Goal: Task Accomplishment & Management: Manage account settings

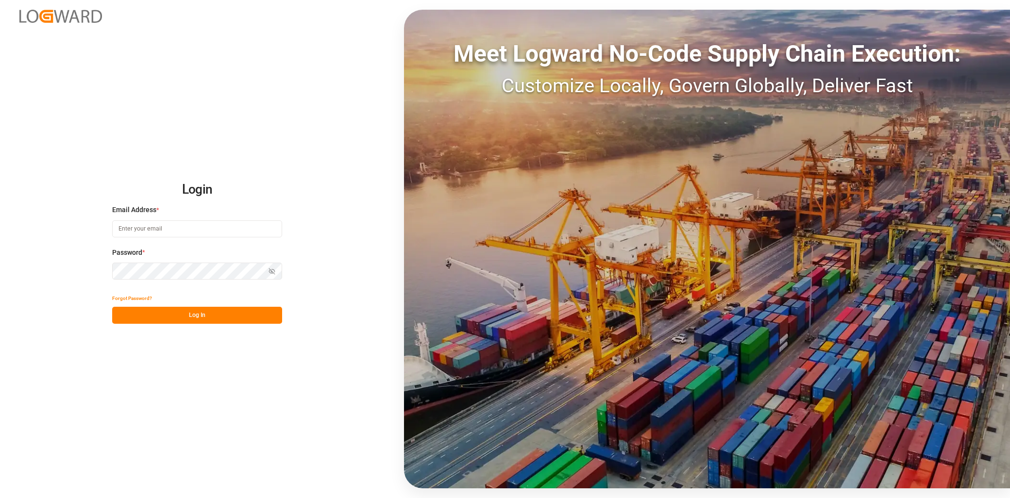
type input "[EMAIL_ADDRESS][PERSON_NAME][DOMAIN_NAME]"
click at [209, 313] on button "Log In" at bounding box center [197, 315] width 170 height 17
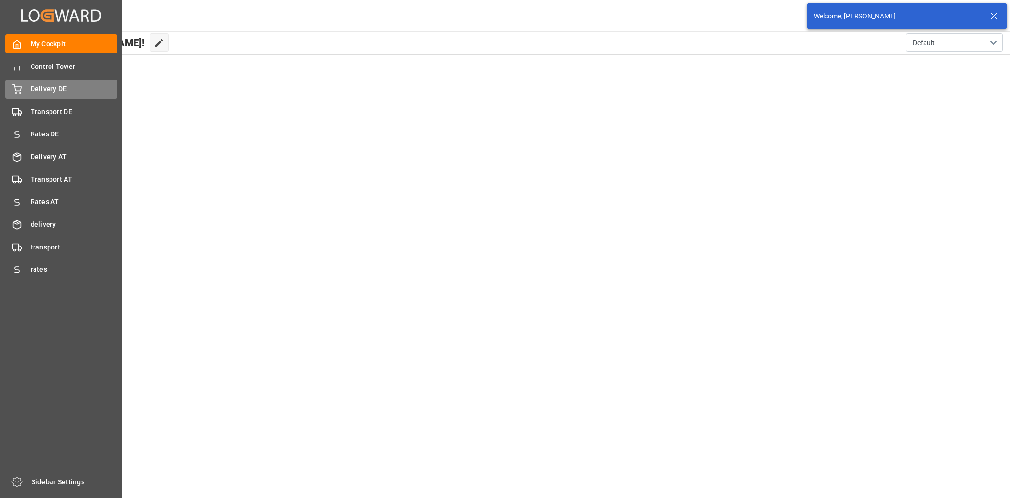
click at [42, 93] on span "Delivery DE" at bounding box center [74, 89] width 87 height 10
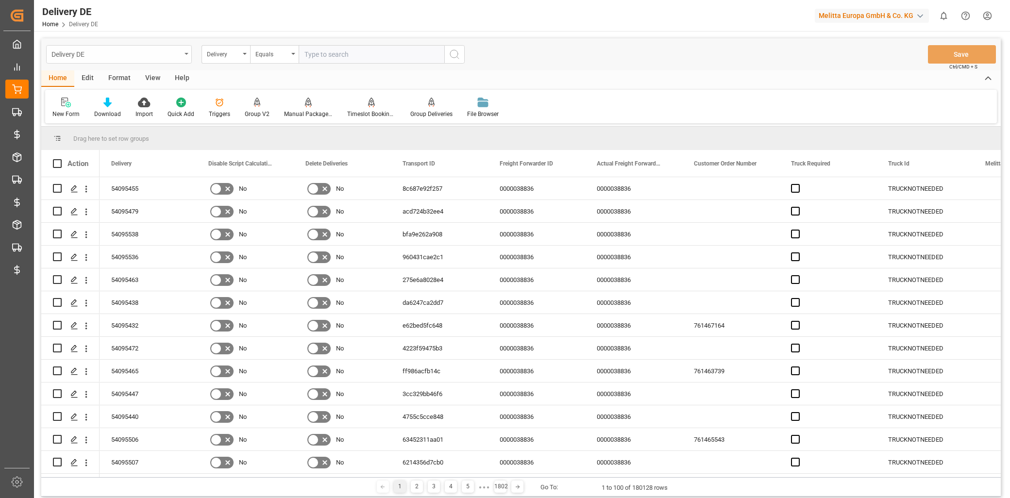
click at [113, 57] on div "Delivery DE" at bounding box center [116, 54] width 130 height 12
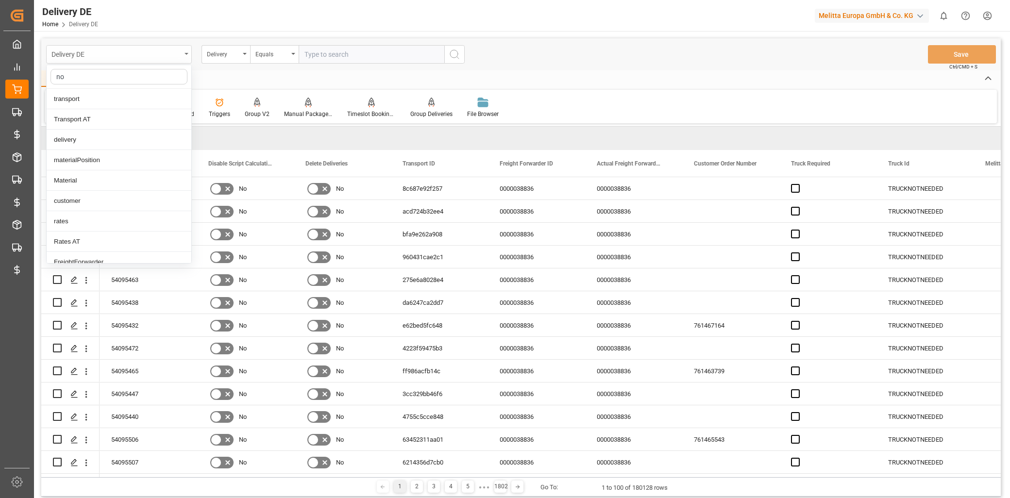
type input "non"
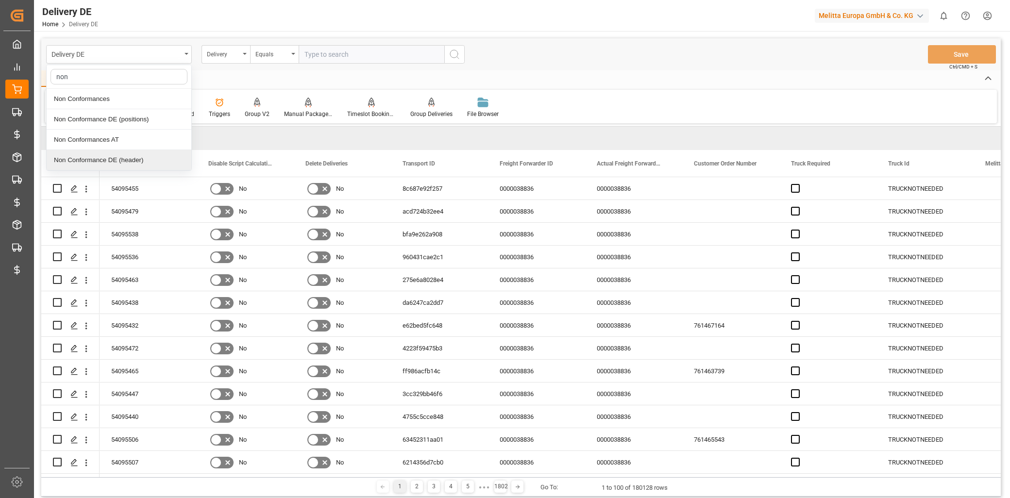
click at [115, 157] on div "Non Conformance DE (header)" at bounding box center [119, 160] width 145 height 20
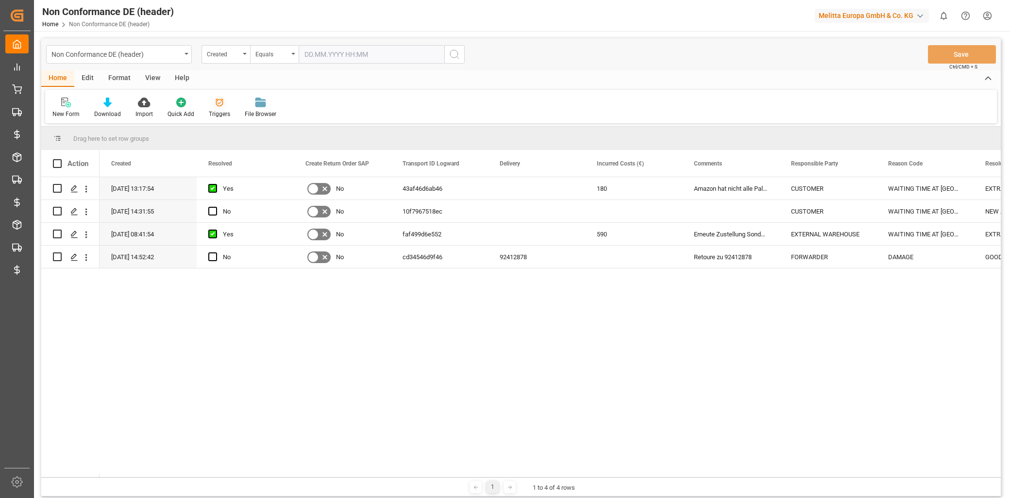
click at [217, 110] on div "Triggers" at bounding box center [219, 114] width 21 height 9
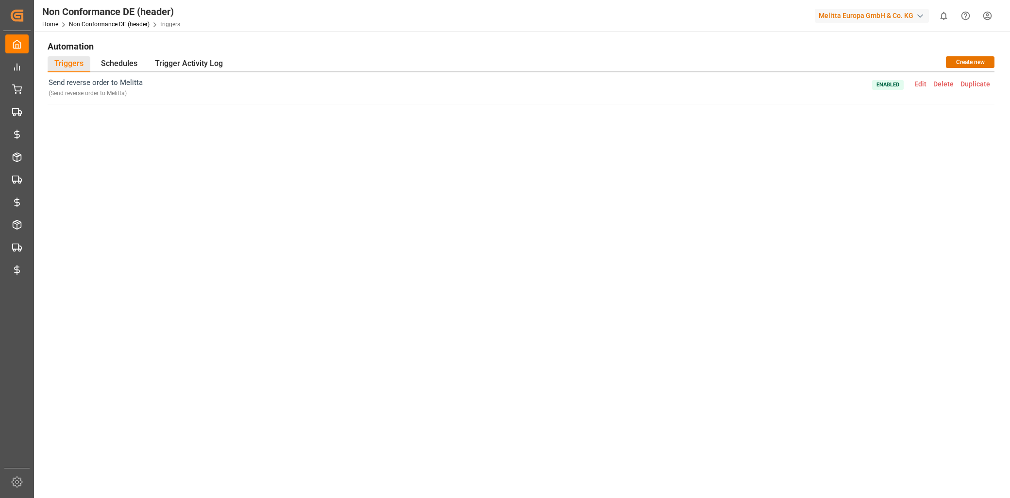
click at [920, 83] on span "Edit" at bounding box center [920, 84] width 19 height 8
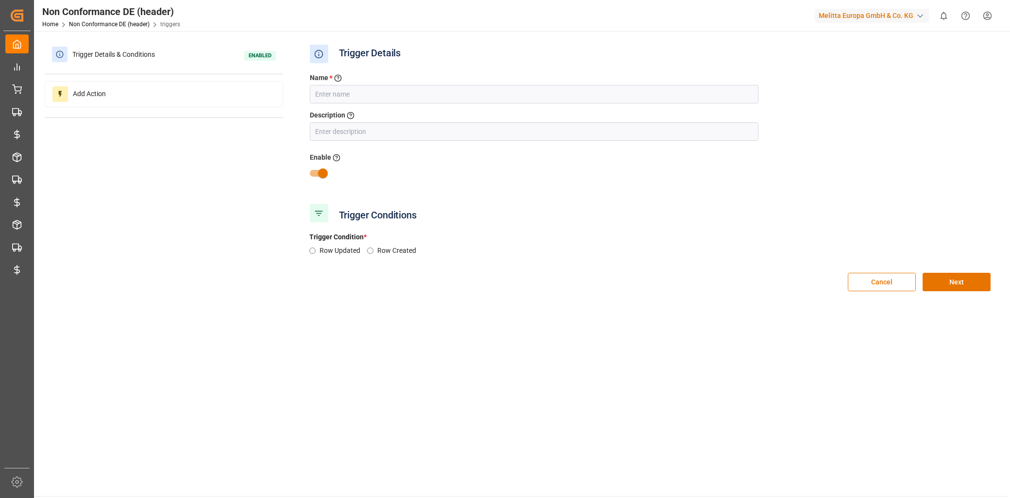
type input "Send reverse order to Melitta"
radio input "true"
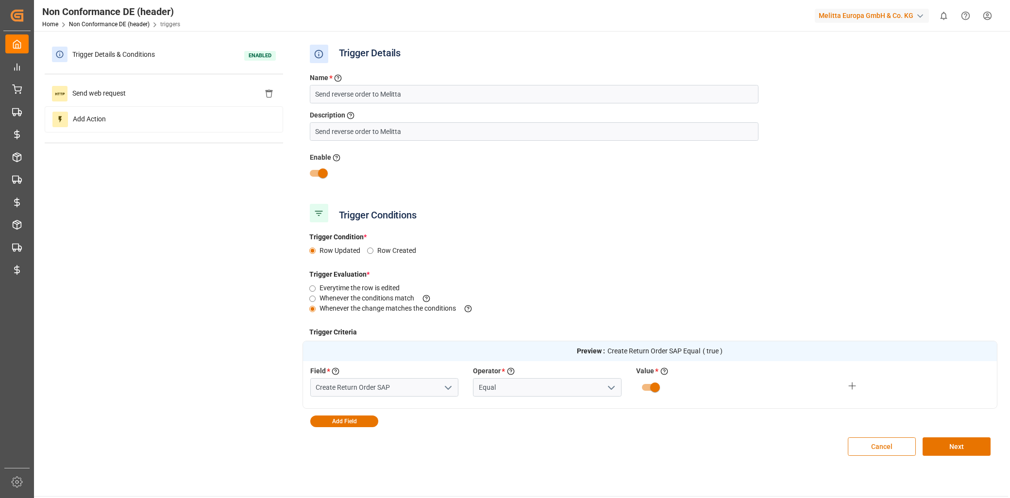
click at [859, 448] on button "Cancel" at bounding box center [882, 446] width 68 height 18
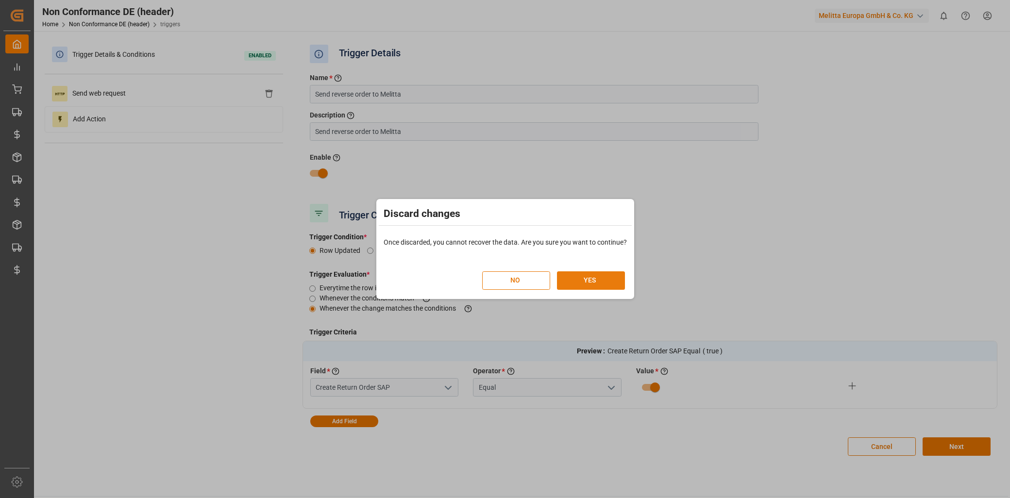
click at [587, 283] on button "YES" at bounding box center [591, 280] width 68 height 18
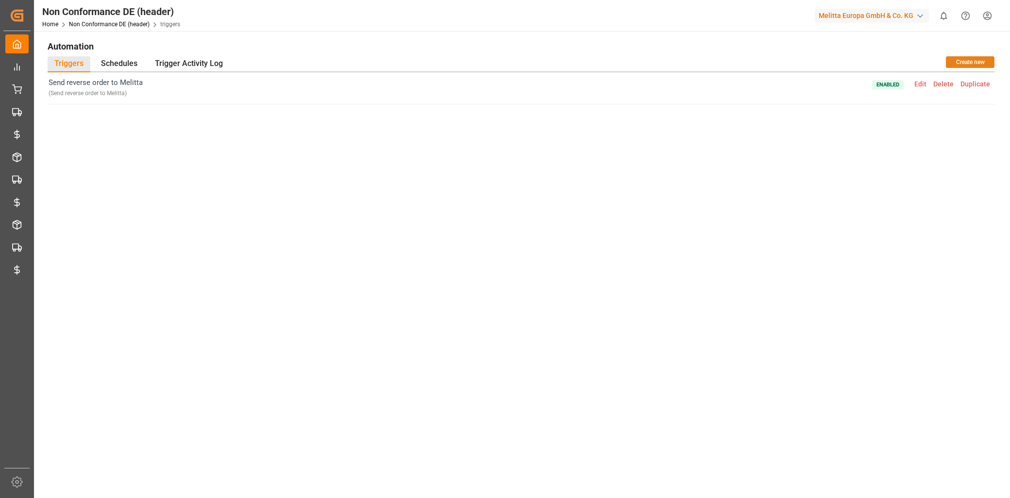
click at [967, 57] on button "Create new" at bounding box center [970, 62] width 49 height 12
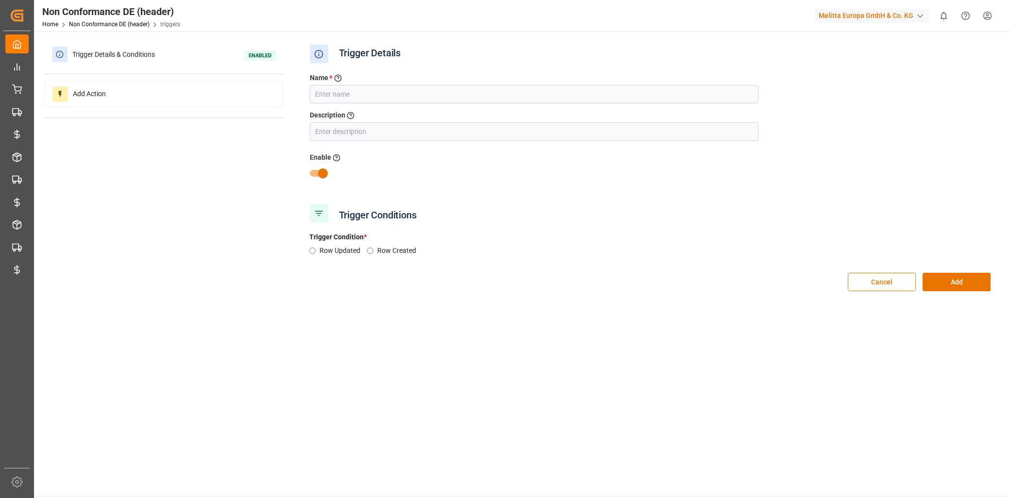
click at [344, 108] on div "Name * Enter a name to the trigger Description Describe the trigger Enable Acti…" at bounding box center [649, 133] width 695 height 135
click at [353, 84] on div "Name * Enter a name to the trigger" at bounding box center [534, 79] width 449 height 12
drag, startPoint x: 358, startPoint y: 93, endPoint x: 355, endPoint y: 99, distance: 6.3
click at [357, 93] on input "text" at bounding box center [534, 94] width 449 height 18
drag, startPoint x: 134, startPoint y: 98, endPoint x: 134, endPoint y: 106, distance: 7.8
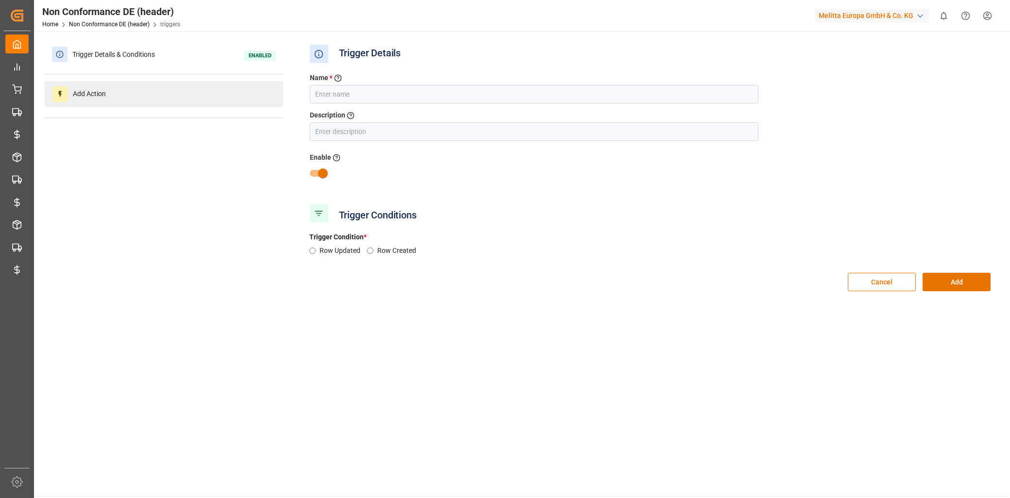
click at [134, 98] on div "Add Action" at bounding box center [164, 94] width 238 height 26
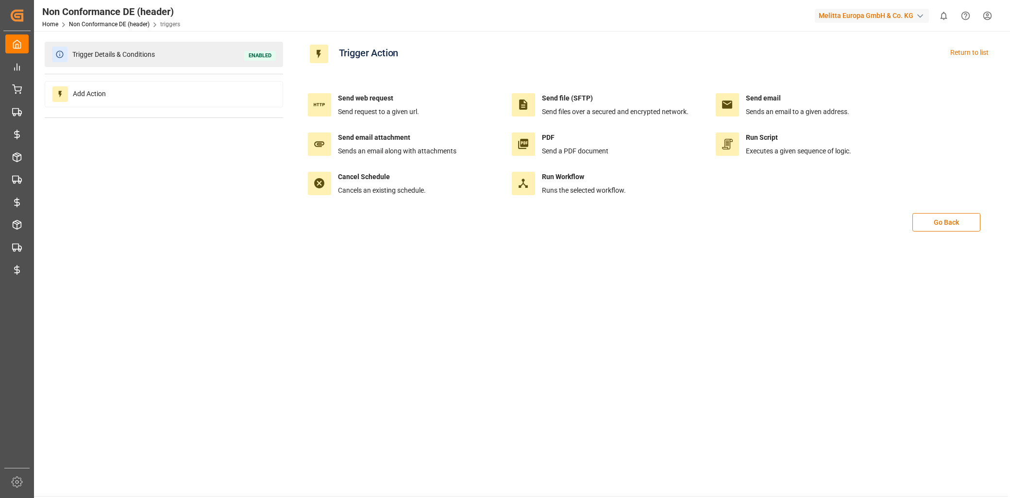
click at [153, 47] on span "Trigger Details & Conditions" at bounding box center [113, 54] width 92 height 15
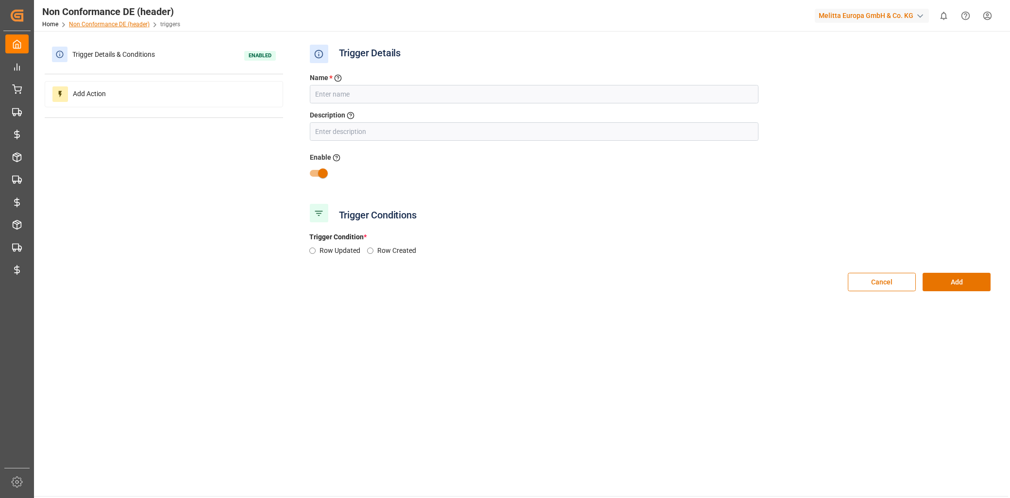
click at [105, 25] on link "Non Conformance DE (header)" at bounding box center [109, 24] width 81 height 7
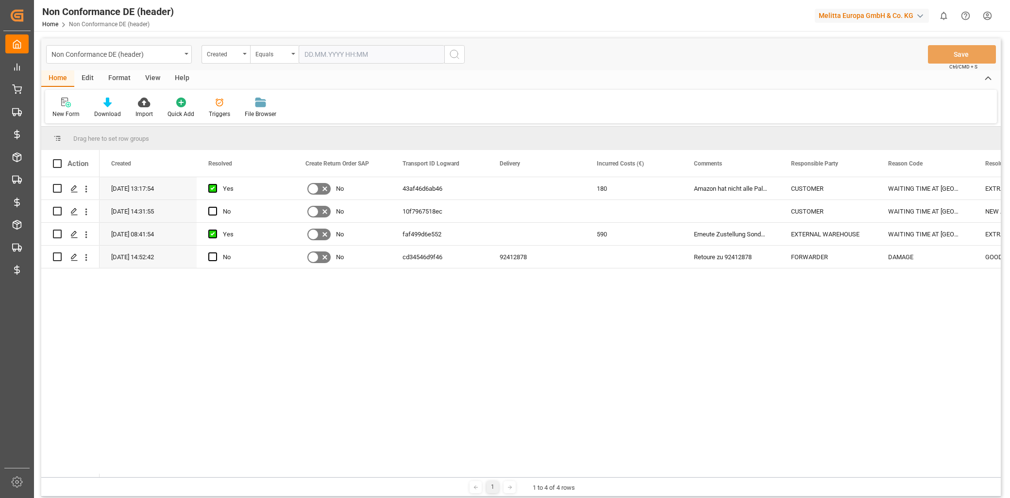
click at [85, 74] on div "Edit" at bounding box center [87, 78] width 27 height 17
click at [167, 109] on div "Configuration" at bounding box center [165, 107] width 51 height 21
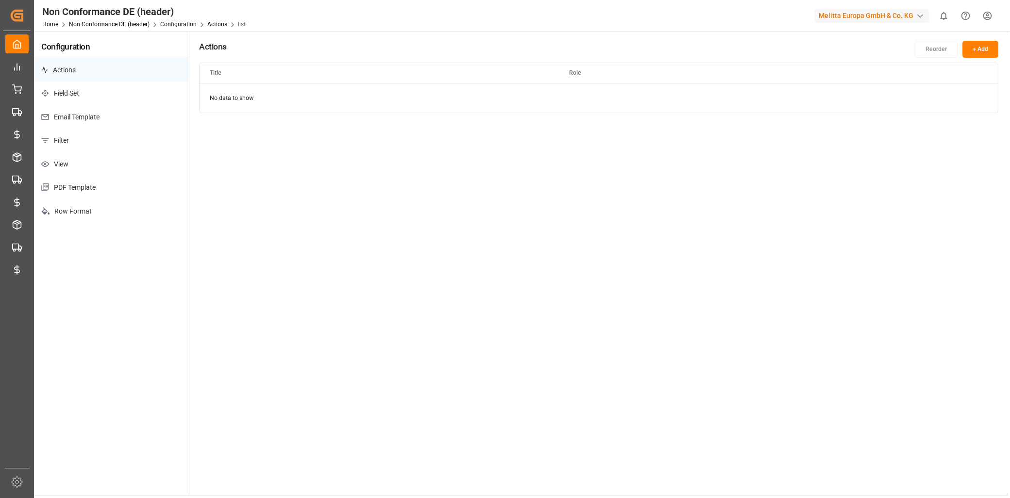
click at [86, 120] on p "Email Template" at bounding box center [111, 117] width 155 height 24
click at [989, 44] on button "+ Add" at bounding box center [980, 49] width 36 height 17
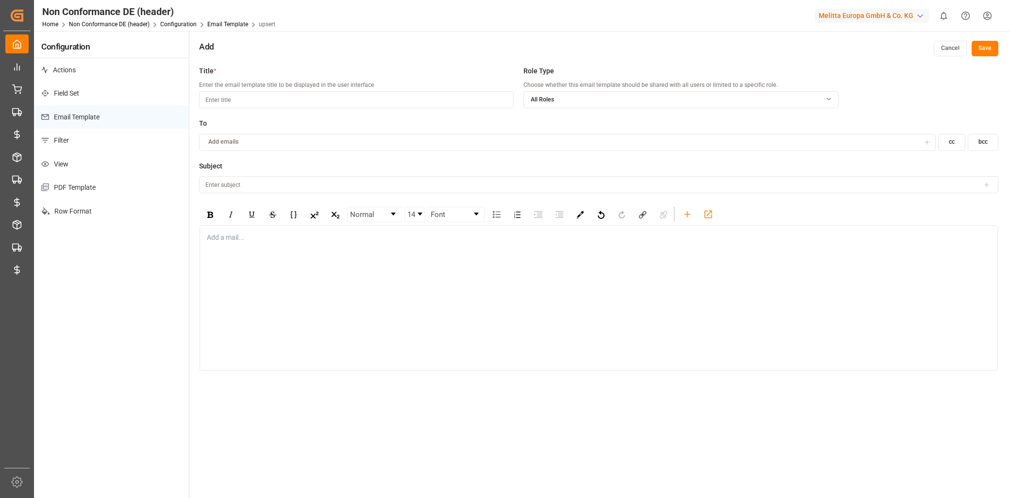
click at [308, 97] on input at bounding box center [356, 99] width 315 height 17
type input "NC Info DE"
click at [257, 139] on div "Add emails" at bounding box center [560, 142] width 719 height 9
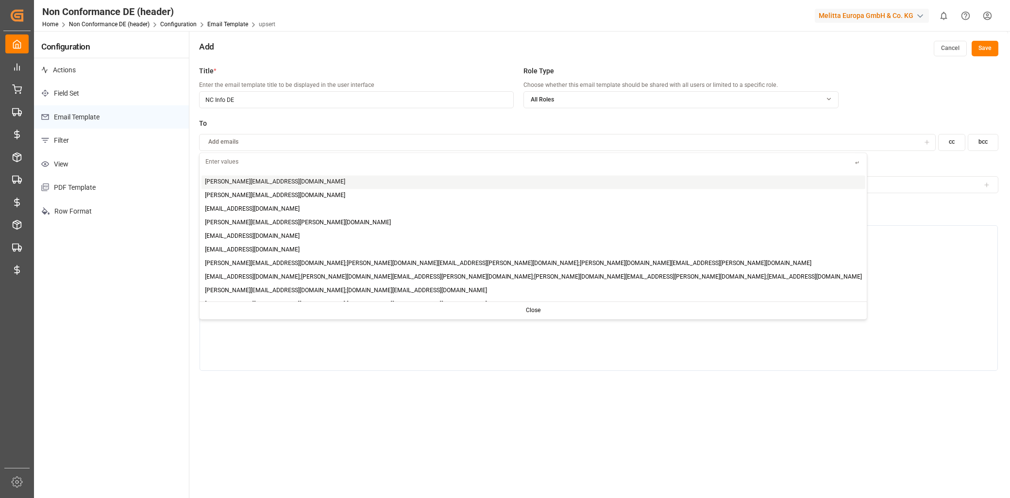
click at [160, 185] on p "PDF Template" at bounding box center [111, 188] width 155 height 24
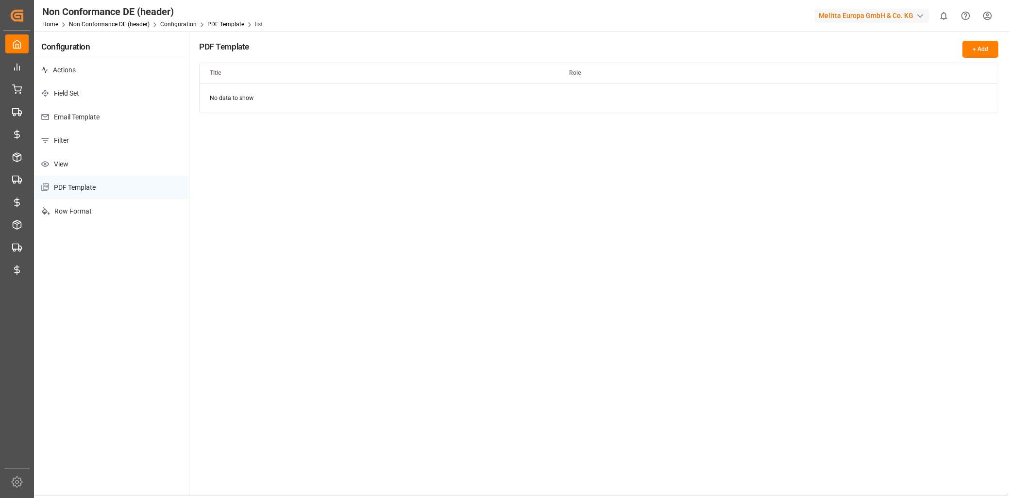
click at [93, 118] on p "Email Template" at bounding box center [111, 117] width 155 height 24
click at [977, 47] on button "+ Add" at bounding box center [980, 49] width 36 height 17
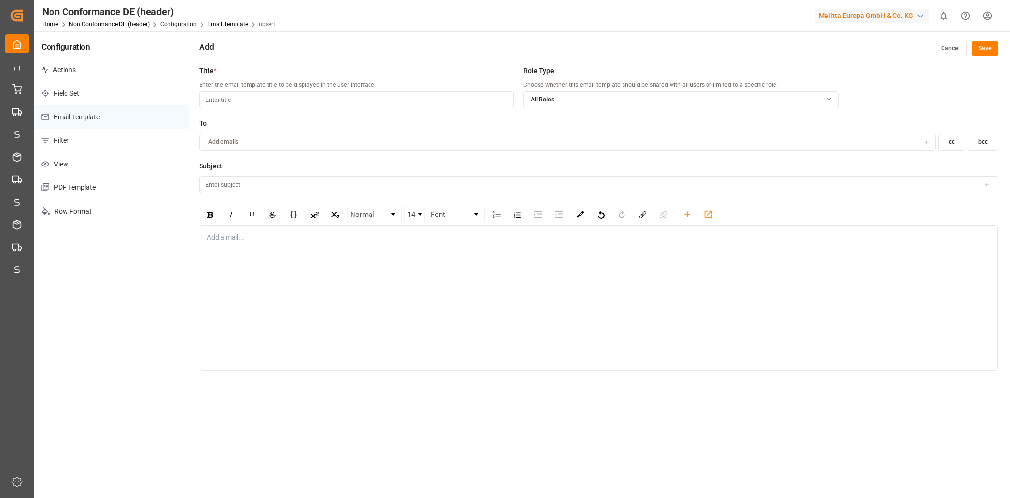
click at [248, 100] on input at bounding box center [356, 99] width 315 height 17
type input "NC Info DE"
click at [223, 188] on input at bounding box center [598, 184] width 799 height 17
type input "A"
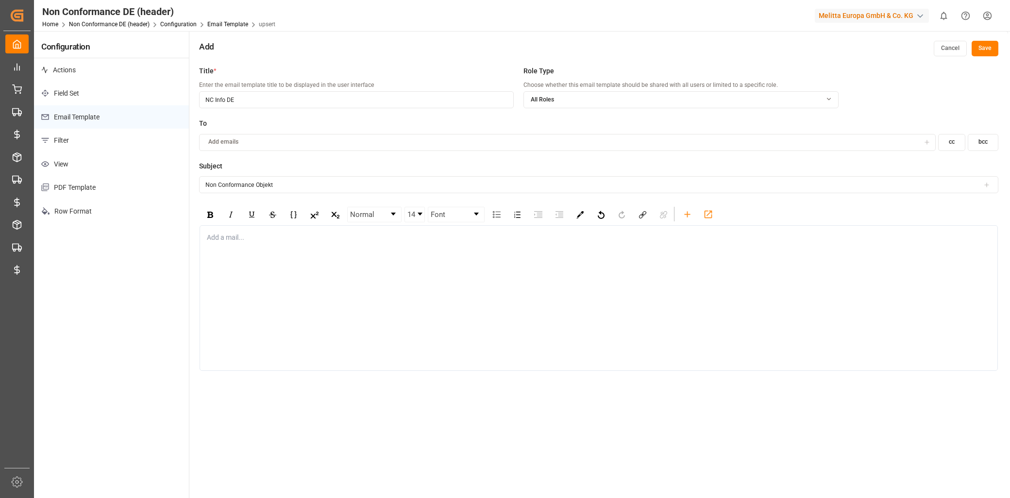
type input "Non Conformance Objekt"
click at [244, 233] on div "rdw-editor" at bounding box center [598, 238] width 783 height 10
click at [686, 214] on icon "rdw-toolbar" at bounding box center [687, 214] width 10 height 10
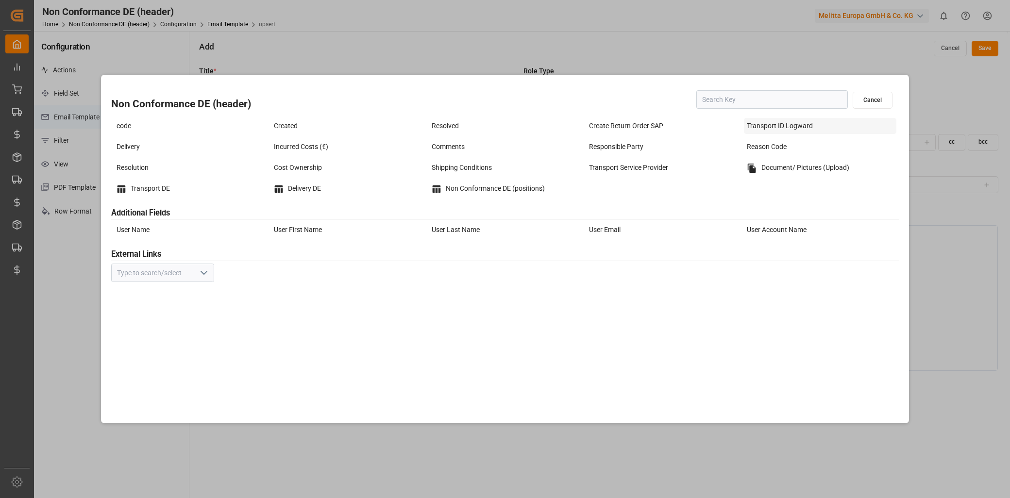
click at [758, 125] on div "Transport ID Logward" at bounding box center [820, 126] width 152 height 16
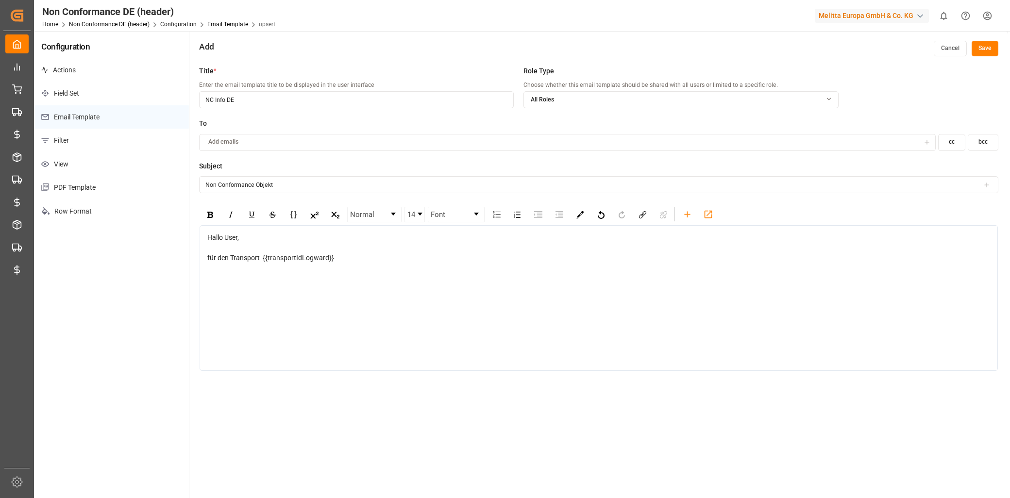
click at [377, 260] on div "für den Transport {{transportIdLogward}}" at bounding box center [598, 258] width 783 height 10
click at [684, 214] on icon "rdw-toolbar" at bounding box center [687, 214] width 10 height 10
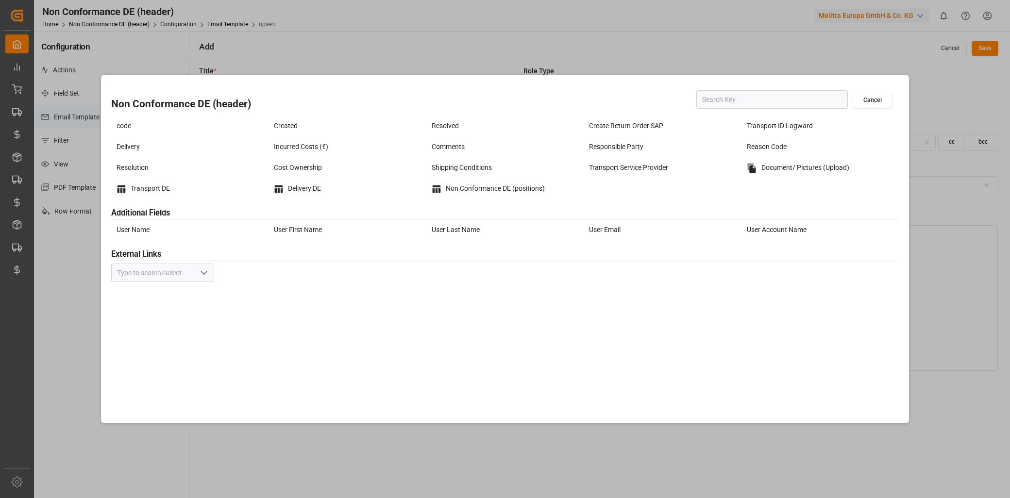
click at [965, 270] on div "Non Conformance DE (header) Cancel code Created Resolved Create Return Order SA…" at bounding box center [505, 249] width 1010 height 498
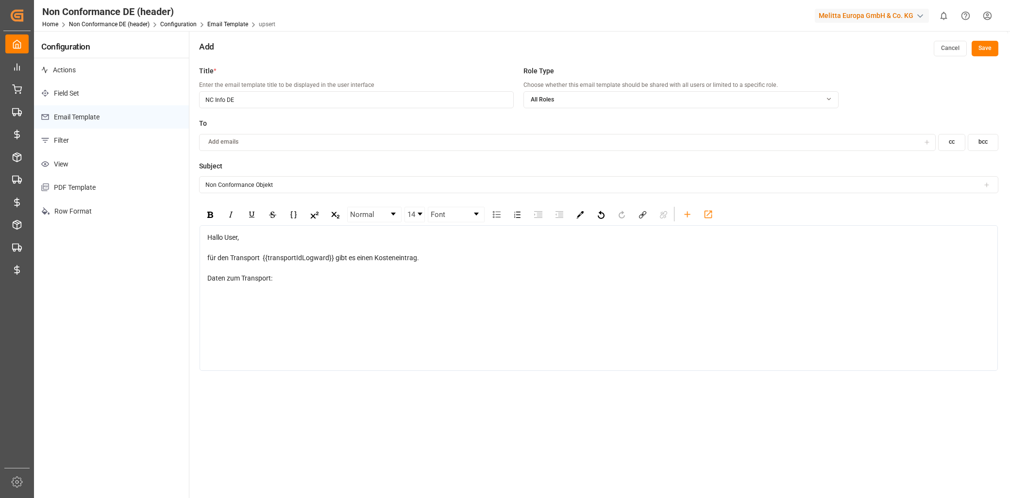
click at [221, 300] on div "rdw-editor" at bounding box center [598, 299] width 783 height 10
click at [683, 214] on icon "rdw-toolbar" at bounding box center [687, 214] width 10 height 10
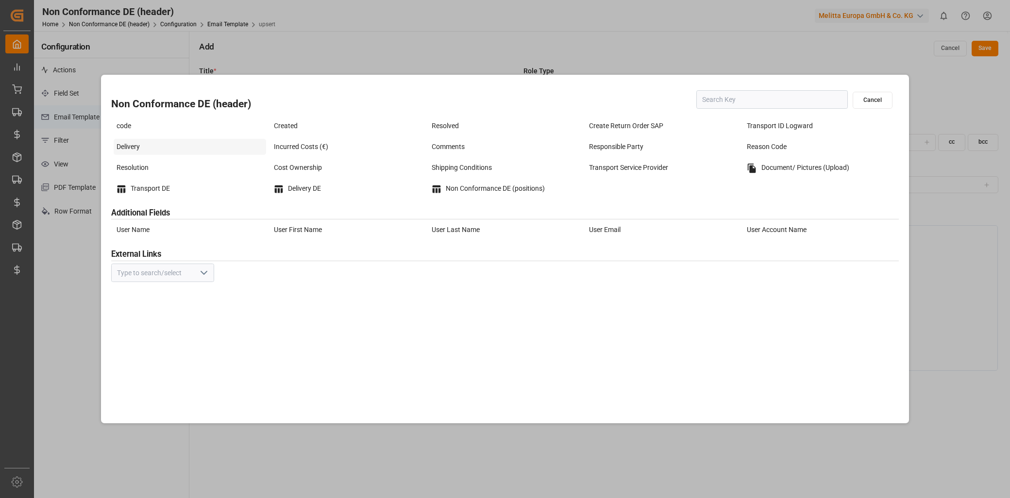
click at [151, 145] on div "Delivery" at bounding box center [190, 147] width 152 height 16
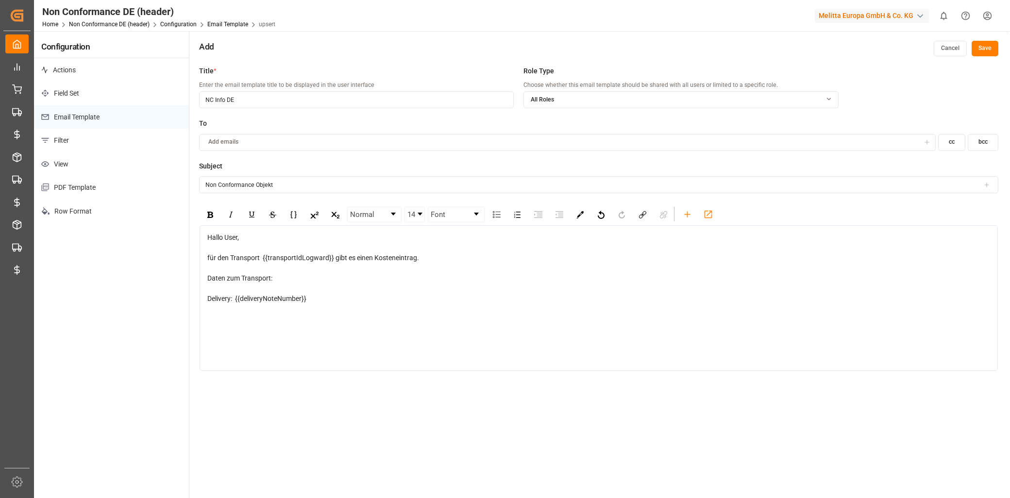
click at [325, 299] on div "Delivery: {{deliveryNoteNumber}}" at bounding box center [598, 299] width 783 height 10
click at [690, 214] on icon "rdw-toolbar" at bounding box center [687, 214] width 6 height 6
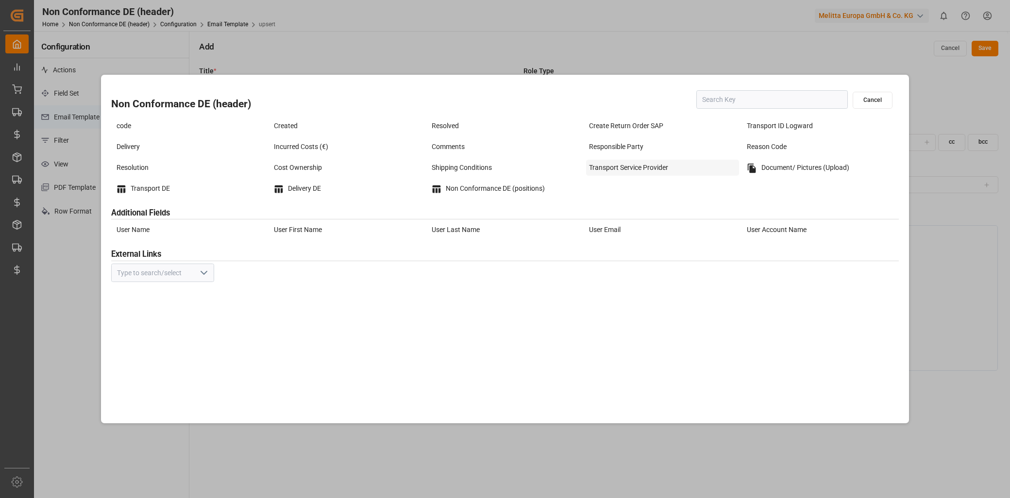
click at [630, 168] on div "Transport Service Provider" at bounding box center [662, 168] width 152 height 16
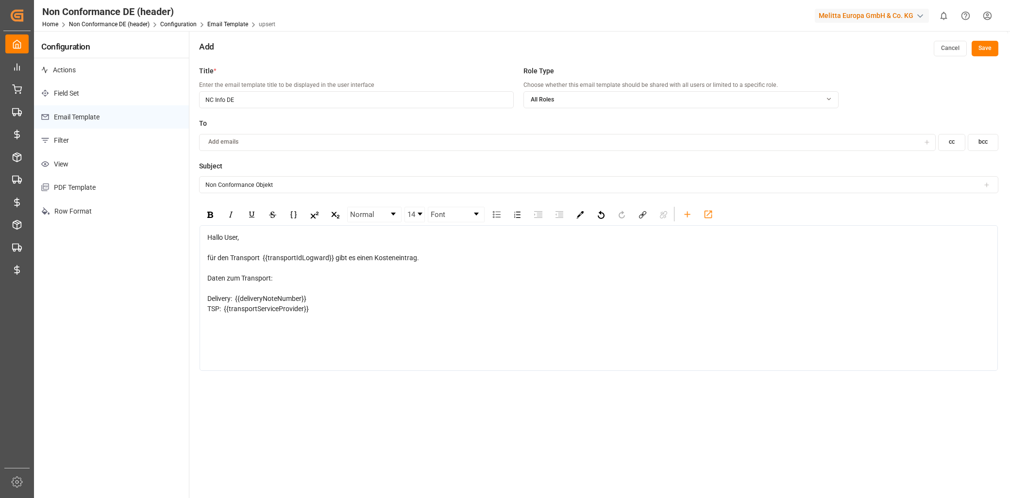
click at [346, 312] on div "TSP: {{transportServiceProvider}}" at bounding box center [598, 309] width 783 height 10
click at [684, 215] on icon "rdw-toolbar" at bounding box center [687, 214] width 10 height 10
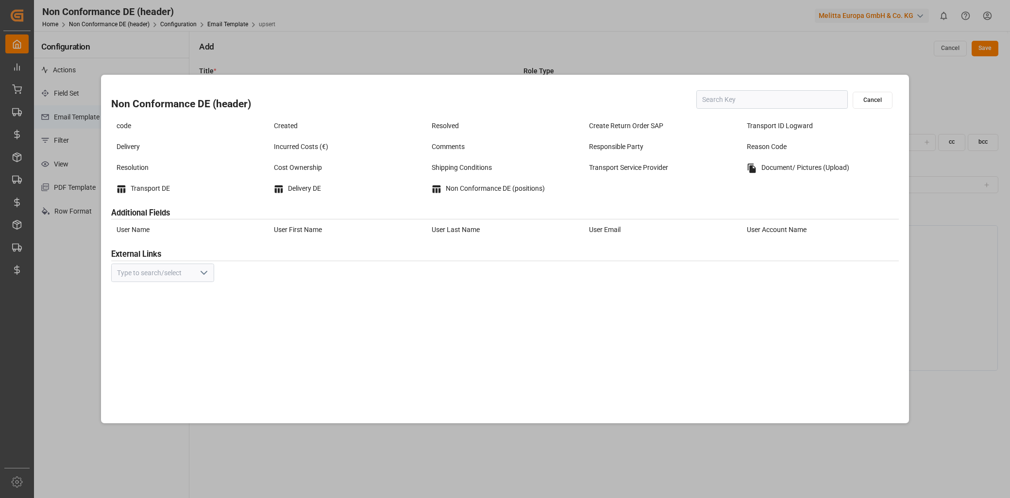
click at [948, 232] on div "Non Conformance DE (header) Cancel code Created Resolved Create Return Order SA…" at bounding box center [505, 249] width 1010 height 498
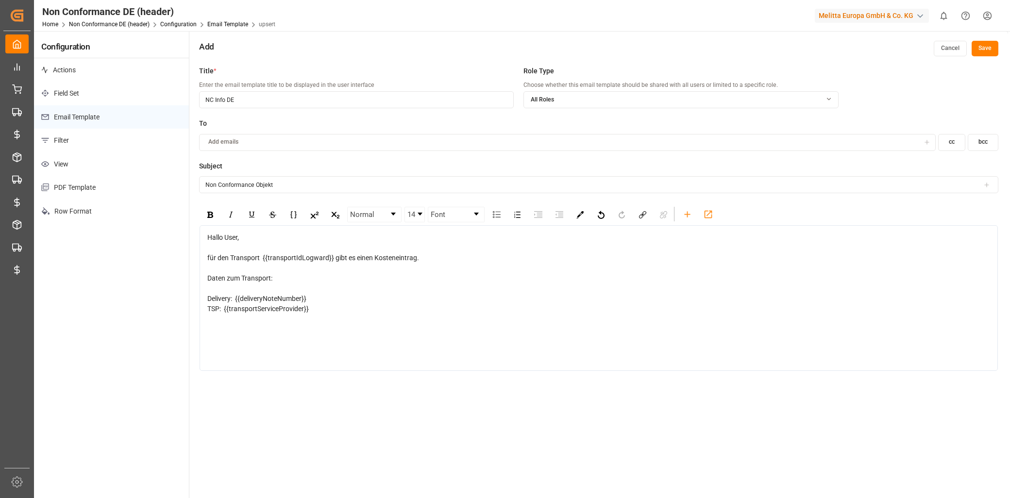
click at [295, 327] on div "Hallo User, für den Transport {{transportIdLogward}} gibt es einen Kosteneintra…" at bounding box center [599, 298] width 798 height 146
click at [317, 311] on div "TSP: {{transportServiceProvider}}" at bounding box center [598, 309] width 783 height 10
click at [685, 214] on icon "rdw-toolbar" at bounding box center [687, 214] width 6 height 6
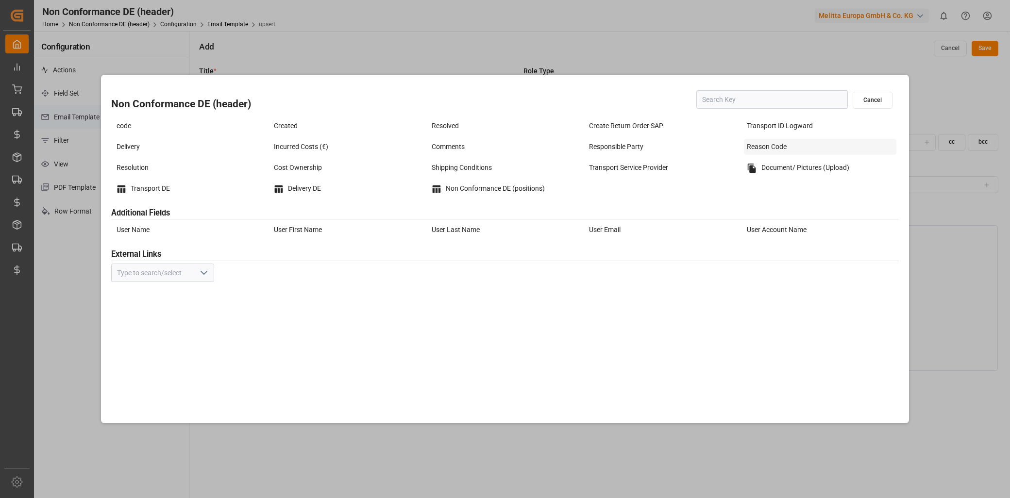
click at [765, 151] on div "Reason Code" at bounding box center [820, 147] width 152 height 16
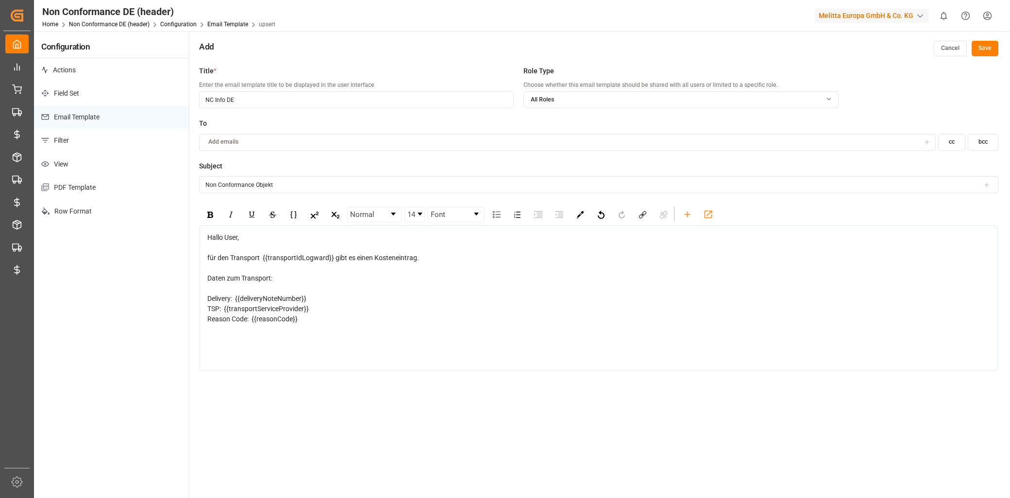
click at [423, 303] on div "Delivery: {{deliveryNoteNumber}}" at bounding box center [598, 299] width 783 height 10
click at [981, 50] on button "Save" at bounding box center [985, 49] width 27 height 16
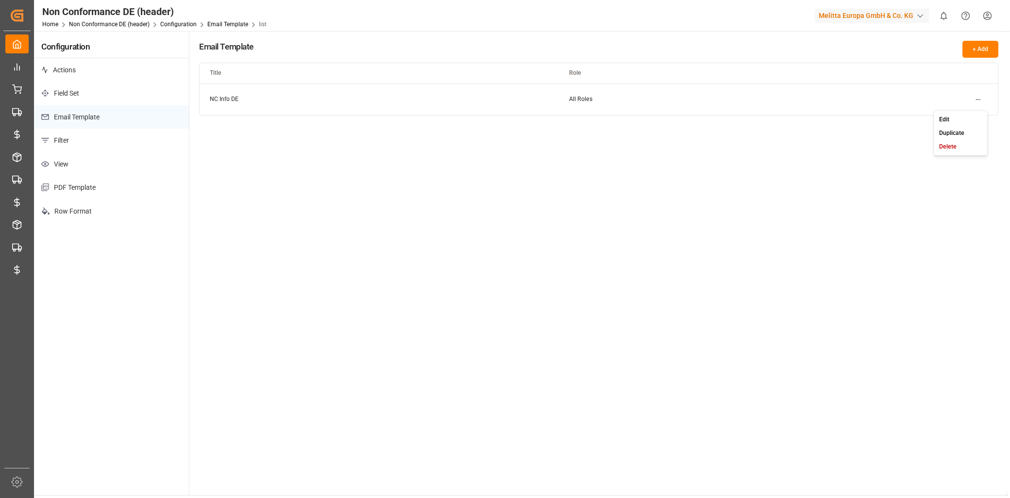
click at [978, 95] on html "Created by potrace 1.15, written by Peter Selinger 2001-2017 Created by potrace…" at bounding box center [505, 249] width 1010 height 498
click at [959, 130] on small "Duplicate" at bounding box center [951, 133] width 25 height 6
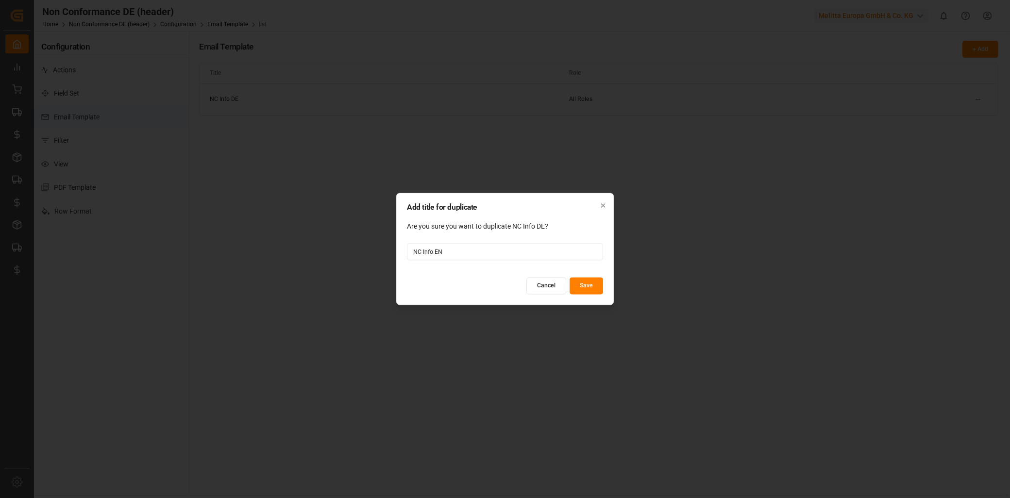
type input "NC Info EN"
click at [579, 275] on div "Add title for duplicate Are you sure you want to duplicate NC Info DE? NC Info …" at bounding box center [505, 249] width 218 height 112
click at [582, 282] on button "Save" at bounding box center [587, 286] width 34 height 17
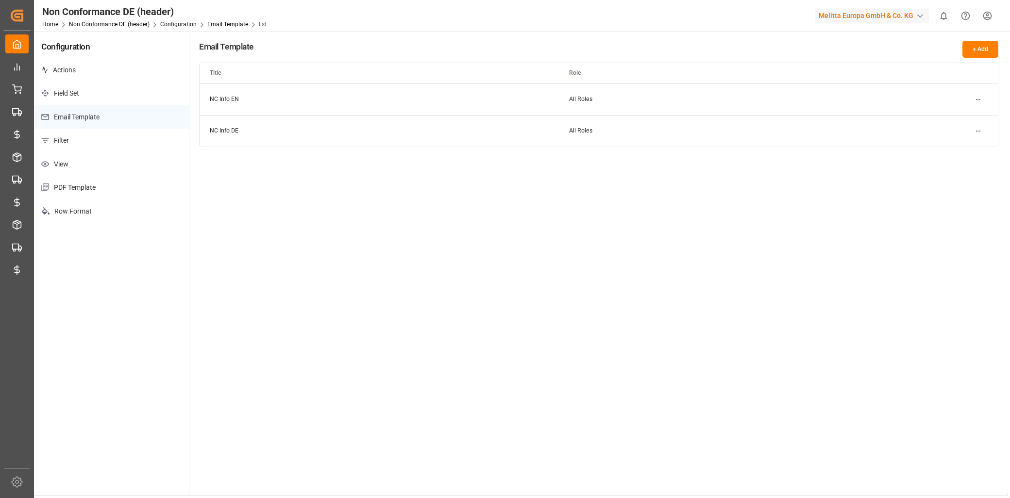
click at [982, 99] on html "Created by potrace 1.15, written by Peter Selinger 2001-2017 Created by potrace…" at bounding box center [505, 249] width 1010 height 498
click at [952, 115] on div "Edit" at bounding box center [961, 119] width 50 height 14
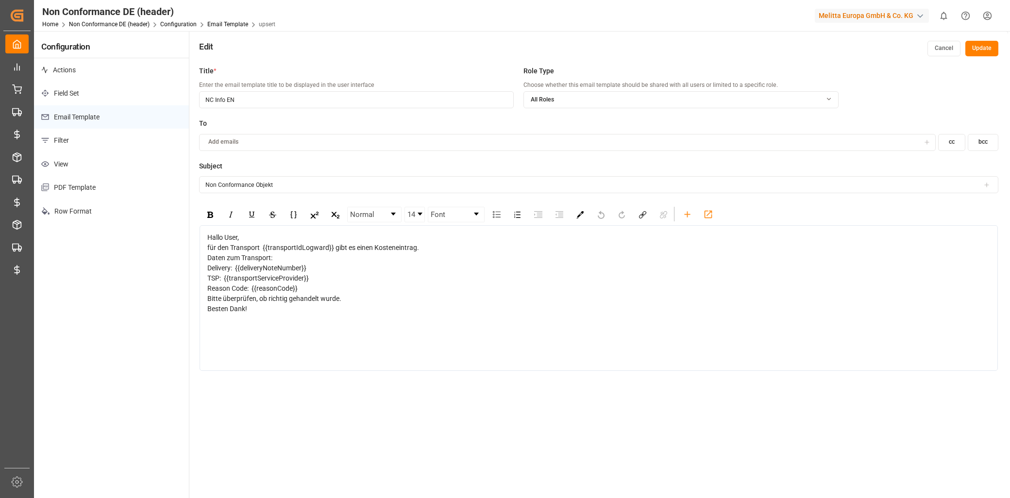
click at [216, 235] on span "Hallo User," at bounding box center [223, 238] width 32 height 8
drag, startPoint x: 258, startPoint y: 257, endPoint x: 208, endPoint y: 258, distance: 50.0
click at [208, 252] on span "für den Transport {{transportIdLogward}} gibt es einen Kosteneintrag." at bounding box center [313, 248] width 212 height 8
drag, startPoint x: 423, startPoint y: 258, endPoint x: 209, endPoint y: 256, distance: 213.6
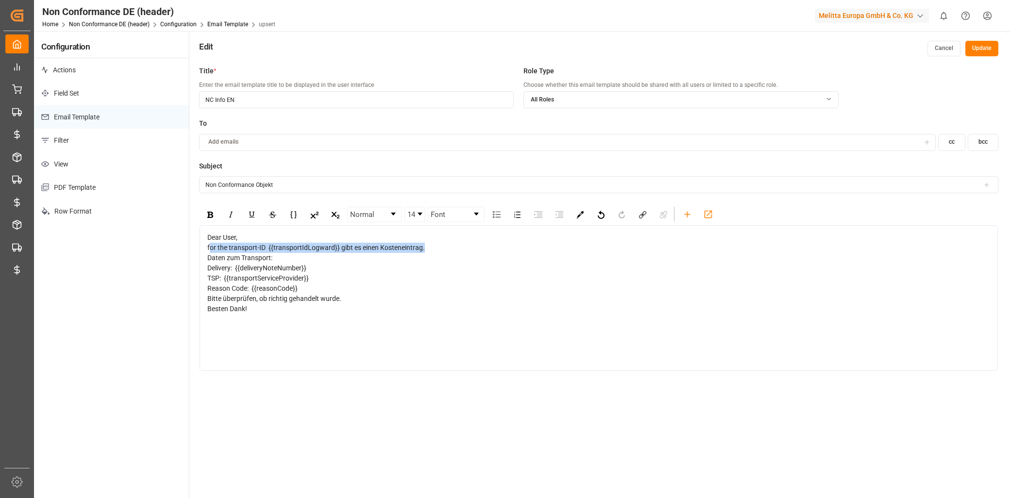
click at [209, 252] on span "for the transport-ID {{transportIdLogward}} gibt es einen Kosteneintrag." at bounding box center [316, 248] width 218 height 8
click at [271, 262] on span "Daten zum Transport:" at bounding box center [239, 258] width 65 height 8
click at [316, 273] on div "Delivery: {{deliveryNoteNumber}}" at bounding box center [598, 268] width 783 height 10
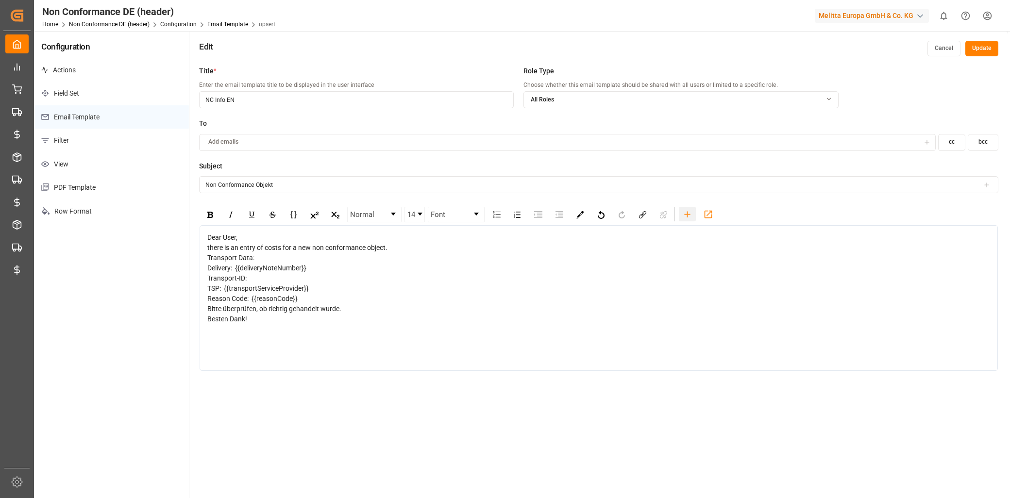
click at [685, 215] on icon "rdw-toolbar" at bounding box center [687, 214] width 10 height 10
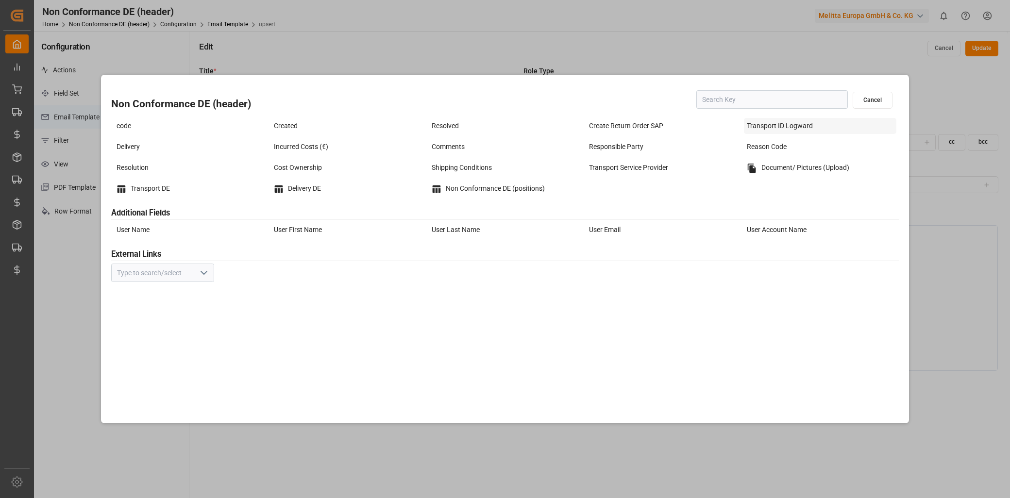
click at [788, 130] on div "Transport ID Logward" at bounding box center [820, 126] width 152 height 16
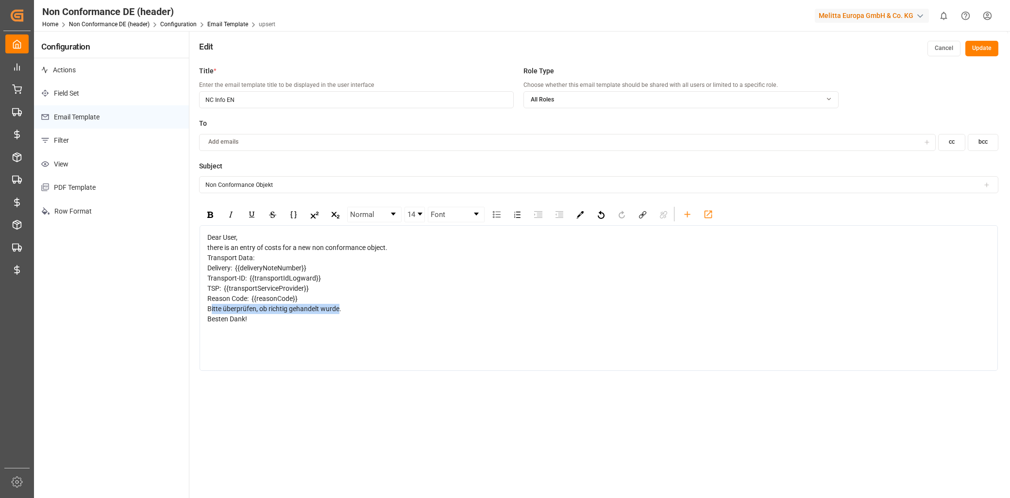
drag, startPoint x: 340, startPoint y: 350, endPoint x: 210, endPoint y: 351, distance: 129.6
click at [210, 313] on span "Bitte überprüfen, ob richtig gehandelt wurde." at bounding box center [274, 309] width 134 height 8
drag, startPoint x: 316, startPoint y: 307, endPoint x: 249, endPoint y: 312, distance: 67.1
click at [249, 284] on div "Transport-ID: {{transportIdLogward" at bounding box center [598, 278] width 783 height 10
click at [690, 214] on icon "rdw-toolbar" at bounding box center [687, 214] width 6 height 6
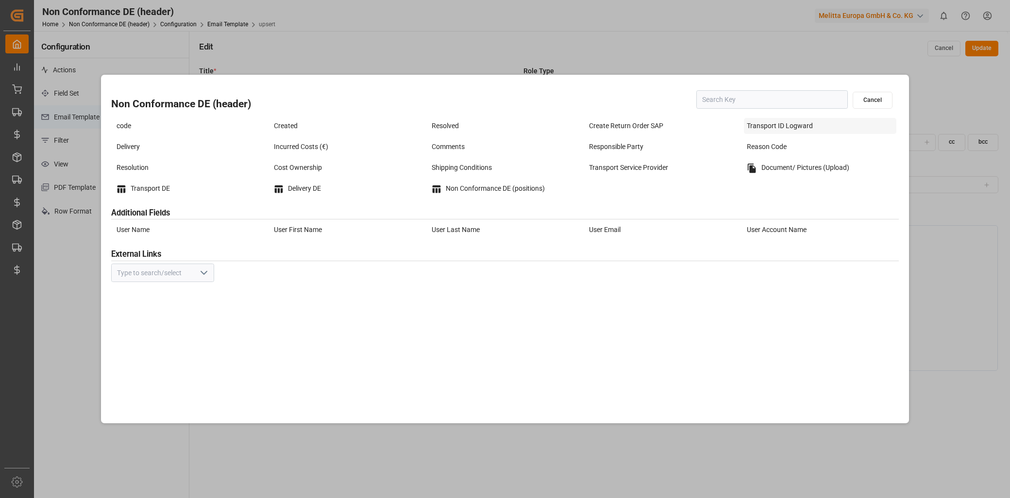
click at [772, 125] on div "Transport ID Logward" at bounding box center [820, 126] width 152 height 16
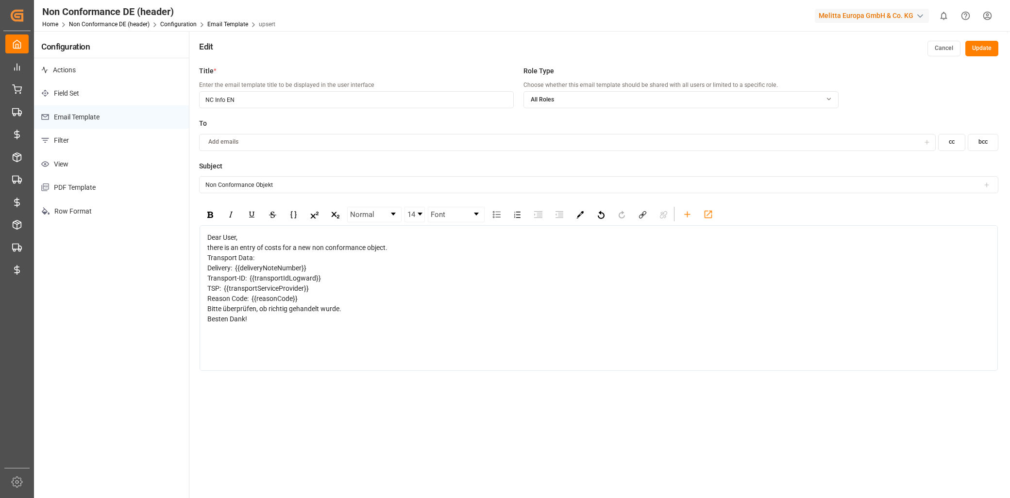
click at [322, 314] on div "Bitte überprüfen, ob richtig gehandelt wurde." at bounding box center [598, 309] width 783 height 10
drag, startPoint x: 337, startPoint y: 349, endPoint x: 219, endPoint y: 352, distance: 118.5
click at [219, 313] on span "Bitte überprüfen, ob richtig gehandelt wurde." at bounding box center [274, 309] width 134 height 8
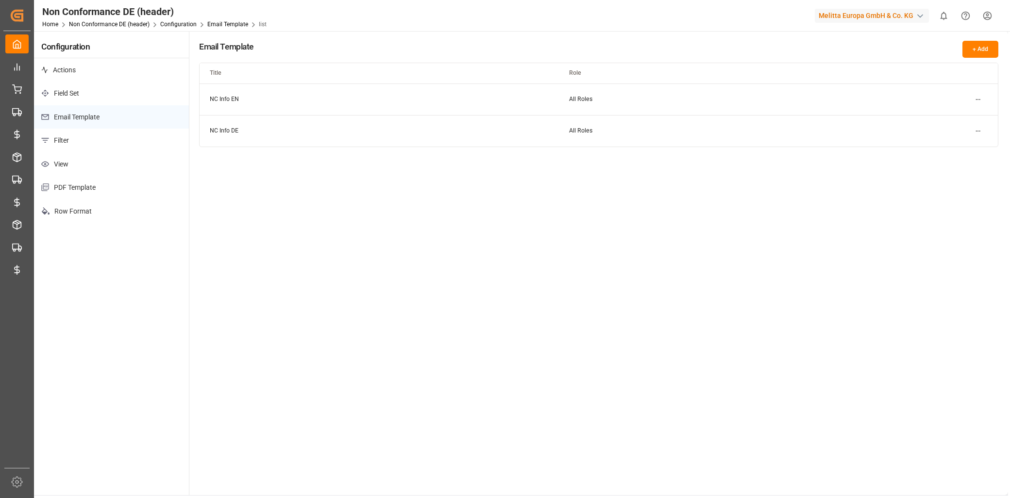
click at [979, 100] on html "Created by potrace 1.15, written by Peter Selinger 2001-2017 Created by potrace…" at bounding box center [505, 249] width 1010 height 498
click at [943, 117] on small "Edit" at bounding box center [944, 119] width 10 height 6
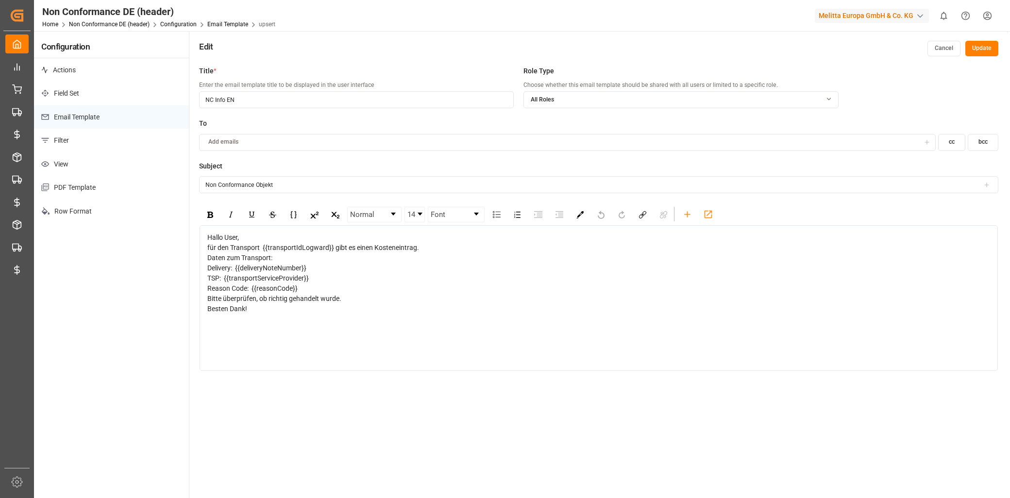
drag, startPoint x: 265, startPoint y: 368, endPoint x: 197, endPoint y: 237, distance: 147.0
click at [197, 237] on div "Title * Enter the email template title to be displayed in the user interface NC…" at bounding box center [598, 310] width 819 height 498
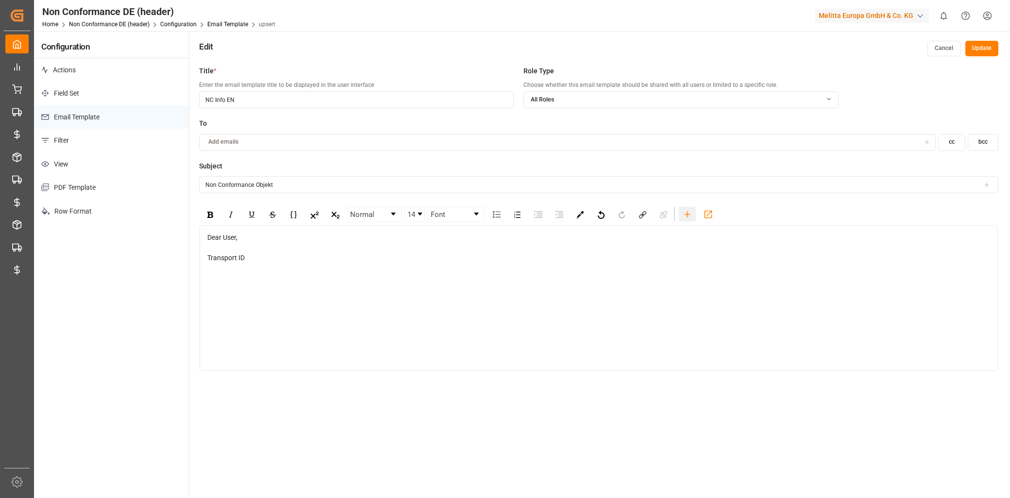
click at [681, 211] on div "rdw-toolbar" at bounding box center [687, 214] width 17 height 15
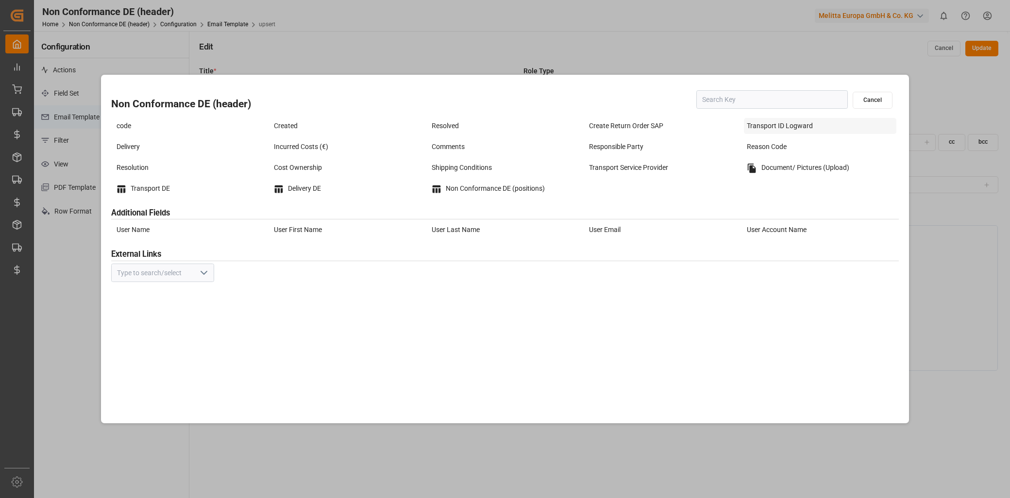
click at [760, 129] on div "Transport ID Logward" at bounding box center [820, 126] width 152 height 16
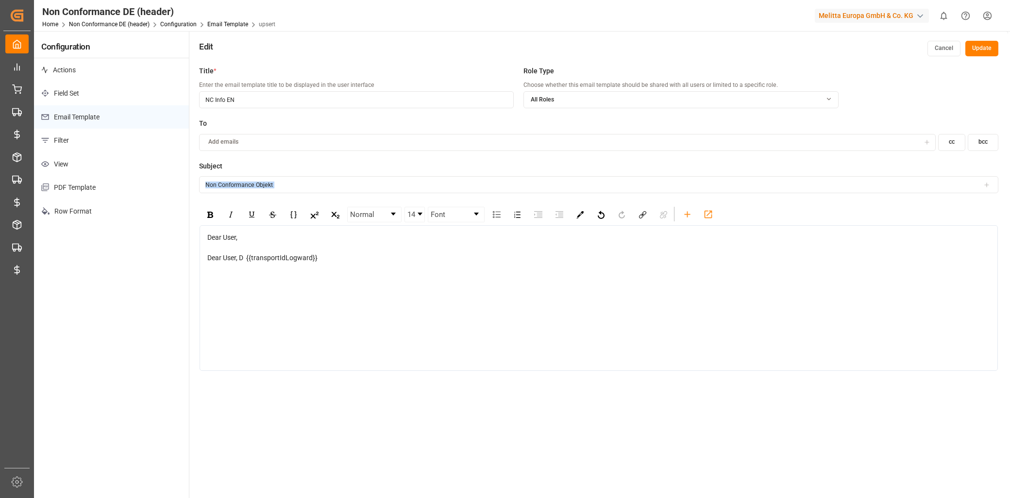
drag, startPoint x: 324, startPoint y: 276, endPoint x: 245, endPoint y: 255, distance: 82.3
click at [245, 255] on div "Dear User, Dear User, D {{transportIdLogward}}" at bounding box center [599, 298] width 798 height 146
drag, startPoint x: 270, startPoint y: 275, endPoint x: 238, endPoint y: 256, distance: 37.5
click at [238, 256] on div "Dear User, Dear User, D {{transportIdLogward}}" at bounding box center [599, 298] width 798 height 146
drag, startPoint x: 332, startPoint y: 259, endPoint x: 203, endPoint y: 236, distance: 130.6
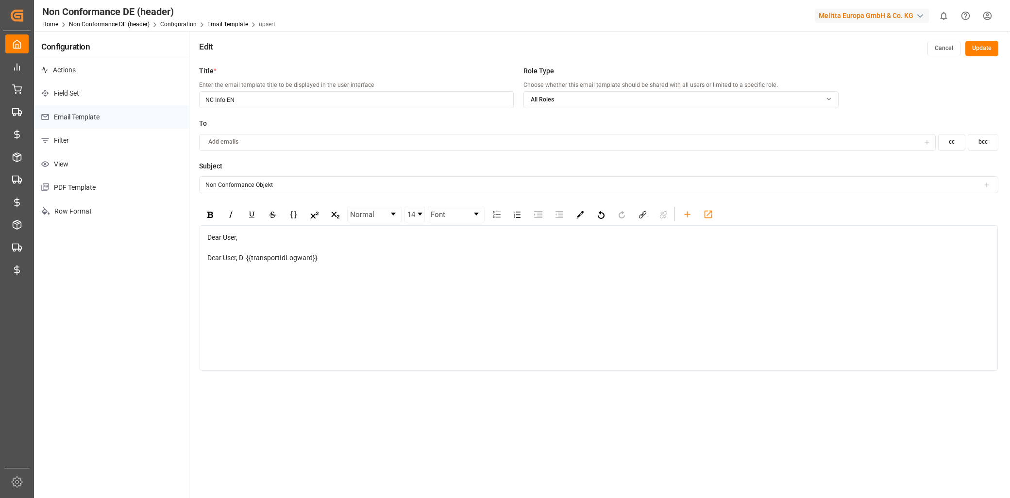
click at [203, 236] on div "Dear User, Dear User, D {{transportIdLogward}}" at bounding box center [599, 298] width 798 height 146
click at [691, 208] on div "rdw-toolbar" at bounding box center [687, 214] width 17 height 15
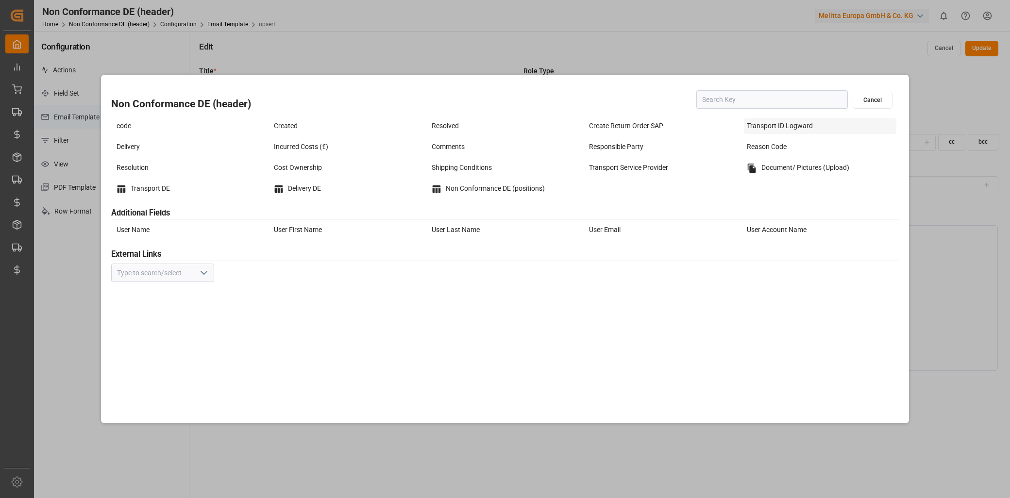
click at [780, 125] on div "Transport ID Logward" at bounding box center [820, 126] width 152 height 16
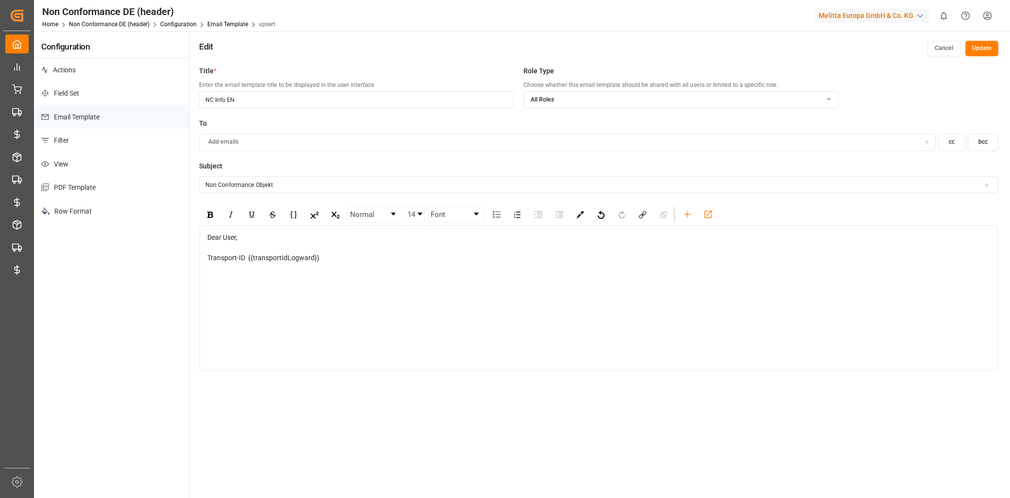
click at [324, 257] on div "Transport-ID {{transportIdLogward}}" at bounding box center [598, 258] width 783 height 10
click at [685, 216] on icon "rdw-toolbar" at bounding box center [687, 214] width 10 height 10
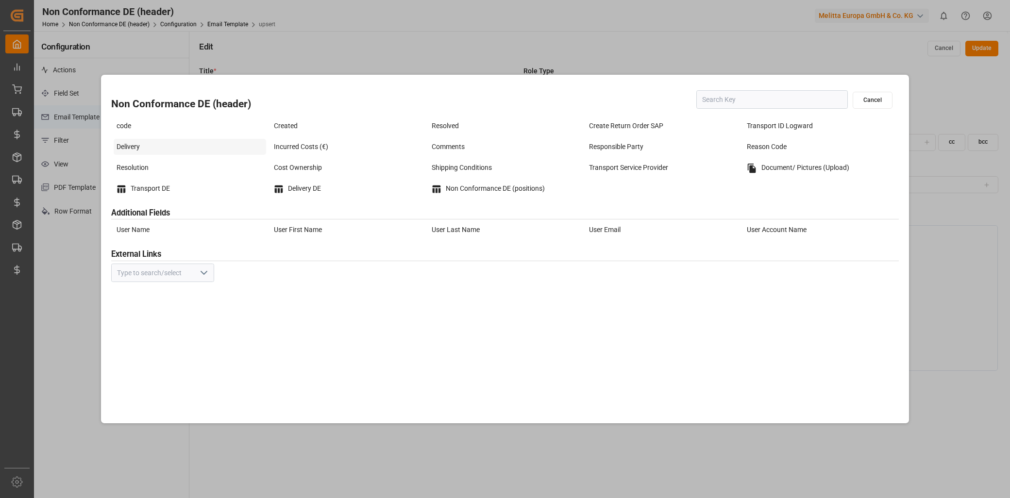
click at [144, 146] on div "Delivery" at bounding box center [190, 147] width 152 height 16
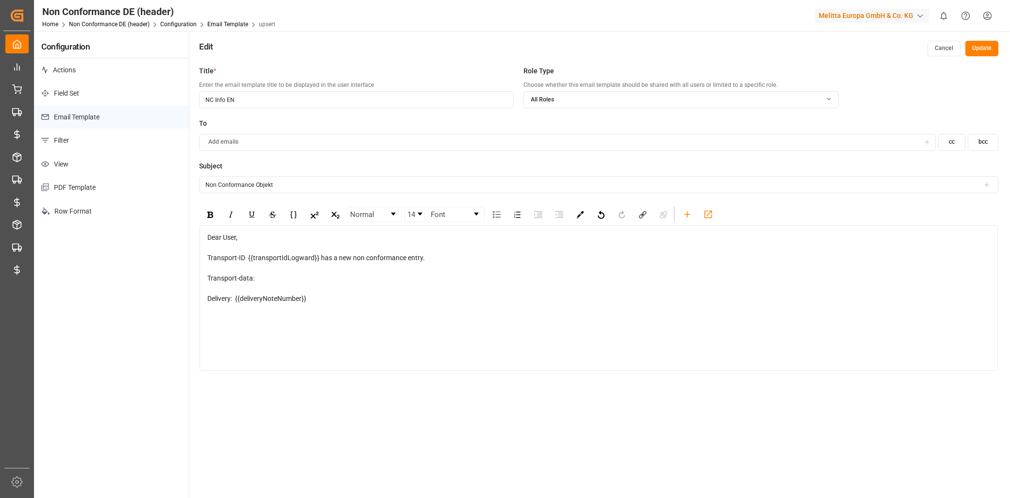
click at [312, 298] on div "Delivery: {{deliveryNoteNumber}}" at bounding box center [598, 299] width 783 height 10
click at [680, 217] on div "rdw-toolbar" at bounding box center [687, 214] width 17 height 15
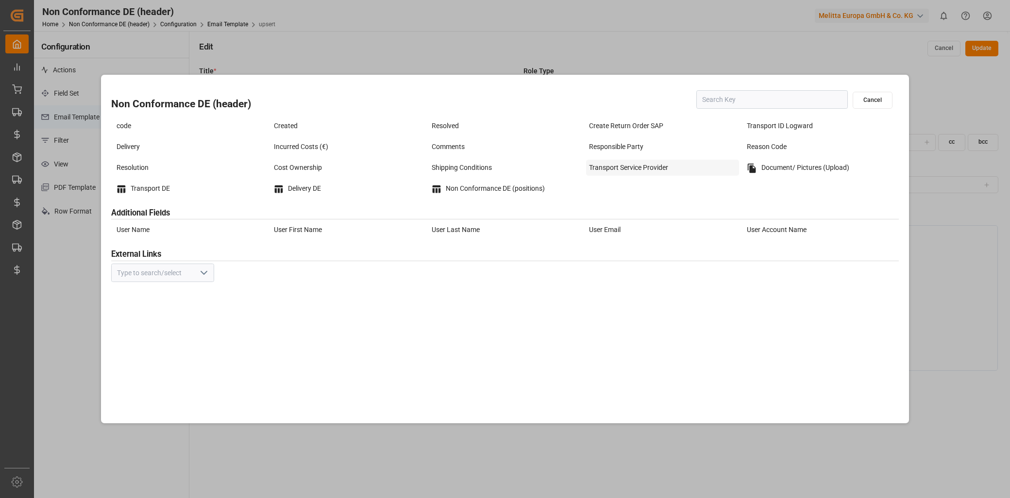
click at [615, 163] on div "Transport Service Provider" at bounding box center [662, 168] width 152 height 16
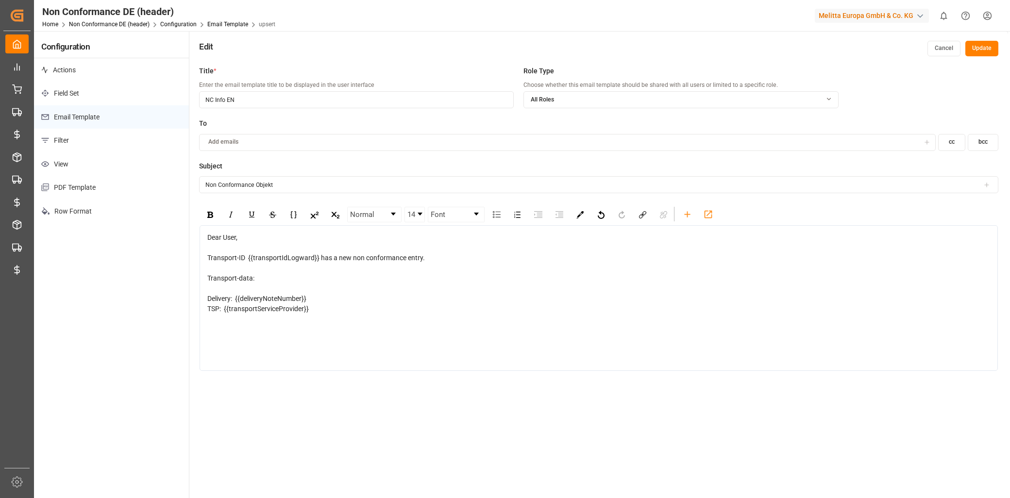
click at [316, 311] on div "TSP: {{transportServiceProvider}}" at bounding box center [598, 309] width 783 height 10
click at [688, 214] on icon "rdw-toolbar" at bounding box center [687, 214] width 6 height 6
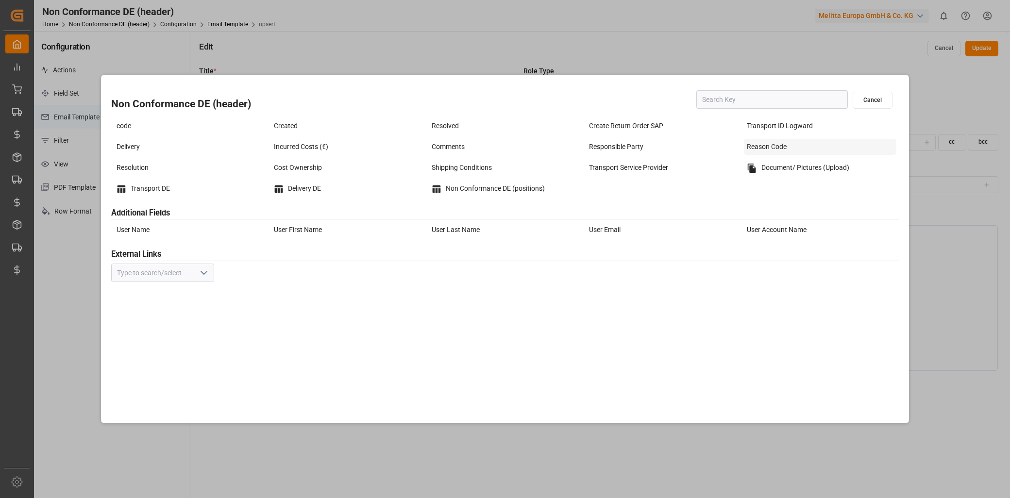
click at [788, 145] on div "Reason Code" at bounding box center [820, 147] width 152 height 16
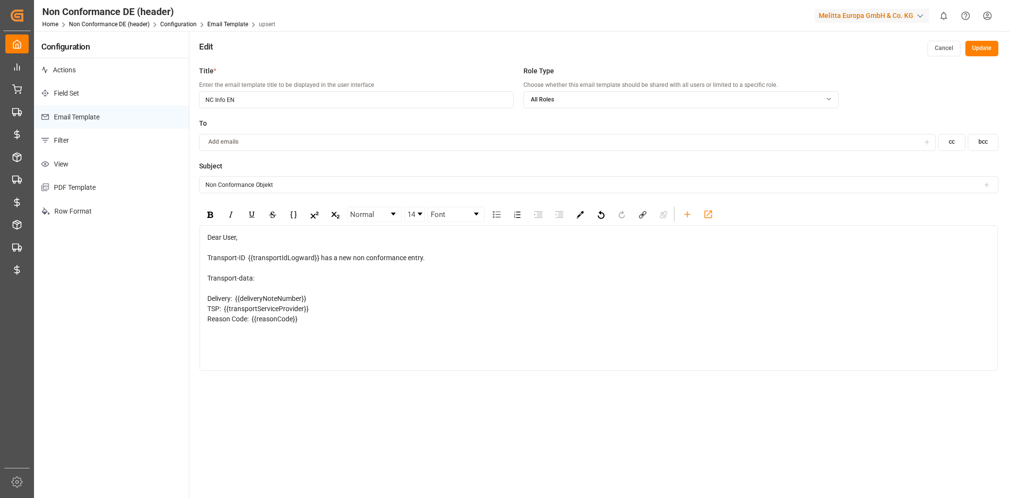
click at [323, 327] on div "Dear User, Transport-ID {{transportIdLogward}} has a new non conformance entry.…" at bounding box center [599, 298] width 798 height 146
click at [314, 319] on div "Reason Code: {{reasonCode}}" at bounding box center [598, 319] width 783 height 10
click at [316, 312] on div "TSP: {{transportServiceProvider}}" at bounding box center [598, 309] width 783 height 10
click at [307, 318] on div "Reason Code: {{reasonCode}}" at bounding box center [598, 319] width 783 height 10
click at [685, 219] on icon "rdw-toolbar" at bounding box center [687, 214] width 10 height 10
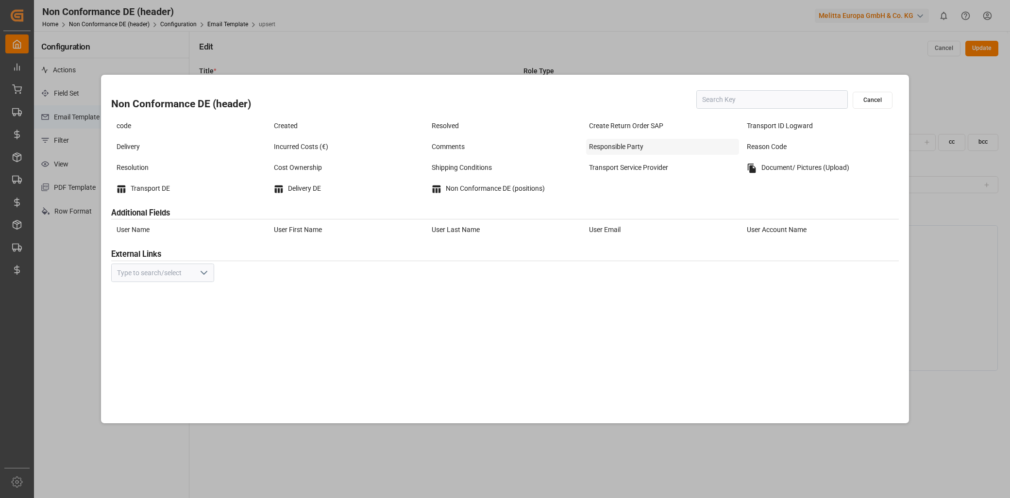
click at [618, 152] on div "Responsible Party" at bounding box center [662, 147] width 152 height 16
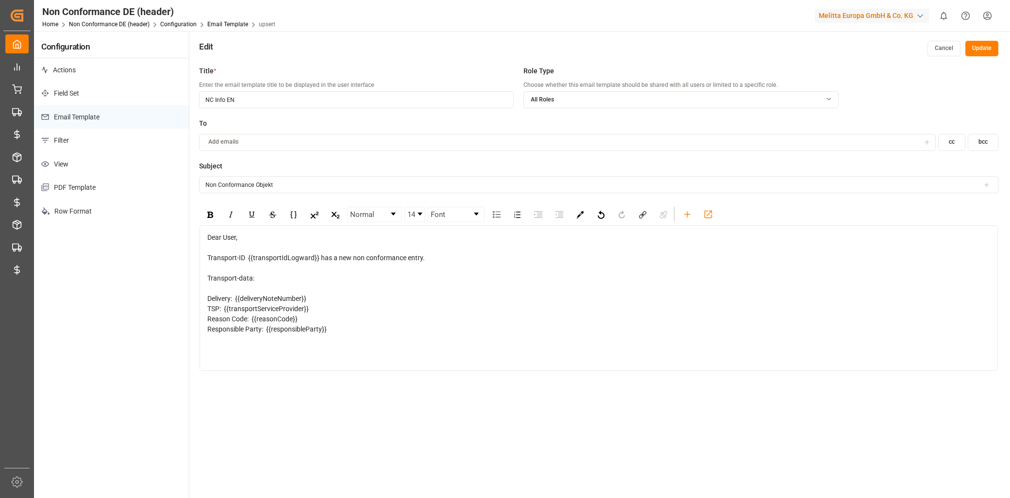
click at [341, 329] on div "Responsible Party: {{responsibleParty}}" at bounding box center [598, 329] width 783 height 10
click at [982, 50] on button "Update" at bounding box center [981, 49] width 33 height 16
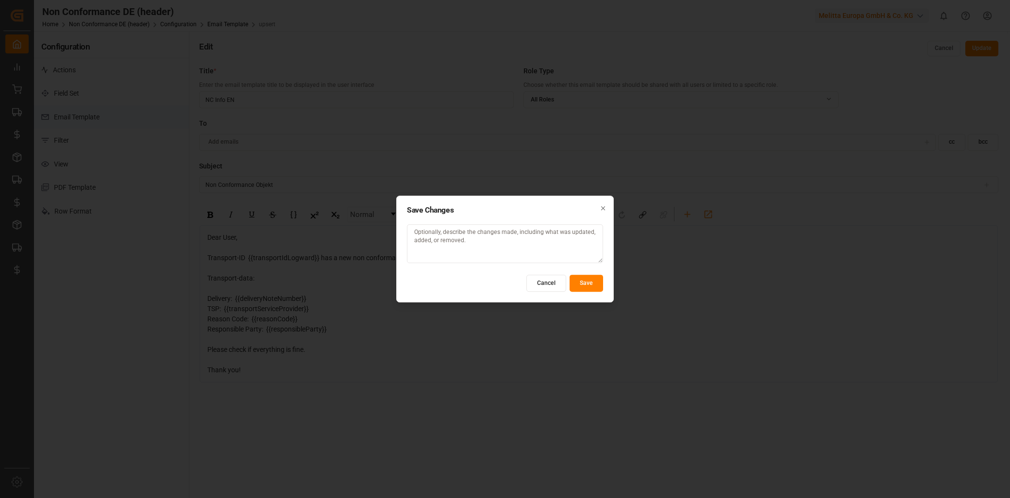
click at [588, 283] on button "Save" at bounding box center [587, 283] width 34 height 17
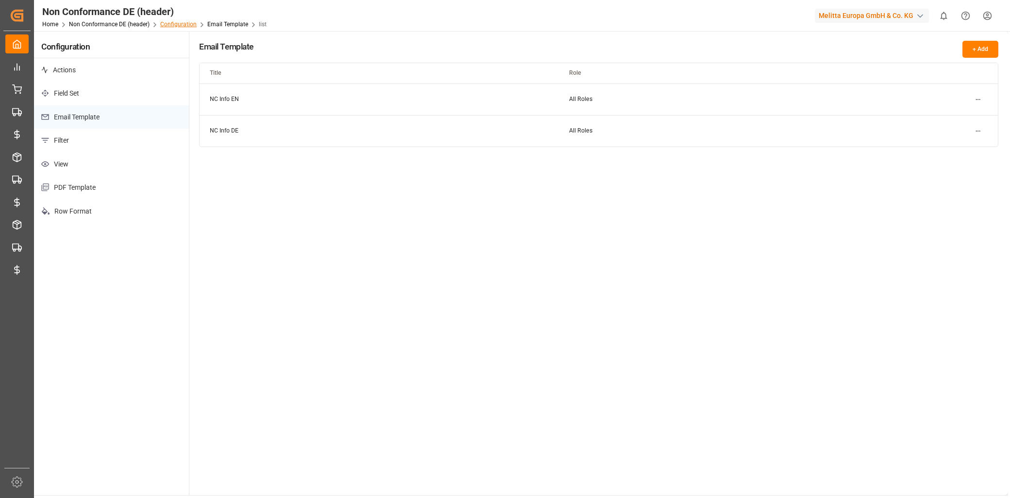
click at [191, 23] on link "Configuration" at bounding box center [178, 24] width 36 height 7
click at [100, 28] on div "Home Non Conformance DE (header) Configuration Actions list" at bounding box center [143, 24] width 203 height 10
click at [102, 26] on link "Non Conformance DE (header)" at bounding box center [109, 24] width 81 height 7
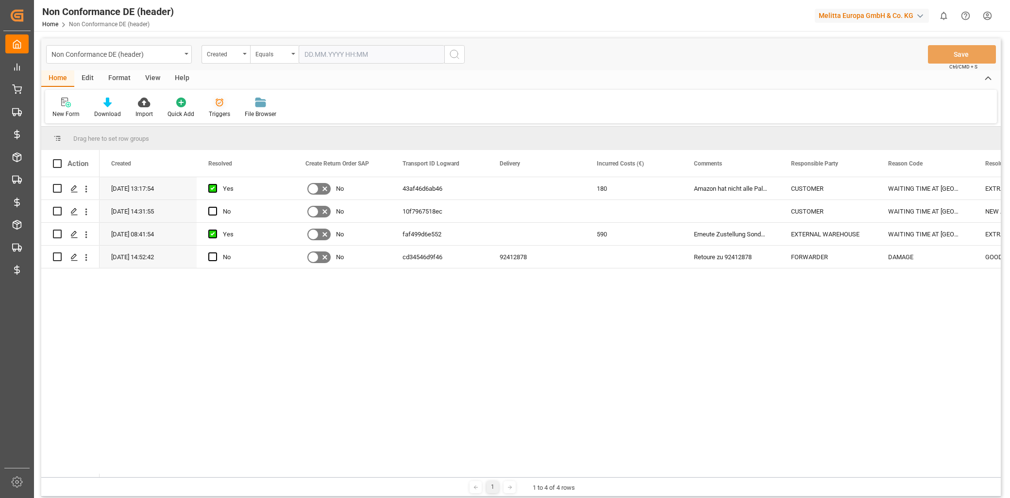
click at [220, 104] on icon at bounding box center [220, 103] width 8 height 8
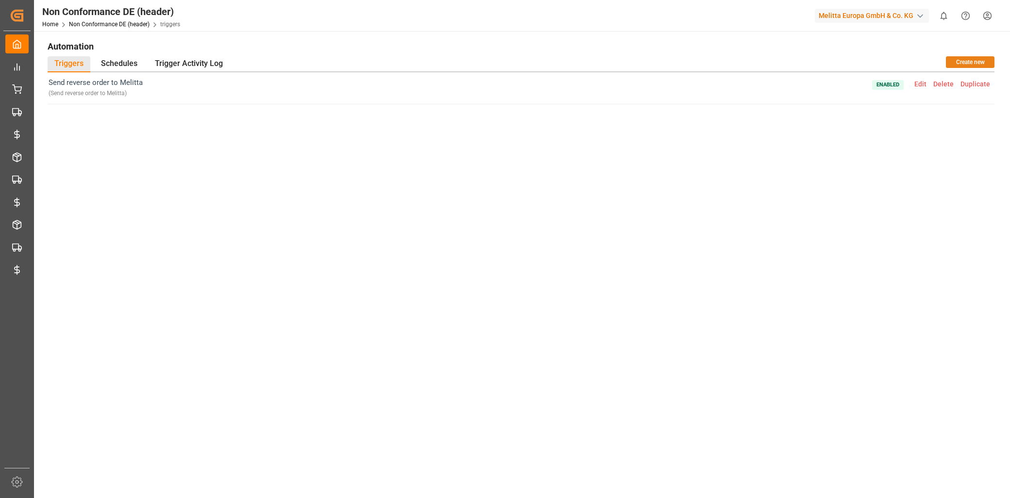
click at [971, 59] on button "Create new" at bounding box center [970, 62] width 49 height 12
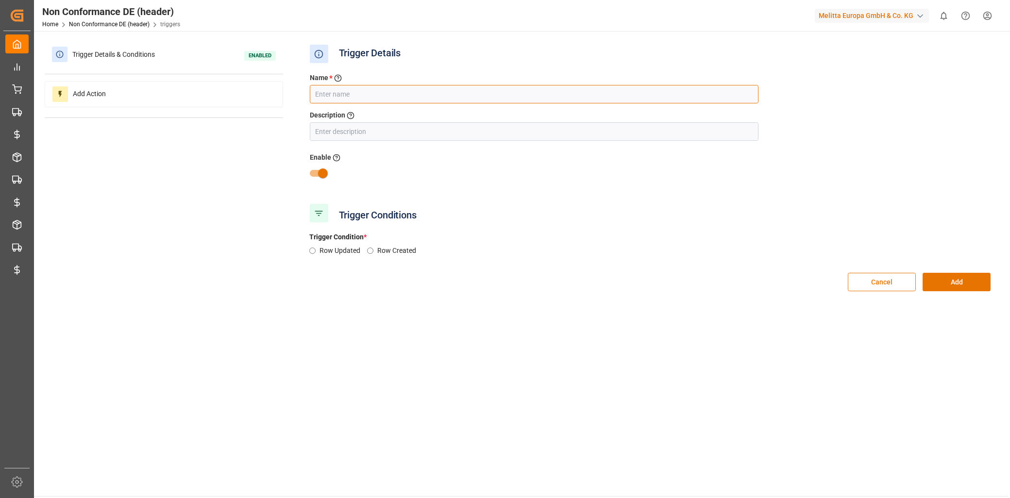
click at [349, 99] on input "text" at bounding box center [534, 94] width 449 height 18
type input "NC Info DE"
click at [372, 138] on input "text" at bounding box center [534, 131] width 449 height 18
click at [349, 95] on input "NC Info DE" at bounding box center [534, 94] width 449 height 18
drag, startPoint x: 353, startPoint y: 94, endPoint x: 300, endPoint y: 93, distance: 53.4
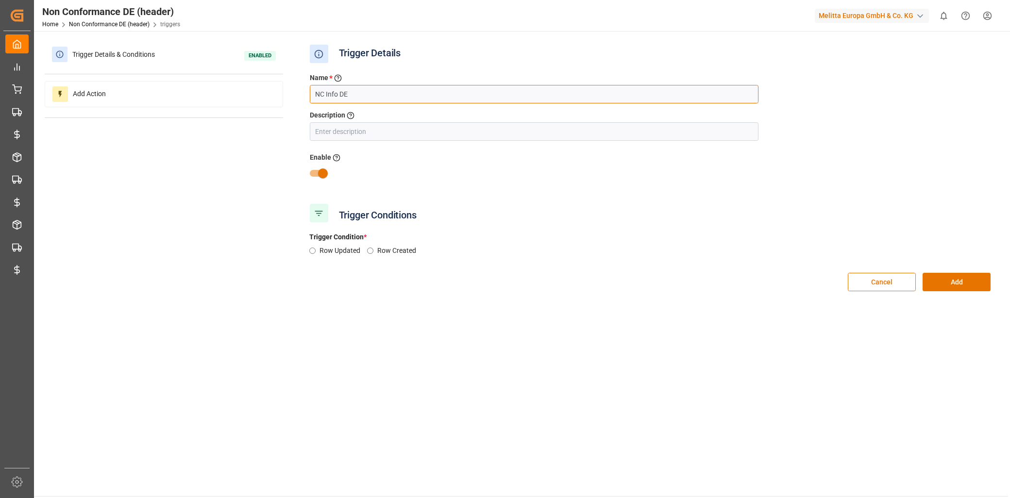
click at [300, 93] on div "Trigger Details & Conditions Enabled Add Action Trigger Details Name * Enter a …" at bounding box center [521, 172] width 953 height 260
click at [339, 119] on label "Description" at bounding box center [327, 115] width 35 height 10
click at [345, 125] on input "text" at bounding box center [534, 131] width 449 height 18
paste input "NC Info DE"
type input "NC Info DE"
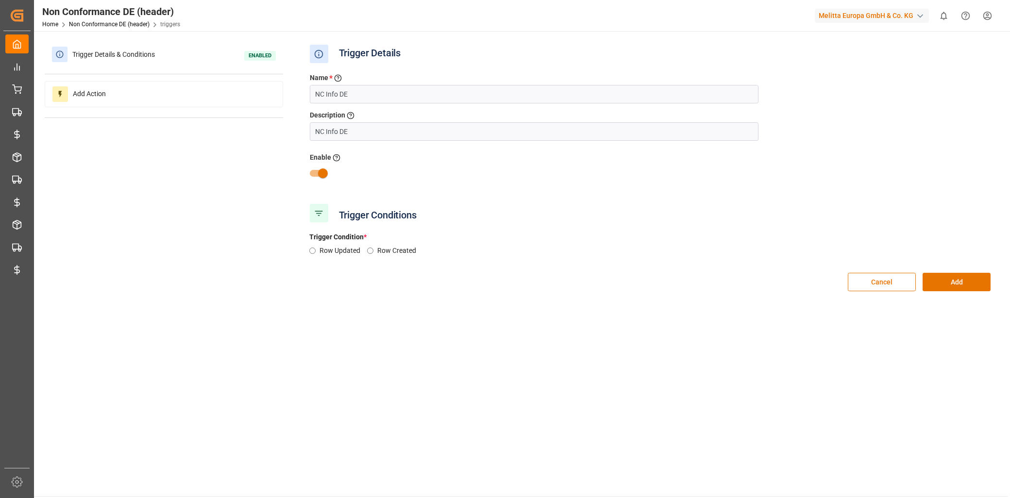
click at [401, 254] on label "Row Created" at bounding box center [400, 251] width 46 height 10
click at [373, 254] on input "Row Created" at bounding box center [370, 251] width 6 height 6
radio input "true"
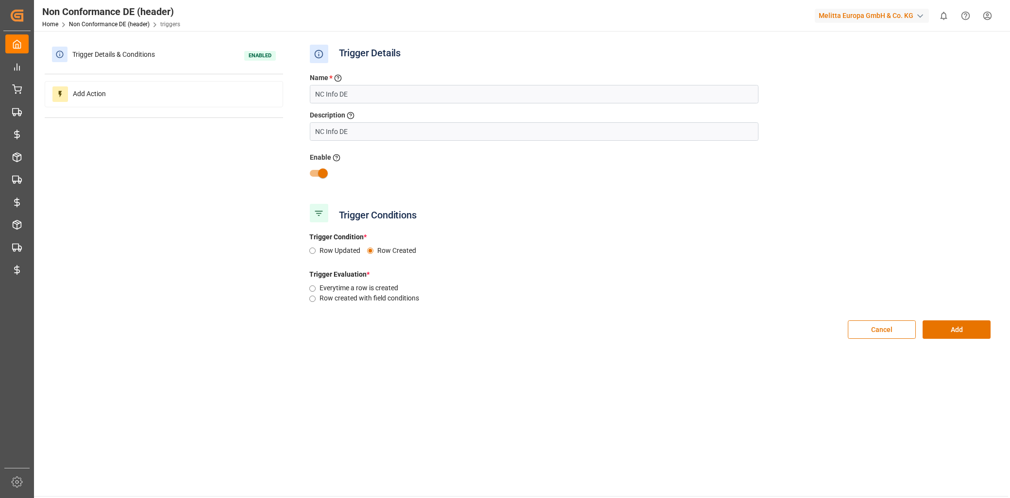
click at [344, 251] on label "Row Updated" at bounding box center [343, 251] width 48 height 10
click at [316, 251] on input "Row Updated" at bounding box center [312, 251] width 6 height 6
radio input "true"
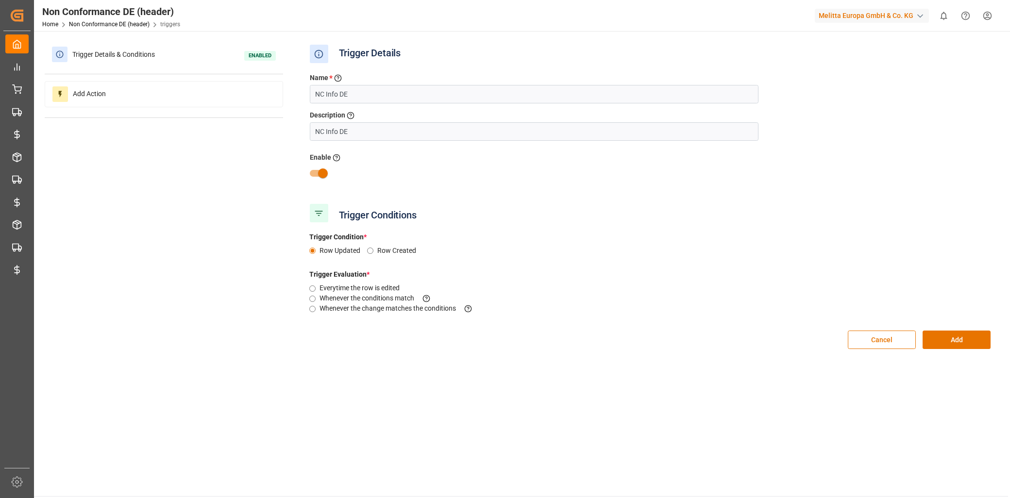
click at [358, 307] on label "Whenever the change matches the conditions This criteria is evaluated when a fi…" at bounding box center [399, 308] width 161 height 10
click at [316, 307] on input "Whenever the change matches the conditions This criteria is evaluated when a fi…" at bounding box center [312, 309] width 6 height 6
radio input "true"
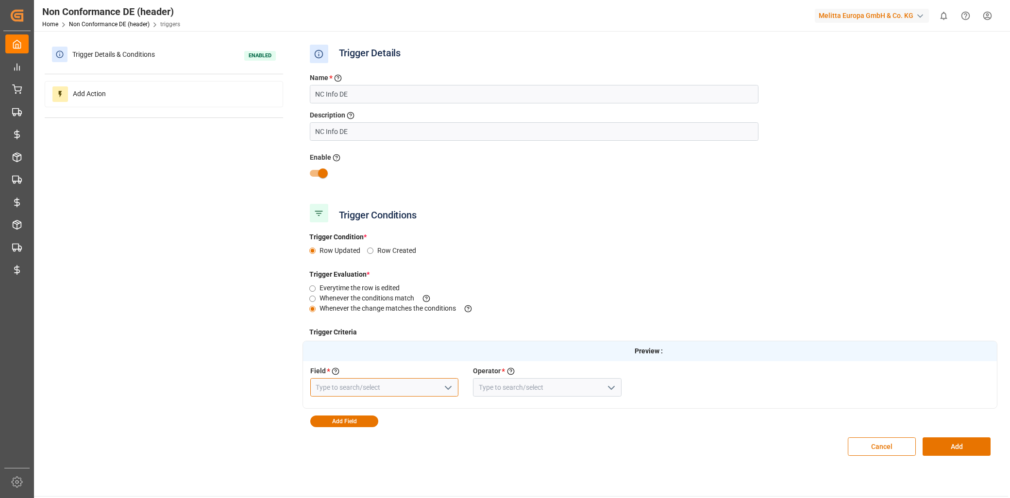
click at [411, 387] on input at bounding box center [384, 387] width 149 height 18
click at [447, 388] on polyline "open menu" at bounding box center [448, 387] width 6 height 3
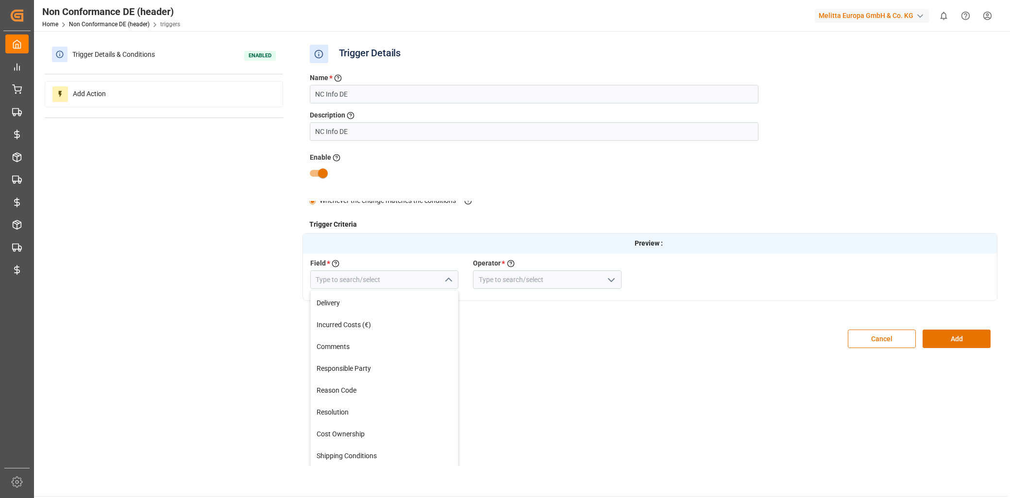
scroll to position [130, 0]
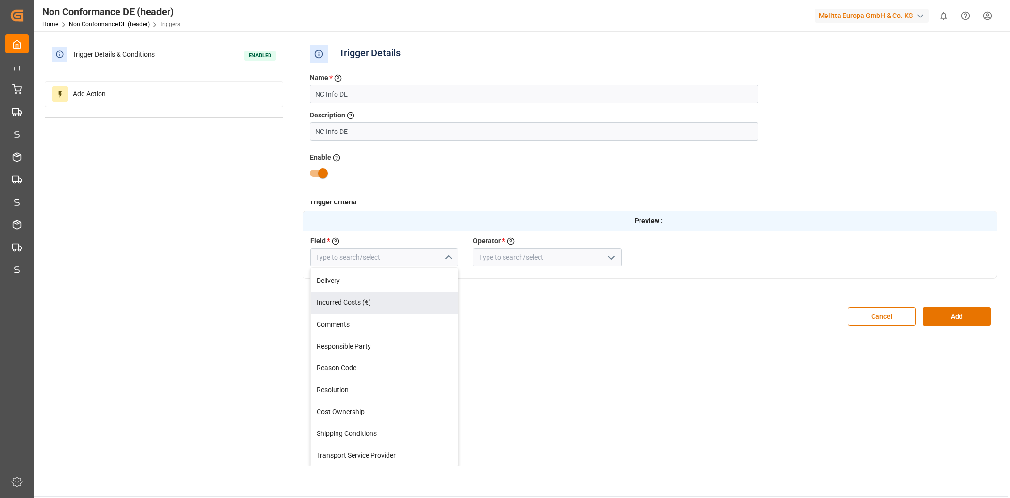
click at [381, 307] on div "Incurred Costs (€)" at bounding box center [385, 303] width 148 height 22
type input "Incurred Costs (€)"
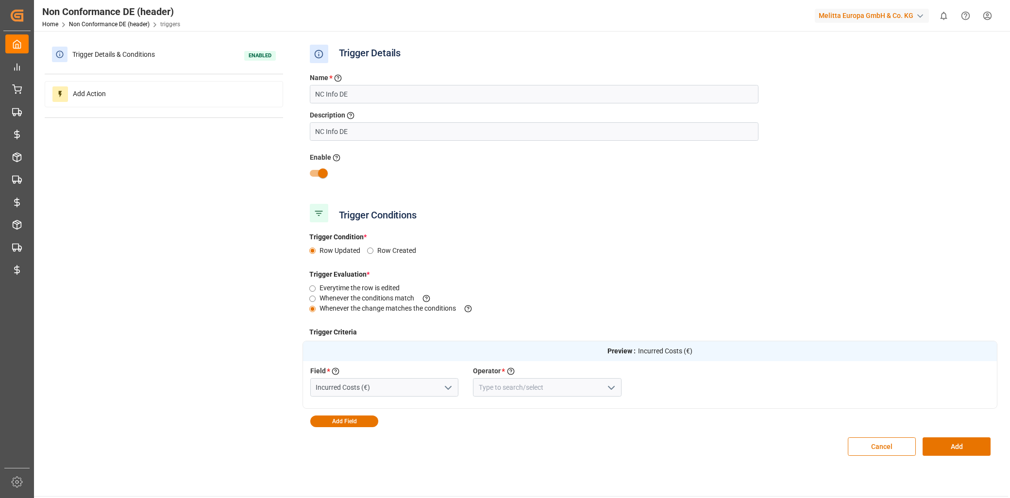
scroll to position [0, 0]
click at [609, 386] on icon "open menu" at bounding box center [611, 388] width 12 height 12
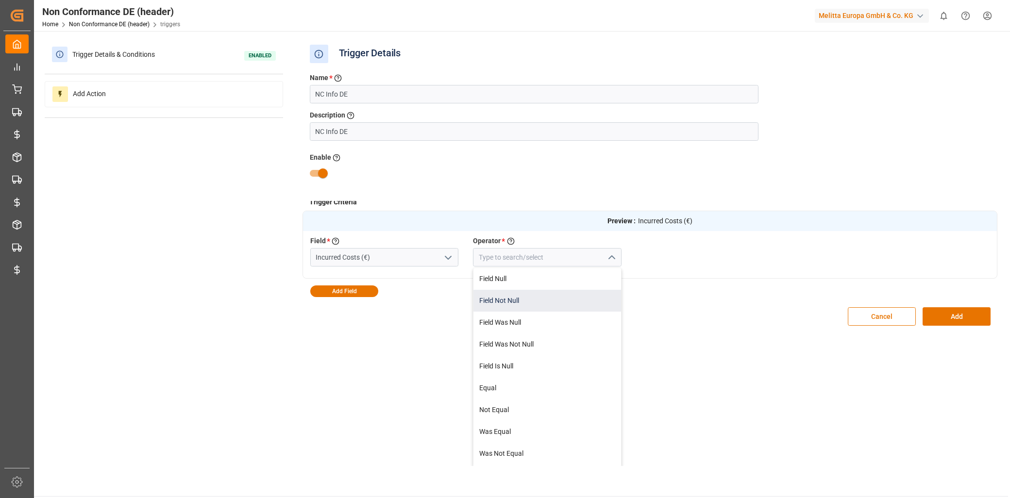
click at [511, 295] on div "Field Not Null" at bounding box center [547, 301] width 148 height 22
type input "Field Not Null"
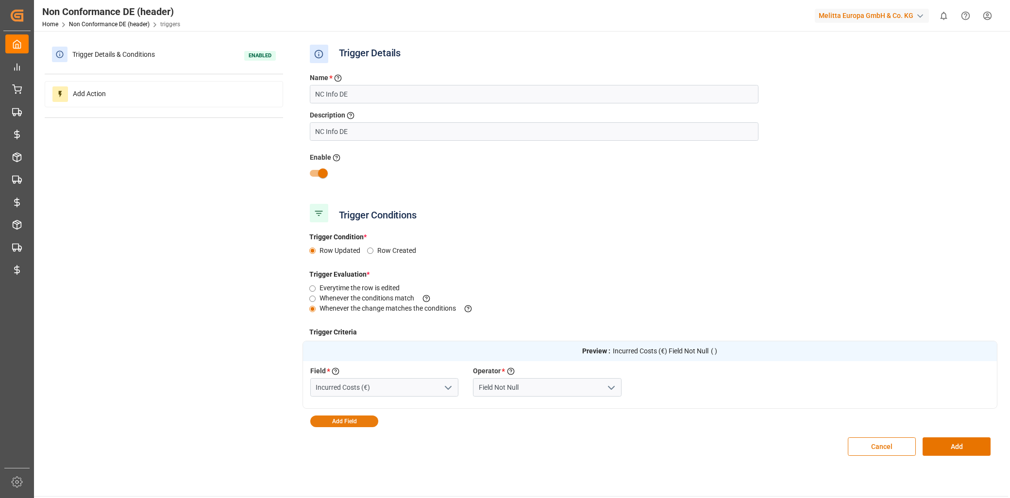
click at [355, 422] on button "Add Field" at bounding box center [344, 422] width 68 height 12
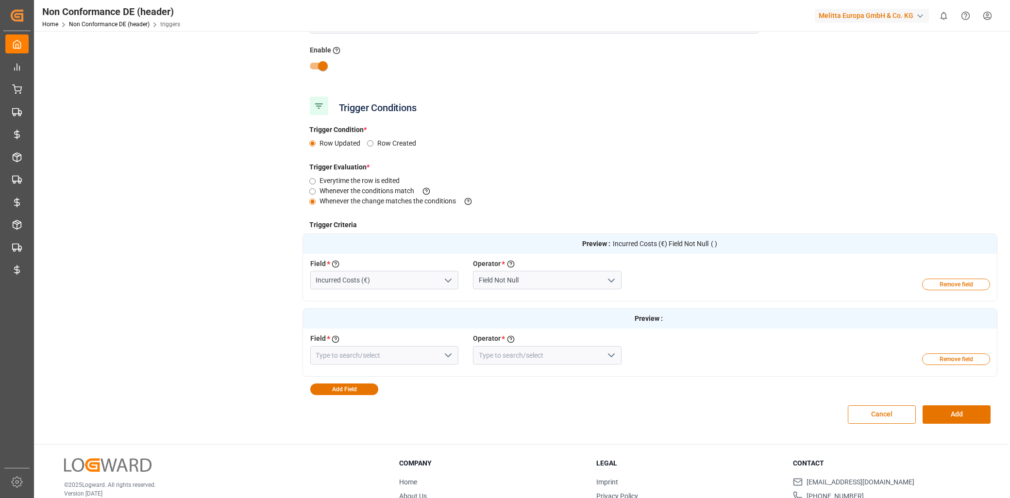
scroll to position [108, 0]
click at [448, 360] on icon "open menu" at bounding box center [448, 355] width 12 height 12
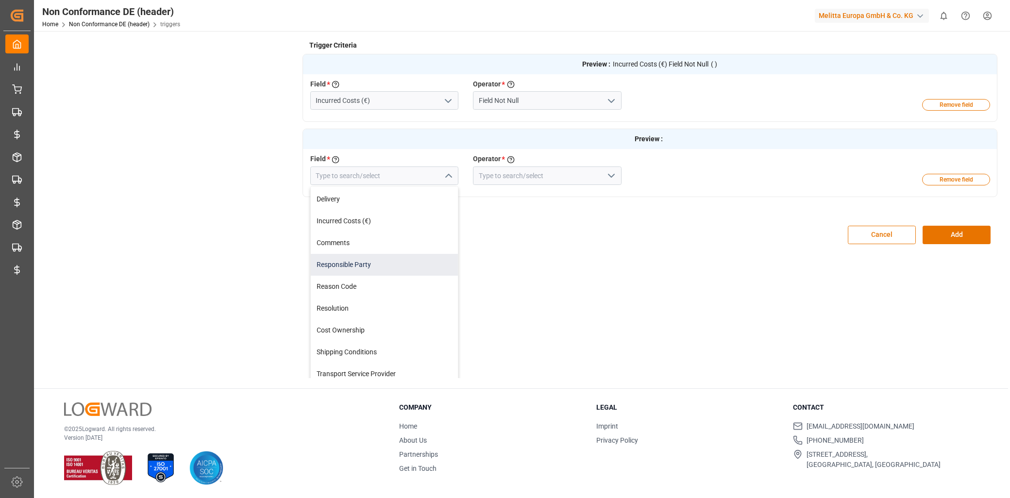
scroll to position [130, 0]
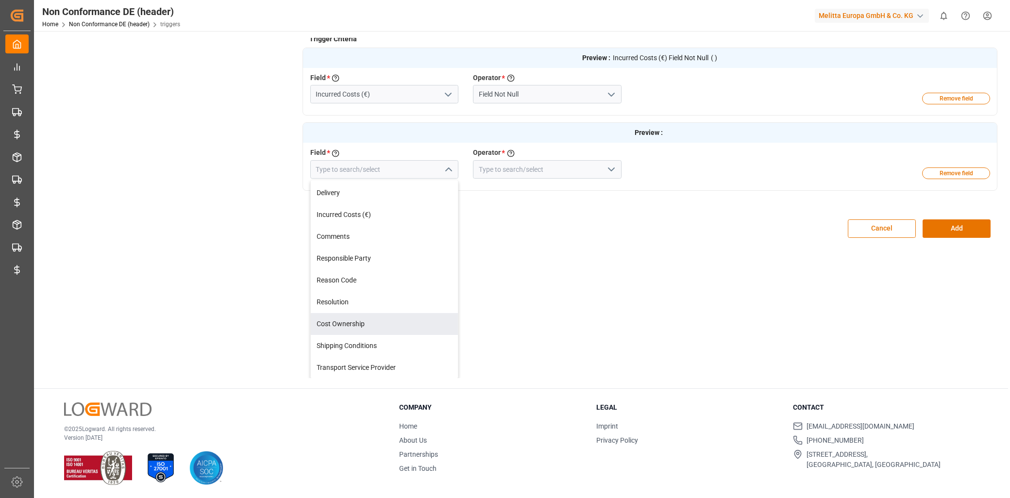
click at [492, 308] on div "Trigger Conditions Trigger Condition * Row Updated Row Created Trigger Evaluati…" at bounding box center [649, 208] width 695 height 340
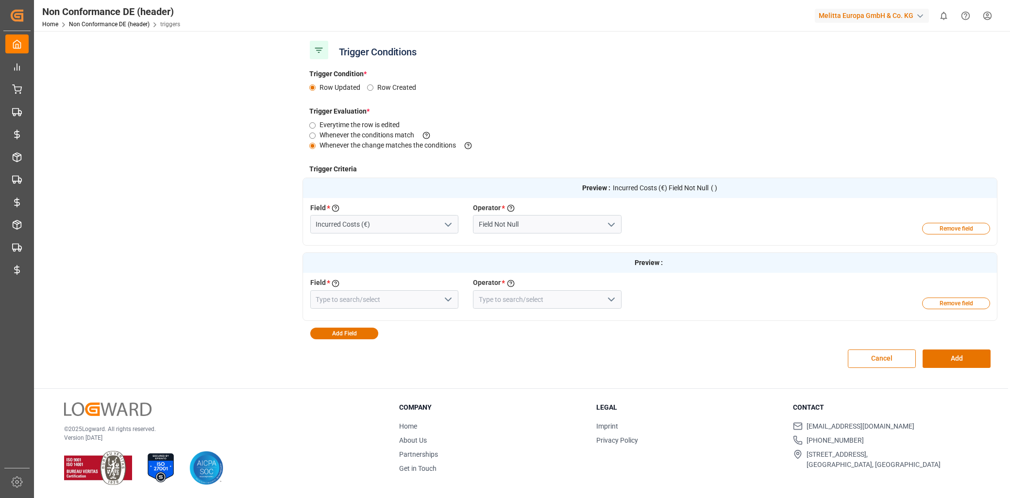
scroll to position [0, 0]
click at [945, 300] on button "Remove field" at bounding box center [956, 304] width 68 height 12
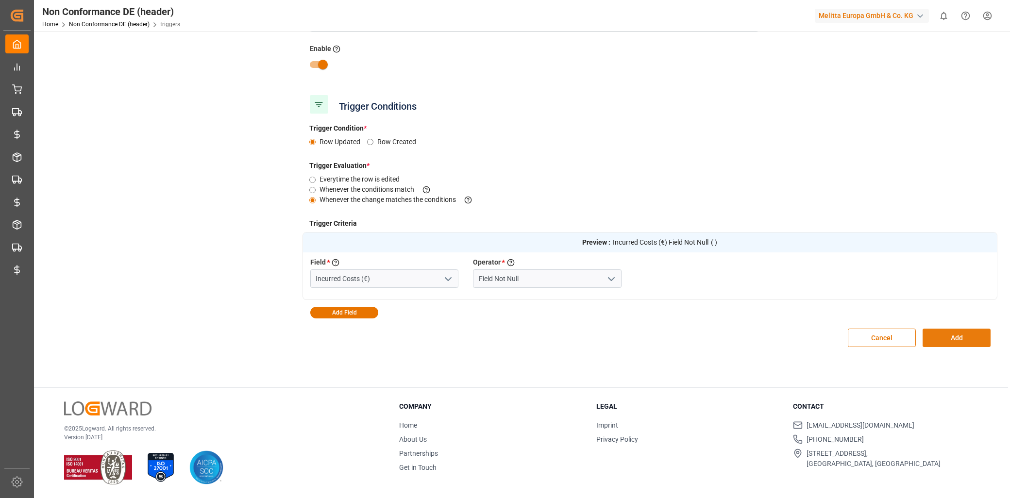
click at [954, 344] on button "Add" at bounding box center [957, 338] width 68 height 18
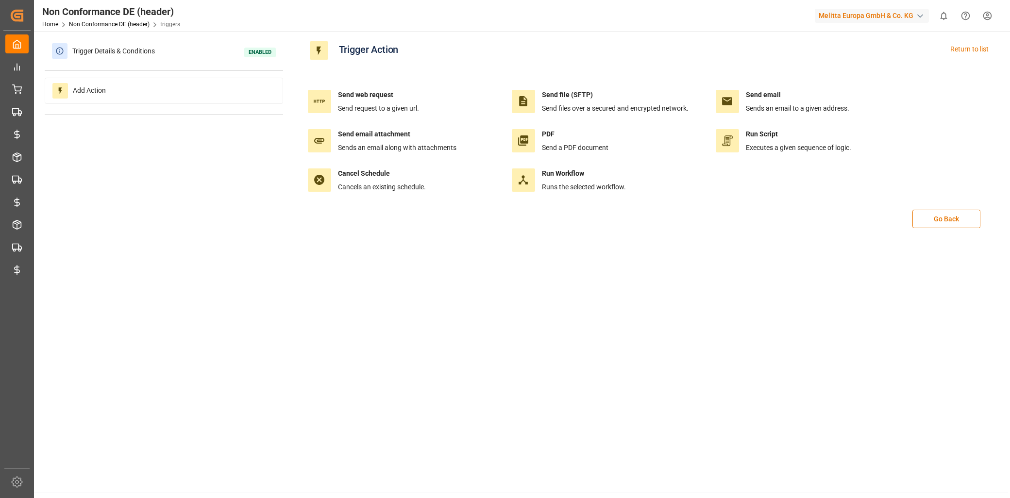
scroll to position [0, 0]
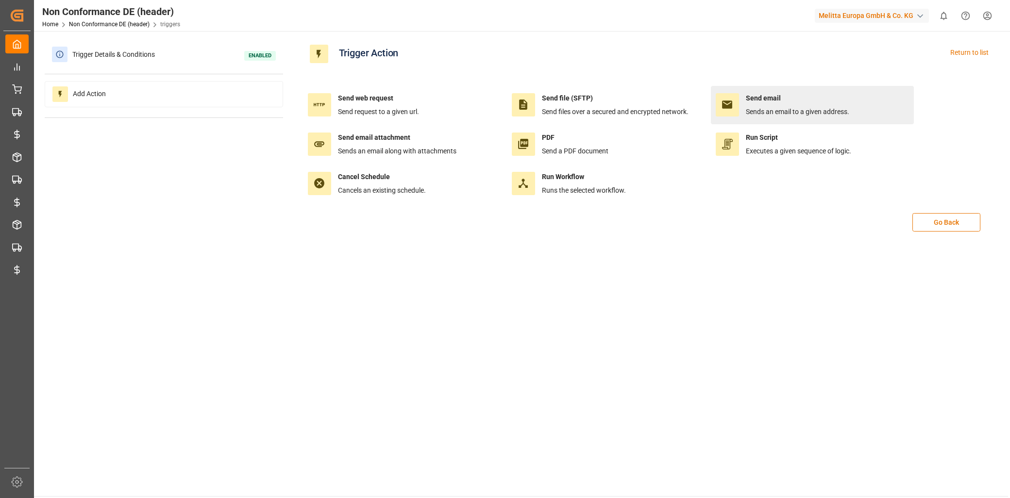
click at [743, 100] on div "Send email Sends an email to a given address." at bounding box center [812, 105] width 193 height 24
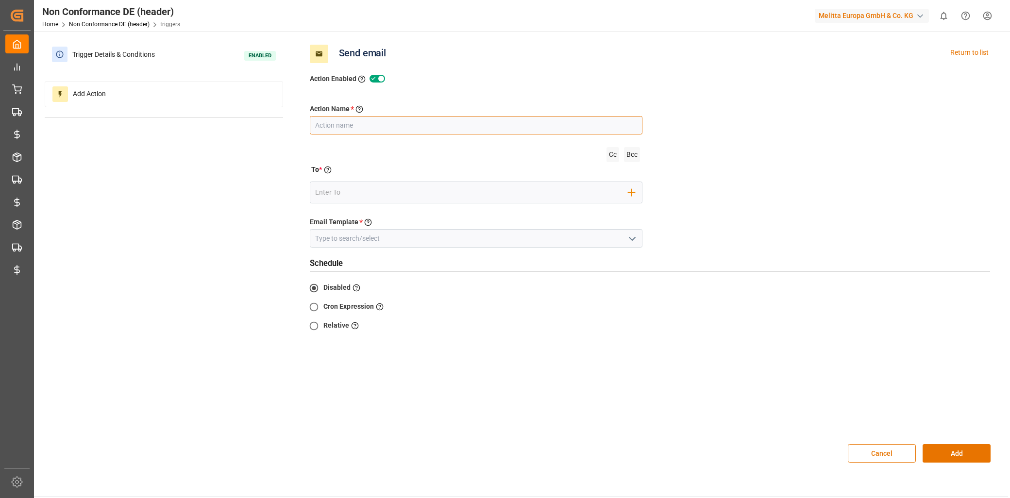
click at [346, 118] on input "text" at bounding box center [476, 125] width 333 height 18
type input "NC Info DE"
click at [345, 189] on input "email" at bounding box center [471, 192] width 313 height 15
drag, startPoint x: 355, startPoint y: 180, endPoint x: 315, endPoint y: 184, distance: 40.9
click at [315, 184] on div "Cc Bcc To * Enter the TO Email address wagn Add Field to To Invalid email addre…" at bounding box center [476, 179] width 333 height 69
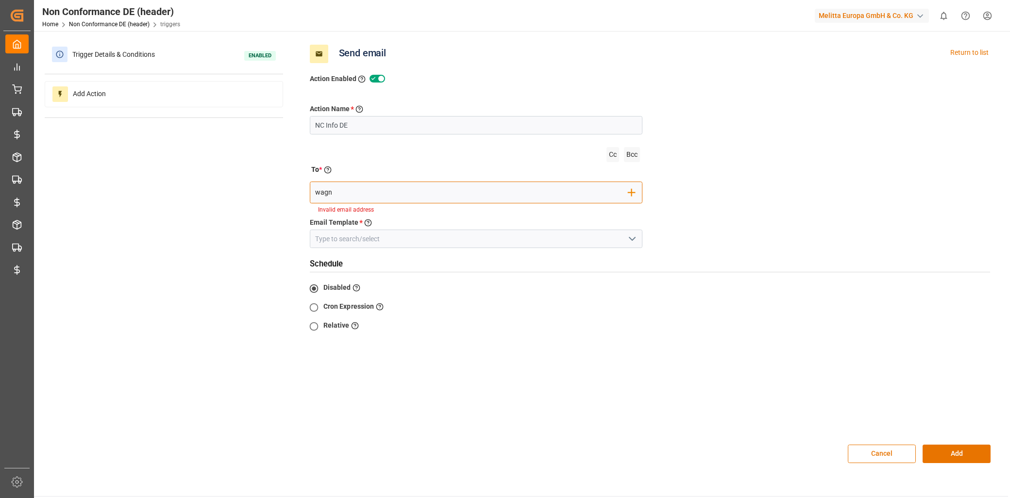
drag, startPoint x: 342, startPoint y: 189, endPoint x: 303, endPoint y: 189, distance: 39.3
click at [306, 189] on div "Action Name * Give a name to the action being created NC Info DE Cc Bcc To * En…" at bounding box center [476, 179] width 348 height 151
type input "Tobias.Wagner@melitta.de"
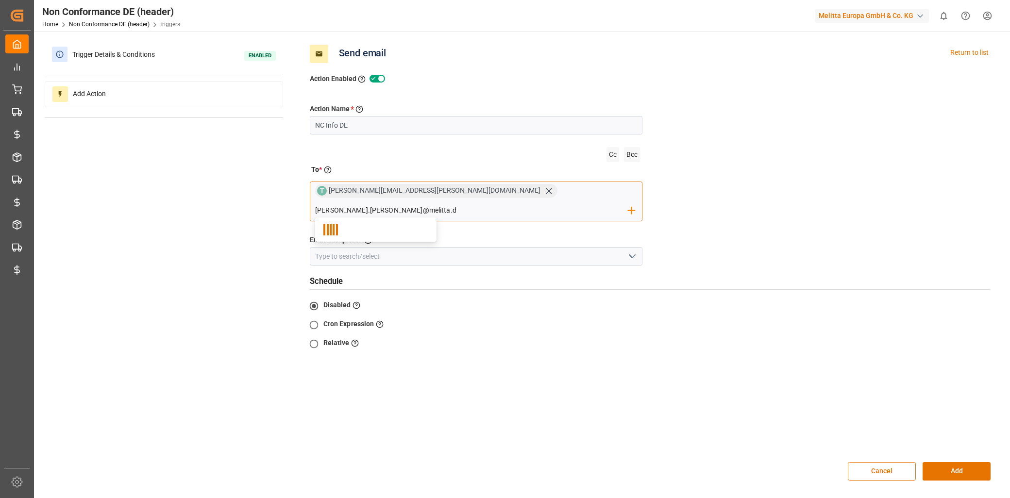
type input "Thomas.haas@melitta.de"
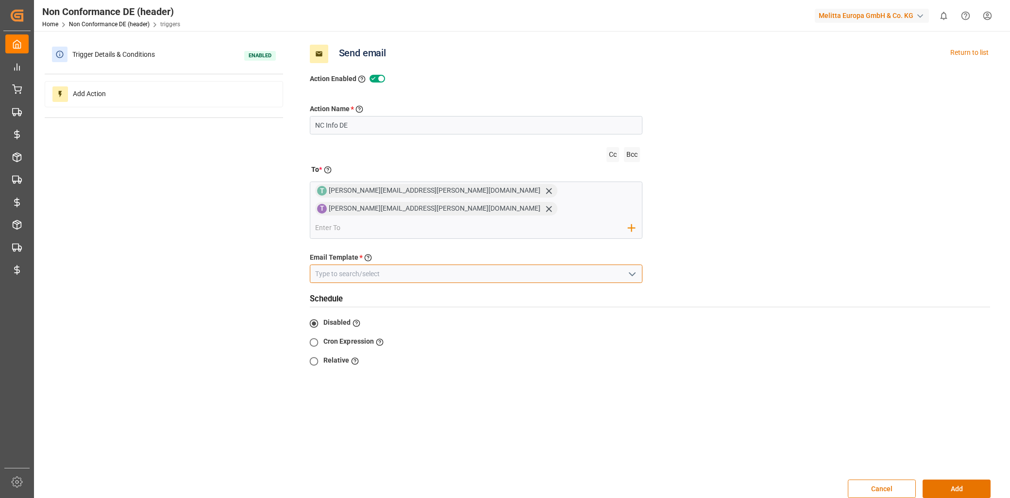
click at [400, 265] on input at bounding box center [476, 274] width 333 height 18
click at [637, 268] on icon "open menu" at bounding box center [632, 274] width 12 height 12
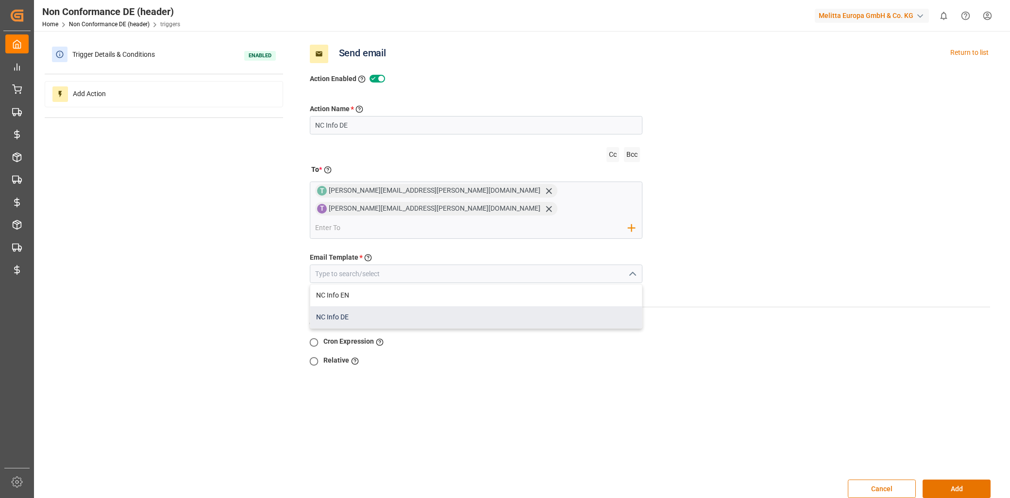
click at [389, 306] on div "NC Info DE" at bounding box center [476, 317] width 332 height 22
type input "NC Info DE"
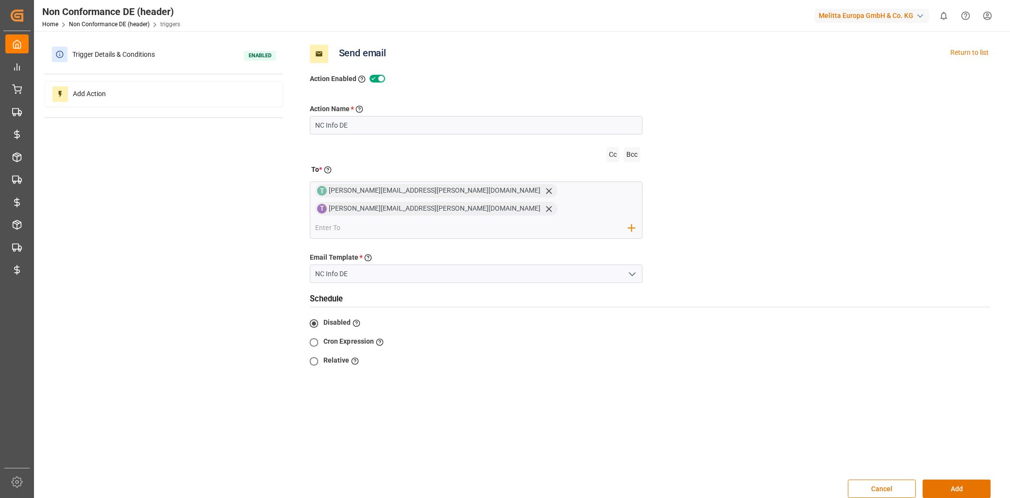
click at [963, 480] on button "Add" at bounding box center [957, 489] width 68 height 18
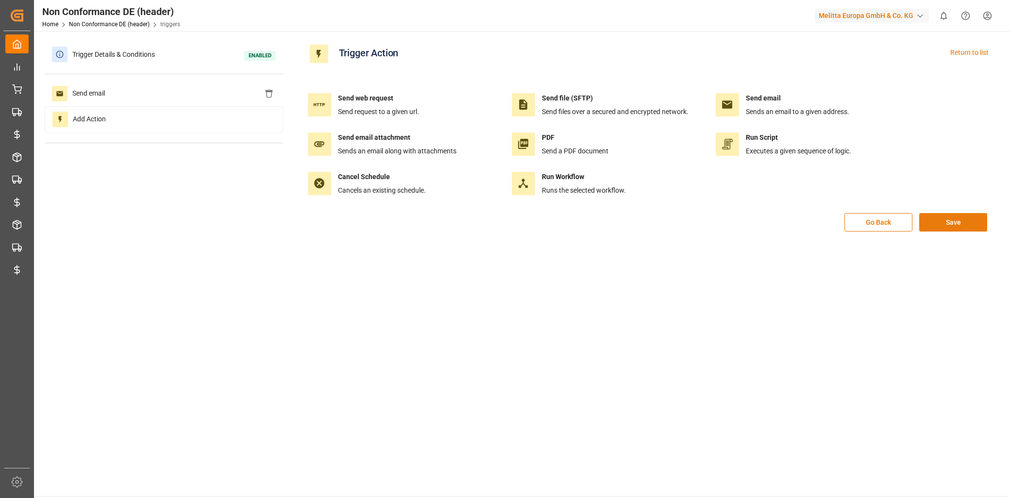
click at [959, 220] on button "Save" at bounding box center [953, 222] width 68 height 18
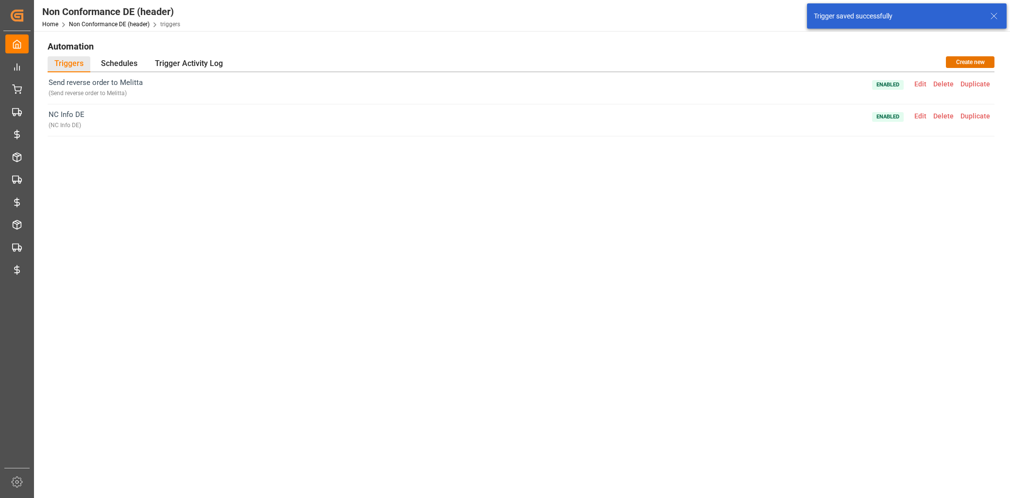
click at [934, 210] on div "Send reverse order to Melitta ( Send reverse order to Melitta ) Enabled Edit De…" at bounding box center [521, 243] width 947 height 342
click at [982, 115] on span "Duplicate" at bounding box center [975, 116] width 36 height 8
click at [981, 148] on span "Duplicate" at bounding box center [975, 148] width 36 height 8
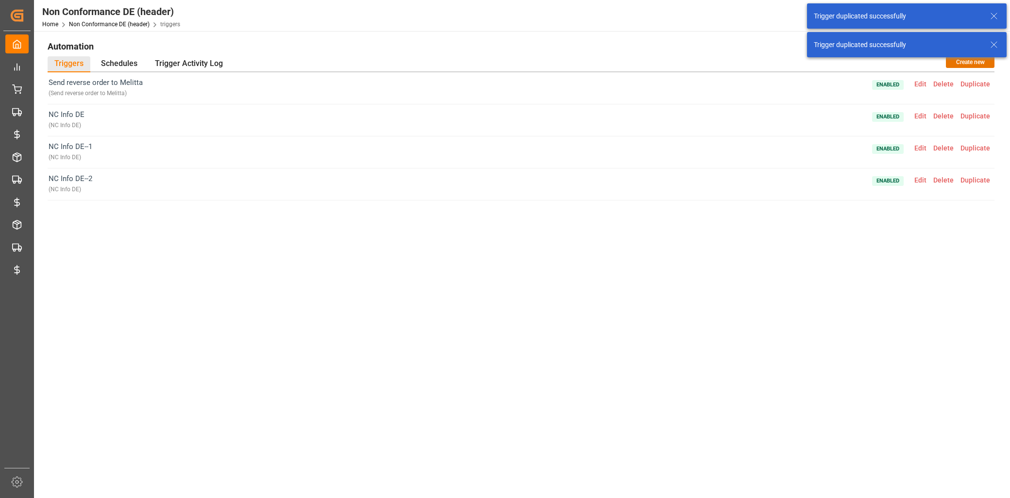
click at [976, 177] on span "Duplicate" at bounding box center [975, 180] width 36 height 8
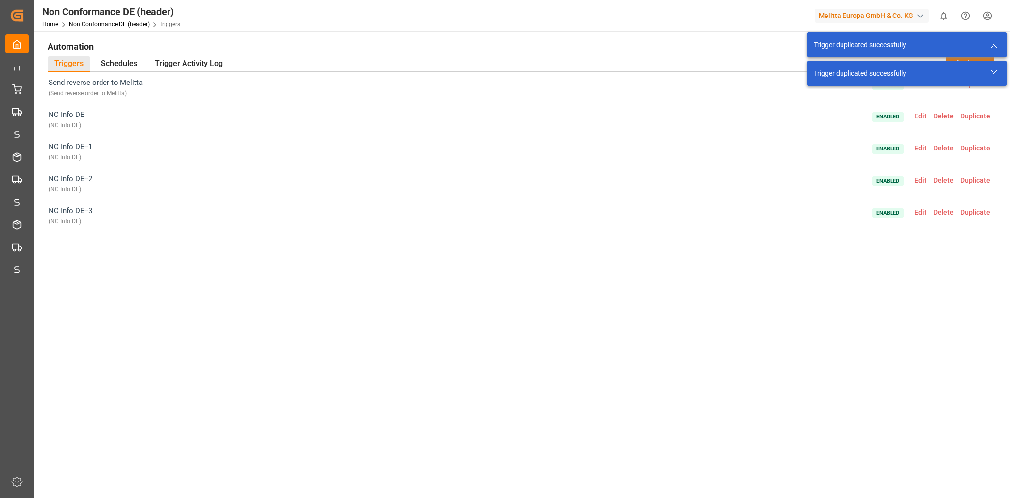
click at [918, 147] on span "Edit" at bounding box center [920, 148] width 19 height 8
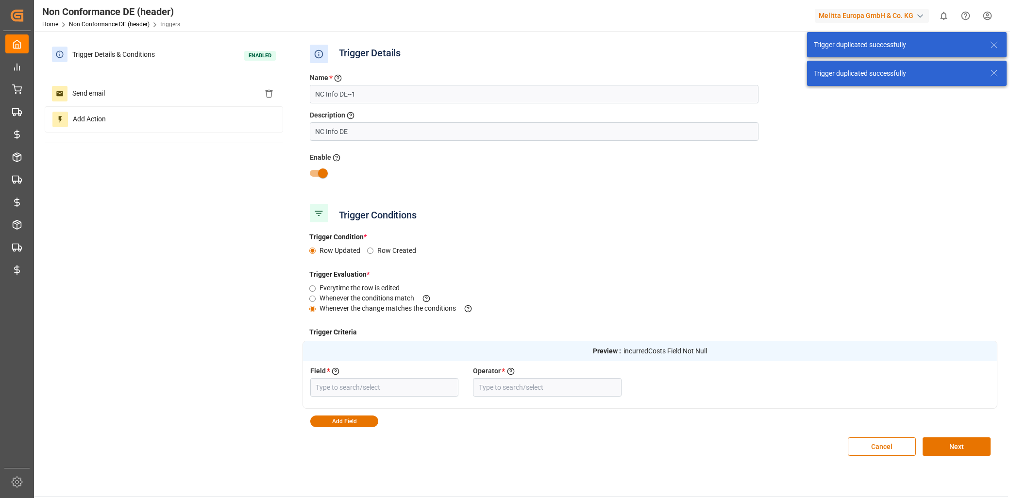
type input "Incurred Costs (€)"
type input "Field Not Null"
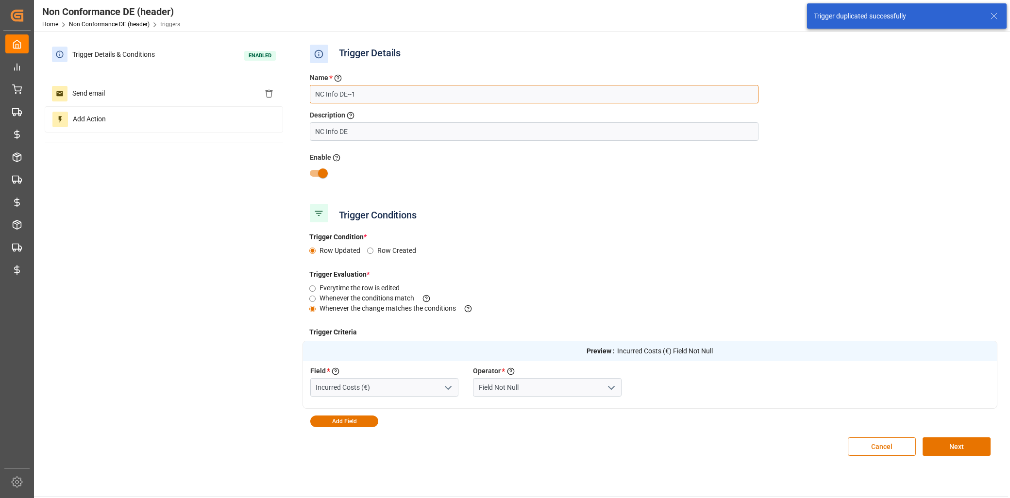
drag, startPoint x: 362, startPoint y: 94, endPoint x: 341, endPoint y: 95, distance: 21.4
click at [341, 95] on input "NC Info DE--1" at bounding box center [534, 94] width 449 height 18
click at [370, 84] on div "Name * Enter a name to the trigger" at bounding box center [534, 79] width 449 height 12
click at [370, 90] on input "NC Info" at bounding box center [534, 94] width 449 height 18
type input "NC Info BeNe"
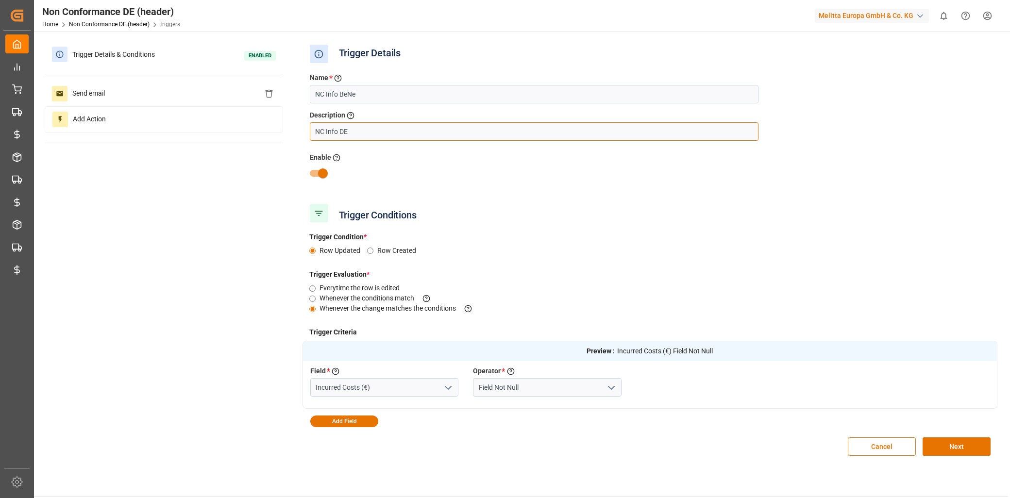
drag, startPoint x: 347, startPoint y: 132, endPoint x: 340, endPoint y: 132, distance: 6.3
click at [340, 132] on input "NC Info DE" at bounding box center [534, 131] width 449 height 18
type input "NC Info BeNe"
click at [209, 124] on div "Add Action" at bounding box center [164, 119] width 238 height 26
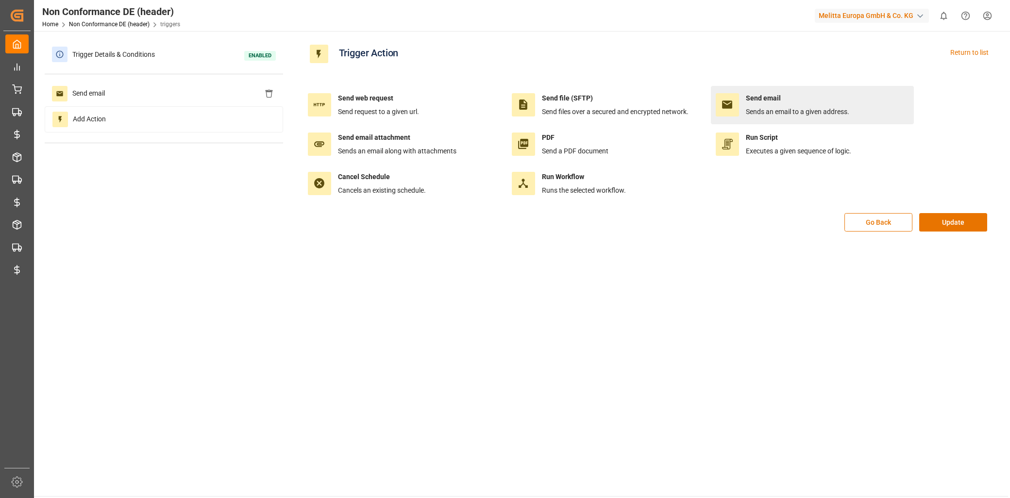
click at [787, 107] on div "Sends an email to a given address." at bounding box center [797, 112] width 103 height 10
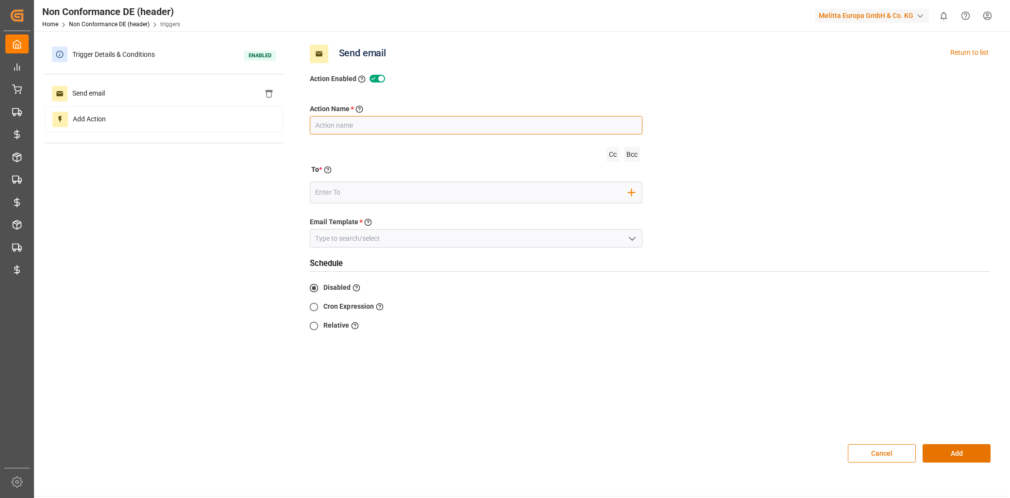
click at [372, 125] on input "text" at bounding box center [476, 125] width 333 height 18
type input "NC Info DE"
type input "Thomas.haas@melitta.de"
drag, startPoint x: 372, startPoint y: 128, endPoint x: 340, endPoint y: 128, distance: 31.6
click at [340, 128] on input "NC Info DE" at bounding box center [476, 125] width 333 height 18
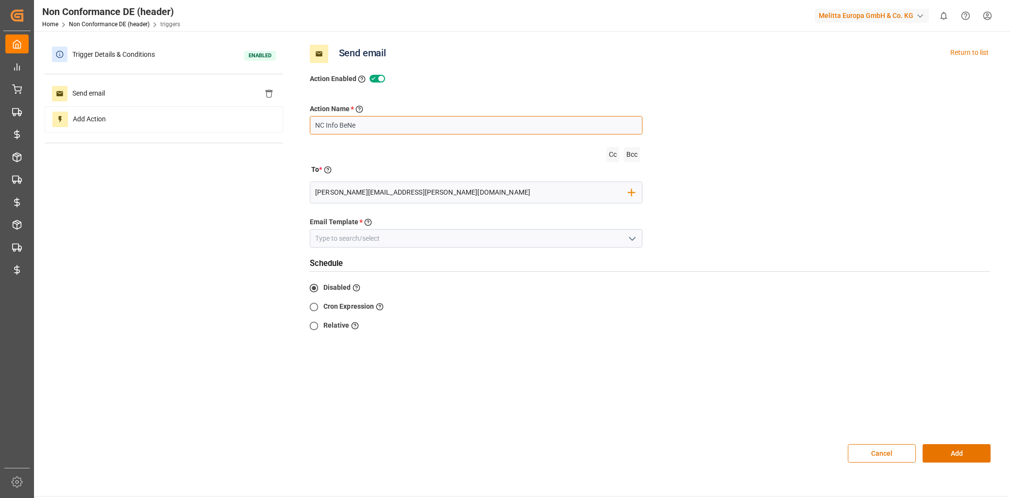
type input "NC Info BeNe"
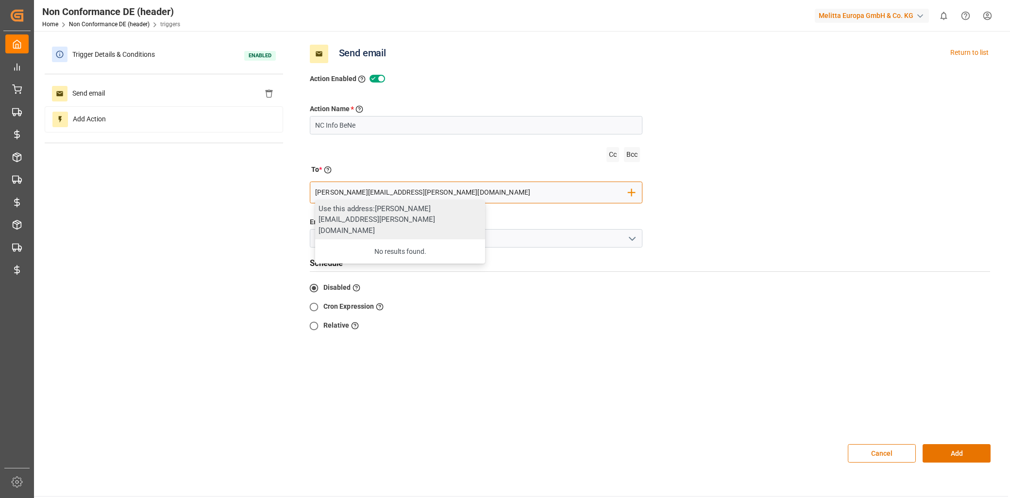
drag, startPoint x: 520, startPoint y: 191, endPoint x: 307, endPoint y: 193, distance: 213.2
click at [307, 193] on div "Action Name * Give a name to the action being created NC Info BeNe Cc Bcc To * …" at bounding box center [476, 179] width 348 height 151
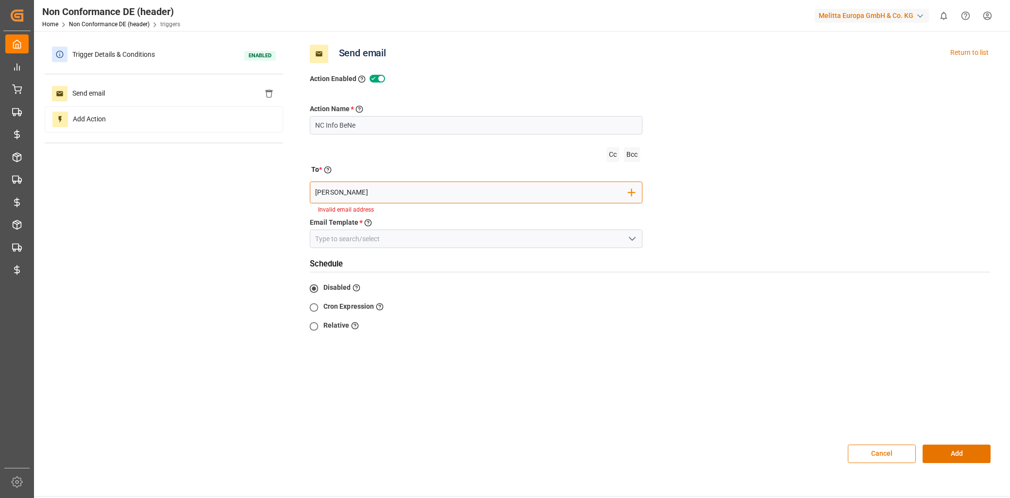
drag, startPoint x: 348, startPoint y: 190, endPoint x: 263, endPoint y: 188, distance: 84.5
click at [263, 188] on div "Trigger Details & Conditions Enabled Send email Add Action Send email Return to…" at bounding box center [521, 258] width 953 height 432
paste input ".VanStijn@melitta.nl"
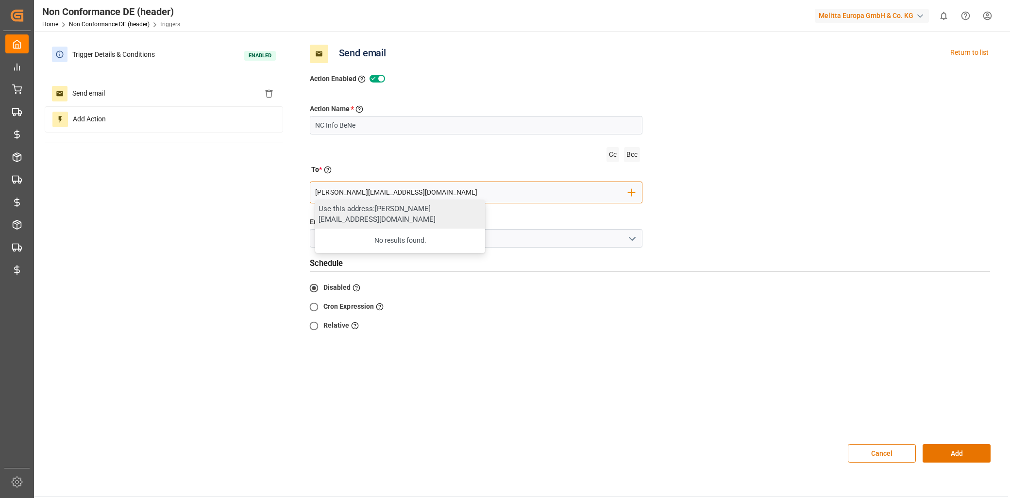
type input "Leon.VanStijn@melitta.nl"
click at [384, 206] on div "Use this address: Leon.VanStijn@melitta.nl" at bounding box center [400, 214] width 170 height 29
click at [512, 193] on input "email" at bounding box center [570, 192] width 116 height 15
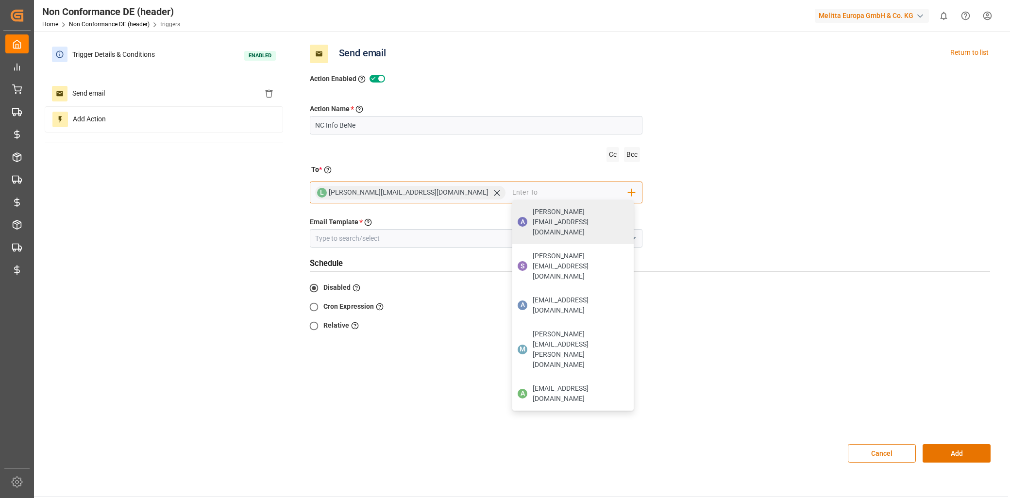
paste input "virno.geerts@melitta.nl"
type input "virno.geerts@melitta.nl"
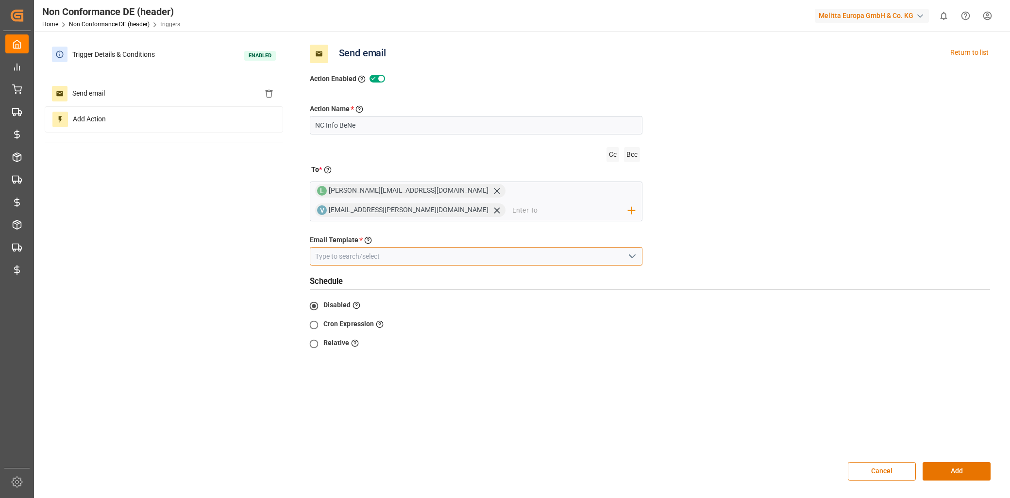
click at [419, 247] on input at bounding box center [476, 256] width 333 height 18
click at [638, 249] on button "open menu" at bounding box center [631, 256] width 15 height 15
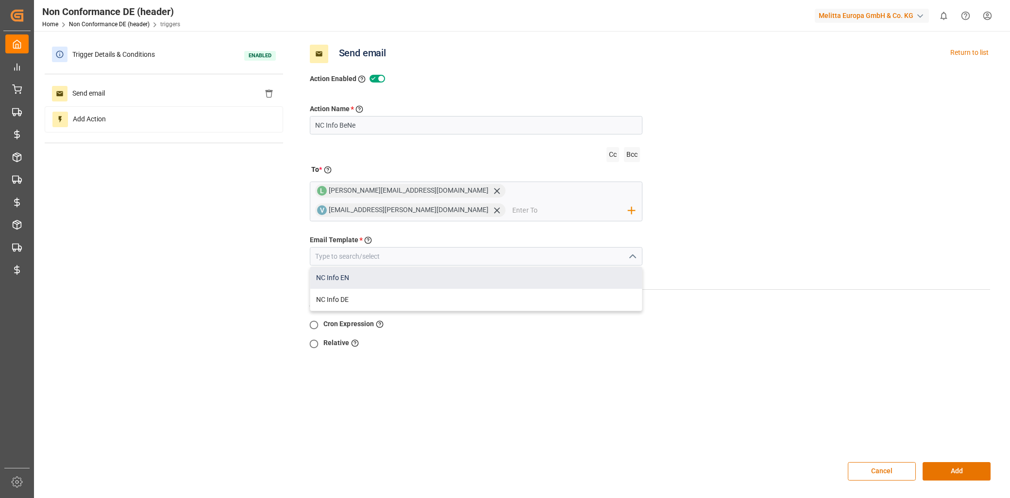
click at [503, 267] on div "NC Info EN" at bounding box center [476, 278] width 332 height 22
type input "NC Info EN"
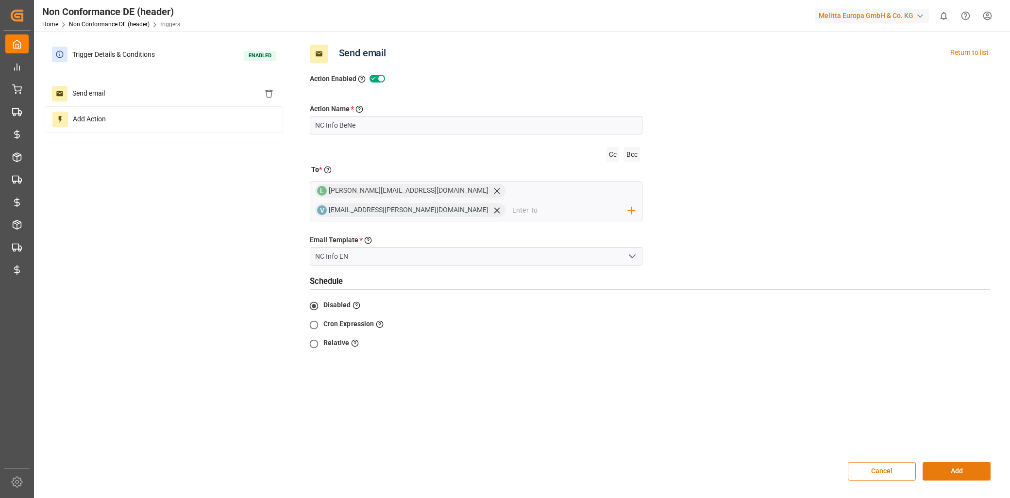
click at [942, 462] on button "Add" at bounding box center [957, 471] width 68 height 18
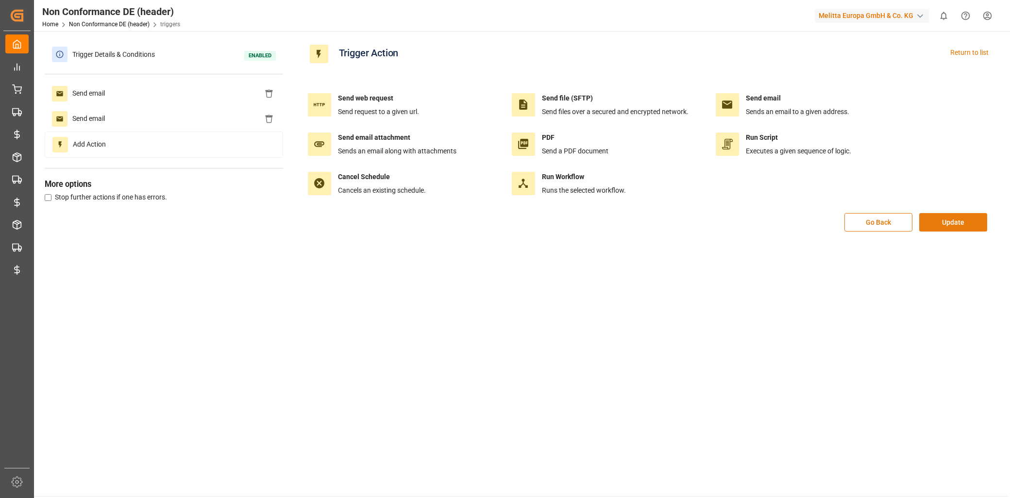
click at [957, 221] on button "Update" at bounding box center [953, 222] width 68 height 18
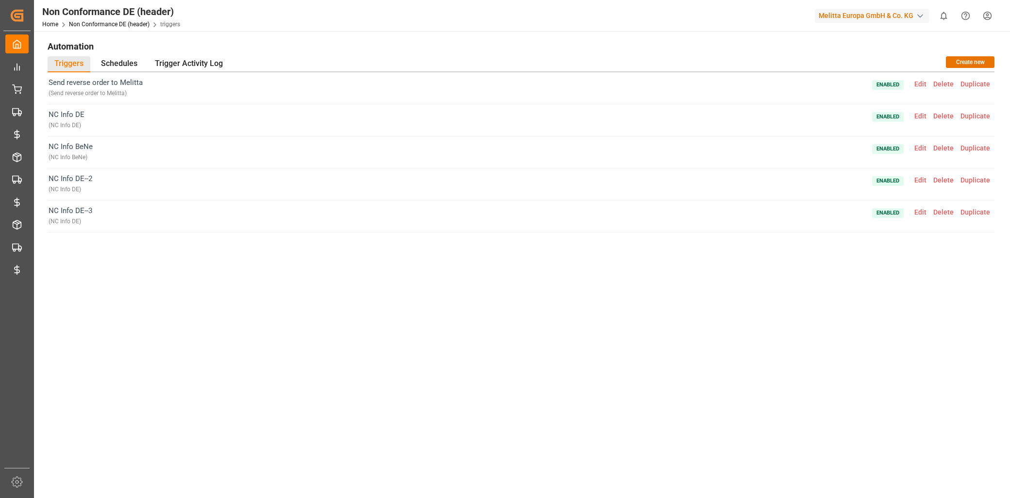
click at [925, 179] on span "Edit" at bounding box center [920, 180] width 19 height 8
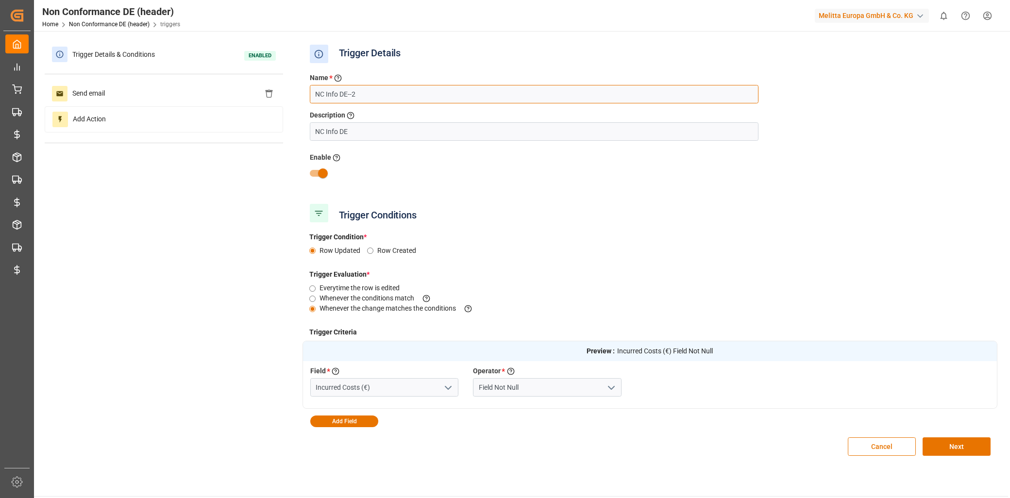
drag, startPoint x: 363, startPoint y: 96, endPoint x: 340, endPoint y: 93, distance: 23.4
click at [340, 93] on input "NC Info DE--2" at bounding box center [534, 94] width 449 height 18
type input "NC Info PL"
drag, startPoint x: 353, startPoint y: 127, endPoint x: 339, endPoint y: 129, distance: 14.6
click at [339, 129] on input "NC Info DE" at bounding box center [534, 131] width 449 height 18
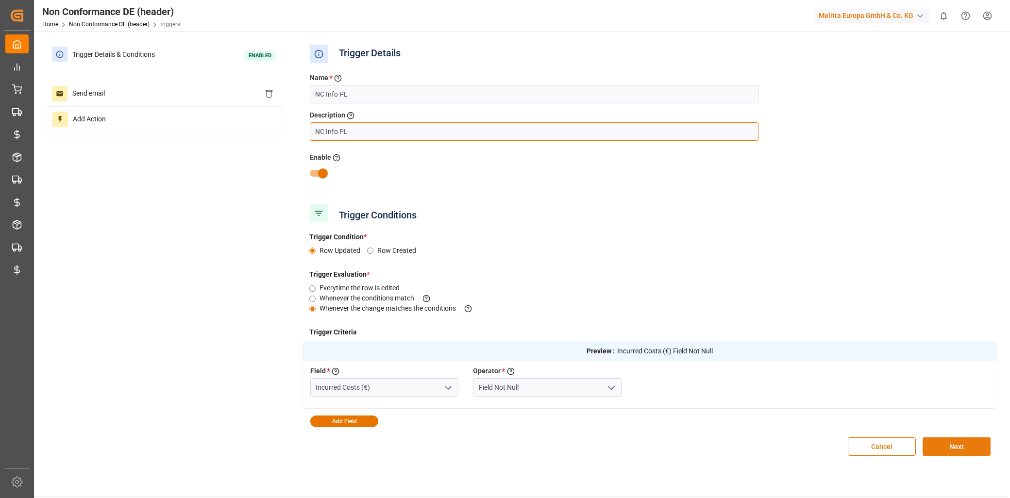
type input "NC Info PL"
click at [952, 442] on button "Next" at bounding box center [957, 446] width 68 height 18
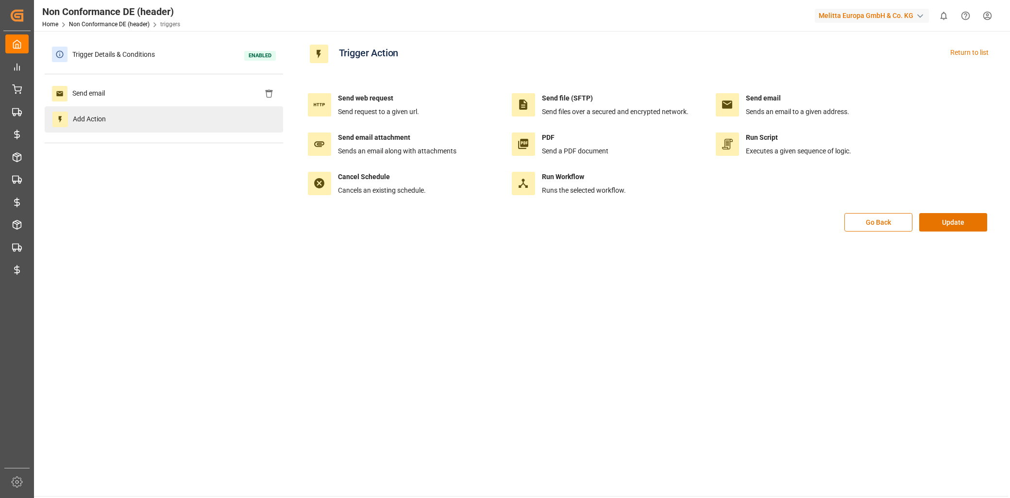
click at [84, 114] on span "Add Action" at bounding box center [89, 120] width 43 height 16
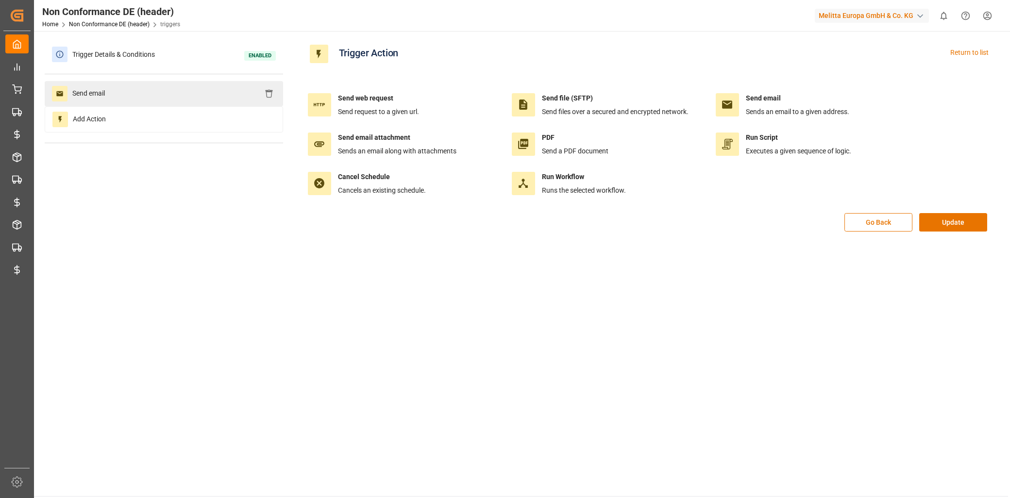
click at [93, 88] on span "Send email" at bounding box center [88, 94] width 42 height 16
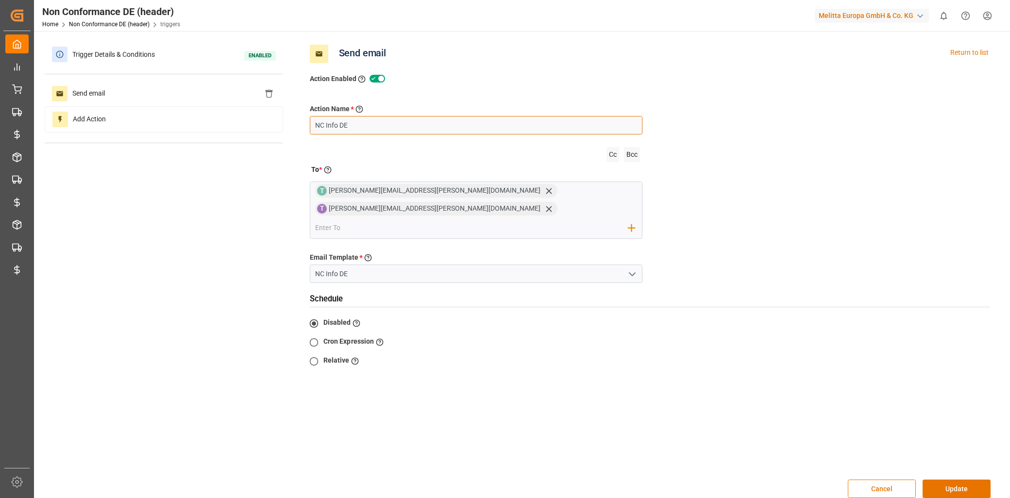
click at [362, 127] on input "NC Info DE" at bounding box center [476, 125] width 333 height 18
type input "NC Info PL"
click at [546, 191] on icon at bounding box center [549, 191] width 6 height 6
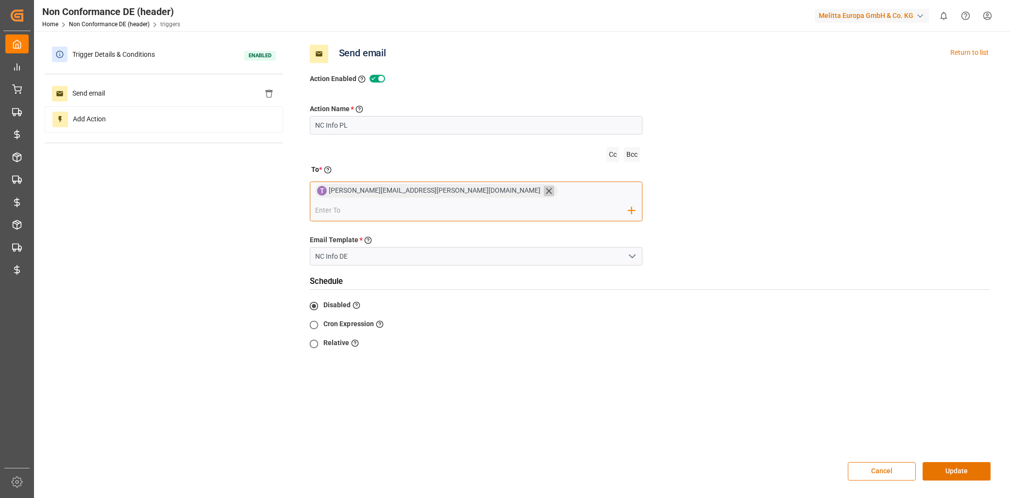
click at [544, 190] on icon at bounding box center [549, 191] width 10 height 10
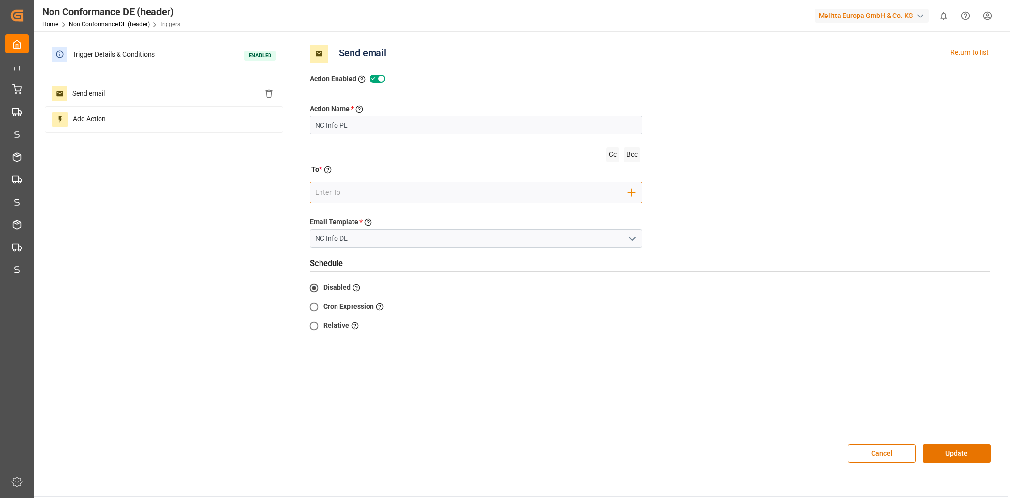
click at [352, 194] on input "email" at bounding box center [471, 192] width 313 height 15
click at [337, 186] on input "email" at bounding box center [471, 192] width 313 height 15
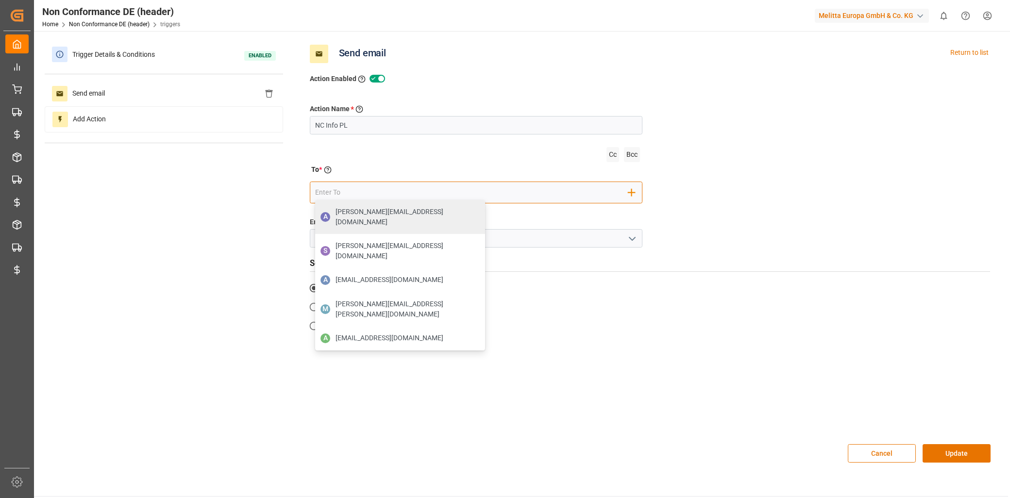
paste input "sandra.kosmicka@melitta.de"
type input "sandra.kosmicka@melitta.de"
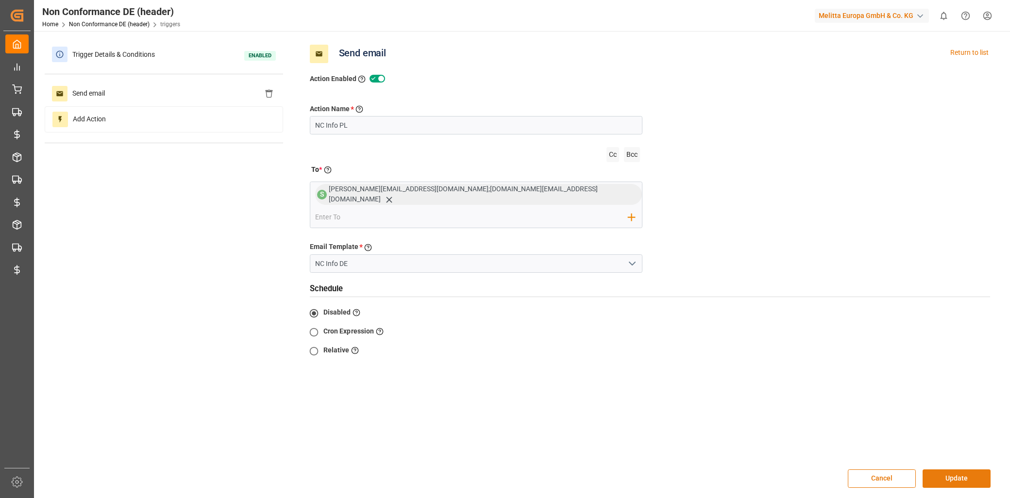
click at [955, 470] on button "Update" at bounding box center [957, 479] width 68 height 18
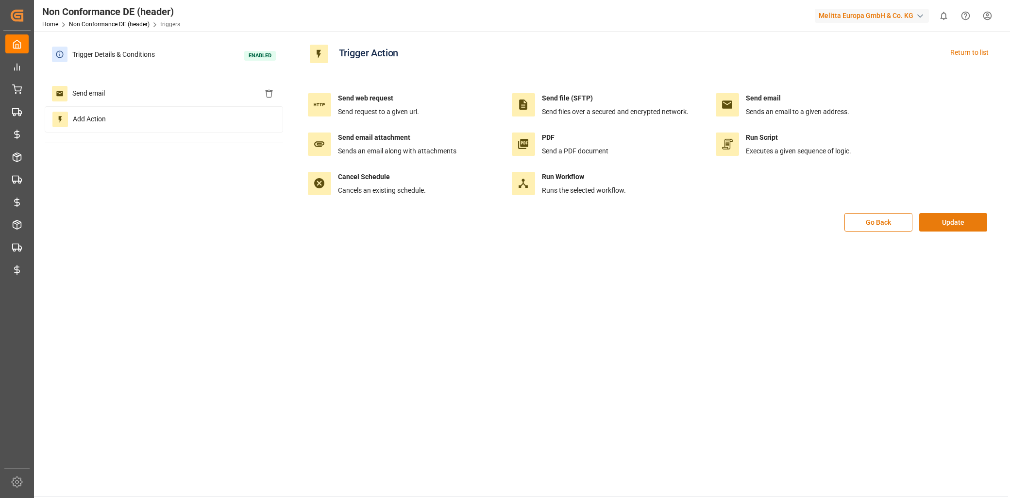
click at [927, 224] on button "Update" at bounding box center [953, 222] width 68 height 18
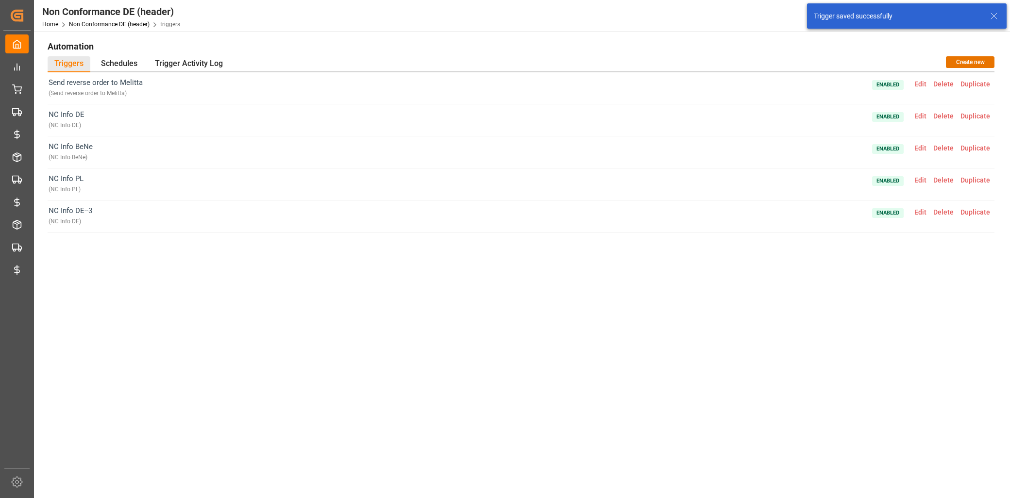
click at [914, 179] on span "Edit" at bounding box center [920, 180] width 19 height 8
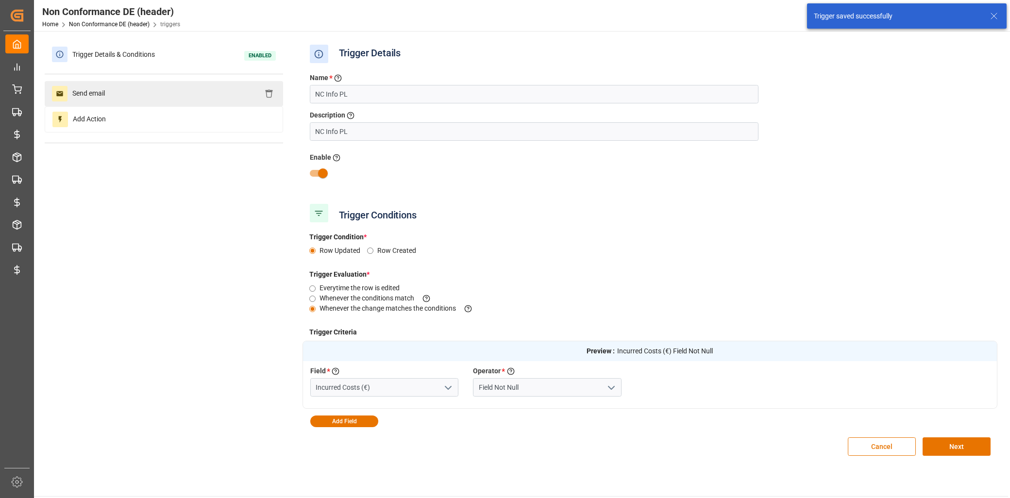
click at [141, 97] on div "Send email" at bounding box center [164, 93] width 238 height 25
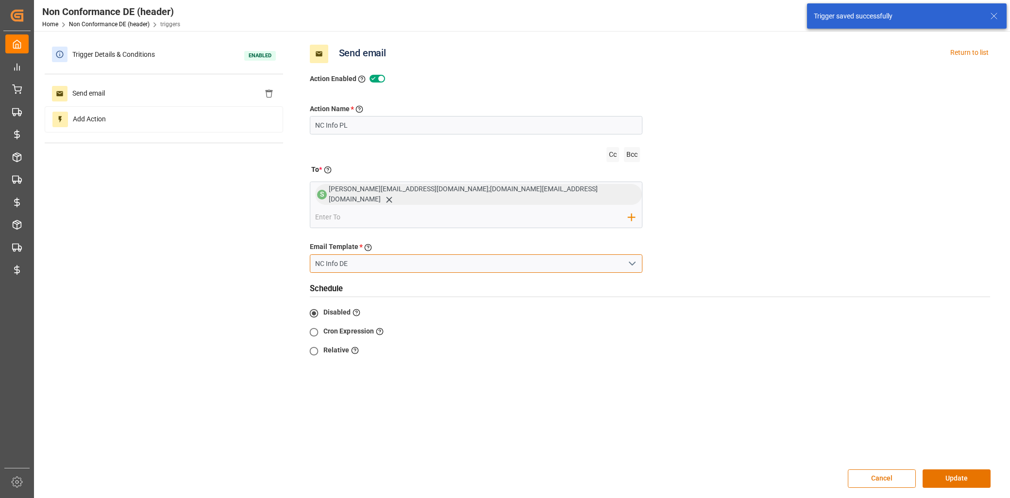
click at [402, 254] on input "NC Info DE" at bounding box center [476, 263] width 333 height 18
click at [630, 258] on icon "open menu" at bounding box center [632, 264] width 12 height 12
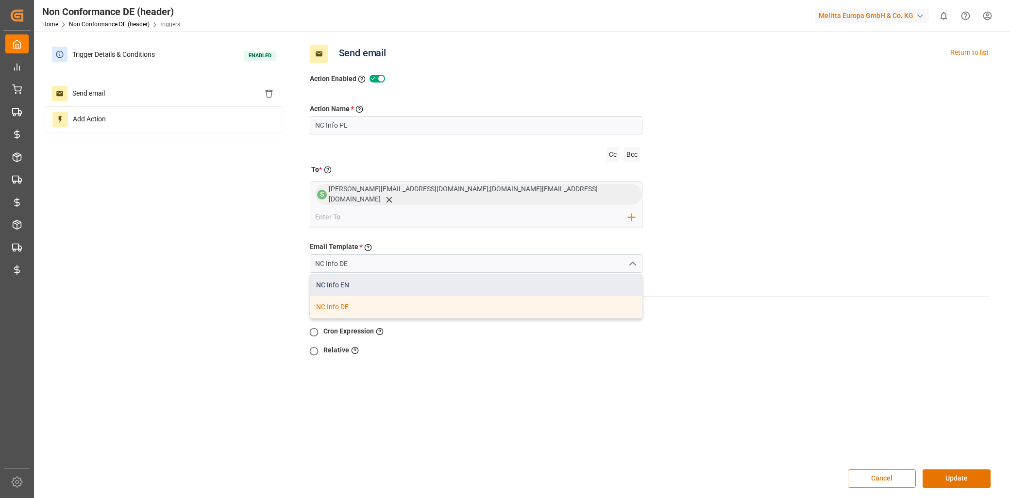
click at [488, 274] on div "NC Info EN" at bounding box center [476, 285] width 332 height 22
type input "NC Info EN"
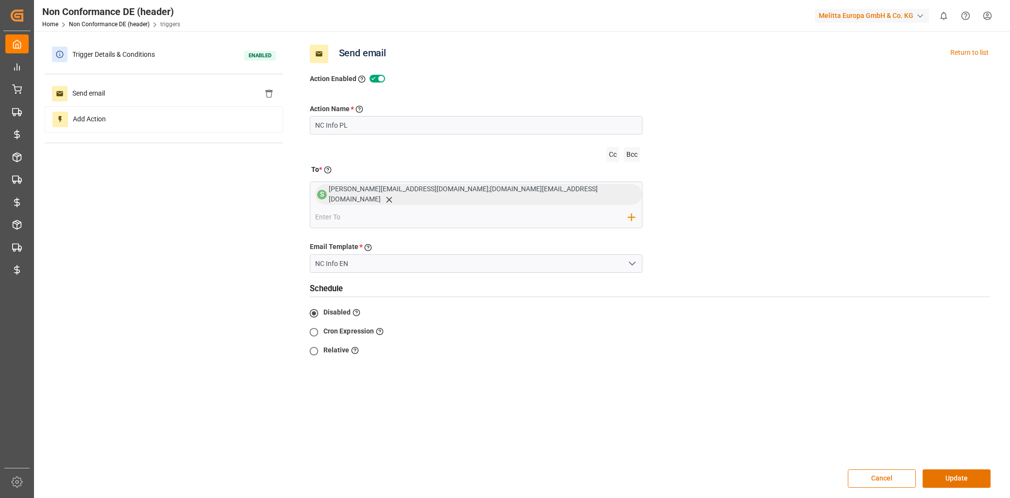
click at [969, 470] on button "Update" at bounding box center [957, 479] width 68 height 18
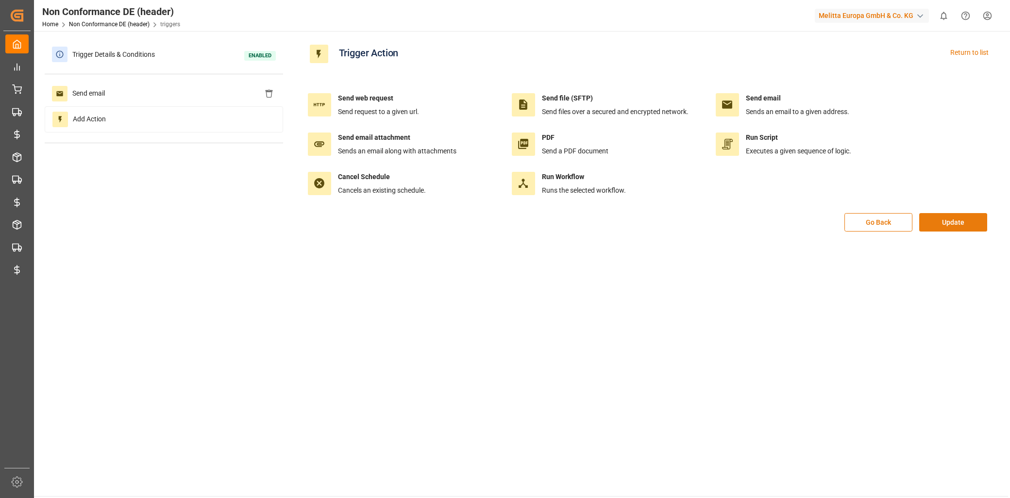
click at [954, 217] on button "Update" at bounding box center [953, 222] width 68 height 18
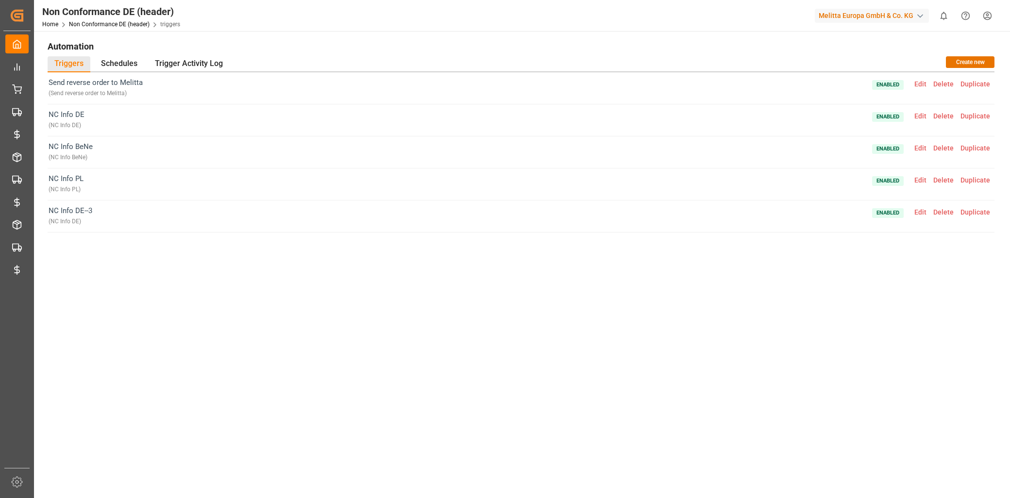
click at [973, 214] on span "Duplicate" at bounding box center [975, 212] width 36 height 8
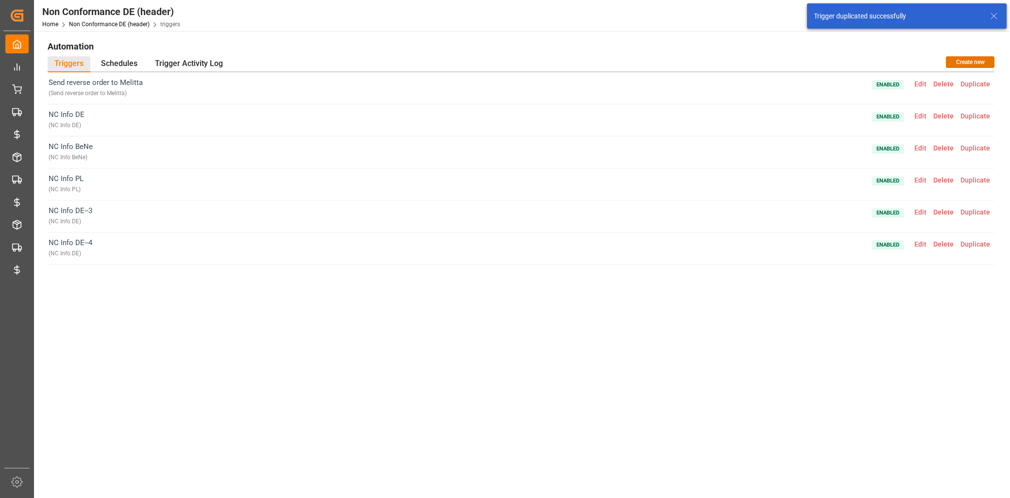
click at [983, 245] on span "Duplicate" at bounding box center [975, 244] width 36 height 8
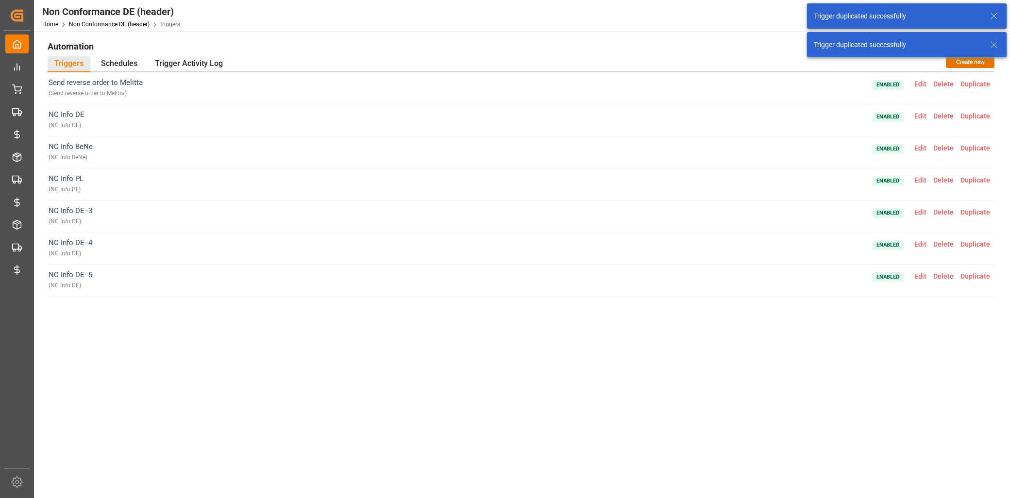
click at [982, 274] on span "Duplicate" at bounding box center [975, 276] width 36 height 8
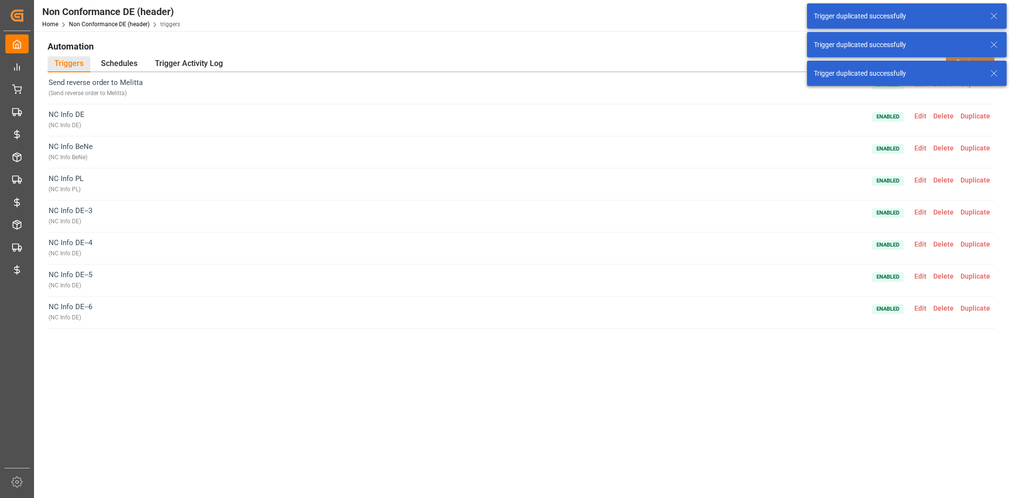
click at [924, 212] on span "Edit" at bounding box center [920, 212] width 19 height 8
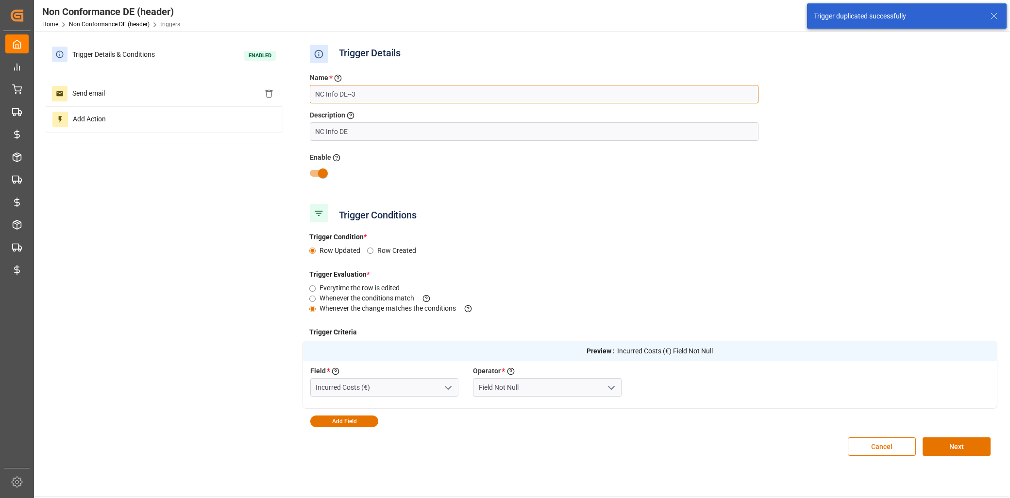
drag, startPoint x: 360, startPoint y: 92, endPoint x: 340, endPoint y: 93, distance: 19.9
click at [340, 93] on input "NC Info DE--3" at bounding box center [534, 94] width 449 height 18
type input "NC Info Export"
click at [342, 129] on input "NC Info DE" at bounding box center [534, 131] width 449 height 18
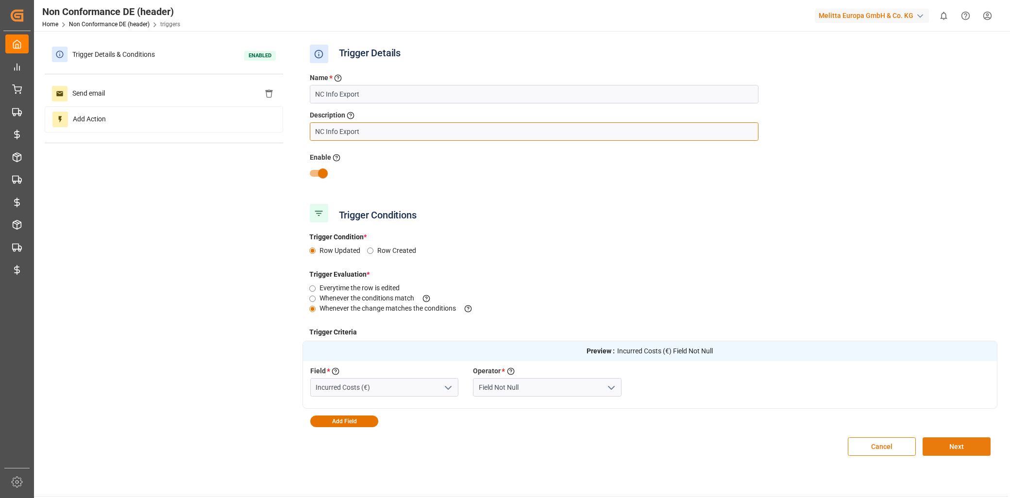
type input "NC Info Export"
click at [968, 445] on button "Next" at bounding box center [957, 446] width 68 height 18
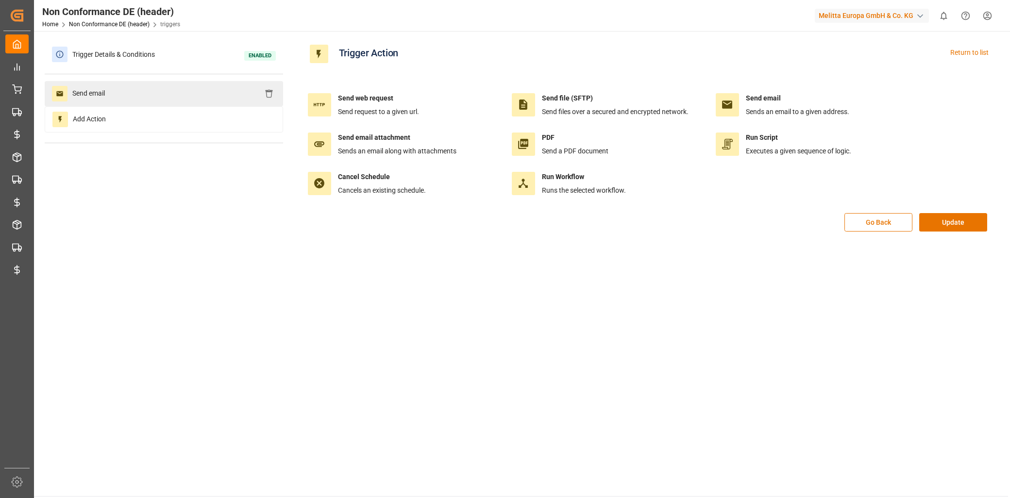
click at [107, 90] on span "Send email" at bounding box center [88, 94] width 42 height 16
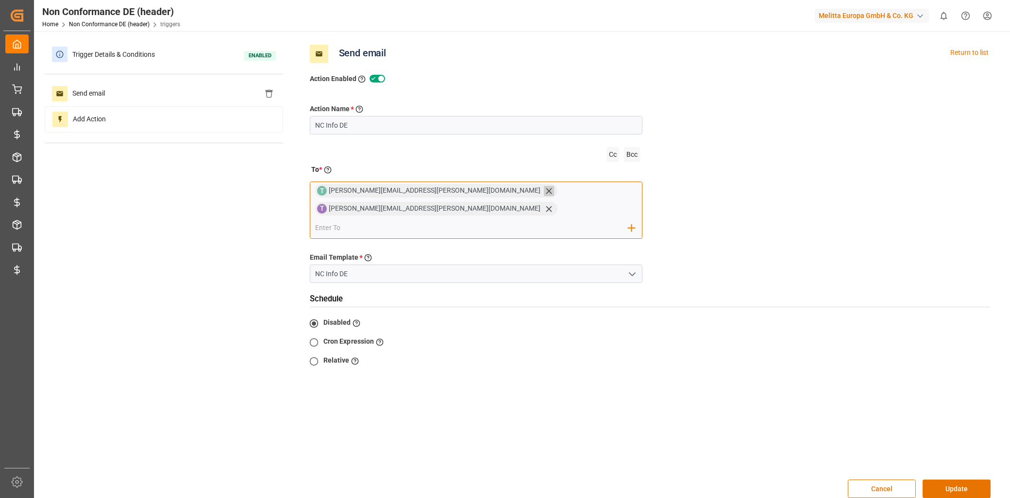
click at [546, 193] on icon at bounding box center [549, 191] width 6 height 6
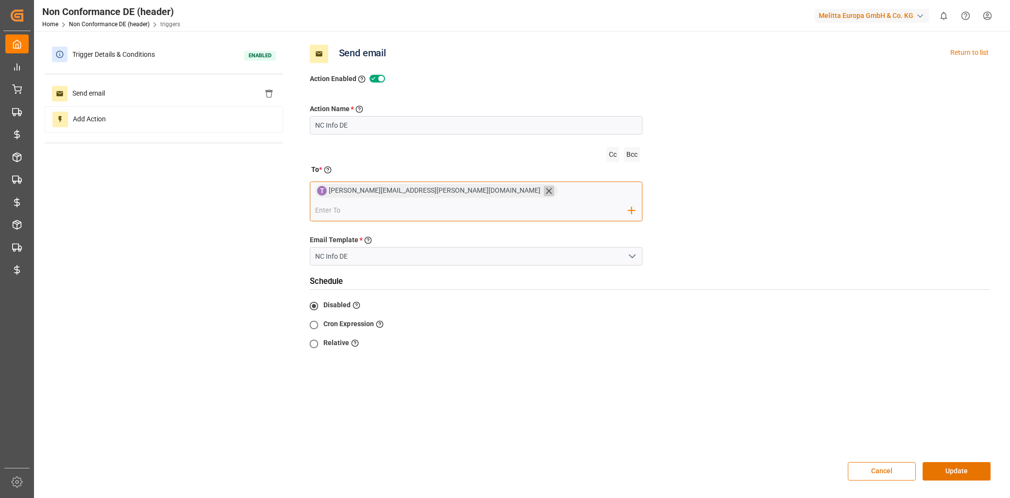
click at [544, 190] on icon at bounding box center [549, 191] width 10 height 10
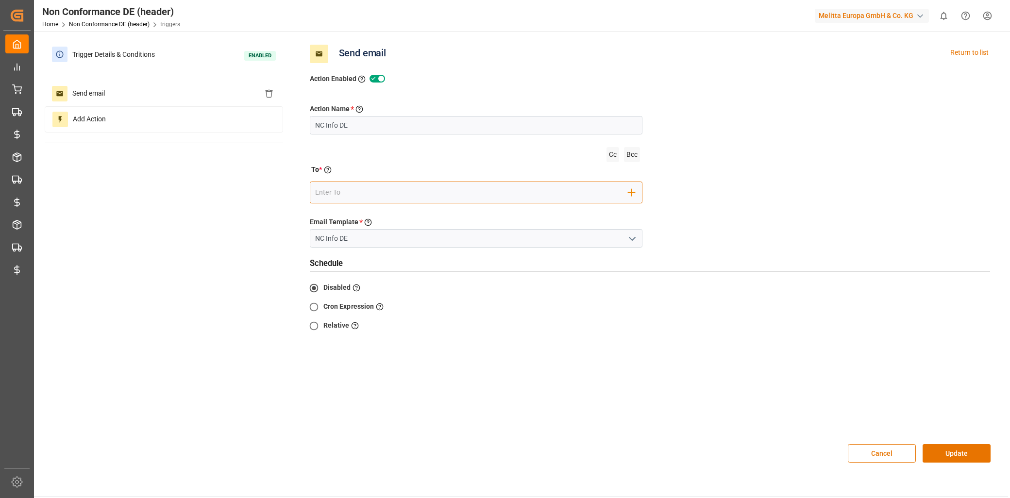
click at [336, 196] on input "email" at bounding box center [471, 192] width 313 height 15
type input "Marion.otto@melitta.de"
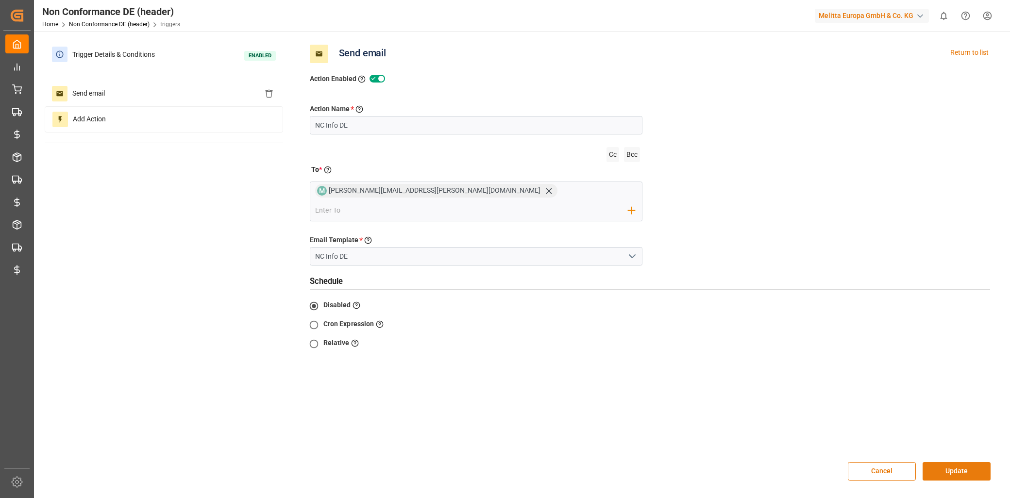
click at [972, 462] on button "Update" at bounding box center [957, 471] width 68 height 18
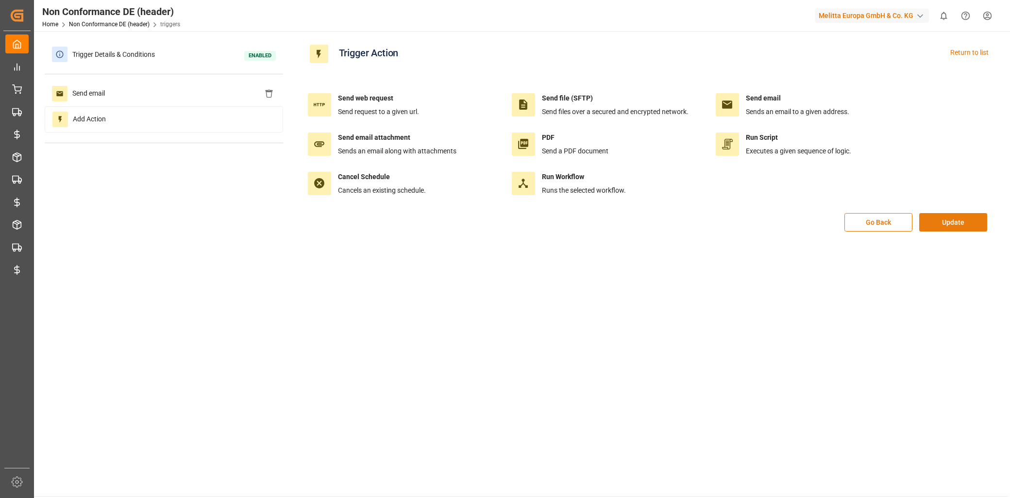
click at [972, 220] on button "Update" at bounding box center [953, 222] width 68 height 18
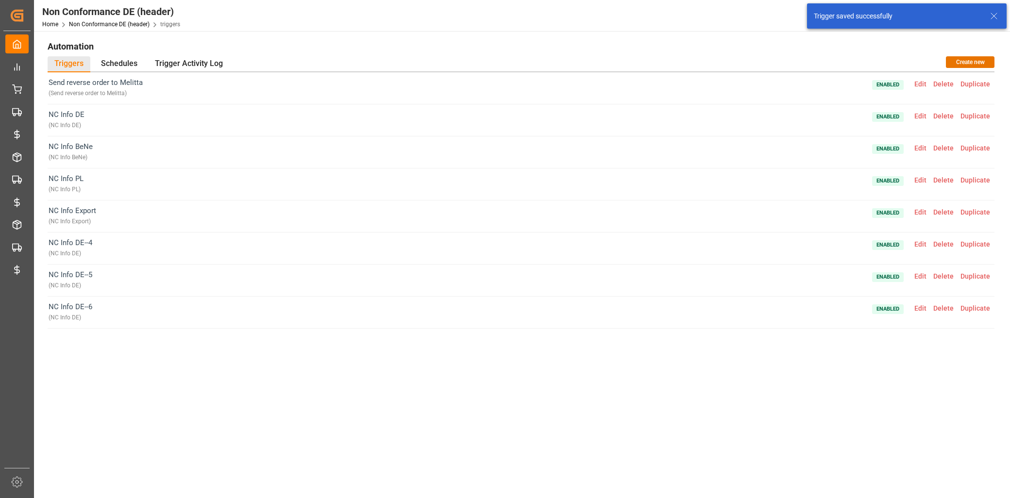
click at [918, 243] on span "Edit" at bounding box center [920, 244] width 19 height 8
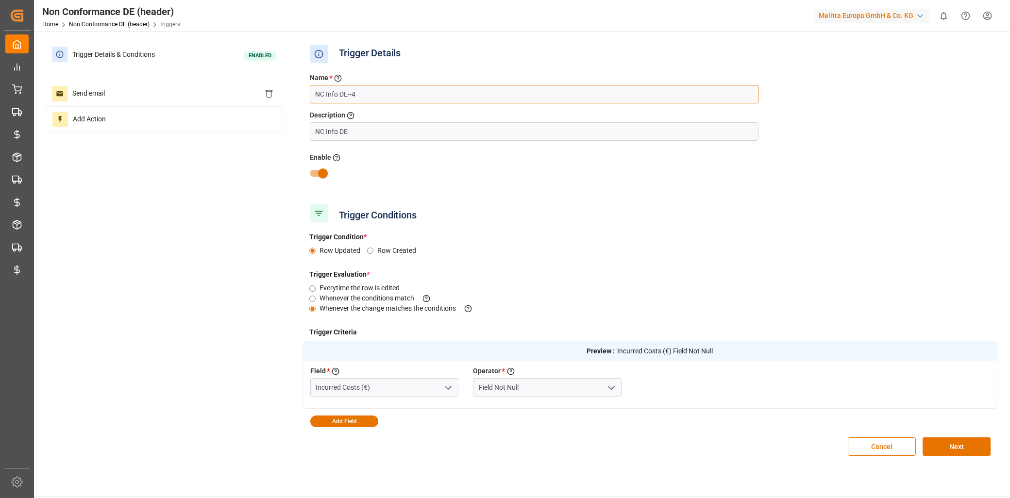
drag, startPoint x: 356, startPoint y: 91, endPoint x: 339, endPoint y: 92, distance: 17.1
click at [339, 92] on input "NC Info DE--4" at bounding box center [534, 94] width 449 height 18
drag, startPoint x: 362, startPoint y: 95, endPoint x: 338, endPoint y: 94, distance: 23.8
click at [338, 94] on input "NC Info InterCo" at bounding box center [534, 94] width 449 height 18
type input "NC Info InterCo"
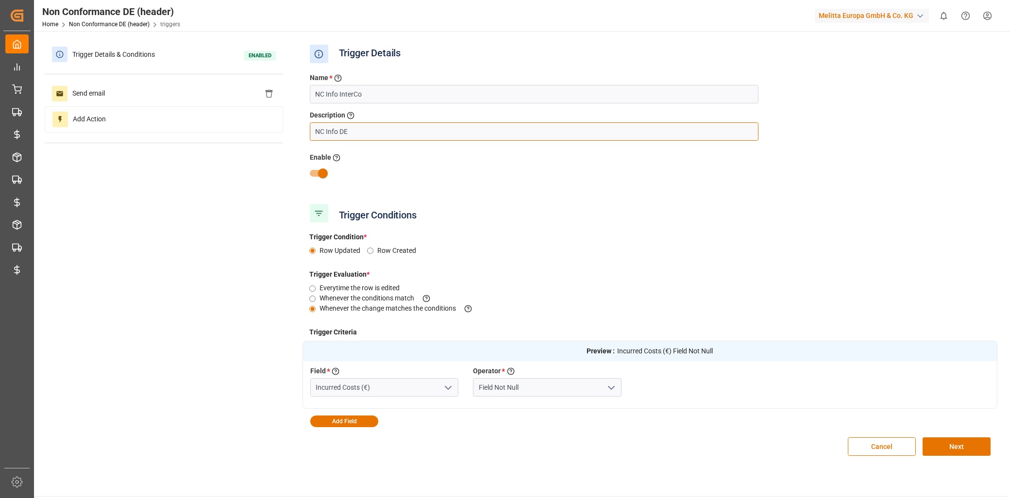
click at [348, 129] on input "NC Info DE" at bounding box center [534, 131] width 449 height 18
paste input "InterCo"
type input "NC Info InterCo"
click at [947, 438] on button "Next" at bounding box center [957, 446] width 68 height 18
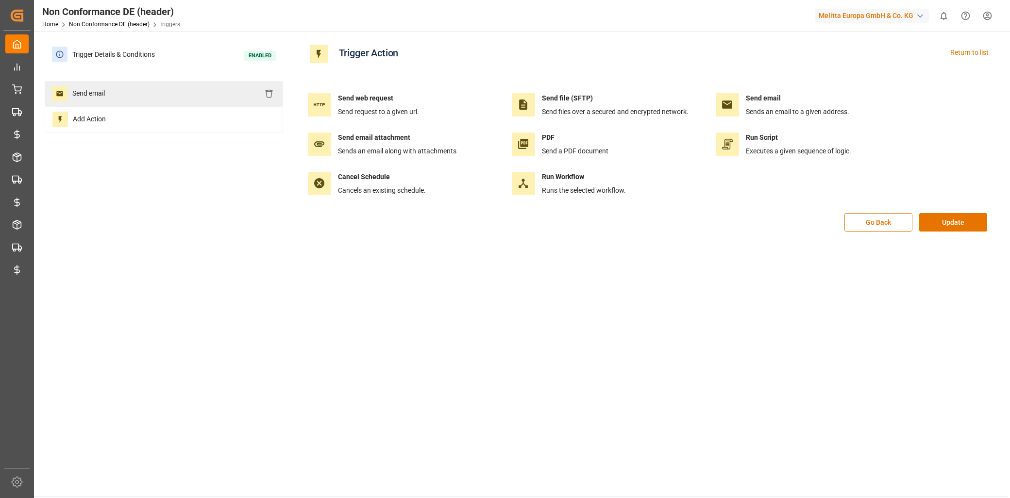
click at [135, 91] on div "Send email" at bounding box center [164, 93] width 238 height 25
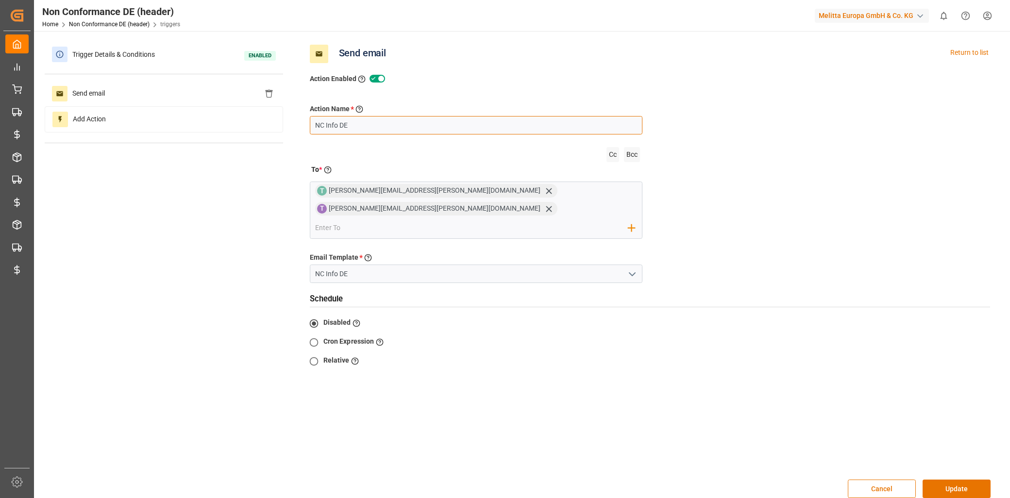
drag, startPoint x: 348, startPoint y: 125, endPoint x: 338, endPoint y: 125, distance: 9.2
click at [338, 125] on input "NC Info DE" at bounding box center [476, 125] width 333 height 18
paste input "InterCo"
type input "NC Info InterCo"
click at [544, 195] on icon at bounding box center [549, 191] width 10 height 10
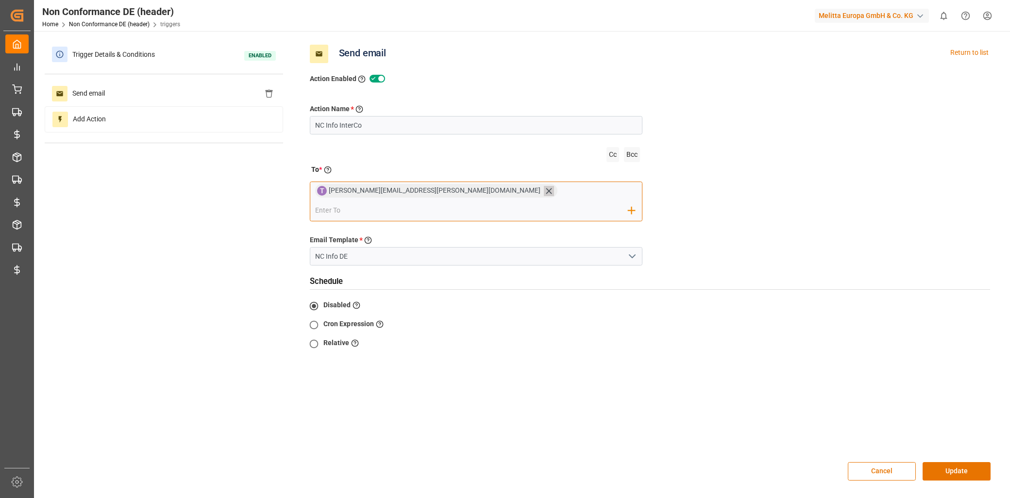
click at [544, 195] on icon at bounding box center [549, 191] width 10 height 10
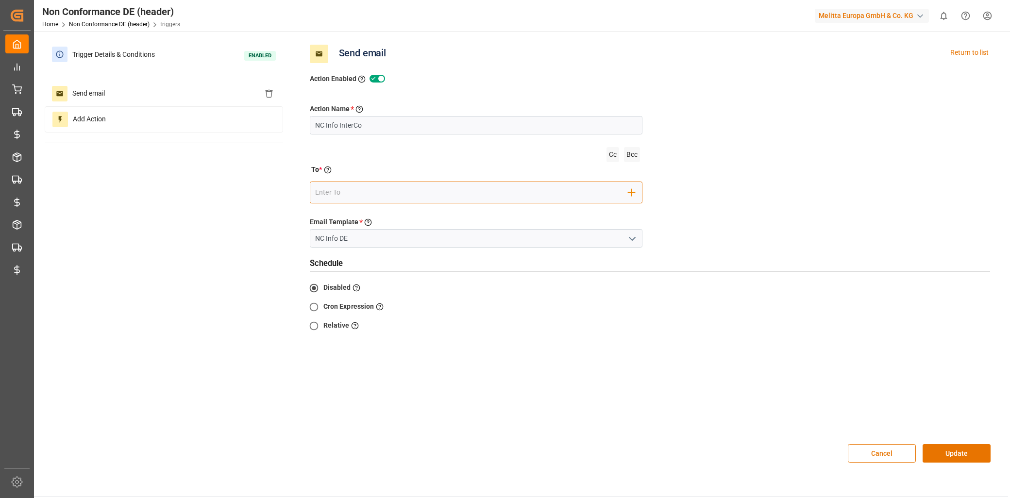
click at [351, 191] on input "email" at bounding box center [471, 192] width 313 height 15
type input "L"
click at [375, 192] on input "email" at bounding box center [471, 192] width 313 height 15
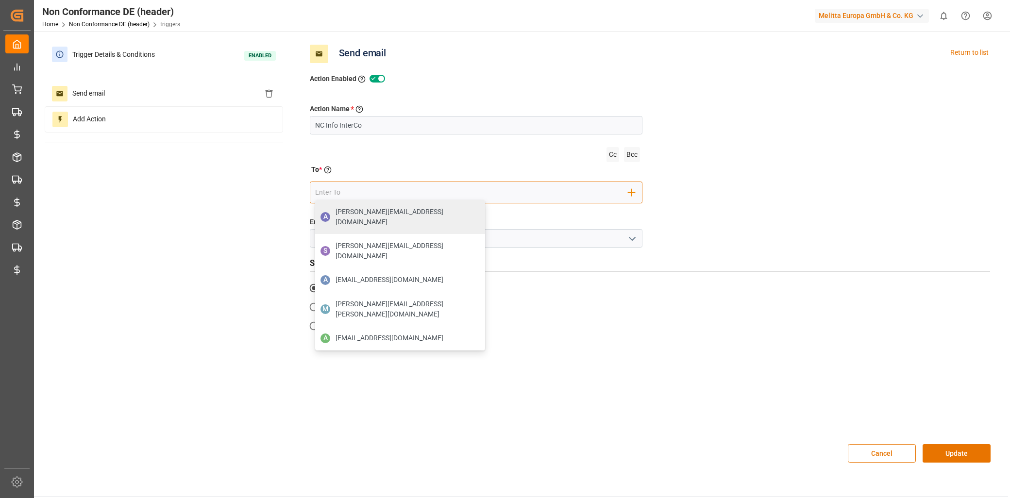
paste input "lena.lueker@melitta.de"
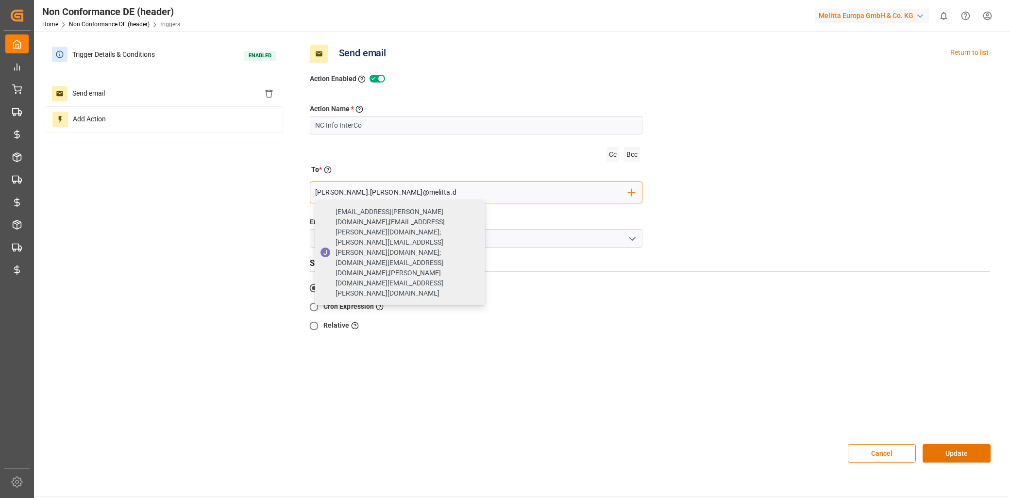
type input "lena.lueker@melitta.de"
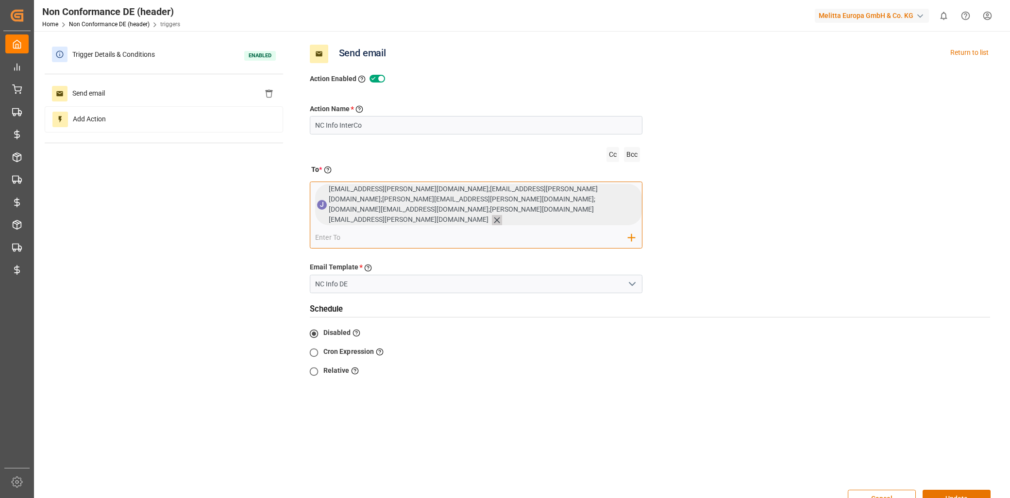
click at [502, 215] on icon at bounding box center [497, 220] width 10 height 10
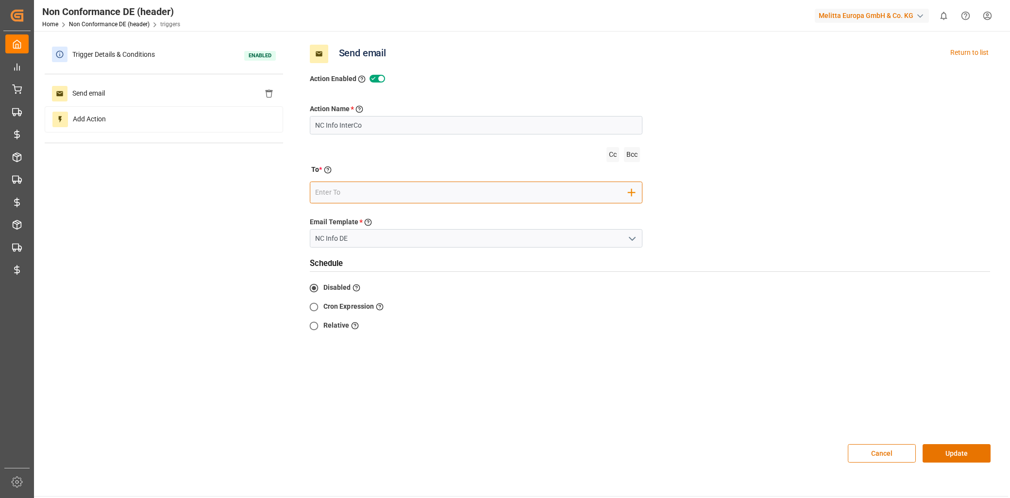
click at [361, 195] on input "email" at bounding box center [471, 192] width 313 height 15
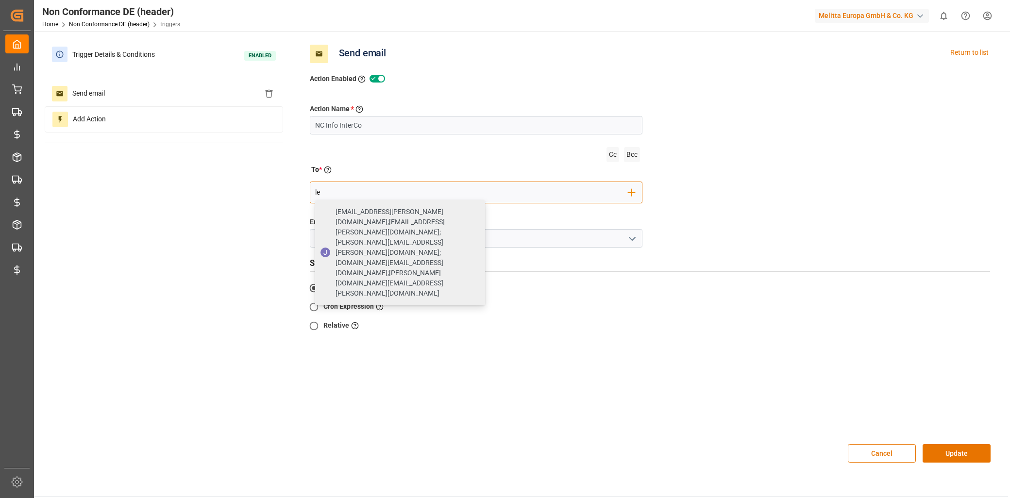
type input "l"
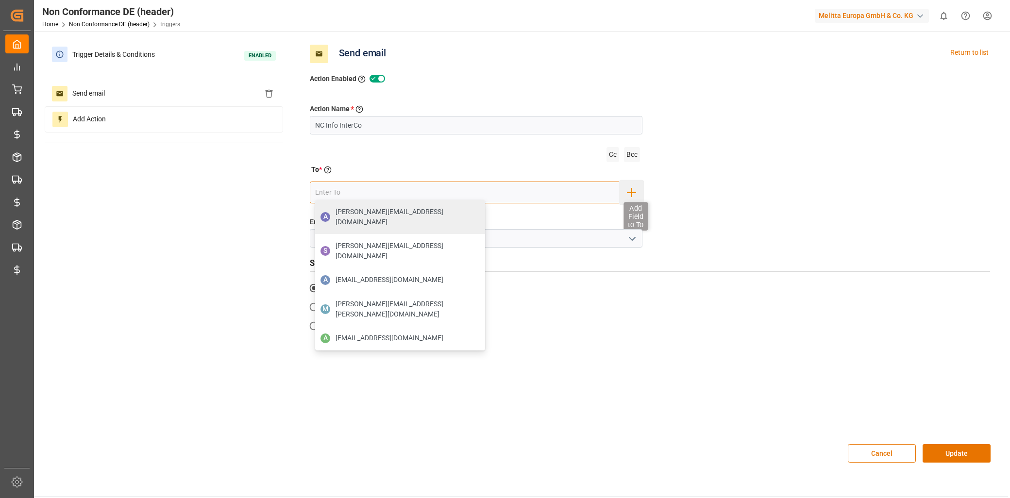
click at [633, 191] on icon "button" at bounding box center [631, 192] width 9 height 9
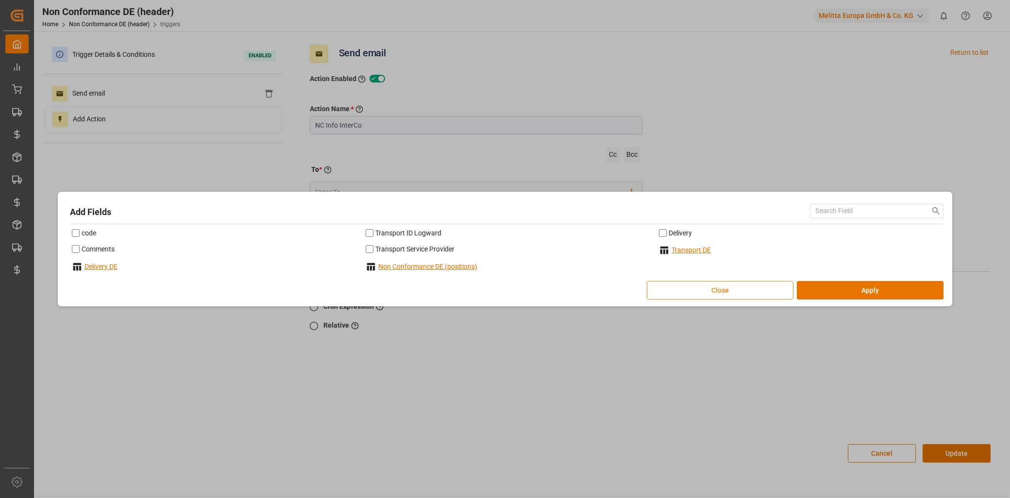
click at [732, 290] on button "Close" at bounding box center [720, 290] width 147 height 18
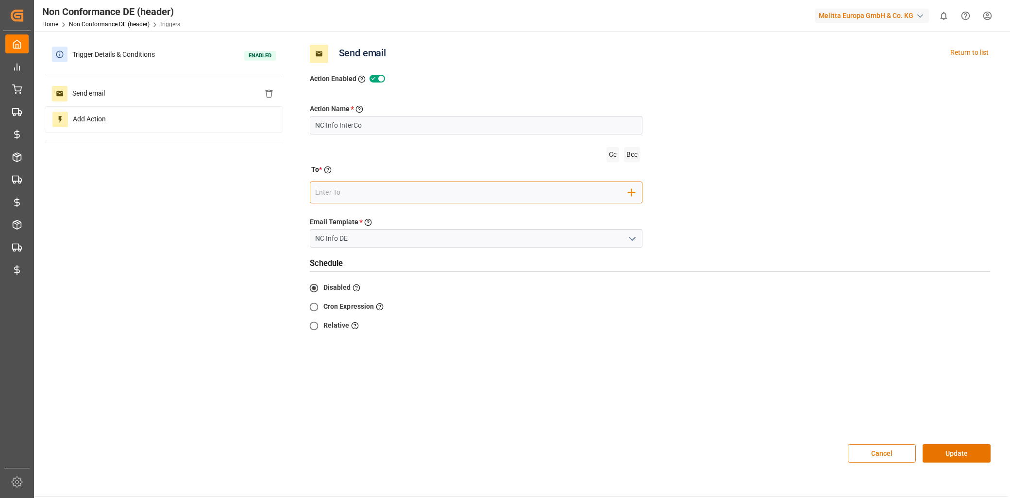
click at [336, 189] on input "email" at bounding box center [471, 192] width 313 height 15
type input "lena.lueker@melitta.de"
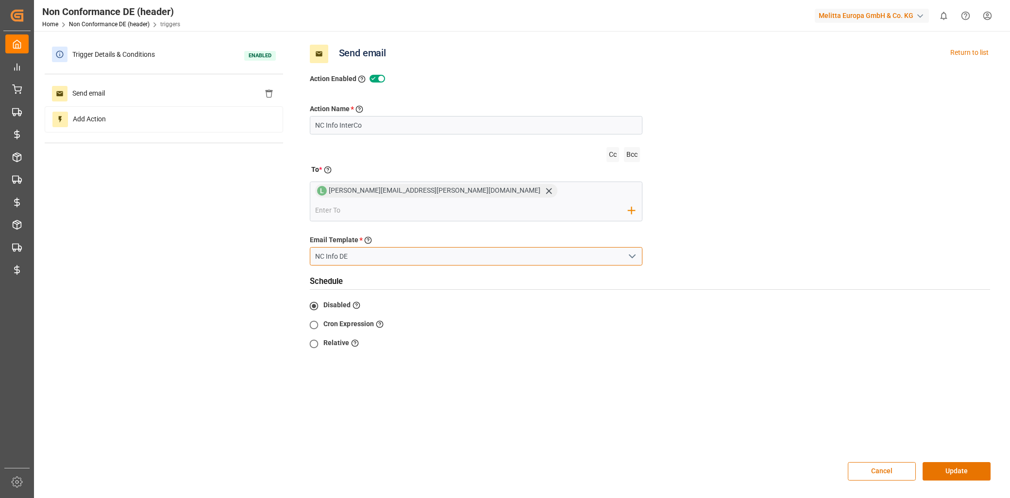
click at [396, 247] on input "NC Info DE" at bounding box center [476, 256] width 333 height 18
click at [462, 203] on input "email" at bounding box center [471, 210] width 313 height 15
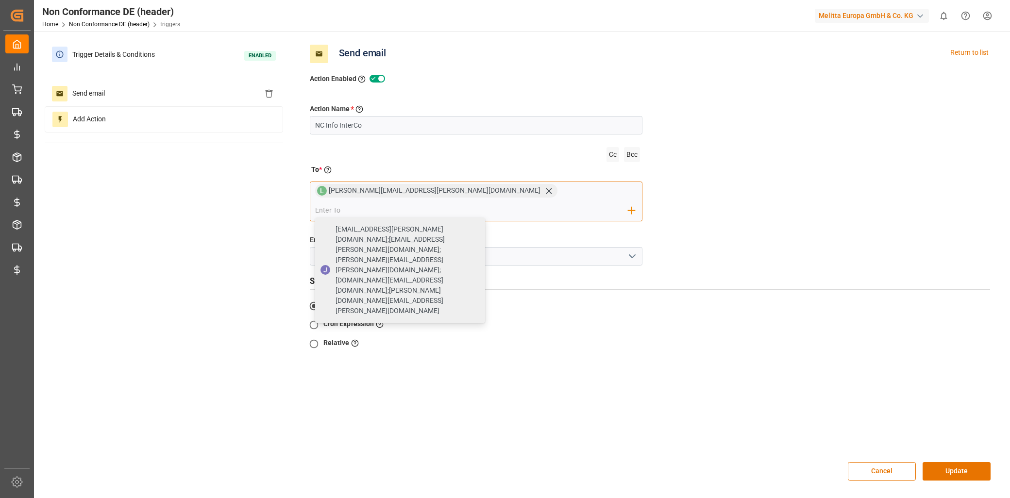
paste input "elke.maranca@melitta.de"
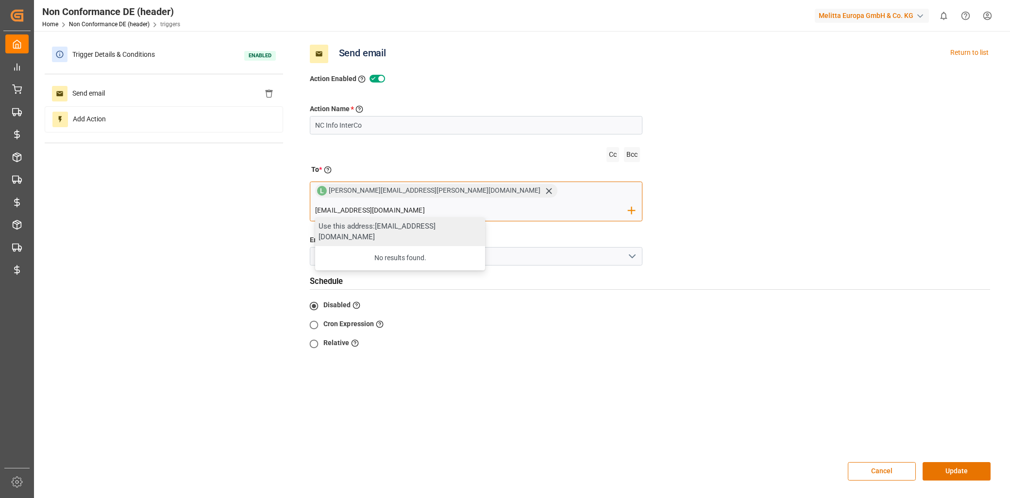
type input "elke.maranca@melitta.de"
click at [478, 218] on div "Use this address: elke.maranca@melitta.de" at bounding box center [400, 232] width 170 height 29
click at [969, 462] on button "Update" at bounding box center [957, 471] width 68 height 18
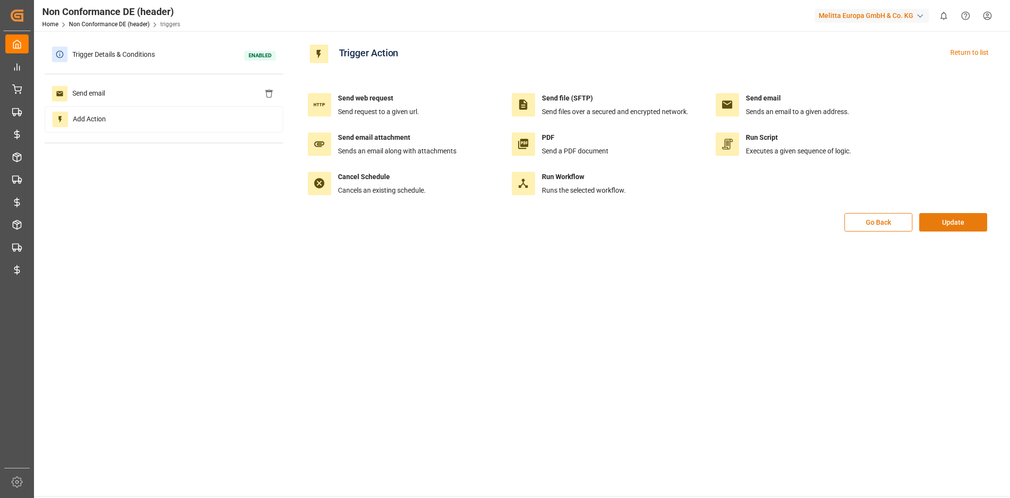
click at [959, 215] on button "Update" at bounding box center [953, 222] width 68 height 18
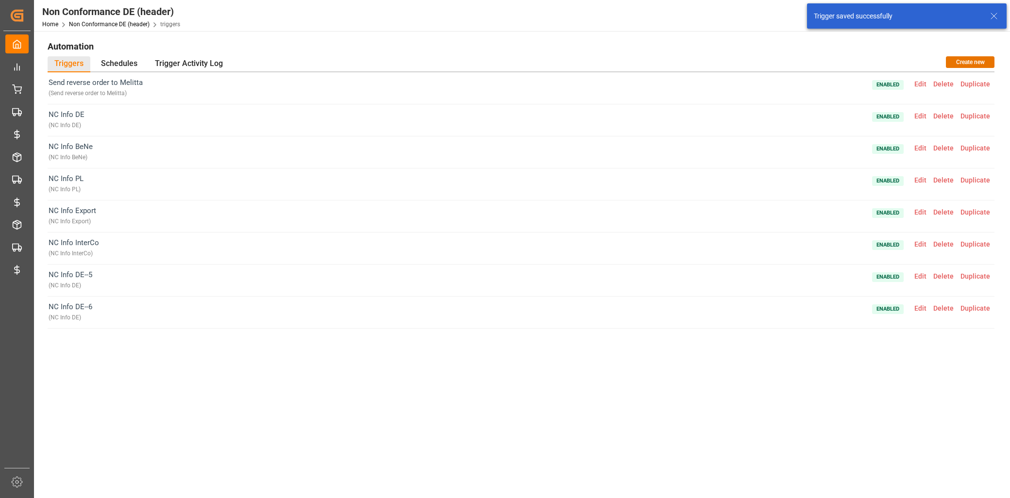
click at [950, 308] on span "Delete" at bounding box center [943, 308] width 27 height 8
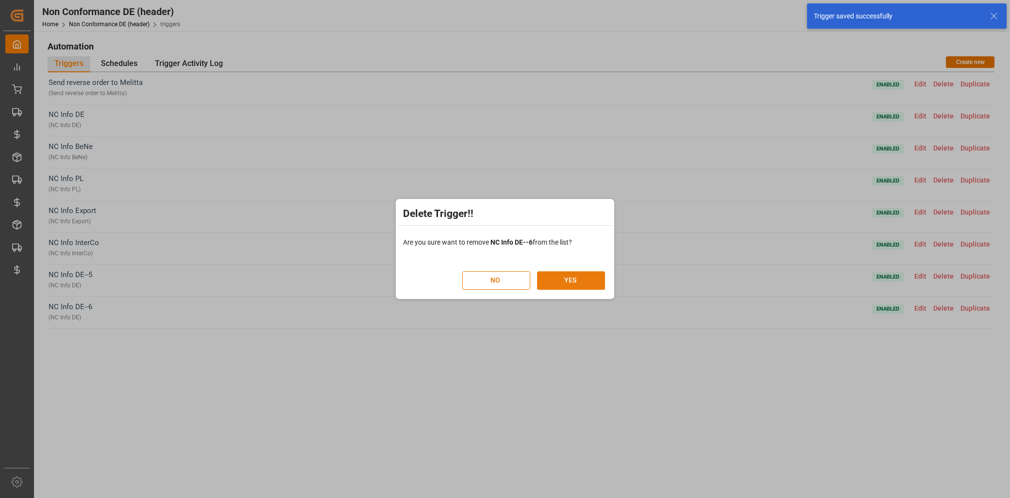
click at [554, 280] on button "YES" at bounding box center [571, 280] width 68 height 18
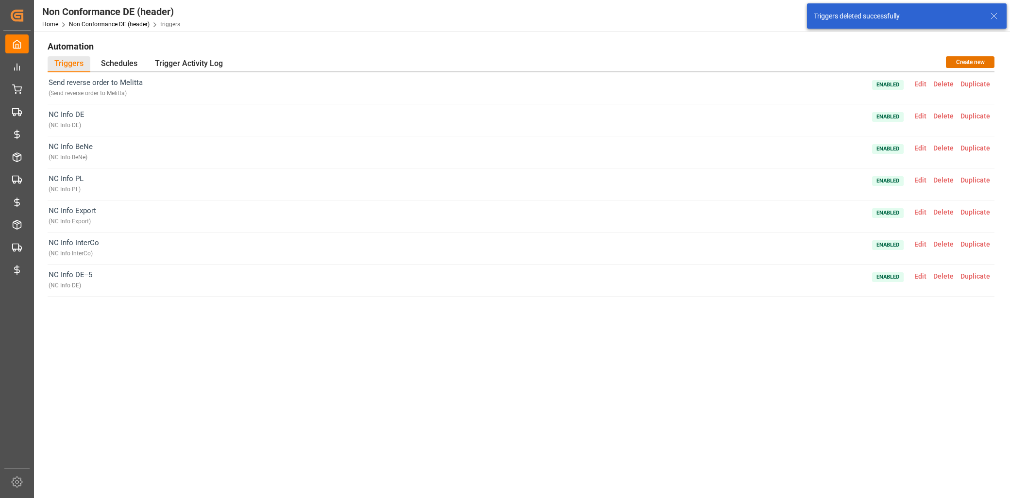
click at [928, 276] on span "Edit" at bounding box center [920, 276] width 19 height 8
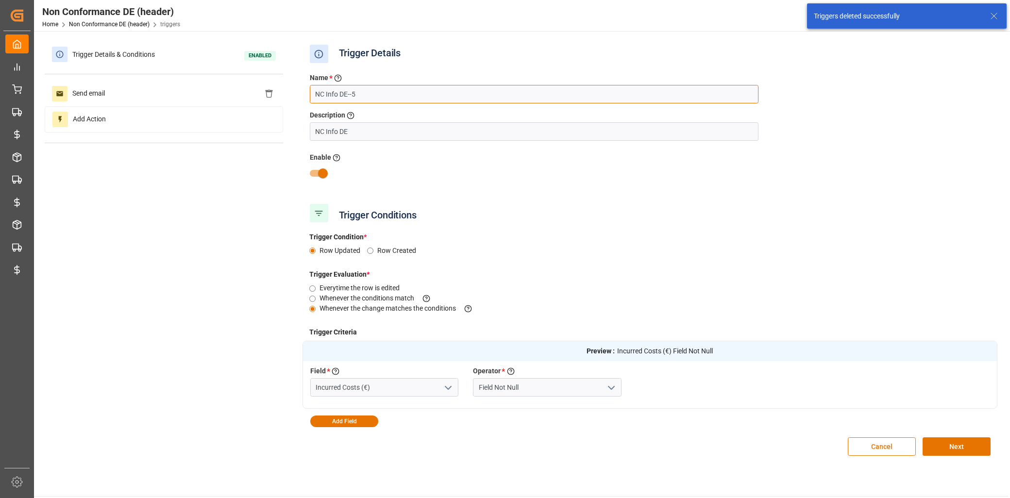
drag, startPoint x: 357, startPoint y: 96, endPoint x: 340, endPoint y: 96, distance: 16.5
click at [340, 96] on input "NC Info DE--5" at bounding box center [534, 94] width 449 height 18
type input "NC Info Cof"
click at [342, 133] on input "NC Info DE" at bounding box center [534, 131] width 449 height 18
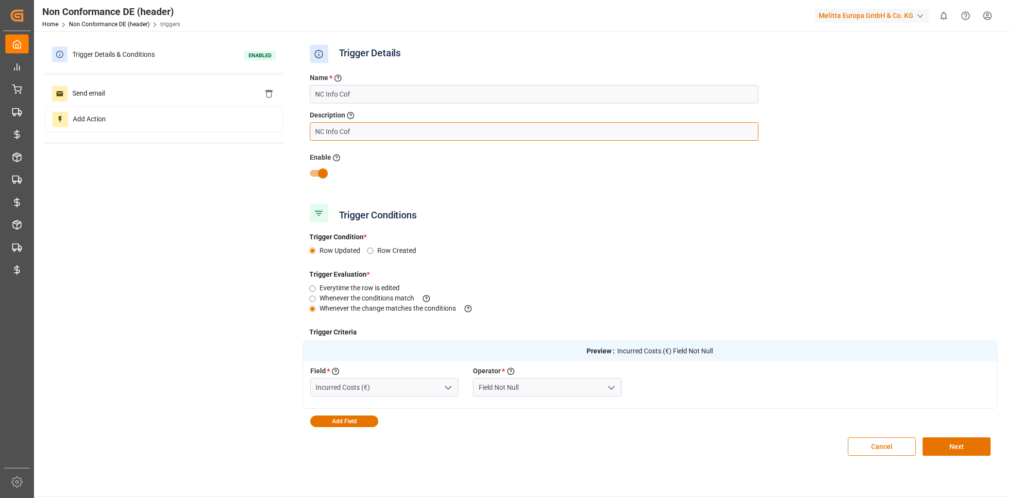
type input "NC Info Cof"
click at [761, 444] on div "Cancel Next" at bounding box center [649, 446] width 695 height 39
click at [940, 452] on button "Next" at bounding box center [957, 446] width 68 height 18
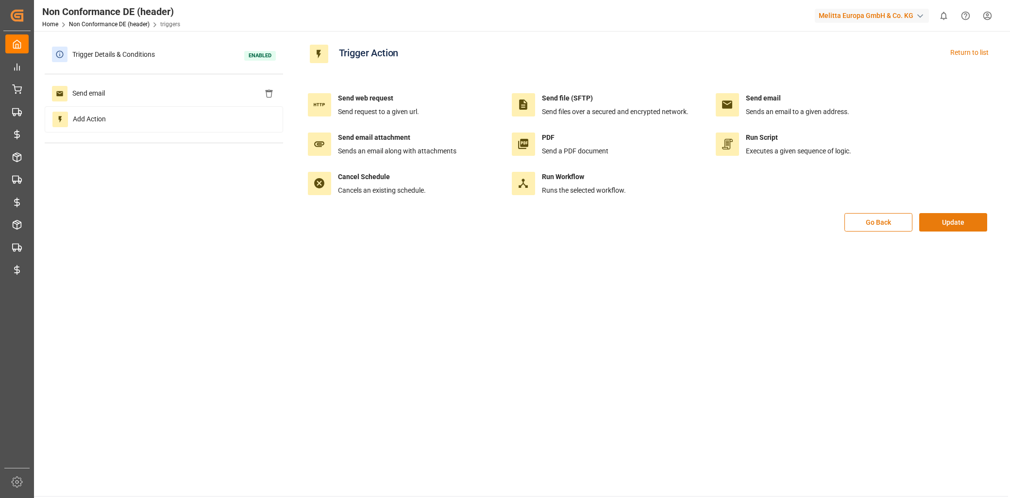
click at [945, 230] on button "Update" at bounding box center [953, 222] width 68 height 18
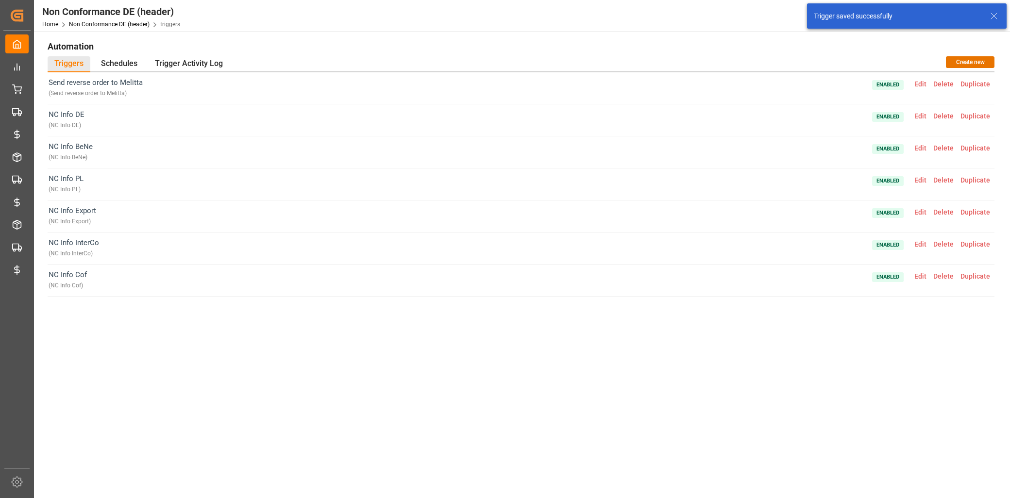
click at [919, 274] on span "Edit" at bounding box center [920, 276] width 19 height 8
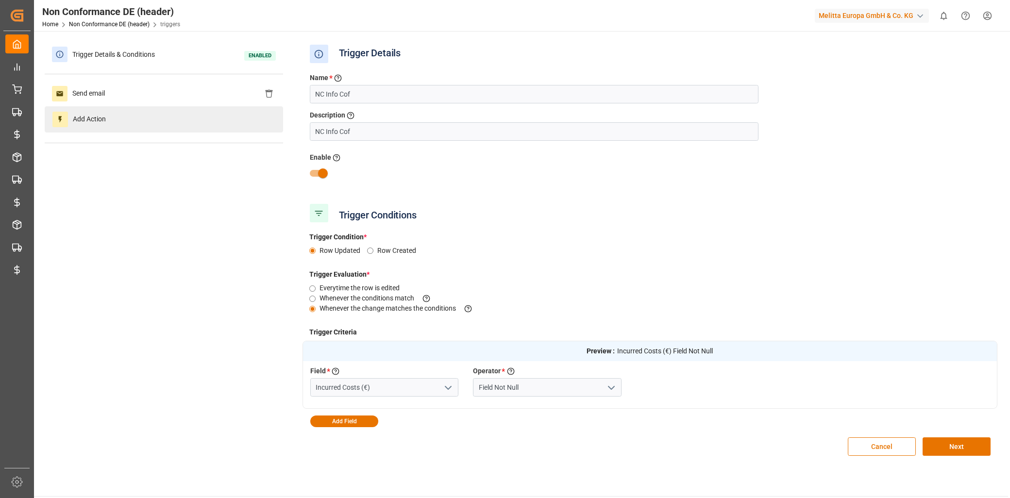
click at [182, 119] on div "Add Action" at bounding box center [164, 119] width 238 height 26
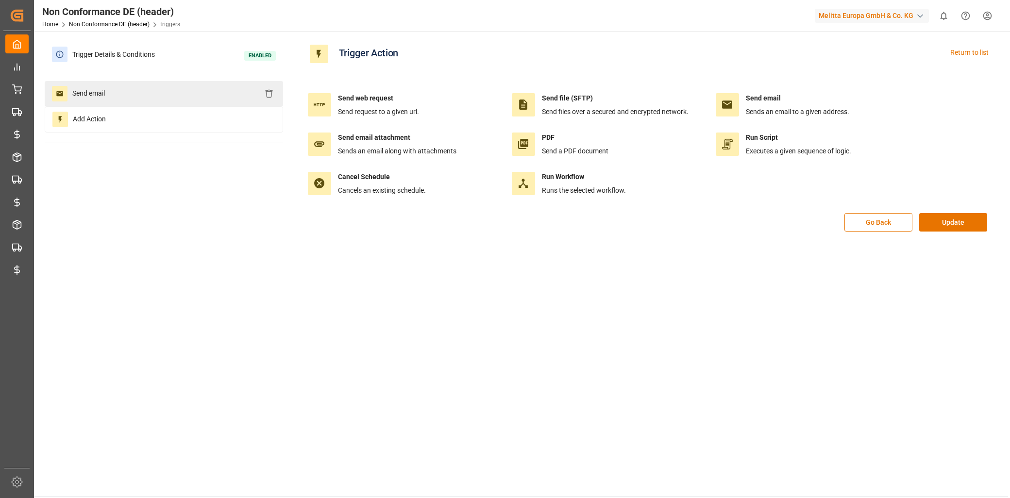
click at [172, 95] on div "Send email" at bounding box center [164, 93] width 238 height 25
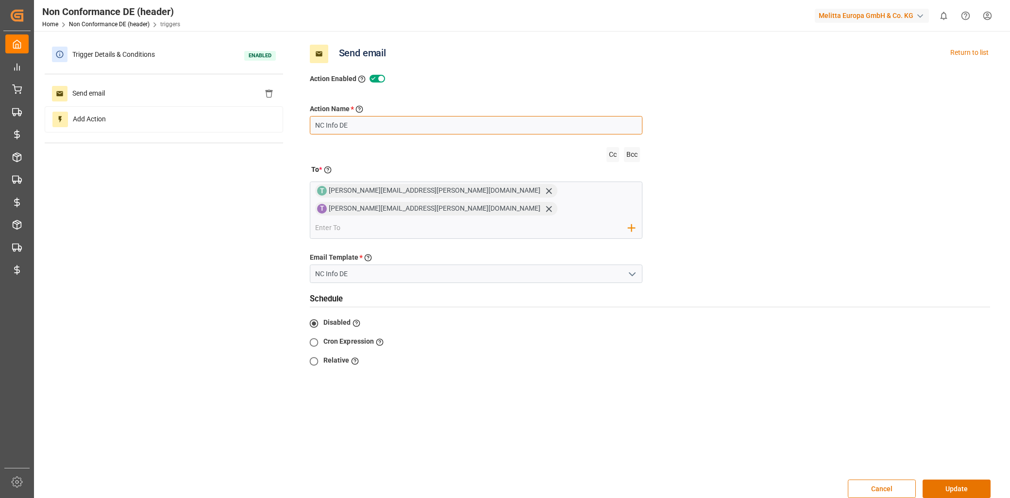
drag, startPoint x: 350, startPoint y: 123, endPoint x: 338, endPoint y: 124, distance: 11.7
click at [338, 124] on input "NC Info DE" at bounding box center [476, 125] width 333 height 18
type input "NC Info Cof"
click at [544, 190] on icon at bounding box center [549, 191] width 10 height 10
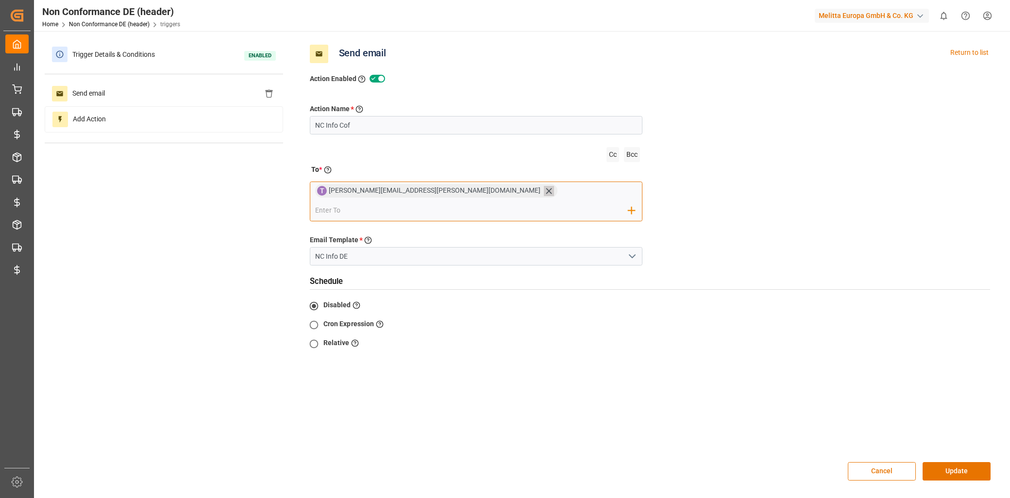
click at [546, 190] on icon at bounding box center [549, 191] width 6 height 6
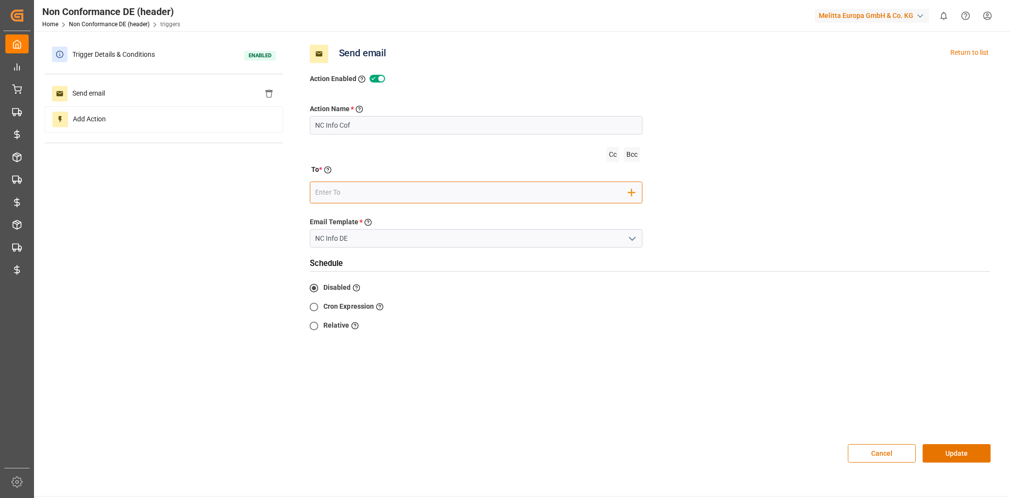
click at [381, 191] on input "email" at bounding box center [471, 192] width 313 height 15
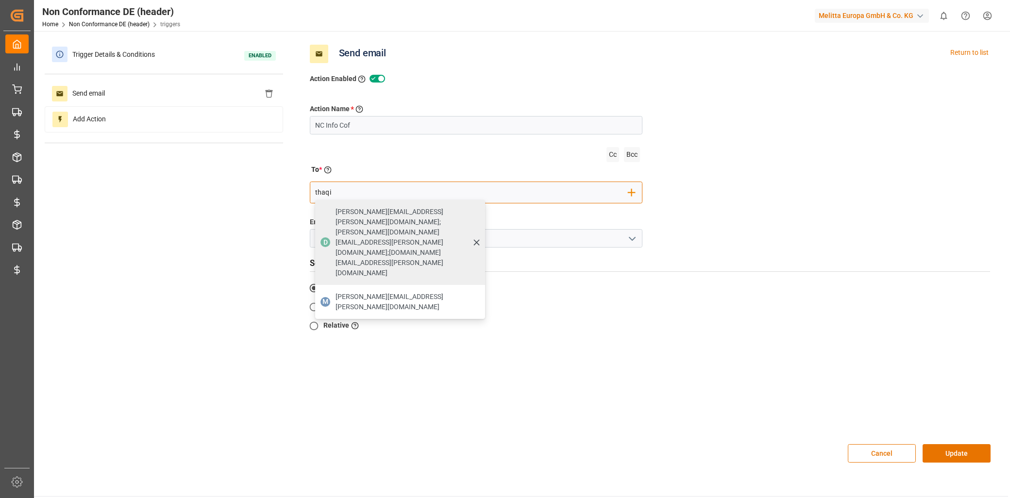
type input "thaqi"
click at [421, 201] on div "D david.seeger@cofresco.com;melisa.thaqi@cofresco.com;jan.gerold@melitta.de" at bounding box center [400, 242] width 170 height 85
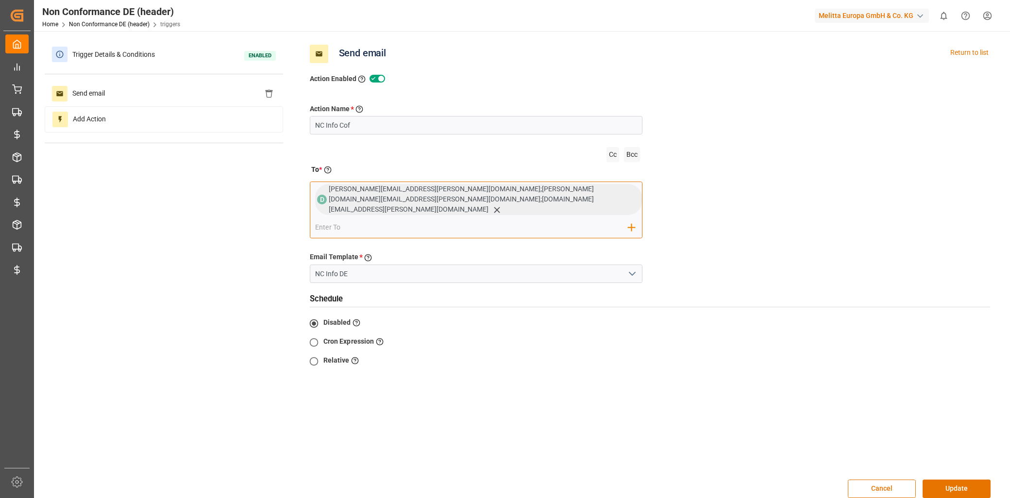
click at [563, 188] on span "david.seeger@cofresco.com;melisa.thaqi@cofresco.com;jan.gerold@melitta.de" at bounding box center [461, 199] width 265 height 28
click at [561, 190] on span "david.seeger@cofresco.com;melisa.thaqi@cofresco.com;jan.gerold@melitta.de" at bounding box center [461, 199] width 265 height 28
drag, startPoint x: 569, startPoint y: 191, endPoint x: 501, endPoint y: 193, distance: 68.0
click at [501, 193] on div "david.seeger@cofresco.com;melisa.thaqi@cofresco.com;jan.gerold@melitta.de" at bounding box center [485, 199] width 313 height 31
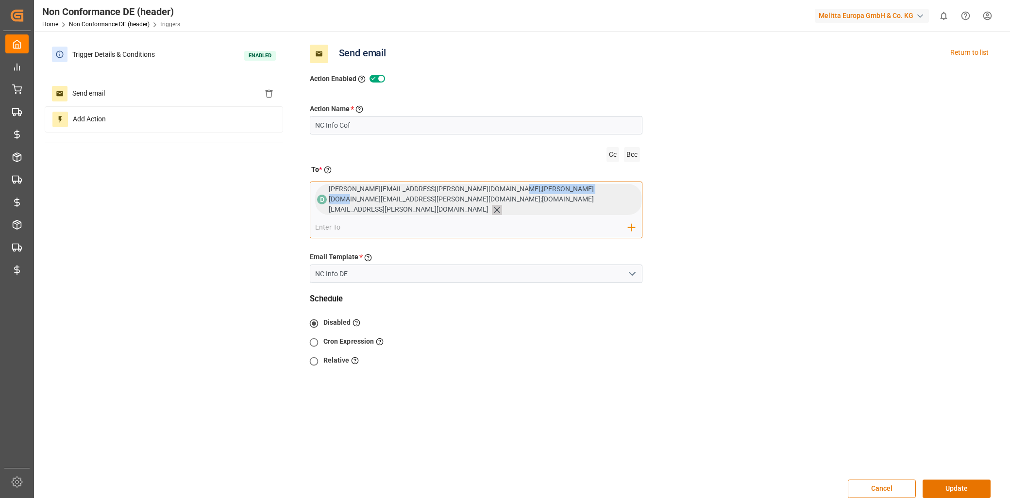
click at [502, 205] on icon at bounding box center [497, 210] width 10 height 10
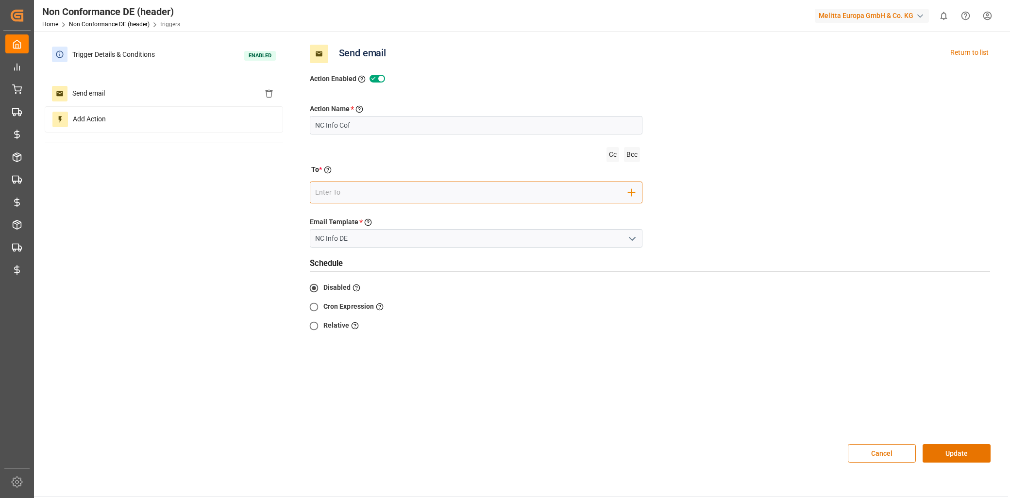
click at [428, 185] on input "email" at bounding box center [471, 192] width 313 height 15
type input "t"
drag, startPoint x: 357, startPoint y: 193, endPoint x: 270, endPoint y: 192, distance: 86.9
click at [270, 192] on div "Trigger Details & Conditions Enabled Send email Add Action Send email Return to…" at bounding box center [521, 258] width 953 height 432
paste input "melisa.thaqi@cofresco.com"
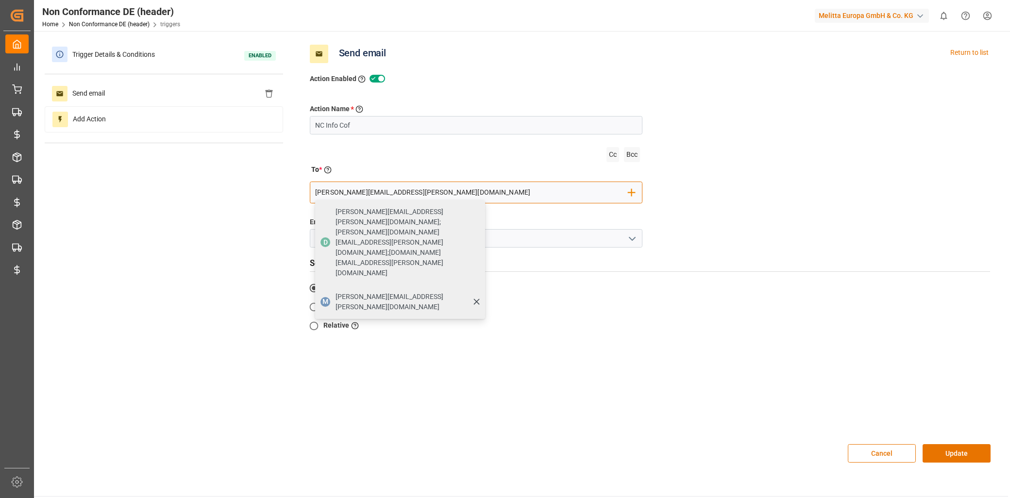
type input "melisa.thaqi@cofresco.com"
click at [400, 292] on span "melisa.thaqi@cofresco.com" at bounding box center [407, 302] width 143 height 20
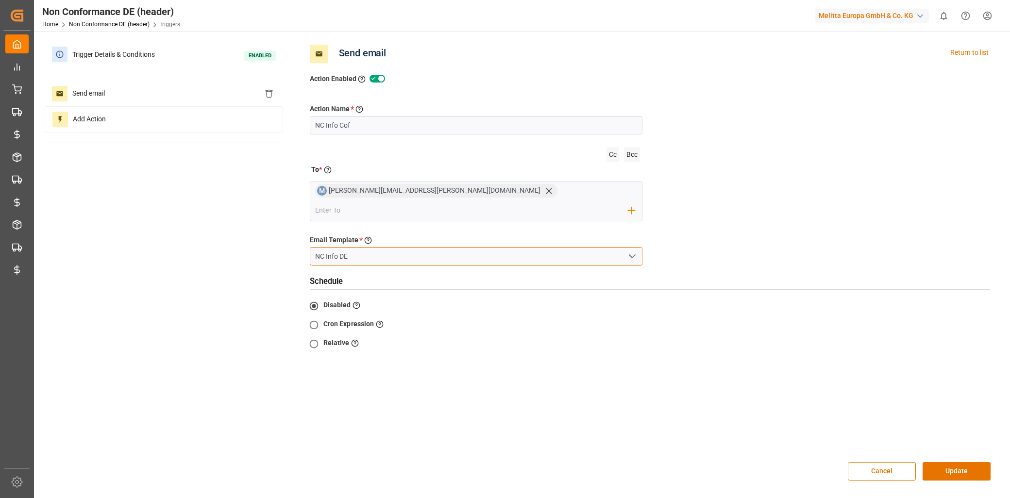
click at [421, 247] on input "NC Info DE" at bounding box center [476, 256] width 333 height 18
click at [468, 203] on input "email" at bounding box center [471, 210] width 313 height 15
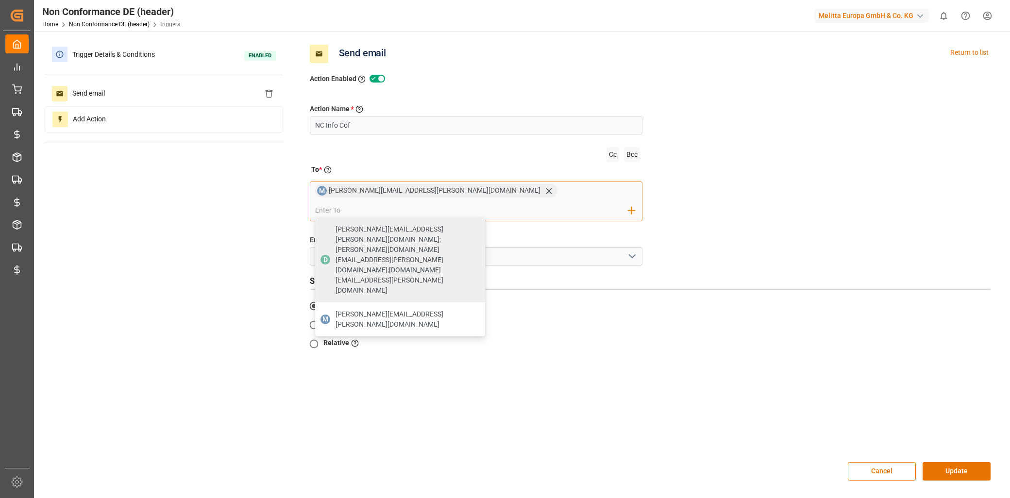
paste input "david.seeger@cofresco.com"
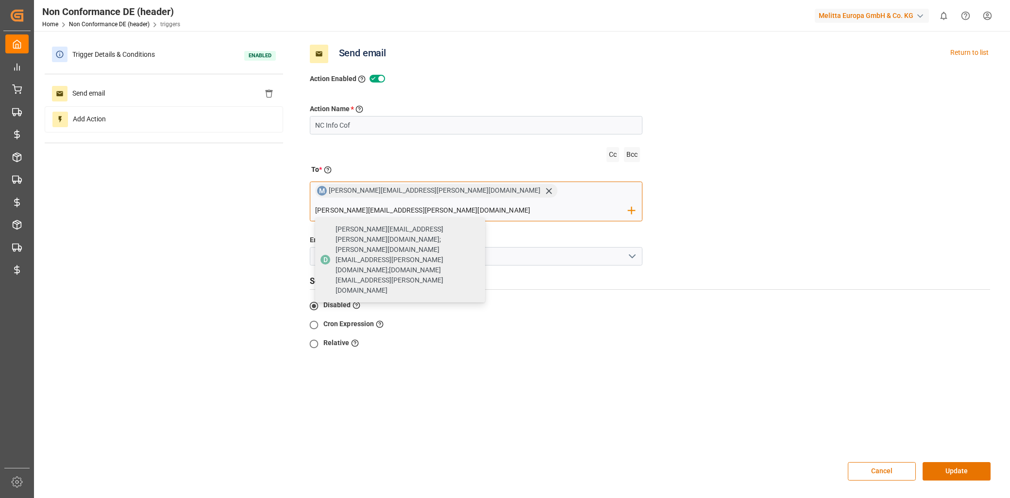
type input "david.seeger@cofresco.com"
click at [343, 239] on div "Email Template * Select the Email template to be sent NC Info DE" at bounding box center [476, 250] width 333 height 31
click at [343, 239] on label "Email Template" at bounding box center [334, 240] width 49 height 11
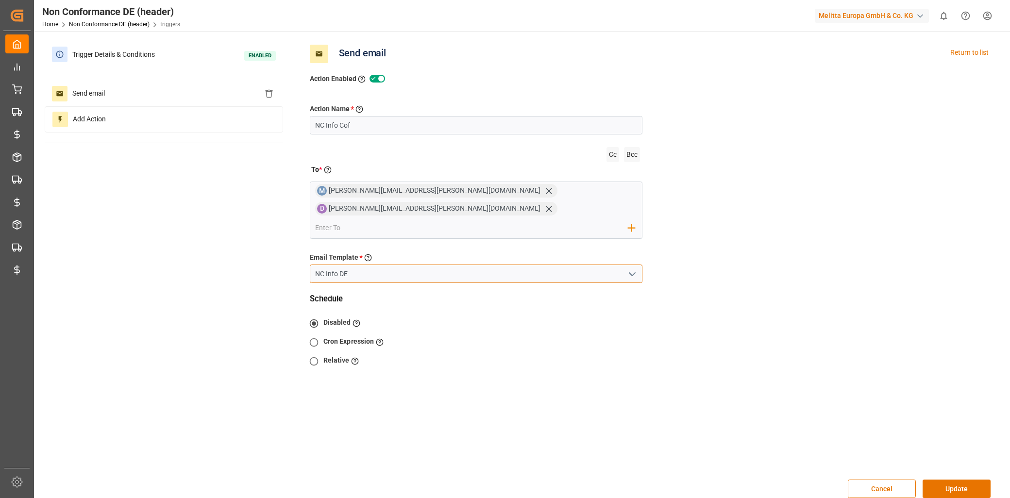
drag, startPoint x: 343, startPoint y: 239, endPoint x: 347, endPoint y: 255, distance: 16.4
click at [347, 265] on input "NC Info DE" at bounding box center [476, 274] width 333 height 18
type input "NC Info Cof"
click at [944, 480] on button "Update" at bounding box center [957, 489] width 68 height 18
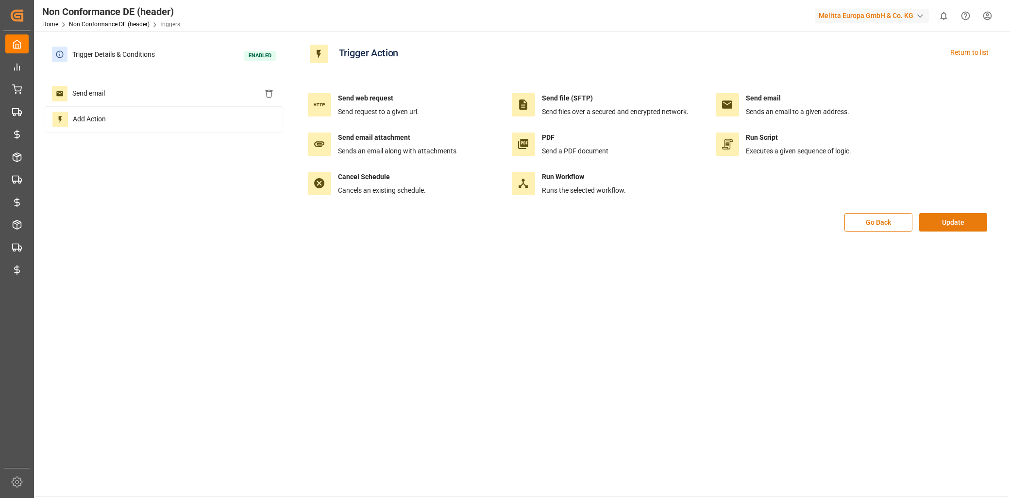
click at [951, 224] on button "Update" at bounding box center [953, 222] width 68 height 18
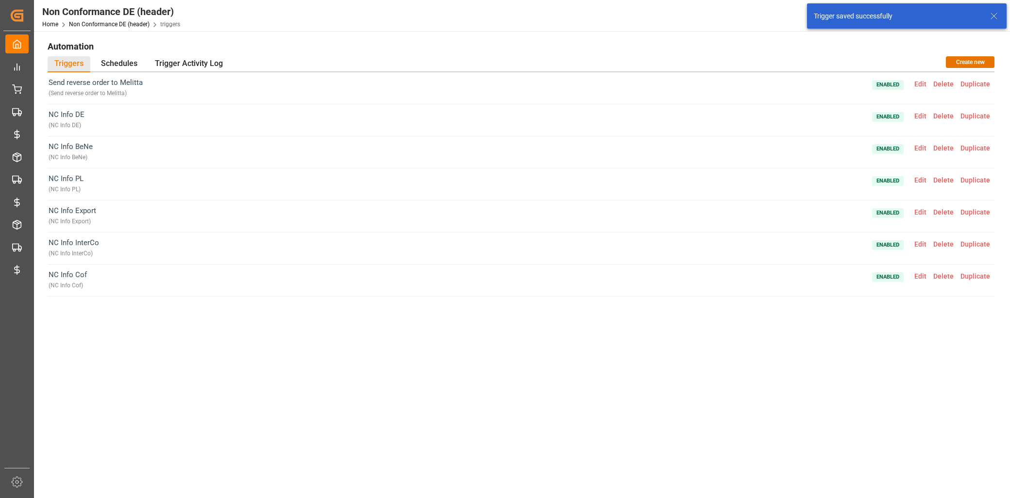
click at [920, 144] on span "Edit" at bounding box center [920, 148] width 19 height 8
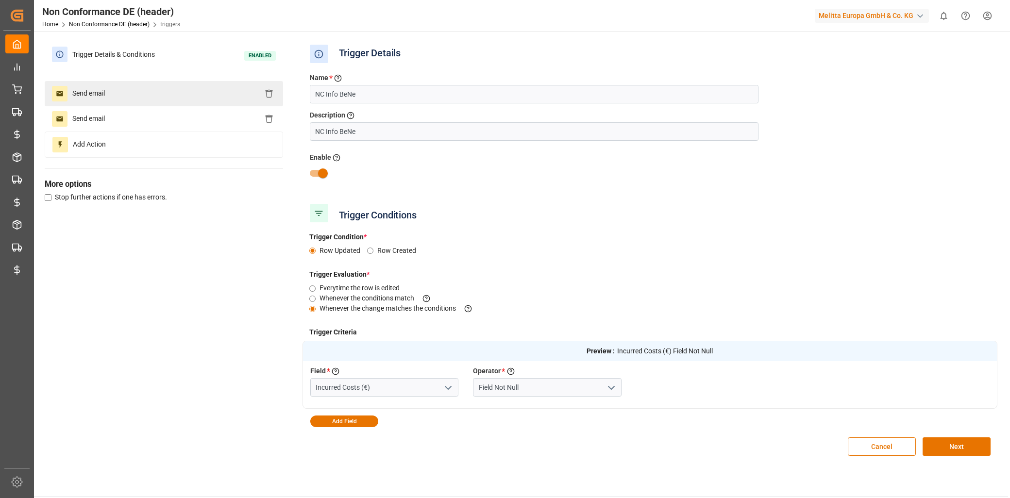
click at [201, 105] on div "Send email" at bounding box center [164, 93] width 238 height 25
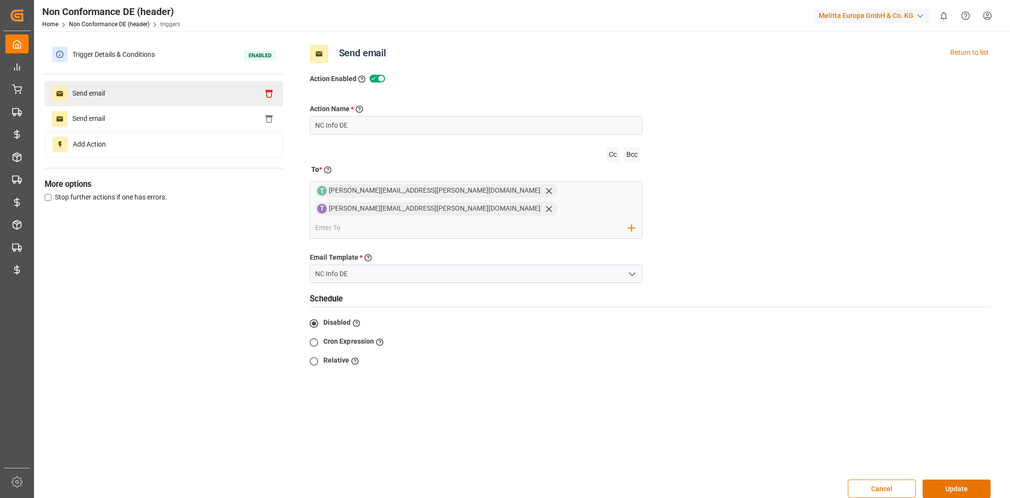
click at [266, 93] on icon at bounding box center [269, 93] width 9 height 9
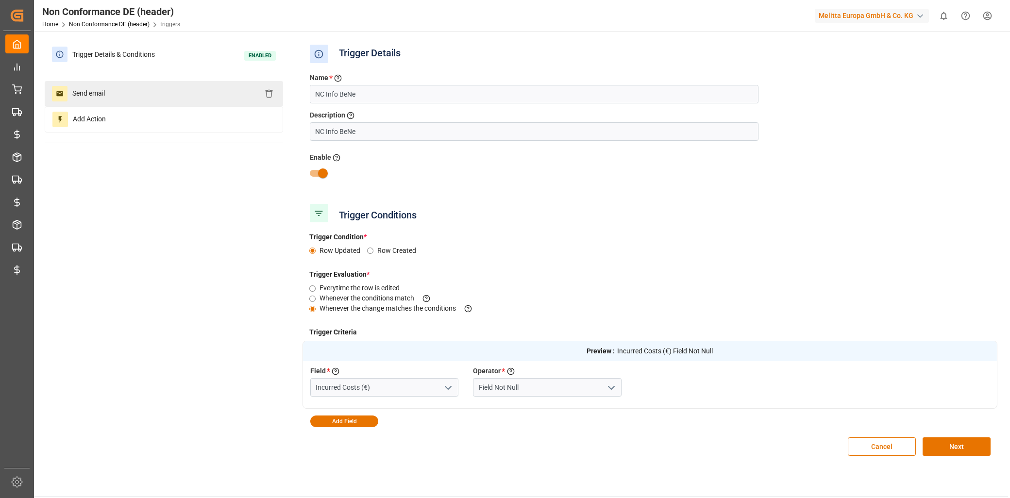
click at [176, 99] on div "Send email" at bounding box center [164, 93] width 238 height 25
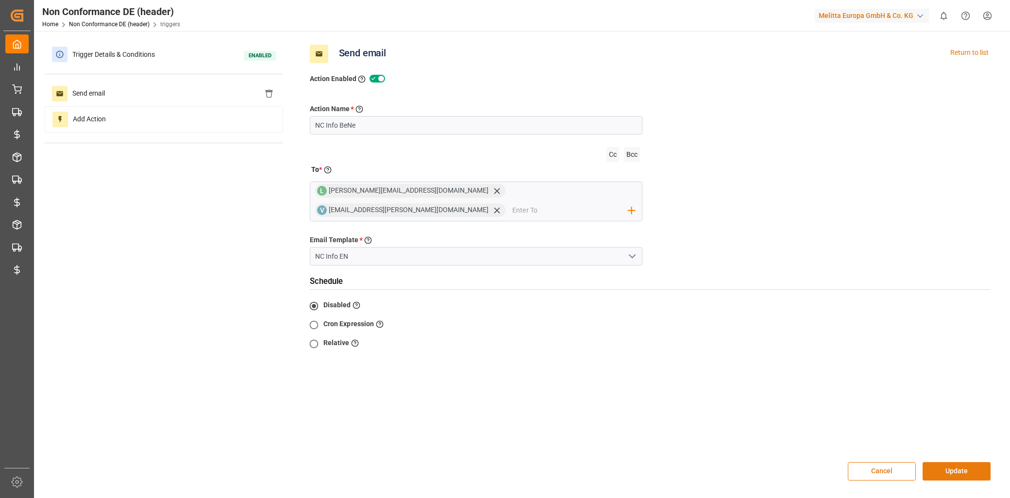
click at [966, 462] on button "Update" at bounding box center [957, 471] width 68 height 18
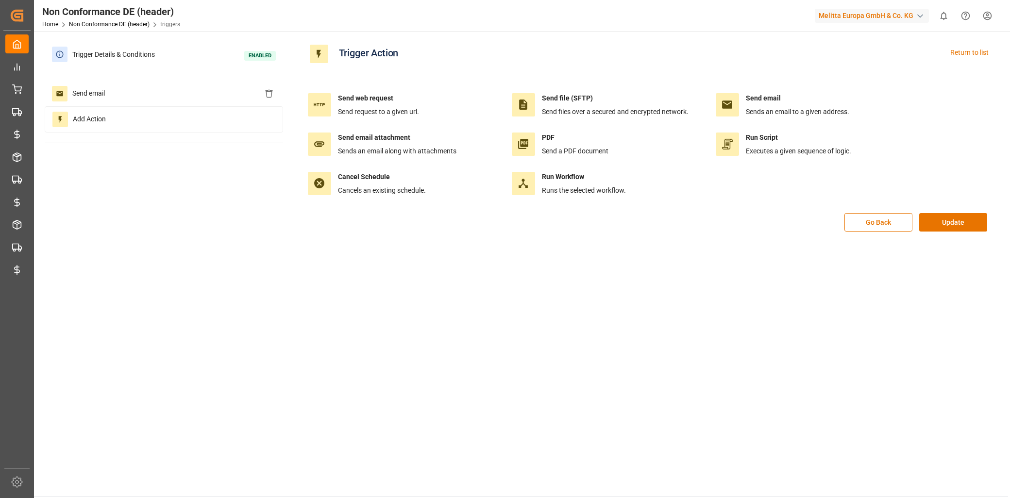
click at [947, 238] on div "Go Back Update" at bounding box center [649, 227] width 695 height 29
click at [944, 229] on button "Update" at bounding box center [953, 222] width 68 height 18
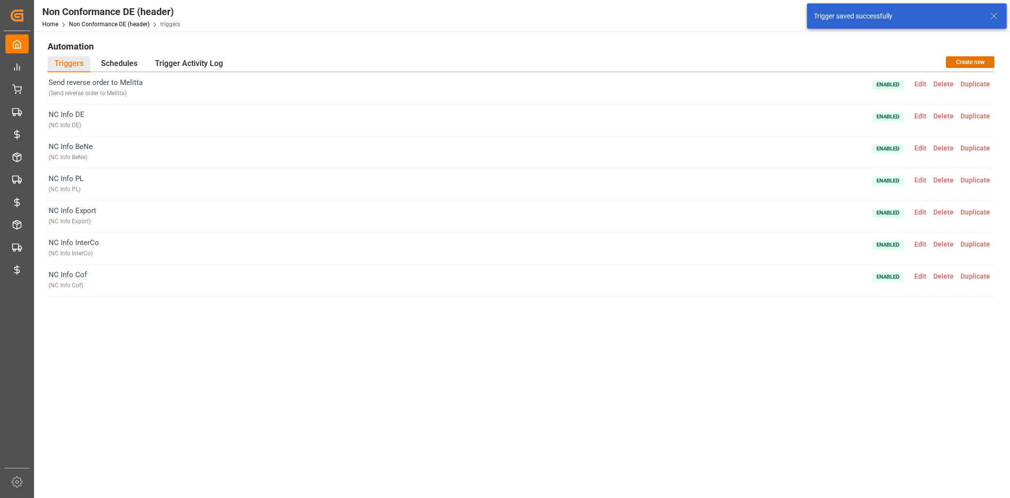
click at [924, 182] on span "Edit" at bounding box center [920, 180] width 19 height 8
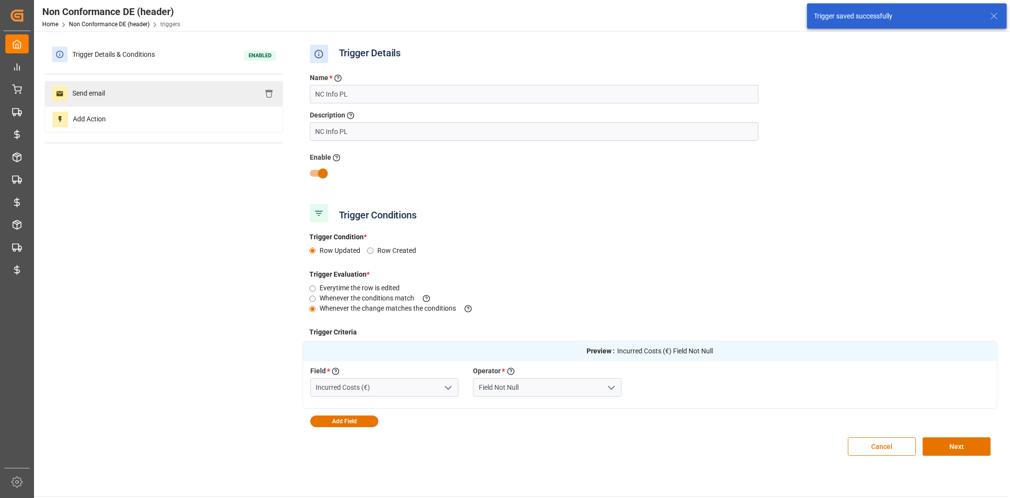
click at [164, 85] on div "Send email" at bounding box center [164, 93] width 238 height 25
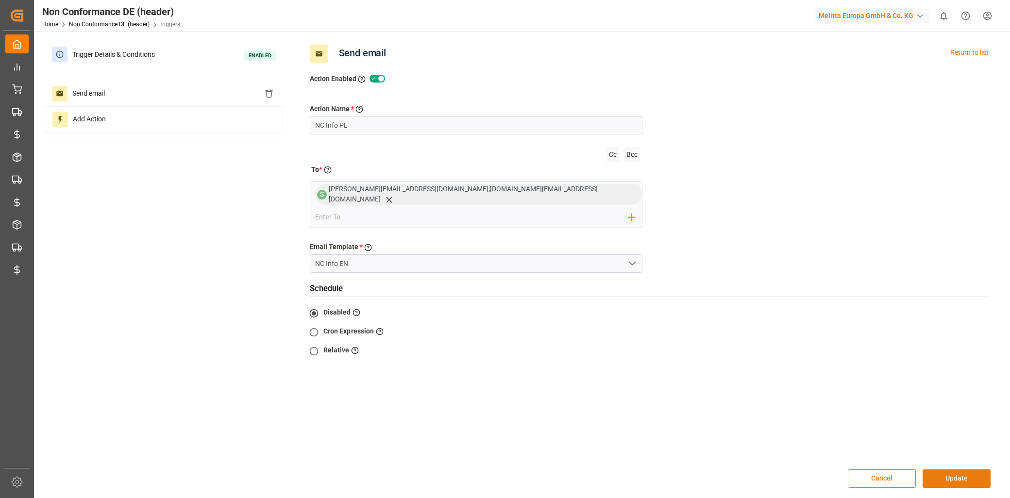
click at [966, 470] on button "Update" at bounding box center [957, 479] width 68 height 18
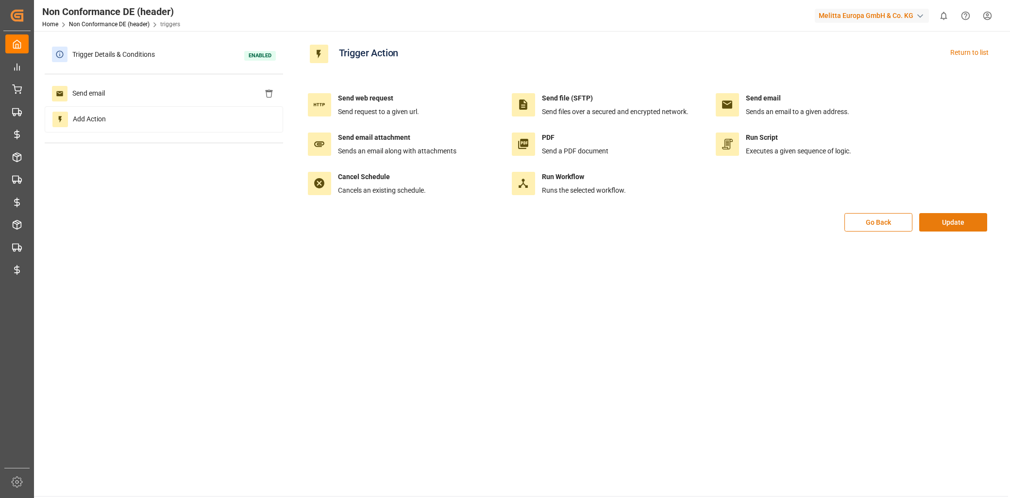
click at [938, 224] on button "Update" at bounding box center [953, 222] width 68 height 18
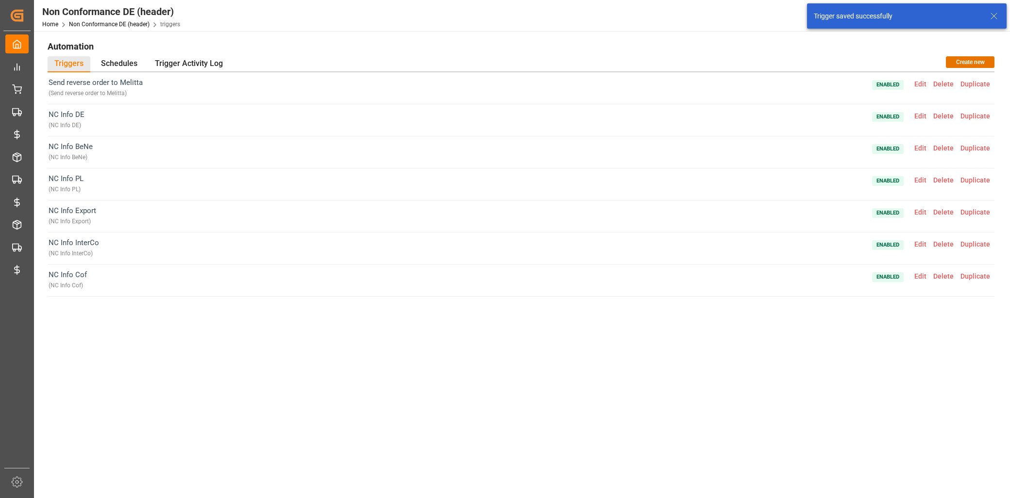
click at [921, 211] on span "Edit" at bounding box center [920, 212] width 19 height 8
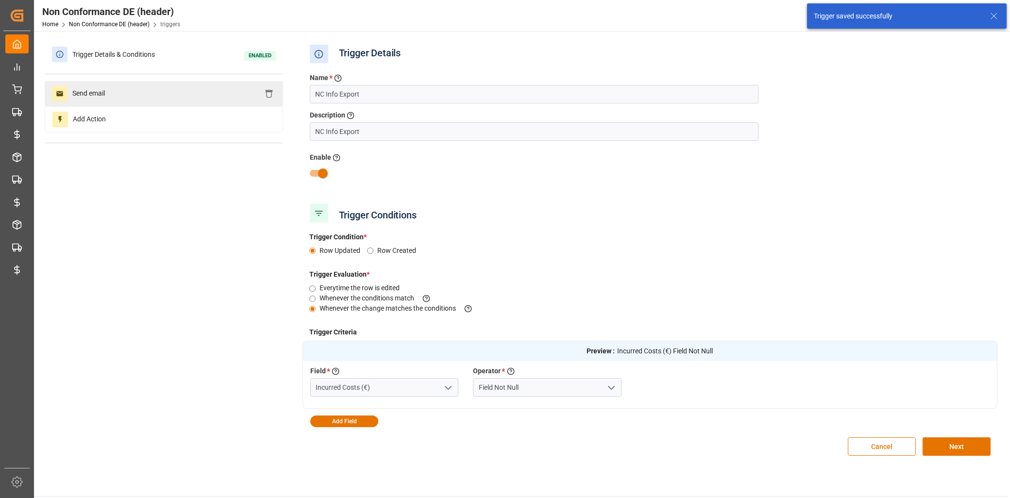
click at [117, 102] on div "Send email" at bounding box center [164, 93] width 238 height 25
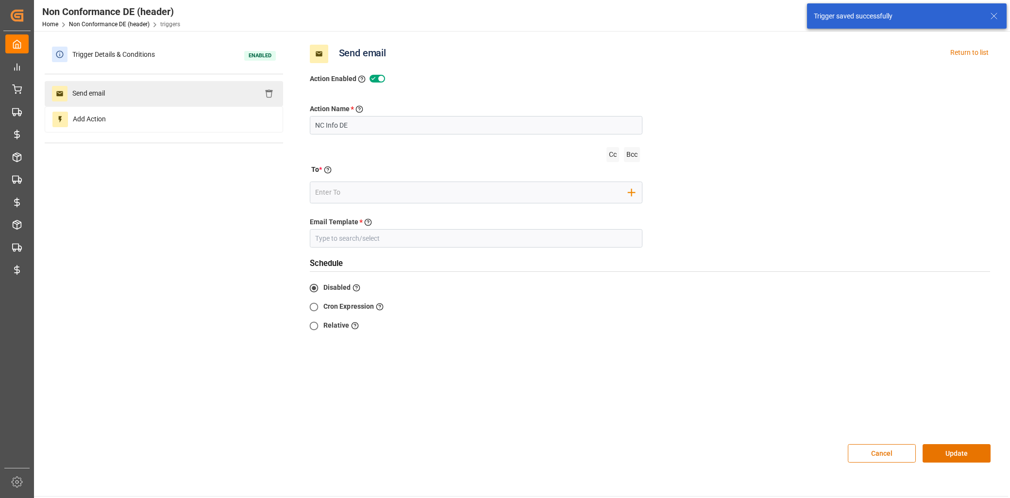
type input "NC Info DE"
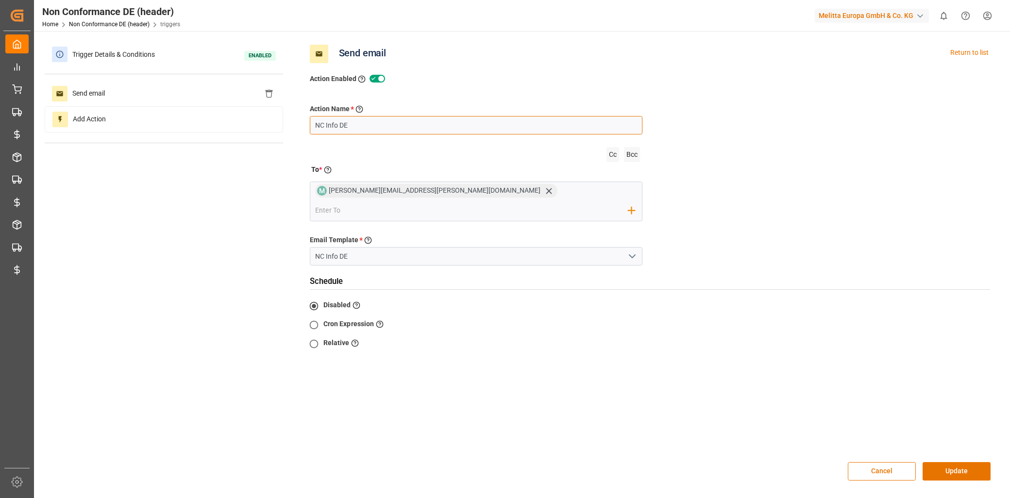
click at [341, 125] on input "NC Info DE" at bounding box center [476, 125] width 333 height 18
type input "NC Info Export"
click at [967, 462] on button "Update" at bounding box center [957, 471] width 68 height 18
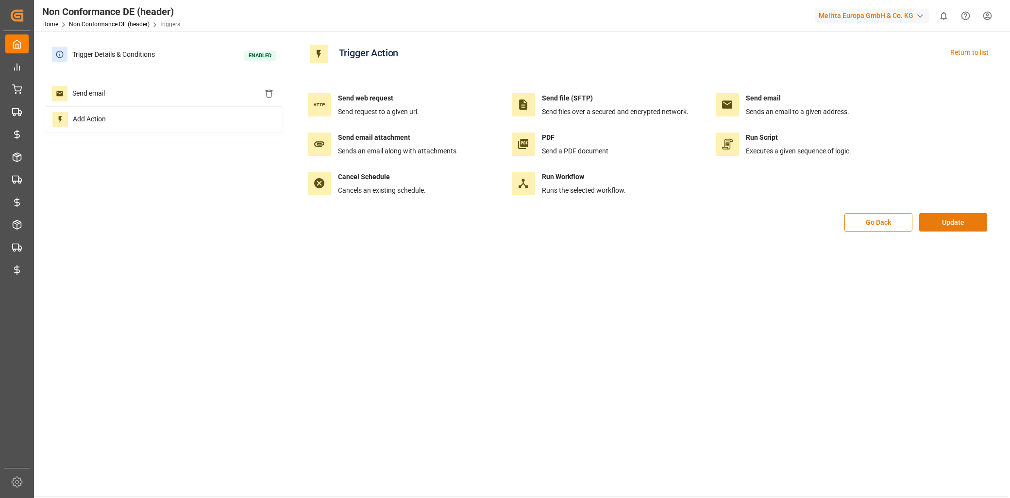
click at [972, 225] on button "Update" at bounding box center [953, 222] width 68 height 18
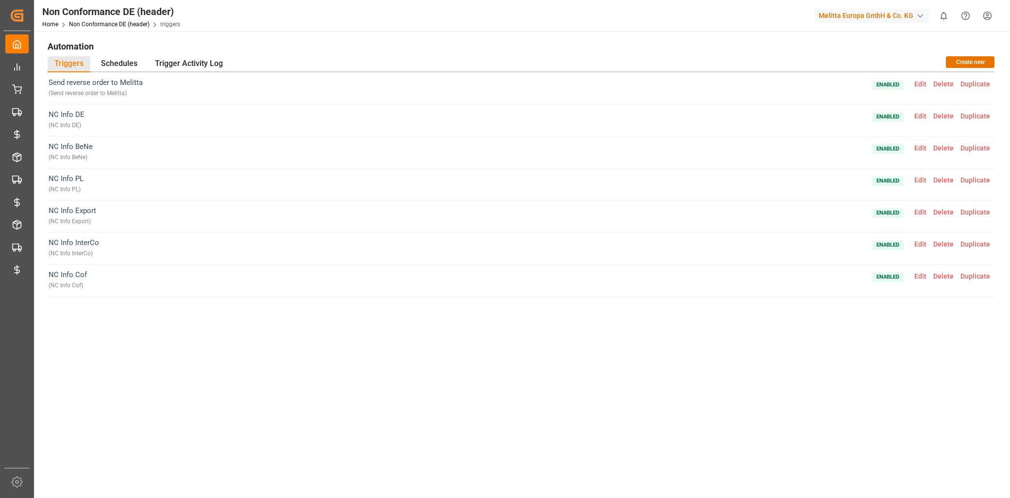
click at [919, 114] on span "Edit" at bounding box center [920, 116] width 19 height 8
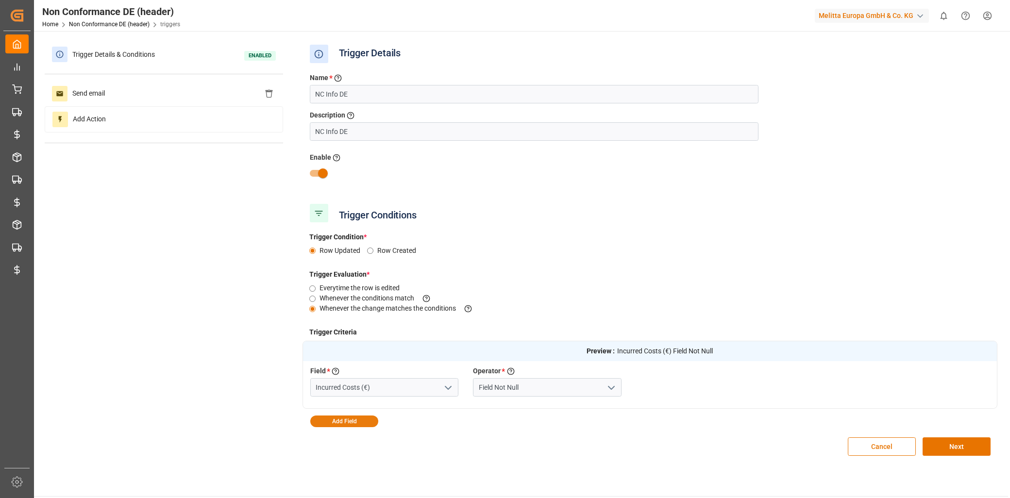
click at [346, 425] on button "Add Field" at bounding box center [344, 422] width 68 height 12
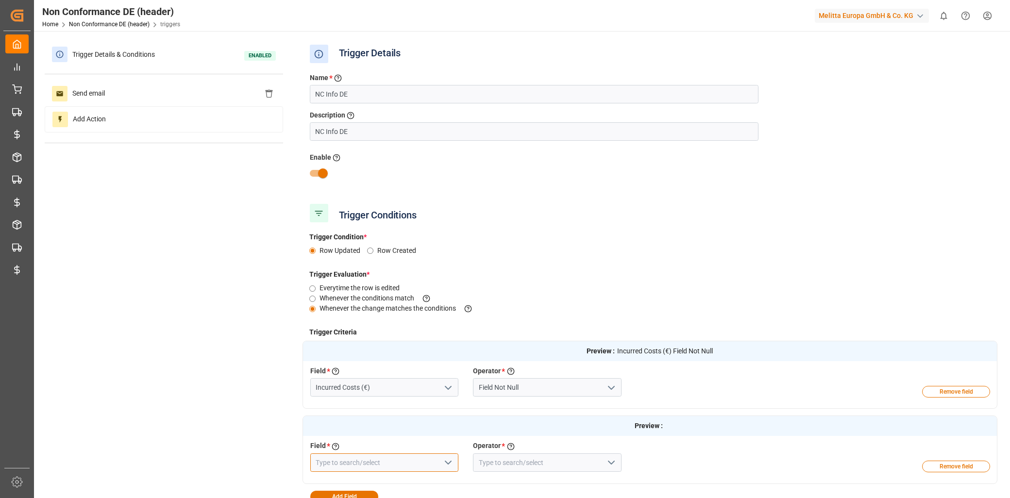
click at [336, 454] on input at bounding box center [384, 462] width 149 height 18
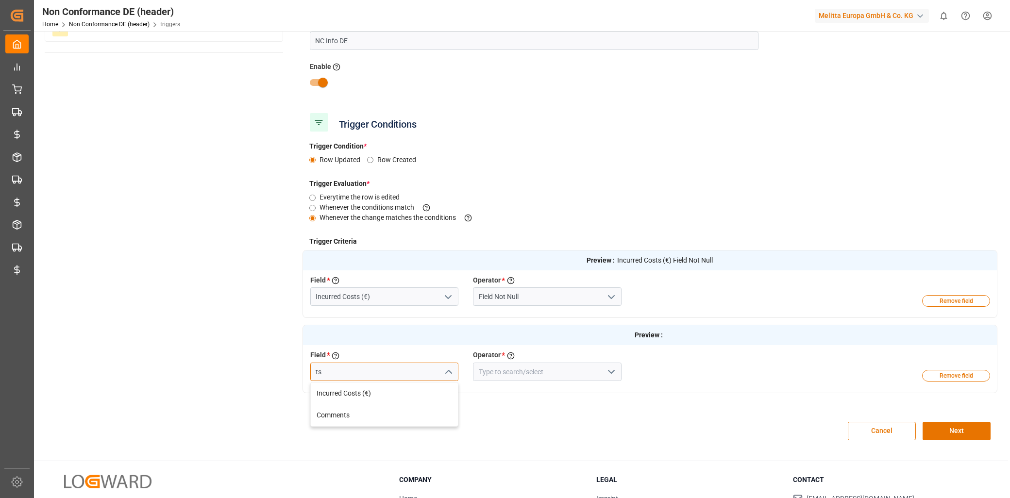
scroll to position [108, 0]
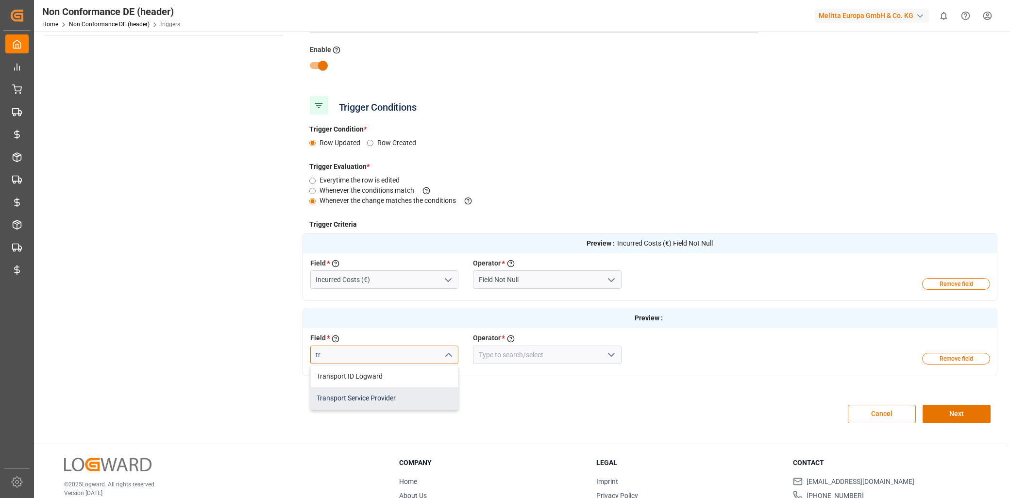
click at [402, 403] on div "Transport Service Provider" at bounding box center [385, 398] width 148 height 22
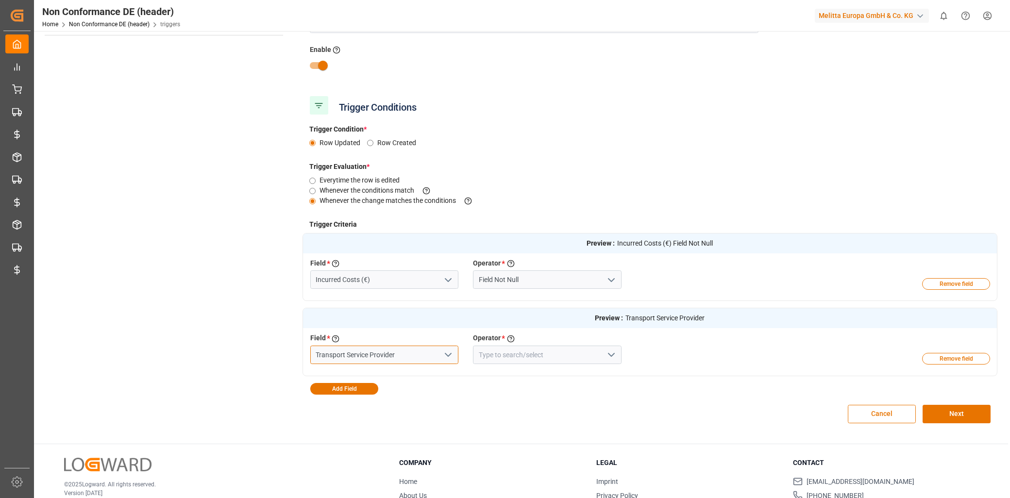
type input "Transport Service Provider"
click at [583, 354] on input at bounding box center [547, 355] width 149 height 18
click at [617, 353] on icon "open menu" at bounding box center [611, 355] width 12 height 12
click at [525, 380] on div "Equal" at bounding box center [547, 377] width 148 height 22
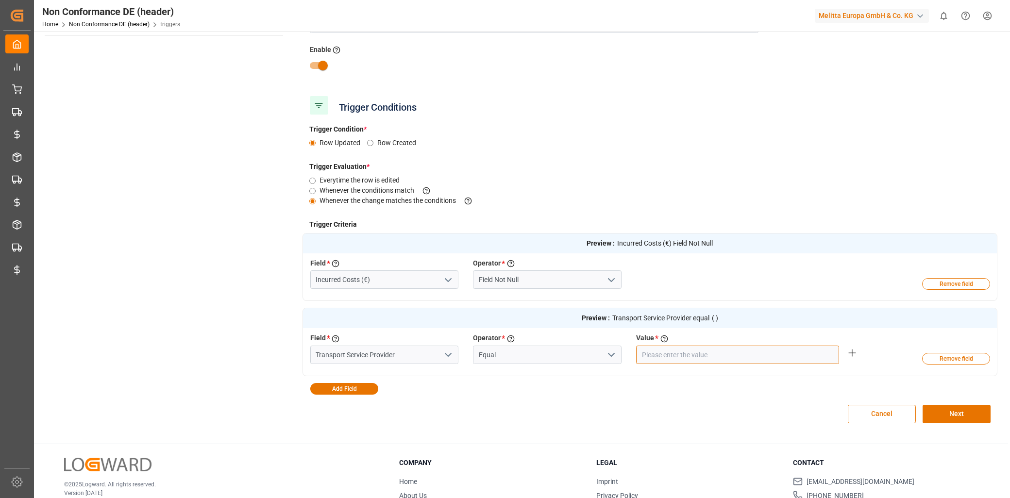
click at [790, 352] on input "text" at bounding box center [737, 355] width 203 height 18
click at [793, 360] on input "text" at bounding box center [737, 355] width 203 height 18
click at [619, 355] on input "Equal" at bounding box center [547, 355] width 149 height 18
click at [612, 349] on icon "open menu" at bounding box center [611, 355] width 12 height 12
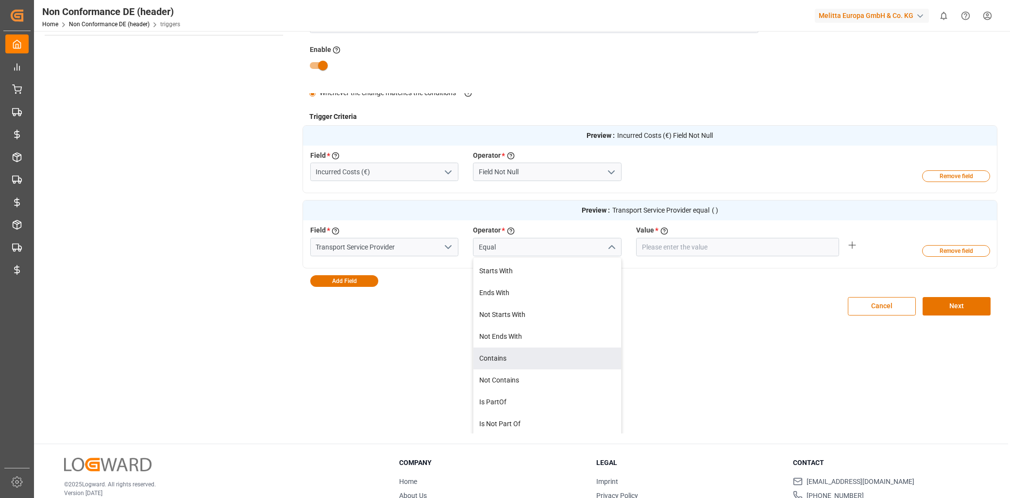
click at [503, 359] on div "Contains" at bounding box center [547, 359] width 148 height 22
type input "Contains"
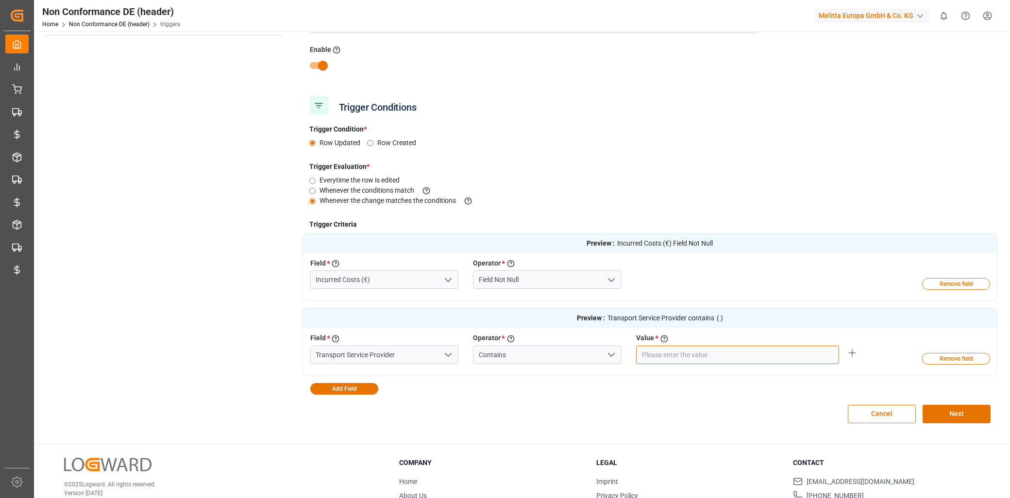
click at [713, 347] on input "text" at bounding box center [737, 355] width 203 height 18
click at [709, 353] on input "text" at bounding box center [737, 355] width 203 height 18
click at [707, 360] on input "text" at bounding box center [737, 355] width 203 height 18
click at [850, 353] on icon at bounding box center [852, 353] width 12 height 12
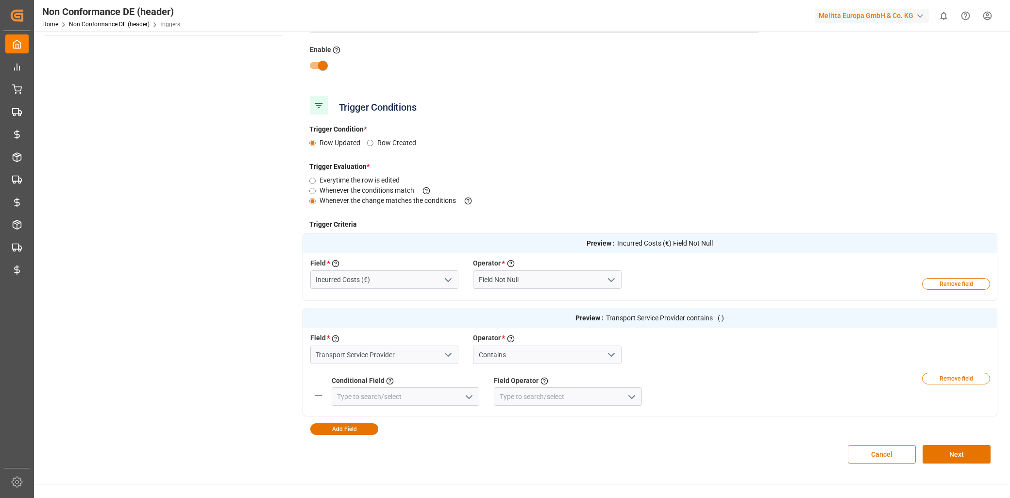
click at [462, 393] on button "open menu" at bounding box center [468, 396] width 15 height 15
click at [319, 399] on icon at bounding box center [319, 396] width 12 height 12
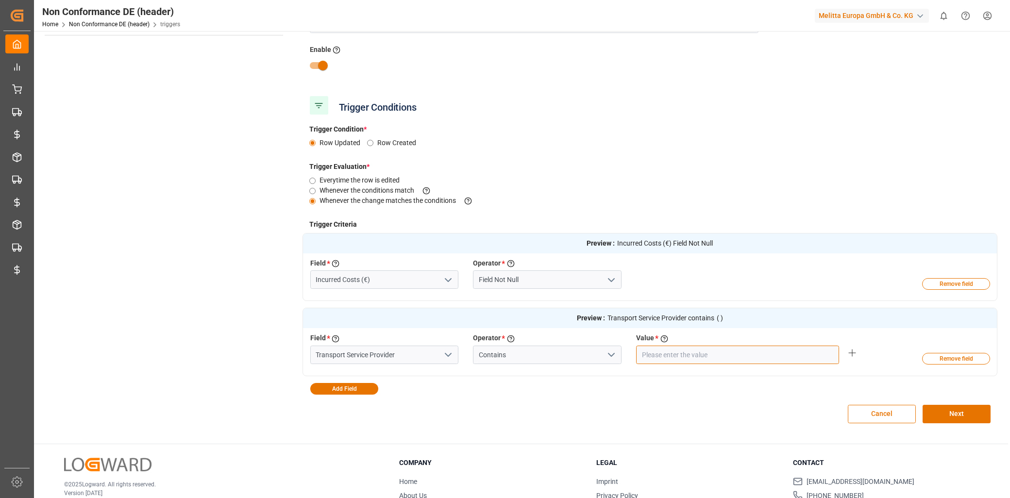
click at [710, 358] on input "text" at bounding box center [737, 355] width 203 height 18
click at [678, 361] on input "text" at bounding box center [737, 355] width 203 height 18
type input "Hartmann DE"
click at [692, 407] on div "Cancel Next" at bounding box center [649, 414] width 695 height 39
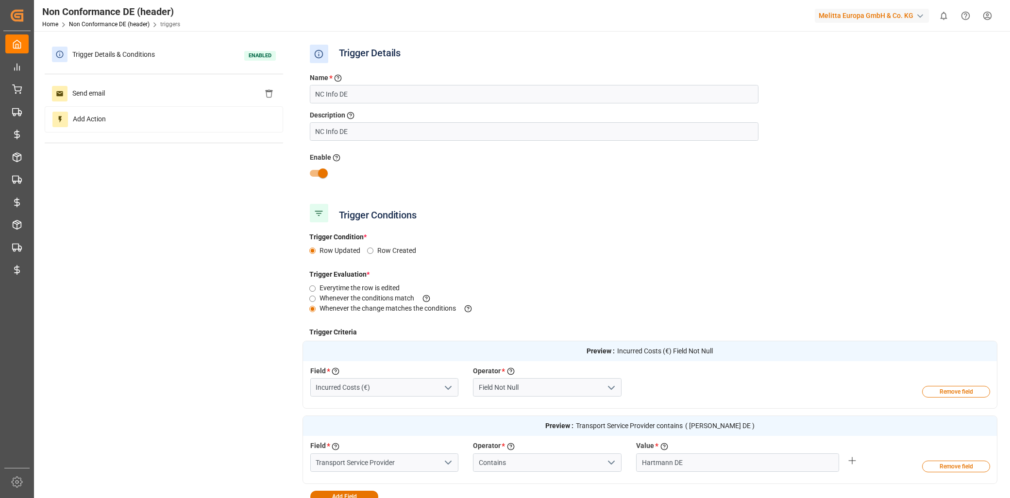
scroll to position [108, 0]
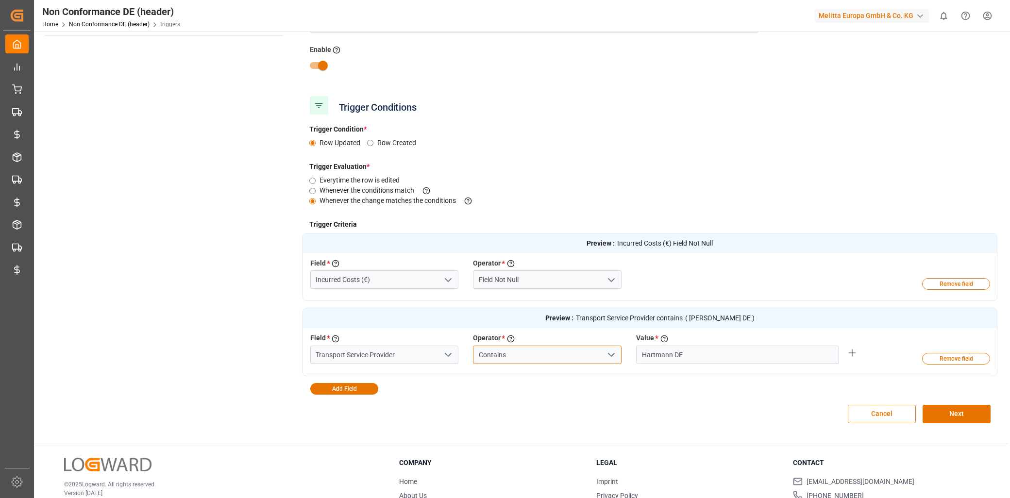
click at [587, 355] on input "Contains" at bounding box center [547, 355] width 149 height 18
click at [608, 353] on icon "open menu" at bounding box center [611, 355] width 12 height 12
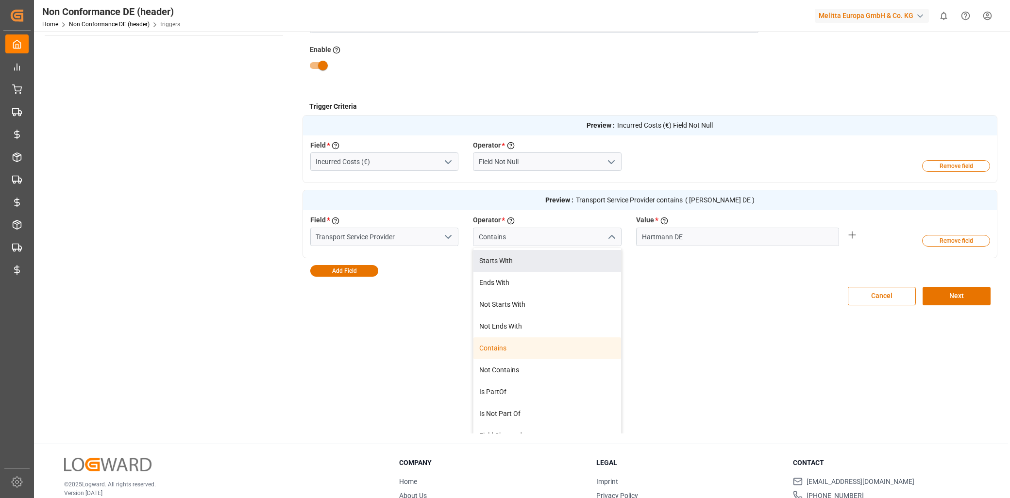
scroll to position [130, 0]
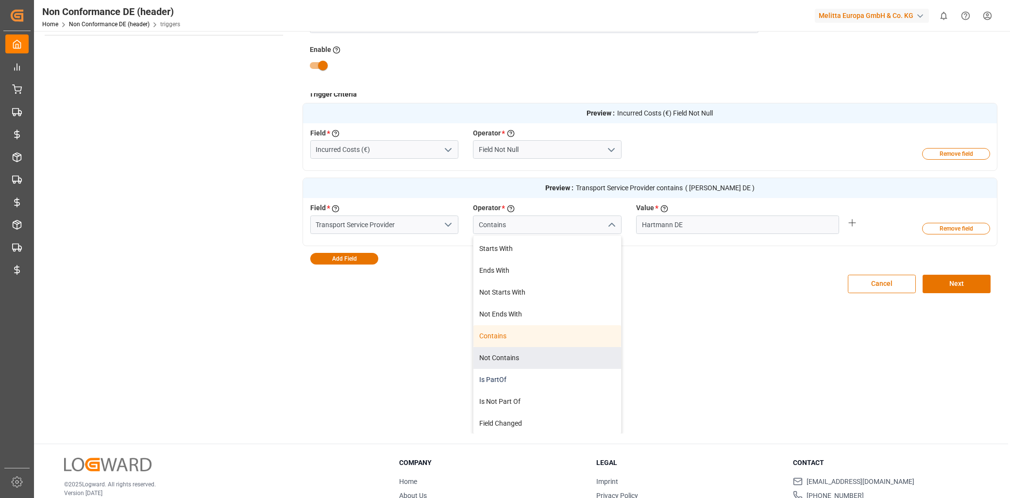
click at [511, 372] on div "Is PartOf" at bounding box center [547, 380] width 148 height 22
type input "Is PartOf"
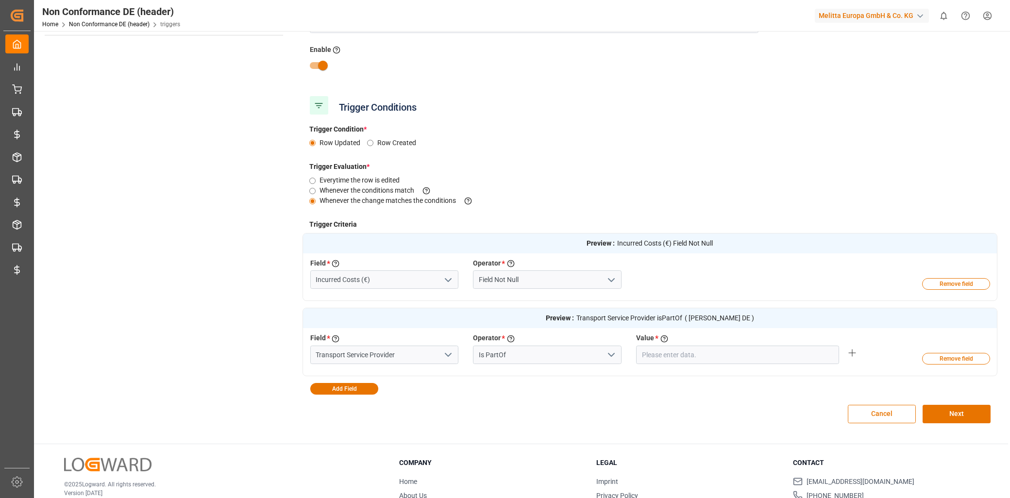
scroll to position [0, 0]
click at [682, 357] on input "text" at bounding box center [737, 355] width 203 height 18
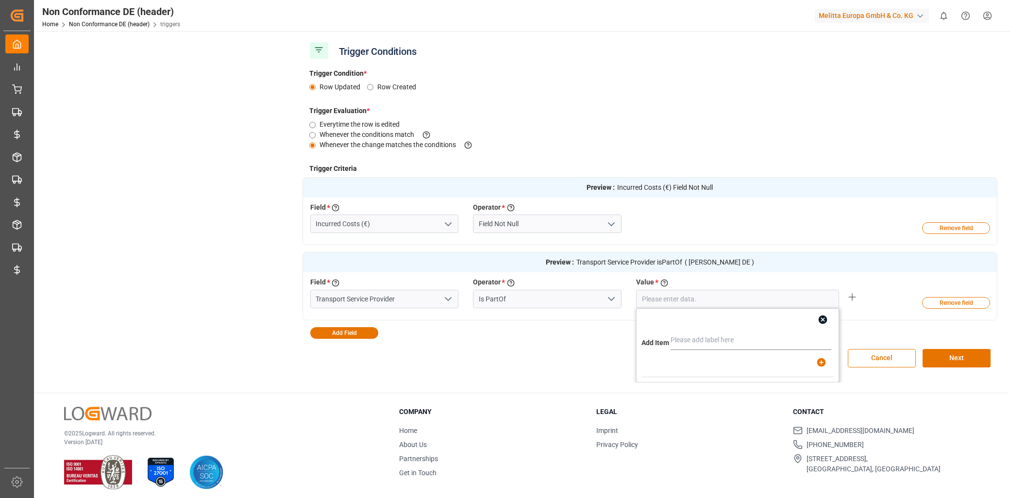
scroll to position [162, 0]
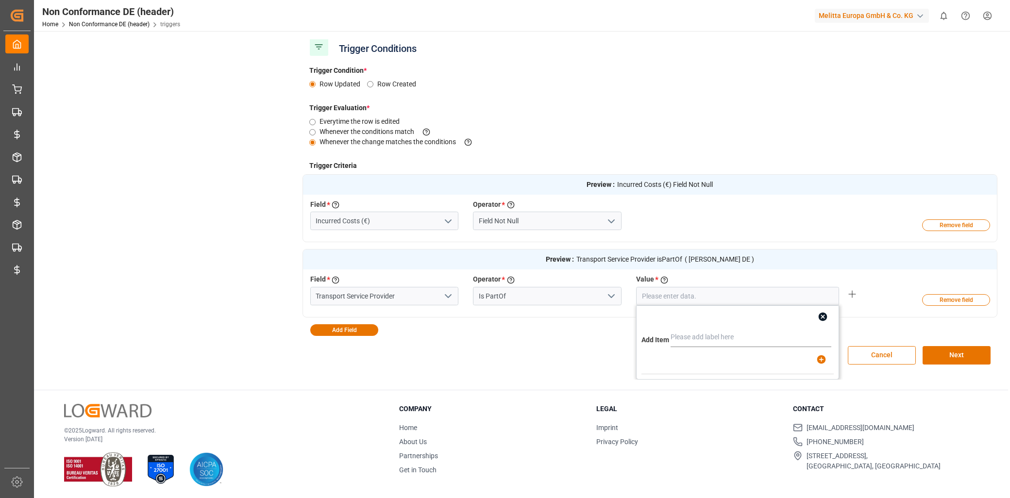
click at [778, 337] on input "text" at bounding box center [751, 337] width 161 height 19
click at [680, 332] on input "text" at bounding box center [751, 337] width 161 height 19
type input "Hartmann DE"
type input "Raben DE"
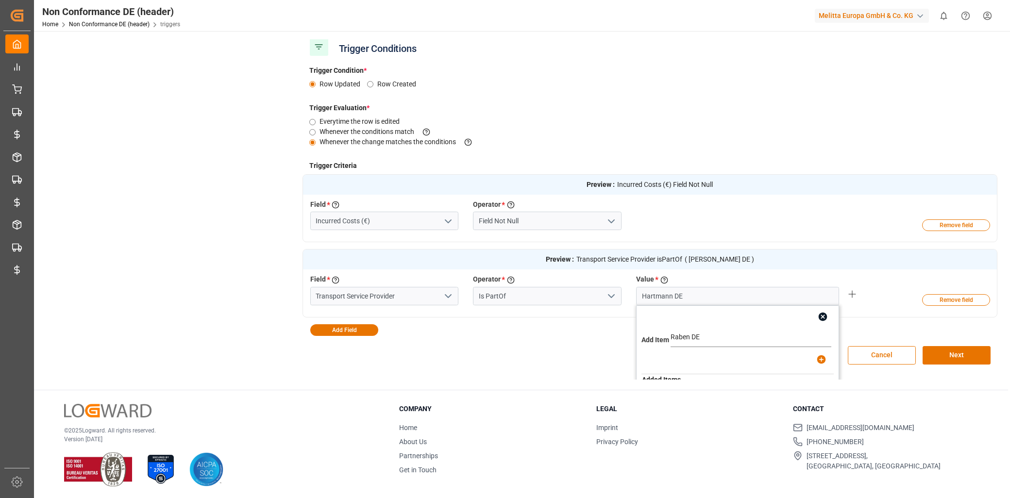
type input "Hartmann DE, Raben DE"
type input "Möller DE"
type input "Hartmann DE, Raben DE, Möller DE"
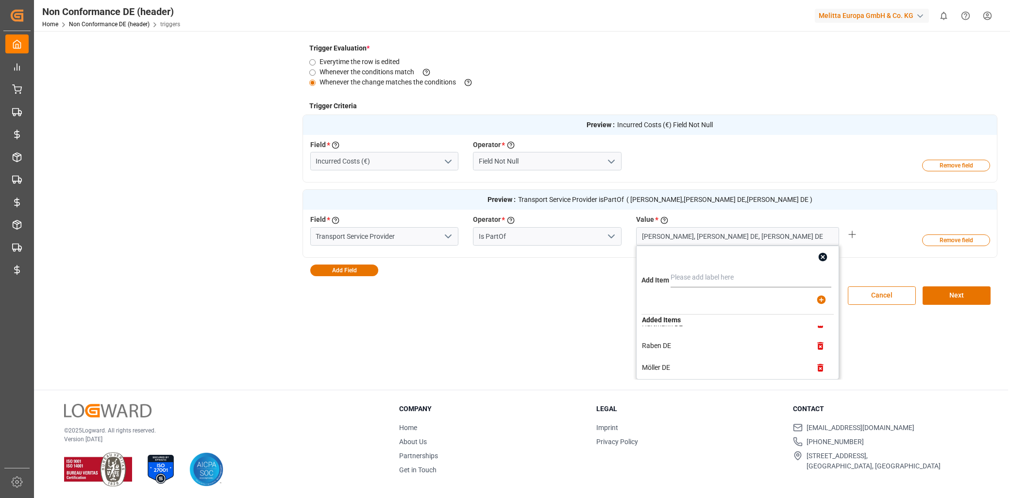
scroll to position [17, 0]
click at [818, 360] on icon "button" at bounding box center [821, 364] width 6 height 8
type input "Hartmann DE, Raben DE"
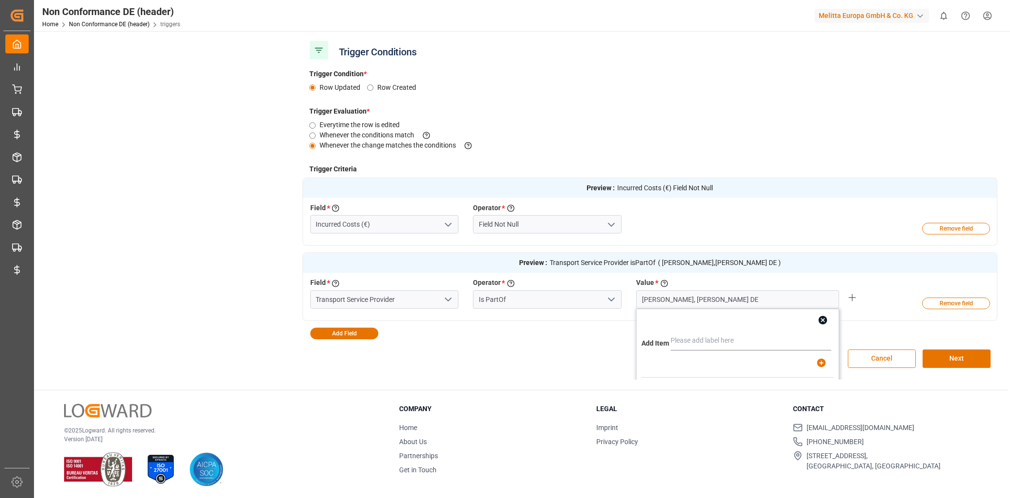
scroll to position [0, 0]
click at [685, 338] on input "text" at bounding box center [751, 342] width 161 height 19
type input "Moeller DE"
type input "Hartmann DE, Raben DE, Moeller DE"
type input "K"
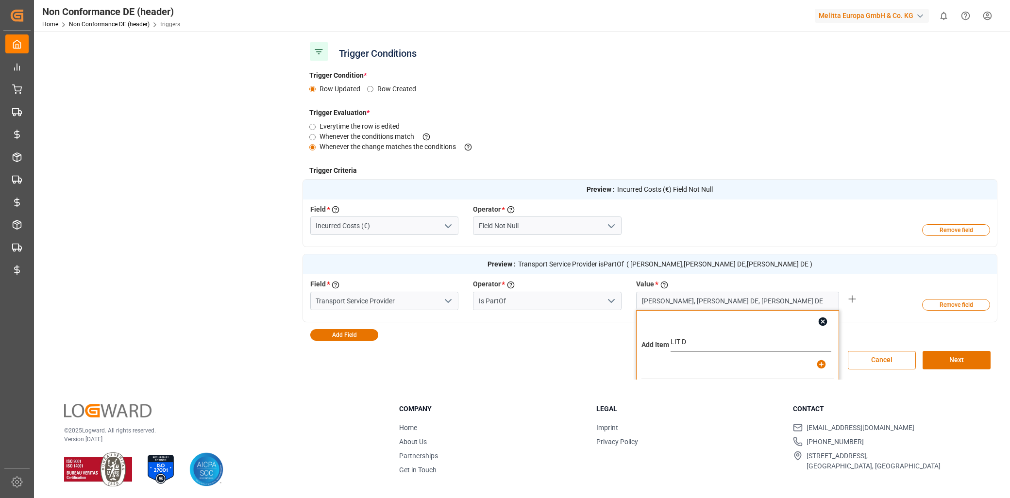
type input "LIT DE"
type input "Hartmann DE, Raben DE, Moeller DE, LIT DE"
type input "Dachser DE"
type input "Hartmann DE, Raben DE, Moeller DE, LIT DE, Dachser DE"
type input "DHL DE"
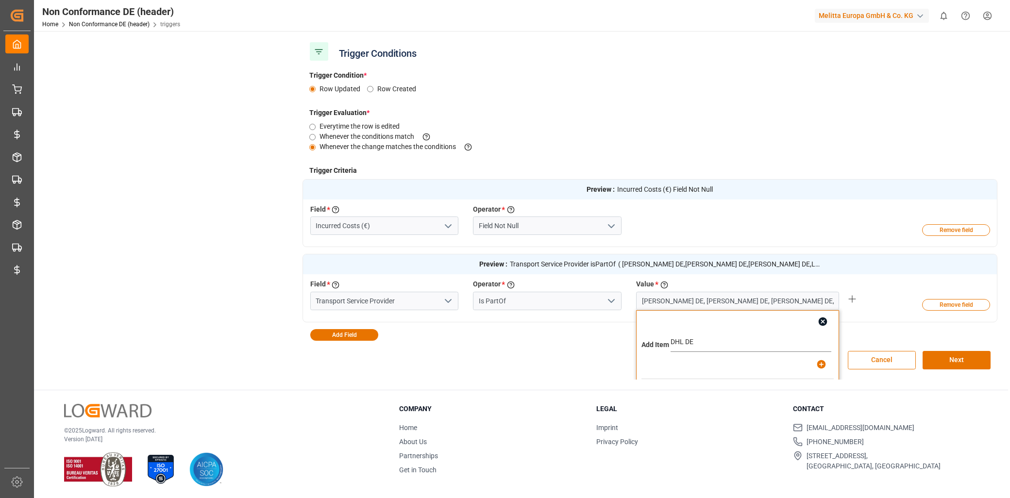
type input "Hartmann DE, Raben DE, Moeller DE, LIT DE, Dachser DE, DHL DE"
type input "UPS DE"
type input "Hartmann DE, Raben DE, Moeller DE, LIT DE, Dachser DE, DHL DE, UPS DE"
click at [824, 317] on icon "button" at bounding box center [823, 322] width 10 height 10
click at [944, 365] on button "Next" at bounding box center [957, 360] width 68 height 18
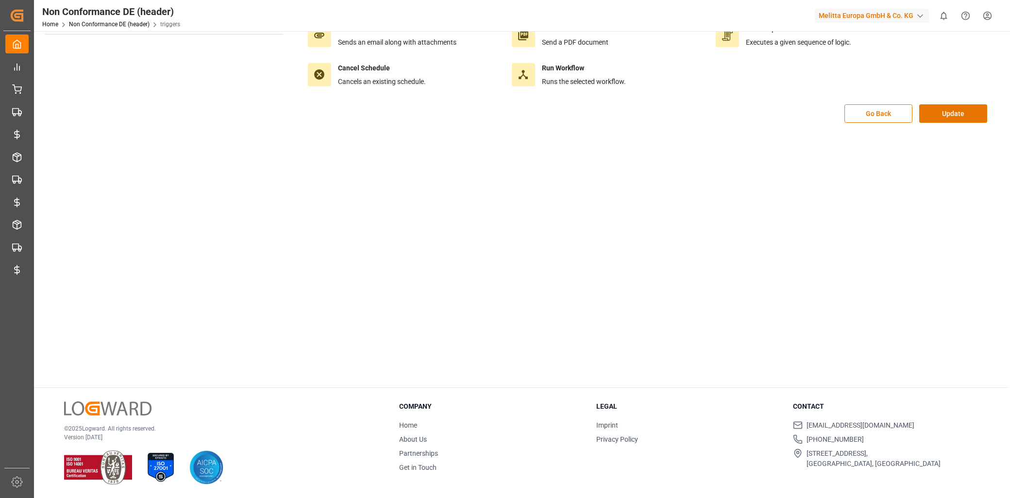
scroll to position [109, 0]
click at [976, 123] on div "Go Back Update" at bounding box center [649, 118] width 695 height 29
click at [954, 116] on button "Update" at bounding box center [953, 113] width 68 height 18
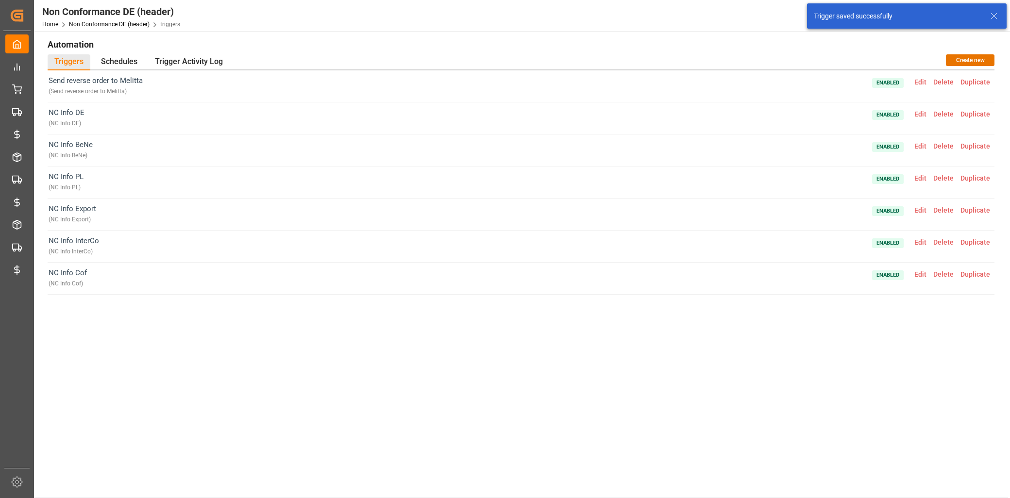
scroll to position [0, 0]
click at [922, 146] on span "Edit" at bounding box center [920, 148] width 19 height 8
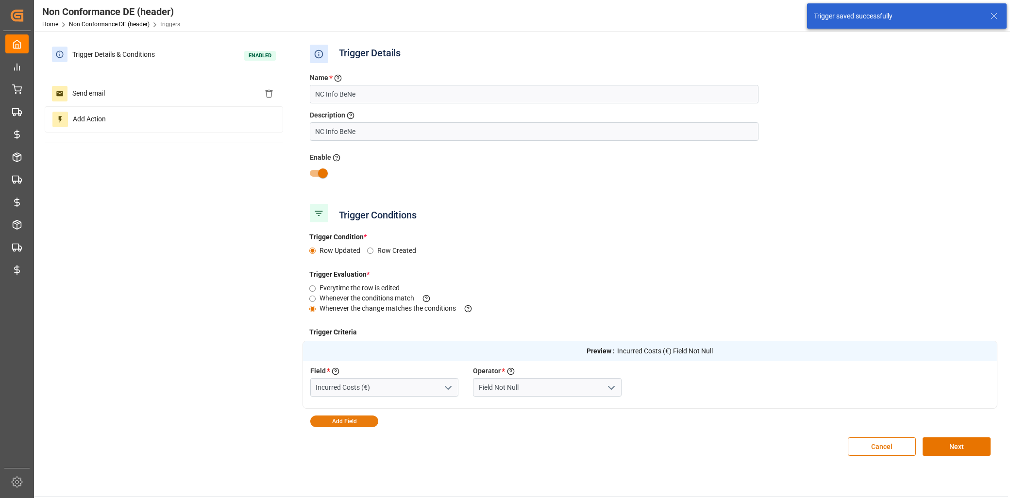
click at [359, 419] on button "Add Field" at bounding box center [344, 422] width 68 height 12
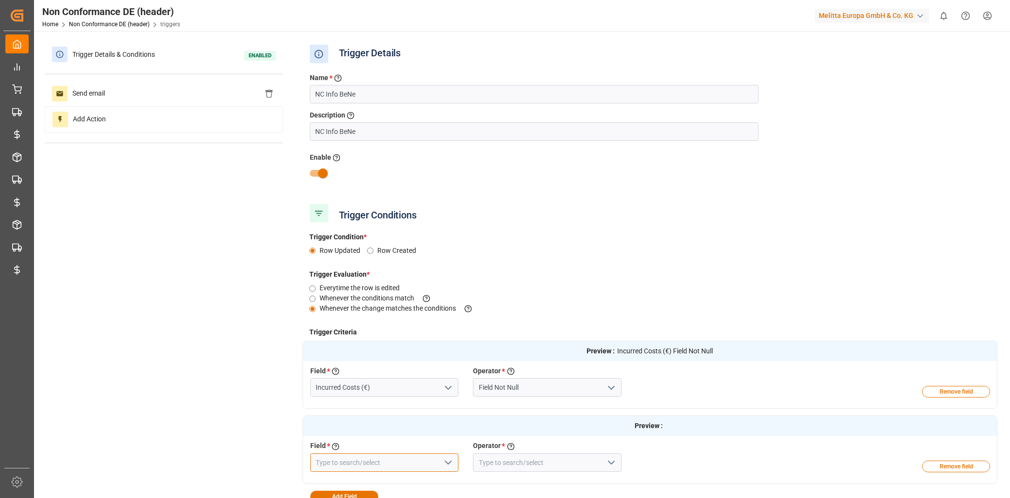
click at [347, 457] on input at bounding box center [384, 462] width 149 height 18
click at [350, 478] on div "Transport ID Logward" at bounding box center [385, 484] width 148 height 22
type input "Transport ID Logward"
click at [531, 468] on input at bounding box center [547, 462] width 149 height 18
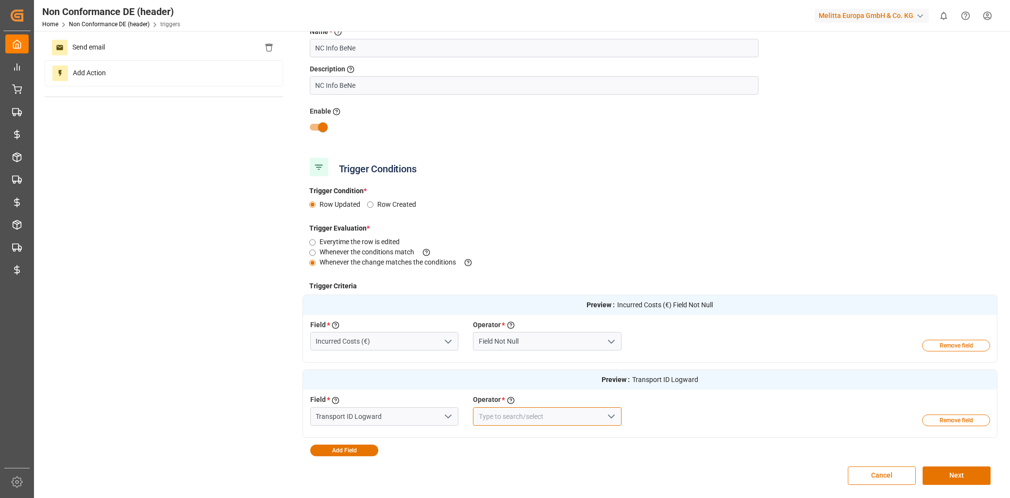
scroll to position [108, 0]
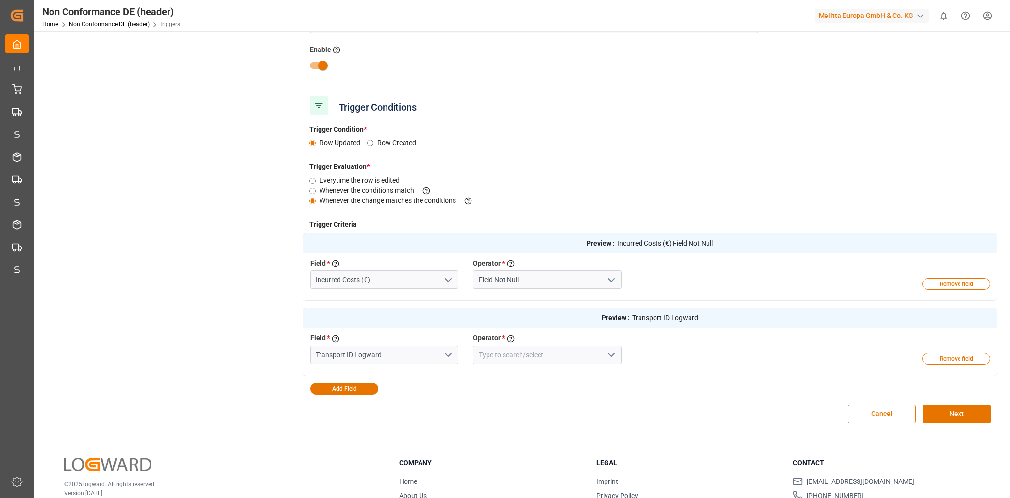
click at [609, 349] on icon "open menu" at bounding box center [611, 355] width 12 height 12
click at [551, 380] on div "Equal" at bounding box center [547, 377] width 148 height 22
type input "Equal"
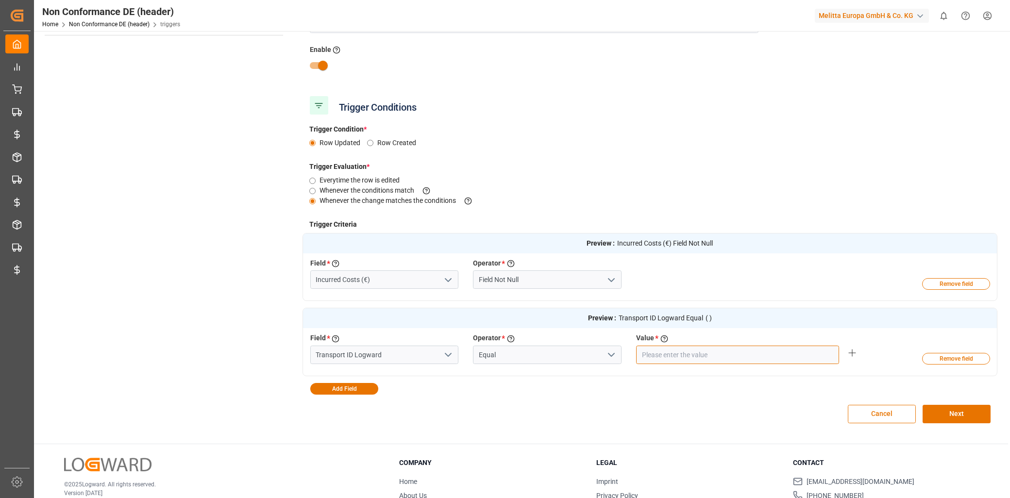
click at [705, 351] on input "text" at bounding box center [737, 355] width 203 height 18
type input "Van Rooijen"
click at [603, 355] on input "Equal" at bounding box center [547, 355] width 149 height 18
click at [612, 361] on button "open menu" at bounding box center [611, 355] width 15 height 15
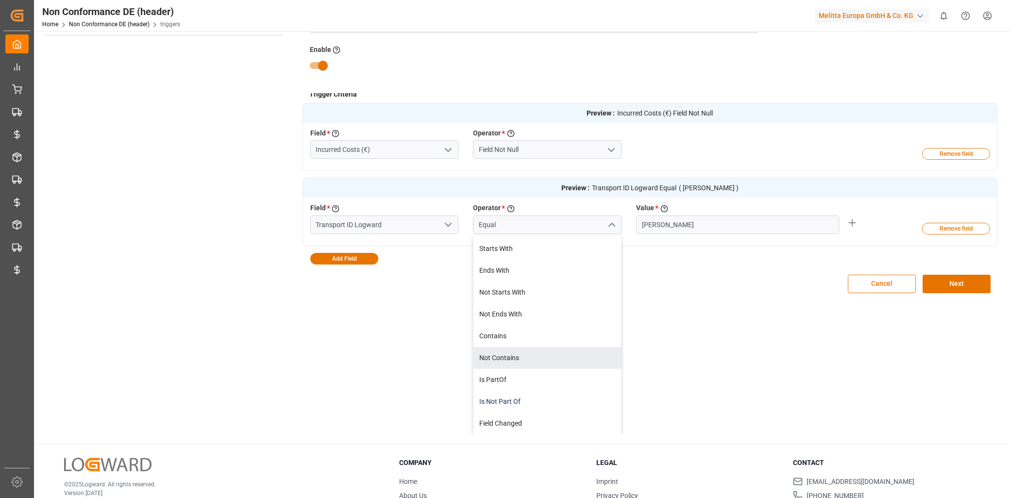
scroll to position [162, 0]
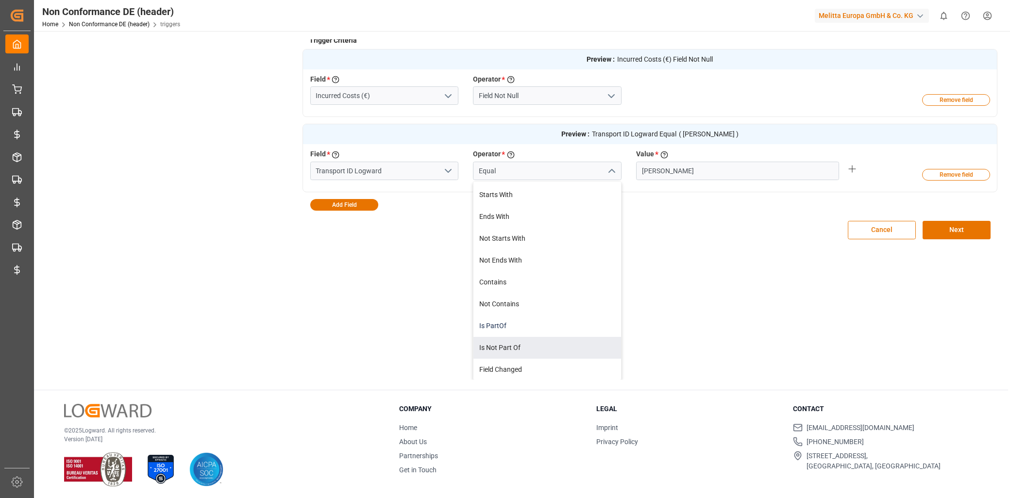
click at [518, 326] on div "Is PartOf" at bounding box center [547, 326] width 148 height 22
type input "Is PartOf"
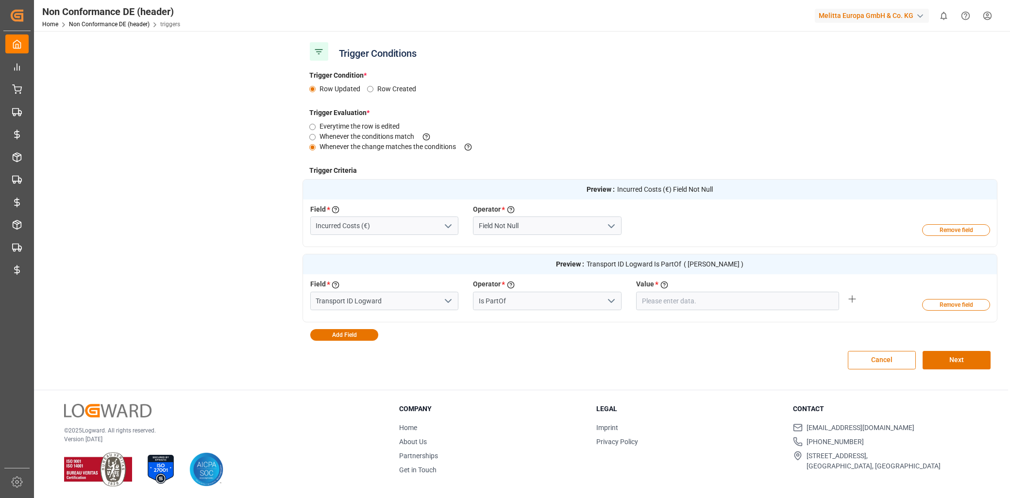
scroll to position [0, 0]
click at [680, 299] on input "text" at bounding box center [737, 301] width 203 height 18
type input "Van Rooijen Benelux"
type input "Van Rooijen Jumbo"
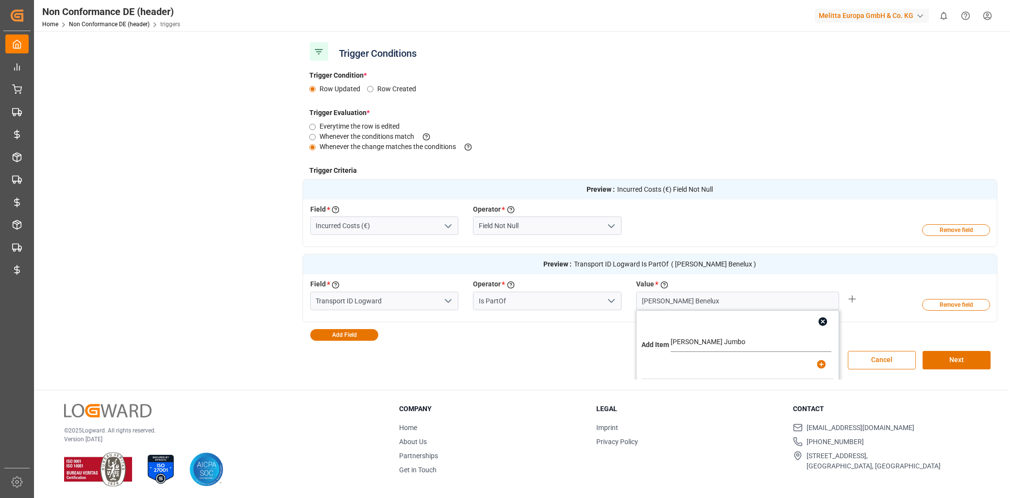
type input "Van Rooijen Benelux, Van Rooijen Jumbo"
click at [958, 361] on button "Next" at bounding box center [957, 360] width 68 height 18
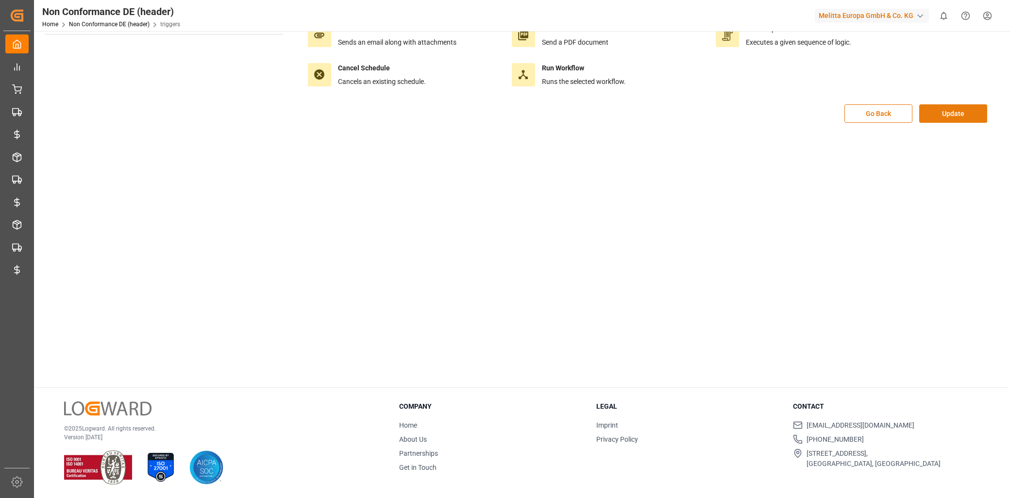
click at [947, 115] on button "Update" at bounding box center [953, 113] width 68 height 18
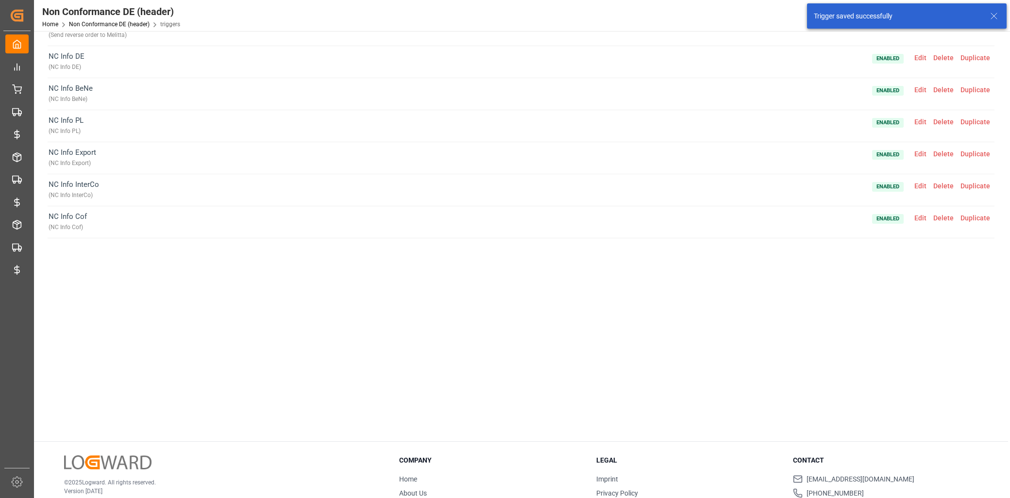
scroll to position [0, 0]
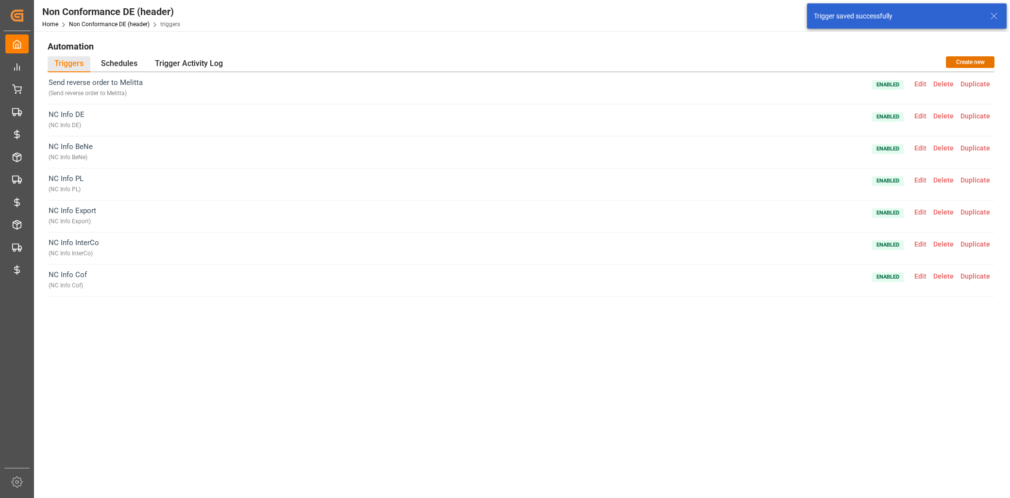
click at [924, 182] on span "Edit" at bounding box center [920, 180] width 19 height 8
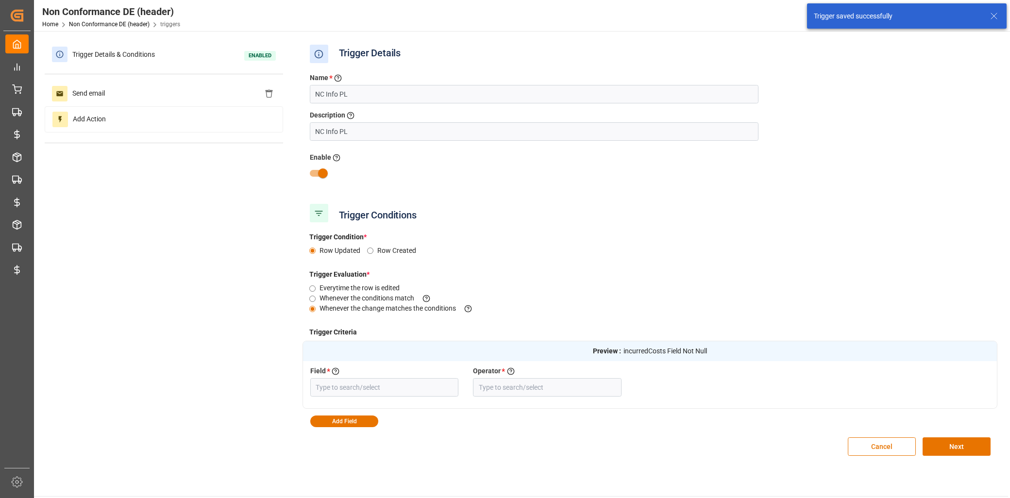
type input "Incurred Costs (€)"
type input "Field Not Null"
click at [357, 421] on button "Add Field" at bounding box center [344, 422] width 68 height 12
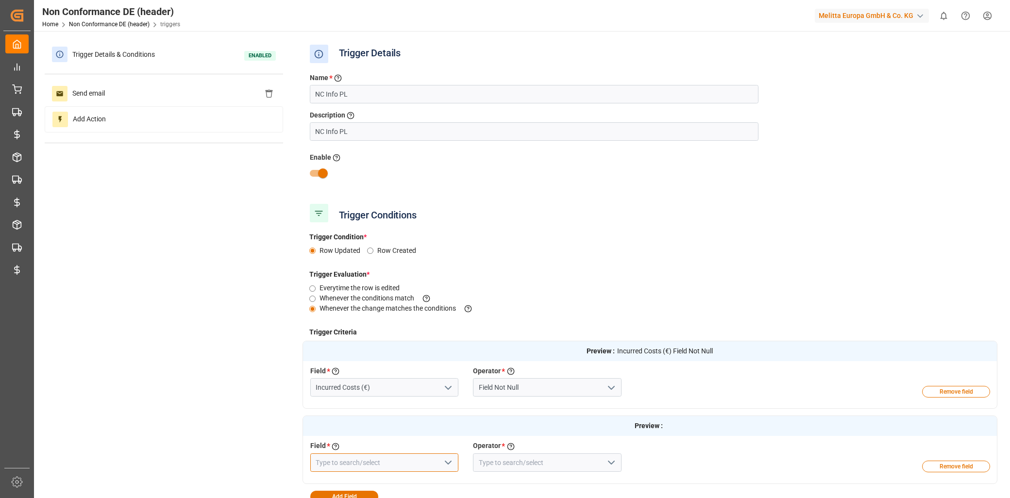
click at [367, 455] on input at bounding box center [384, 462] width 149 height 18
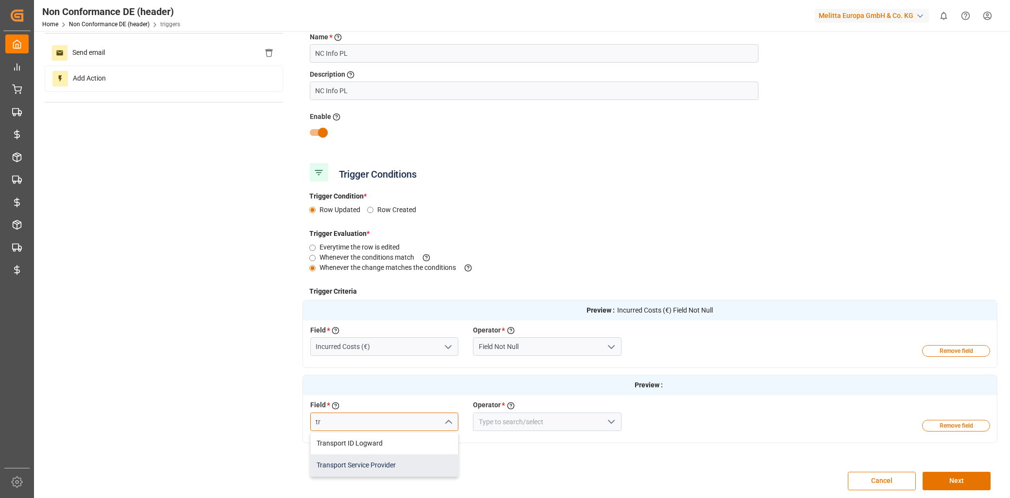
scroll to position [108, 0]
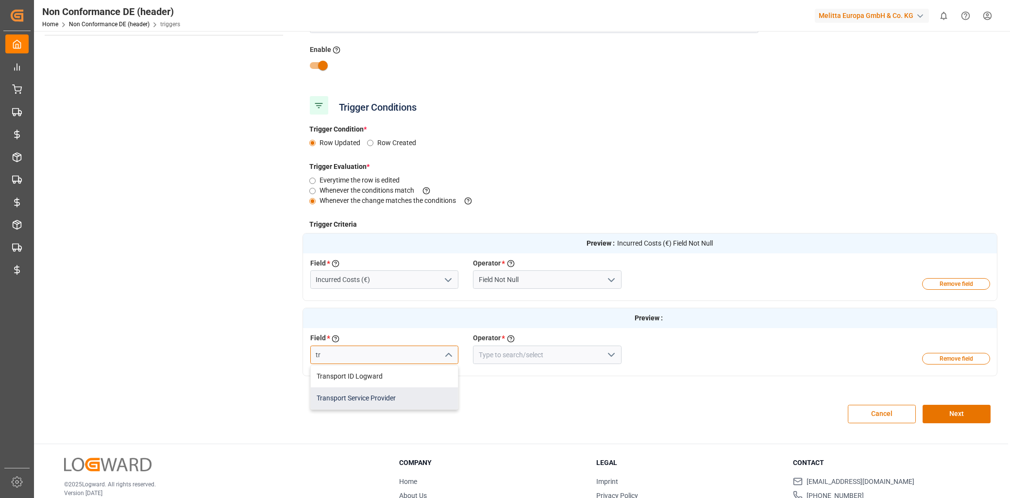
click at [372, 391] on div "Transport Service Provider" at bounding box center [385, 398] width 148 height 22
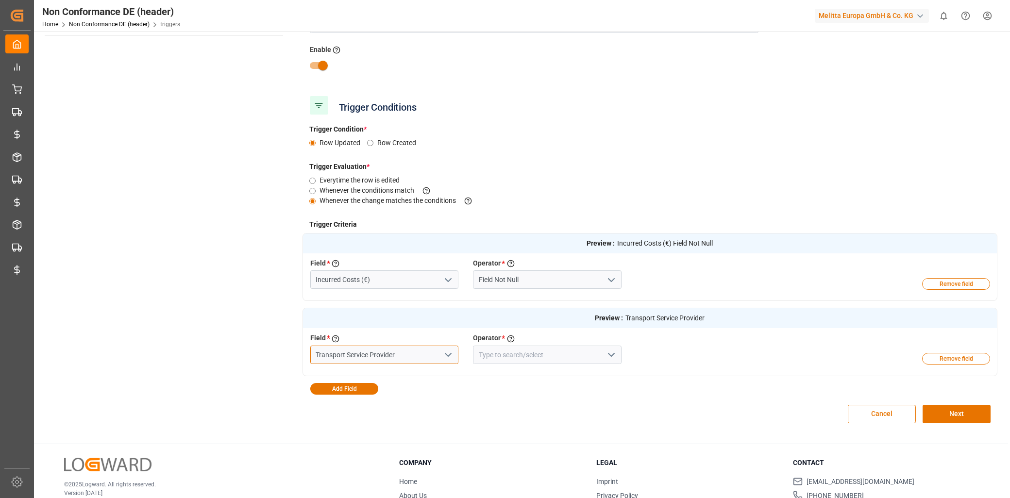
type input "Transport Service Provider"
click at [531, 355] on input at bounding box center [547, 355] width 149 height 18
click at [524, 379] on div "Equal" at bounding box center [547, 377] width 148 height 22
type input "Equal"
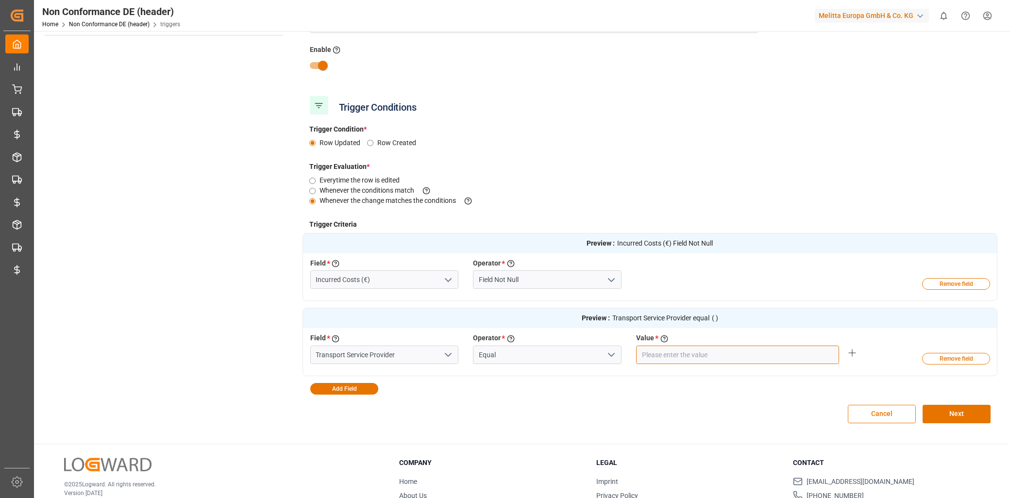
click at [666, 352] on input "text" at bounding box center [737, 355] width 203 height 18
type input "Raben PL"
click at [944, 407] on button "Next" at bounding box center [957, 414] width 68 height 18
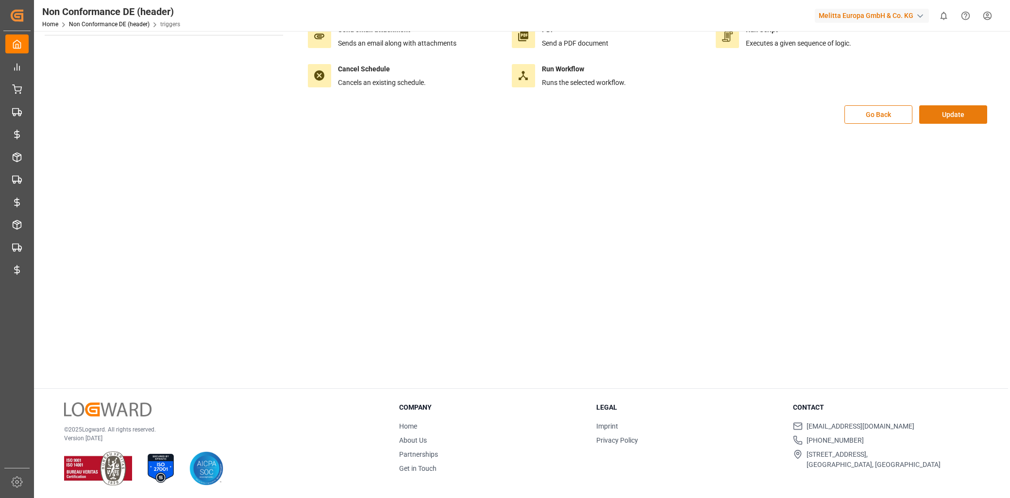
click at [931, 117] on button "Update" at bounding box center [953, 114] width 68 height 18
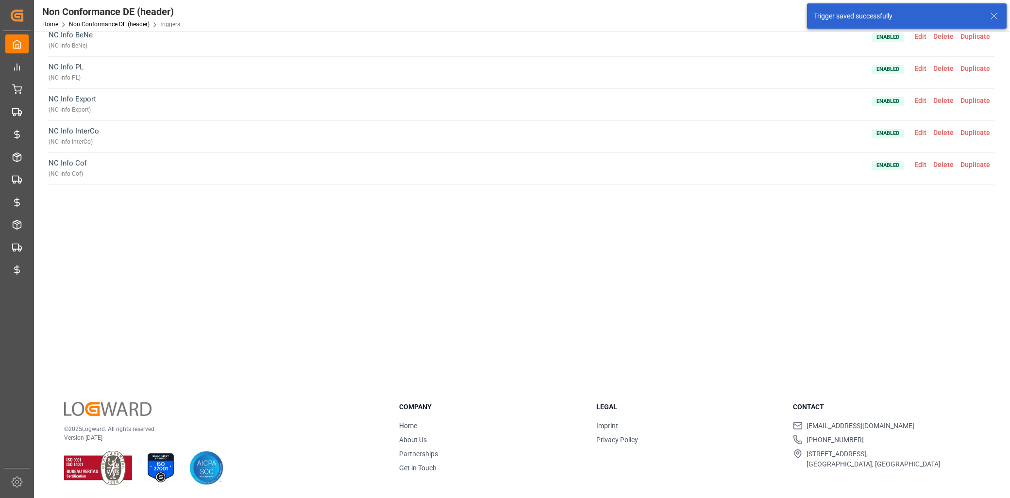
scroll to position [0, 0]
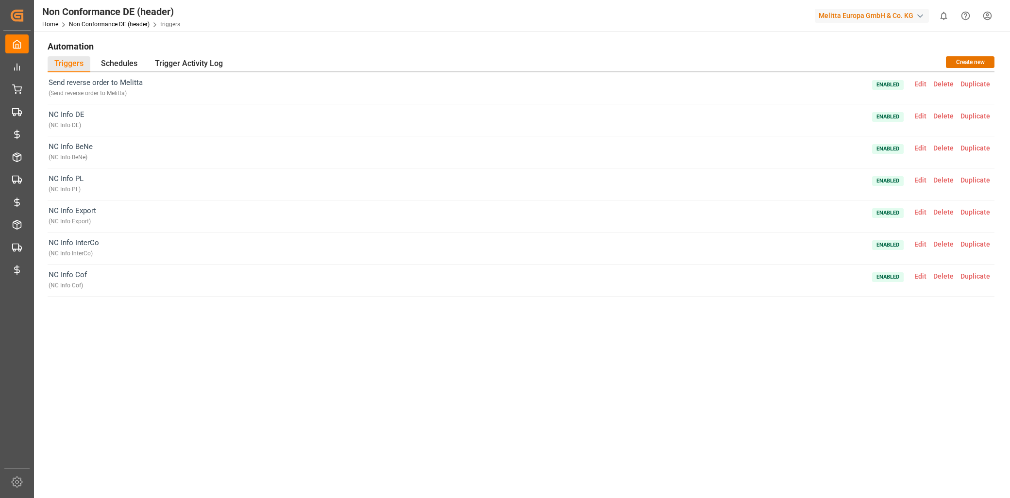
click at [929, 274] on span "Edit" at bounding box center [920, 276] width 19 height 8
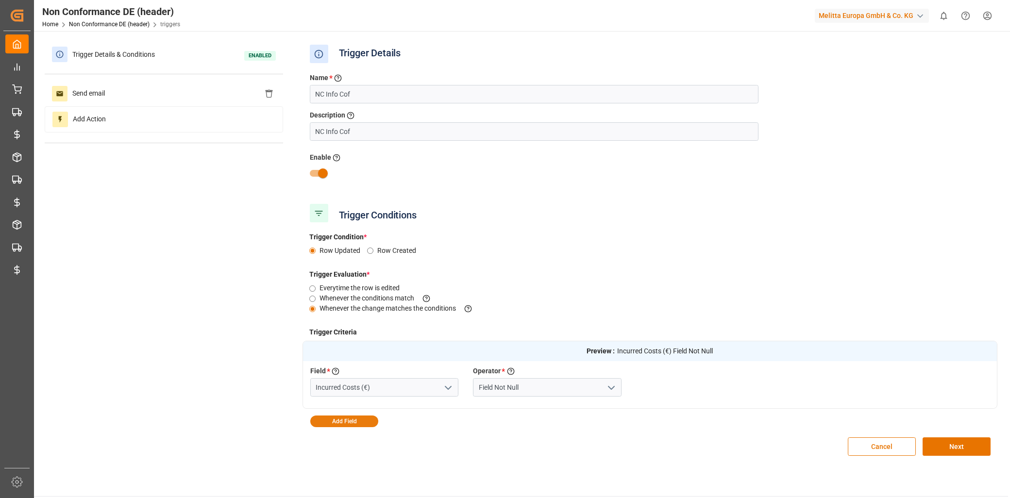
click at [370, 421] on button "Add Field" at bounding box center [344, 422] width 68 height 12
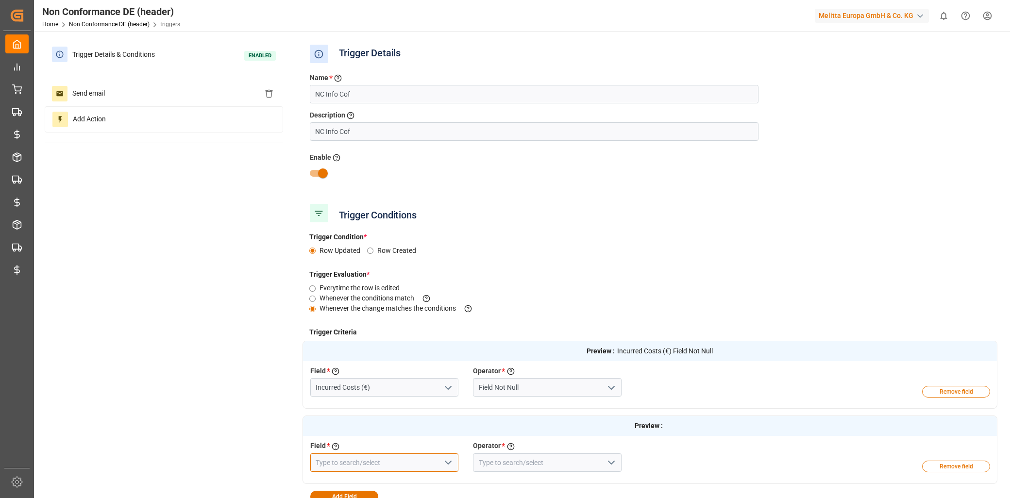
click at [369, 455] on input at bounding box center [384, 462] width 149 height 18
drag, startPoint x: 376, startPoint y: 484, endPoint x: 384, endPoint y: 485, distance: 7.8
click at [377, 484] on div "Transport ID Logward" at bounding box center [385, 484] width 148 height 22
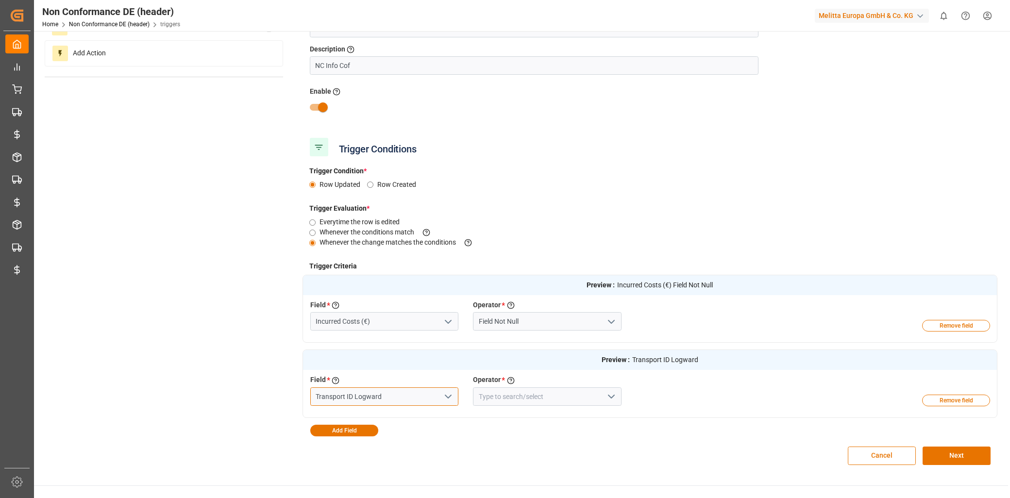
scroll to position [162, 0]
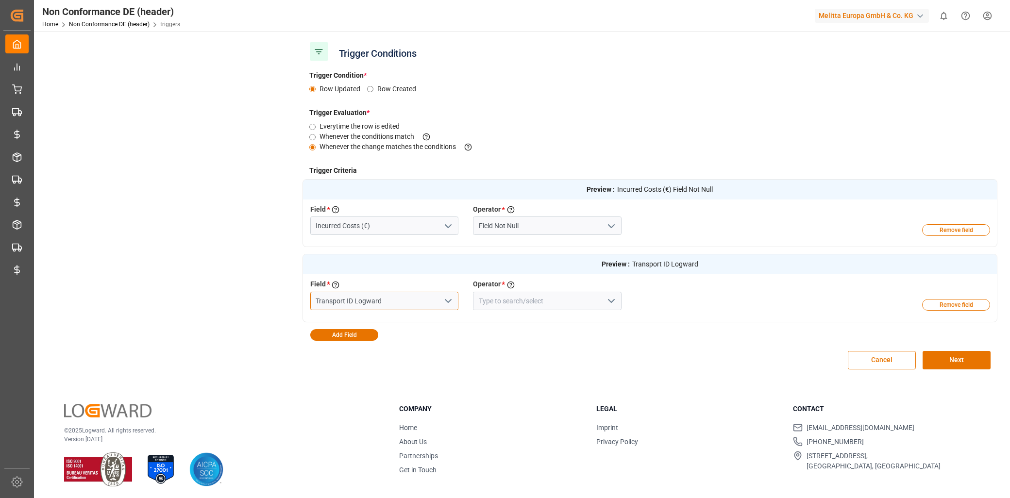
drag, startPoint x: 382, startPoint y: 299, endPoint x: 326, endPoint y: 303, distance: 55.6
click at [326, 303] on input "Transport ID Logward" at bounding box center [384, 301] width 149 height 18
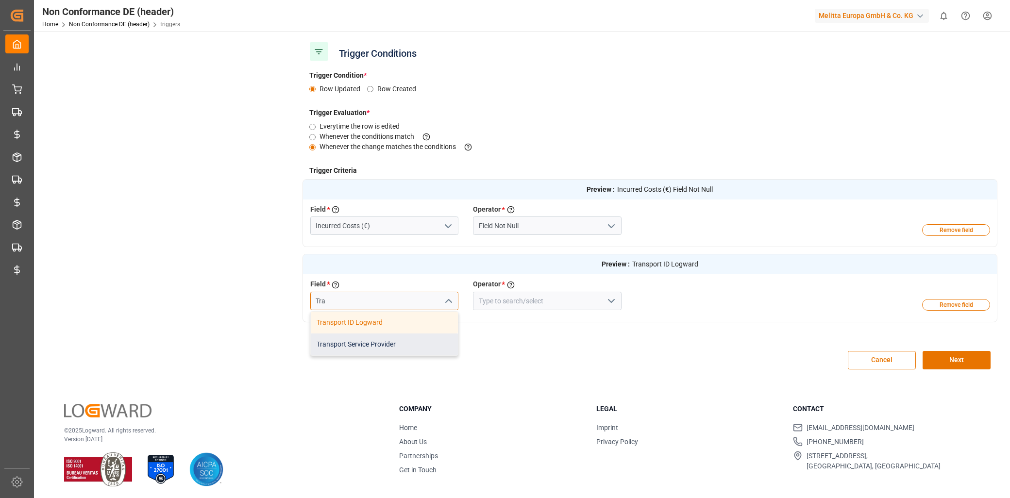
click at [393, 340] on div "Transport Service Provider" at bounding box center [385, 345] width 148 height 22
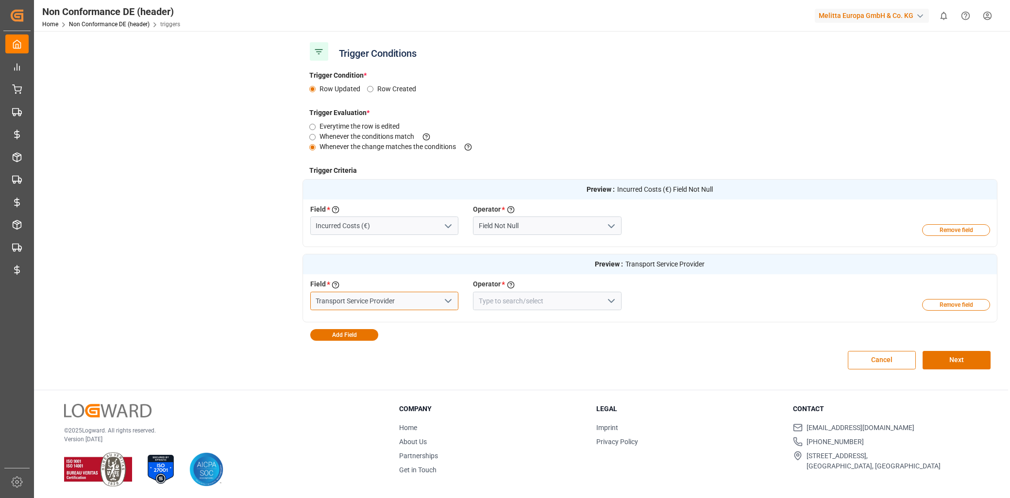
type input "Transport Service Provider"
click at [495, 301] on input at bounding box center [547, 301] width 149 height 18
click at [516, 322] on div "Equal" at bounding box center [547, 323] width 148 height 22
type input "Equal"
click at [685, 294] on input "text" at bounding box center [737, 301] width 203 height 18
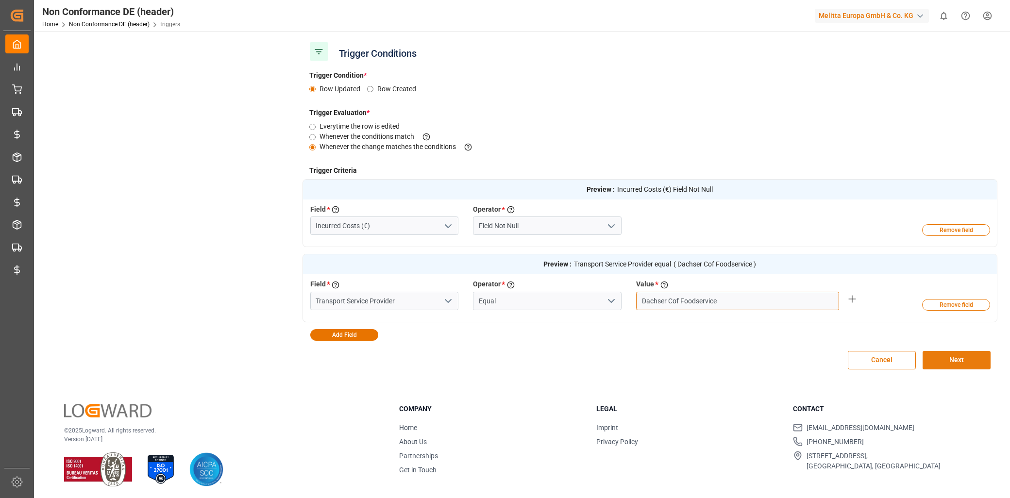
type input "Dachser Cof Foodservice"
click at [964, 353] on button "Next" at bounding box center [957, 360] width 68 height 18
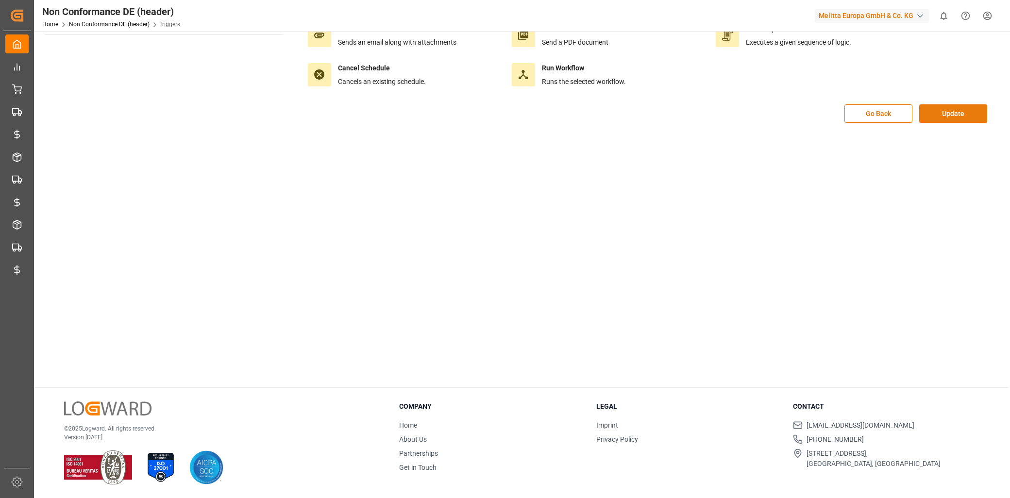
click at [959, 105] on button "Update" at bounding box center [953, 113] width 68 height 18
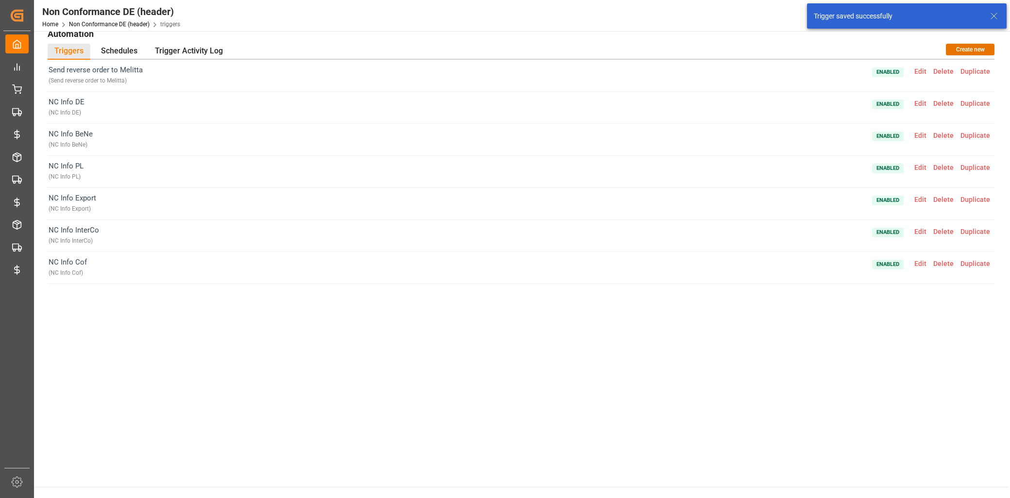
scroll to position [0, 0]
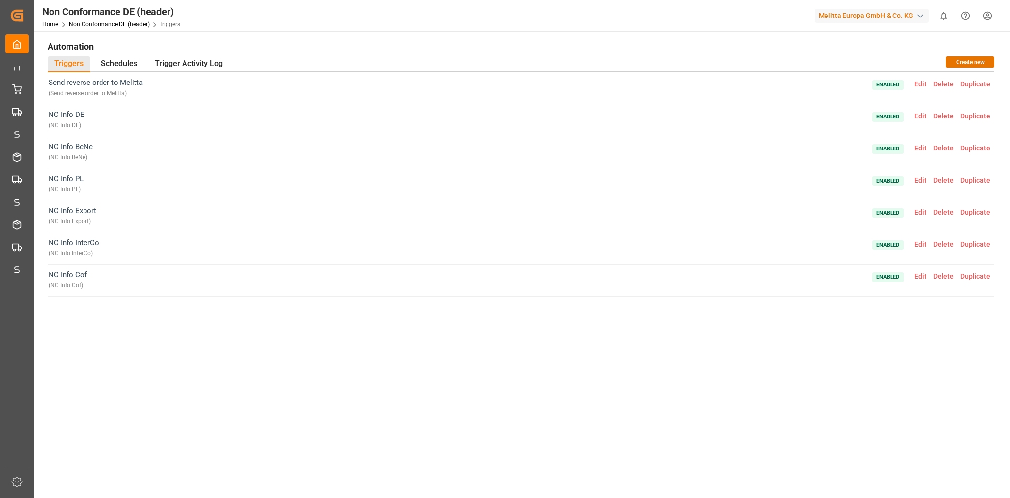
click at [271, 452] on div "Send reverse order to Melitta ( Send reverse order to Melitta ) Enabled Edit De…" at bounding box center [521, 268] width 947 height 392
click at [919, 209] on span "Edit" at bounding box center [920, 212] width 19 height 8
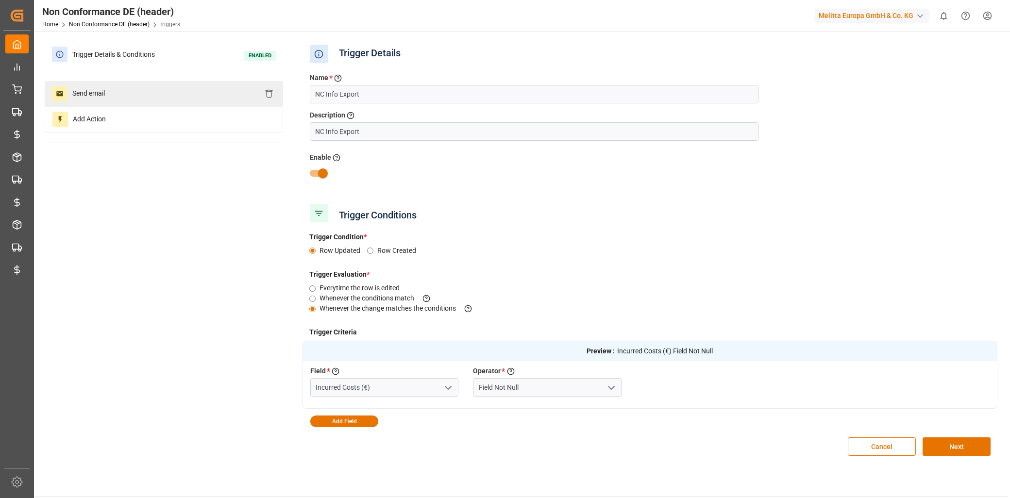
click at [139, 91] on div "Send email" at bounding box center [164, 93] width 238 height 25
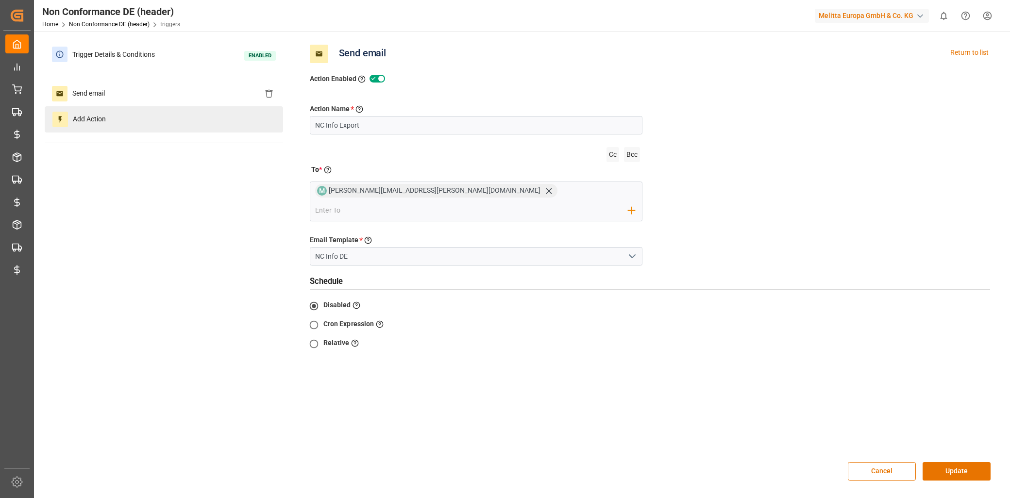
click at [166, 125] on div "Add Action" at bounding box center [164, 119] width 238 height 26
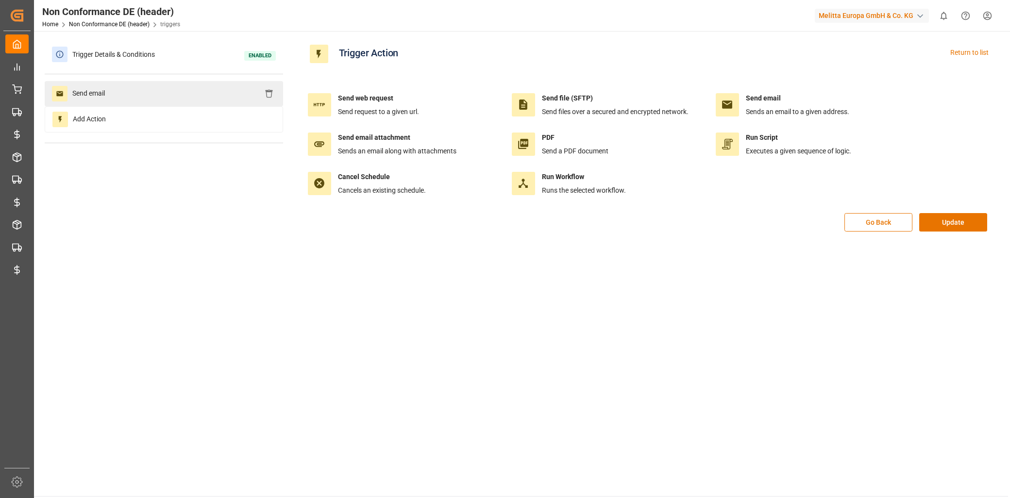
click at [102, 94] on span "Send email" at bounding box center [88, 94] width 42 height 16
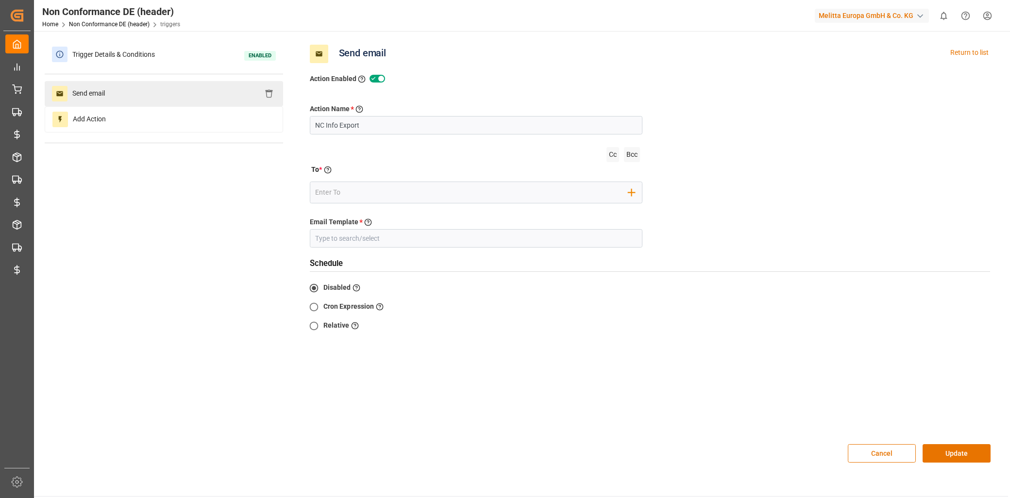
type input "NC Info DE"
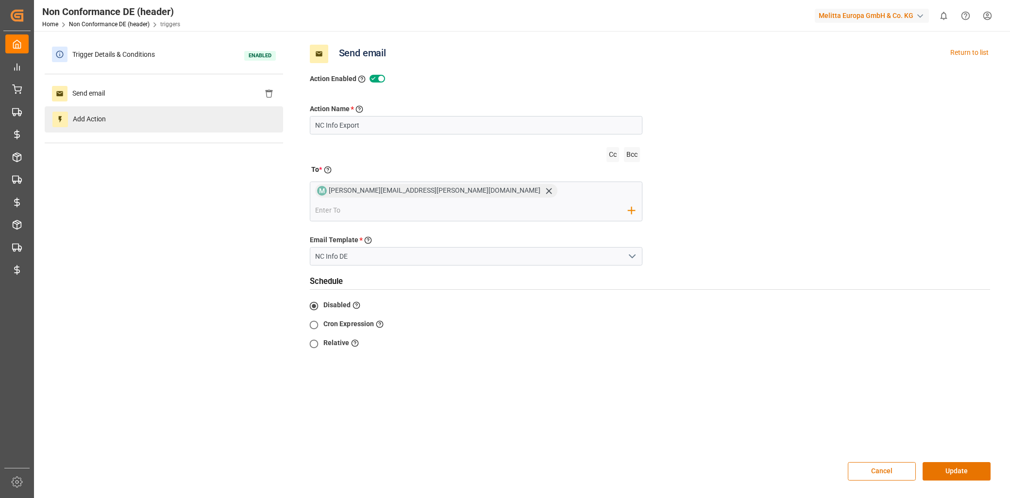
click at [112, 118] on div "Add Action" at bounding box center [164, 119] width 238 height 26
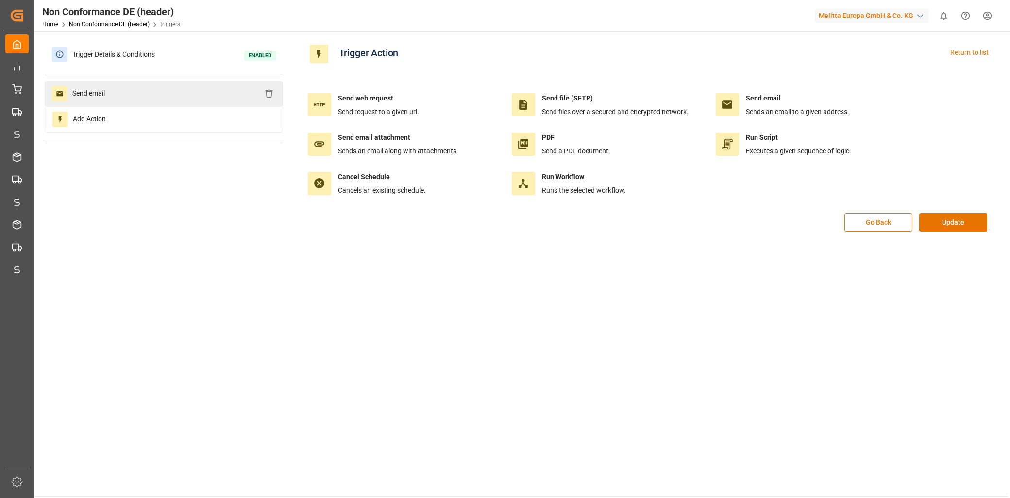
click at [128, 89] on div "Send email" at bounding box center [164, 93] width 238 height 25
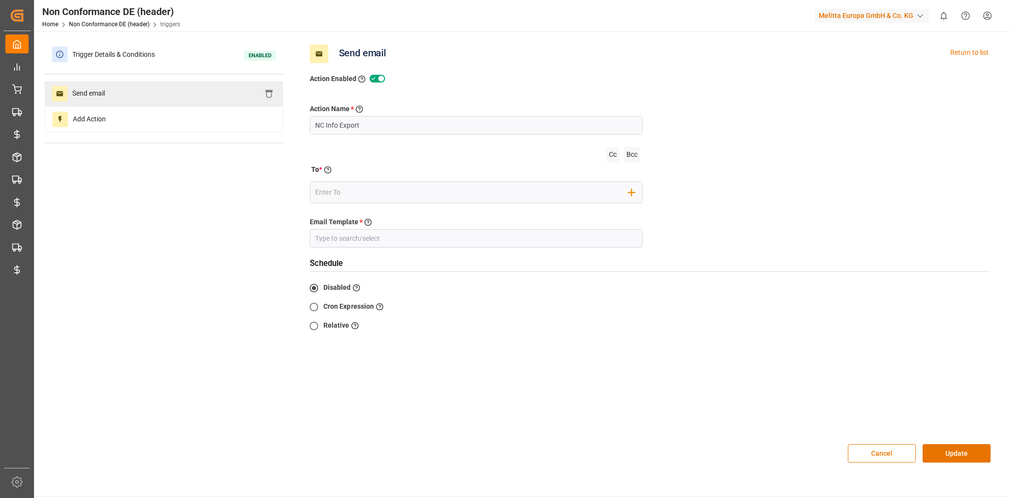
type input "NC Info DE"
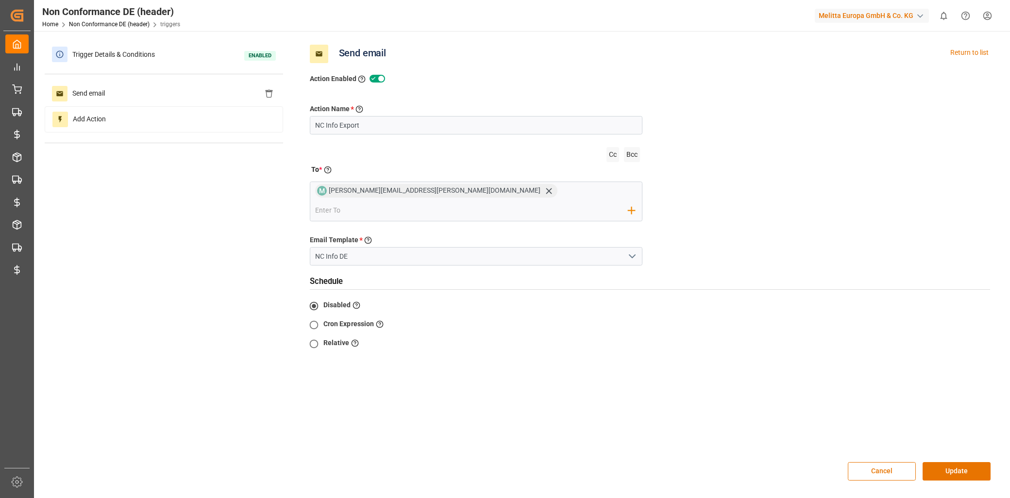
click at [943, 462] on button "Update" at bounding box center [957, 471] width 68 height 18
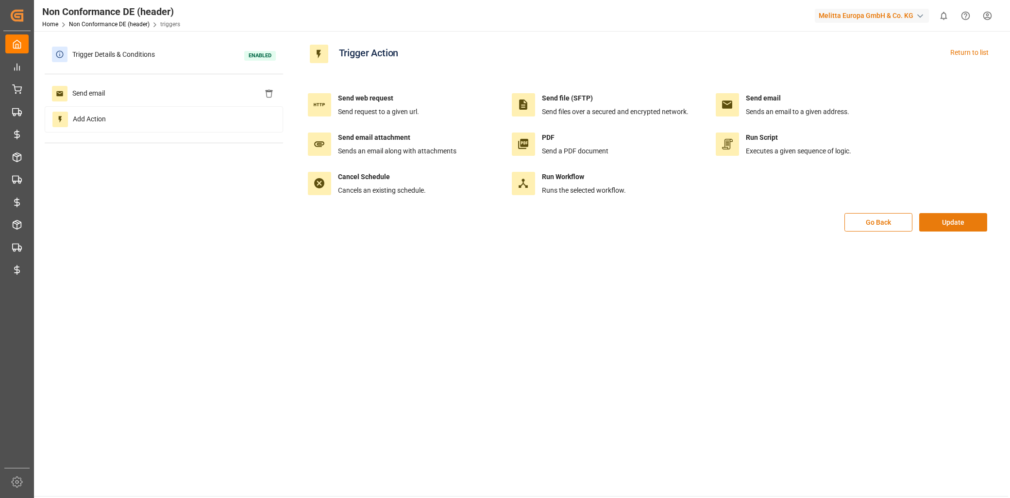
click at [939, 218] on button "Update" at bounding box center [953, 222] width 68 height 18
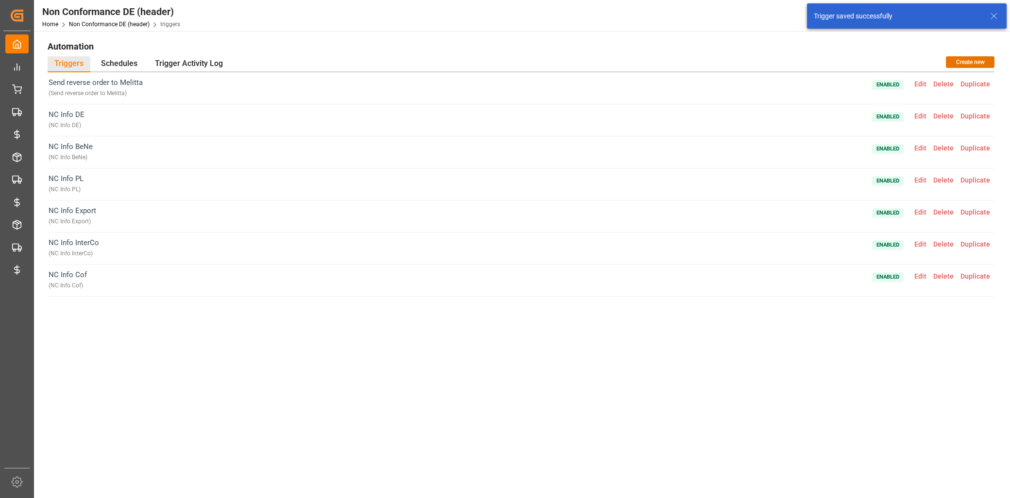
click at [919, 213] on span "Edit" at bounding box center [920, 212] width 19 height 8
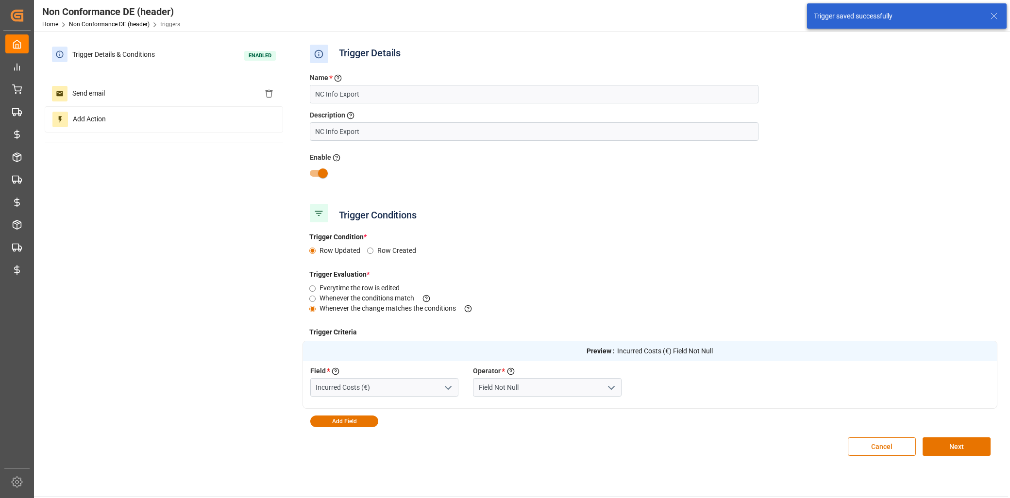
click at [361, 415] on div "Preview : Incurred Costs (€) Field Not Null Field * Select a field to create a …" at bounding box center [649, 384] width 695 height 86
click at [362, 419] on button "Add Field" at bounding box center [344, 422] width 68 height 12
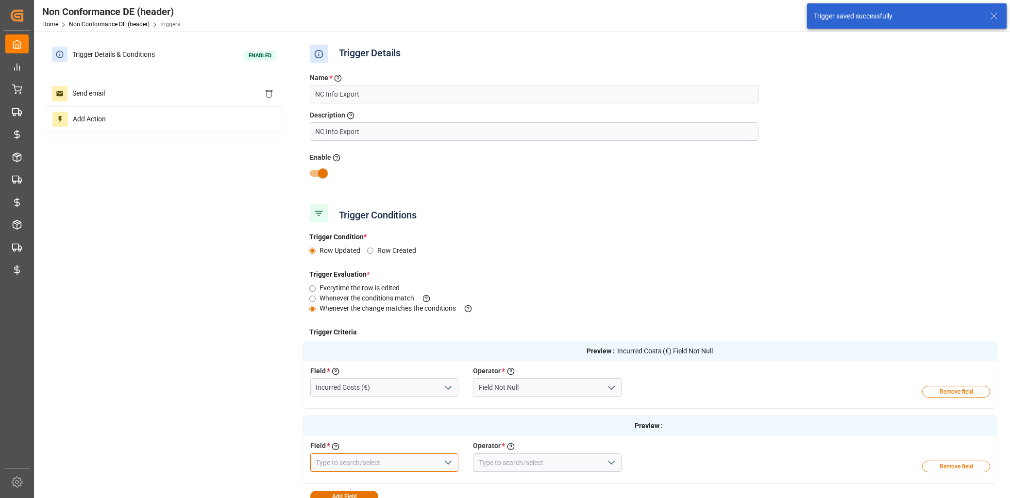
click at [369, 460] on input at bounding box center [384, 462] width 149 height 18
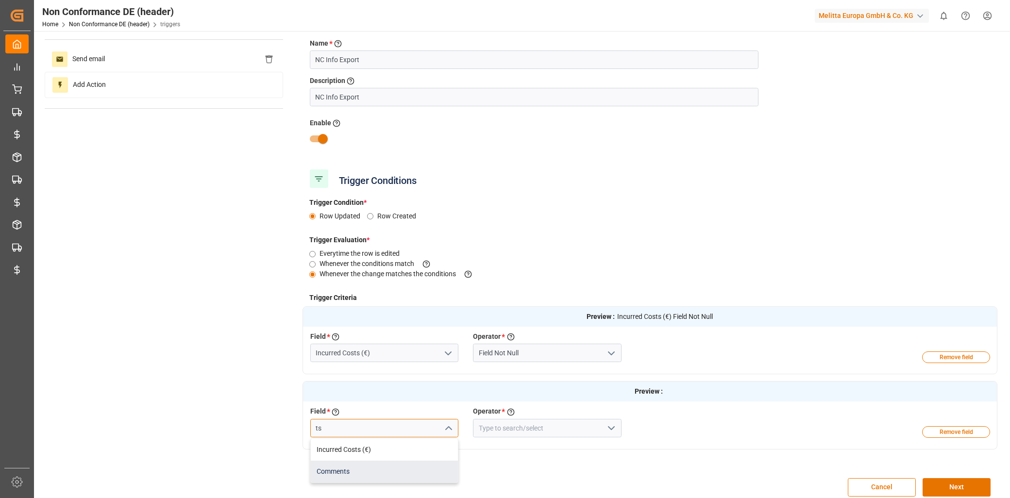
scroll to position [54, 0]
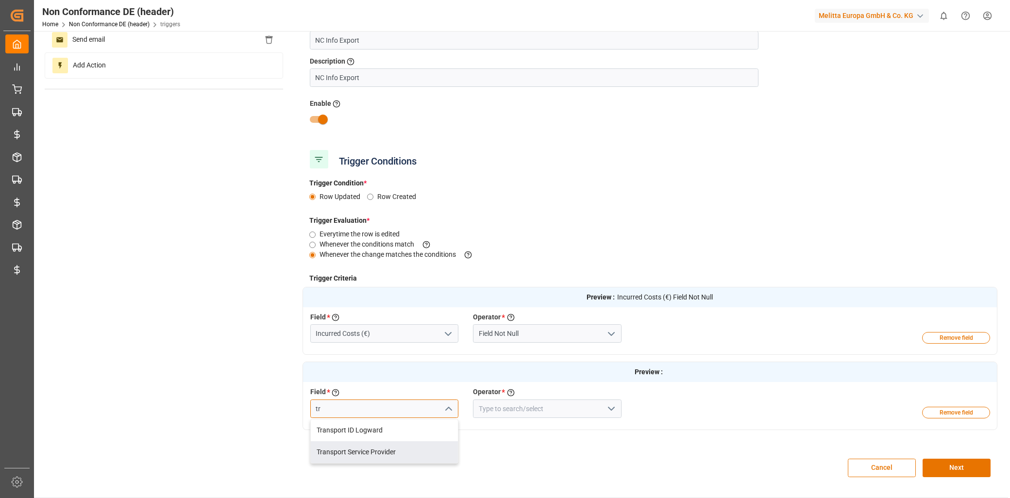
click at [364, 453] on div "Transport Service Provider" at bounding box center [385, 452] width 148 height 22
type input "Transport Service Provider"
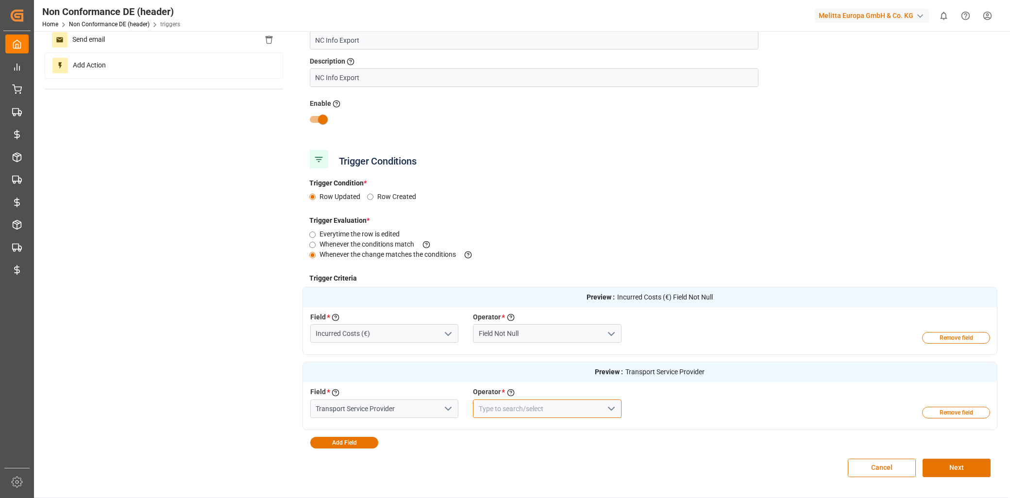
click at [554, 405] on input at bounding box center [547, 409] width 149 height 18
click at [563, 454] on div "Is PartOf" at bounding box center [547, 452] width 148 height 22
type input "Is PartOf"
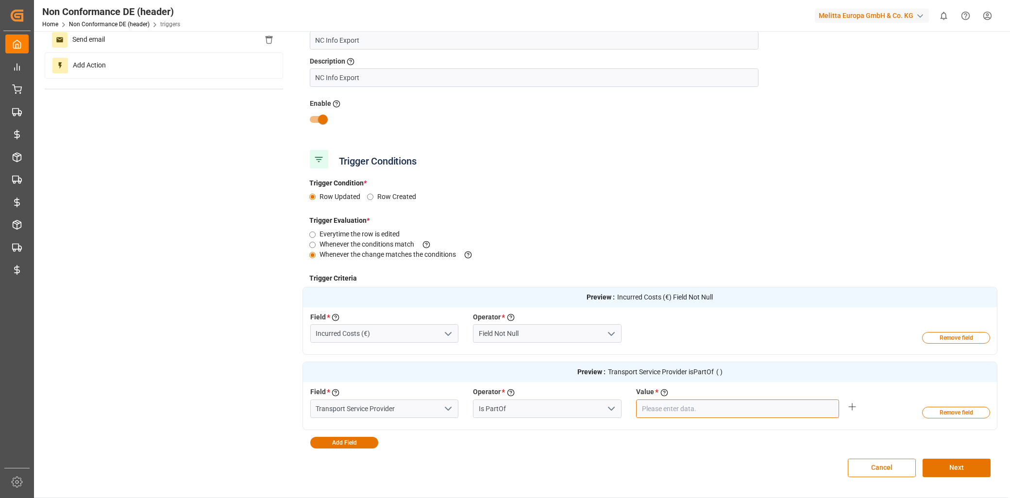
click at [665, 409] on input "text" at bounding box center [737, 409] width 203 height 18
type input "DB Schenker"
type input "Dingwerth"
type input "DB Schenker, Dingwerth"
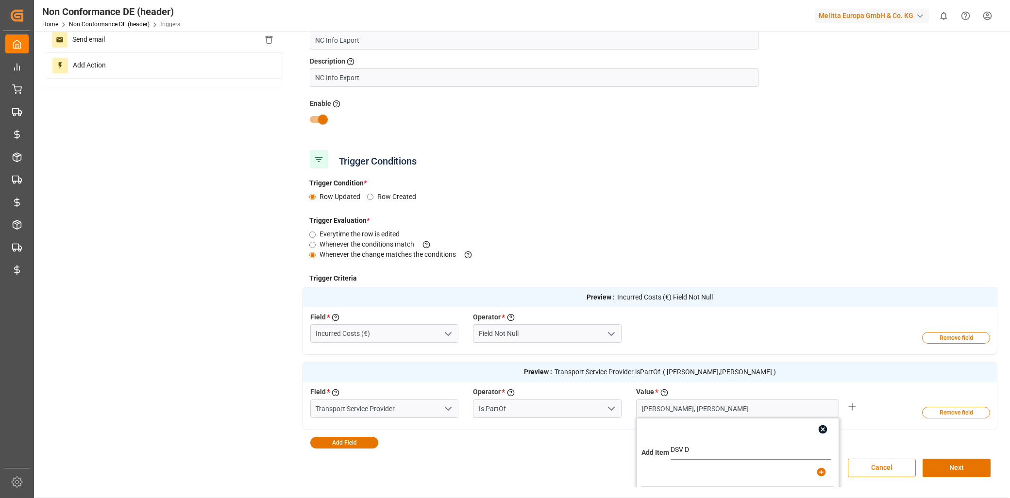
type input "DSV DE"
type input "DB Schenker, Dingwerth, DSV DE"
type input "Fresh Q"
type input "DB Schenker, Dingwerth, DSV DE, Fresh Q"
type input "Frode Laursen"
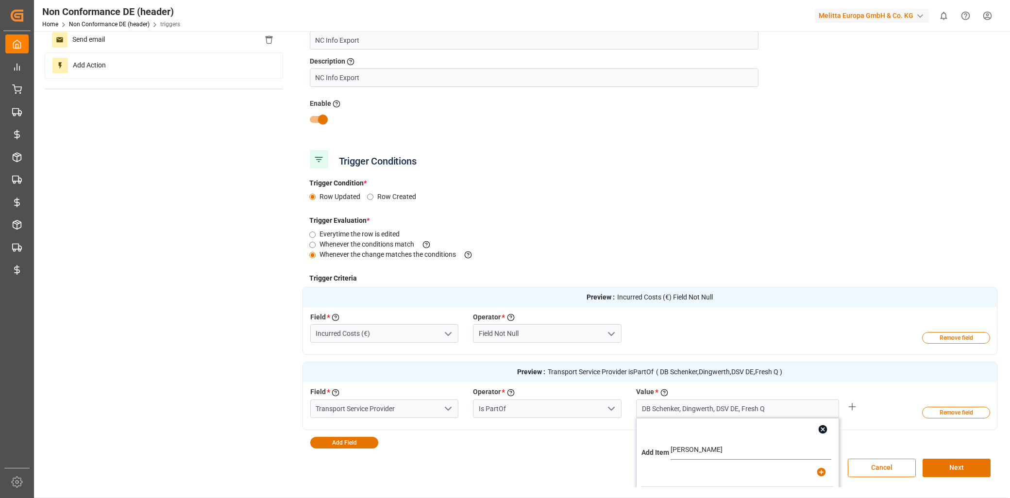
type input "DB Schenker, Dingwerth, DSV DE, Fresh Q, Frode Laursen"
type input "Gebr Weiss CZ"
type input "DB Schenker, Dingwerth, DSV DE, Fresh Q, Frode Laursen, Gebr Weiss CZ"
type input "Gebr Weiss D"
type input "DB Schenker, Dingwerth, DSV DE, Fresh Q, Frode Laursen, Gebr Weiss CZ, Gebr Wei…"
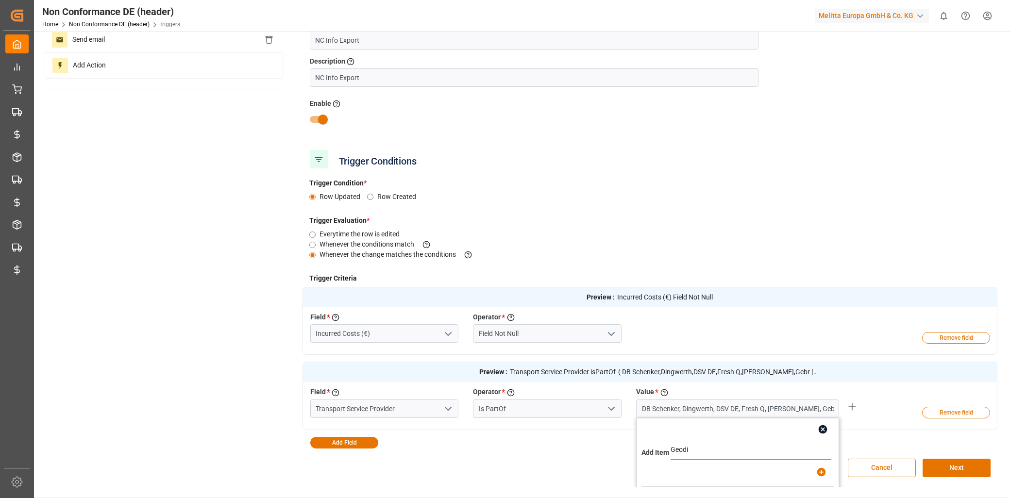
type input "Geodis"
type input "DB Schenker, Dingwerth, DSV DE, Fresh Q, Frode Laursen, Gebr Weiss CZ, Gebr Wei…"
type input "Grieshaber"
type input "DB Schenker, Dingwerth, DSV DE, Fresh Q, Frode Laursen, Gebr Weiss CZ, Gebr Wei…"
click at [680, 451] on input "text" at bounding box center [751, 449] width 161 height 19
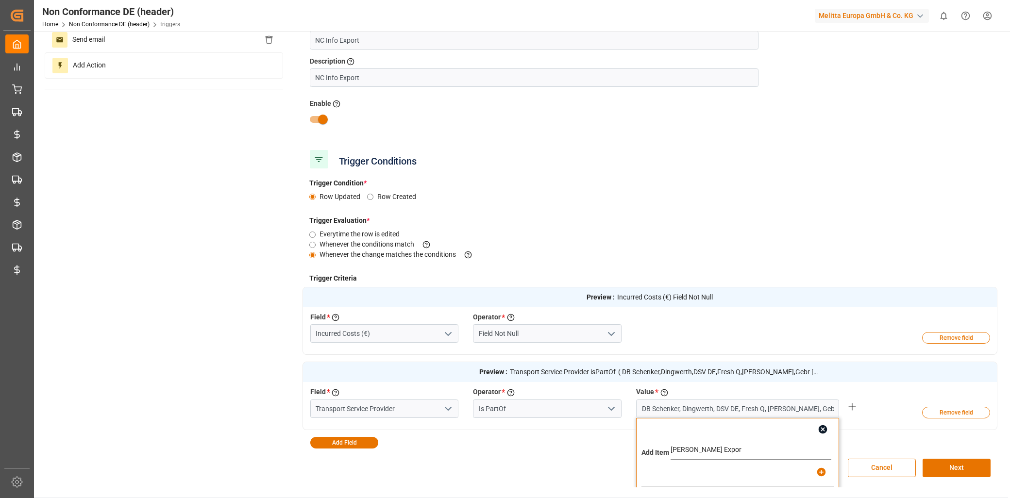
type input "Hartmann Export"
type input "DB Schenker, Dingwerth, DSV DE, Fresh Q, Frode Laursen, Gebr Weiss CZ, Gebr Wei…"
type input "Intercargo"
type input "DB Schenker, Dingwerth, DSV DE, Fresh Q, Frode Laursen, Gebr Weiss CZ, Gebr Wei…"
type input "LKW Walter"
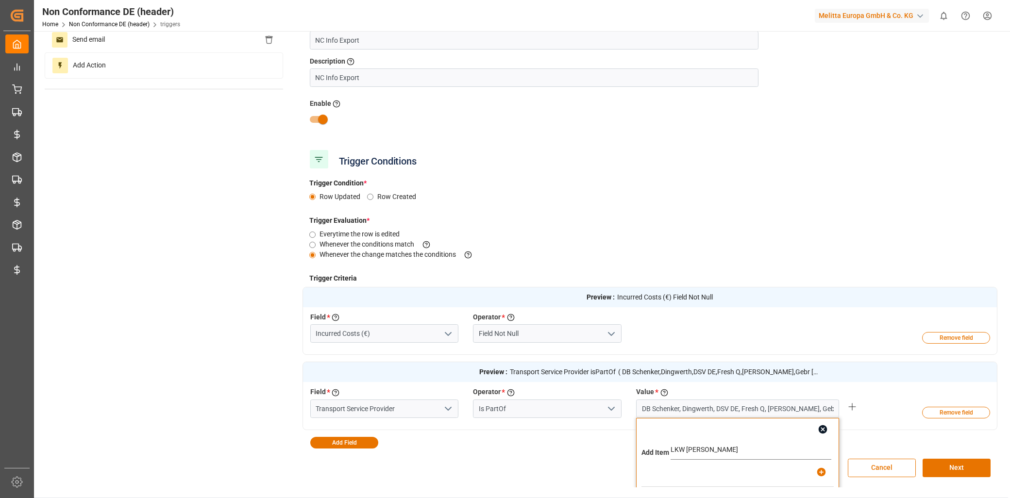
type input "DB Schenker, Dingwerth, DSV DE, Fresh Q, Frode Laursen, Gebr Weiss CZ, Gebr Wei…"
type input "Magetralux Aldi"
type input "DB Schenker, Dingwerth, DSV DE, Fresh Q, Frode Laursen, Gebr Weiss CZ, Gebr Wei…"
type input "Magnus"
type input "DB Schenker, Dingwerth, DSV DE, Fresh Q, Frode Laursen, Gebr Weiss CZ, Gebr Wei…"
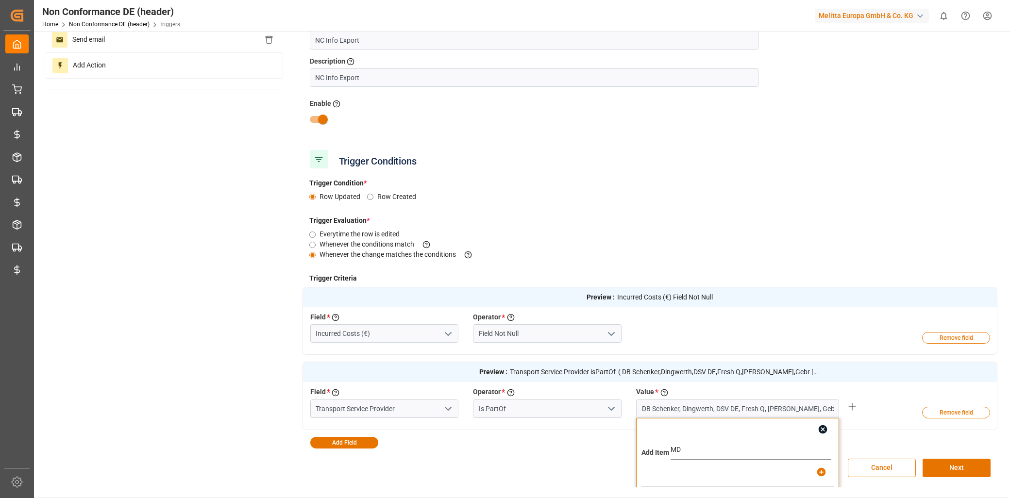
type input "MDI"
type input "DB Schenker, Dingwerth, DSV DE, Fresh Q, Frode Laursen, Gebr Weiss CZ, Gebr Wei…"
type input "Navis DE"
type input "DB Schenker, Dingwerth, DSV DE, Fresh Q, Frode Laursen, Gebr Weiss CZ, Gebr Wei…"
type input "Nippon Express"
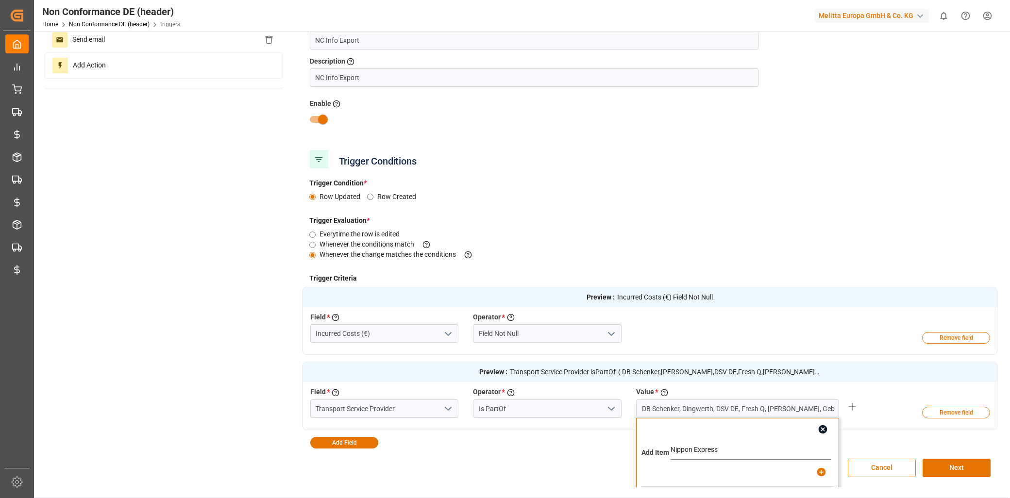
type input "DB Schenker, Dingwerth, DSV DE, Fresh Q, Frode Laursen, Gebr Weiss CZ, Gebr Wei…"
type input "NTG"
type input "DB Schenker, Dingwerth, DSV DE, Fresh Q, Frode Laursen, Gebr Weiss CZ, Gebr Wei…"
type input "[PERSON_NAME] Export"
type input "DB Schenker, Dingwerth, DSV DE, Fresh Q, Frode Laursen, Gebr Weiss CZ, Gebr Wei…"
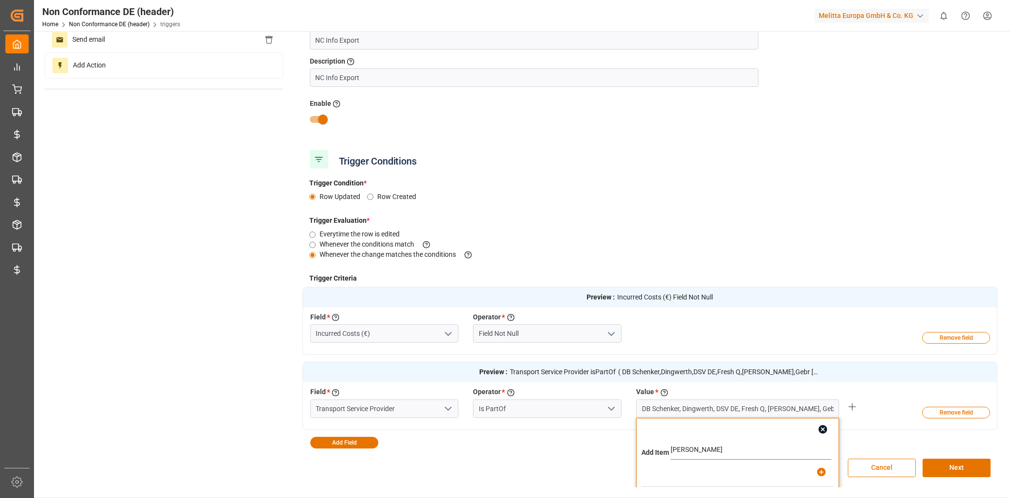
type input "Schütte"
type input "DB Schenker, Dingwerth, DSV DE, Fresh Q, Frode Laursen, Gebr Weiss CZ, Gebr Wei…"
type input "Seka"
type input "DB Schenker, Dingwerth, DSV DE, Fresh Q, Frode Laursen, Gebr Weiss CZ, Gebr Wei…"
type input "SKAT"
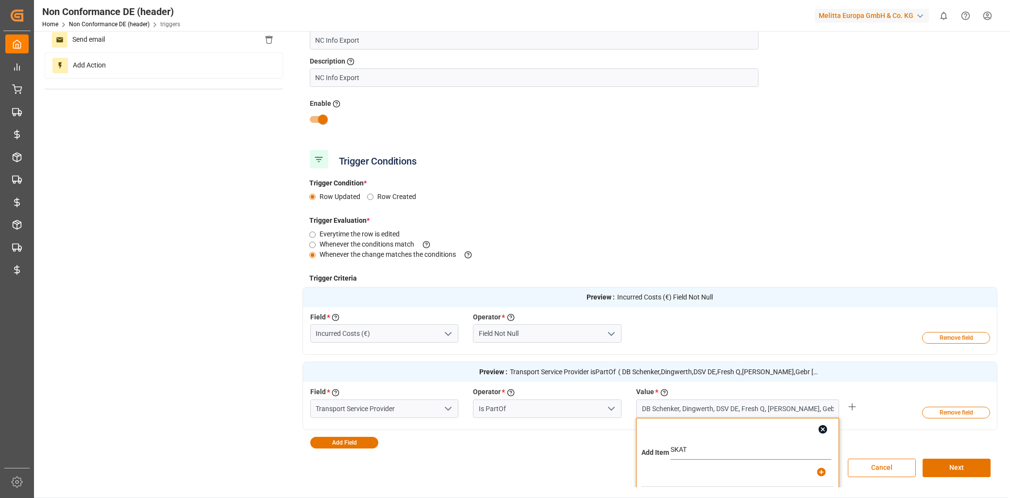
type input "DB Schenker, Dingwerth, DSV DE, Fresh Q, Frode Laursen, Gebr Weiss CZ, Gebr Wei…"
type input "Strohbecke Export"
type input "DB Schenker, Dingwerth, DSV DE, Fresh Q, Frode Laursen, Gebr Weiss CZ, Gebr Wei…"
type input "Transmeja"
type input "DB Schenker, Dingwerth, DSV DE, Fresh Q, Frode Laursen, Gebr Weiss CZ, Gebr Wei…"
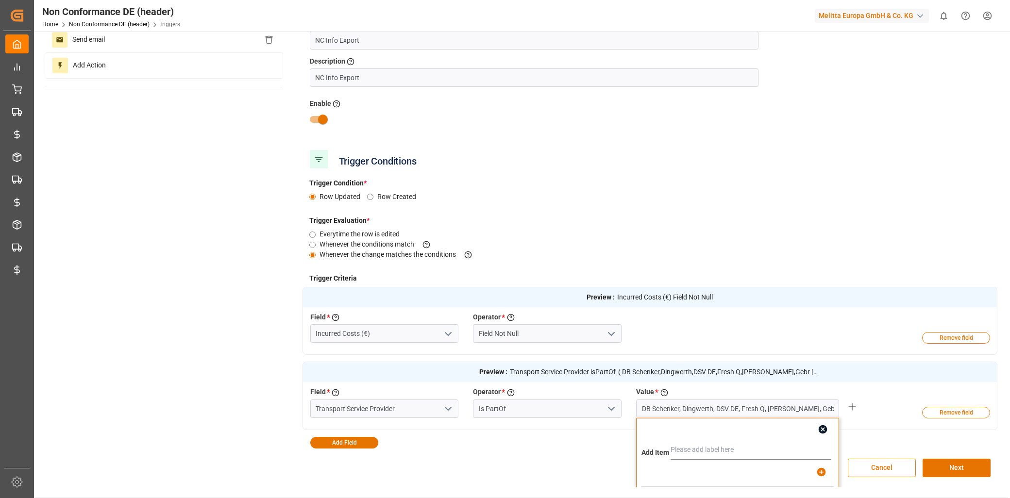
type input "U"
click at [961, 462] on button "Next" at bounding box center [957, 468] width 68 height 18
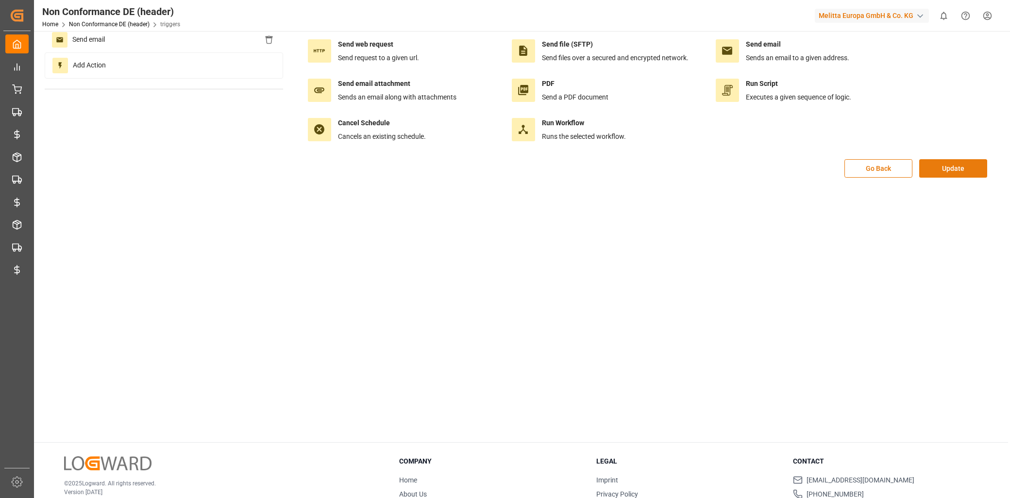
click at [961, 174] on button "Update" at bounding box center [953, 168] width 68 height 18
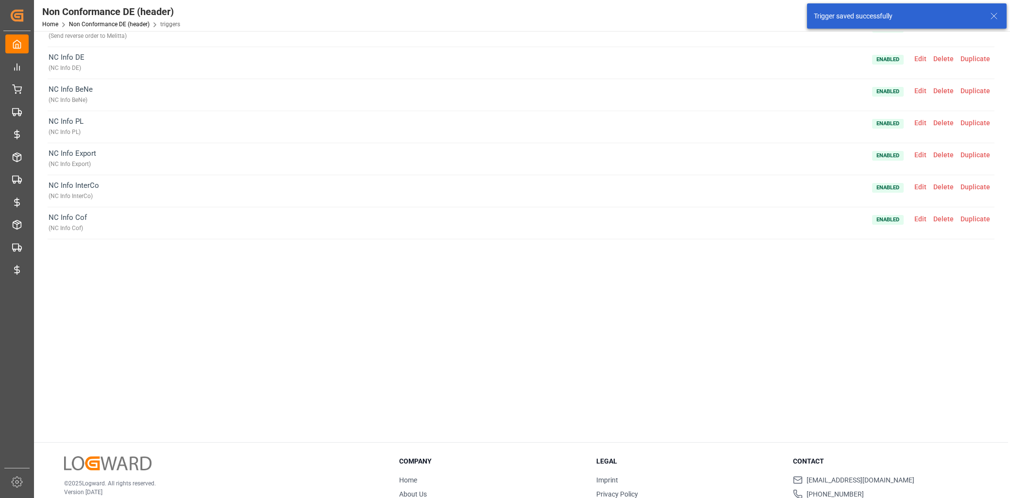
click at [921, 187] on span "Edit" at bounding box center [920, 187] width 19 height 8
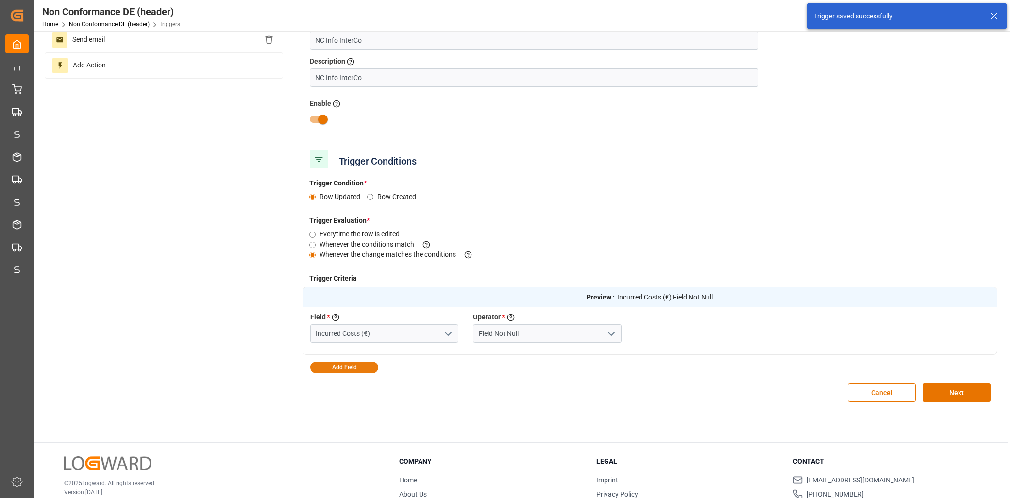
click at [370, 366] on button "Add Field" at bounding box center [344, 368] width 68 height 12
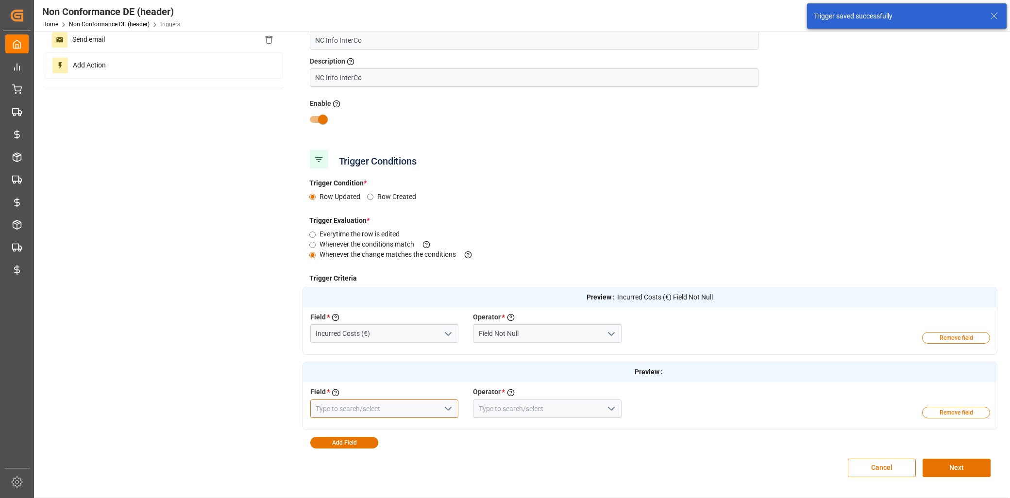
click at [363, 410] on input at bounding box center [384, 409] width 149 height 18
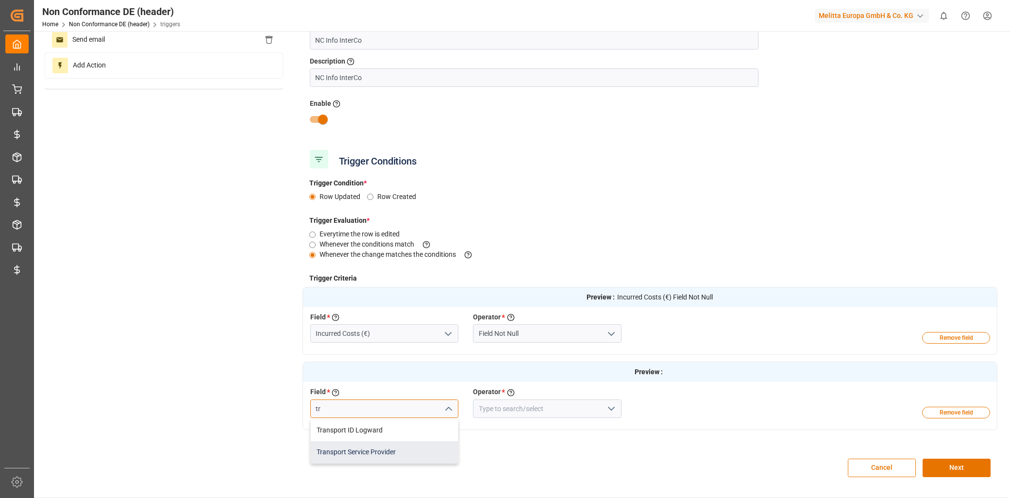
click at [392, 455] on div "Transport Service Provider" at bounding box center [385, 452] width 148 height 22
type input "Transport Service Provider"
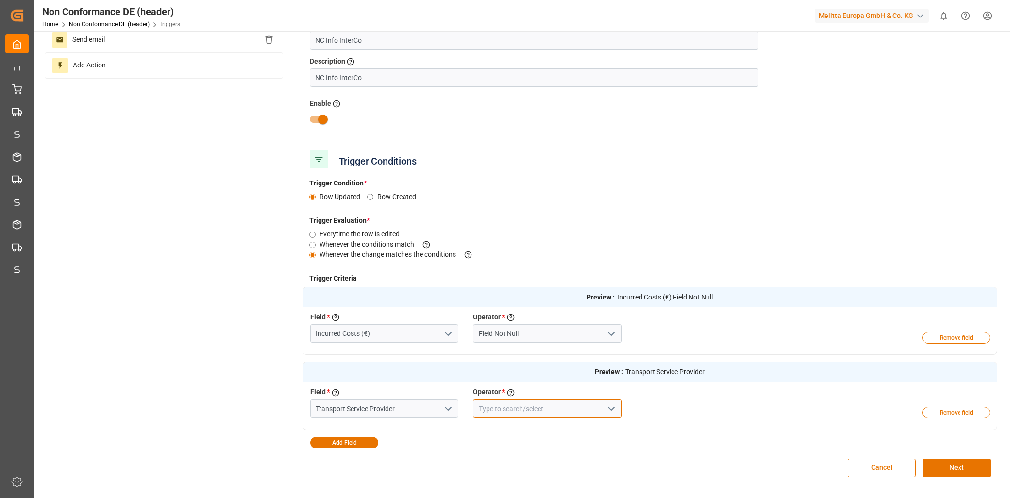
click at [478, 409] on input at bounding box center [547, 409] width 149 height 18
click at [538, 476] on div "Is Not Part Of" at bounding box center [547, 474] width 148 height 22
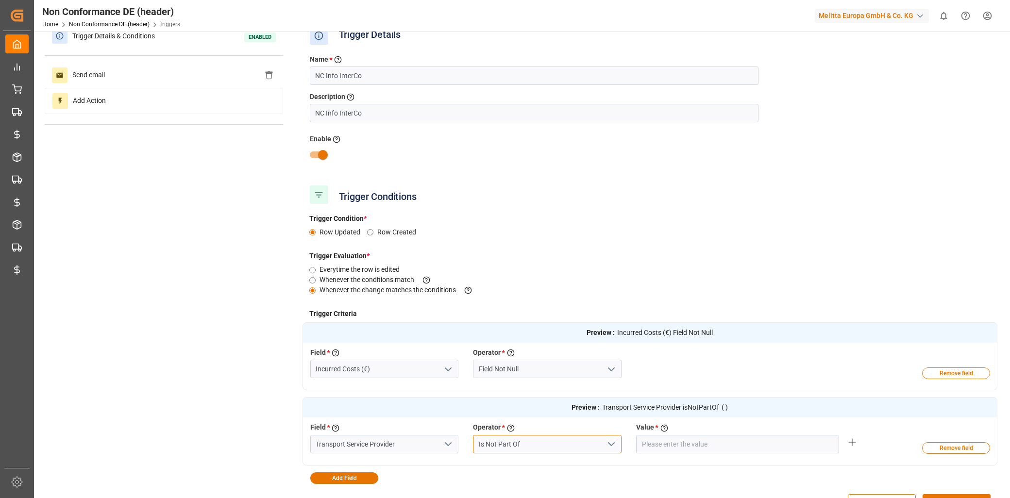
scroll to position [0, 0]
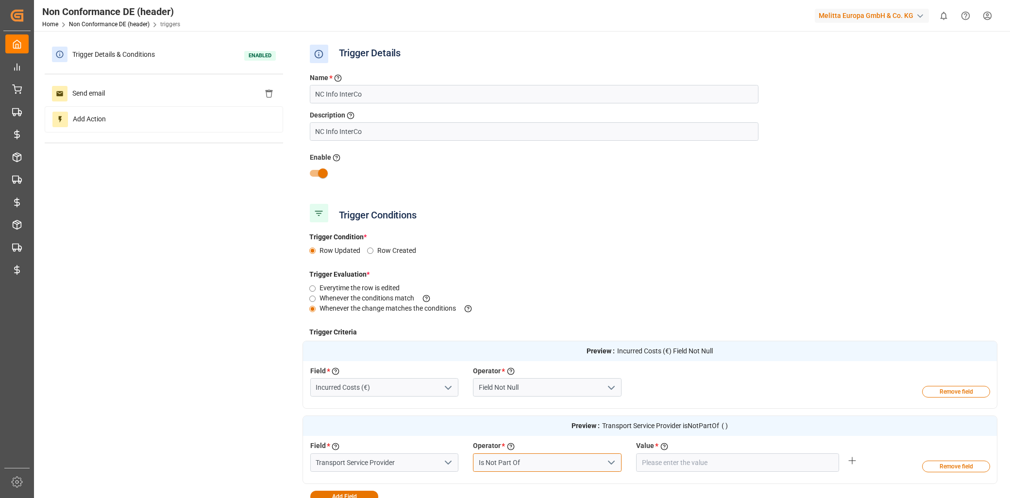
type input "Is Not Part Of"
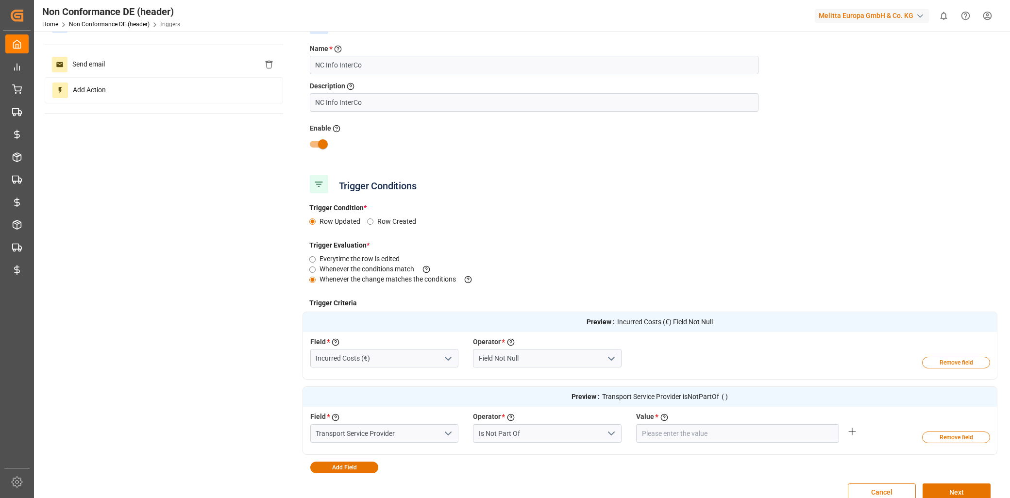
scroll to position [54, 0]
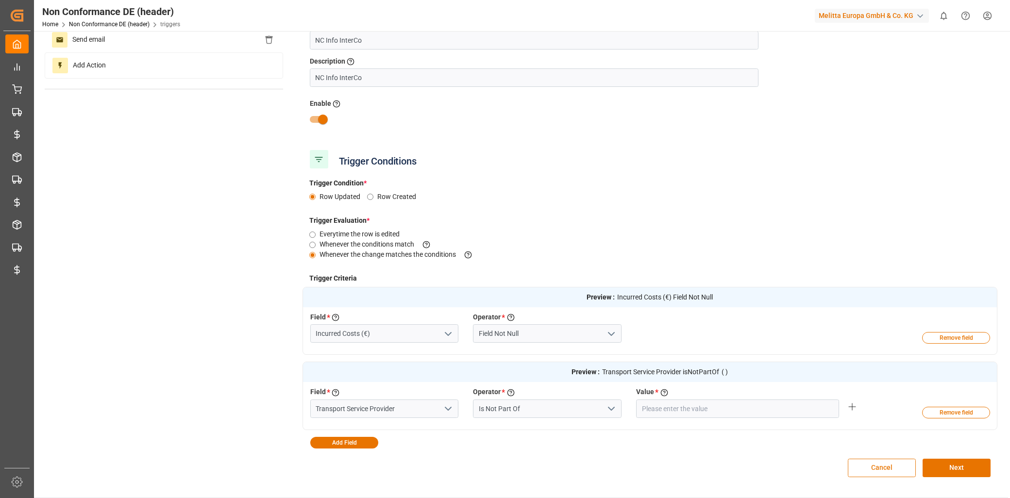
click at [879, 474] on button "Cancel" at bounding box center [882, 468] width 68 height 18
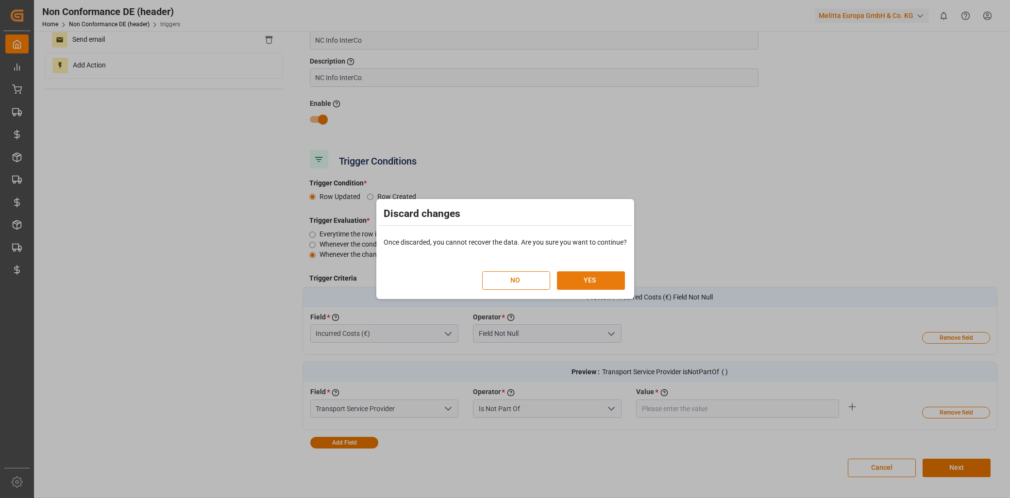
click at [601, 275] on button "YES" at bounding box center [591, 280] width 68 height 18
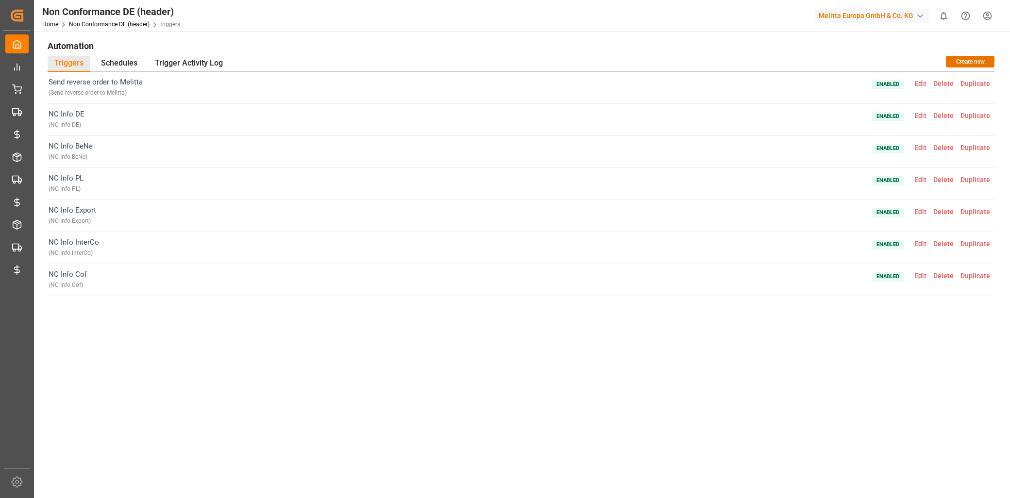
scroll to position [0, 0]
click at [919, 113] on span "Edit" at bounding box center [920, 116] width 19 height 8
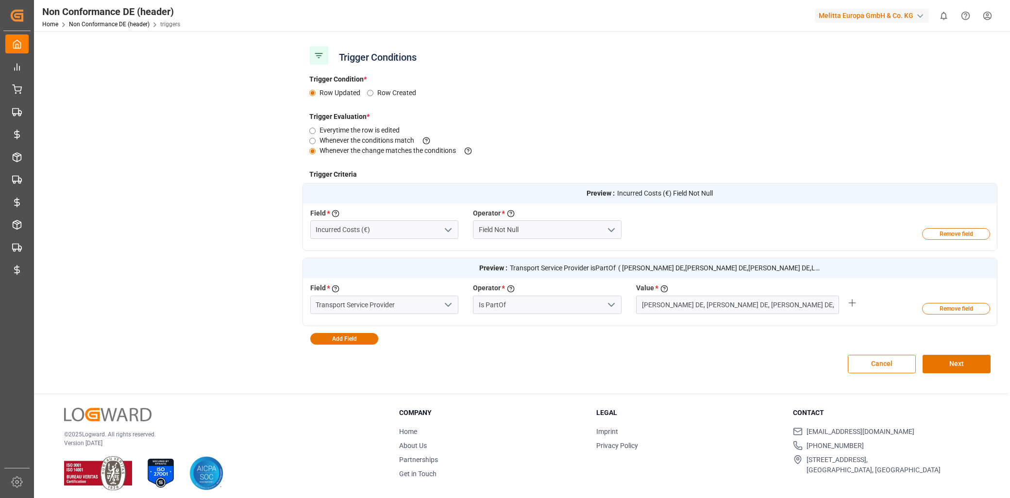
scroll to position [162, 0]
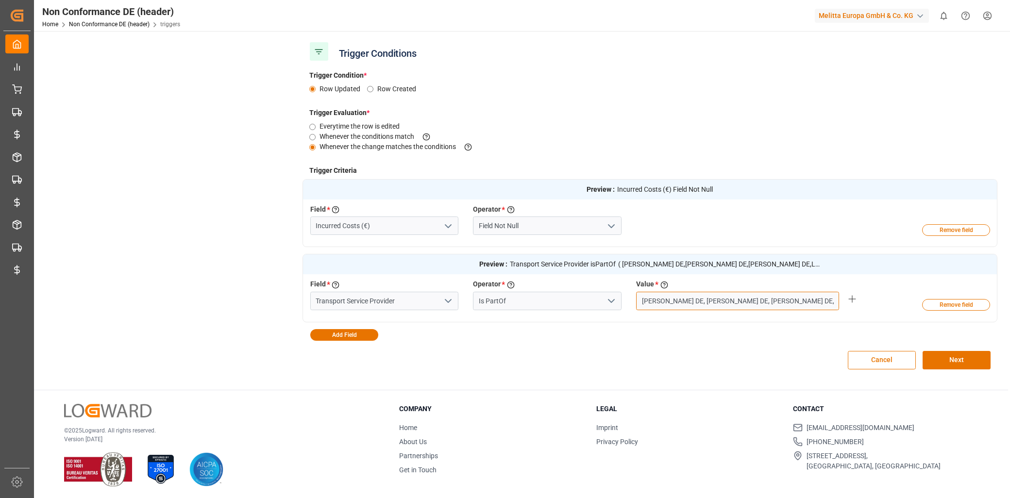
click at [823, 308] on input "Hartmann DE, Raben DE, Moeller DE, LIT DE, Dachser DE, DHL DE, UPS DE" at bounding box center [737, 301] width 203 height 18
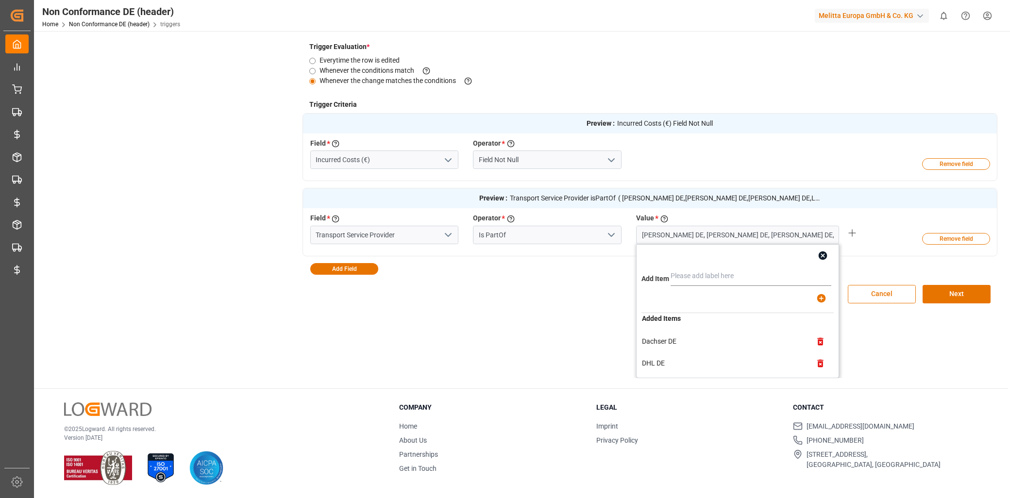
scroll to position [104, 0]
click at [815, 342] on icon "button" at bounding box center [820, 341] width 10 height 10
type input "Hartmann DE, Raben DE, Moeller DE, LIT DE, Dachser DE, UPS DE"
click at [939, 290] on button "Next" at bounding box center [957, 294] width 68 height 18
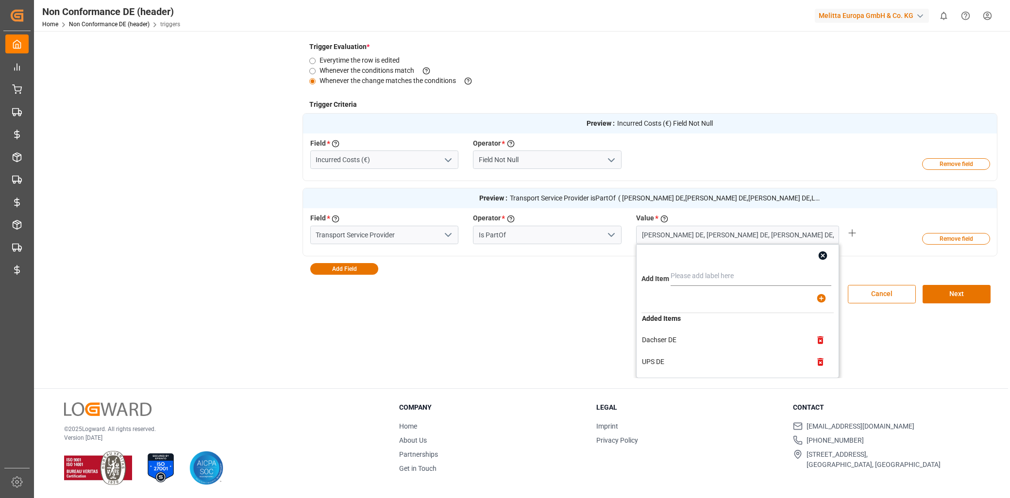
scroll to position [109, 0]
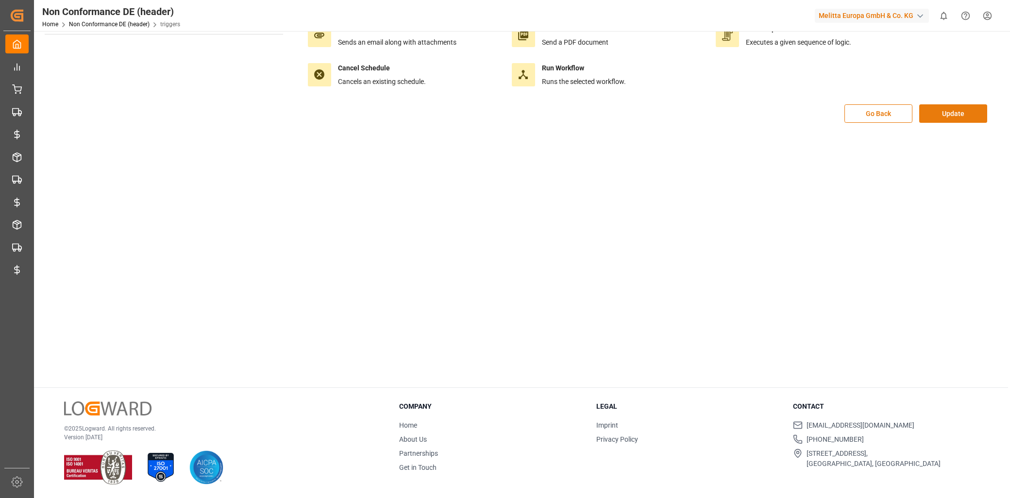
click at [965, 117] on button "Update" at bounding box center [953, 113] width 68 height 18
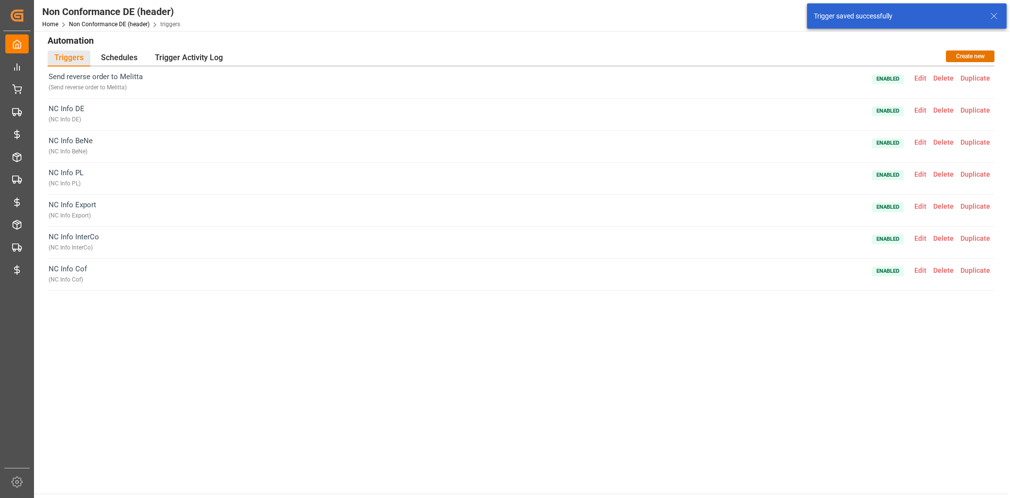
scroll to position [0, 0]
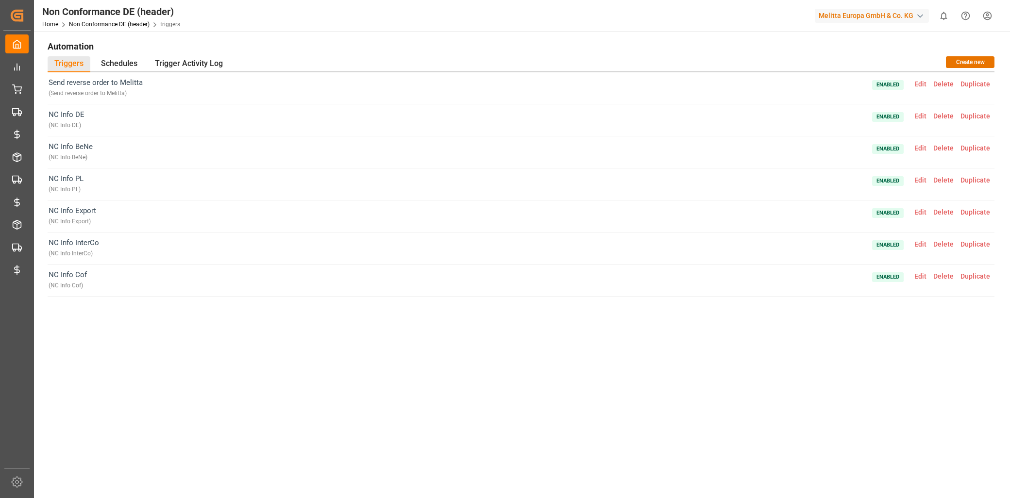
click at [923, 116] on span "Edit" at bounding box center [920, 116] width 19 height 8
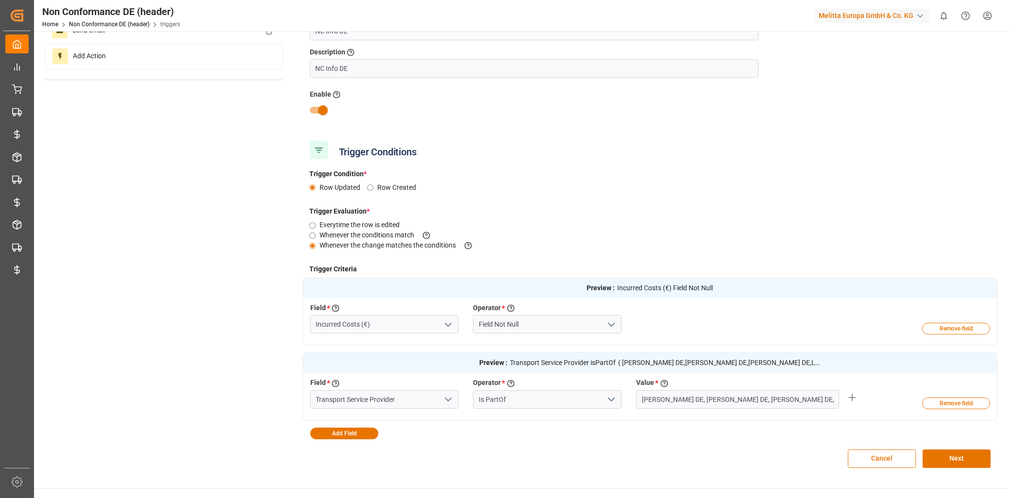
scroll to position [162, 0]
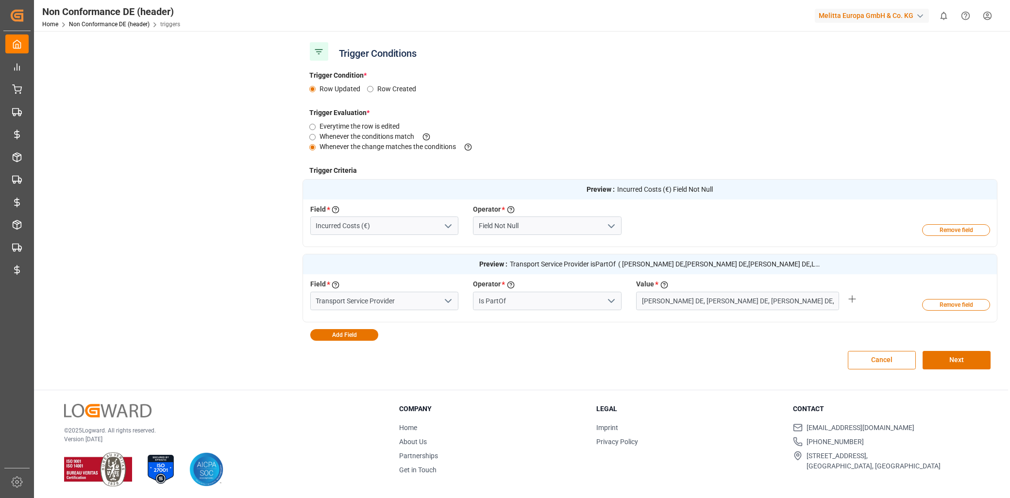
click at [722, 310] on div "Field * Select a field to create a criteria Transport Service Provider Operator…" at bounding box center [629, 296] width 653 height 35
click at [813, 302] on input "Hartmann DE, Raben DE, Moeller DE, LIT DE, Dachser DE, UPS DE" at bounding box center [737, 301] width 203 height 18
type input "Raben PL"
type input "Hartmann DE, Raben DE, Moeller DE, LIT DE, Dachser DE, UPS DE, Raben PL"
click at [943, 359] on button "Next" at bounding box center [957, 360] width 68 height 18
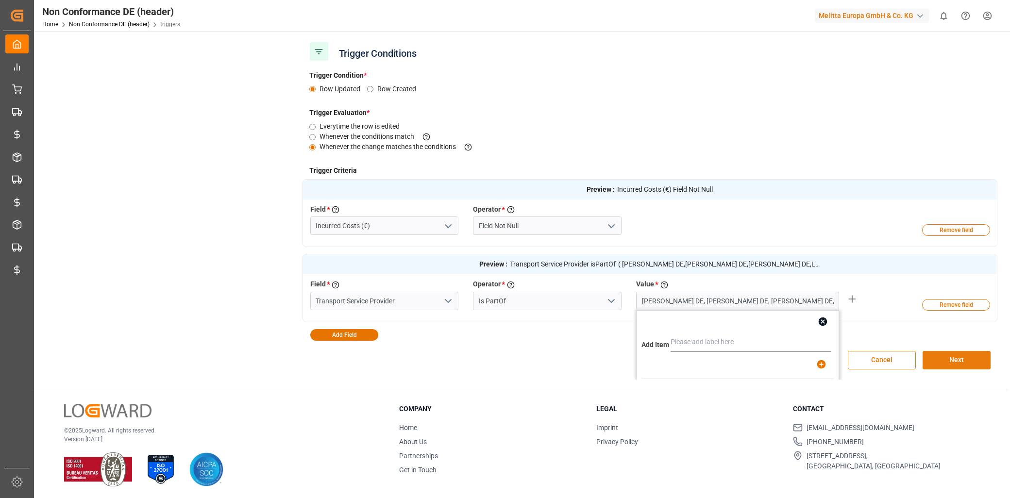
scroll to position [109, 0]
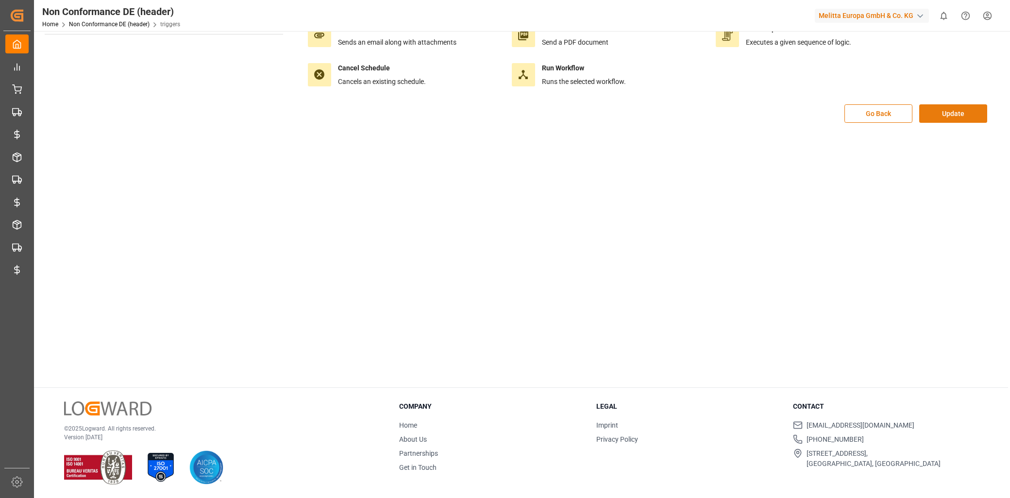
click at [951, 104] on div "Go Back Update" at bounding box center [649, 118] width 695 height 29
click at [958, 119] on button "Update" at bounding box center [953, 113] width 68 height 18
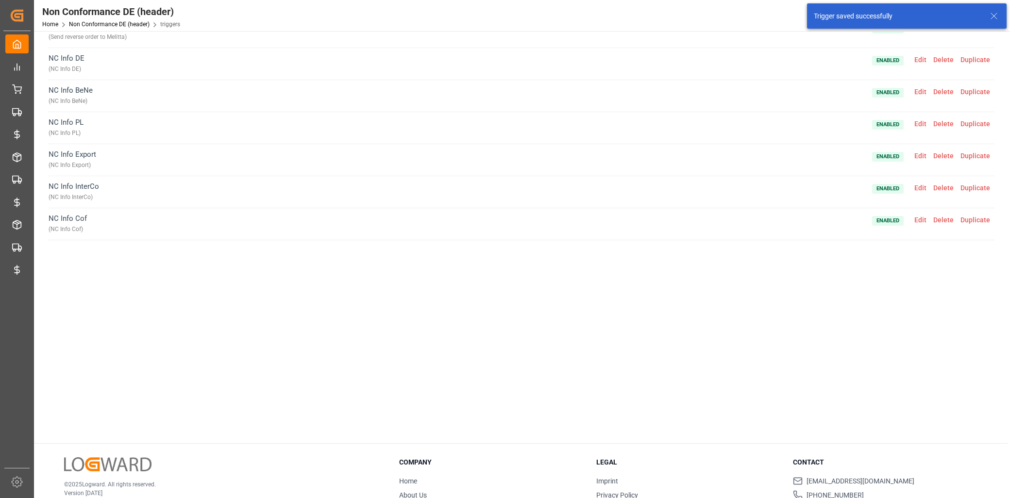
scroll to position [0, 0]
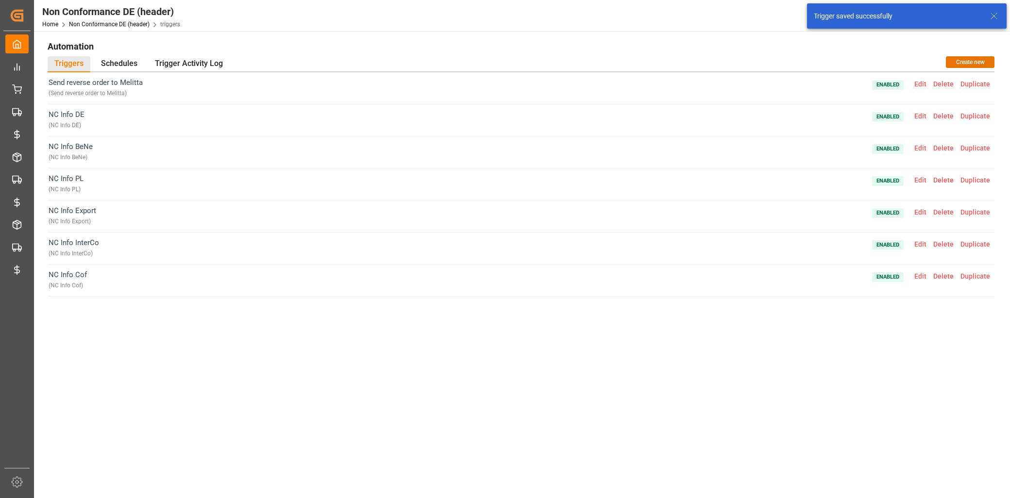
click at [924, 117] on span "Edit" at bounding box center [920, 116] width 19 height 8
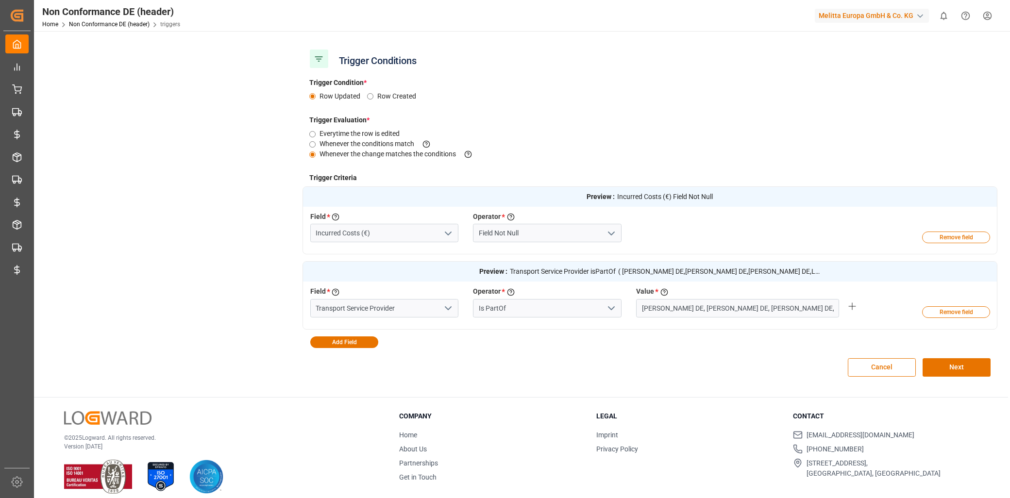
scroll to position [163, 0]
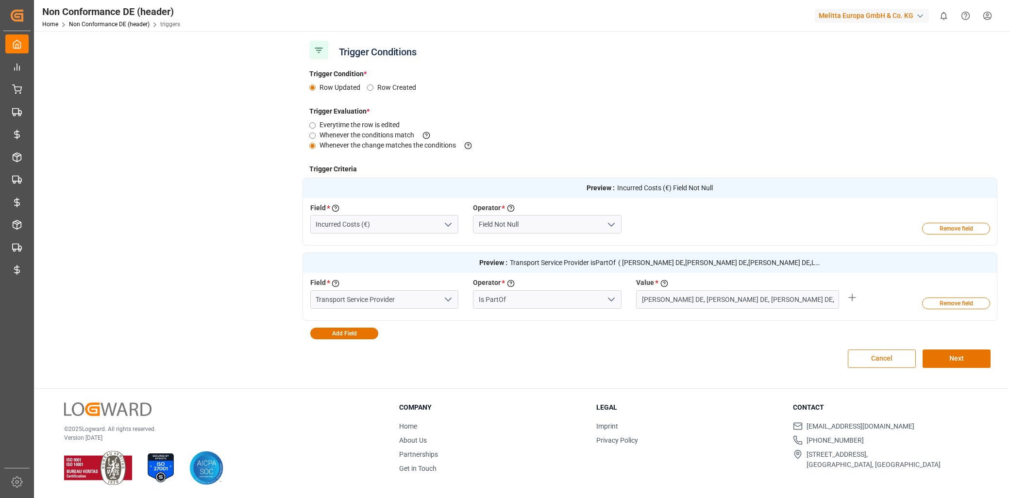
click at [876, 356] on button "Cancel" at bounding box center [882, 359] width 68 height 18
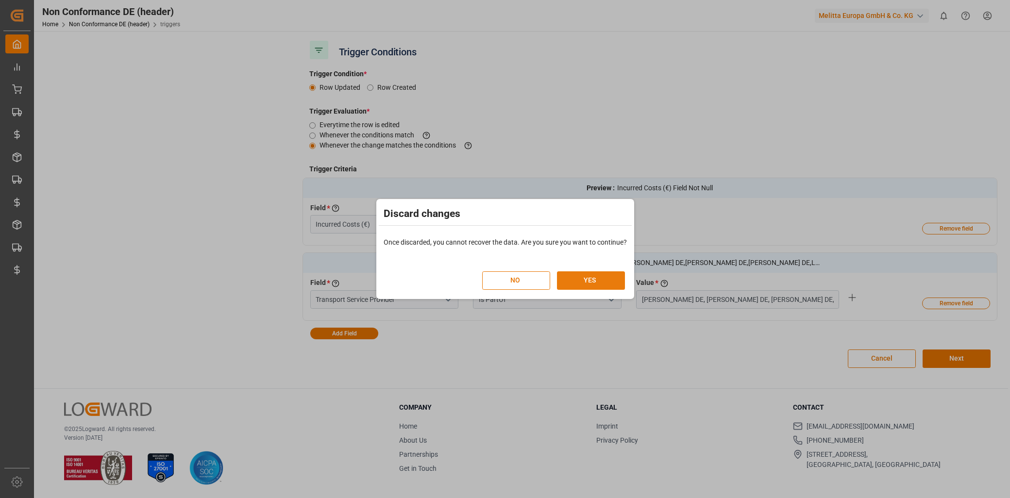
click at [574, 282] on button "YES" at bounding box center [591, 280] width 68 height 18
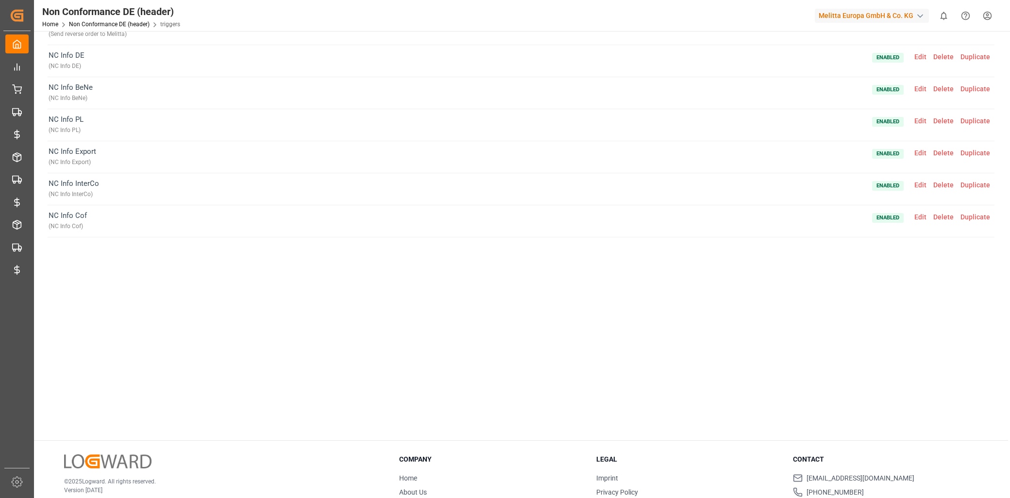
scroll to position [0, 0]
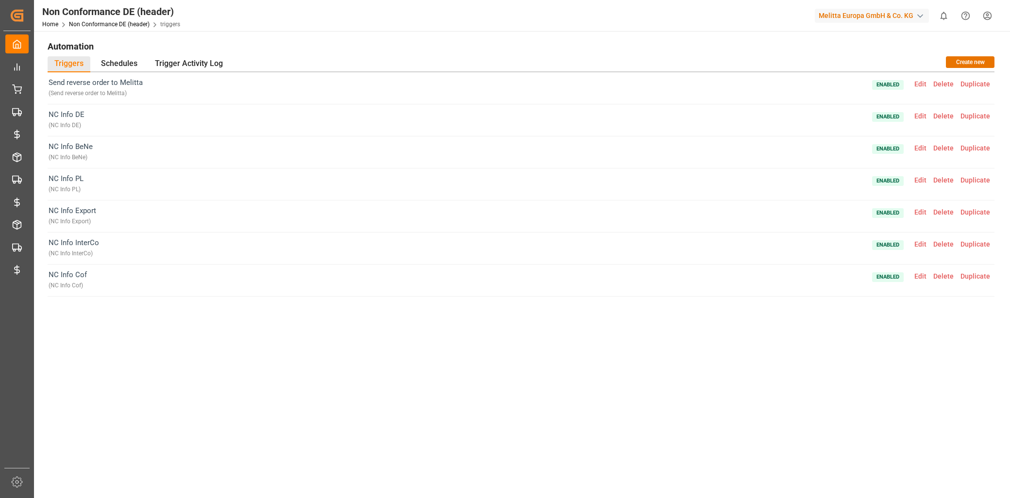
click at [930, 144] on span "Edit" at bounding box center [920, 148] width 19 height 8
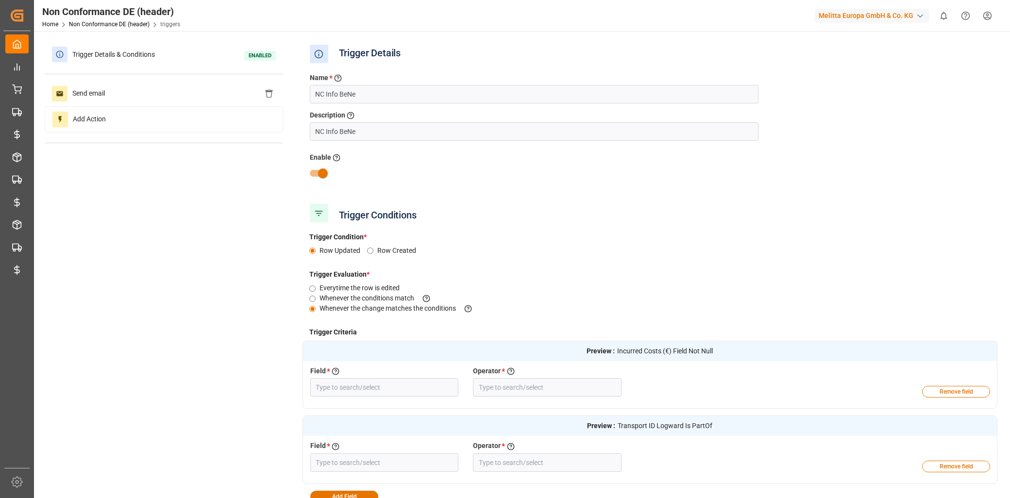
type input "Incurred Costs (€)"
type input "Field Not Null"
type input "Transport ID Logward"
type input "Is PartOf"
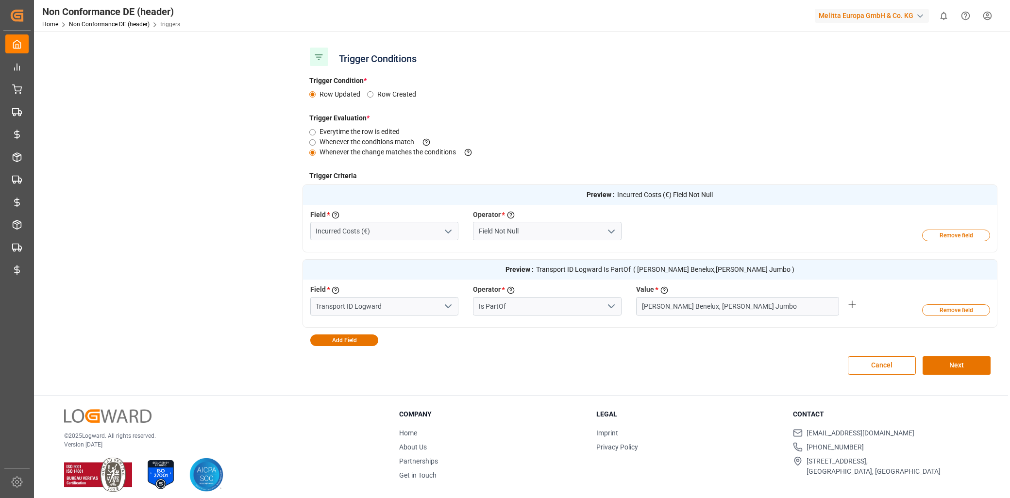
scroll to position [162, 0]
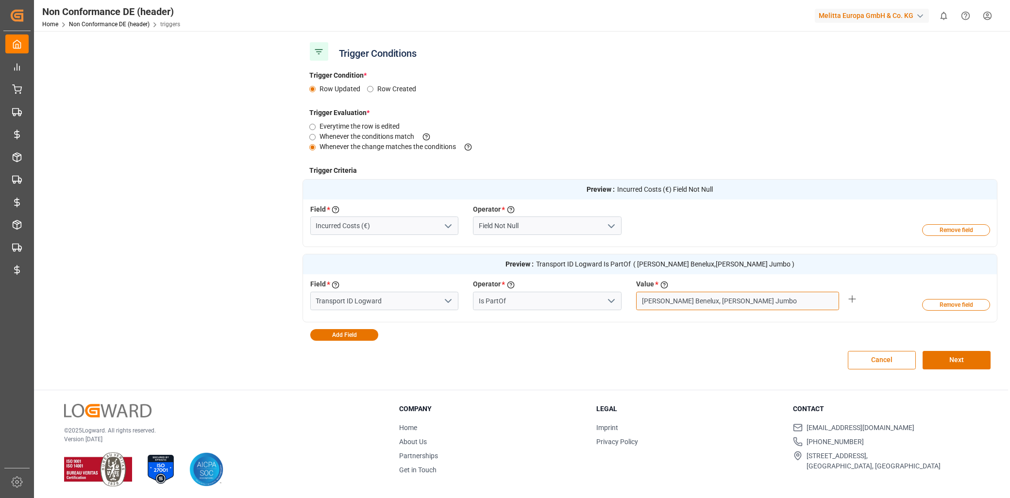
click at [726, 304] on input "Van Rooijen Benelux, Van Rooijen Jumbo" at bounding box center [737, 301] width 203 height 18
click at [716, 336] on input "text" at bounding box center [751, 342] width 161 height 19
type input "UPS DE"
type input "Van Rooijen Benelux, Van Rooijen Jumbo, UPS DE"
type input "DHL Europe"
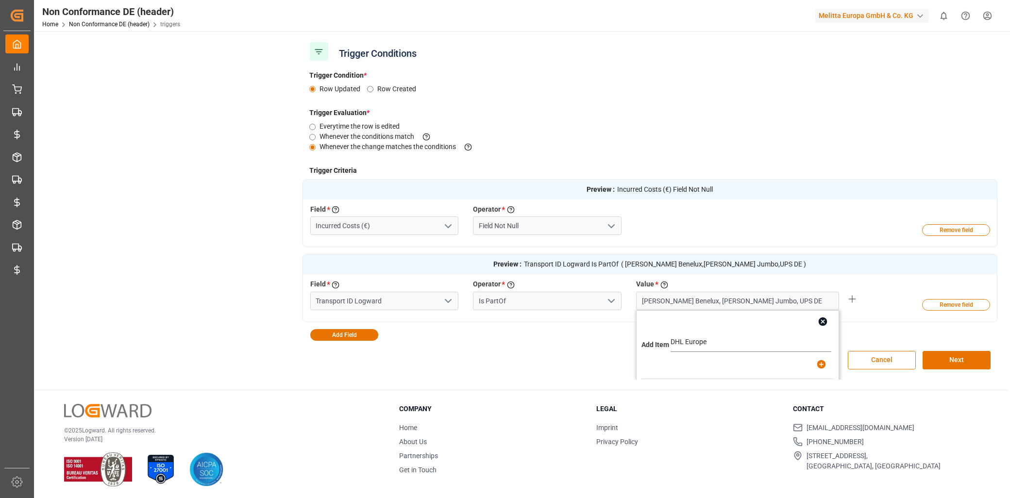
type input "Van Rooijen Benelux, Van Rooijen Jumbo, UPS DE, DHL Europe"
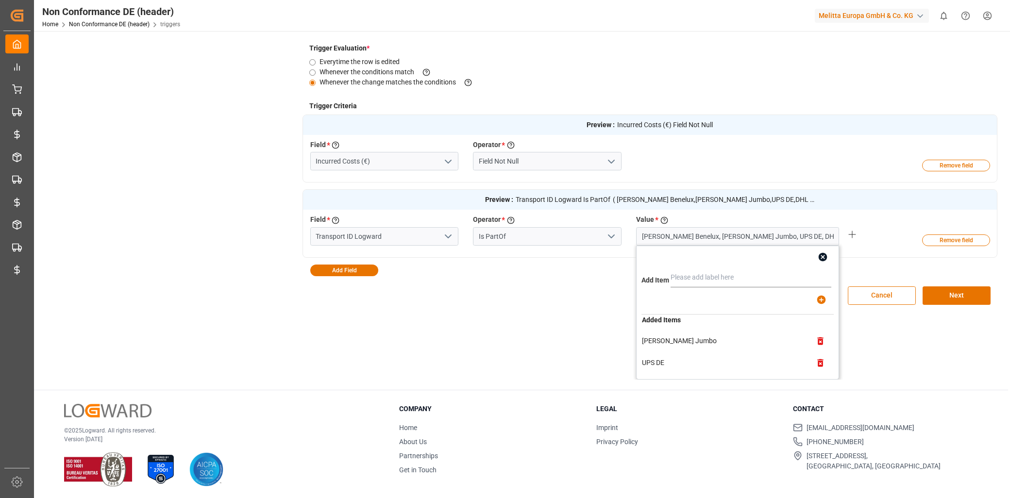
scroll to position [0, 0]
click at [818, 357] on icon "button" at bounding box center [821, 359] width 6 height 8
type input "Van Rooijen Benelux, UPS DE, DHL Europe"
click at [702, 280] on input "text" at bounding box center [751, 277] width 161 height 19
type input "B"
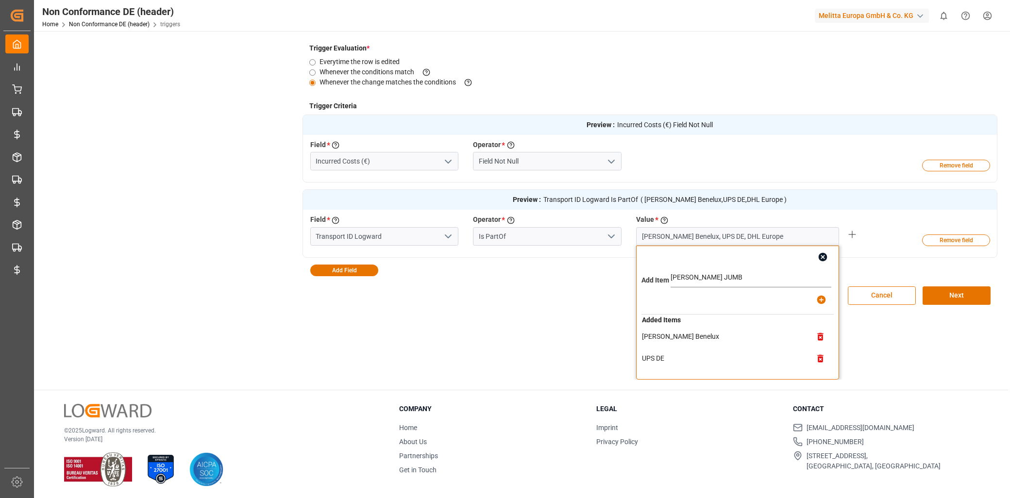
type input "[PERSON_NAME] JUMBO"
type input "Van Rooijen Benelux, UPS DE, DHL Europe, Van Rooijen JUMBO"
click at [815, 336] on icon "button" at bounding box center [820, 337] width 10 height 10
type input "UPS DE, DHL Europe, Van Rooijen JUMBO"
click at [695, 268] on input "text" at bounding box center [751, 277] width 161 height 19
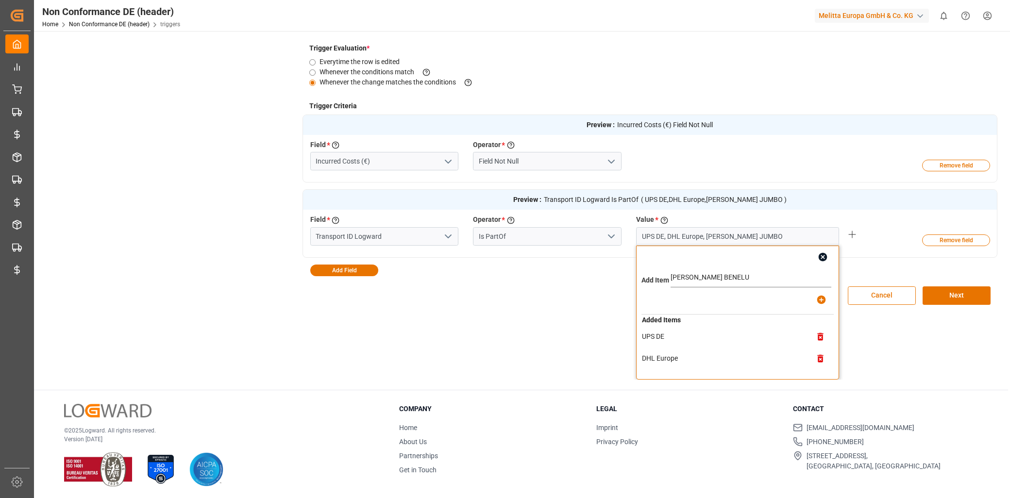
type input "[PERSON_NAME] BENELUX"
type input "UPS DE, DHL Europe, Van Rooijen JUMBO, Van Rooijen BENELUX"
click at [700, 273] on input "text" at bounding box center [751, 277] width 161 height 19
type input "Magetralux BE"
type input "UPS DE, DHL Europe, Van Rooijen JUMBO, Van Rooijen BENELUX, Magetralux BE"
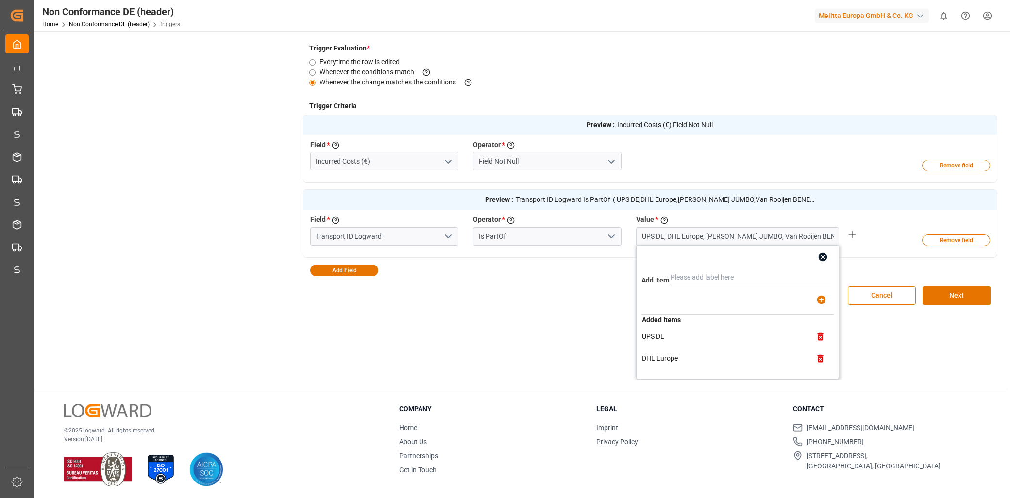
click at [947, 298] on button "Next" at bounding box center [957, 295] width 68 height 18
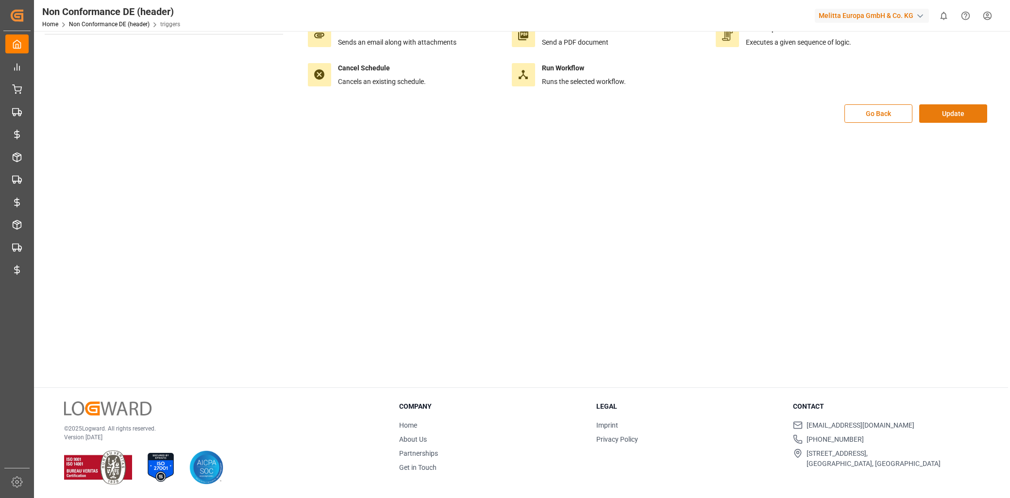
click at [949, 114] on button "Update" at bounding box center [953, 113] width 68 height 18
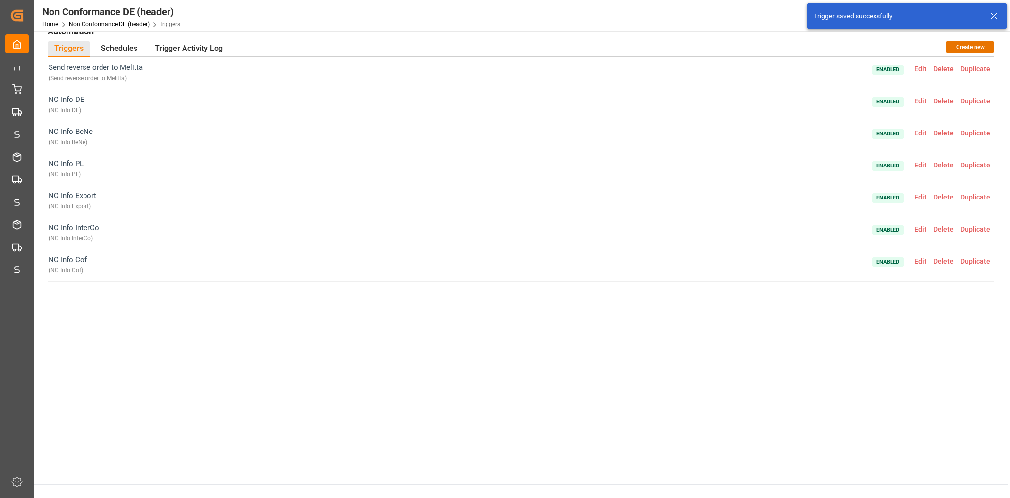
scroll to position [4, 0]
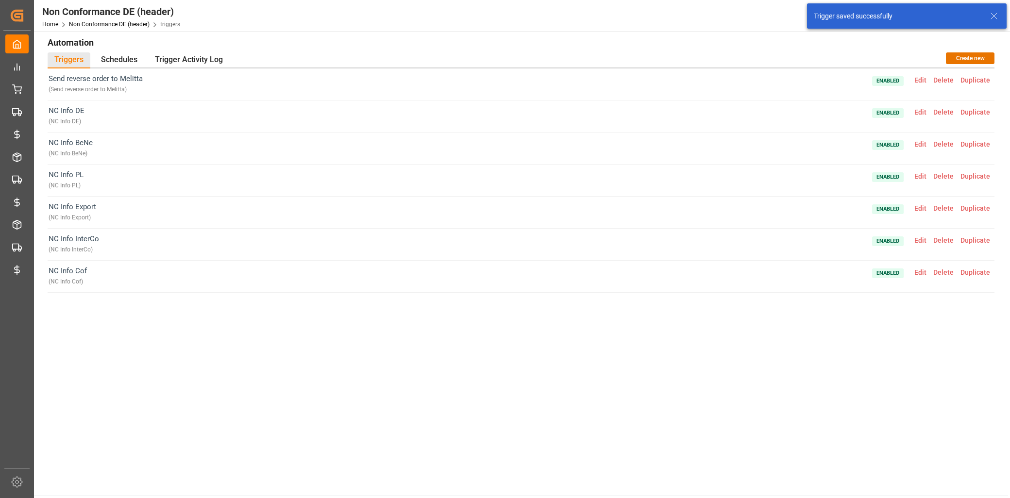
click at [918, 172] on span "Edit" at bounding box center [920, 176] width 19 height 8
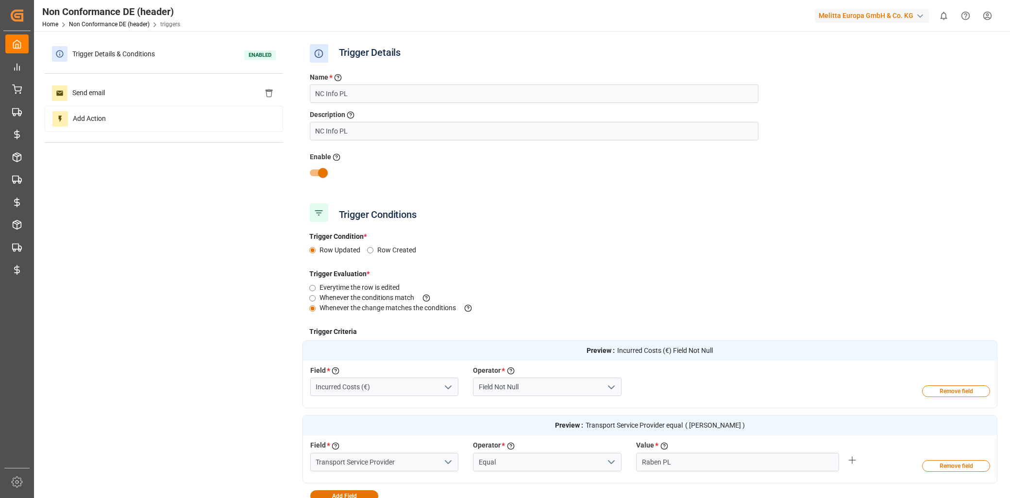
scroll to position [54, 0]
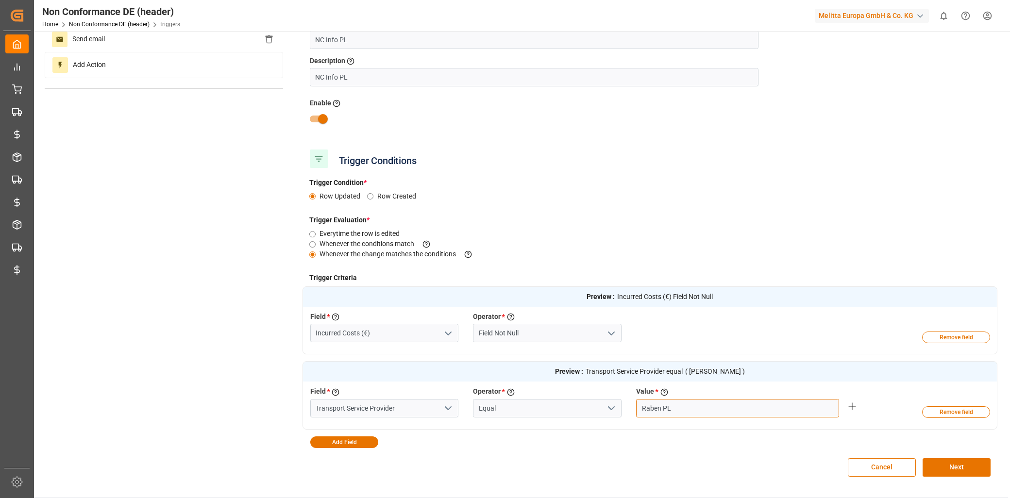
click at [731, 416] on input "Raben PL" at bounding box center [737, 408] width 203 height 18
click at [597, 405] on input "Equal" at bounding box center [547, 408] width 149 height 18
click at [605, 404] on icon "open menu" at bounding box center [611, 409] width 12 height 12
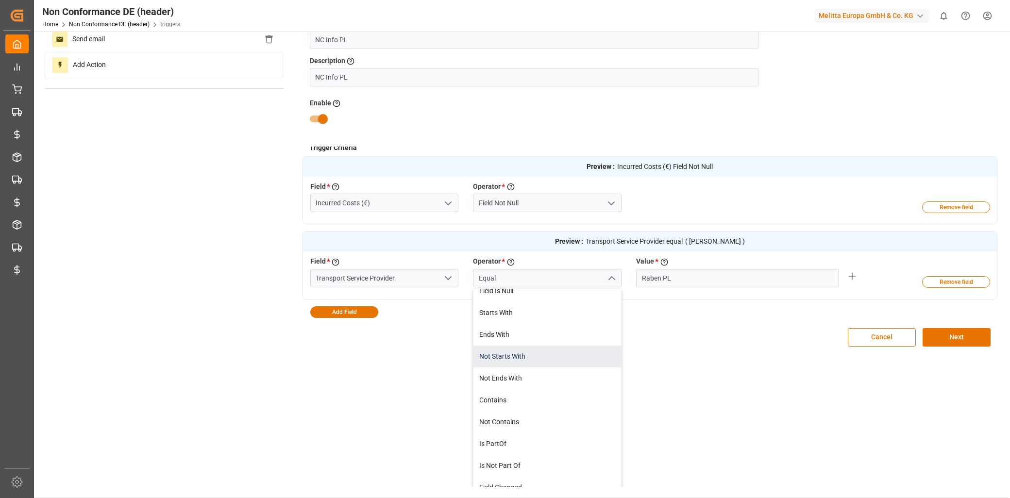
scroll to position [172, 0]
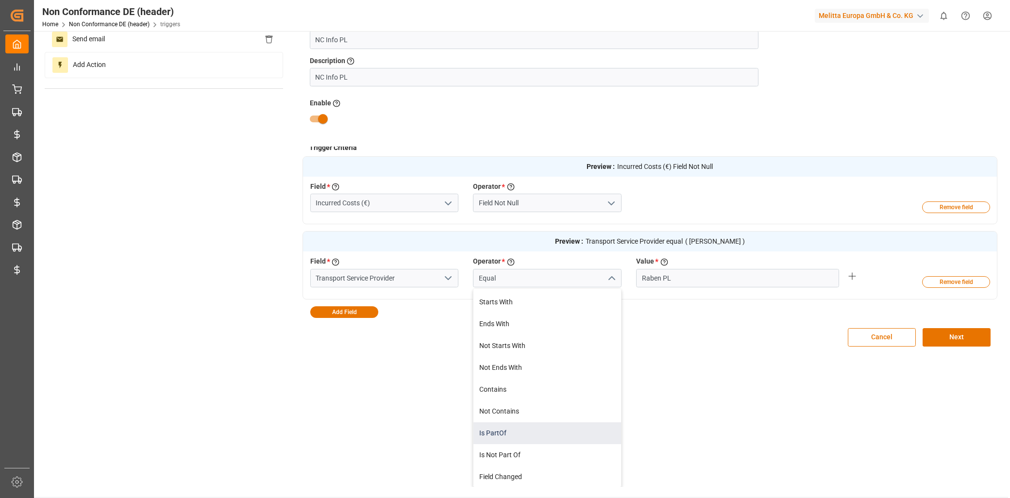
click at [511, 433] on div "Is PartOf" at bounding box center [547, 433] width 148 height 22
type input "Is PartOf"
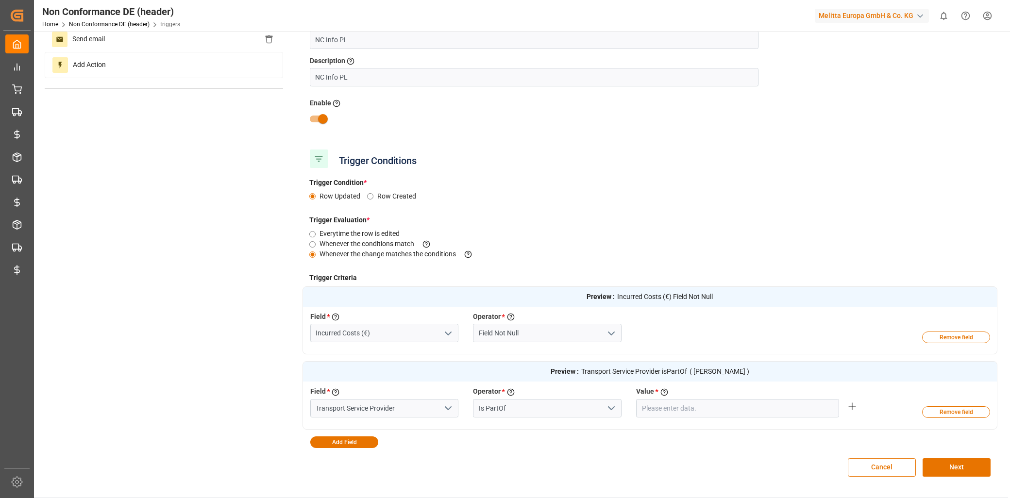
click at [678, 419] on div "Field * Select a field to create a criteria Transport Service Provider Operator…" at bounding box center [629, 403] width 653 height 35
click at [681, 414] on input "text" at bounding box center [737, 408] width 203 height 18
type input "Raben PL"
type input "UPS DE"
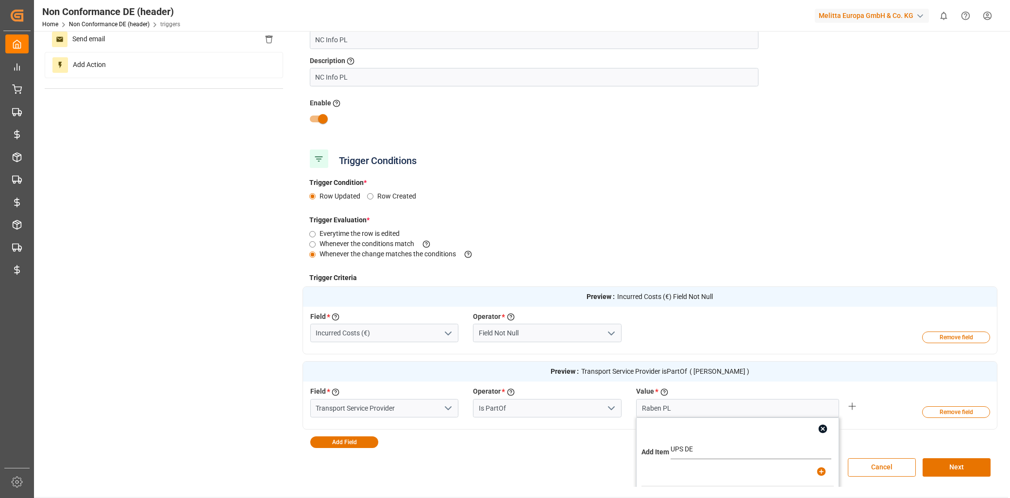
type input "Raben PL, UPS DE"
type input "FreshQ"
type input "Raben PL, UPS DE, FreshQ"
drag, startPoint x: 721, startPoint y: 409, endPoint x: 696, endPoint y: 410, distance: 25.8
click at [696, 410] on input "Raben PL, UPS DE, FreshQ" at bounding box center [737, 408] width 203 height 18
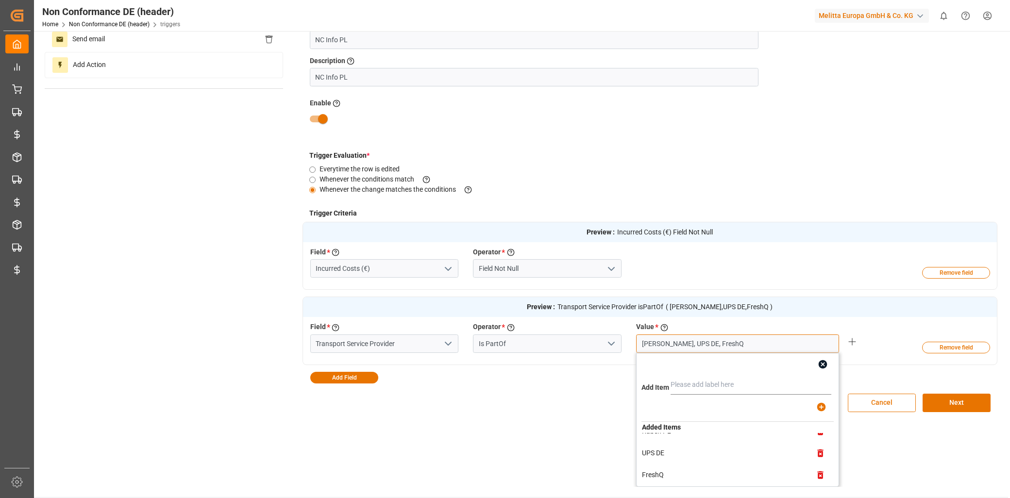
scroll to position [17, 0]
click at [818, 470] on icon "button" at bounding box center [821, 472] width 6 height 8
type input "Raben PL, UPS DE"
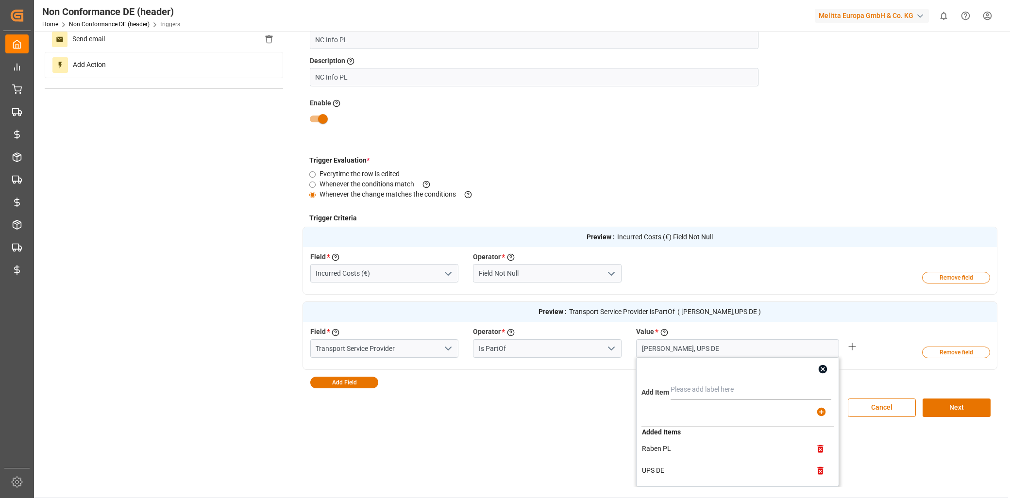
click at [518, 430] on div "Trigger Conditions Trigger Condition * Row Updated Row Created Trigger Evaluati…" at bounding box center [649, 317] width 695 height 340
click at [822, 372] on icon "button" at bounding box center [823, 369] width 10 height 10
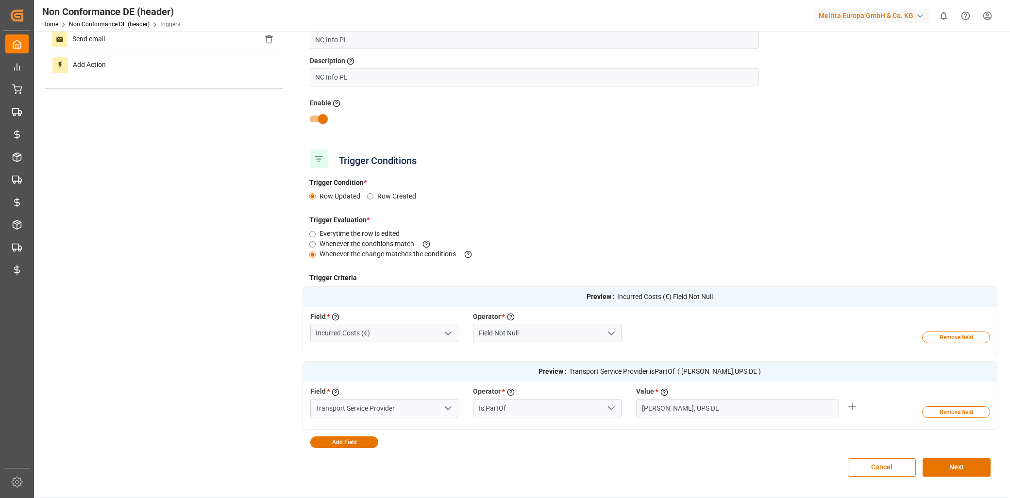
scroll to position [0, 0]
click at [954, 463] on button "Next" at bounding box center [957, 467] width 68 height 18
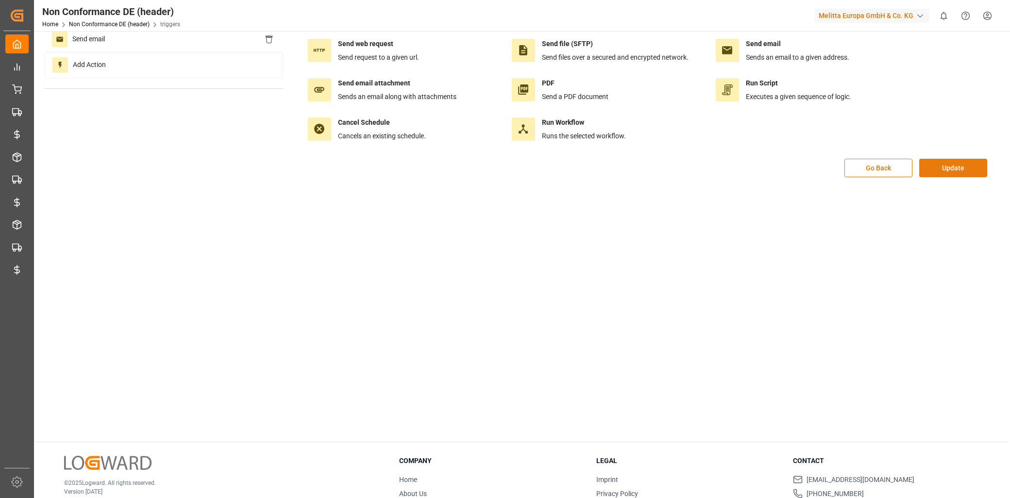
click at [944, 170] on button "Update" at bounding box center [953, 168] width 68 height 18
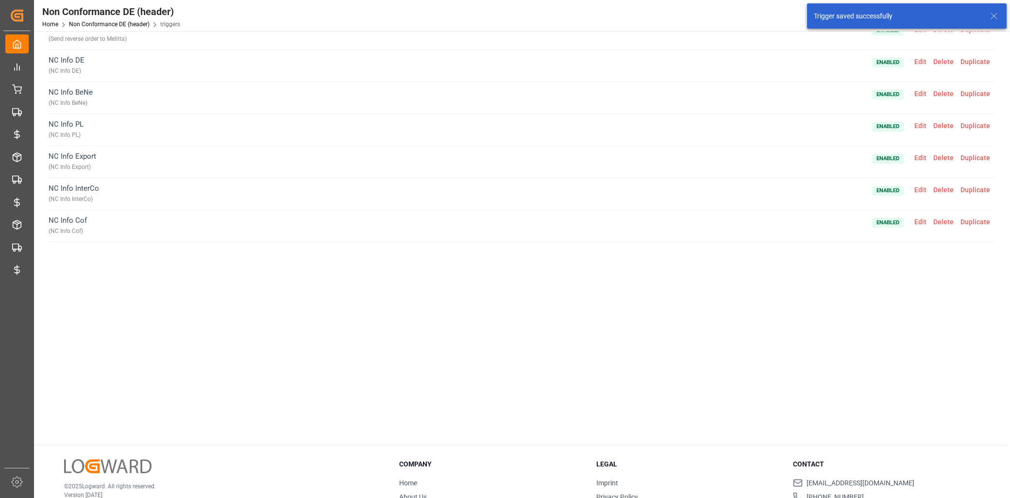
scroll to position [58, 0]
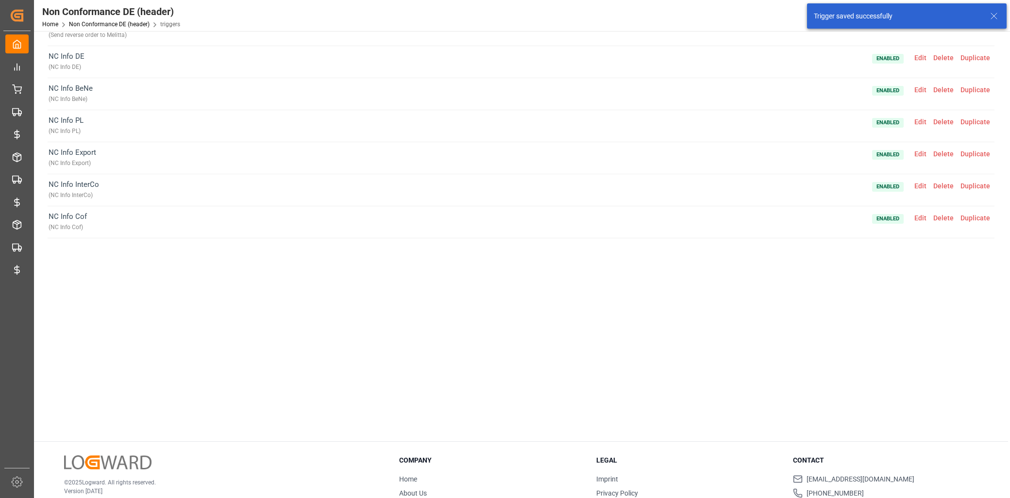
click at [918, 154] on span "Edit" at bounding box center [920, 154] width 19 height 8
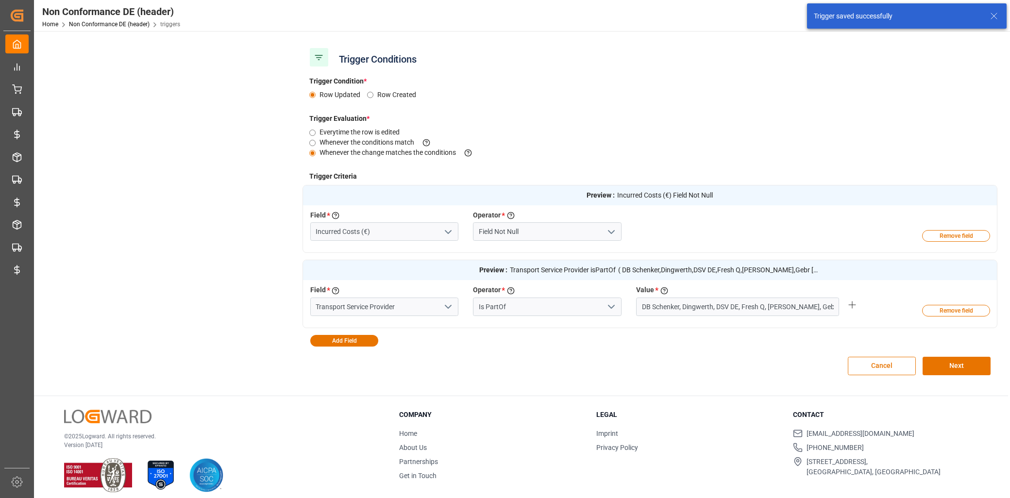
scroll to position [162, 0]
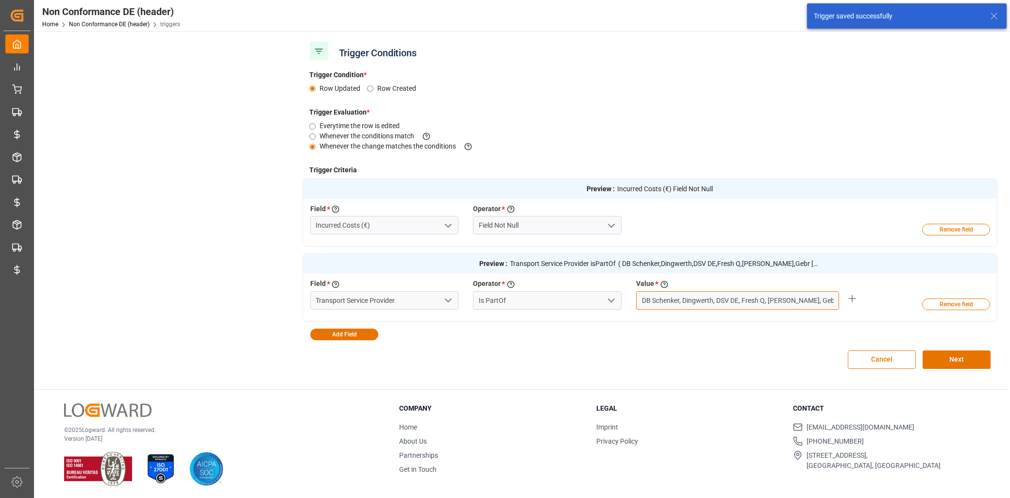
click at [741, 293] on input "DB Schenker, Dingwerth, DSV DE, Fresh Q, Frode Laursen, Gebr Weiss CZ, Gebr Wei…" at bounding box center [737, 300] width 203 height 18
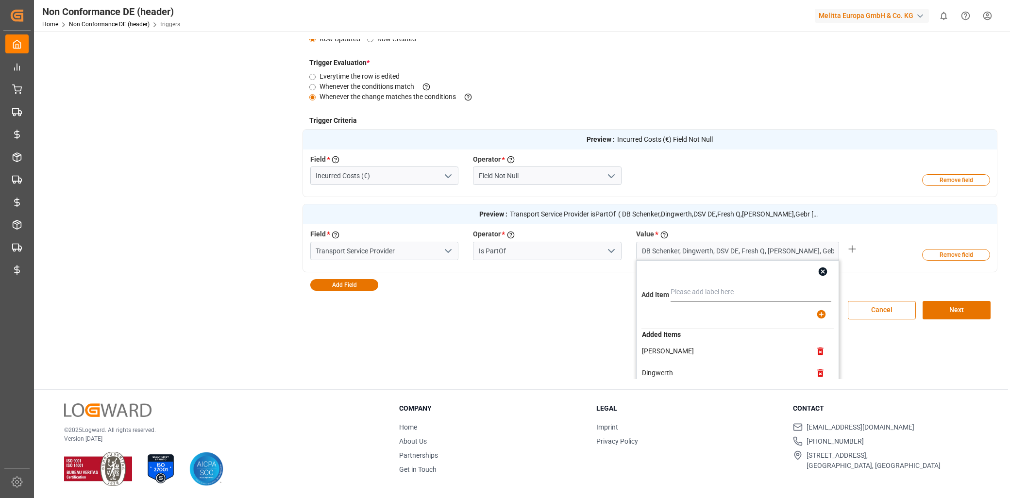
scroll to position [65, 0]
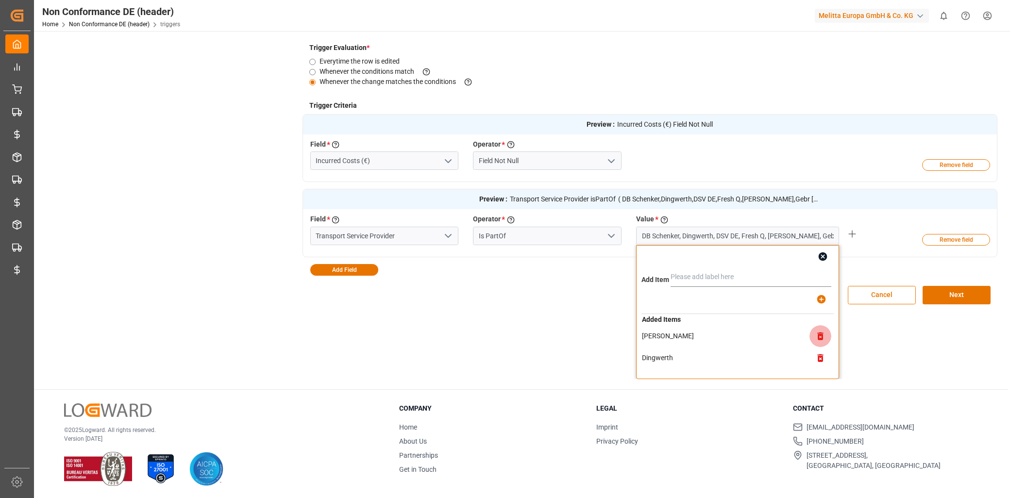
click at [819, 343] on button "button" at bounding box center [820, 336] width 22 height 22
click at [819, 347] on button "button" at bounding box center [820, 358] width 22 height 22
click at [819, 343] on button "button" at bounding box center [820, 336] width 22 height 22
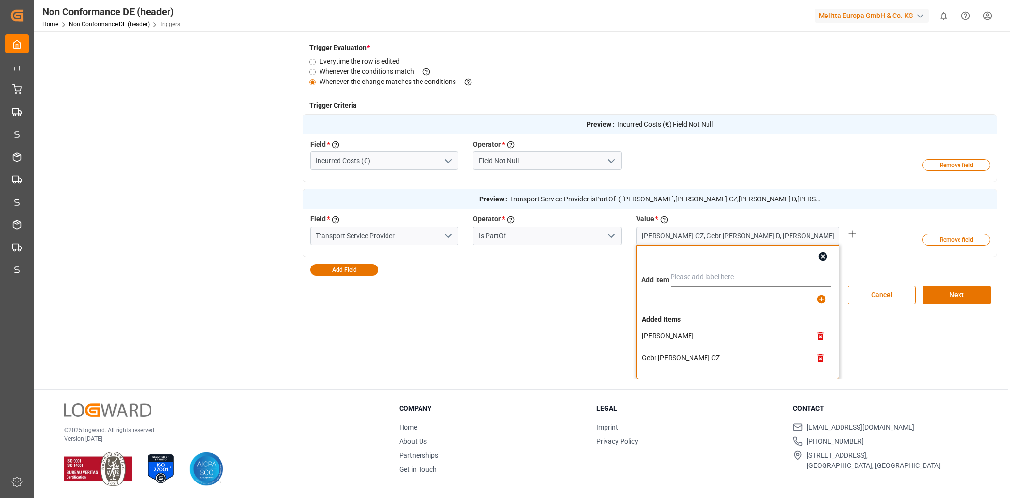
click at [819, 347] on button "button" at bounding box center [820, 358] width 22 height 22
click at [819, 343] on button "button" at bounding box center [820, 336] width 22 height 22
click at [819, 347] on button "button" at bounding box center [820, 358] width 22 height 22
click at [819, 343] on button "button" at bounding box center [820, 336] width 22 height 22
click at [819, 347] on button "button" at bounding box center [820, 358] width 22 height 22
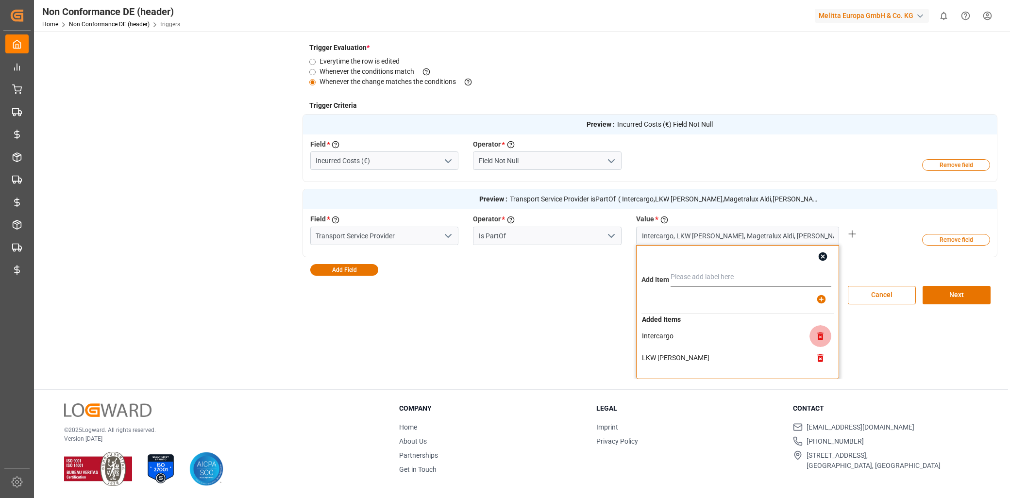
click at [819, 343] on button "button" at bounding box center [820, 336] width 22 height 22
click at [819, 347] on button "button" at bounding box center [820, 358] width 22 height 22
click at [819, 343] on button "button" at bounding box center [820, 336] width 22 height 22
click at [819, 347] on button "button" at bounding box center [820, 358] width 22 height 22
click at [819, 343] on button "button" at bounding box center [820, 336] width 22 height 22
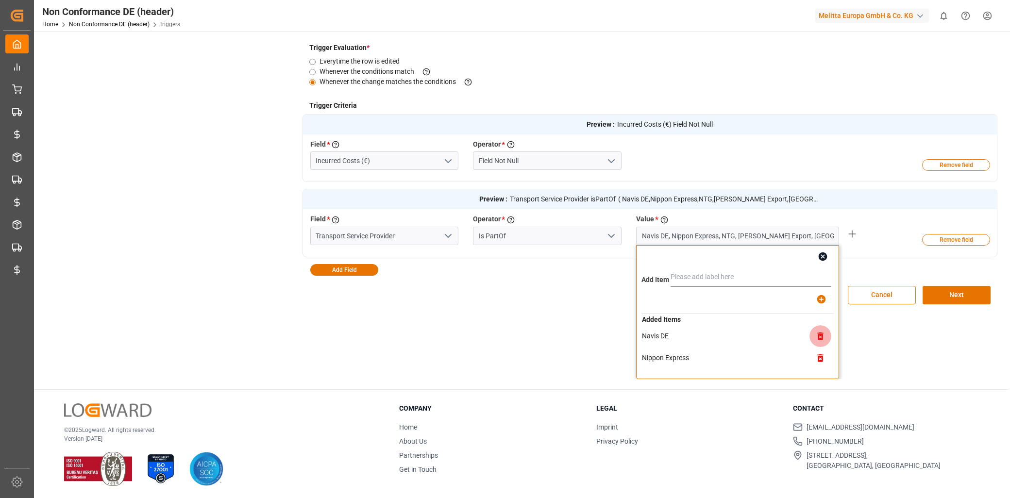
click at [819, 343] on button "button" at bounding box center [820, 336] width 22 height 22
click at [819, 347] on button "button" at bounding box center [820, 358] width 22 height 22
click at [819, 343] on button "button" at bounding box center [820, 336] width 22 height 22
click at [819, 347] on button "button" at bounding box center [820, 358] width 22 height 22
click at [819, 343] on button "button" at bounding box center [820, 336] width 22 height 22
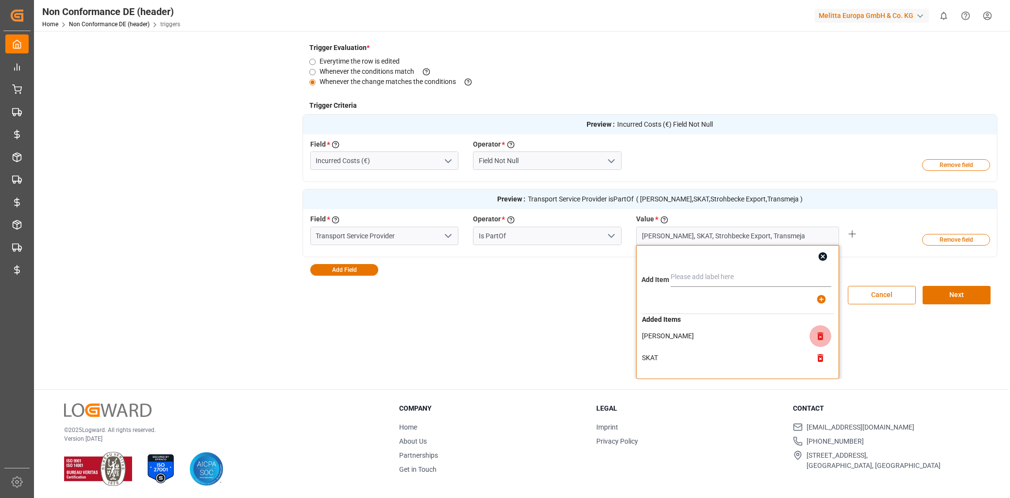
click at [819, 343] on button "button" at bounding box center [820, 336] width 22 height 22
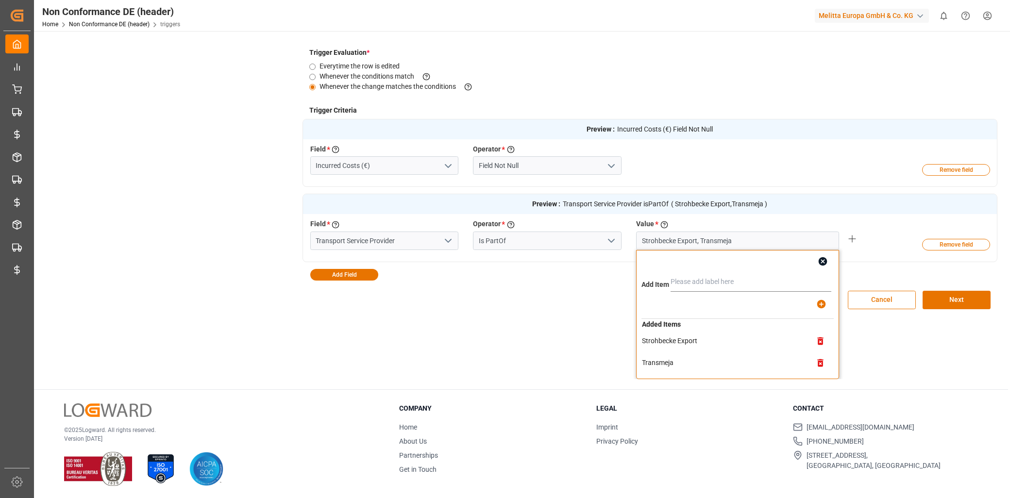
click at [819, 343] on icon "button" at bounding box center [821, 341] width 6 height 8
type input "Transmeja"
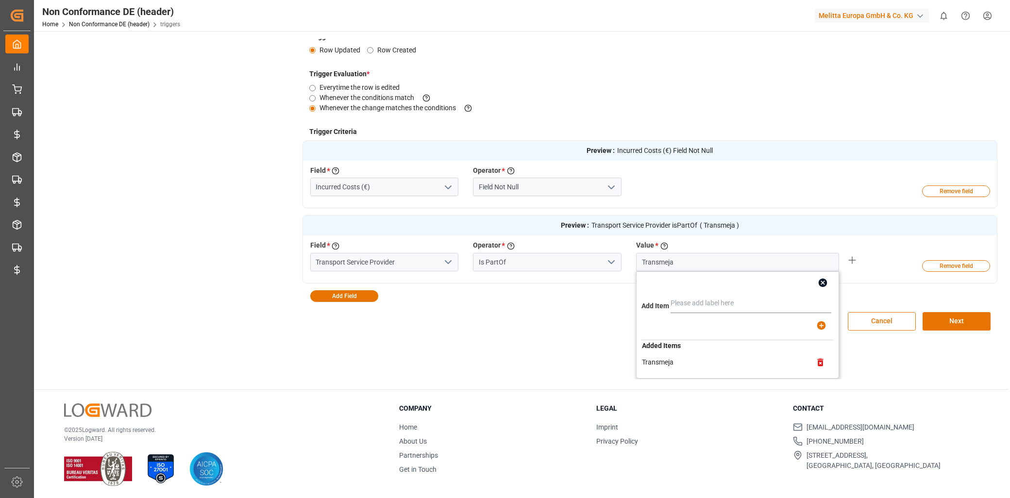
scroll to position [37, 0]
click at [818, 361] on icon "button" at bounding box center [821, 364] width 6 height 8
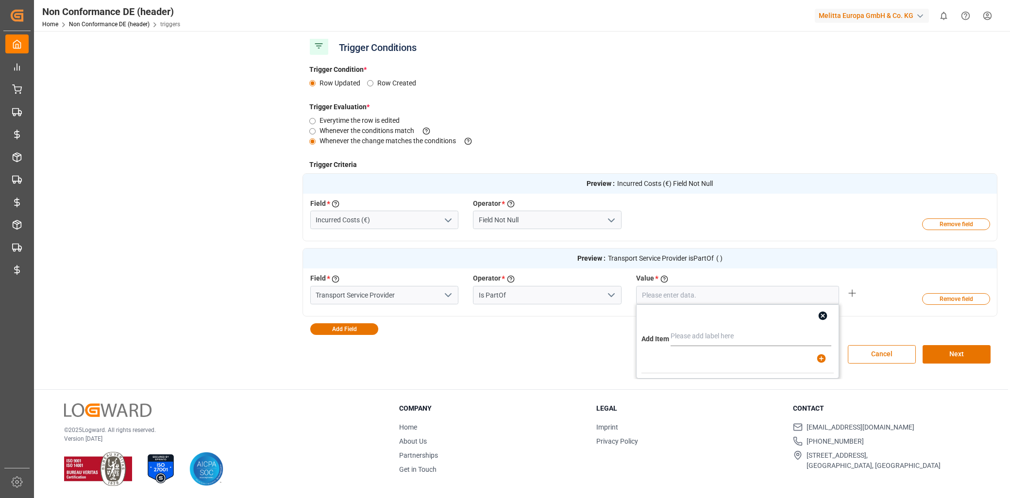
scroll to position [5, 0]
drag, startPoint x: 682, startPoint y: 329, endPoint x: 683, endPoint y: 321, distance: 8.3
click at [682, 329] on input "text" at bounding box center [751, 336] width 161 height 19
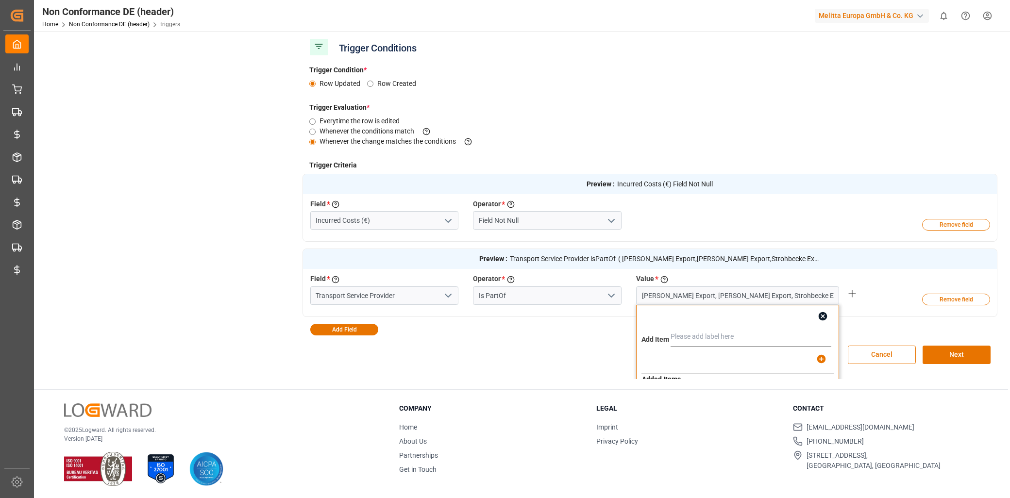
click at [820, 316] on icon "button" at bounding box center [823, 316] width 10 height 10
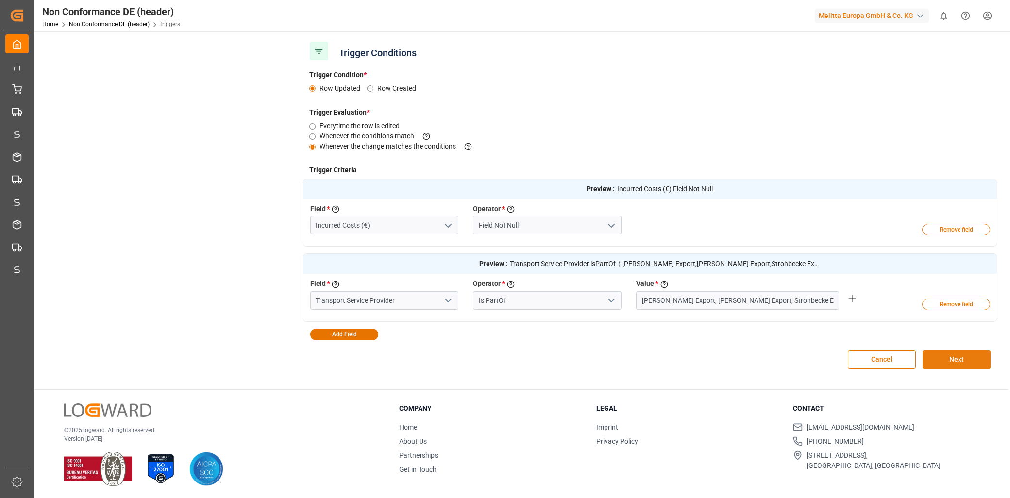
click at [938, 356] on button "Next" at bounding box center [957, 360] width 68 height 18
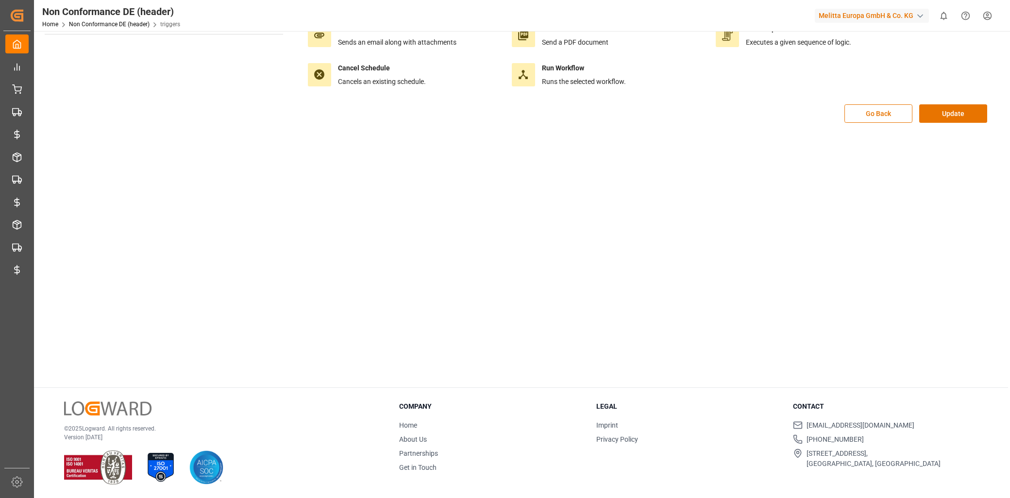
click at [950, 98] on div "Send web request Send request to a given url. Send file (SFTP) Send files over …" at bounding box center [649, 30] width 695 height 147
click at [947, 107] on button "Update" at bounding box center [953, 113] width 68 height 18
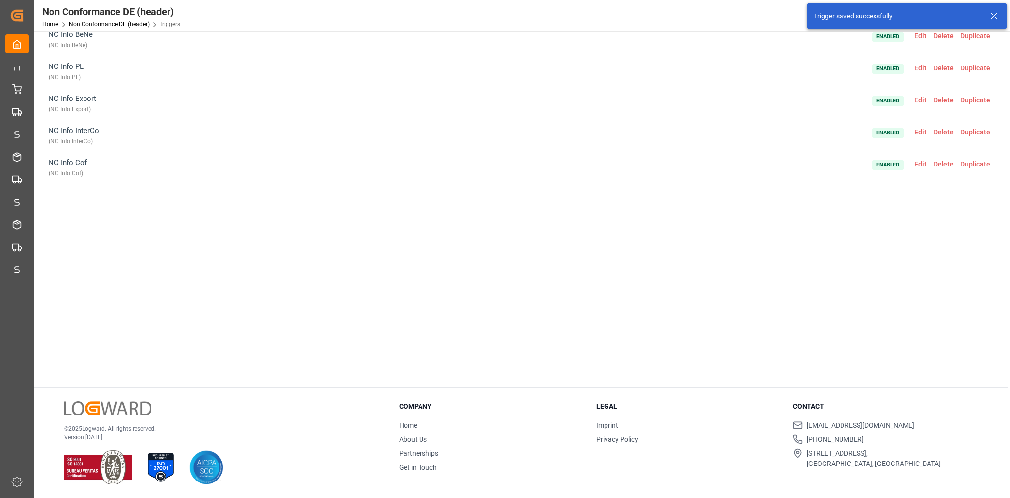
click at [921, 128] on span "Edit" at bounding box center [920, 132] width 19 height 8
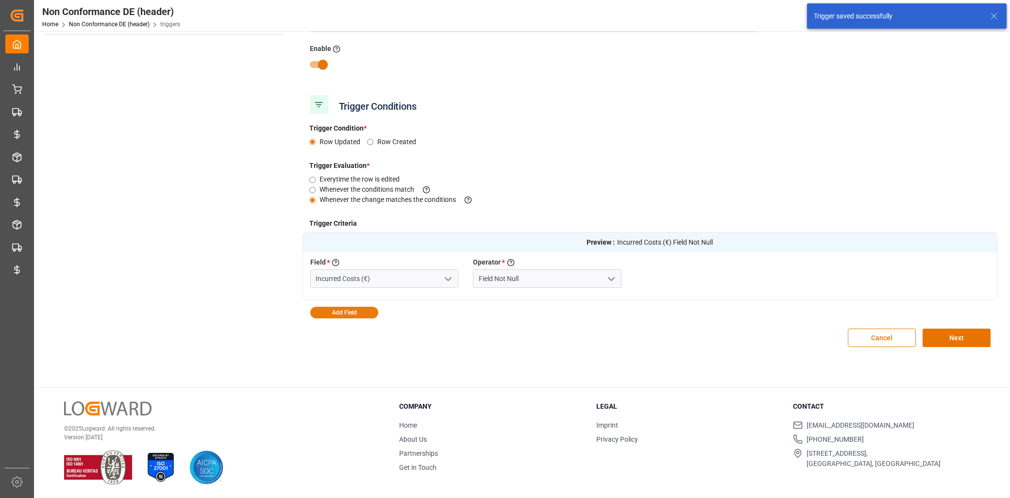
click at [340, 317] on button "Add Field" at bounding box center [344, 313] width 68 height 12
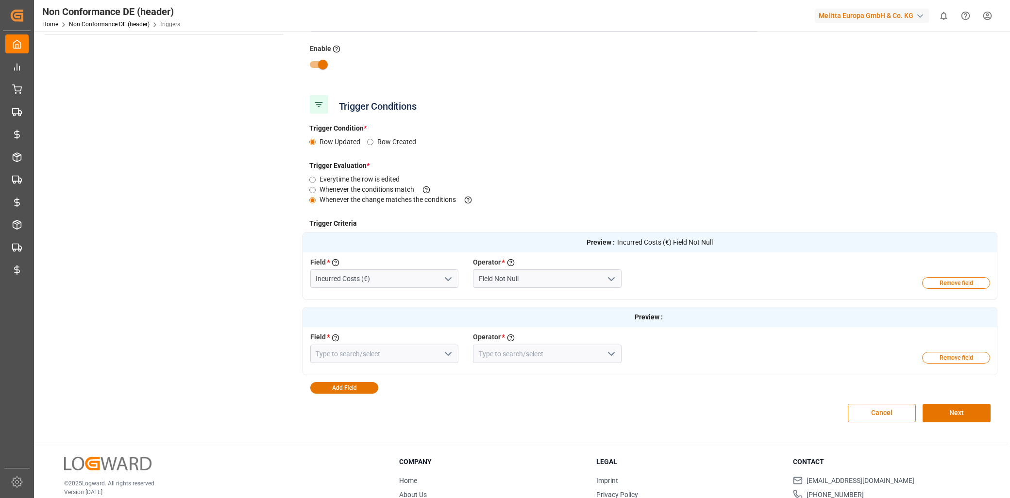
click at [341, 343] on div "Field * Select a field to create a criteria" at bounding box center [384, 338] width 149 height 12
click at [343, 352] on input at bounding box center [384, 354] width 149 height 18
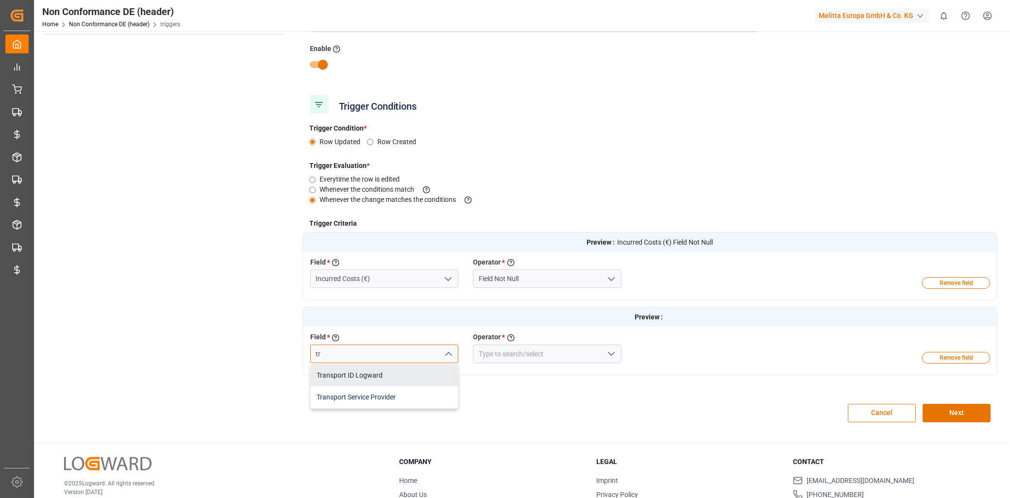
click at [358, 389] on div "Transport Service Provider" at bounding box center [385, 397] width 148 height 22
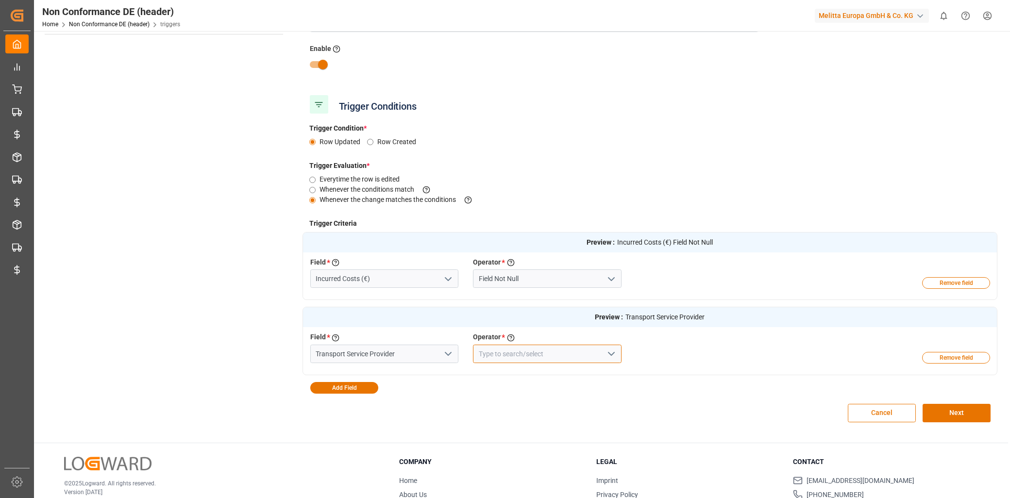
click at [536, 350] on input at bounding box center [547, 354] width 149 height 18
click at [534, 395] on div "Is PartOf" at bounding box center [547, 397] width 148 height 22
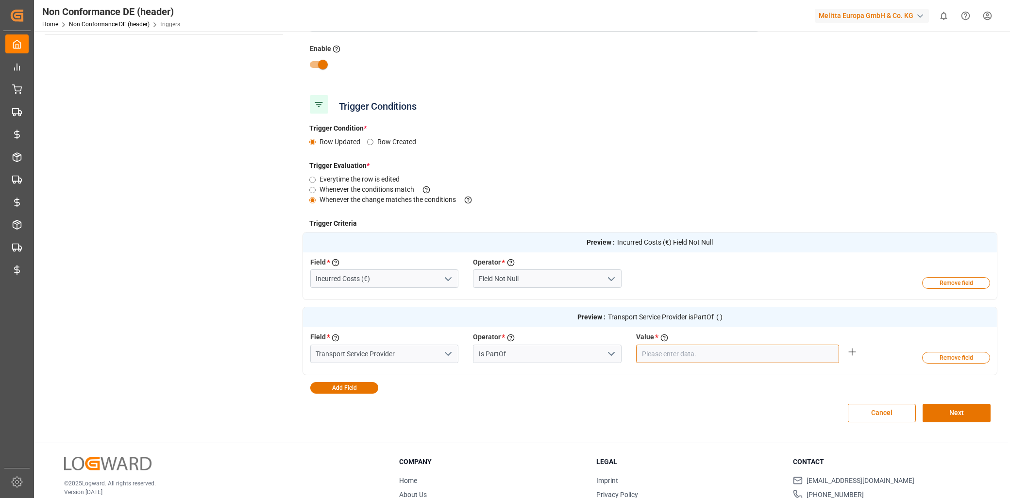
click at [723, 351] on input "text" at bounding box center [737, 354] width 203 height 18
click at [711, 390] on input "text" at bounding box center [751, 395] width 161 height 19
click at [690, 396] on input "text" at bounding box center [751, 395] width 161 height 19
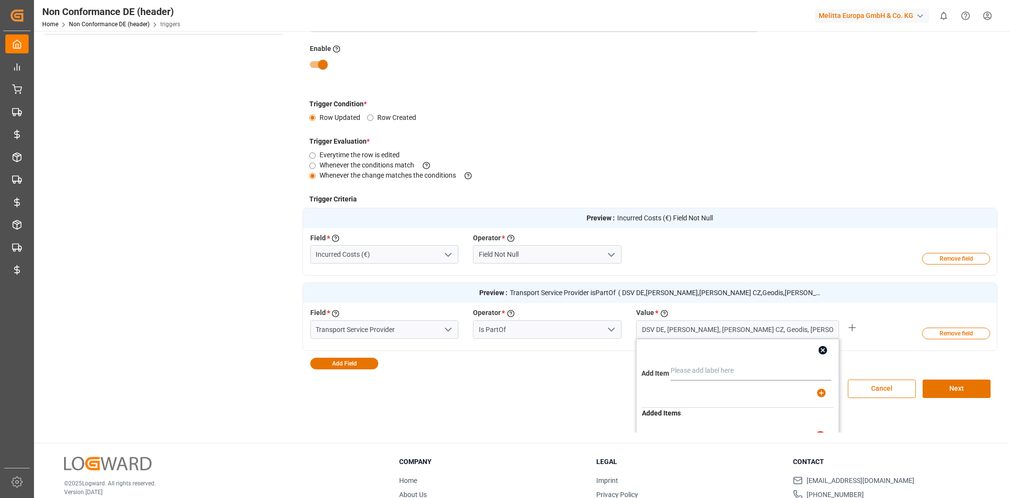
scroll to position [0, 0]
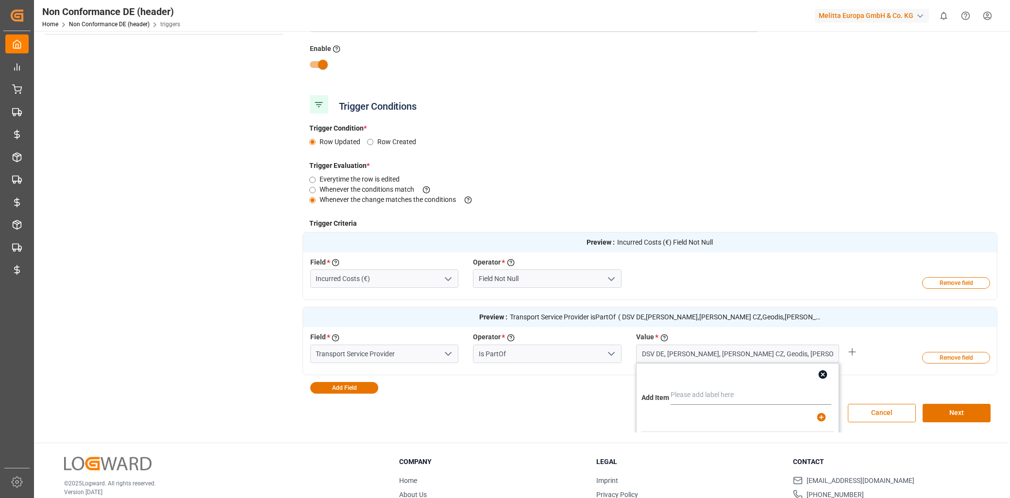
click at [691, 392] on input "text" at bounding box center [751, 395] width 161 height 19
click at [695, 384] on div at bounding box center [737, 375] width 192 height 22
click at [700, 394] on input "text" at bounding box center [751, 395] width 161 height 19
click at [819, 367] on button "button" at bounding box center [823, 375] width 22 height 22
click at [928, 416] on button "Next" at bounding box center [957, 413] width 68 height 18
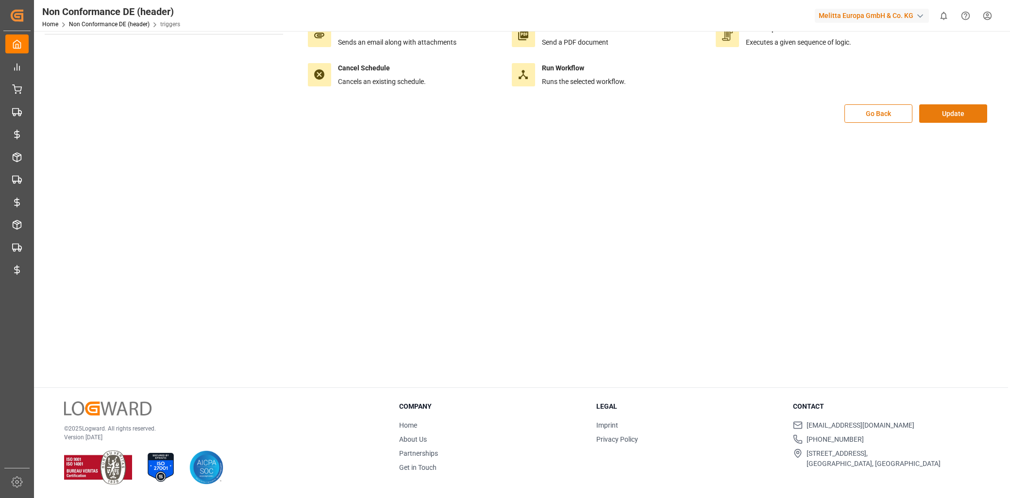
click at [966, 117] on button "Update" at bounding box center [953, 113] width 68 height 18
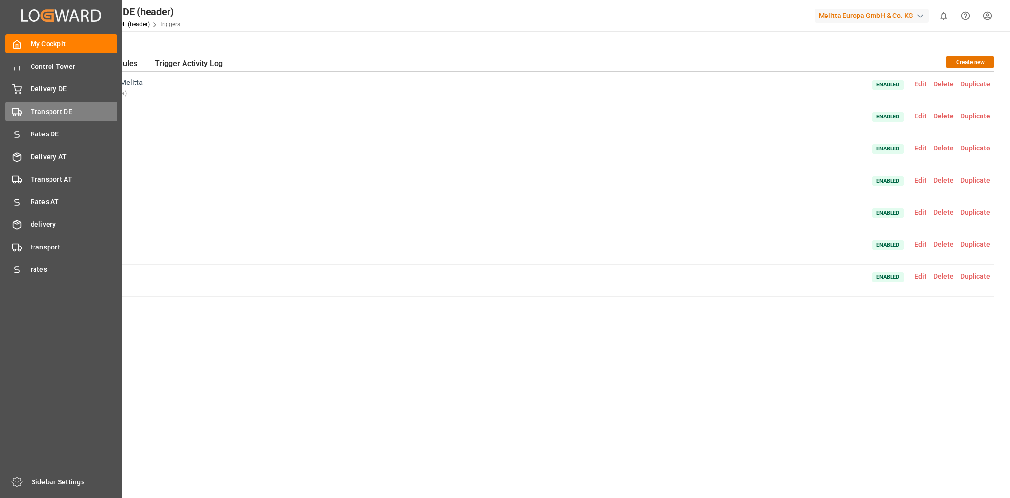
click at [40, 116] on span "Transport DE" at bounding box center [74, 112] width 87 height 10
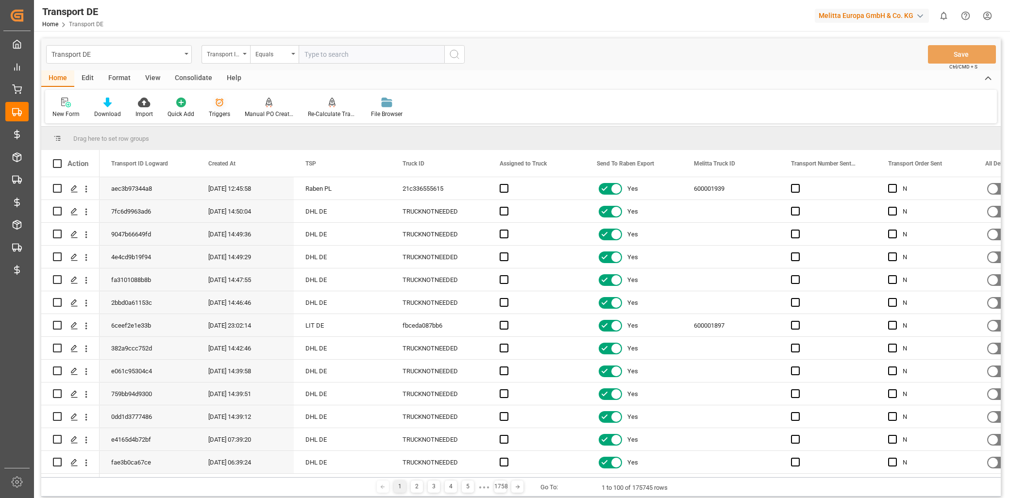
click at [227, 110] on div "Triggers" at bounding box center [219, 114] width 21 height 9
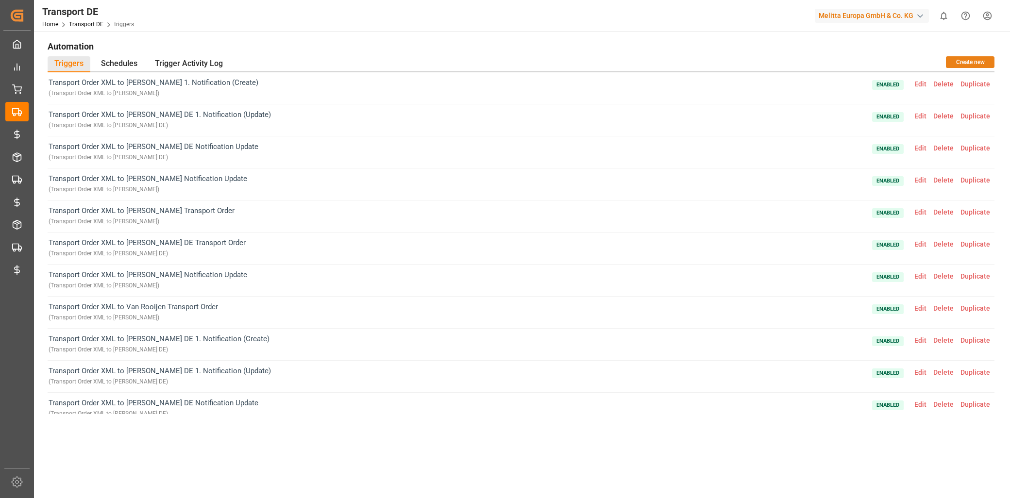
click at [957, 62] on button "Create new" at bounding box center [970, 62] width 49 height 12
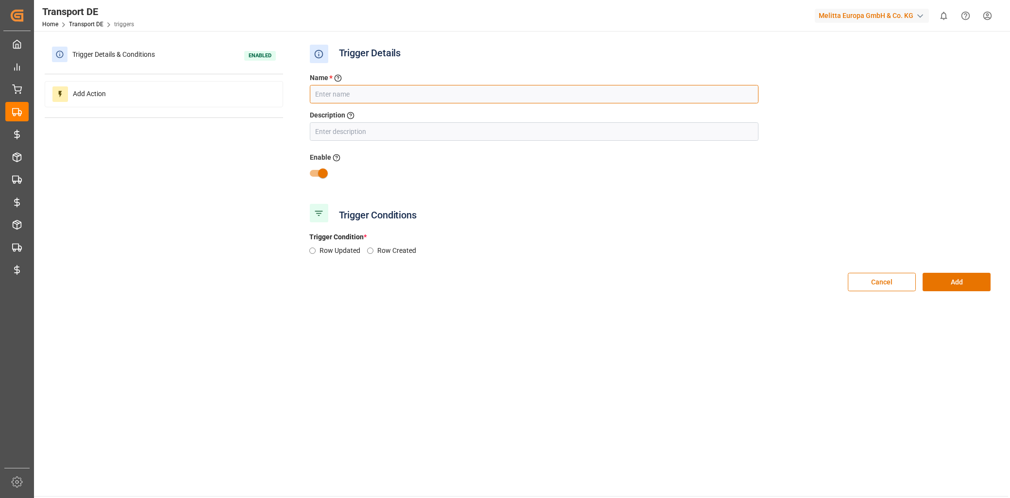
click at [361, 88] on input "text" at bounding box center [534, 94] width 449 height 18
click at [371, 90] on input "Disable Script Calc DE" at bounding box center [534, 94] width 449 height 18
click at [363, 133] on input "text" at bounding box center [534, 131] width 449 height 18
drag, startPoint x: 375, startPoint y: 93, endPoint x: 306, endPoint y: 98, distance: 69.6
click at [306, 98] on div "Name * Enter a name to the trigger Disable Script DE" at bounding box center [533, 88] width 463 height 31
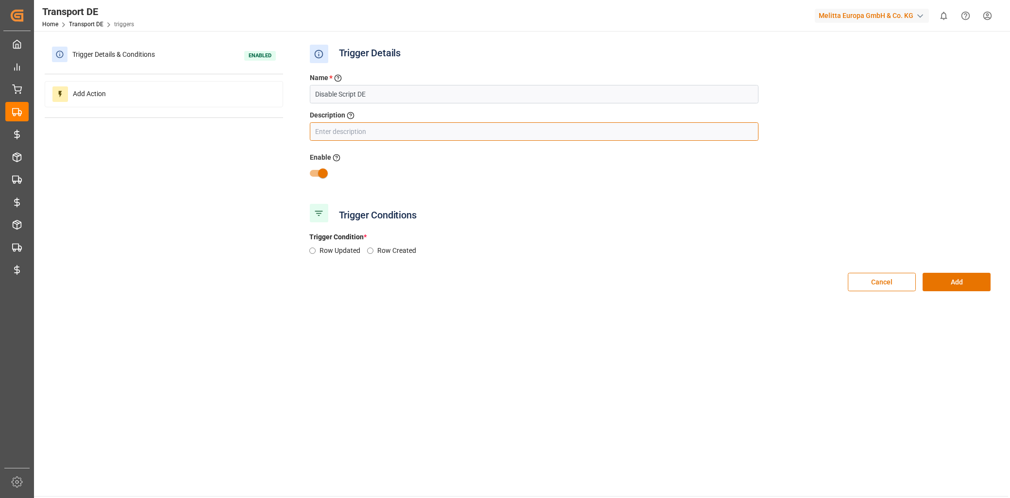
click at [327, 137] on input "text" at bounding box center [534, 131] width 449 height 18
paste input "Disable Script DE"
click at [338, 251] on label "Row Updated" at bounding box center [343, 251] width 48 height 10
click at [316, 251] on input "Row Updated" at bounding box center [312, 251] width 6 height 6
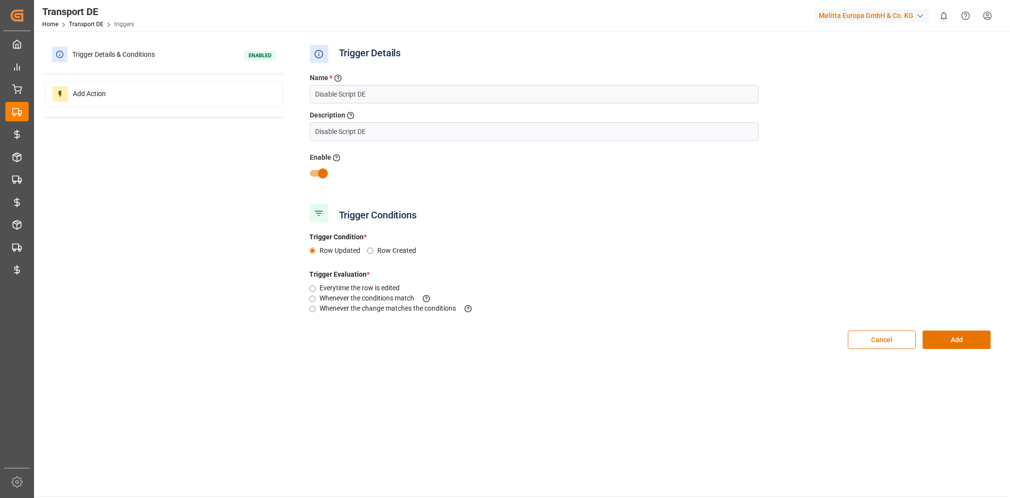
click at [354, 309] on label "Whenever the change matches the conditions This criteria is evaluated when a fi…" at bounding box center [399, 308] width 161 height 10
click at [316, 309] on input "Whenever the change matches the conditions This criteria is evaluated when a fi…" at bounding box center [312, 309] width 6 height 6
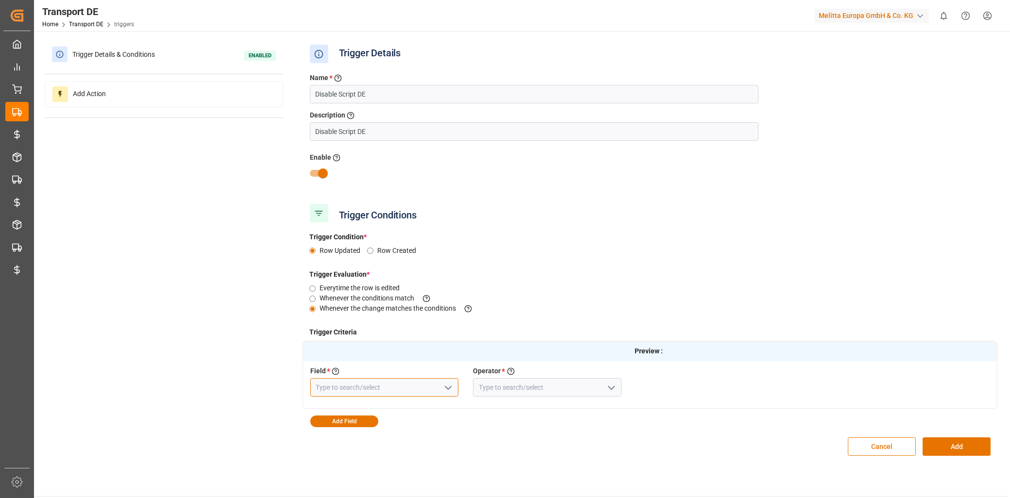
click at [437, 387] on input at bounding box center [384, 387] width 149 height 18
click at [384, 410] on div "Disable Script Calculations" at bounding box center [385, 409] width 148 height 22
click at [513, 390] on input at bounding box center [547, 387] width 149 height 18
click at [604, 392] on button "open menu" at bounding box center [611, 387] width 15 height 15
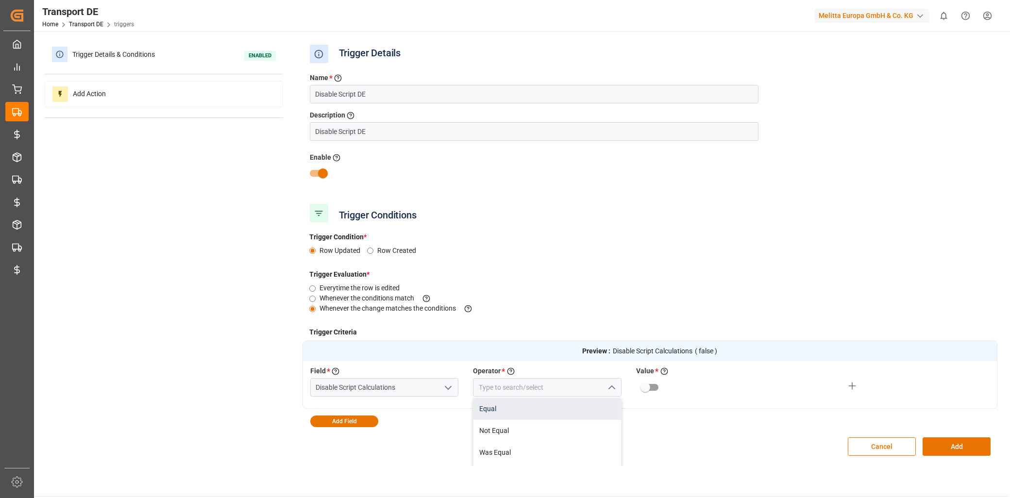
click at [552, 403] on div "Equal" at bounding box center [547, 409] width 148 height 22
click at [648, 386] on input "primary checkbox" at bounding box center [645, 387] width 55 height 18
click at [348, 423] on button "Add Field" at bounding box center [344, 422] width 68 height 12
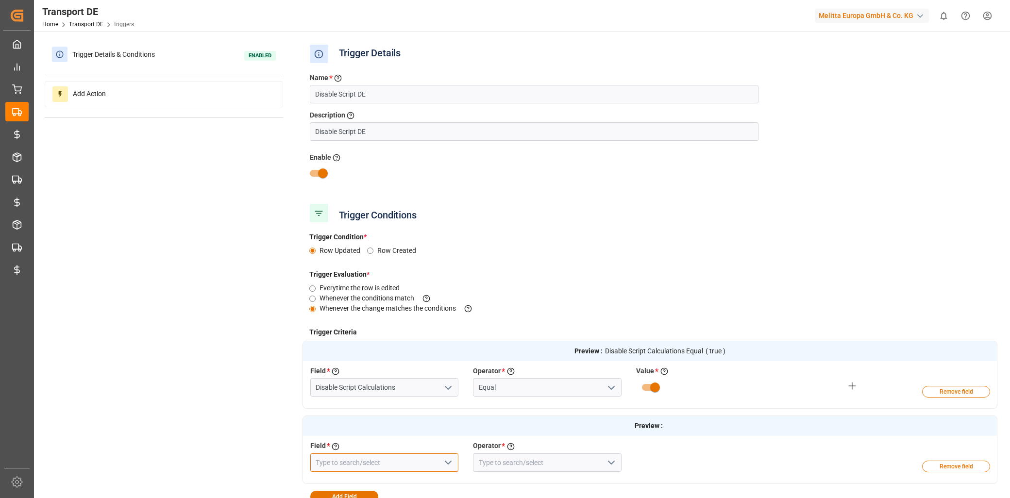
click at [355, 456] on input at bounding box center [384, 462] width 149 height 18
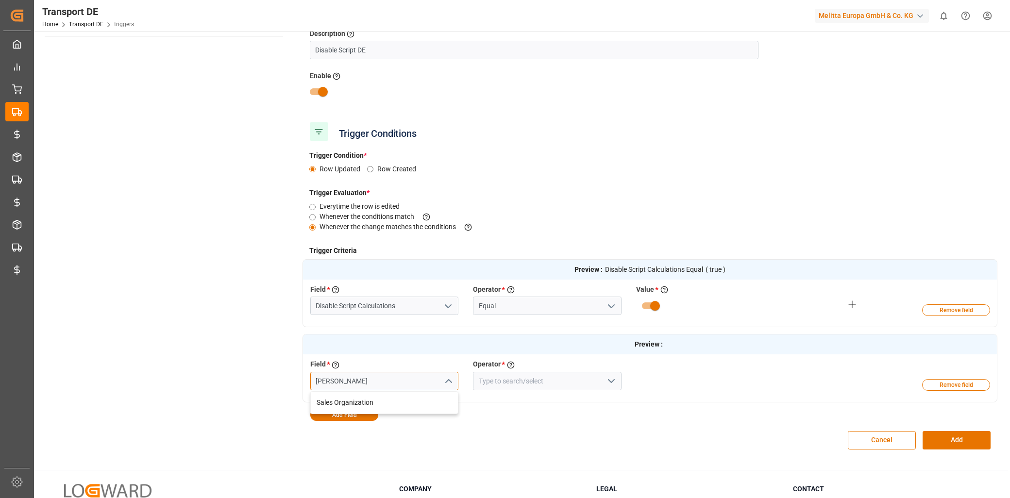
scroll to position [108, 0]
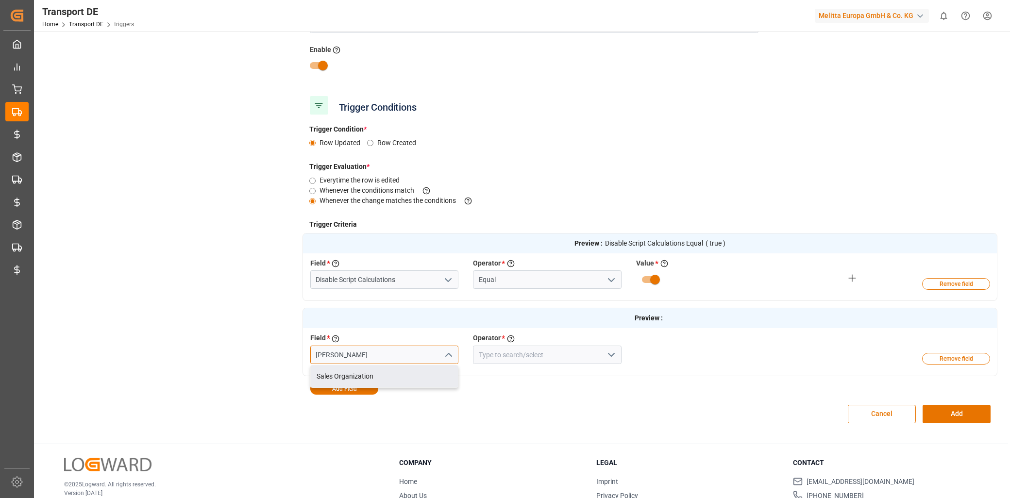
click at [367, 371] on div "Sales Organization" at bounding box center [385, 377] width 148 height 22
click at [511, 355] on input at bounding box center [547, 355] width 149 height 18
click at [617, 355] on icon "open menu" at bounding box center [611, 355] width 12 height 12
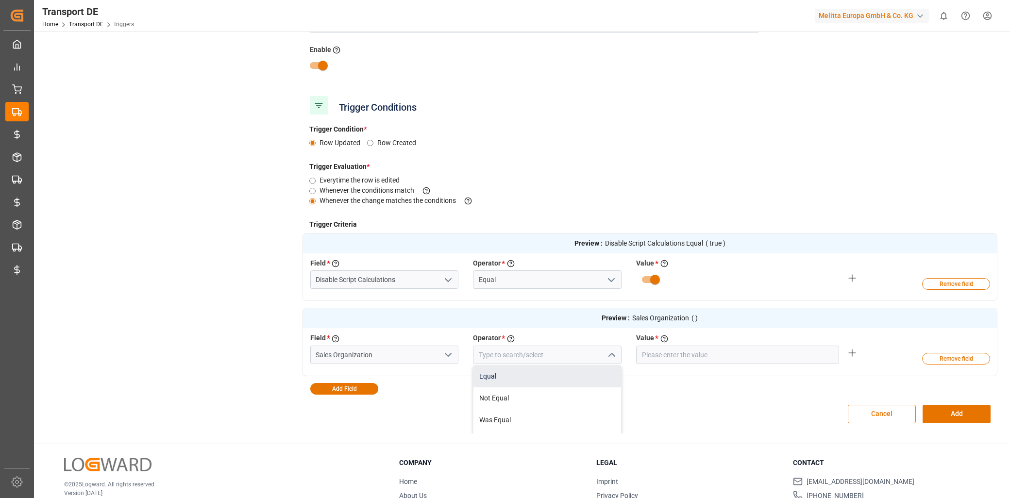
click at [562, 375] on div "Equal" at bounding box center [547, 377] width 148 height 22
click at [675, 353] on input "text" at bounding box center [737, 355] width 203 height 18
click at [780, 408] on div "Cancel Add" at bounding box center [649, 414] width 695 height 39
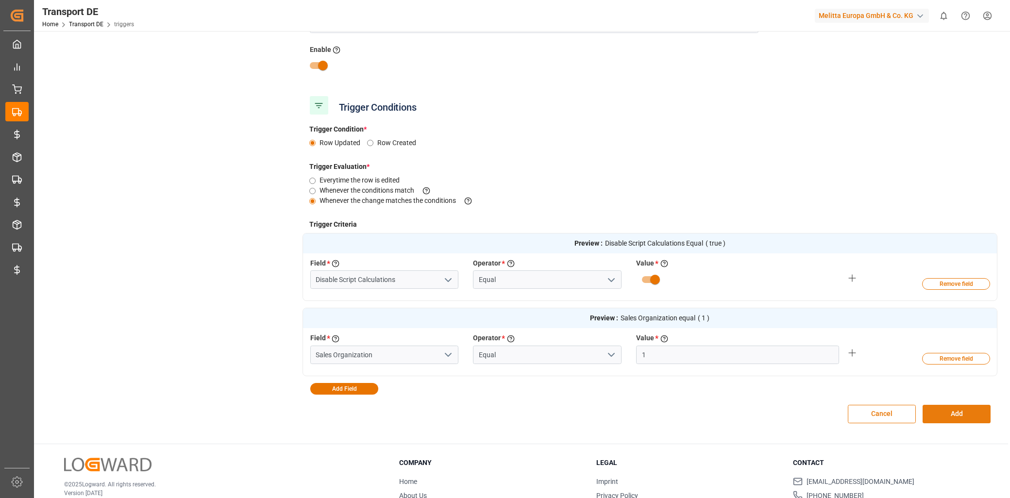
click at [956, 411] on button "Add" at bounding box center [957, 414] width 68 height 18
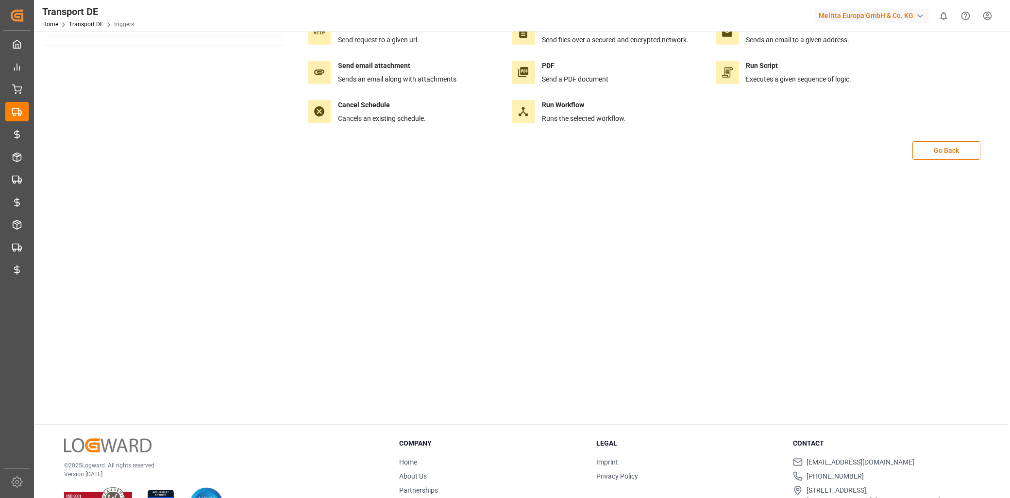
scroll to position [0, 0]
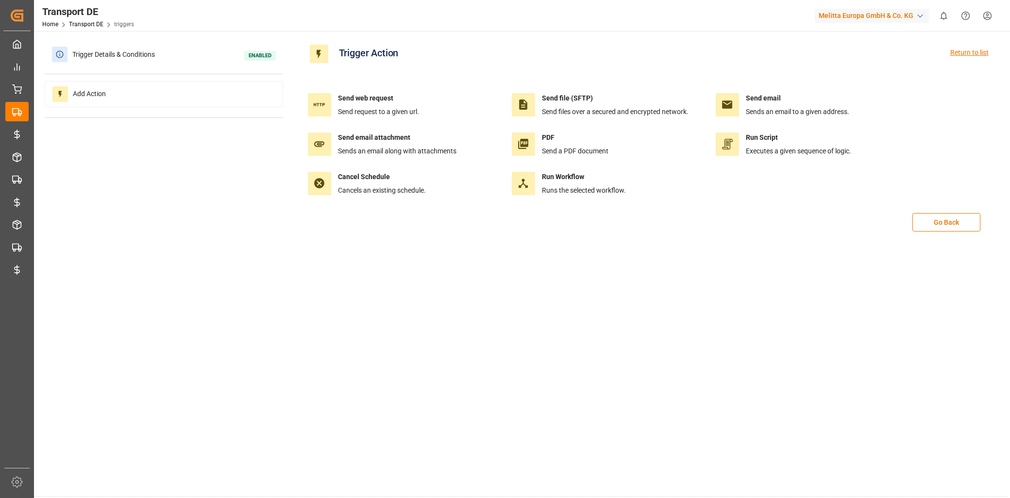
click at [979, 49] on div "Return to list" at bounding box center [969, 54] width 38 height 18
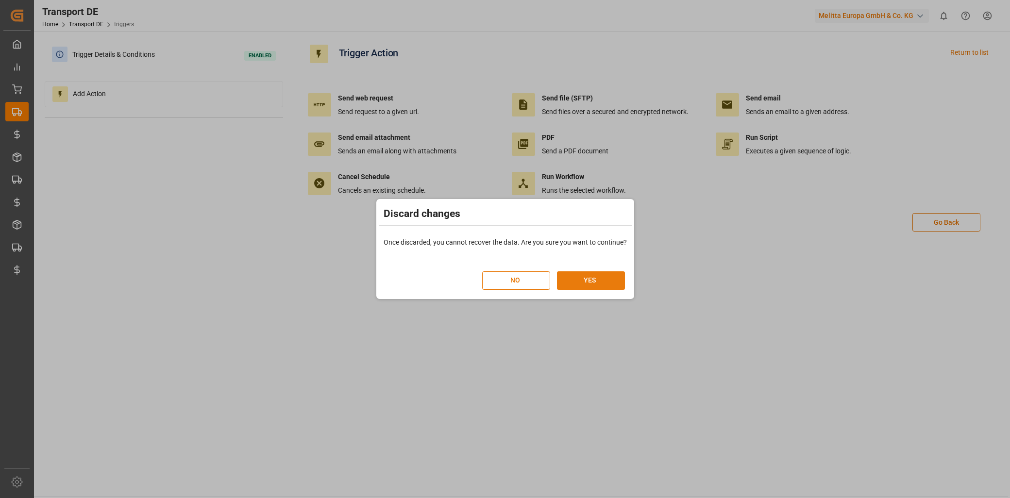
click at [614, 277] on button "YES" at bounding box center [591, 280] width 68 height 18
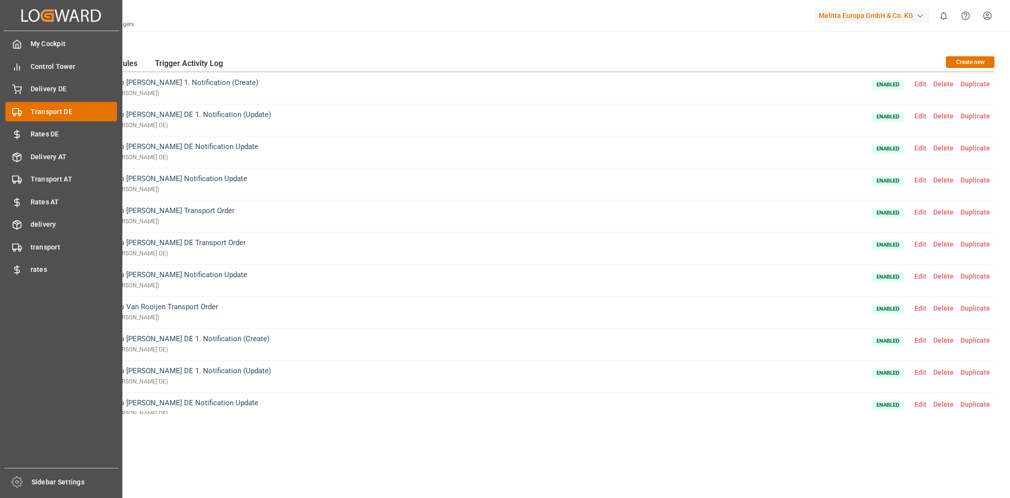
click at [58, 109] on span "Transport DE" at bounding box center [74, 112] width 87 height 10
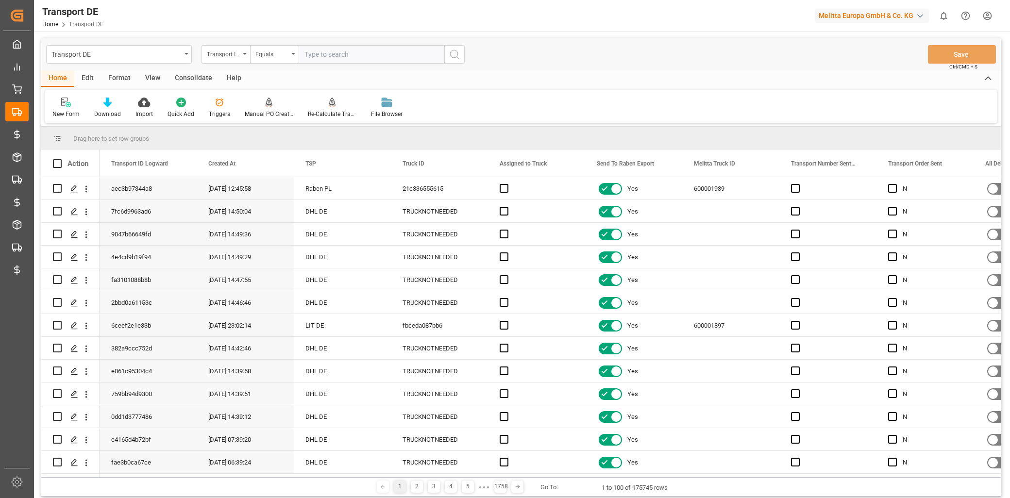
click at [91, 79] on div "Edit" at bounding box center [87, 78] width 27 height 17
click at [206, 104] on div at bounding box center [200, 102] width 36 height 10
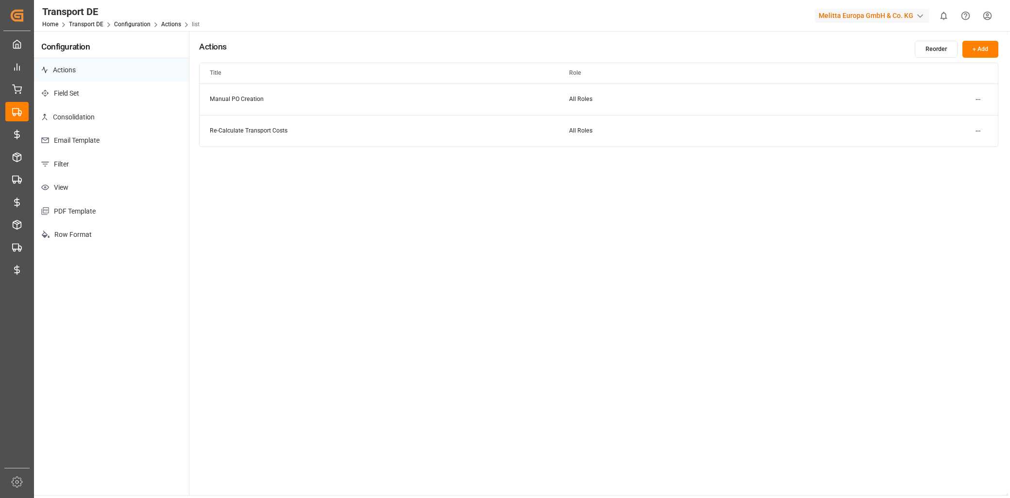
click at [91, 137] on p "Email Template" at bounding box center [111, 141] width 155 height 24
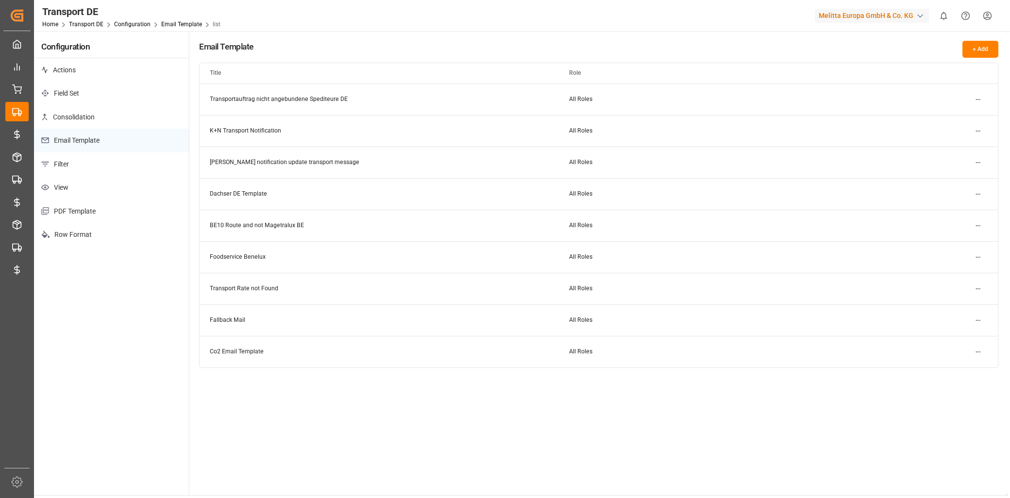
click at [976, 44] on button "+ Add" at bounding box center [980, 49] width 36 height 17
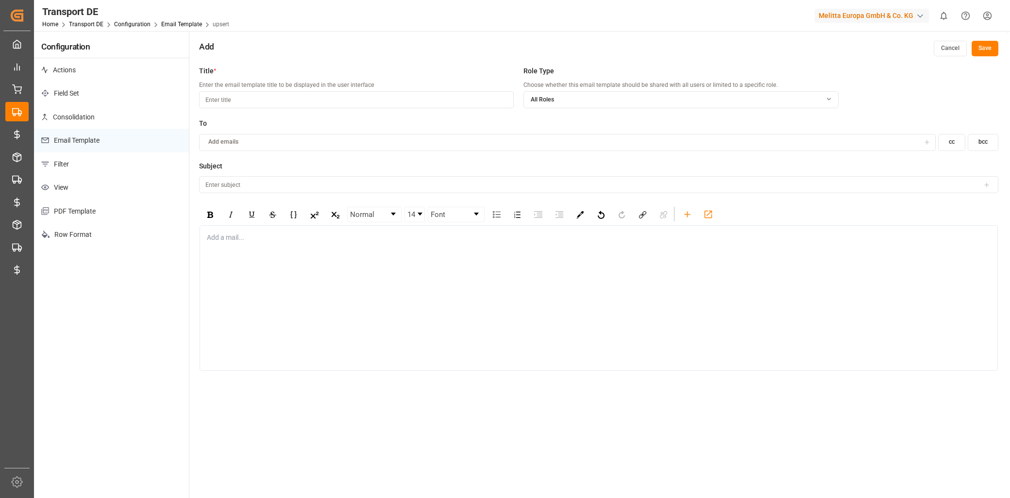
click at [272, 99] on input at bounding box center [356, 99] width 315 height 17
click at [240, 185] on input at bounding box center [598, 184] width 799 height 17
click at [234, 230] on div "Add a mail..." at bounding box center [599, 298] width 798 height 146
click at [685, 219] on icon "rdw-toolbar" at bounding box center [687, 214] width 10 height 10
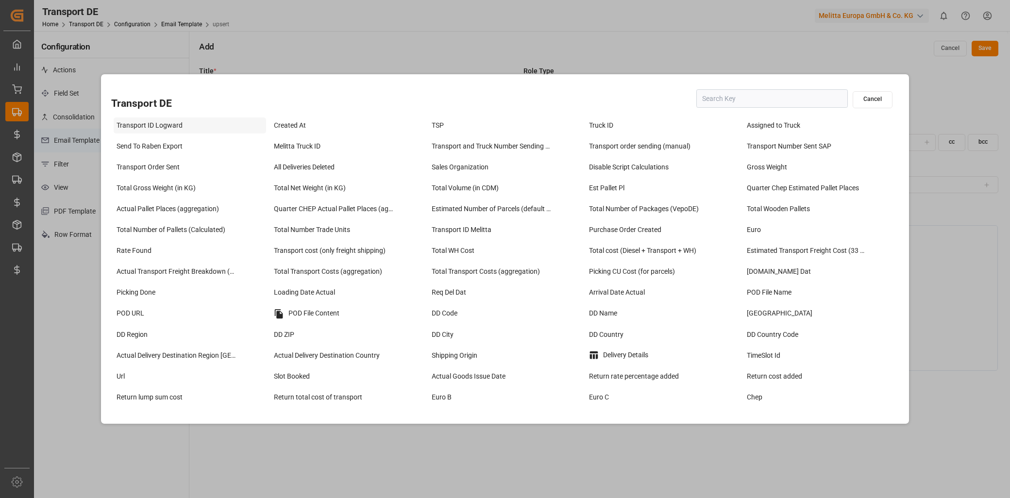
click at [145, 125] on div "Transport ID Logward" at bounding box center [190, 125] width 152 height 16
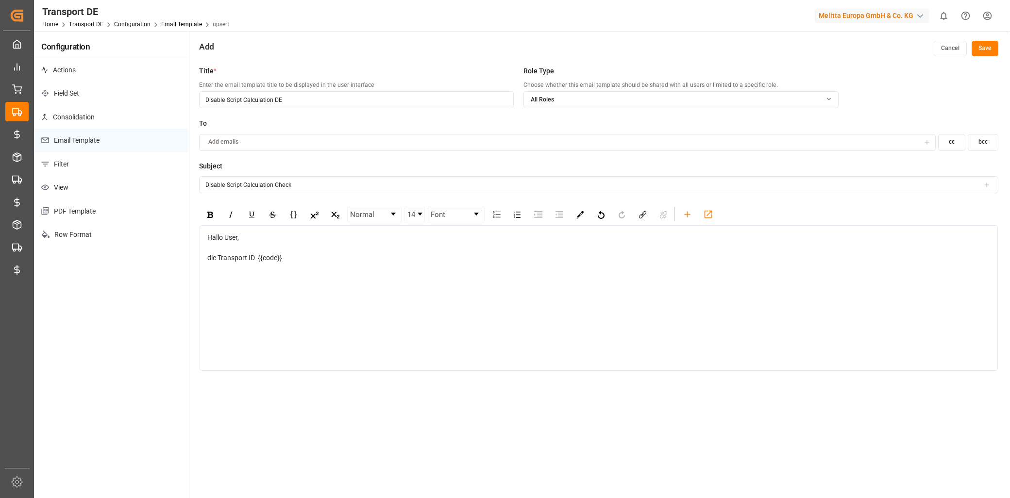
click at [327, 254] on div "die Transport ID {{code}}" at bounding box center [598, 258] width 783 height 10
click at [347, 261] on div "die Transport ID {{code}}" at bounding box center [598, 258] width 783 height 10
click at [690, 209] on icon "rdw-toolbar" at bounding box center [687, 214] width 10 height 10
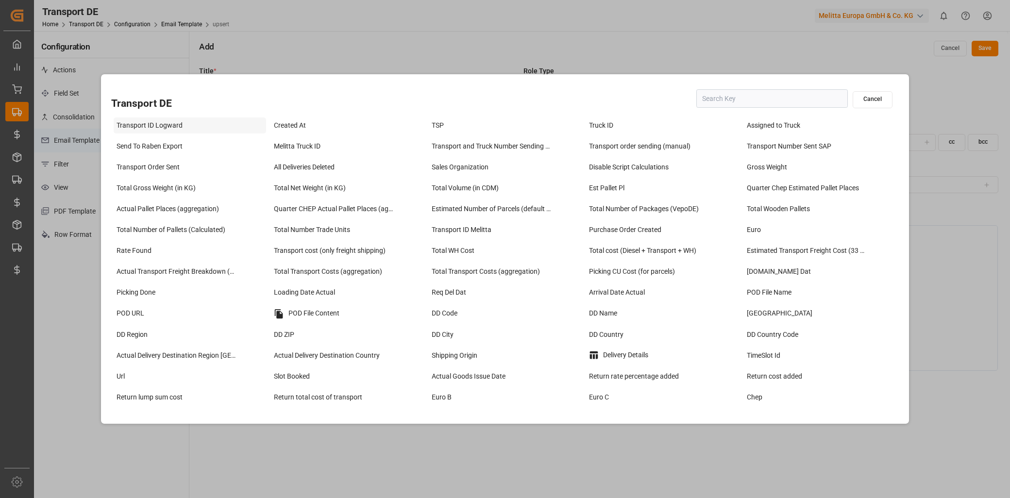
click at [191, 123] on div "Transport ID Logward" at bounding box center [190, 125] width 152 height 16
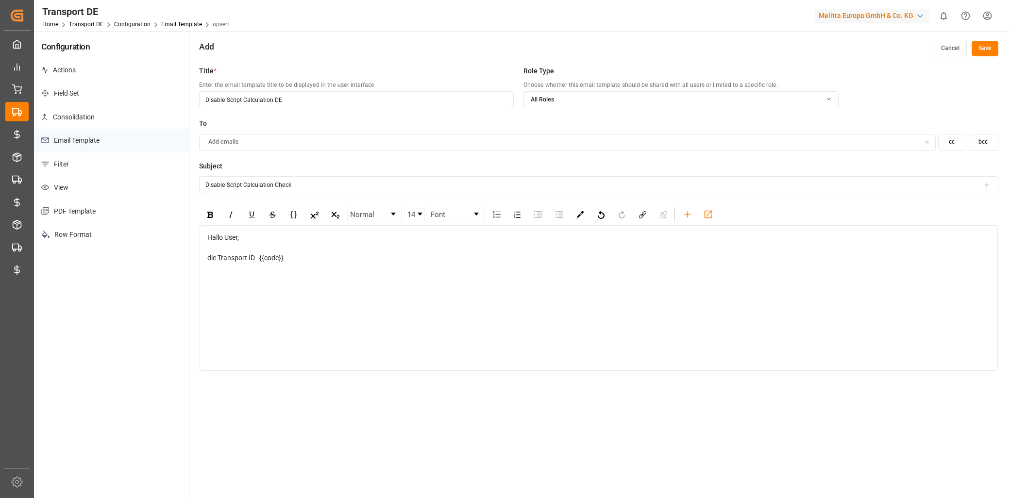
click at [296, 255] on div "die Transport ID {{code}}" at bounding box center [598, 258] width 783 height 10
click at [685, 213] on icon "rdw-toolbar" at bounding box center [687, 214] width 10 height 10
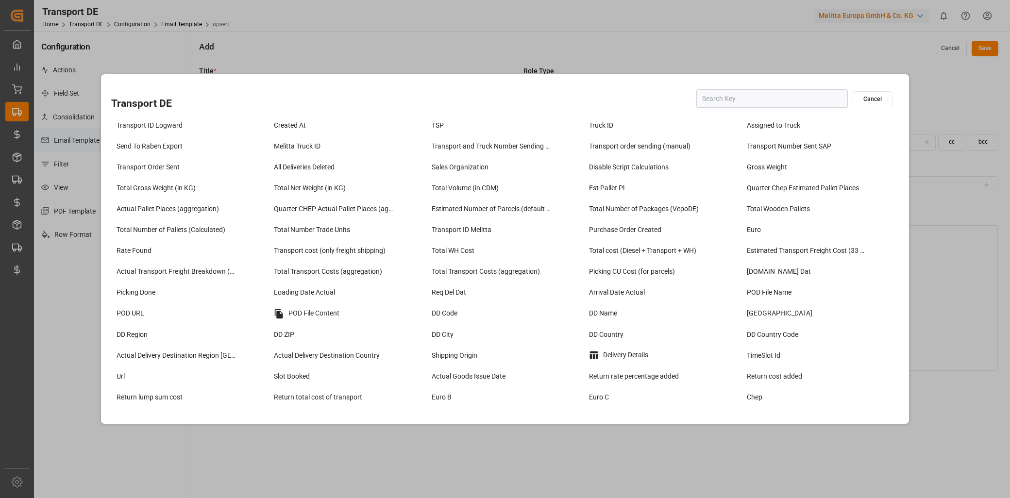
click at [970, 187] on div "Transport DE Cancel Transport ID Logward Created At TSP Truck ID Assigned to Tr…" at bounding box center [505, 249] width 1010 height 498
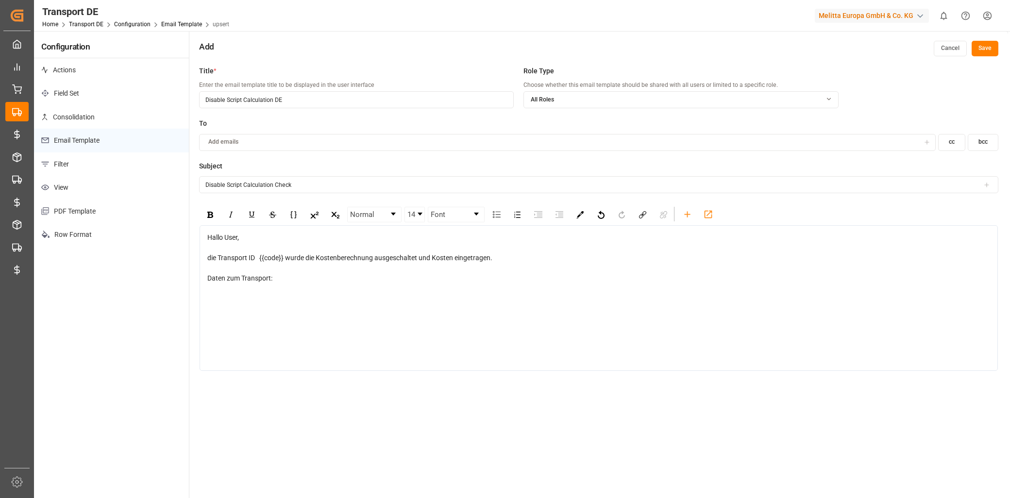
click at [246, 300] on div "rdw-editor" at bounding box center [598, 299] width 783 height 10
click at [689, 214] on icon "rdw-toolbar" at bounding box center [687, 214] width 6 height 6
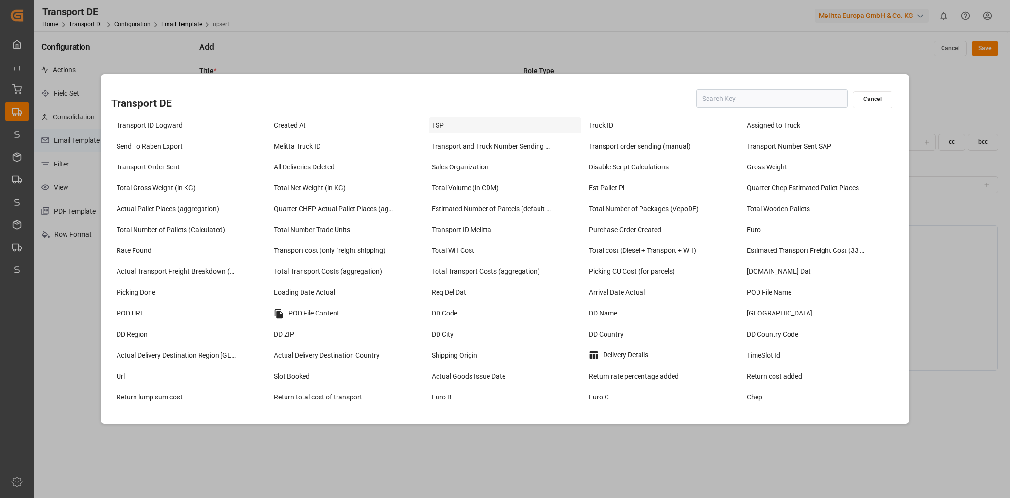
click at [465, 129] on div "TSP" at bounding box center [505, 125] width 152 height 16
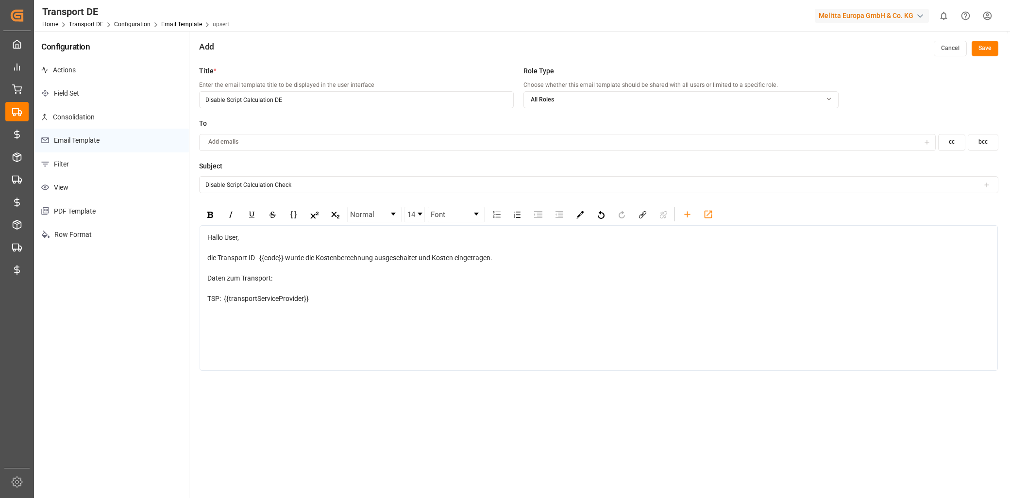
click at [332, 297] on div "TSP: {{transportServiceProvider}}" at bounding box center [598, 299] width 783 height 10
click at [312, 298] on div "TSP: {{transportServiceProvider}}" at bounding box center [598, 299] width 783 height 10
click at [682, 214] on icon "rdw-toolbar" at bounding box center [687, 214] width 10 height 10
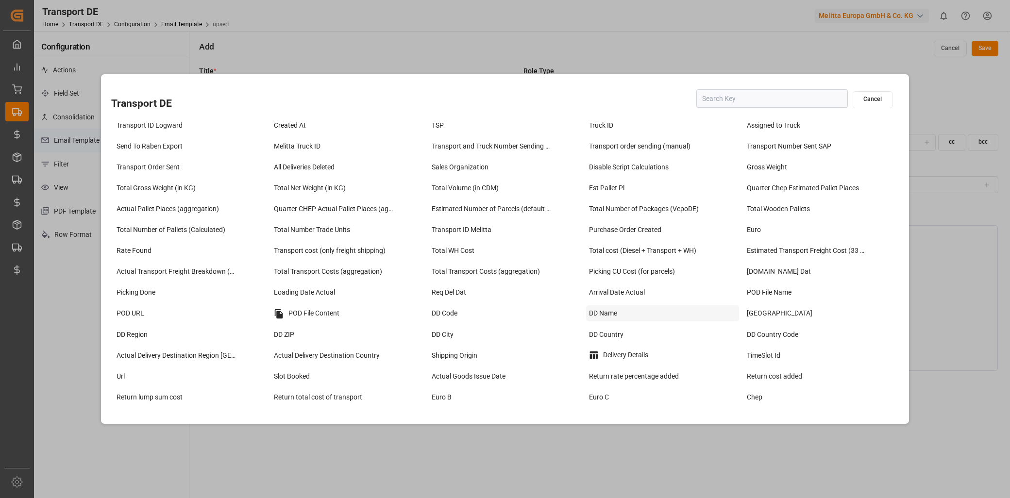
click at [624, 307] on div "DD Name" at bounding box center [662, 313] width 152 height 16
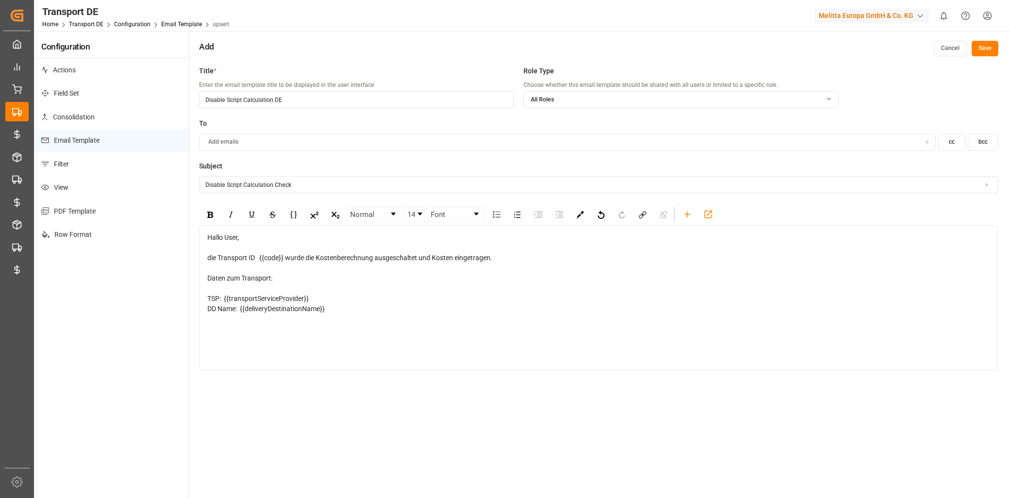
click at [361, 309] on div "DD Name: {{deliveryDestinationName}}" at bounding box center [598, 309] width 783 height 10
click at [683, 213] on icon "rdw-toolbar" at bounding box center [687, 214] width 10 height 10
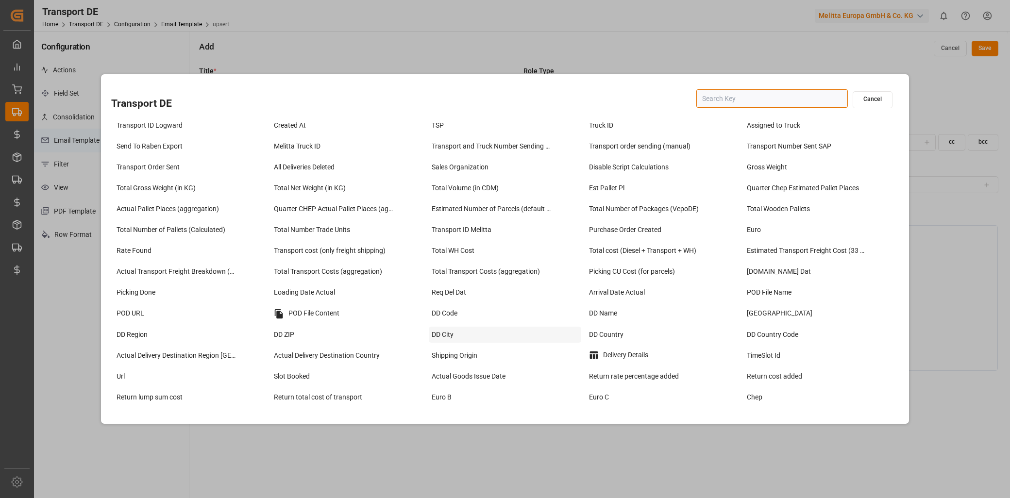
click at [455, 331] on div "DD City" at bounding box center [505, 335] width 152 height 16
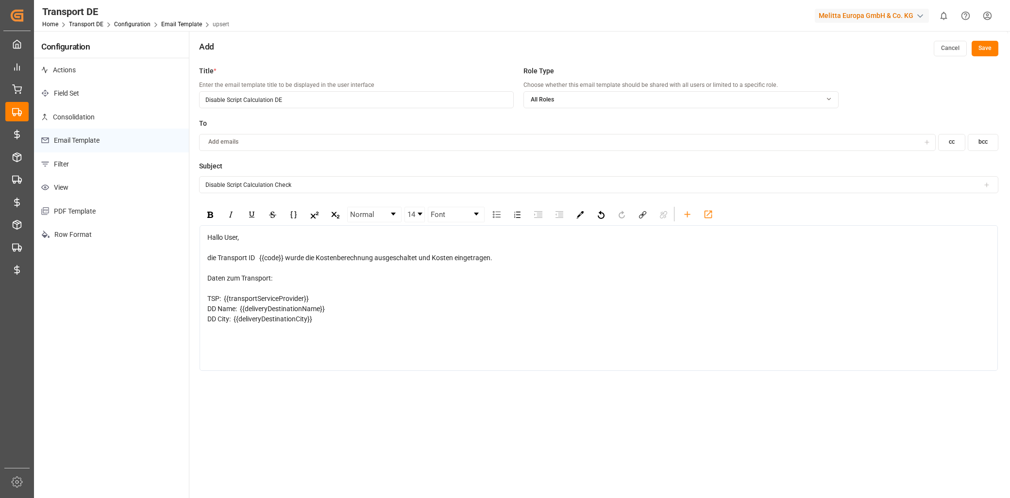
click at [338, 324] on div "DD Name: {{deliveryDestinationName}} DD City: {{deliveryDestinationCity}}" at bounding box center [598, 314] width 783 height 20
click at [686, 216] on icon "rdw-toolbar" at bounding box center [687, 214] width 10 height 10
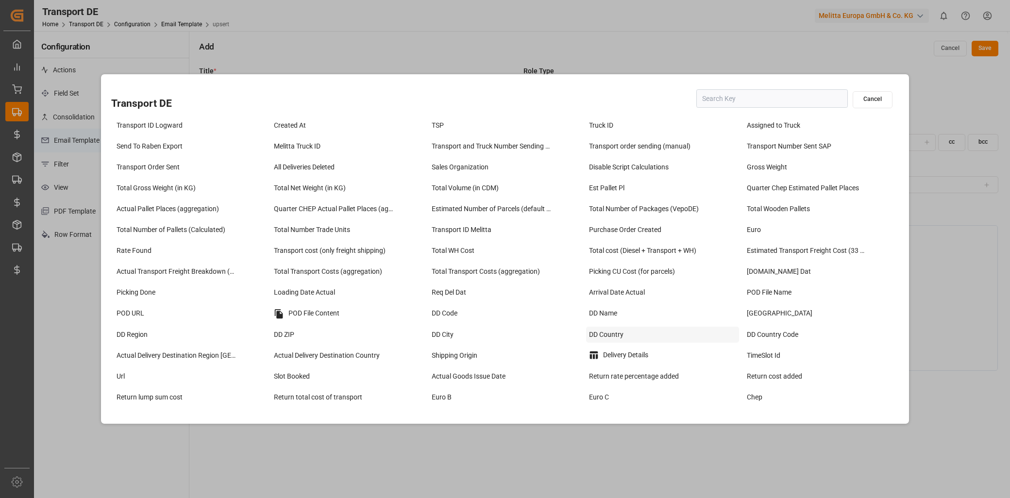
click at [675, 337] on div "DD Country" at bounding box center [662, 335] width 152 height 16
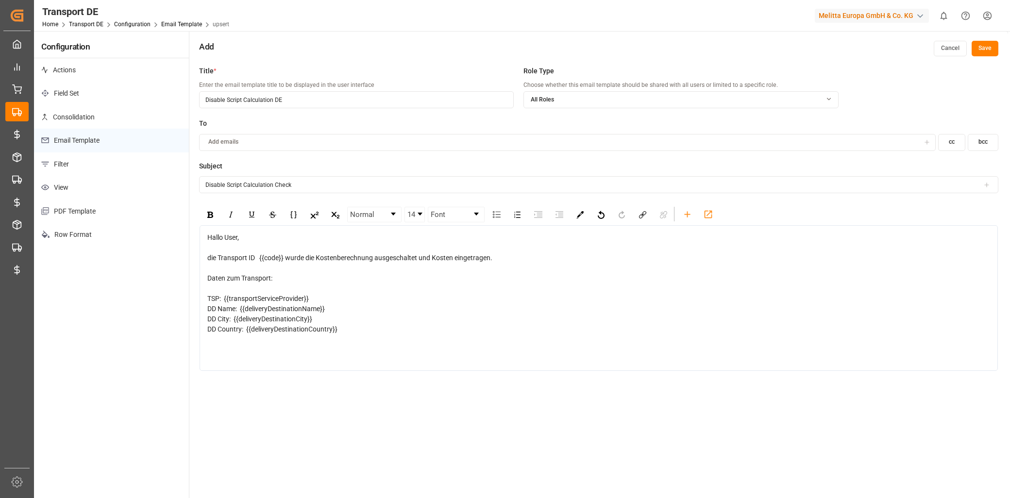
click at [410, 334] on div "DD Country: {{deliveryDestinationCountry}}" at bounding box center [598, 329] width 783 height 10
click at [340, 327] on div "DD Country: {{deliveryDestinationCountry}}" at bounding box center [598, 329] width 783 height 10
click at [683, 213] on icon "rdw-toolbar" at bounding box center [687, 214] width 10 height 10
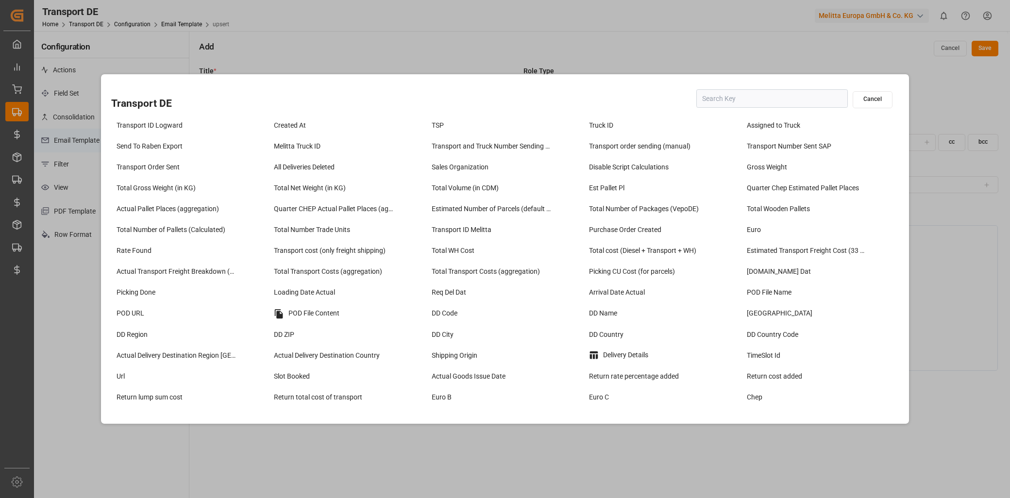
click at [930, 238] on div "Transport DE Cancel Transport ID Logward Created At TSP Truck ID Assigned to Tr…" at bounding box center [505, 249] width 1010 height 498
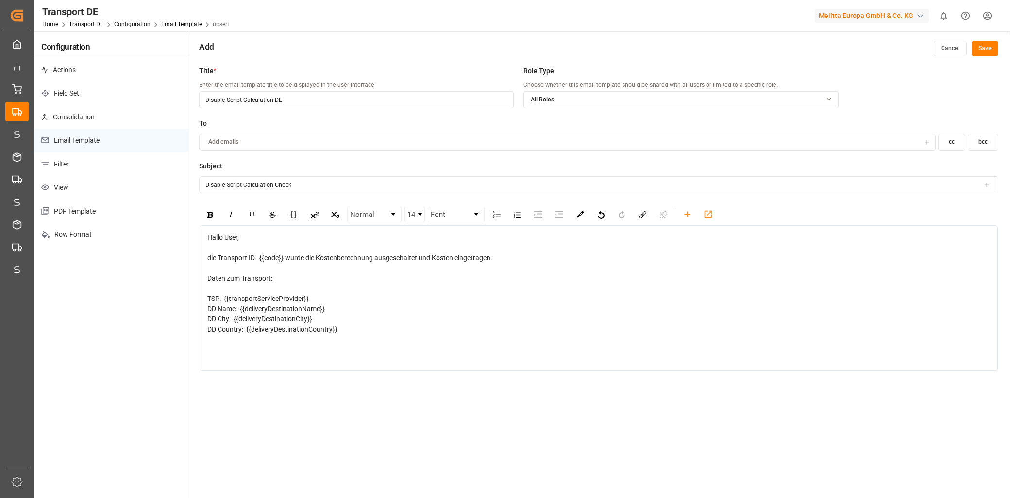
click at [353, 331] on div "DD Country: {{deliveryDestinationCountry}}" at bounding box center [598, 329] width 783 height 10
click at [688, 221] on div "rdw-toolbar" at bounding box center [687, 214] width 17 height 15
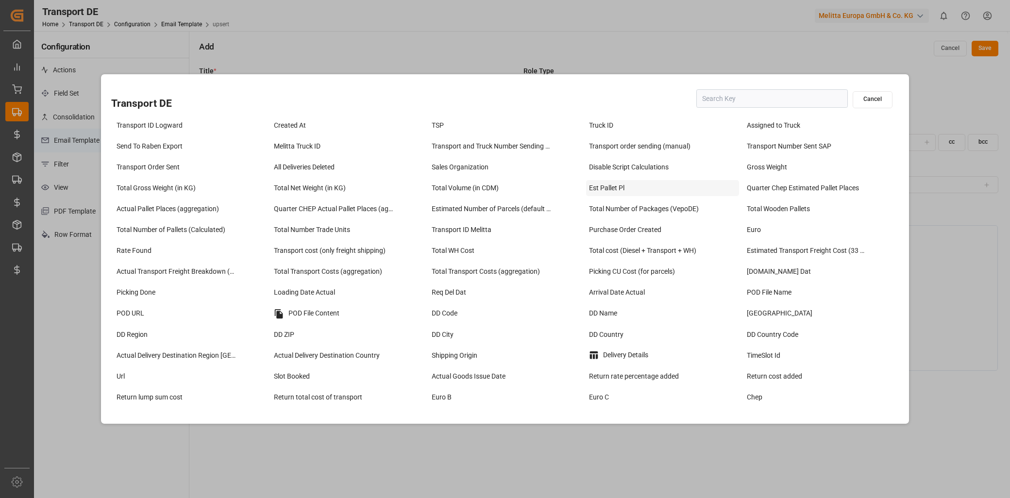
click at [589, 191] on div "Est Pallet Pl" at bounding box center [662, 188] width 152 height 16
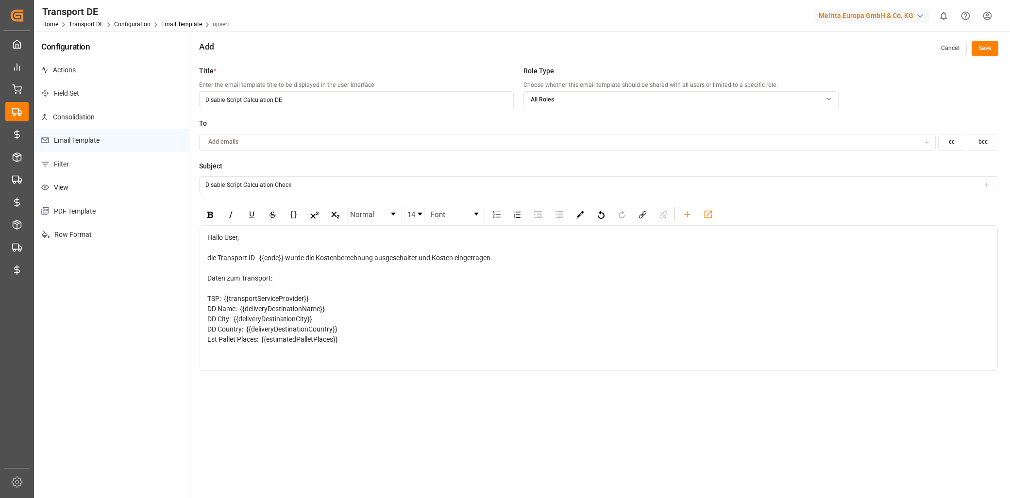
click at [373, 342] on div "Est Pallet Places: {{estimatedPalletPlaces}}" at bounding box center [598, 340] width 783 height 10
click at [687, 216] on icon "rdw-toolbar" at bounding box center [687, 214] width 6 height 6
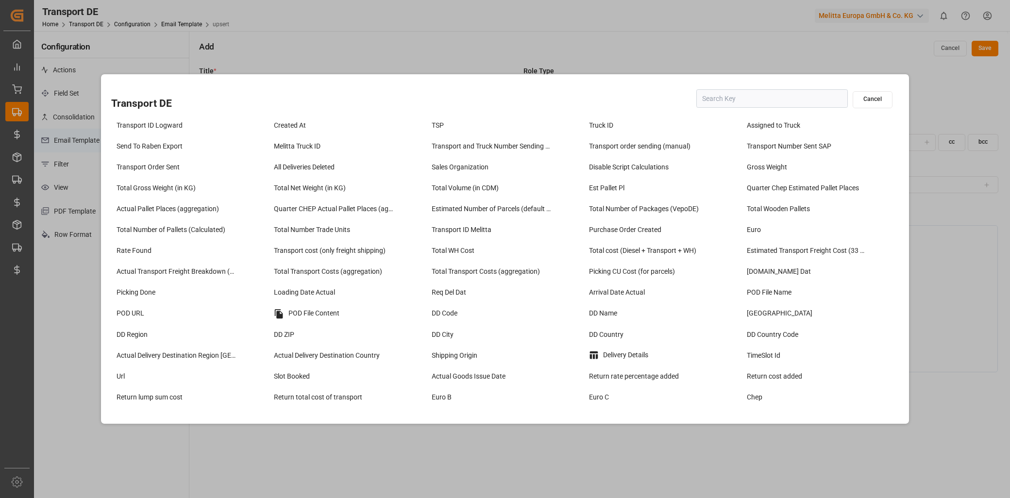
click at [867, 103] on button "Cancel" at bounding box center [873, 99] width 40 height 17
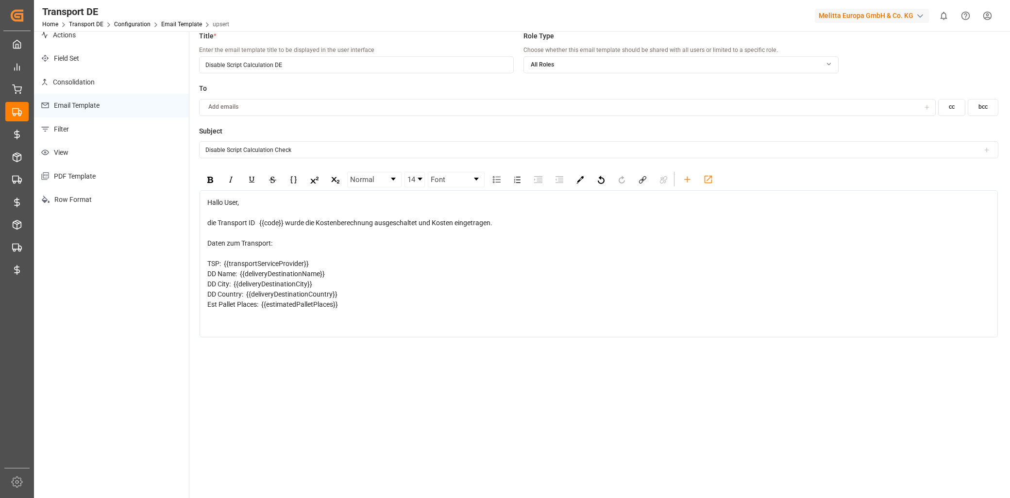
scroll to position [54, 0]
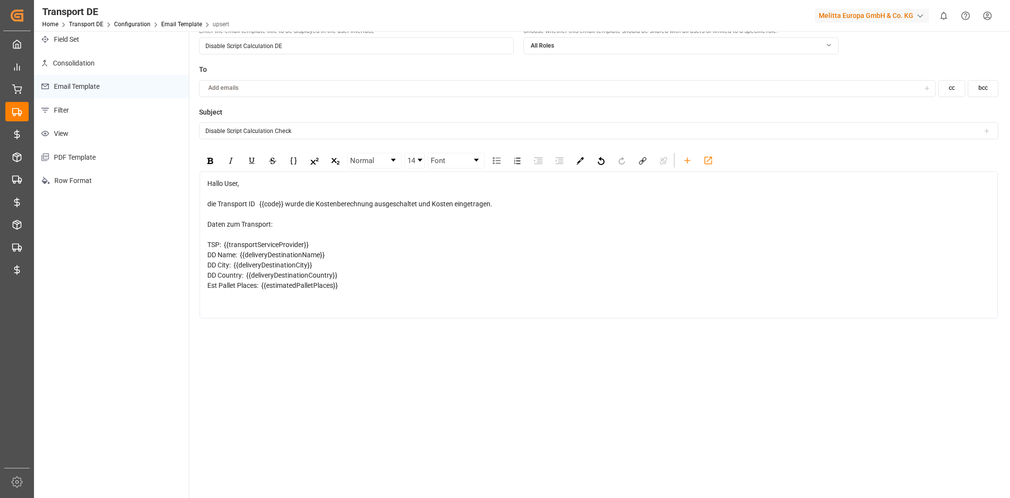
click at [349, 289] on div "Est Pallet Places: {{estimatedPalletPlaces}}" at bounding box center [598, 286] width 783 height 10
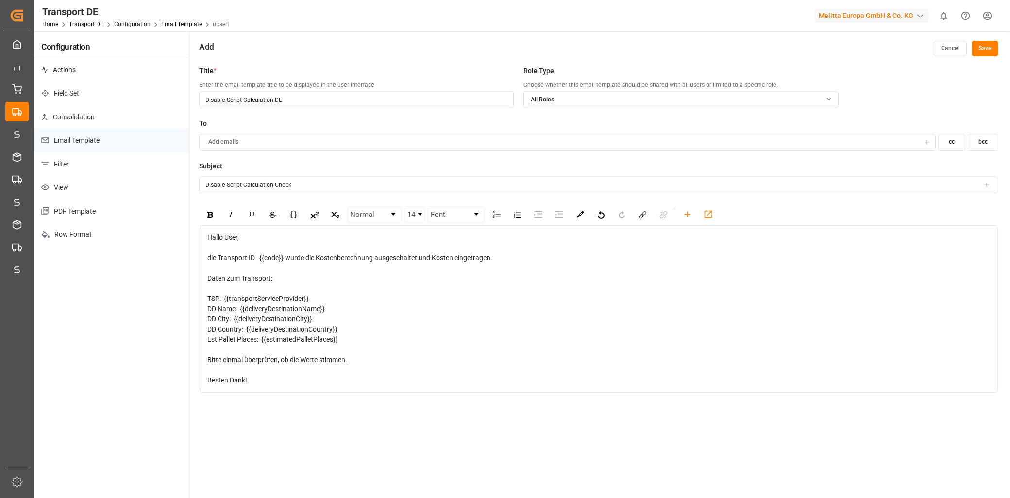
click at [348, 336] on div "Est Pallet Places: {{estimatedPalletPlaces}}" at bounding box center [598, 340] width 783 height 10
drag, startPoint x: 256, startPoint y: 392, endPoint x: 200, endPoint y: 353, distance: 68.5
click at [200, 353] on div "Hallo User, die Transport ID {{code}} wurde die Kostenberechnung ausgeschaltet …" at bounding box center [599, 319] width 798 height 188
click at [683, 216] on icon "rdw-toolbar" at bounding box center [687, 214] width 10 height 10
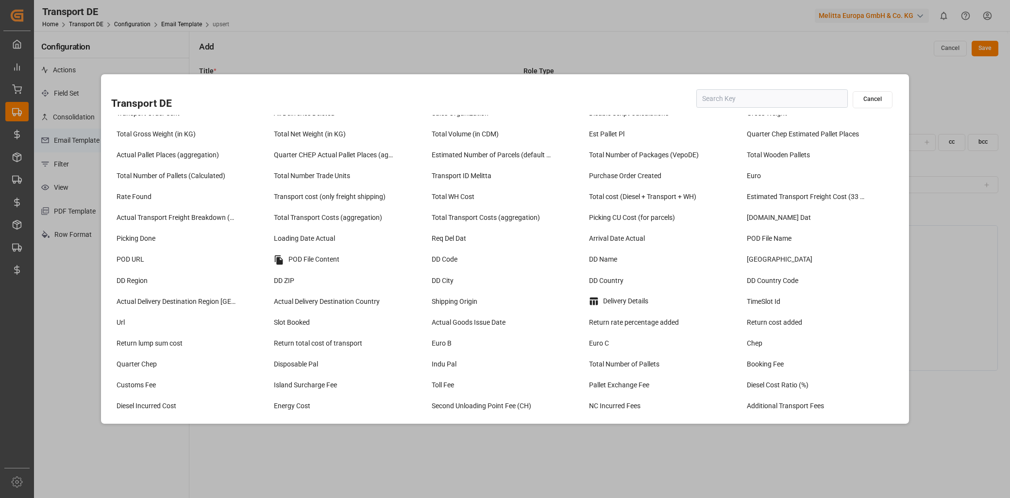
scroll to position [108, 0]
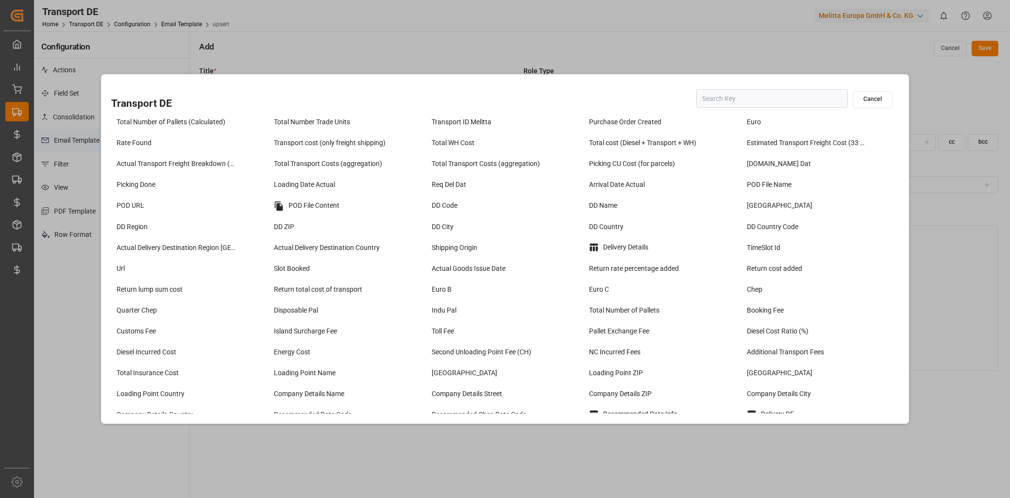
click at [871, 104] on button "Cancel" at bounding box center [873, 99] width 40 height 17
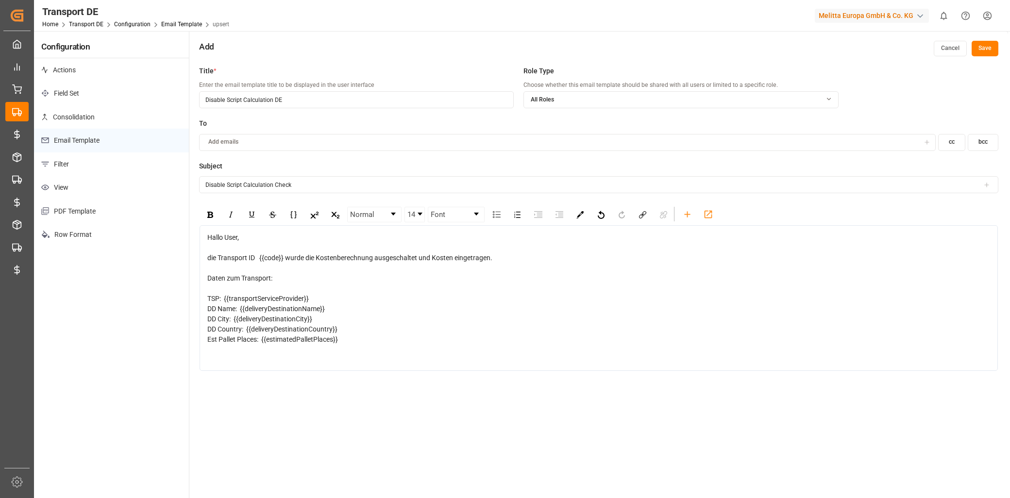
click at [371, 340] on div "Est Pallet Places: {{estimatedPalletPlaces}}" at bounding box center [598, 340] width 783 height 10
drag, startPoint x: 990, startPoint y: 48, endPoint x: 979, endPoint y: 55, distance: 12.9
click at [990, 48] on button "Save" at bounding box center [985, 49] width 27 height 16
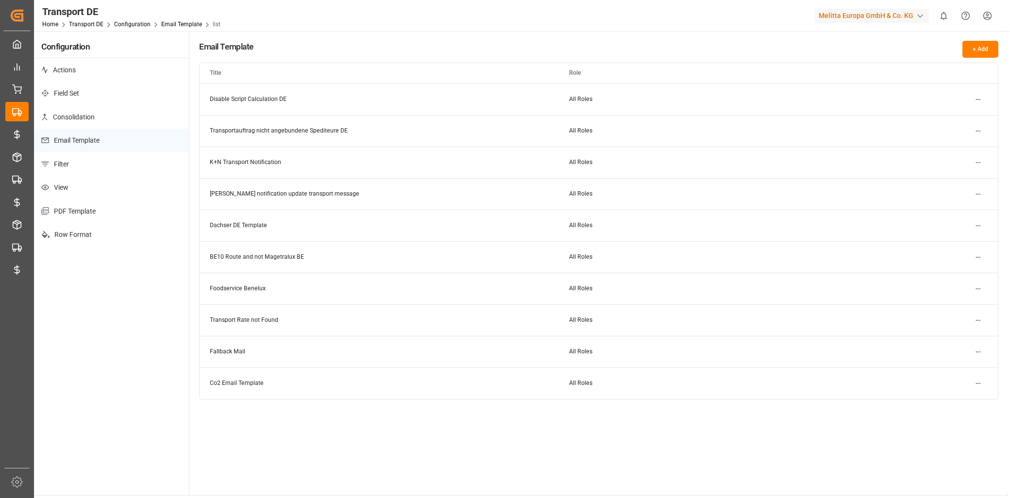
click at [978, 96] on html "Created by potrace 1.15, written by Peter Selinger 2001-2017 Created by potrace…" at bounding box center [505, 249] width 1010 height 498
click at [962, 129] on small "Duplicate" at bounding box center [951, 132] width 25 height 6
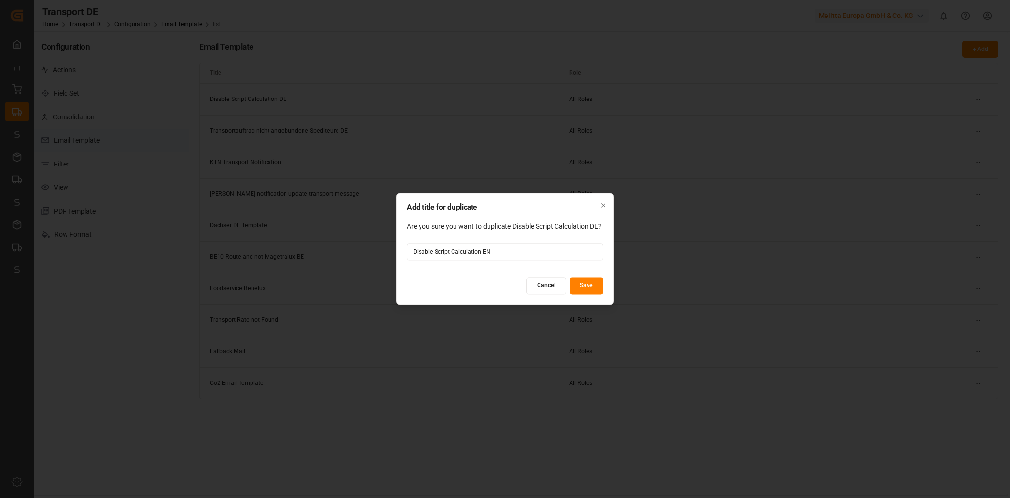
click at [587, 283] on button "Save" at bounding box center [587, 286] width 34 height 17
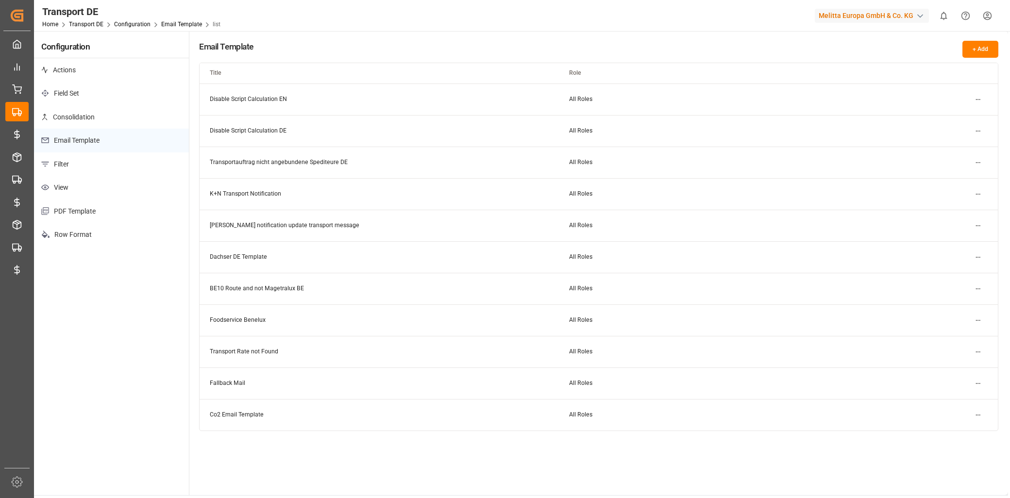
click at [977, 95] on html "Created by potrace 1.15, written by Peter Selinger 2001-2017 Created by potrace…" at bounding box center [505, 249] width 1010 height 498
click at [960, 116] on div "Edit" at bounding box center [961, 119] width 50 height 14
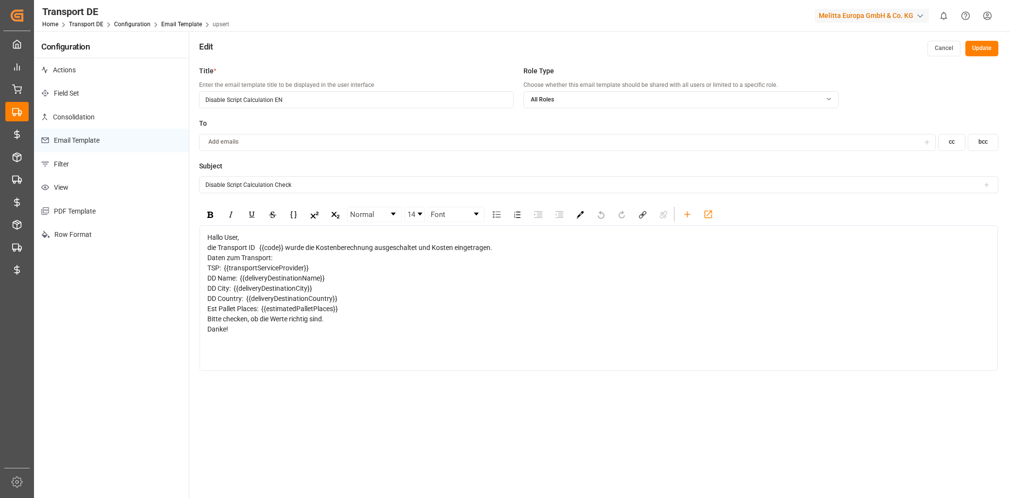
drag, startPoint x: 241, startPoint y: 374, endPoint x: 194, endPoint y: 255, distance: 127.8
click at [194, 255] on div "Title * Enter the email template title to be displayed in the user interface Di…" at bounding box center [598, 310] width 819 height 498
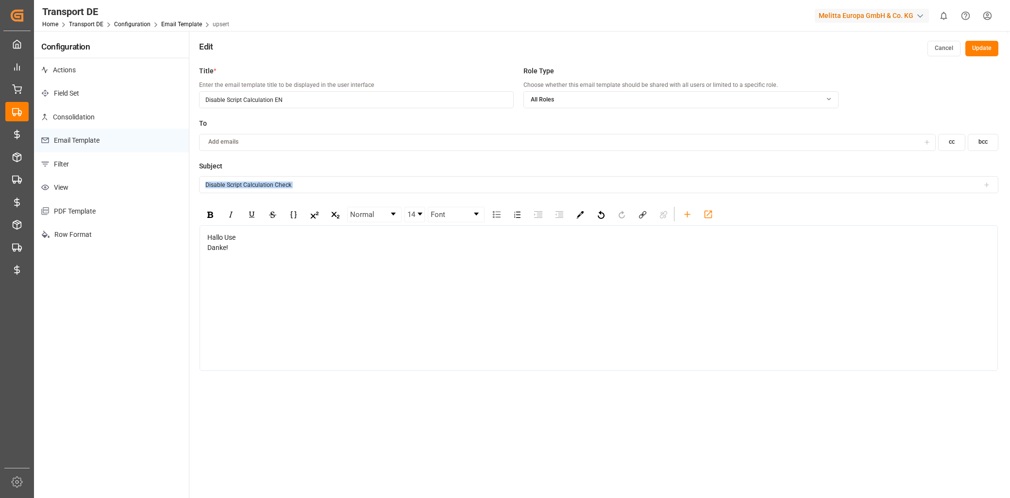
drag, startPoint x: 230, startPoint y: 250, endPoint x: 209, endPoint y: 237, distance: 24.4
click at [209, 237] on div "Hallo Use Danke!" at bounding box center [599, 298] width 798 height 146
click at [224, 247] on span "Danke!" at bounding box center [217, 248] width 21 height 8
drag, startPoint x: 235, startPoint y: 248, endPoint x: 202, endPoint y: 240, distance: 33.9
click at [202, 240] on div "Hallo Use Danke!" at bounding box center [599, 298] width 798 height 146
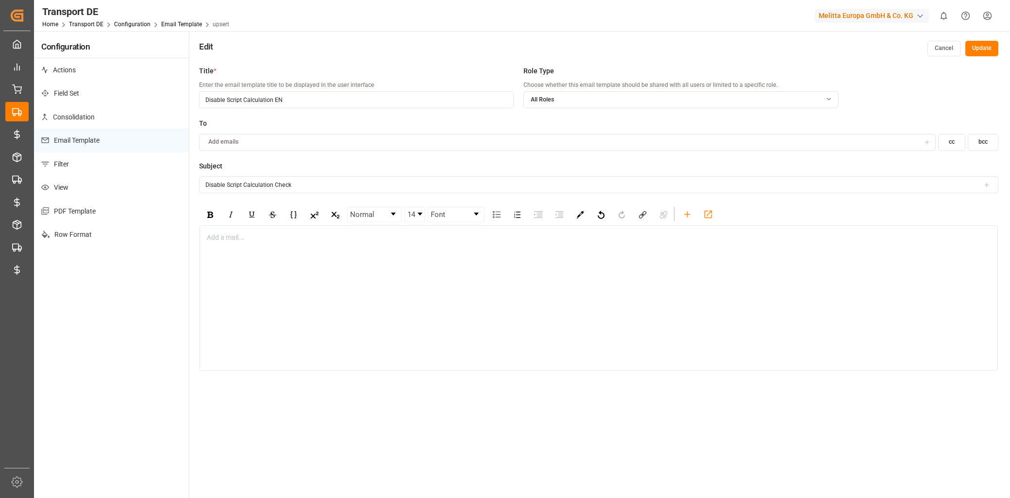
click at [255, 321] on div "Add a mail..." at bounding box center [599, 298] width 798 height 146
click at [682, 214] on icon "rdw-toolbar" at bounding box center [687, 214] width 10 height 10
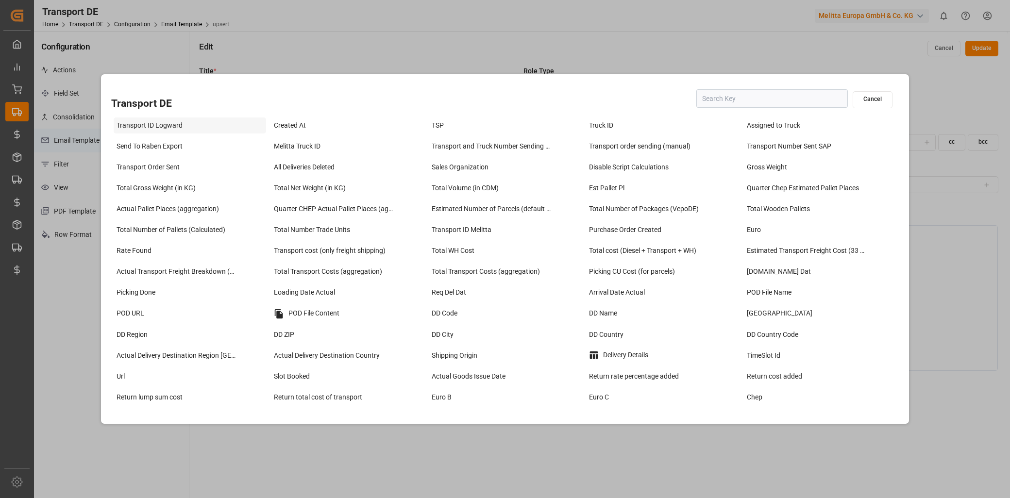
click at [118, 129] on div "Transport ID Logward" at bounding box center [190, 125] width 152 height 16
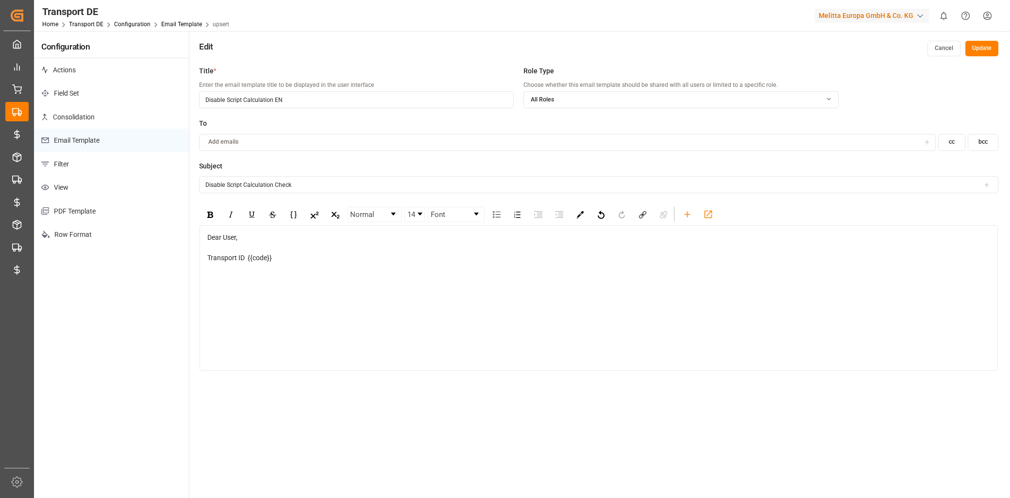
click at [301, 257] on div "Transport ID {{code}}" at bounding box center [598, 258] width 783 height 10
click at [688, 216] on icon "rdw-toolbar" at bounding box center [687, 214] width 10 height 10
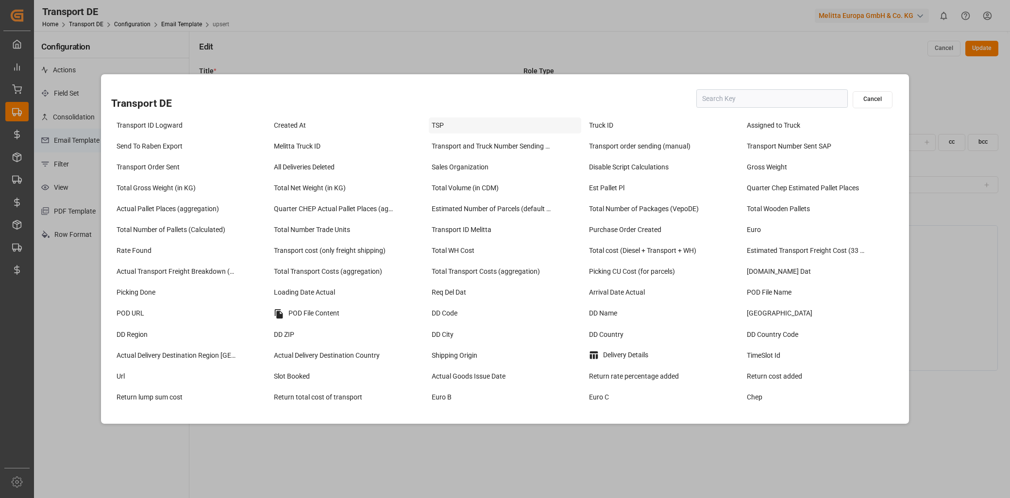
click at [453, 123] on div "TSP" at bounding box center [505, 125] width 152 height 16
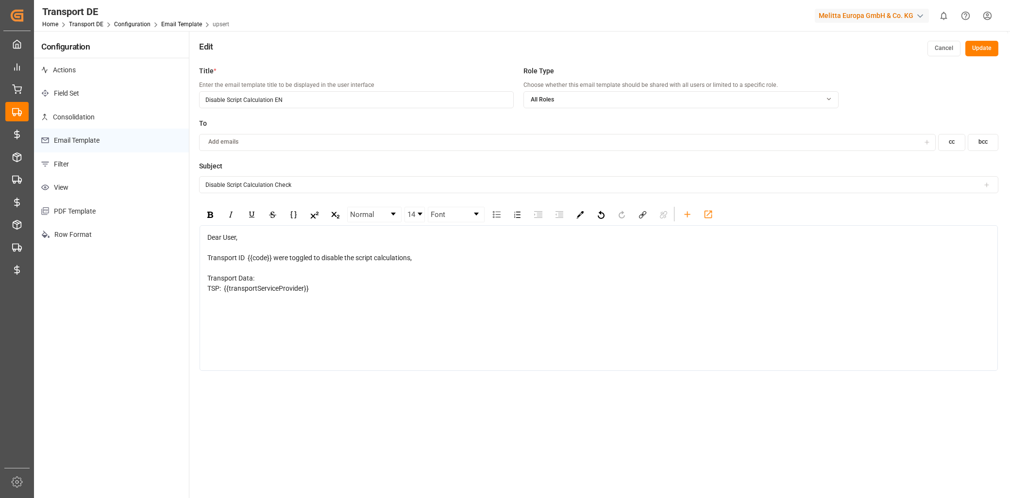
click at [345, 292] on div "TSP: {{transportServiceProvider}}" at bounding box center [598, 289] width 783 height 10
click at [688, 217] on icon "rdw-toolbar" at bounding box center [687, 214] width 10 height 10
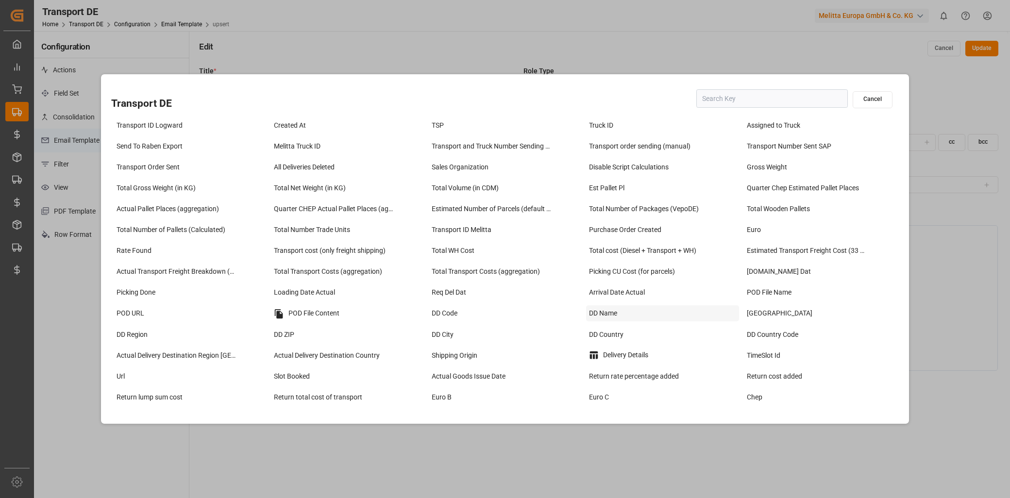
click at [606, 314] on div "DD Name" at bounding box center [662, 313] width 152 height 16
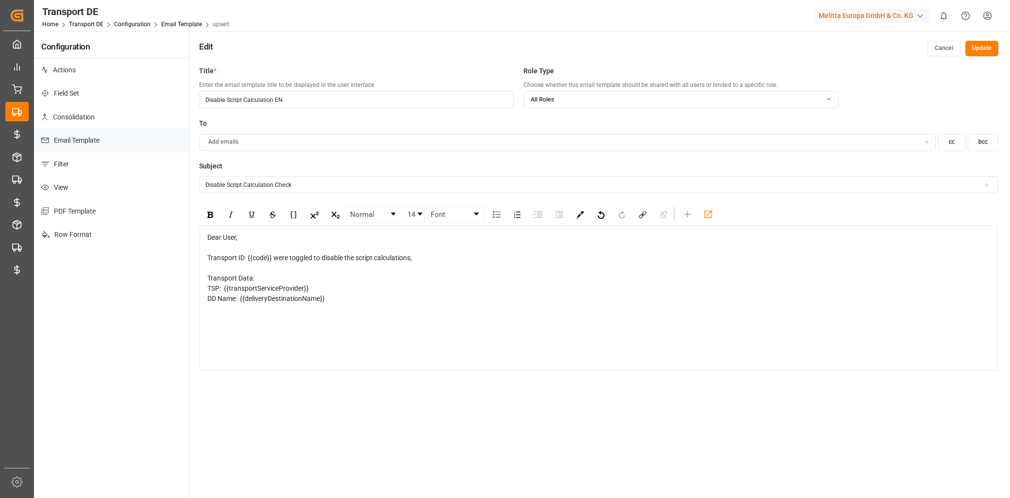
click at [369, 301] on div "DD Name: {{deliveryDestinationName}}" at bounding box center [598, 299] width 783 height 10
click at [352, 297] on div "DD Name: {{deliveryDestinationName}}" at bounding box center [598, 299] width 783 height 10
click at [683, 211] on icon "rdw-toolbar" at bounding box center [687, 214] width 10 height 10
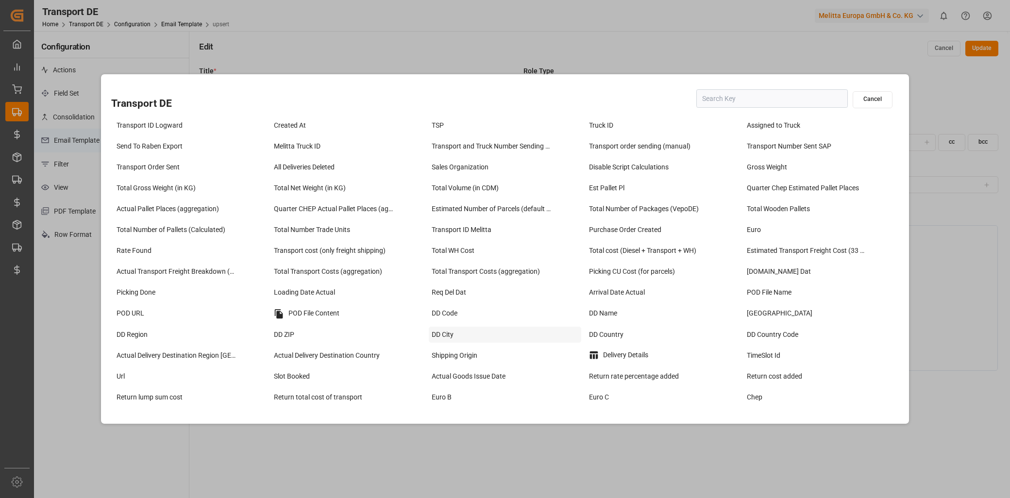
click at [468, 338] on div "DD City" at bounding box center [505, 335] width 152 height 16
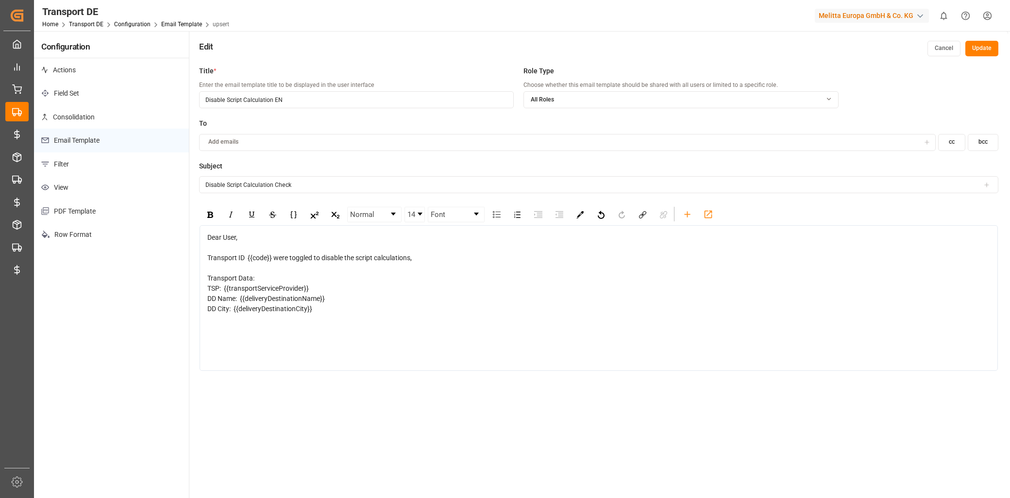
click at [320, 308] on div "DD City: {{deliveryDestinationCity}}" at bounding box center [598, 309] width 783 height 10
click at [686, 210] on icon "rdw-toolbar" at bounding box center [687, 214] width 10 height 10
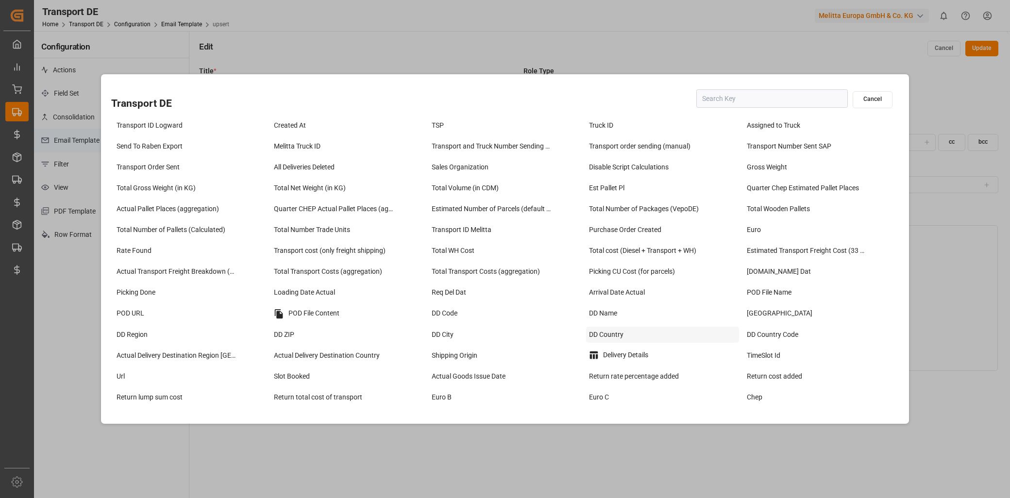
click at [619, 331] on div "DD Country" at bounding box center [662, 335] width 152 height 16
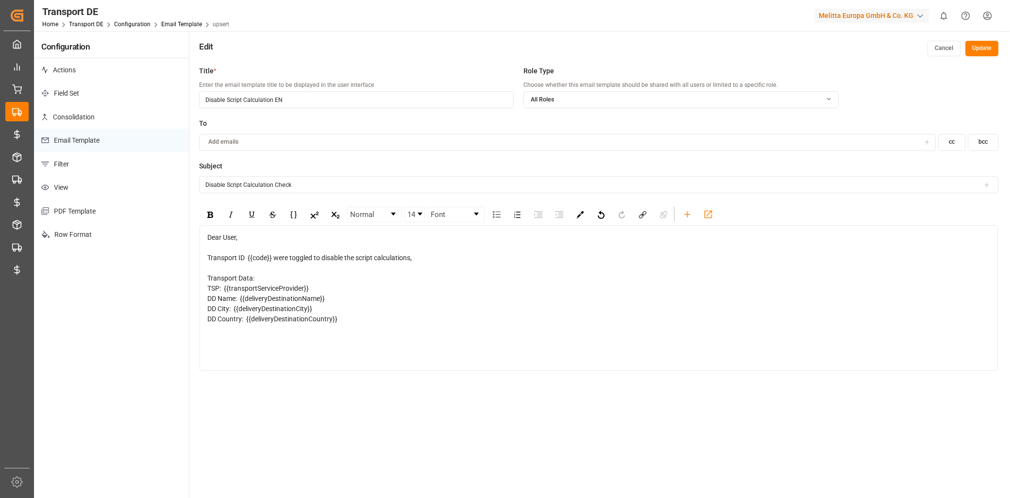
click at [351, 321] on div "DD Country: {{deliveryDestinationCountry}}" at bounding box center [598, 319] width 783 height 10
click at [691, 218] on icon "rdw-toolbar" at bounding box center [687, 214] width 10 height 10
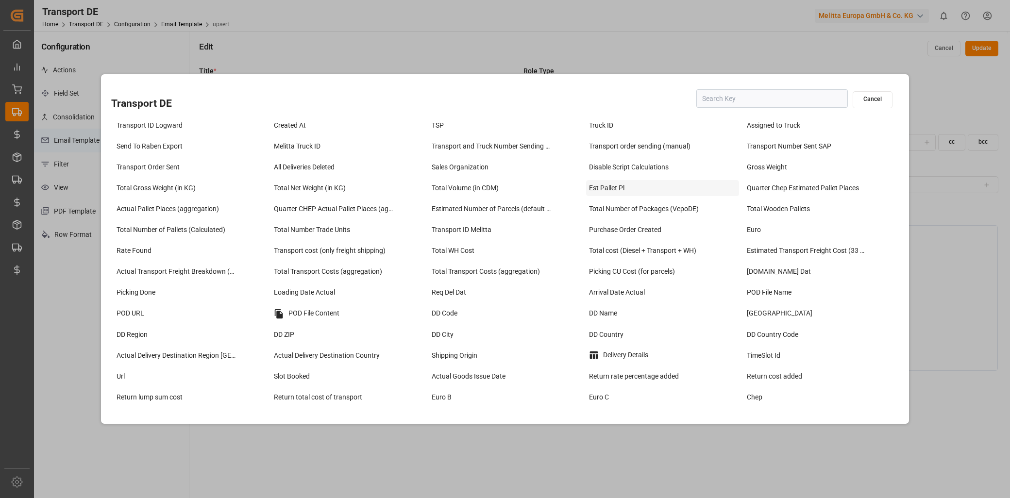
click at [610, 182] on div "Est Pallet Pl" at bounding box center [662, 188] width 152 height 16
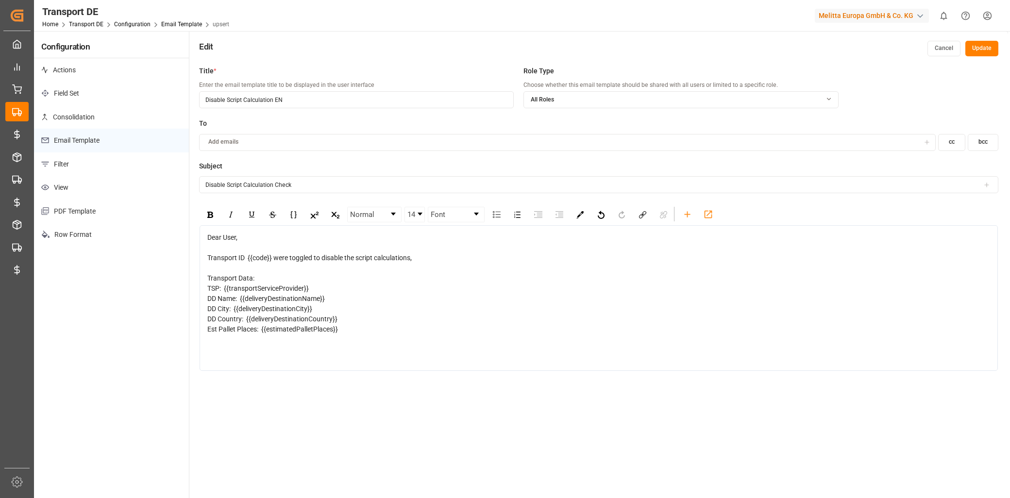
click at [377, 334] on div "Est Pallet Places: {{estimatedPalletPlaces}}" at bounding box center [598, 329] width 783 height 10
click at [346, 328] on div "Est Pallet Places: {{estimatedPalletPlaces}}" at bounding box center [598, 329] width 783 height 10
click at [683, 214] on icon "rdw-toolbar" at bounding box center [687, 214] width 10 height 10
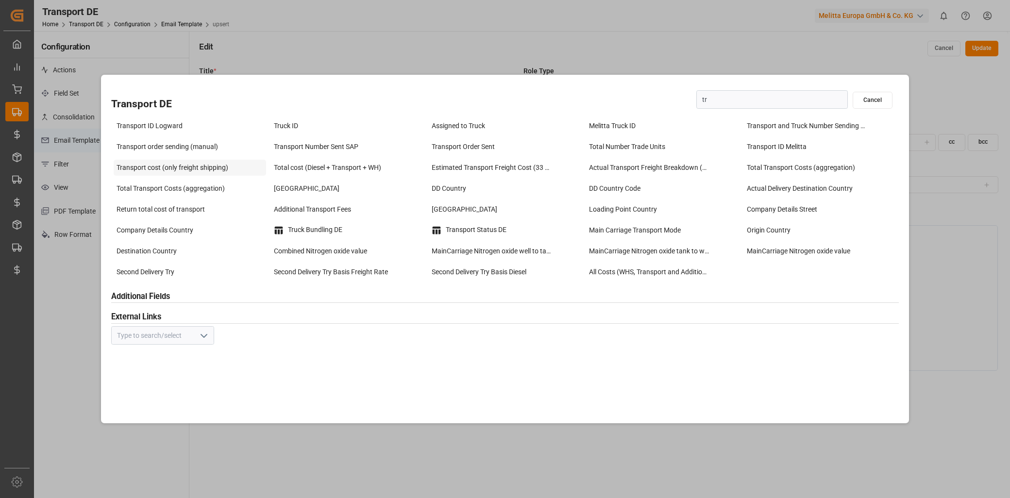
click at [200, 170] on div "Transport cost (only freight shipping)" at bounding box center [190, 168] width 152 height 16
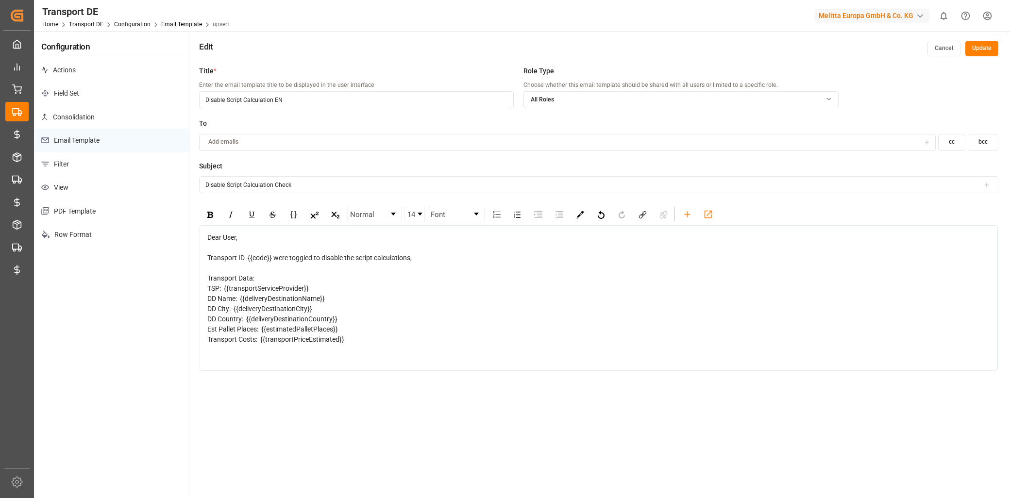
click at [348, 338] on div "Transport Costs: {{transportPriceEstimated}}" at bounding box center [598, 340] width 783 height 10
click at [986, 47] on button "Update" at bounding box center [981, 49] width 33 height 16
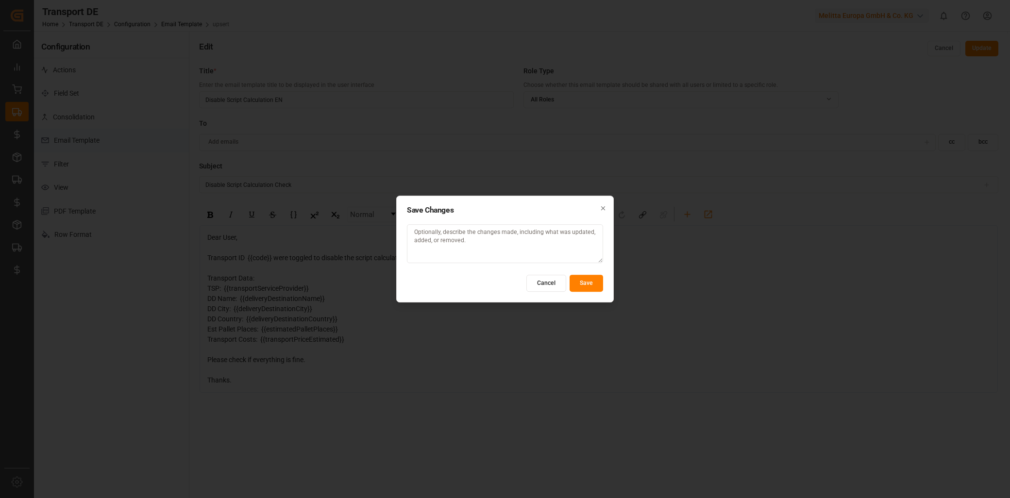
click at [598, 288] on button "Save" at bounding box center [587, 283] width 34 height 17
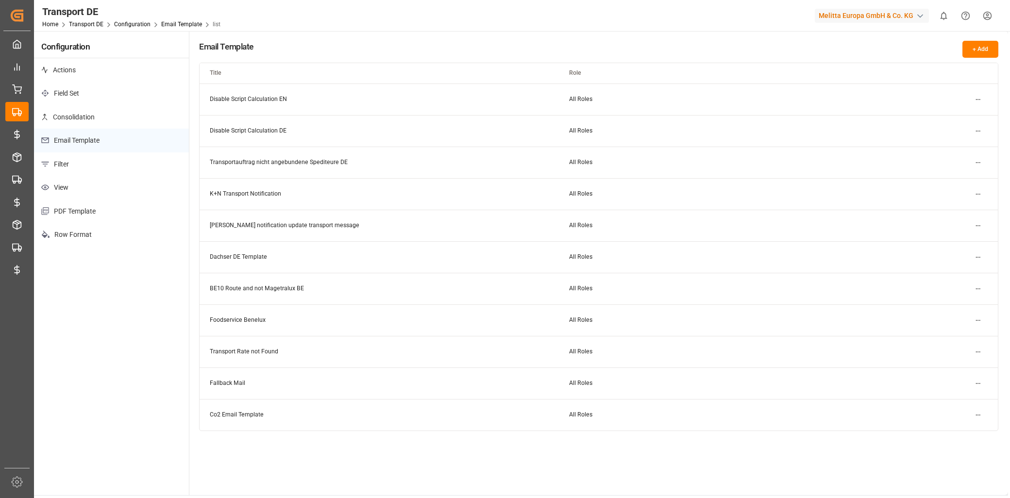
click at [978, 129] on html "Created by potrace 1.15, written by Peter Selinger 2001-2017 Created by potrace…" at bounding box center [505, 249] width 1010 height 498
click at [948, 151] on small "Edit" at bounding box center [944, 151] width 10 height 6
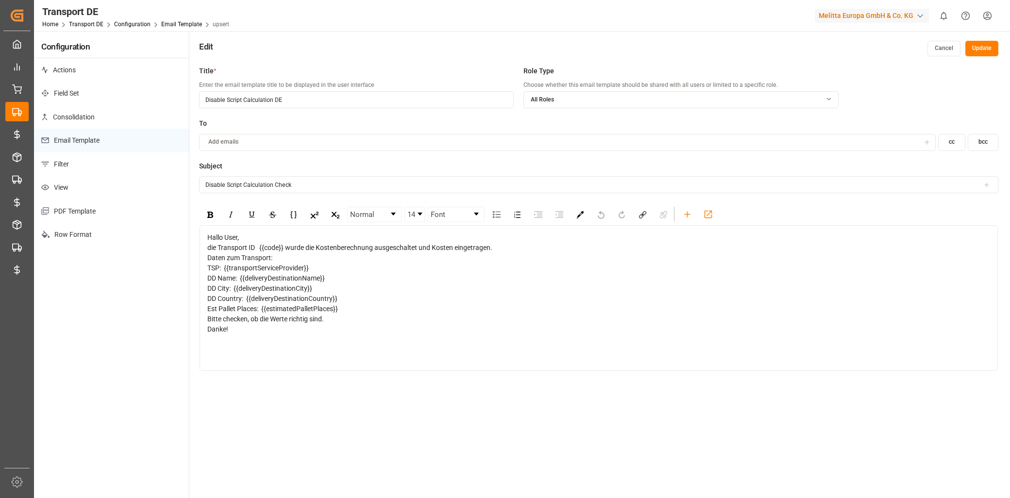
click at [344, 314] on div "Est Pallet Places: {{estimatedPalletPlaces}}" at bounding box center [598, 309] width 783 height 10
click at [683, 210] on icon "rdw-toolbar" at bounding box center [687, 214] width 10 height 10
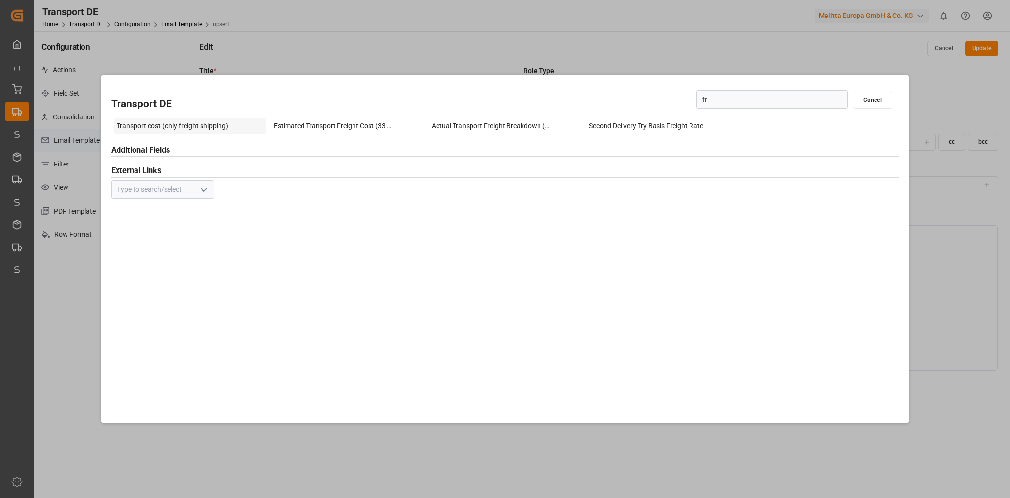
click at [219, 126] on div "Transport cost (only freight shipping)" at bounding box center [190, 126] width 152 height 16
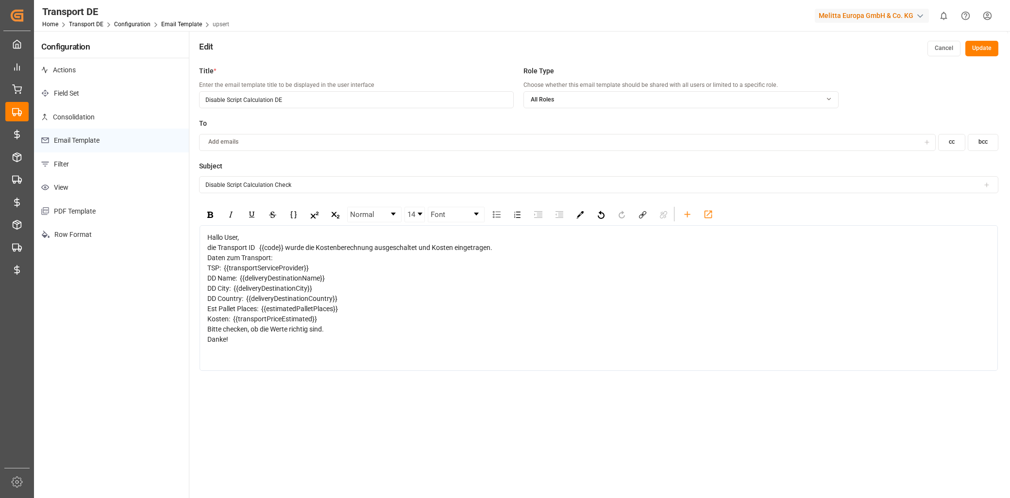
click at [986, 50] on button "Update" at bounding box center [981, 49] width 33 height 16
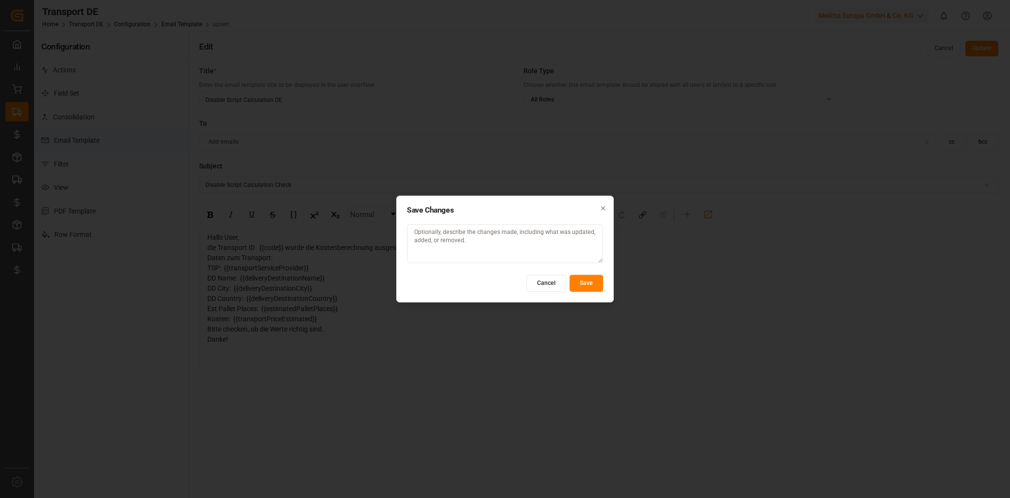
click at [578, 285] on button "Save" at bounding box center [587, 283] width 34 height 17
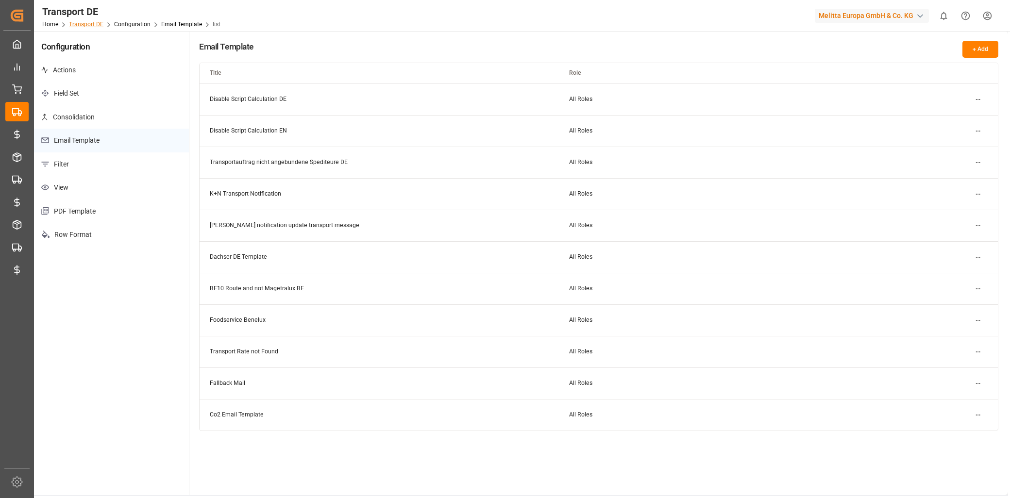
click at [98, 25] on link "Transport DE" at bounding box center [86, 24] width 34 height 7
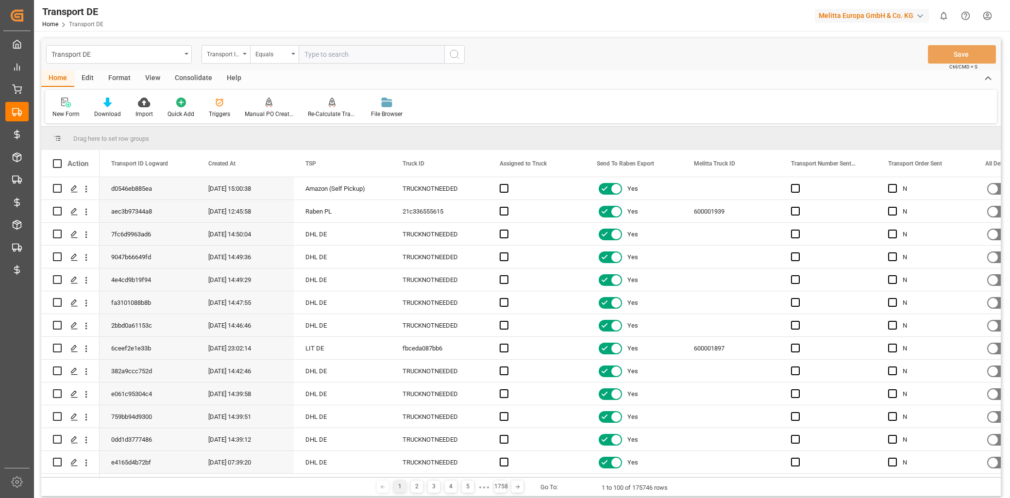
click at [219, 105] on icon at bounding box center [220, 103] width 8 height 8
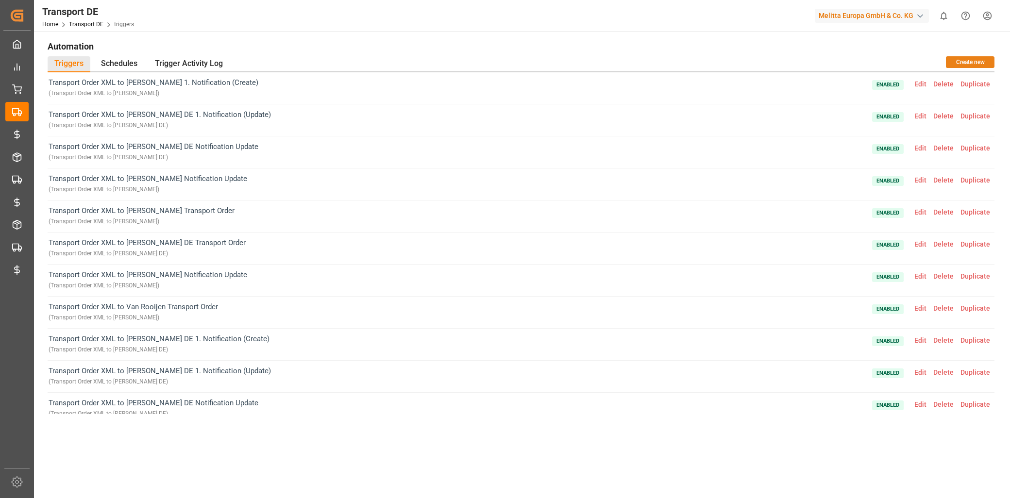
click at [952, 61] on button "Create new" at bounding box center [970, 62] width 49 height 12
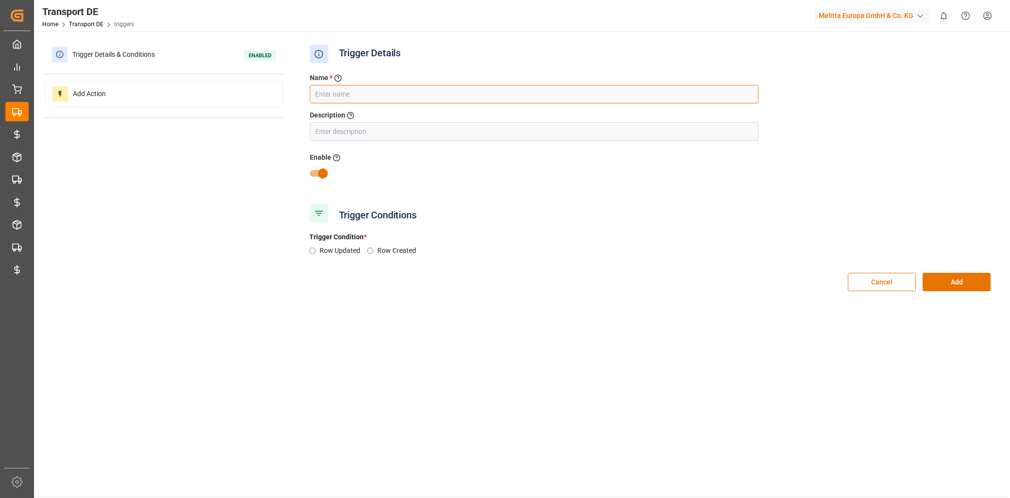
click at [333, 93] on input "text" at bounding box center [534, 94] width 449 height 18
click at [375, 133] on input "text" at bounding box center [534, 131] width 449 height 18
drag, startPoint x: 348, startPoint y: 128, endPoint x: 303, endPoint y: 127, distance: 44.7
click at [303, 127] on div "Description Describe the trigger NC Info DE" at bounding box center [533, 125] width 463 height 31
drag, startPoint x: 374, startPoint y: 91, endPoint x: 282, endPoint y: 103, distance: 93.6
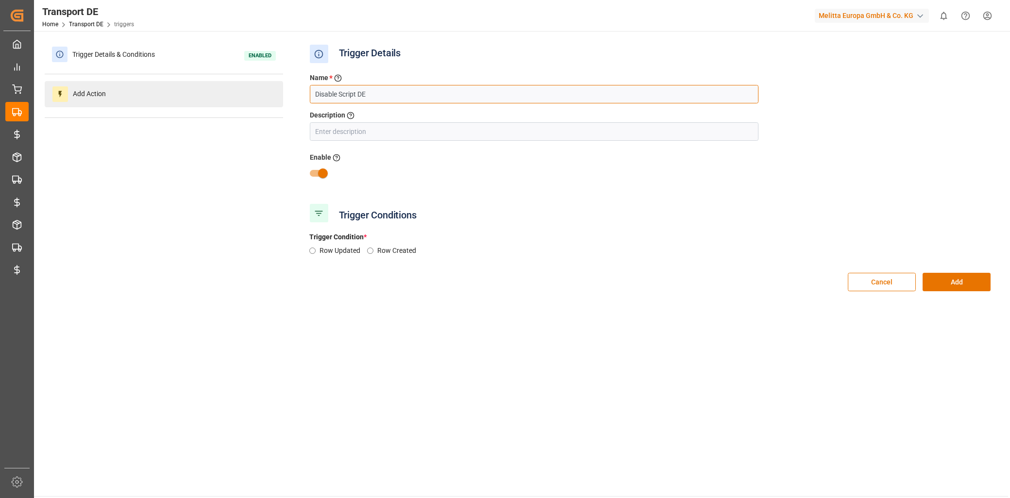
click at [282, 103] on div "Trigger Details & Conditions Enabled Add Action Trigger Details Name * Enter a …" at bounding box center [521, 172] width 953 height 260
click at [336, 125] on input "text" at bounding box center [534, 131] width 449 height 18
paste input "Disable Script DE"
click at [570, 200] on div "Name * Enter a name to the trigger Disable Script DE Description Describe the t…" at bounding box center [649, 133] width 695 height 135
click at [316, 251] on div "Row Updated Row Created" at bounding box center [649, 254] width 695 height 17
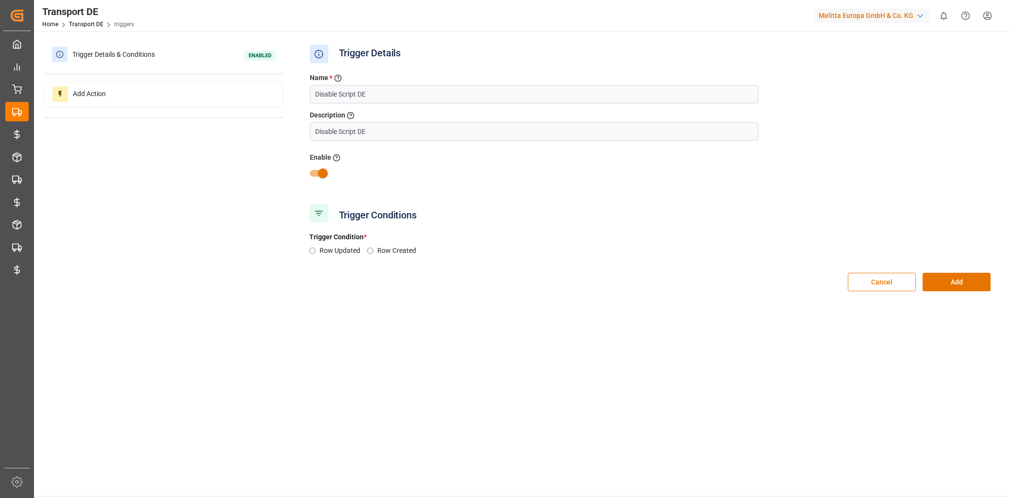
click at [316, 253] on div "Row Updated Row Created" at bounding box center [649, 254] width 695 height 17
click at [314, 253] on input "Row Updated" at bounding box center [312, 251] width 6 height 6
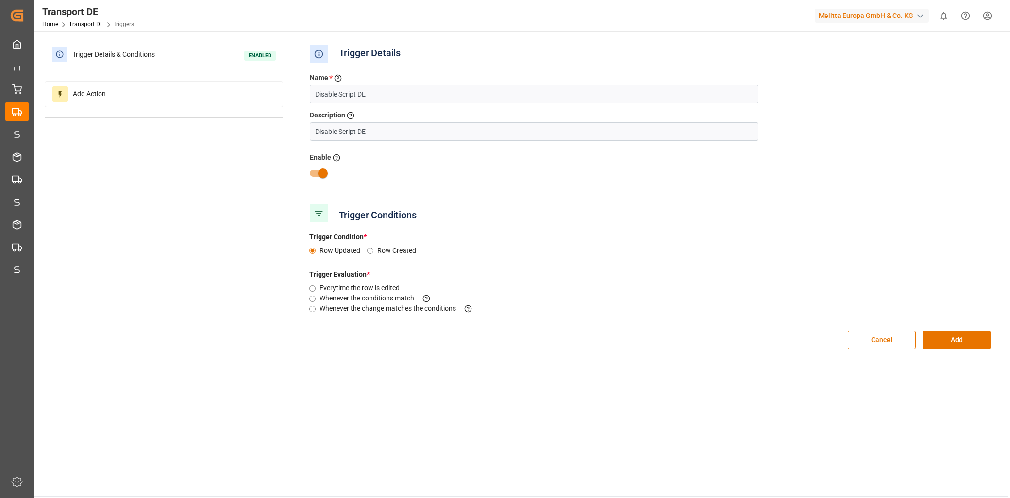
click at [333, 309] on label "Whenever the change matches the conditions This criteria is evaluated when a fi…" at bounding box center [399, 308] width 161 height 10
click at [316, 309] on input "Whenever the change matches the conditions This criteria is evaluated when a fi…" at bounding box center [312, 309] width 6 height 6
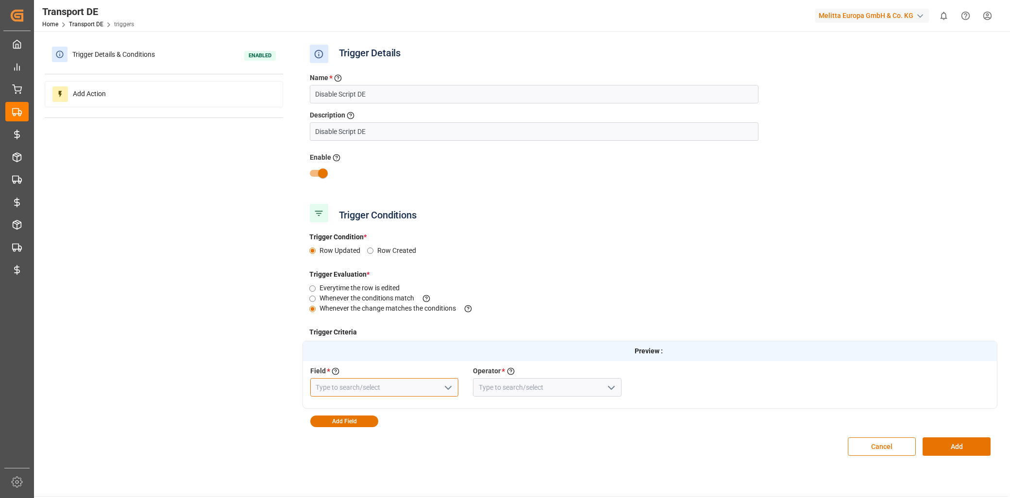
click at [429, 385] on input at bounding box center [384, 387] width 149 height 18
click at [436, 410] on div "Disable Script Calculations" at bounding box center [385, 409] width 148 height 22
click at [533, 391] on input at bounding box center [547, 387] width 149 height 18
click at [606, 389] on icon "open menu" at bounding box center [611, 388] width 12 height 12
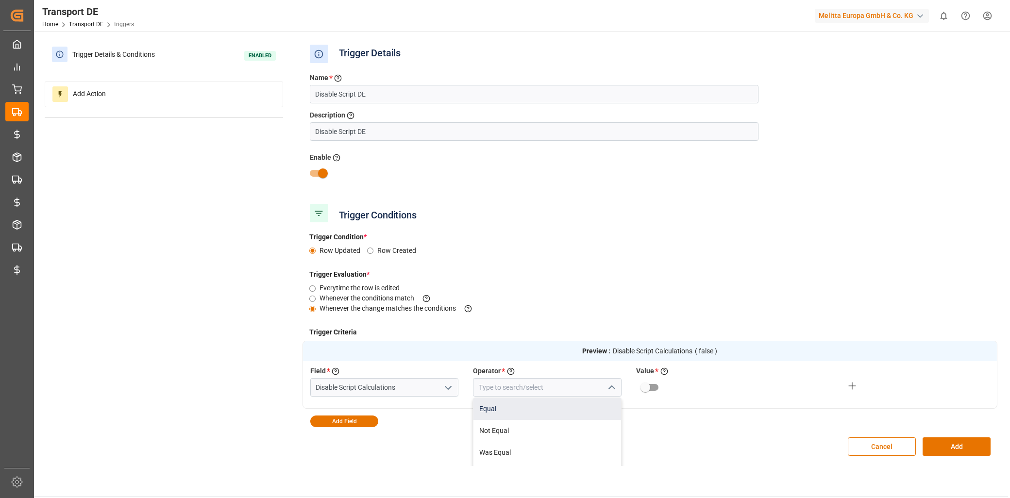
click at [551, 410] on div "Equal" at bounding box center [547, 409] width 148 height 22
click at [644, 382] on input "primary checkbox" at bounding box center [645, 387] width 55 height 18
click at [331, 419] on button "Add Field" at bounding box center [344, 422] width 68 height 12
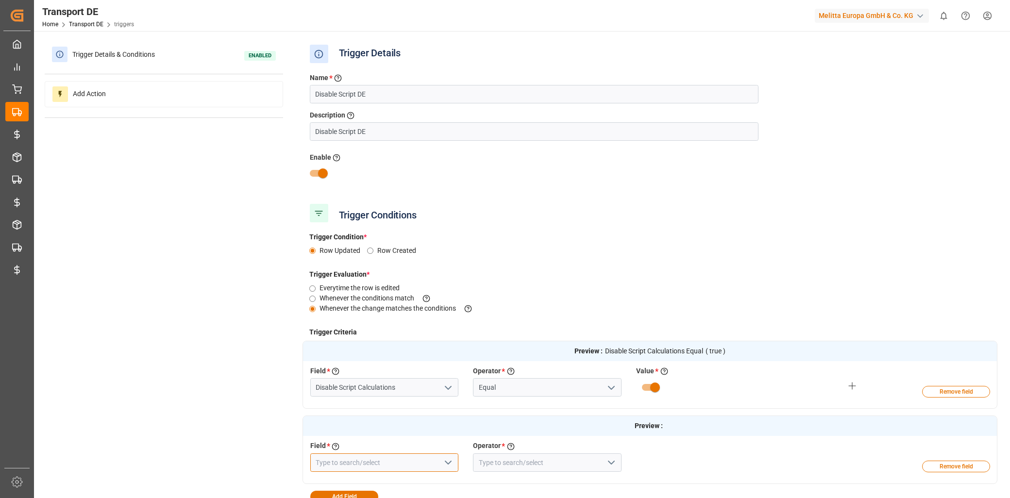
click at [354, 454] on input at bounding box center [384, 462] width 149 height 18
click at [366, 482] on div "Sales Organization" at bounding box center [385, 484] width 148 height 22
click at [491, 455] on input at bounding box center [547, 462] width 149 height 18
click at [609, 460] on icon "open menu" at bounding box center [611, 463] width 12 height 12
click at [507, 481] on div "Equal" at bounding box center [547, 484] width 148 height 22
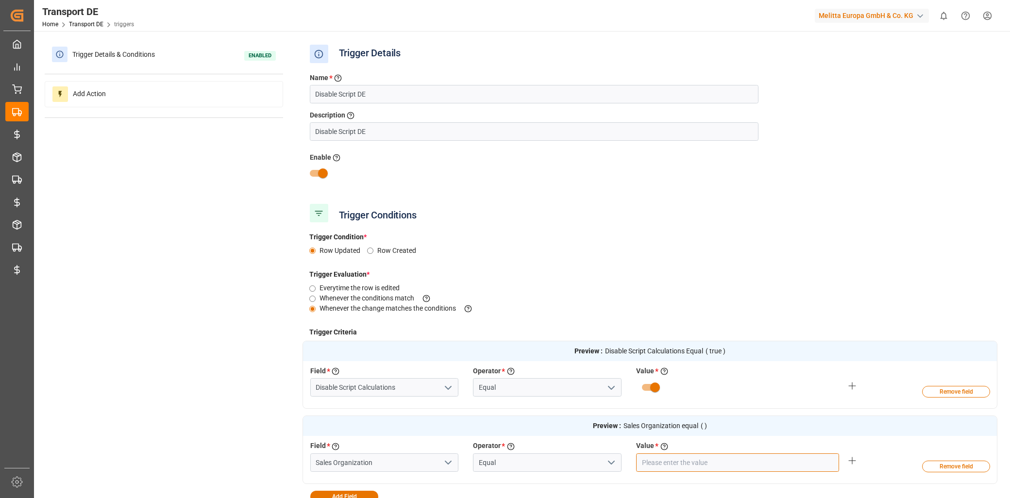
click at [669, 459] on input "text" at bounding box center [737, 462] width 203 height 18
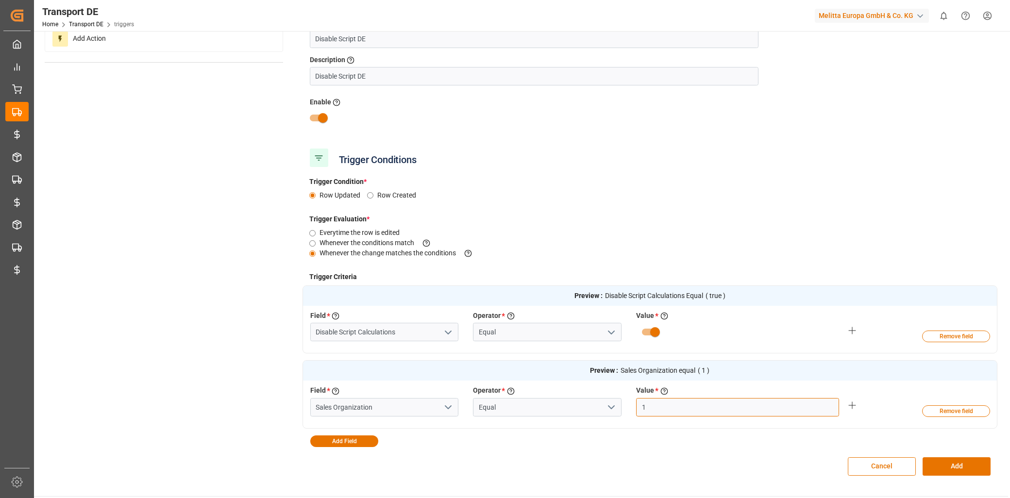
scroll to position [108, 0]
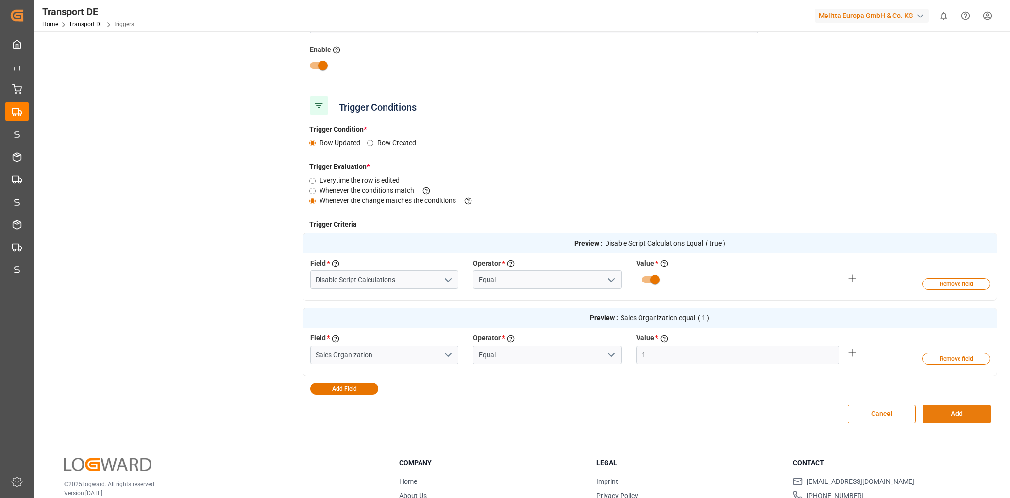
click at [956, 415] on button "Add" at bounding box center [957, 414] width 68 height 18
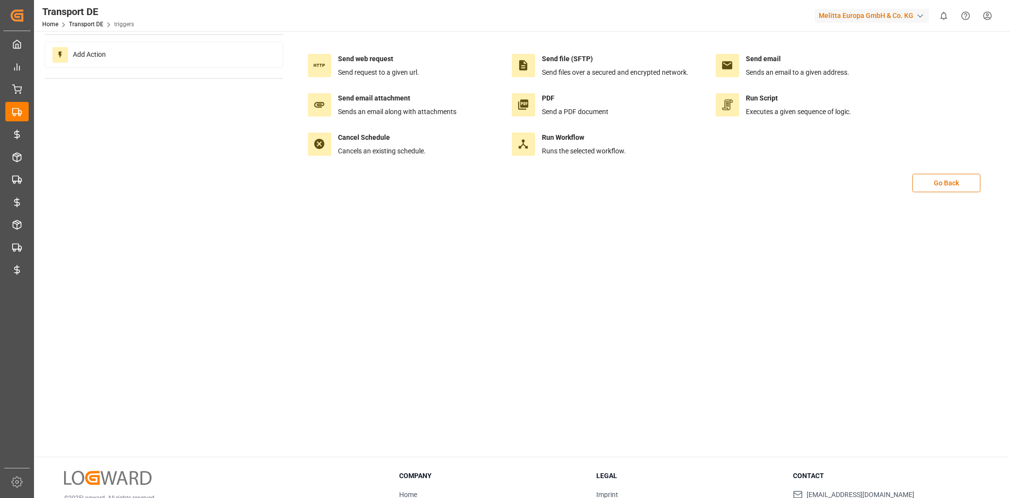
scroll to position [0, 0]
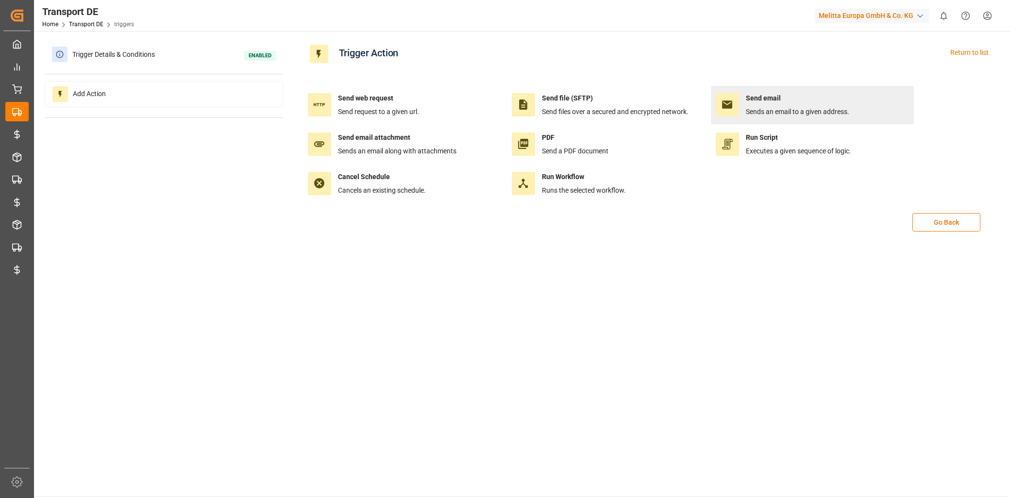
click at [754, 110] on span "Sends an email to a given address." at bounding box center [797, 112] width 103 height 8
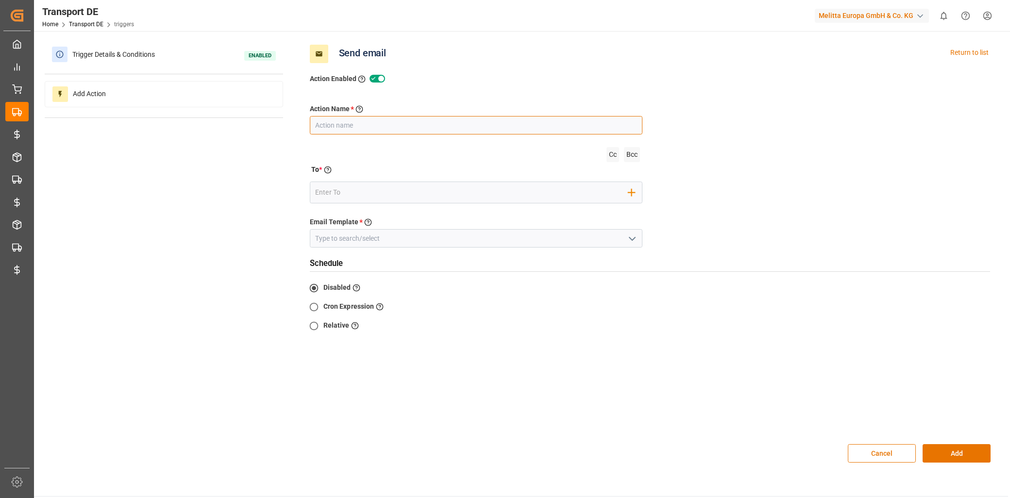
click at [521, 130] on input "text" at bounding box center [476, 125] width 333 height 18
click at [438, 184] on div "Add Field to To" at bounding box center [476, 193] width 333 height 22
click at [439, 188] on input "email" at bounding box center [471, 192] width 313 height 15
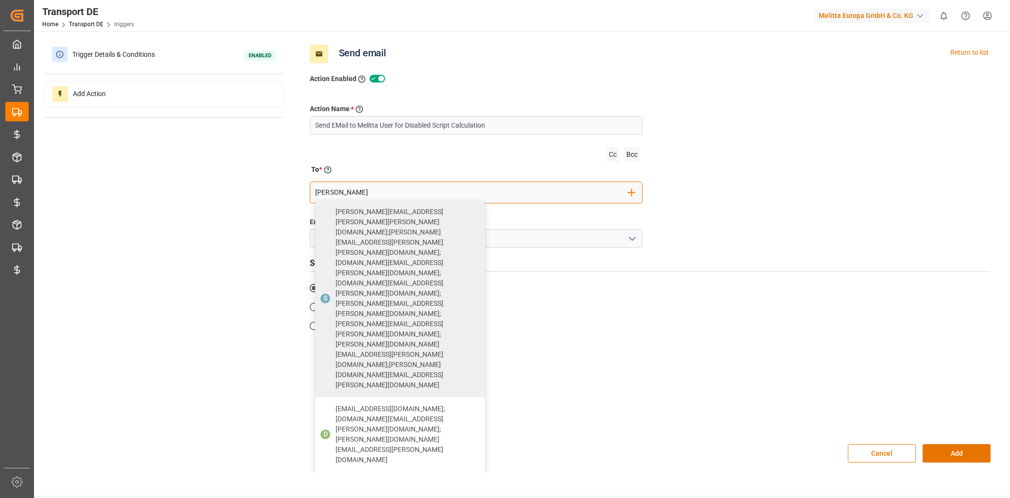
drag, startPoint x: 348, startPoint y: 187, endPoint x: 292, endPoint y: 186, distance: 55.8
click at [292, 186] on div "Trigger Details & Conditions Enabled Add Action Send email Return to list Actio…" at bounding box center [521, 257] width 953 height 431
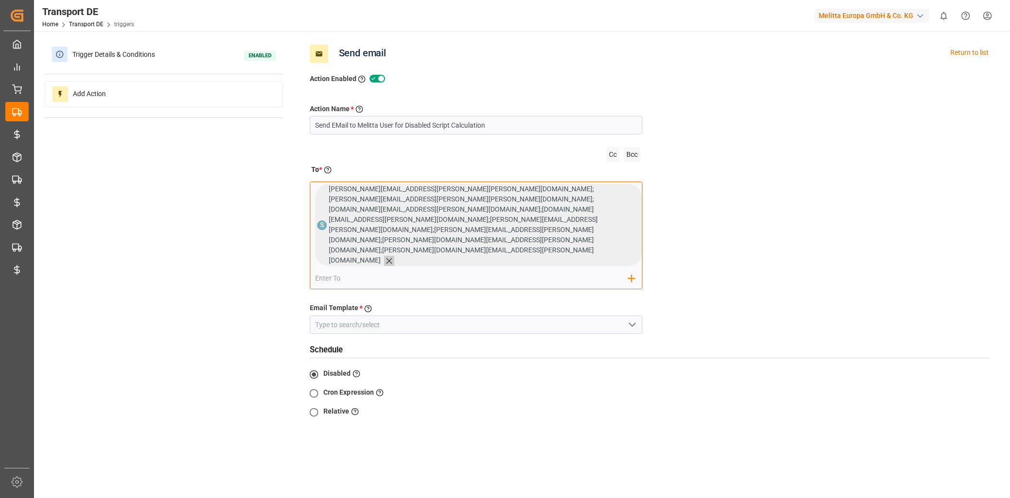
click at [394, 256] on icon at bounding box center [389, 261] width 10 height 10
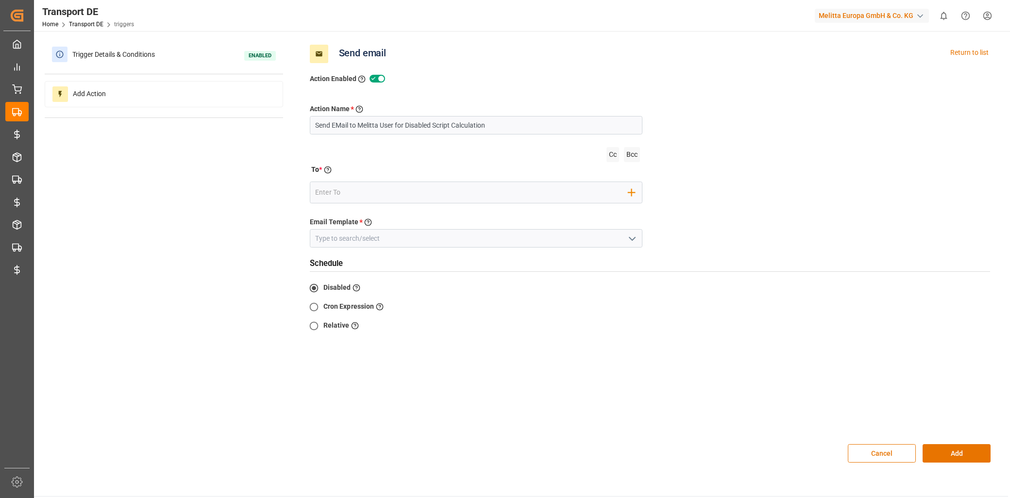
click at [497, 217] on div "Email Template * Select the Email template to be sent" at bounding box center [476, 223] width 333 height 12
click at [427, 176] on div "To * Enter the TO Email address" at bounding box center [476, 172] width 333 height 14
click at [428, 182] on div "Add Field to To" at bounding box center [476, 193] width 333 height 22
click at [428, 190] on input "email" at bounding box center [471, 192] width 313 height 15
drag, startPoint x: 353, startPoint y: 188, endPoint x: 282, endPoint y: 185, distance: 71.9
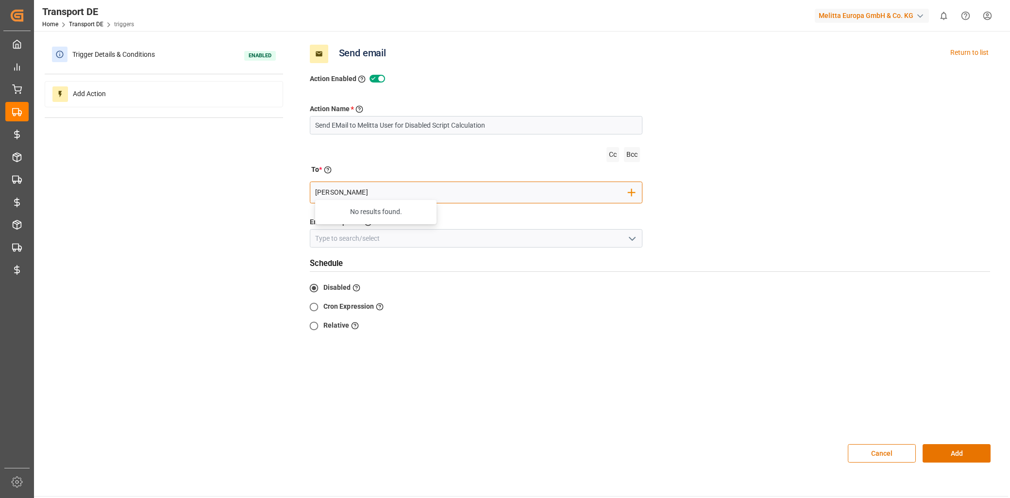
click at [282, 185] on div "Trigger Details & Conditions Enabled Add Action Send email Return to list Actio…" at bounding box center [521, 257] width 953 height 431
click at [395, 188] on input "Thomas.haa" at bounding box center [471, 192] width 313 height 15
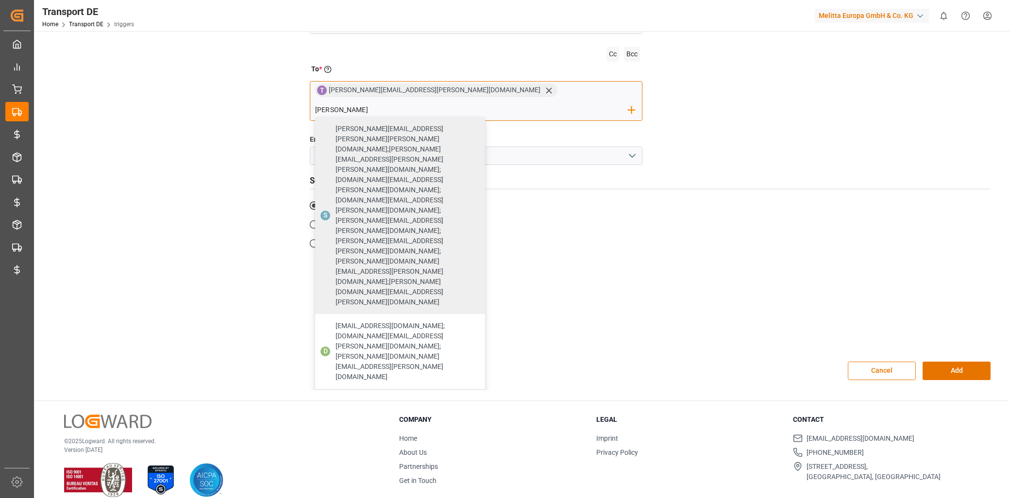
scroll to position [108, 0]
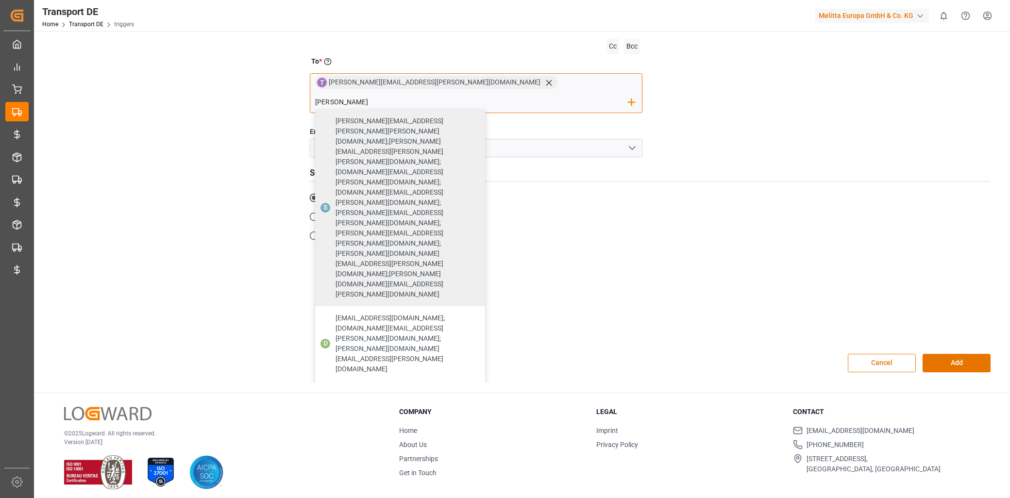
click at [478, 432] on span "tobias.wagner@melitta.de;jan.gerold@melitta.de;ida.john@melitta.de;nick.riedel@…" at bounding box center [407, 478] width 143 height 92
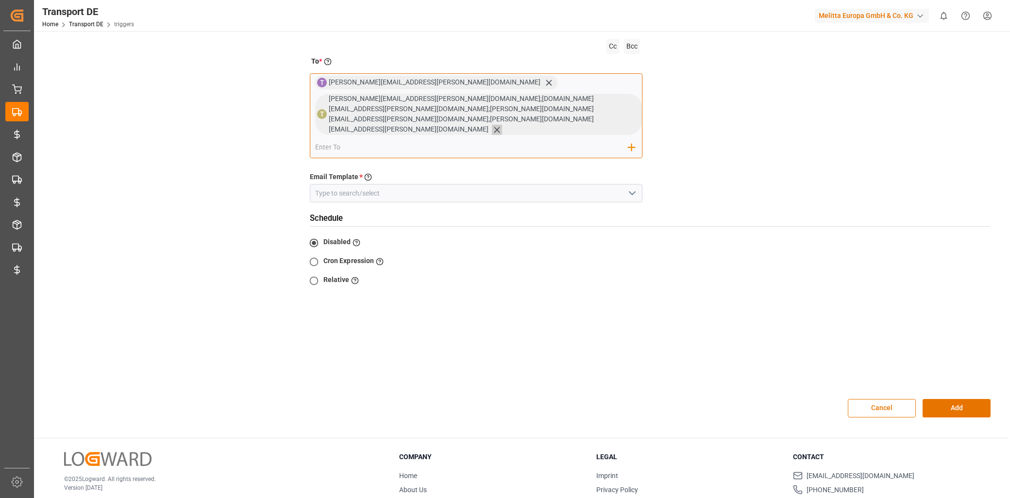
click at [502, 125] on icon at bounding box center [497, 130] width 10 height 10
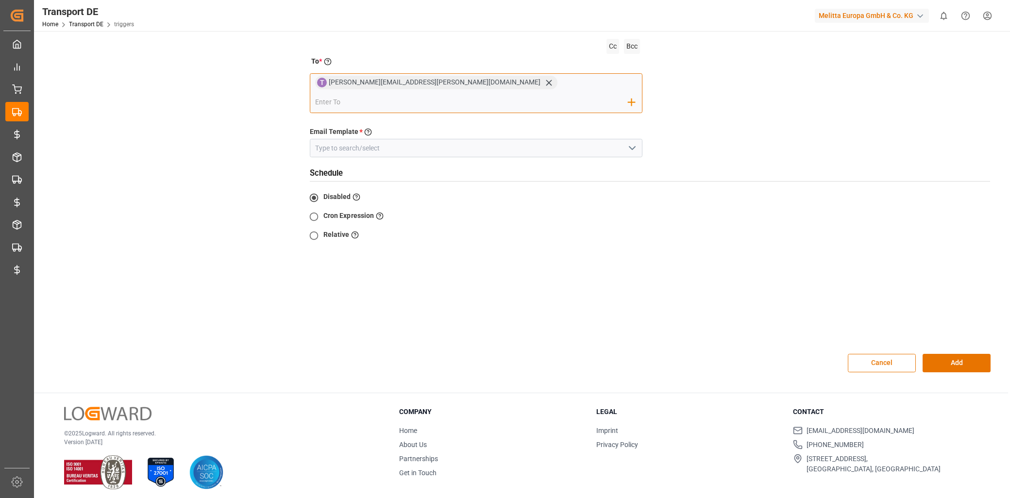
click at [490, 95] on input "email" at bounding box center [471, 102] width 313 height 15
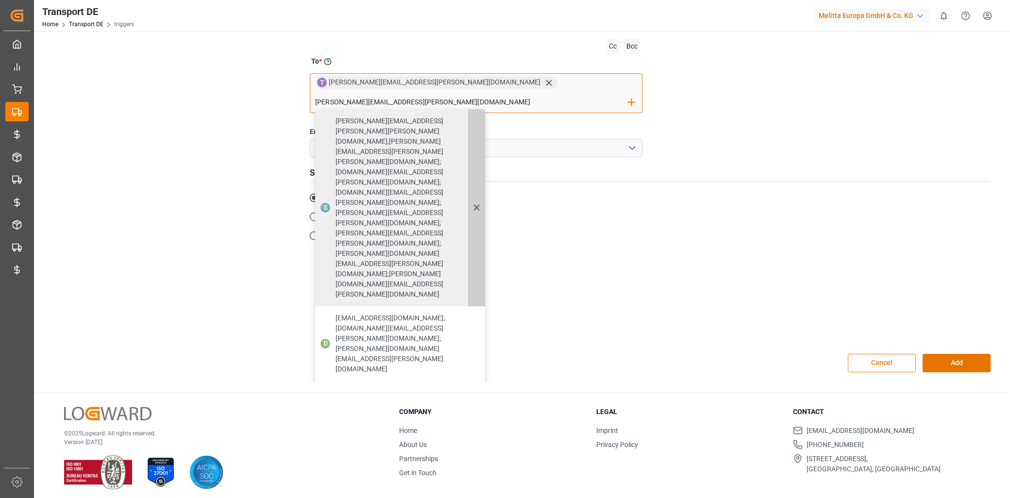
click at [479, 205] on icon at bounding box center [476, 208] width 6 height 6
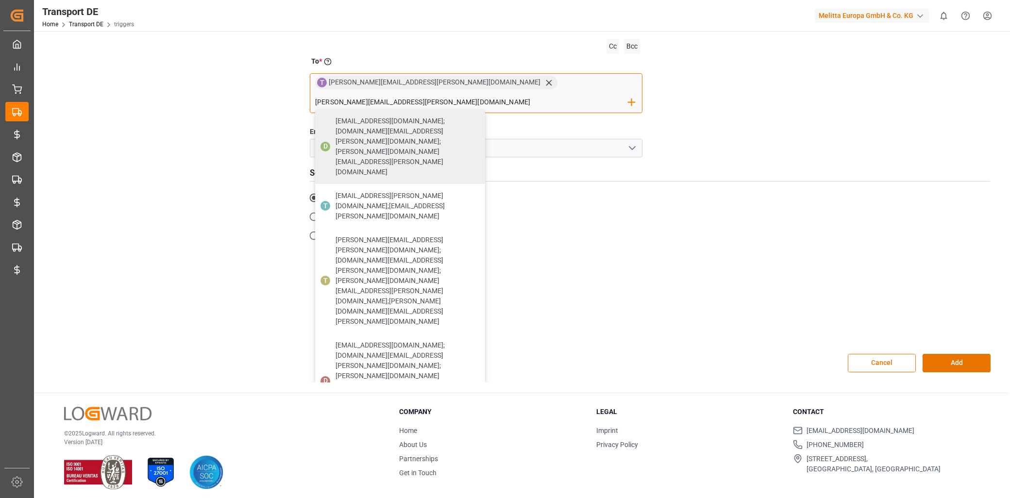
click at [0, 0] on icon at bounding box center [0, 0] width 0 height 0
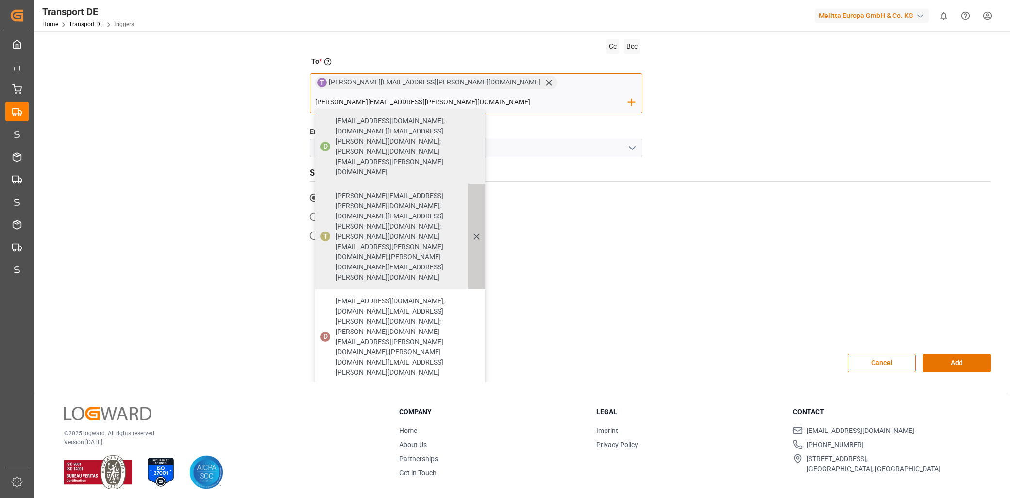
click at [485, 184] on div at bounding box center [476, 236] width 17 height 105
click at [482, 232] on icon at bounding box center [476, 237] width 10 height 10
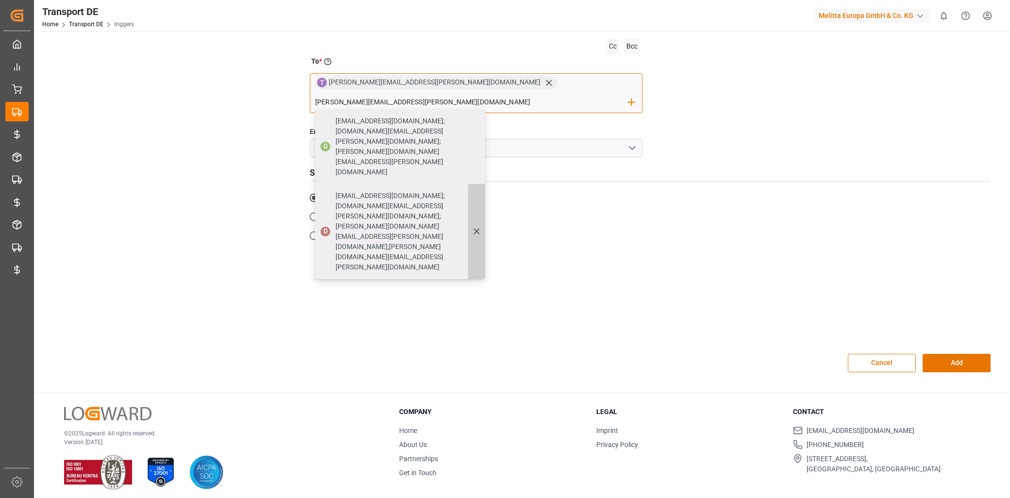
click at [482, 226] on icon at bounding box center [476, 231] width 10 height 10
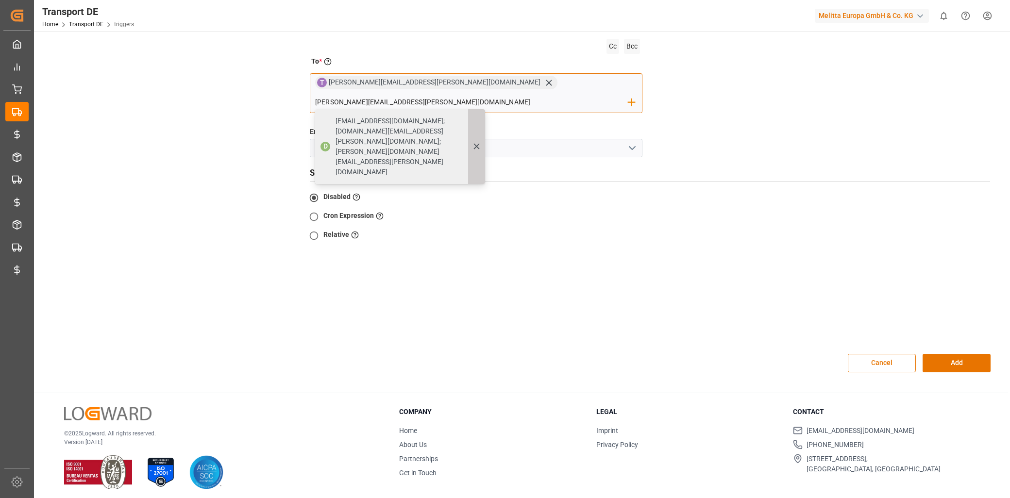
click at [482, 141] on icon at bounding box center [476, 146] width 10 height 10
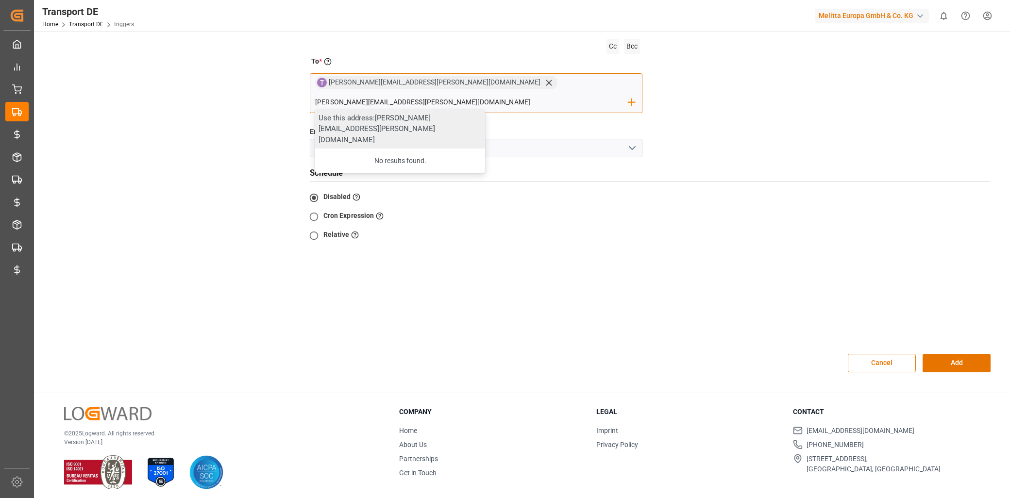
click at [485, 109] on div "Use this address: tobias.wagner@melitta.de" at bounding box center [400, 129] width 170 height 40
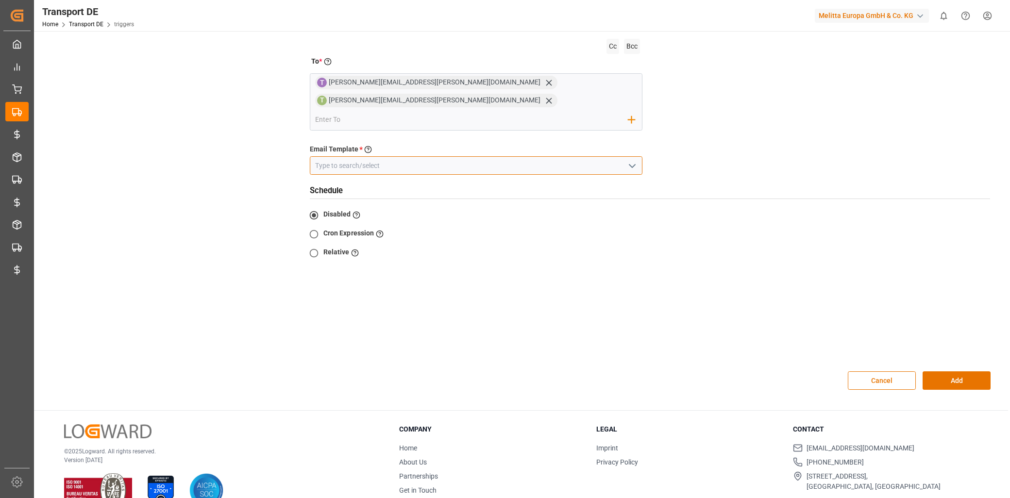
click at [615, 156] on input at bounding box center [476, 165] width 333 height 18
click at [630, 160] on icon "open menu" at bounding box center [632, 166] width 12 height 12
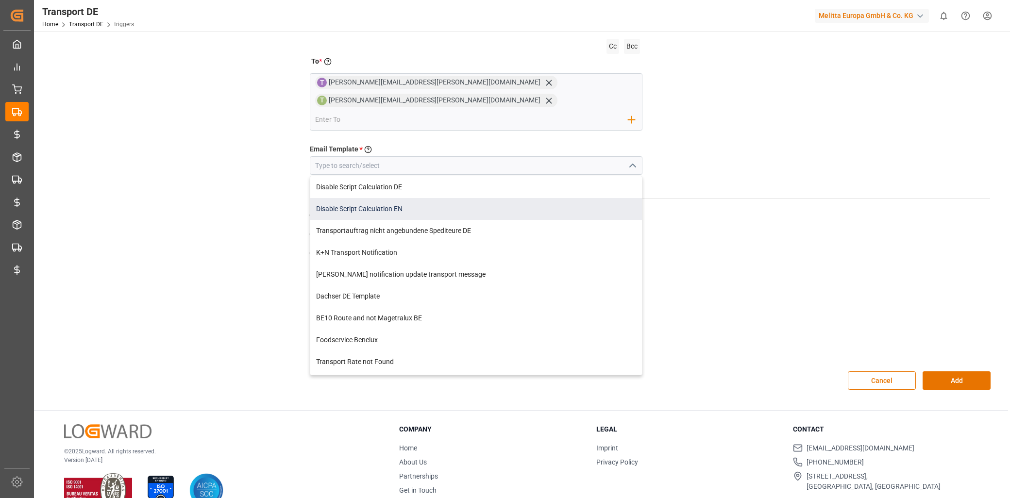
click at [404, 198] on div "Disable Script Calculation EN" at bounding box center [476, 209] width 332 height 22
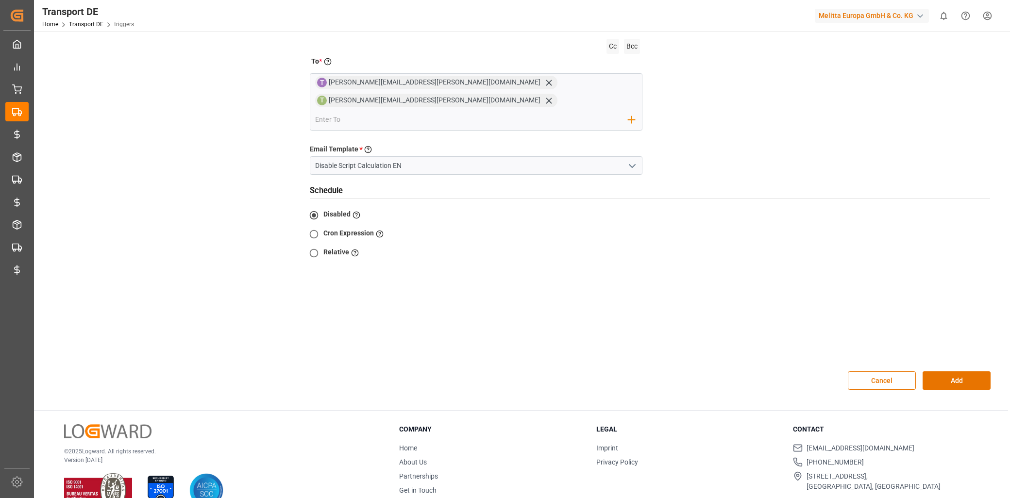
click at [633, 160] on icon "open menu" at bounding box center [632, 166] width 12 height 12
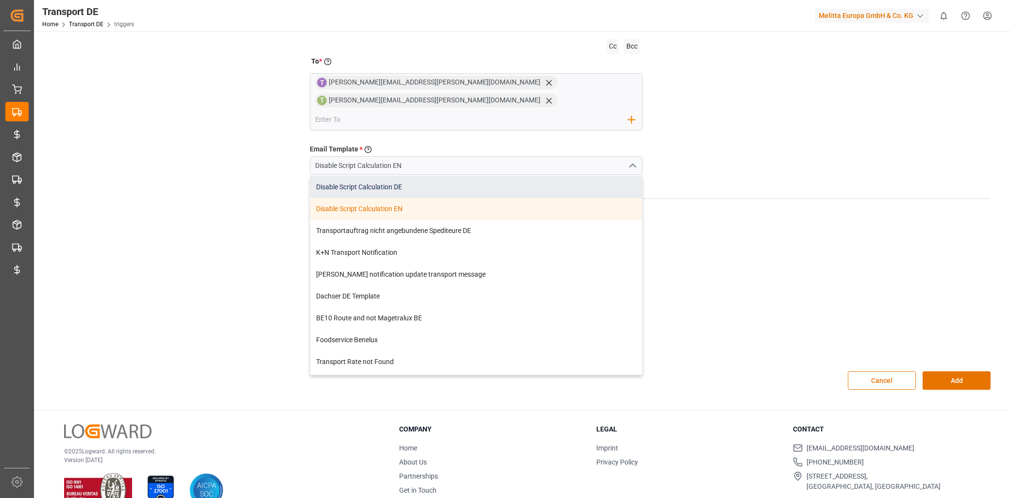
click at [507, 176] on div "Disable Script Calculation DE" at bounding box center [476, 187] width 332 height 22
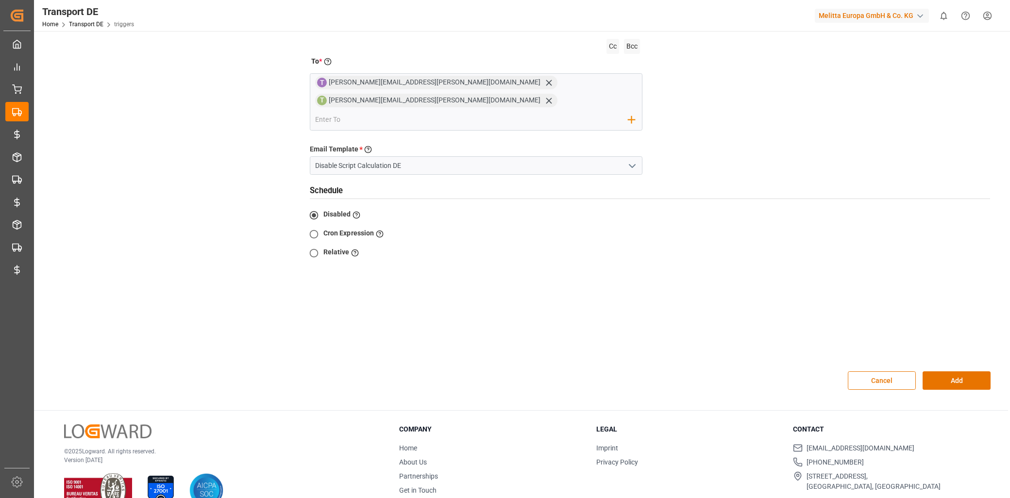
click at [958, 361] on div "Cancel Add" at bounding box center [649, 380] width 695 height 39
click at [924, 371] on button "Add" at bounding box center [957, 380] width 68 height 18
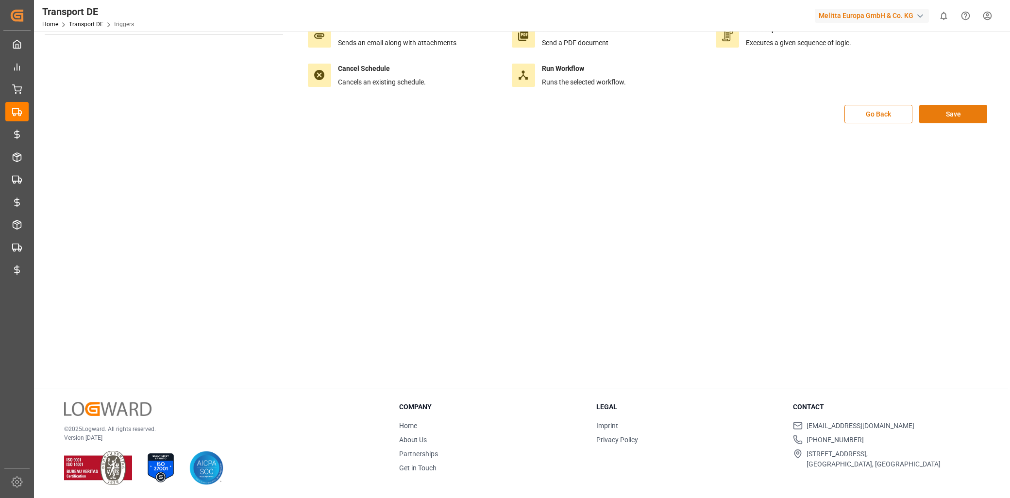
click at [943, 112] on button "Save" at bounding box center [953, 114] width 68 height 18
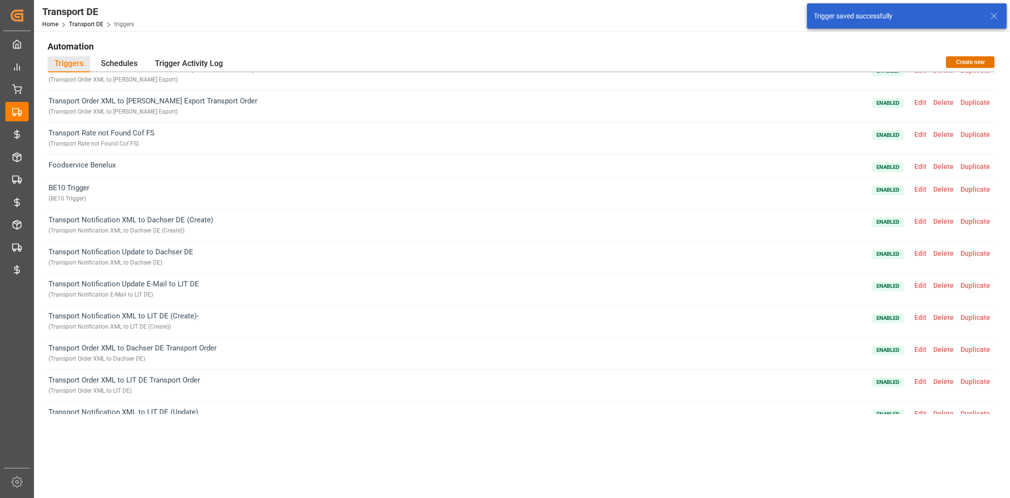
scroll to position [1271, 0]
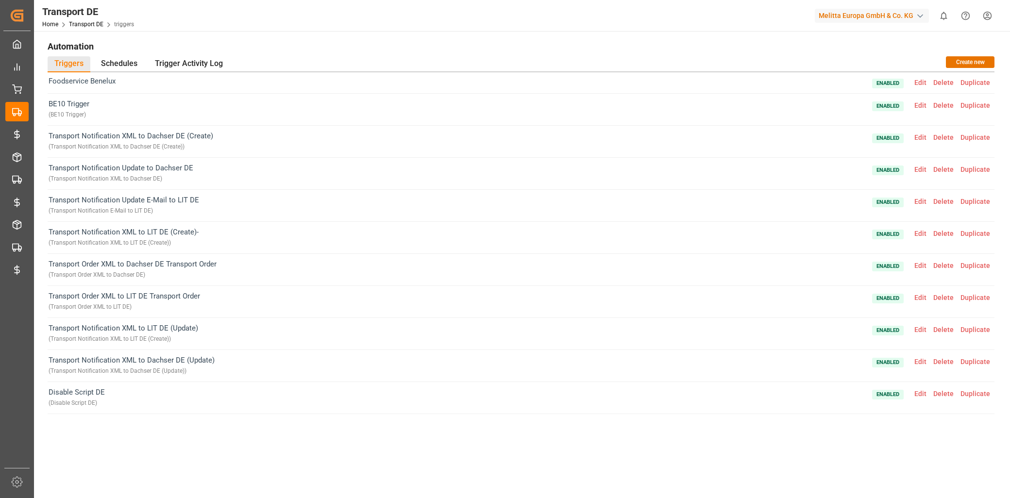
click at [968, 397] on span "Duplicate" at bounding box center [975, 394] width 36 height 8
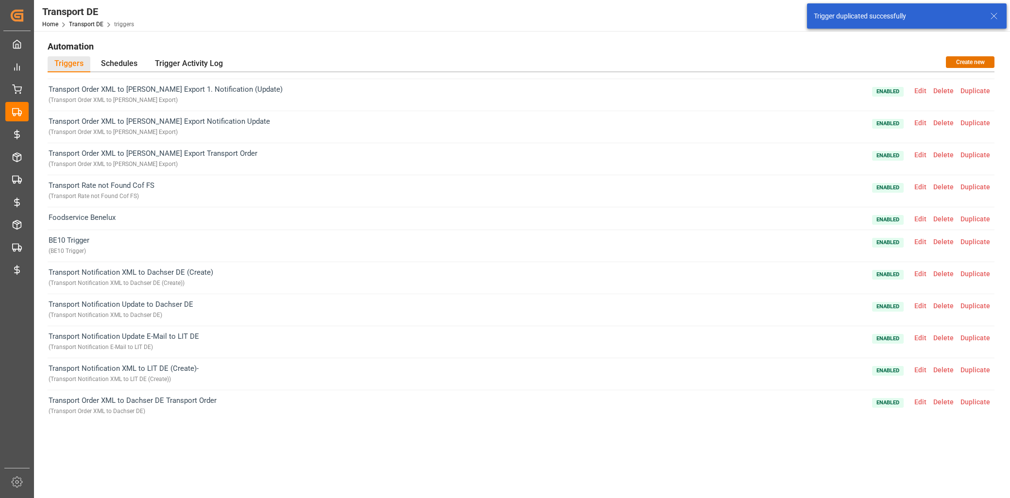
scroll to position [1304, 0]
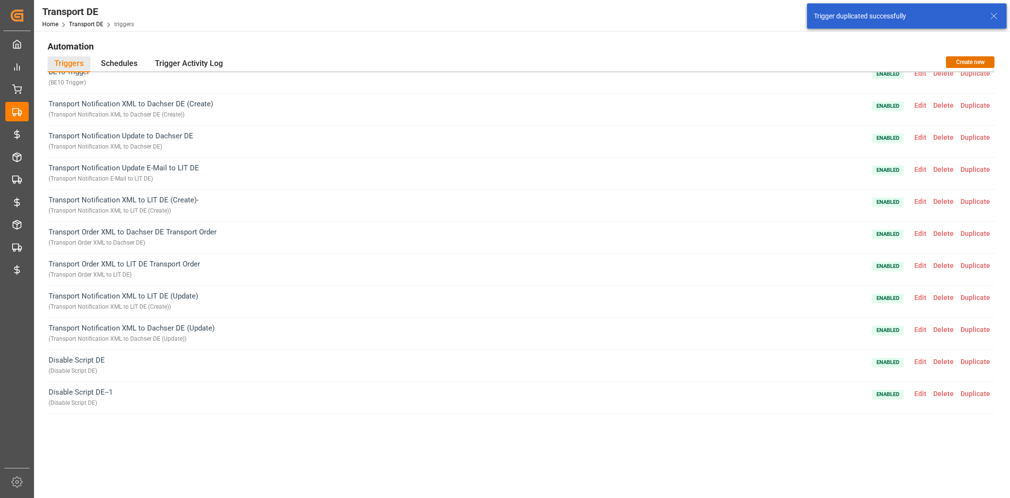
click at [914, 392] on span "Edit" at bounding box center [920, 394] width 19 height 8
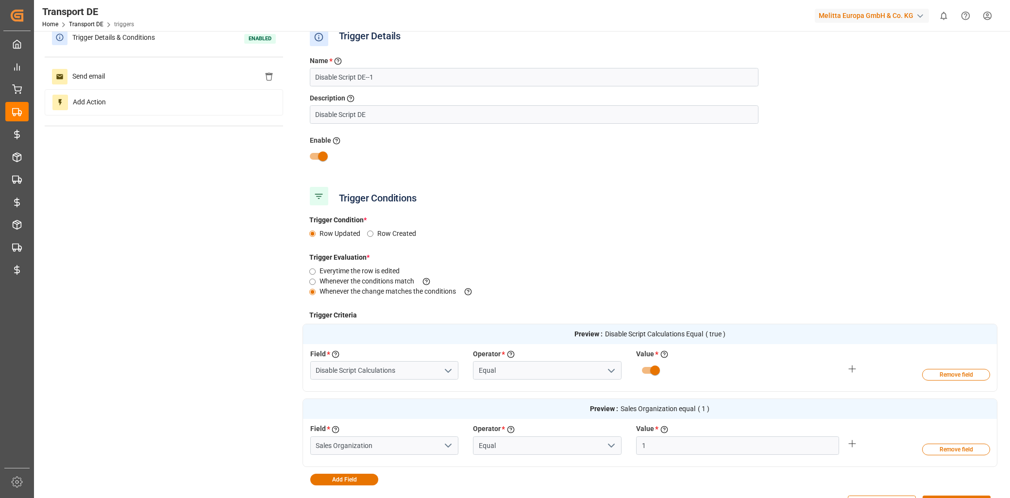
scroll to position [0, 0]
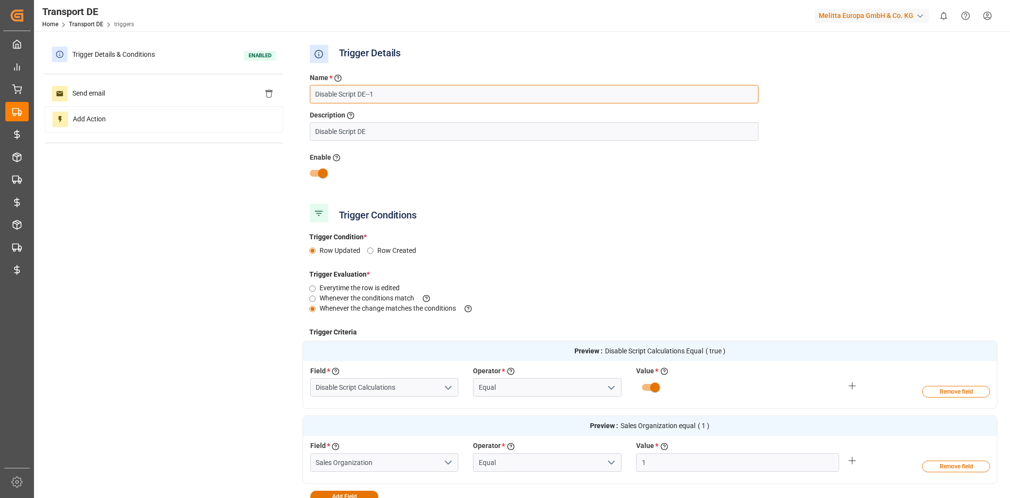
click at [381, 85] on input "Disable Script DE--1" at bounding box center [534, 94] width 449 height 18
drag, startPoint x: 384, startPoint y: 93, endPoint x: 358, endPoint y: 93, distance: 25.2
click at [358, 93] on input "Disable Script DE--1" at bounding box center [534, 94] width 449 height 18
click at [363, 130] on input "Disable Script DE" at bounding box center [534, 131] width 449 height 18
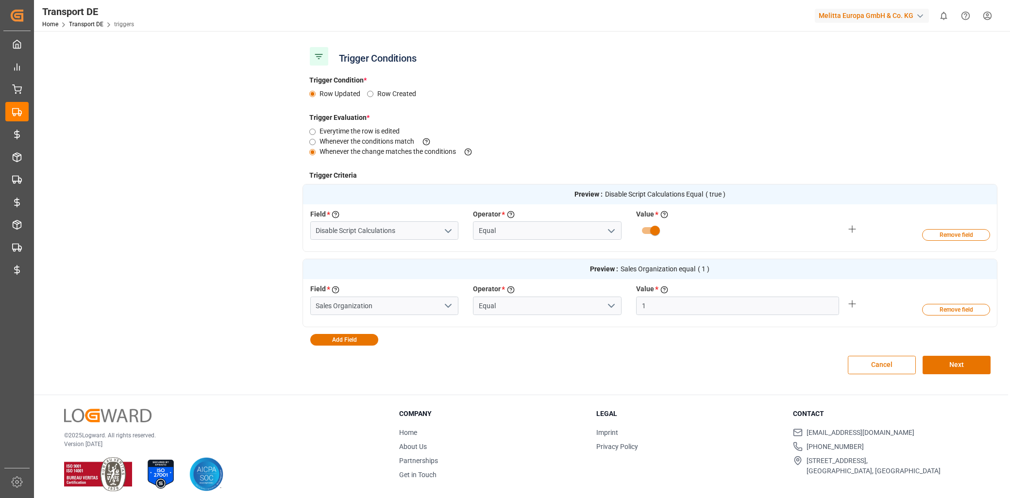
scroll to position [162, 0]
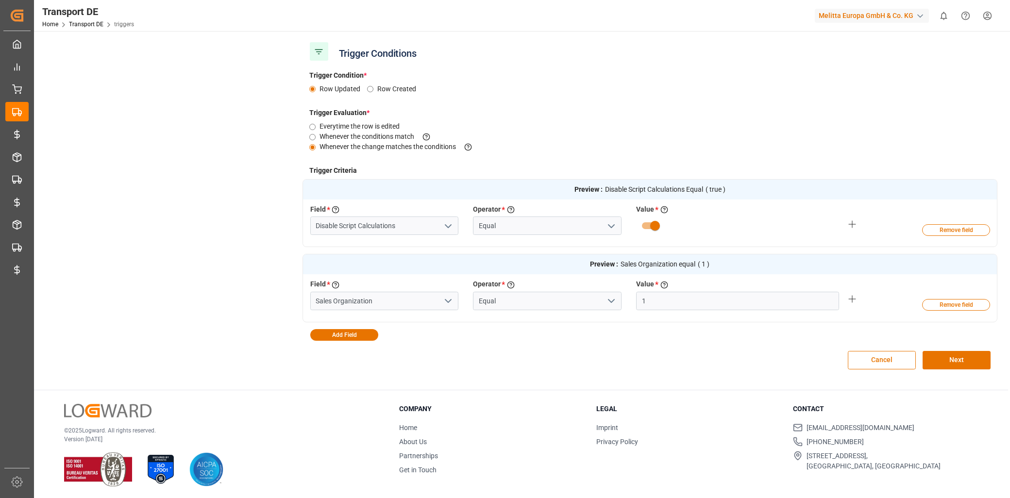
click at [609, 296] on icon "open menu" at bounding box center [611, 301] width 12 height 12
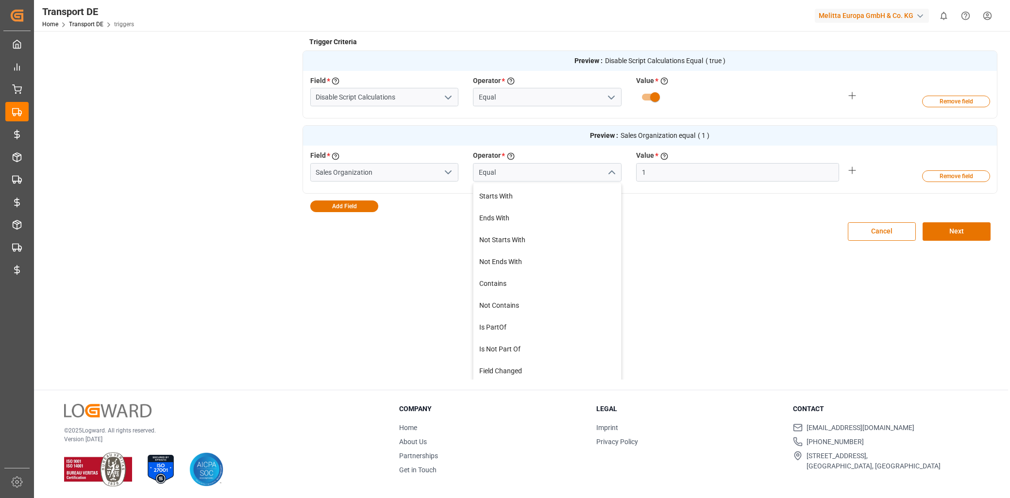
scroll to position [130, 0]
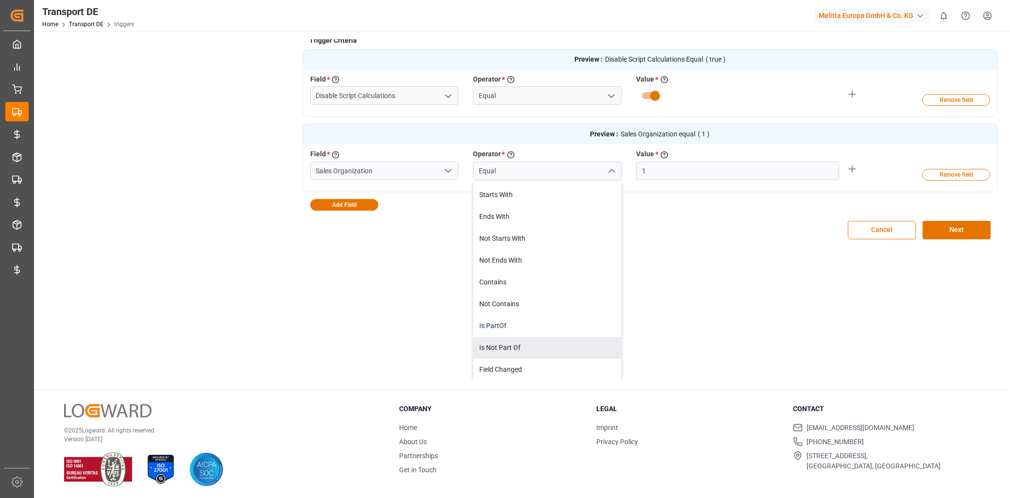
click at [520, 325] on div "Is PartOf" at bounding box center [547, 326] width 148 height 22
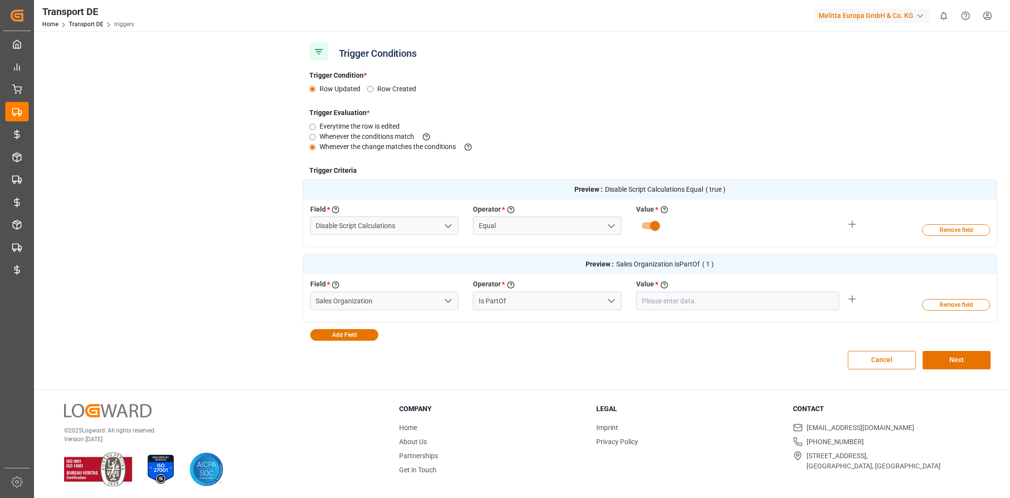
scroll to position [0, 0]
click at [670, 299] on input "text" at bounding box center [737, 301] width 203 height 18
click at [901, 336] on div "Preview : Disable Script Calculations Equal ( true ) Field * Select a field to …" at bounding box center [649, 259] width 695 height 161
click at [821, 317] on icon "button" at bounding box center [823, 321] width 9 height 9
click at [945, 360] on button "Next" at bounding box center [957, 360] width 68 height 18
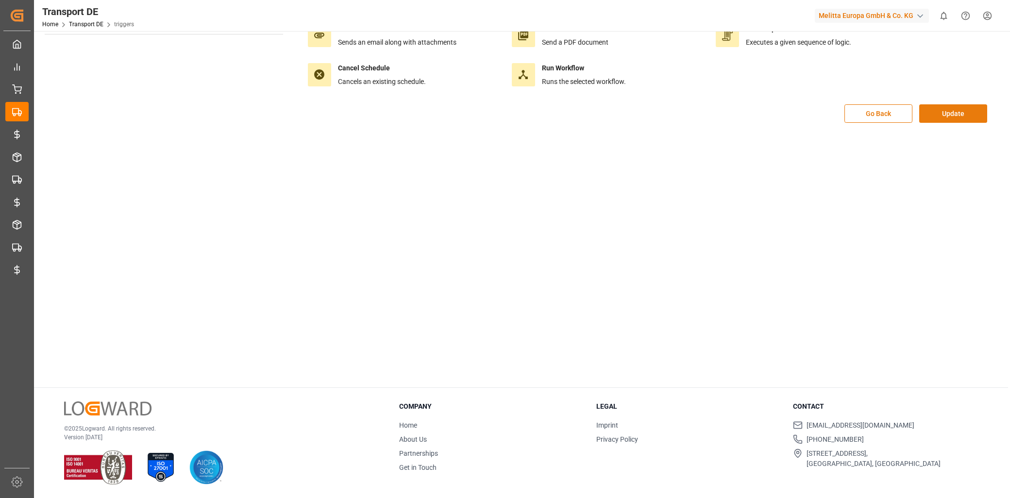
click at [933, 112] on button "Update" at bounding box center [953, 113] width 68 height 18
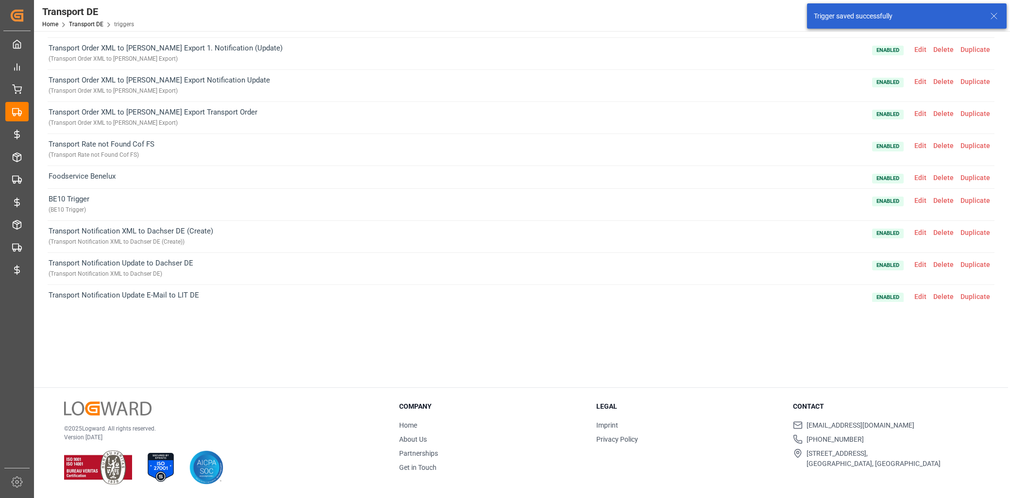
scroll to position [1304, 0]
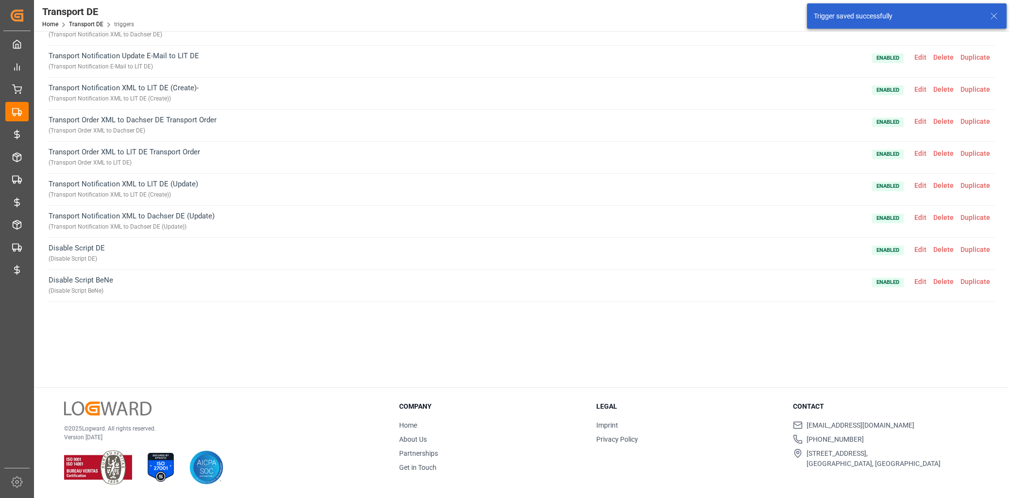
click at [918, 282] on span "Edit" at bounding box center [920, 282] width 19 height 8
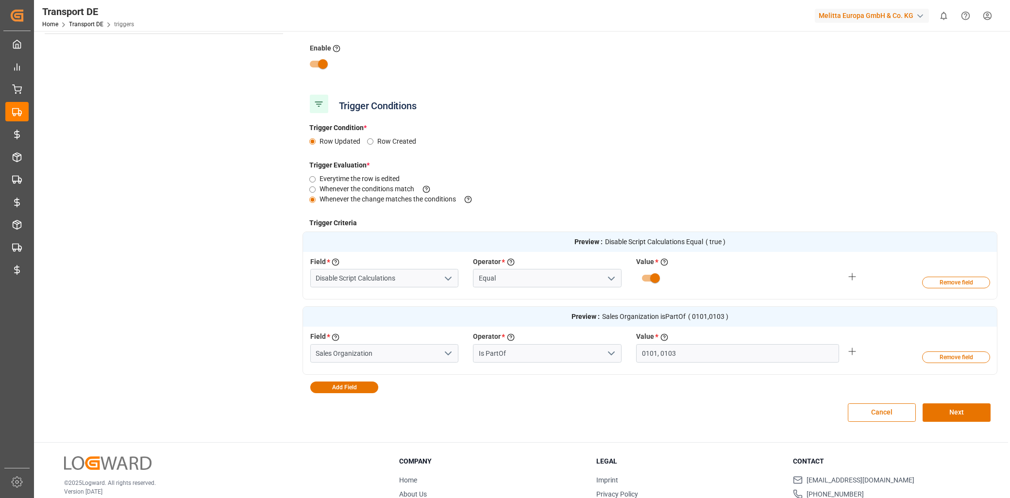
scroll to position [55, 0]
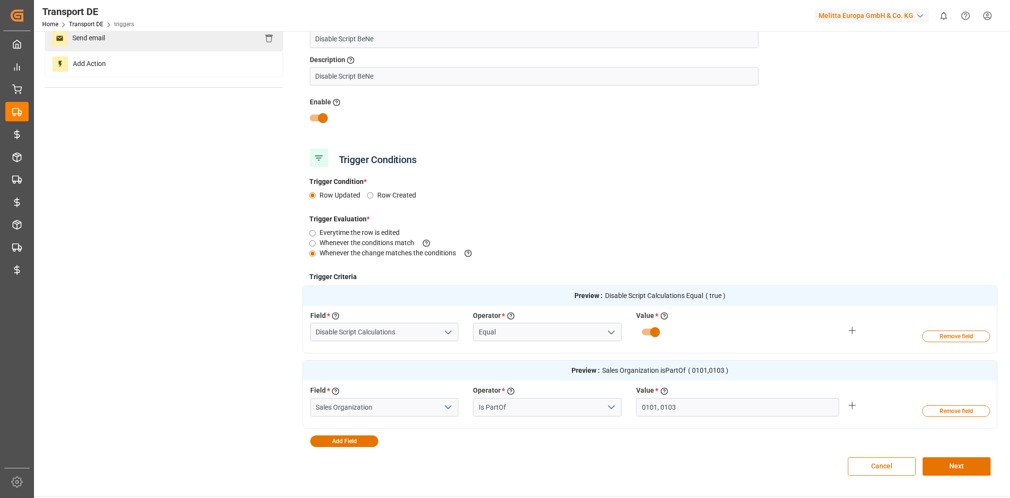
click at [180, 42] on div "Send email" at bounding box center [164, 38] width 238 height 25
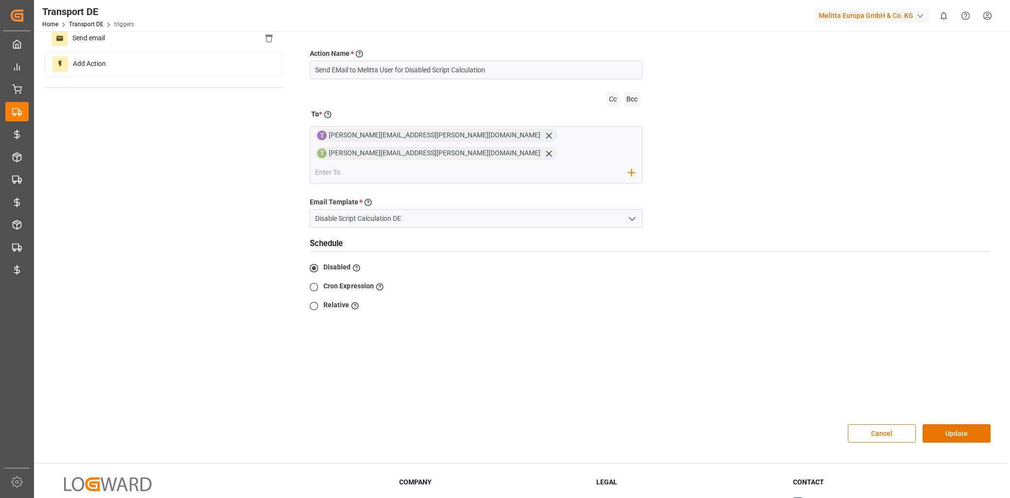
click at [628, 213] on icon "open menu" at bounding box center [632, 219] width 12 height 12
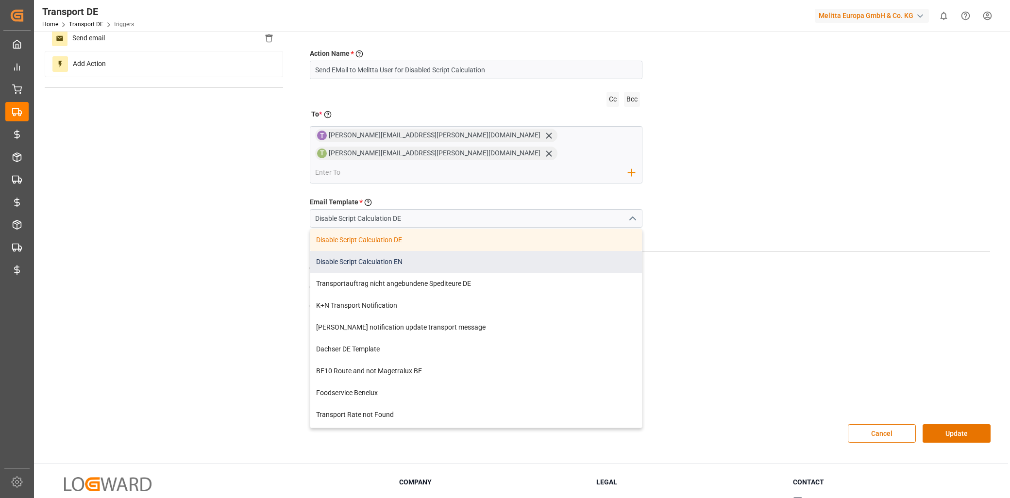
click at [468, 251] on div "Disable Script Calculation EN" at bounding box center [476, 262] width 332 height 22
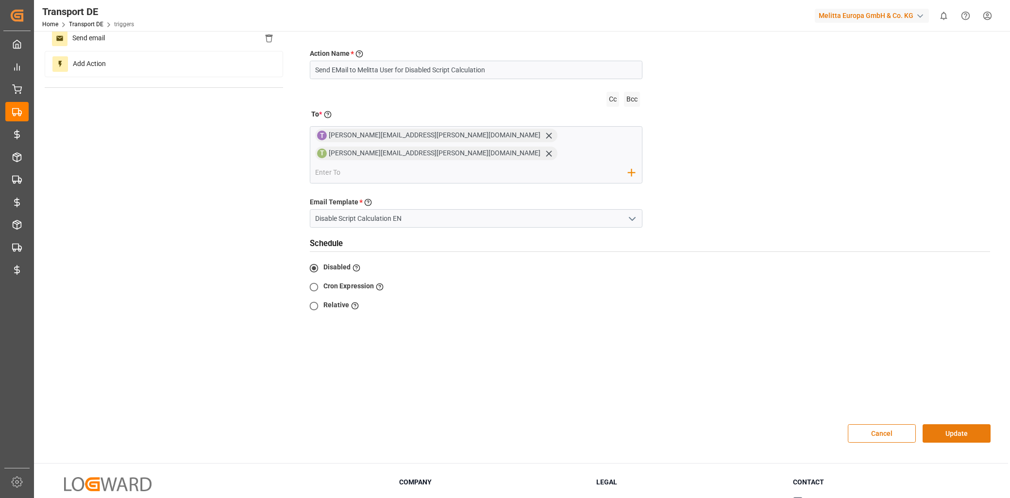
click at [961, 424] on button "Update" at bounding box center [957, 433] width 68 height 18
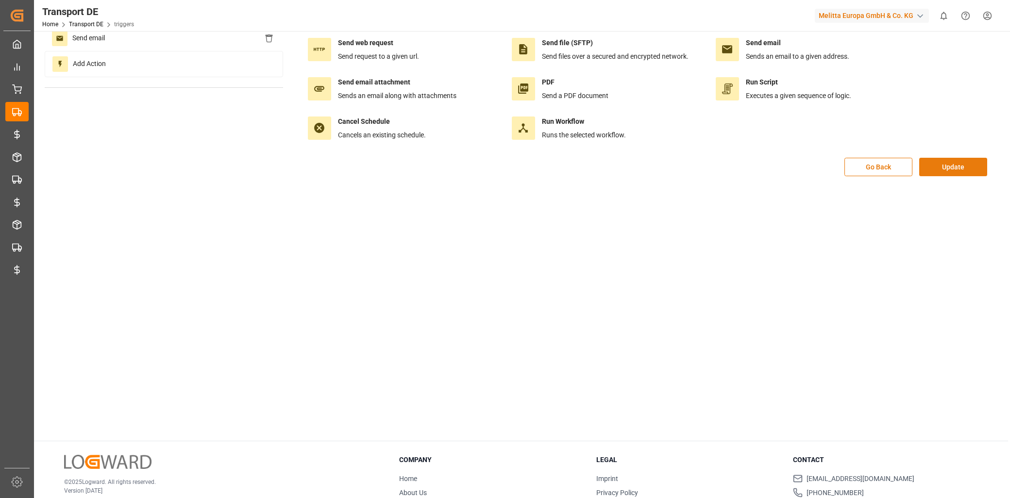
click at [955, 165] on button "Update" at bounding box center [953, 167] width 68 height 18
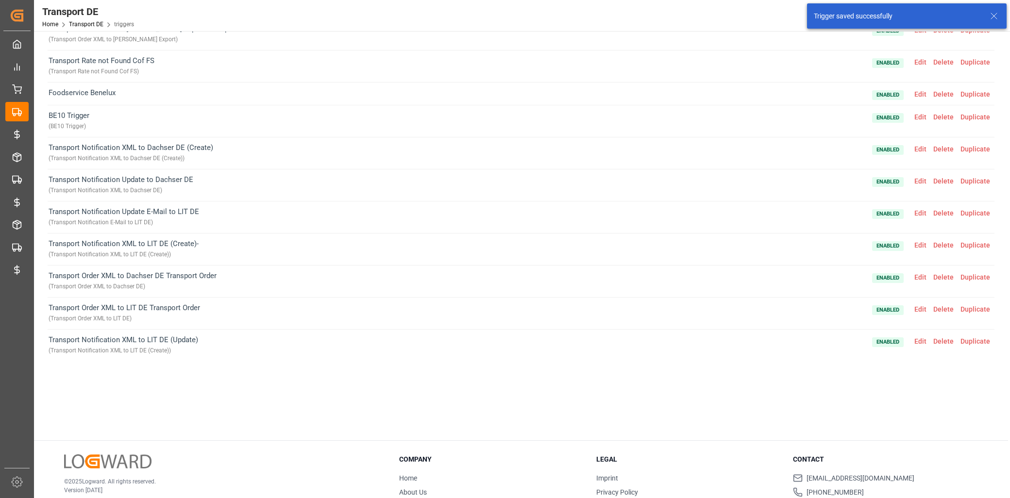
scroll to position [1304, 0]
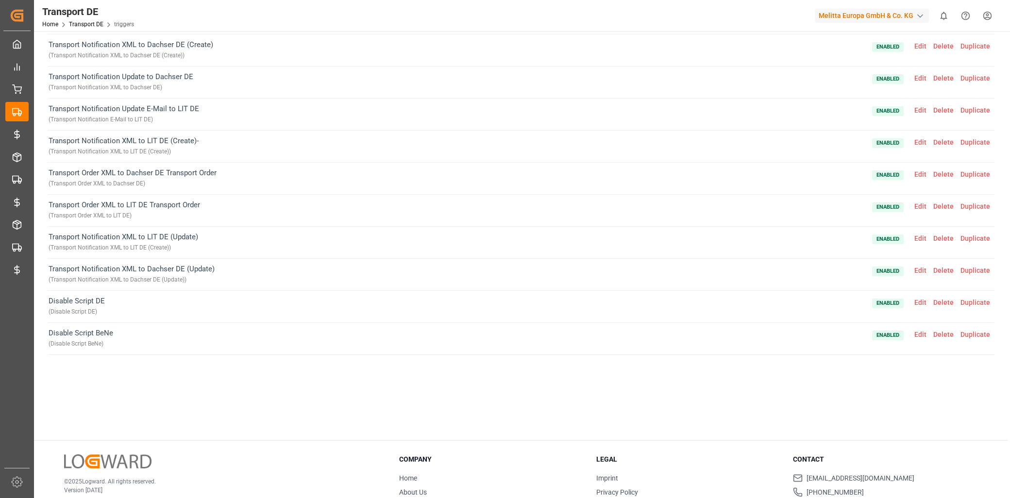
click at [978, 331] on span "Duplicate" at bounding box center [975, 335] width 36 height 8
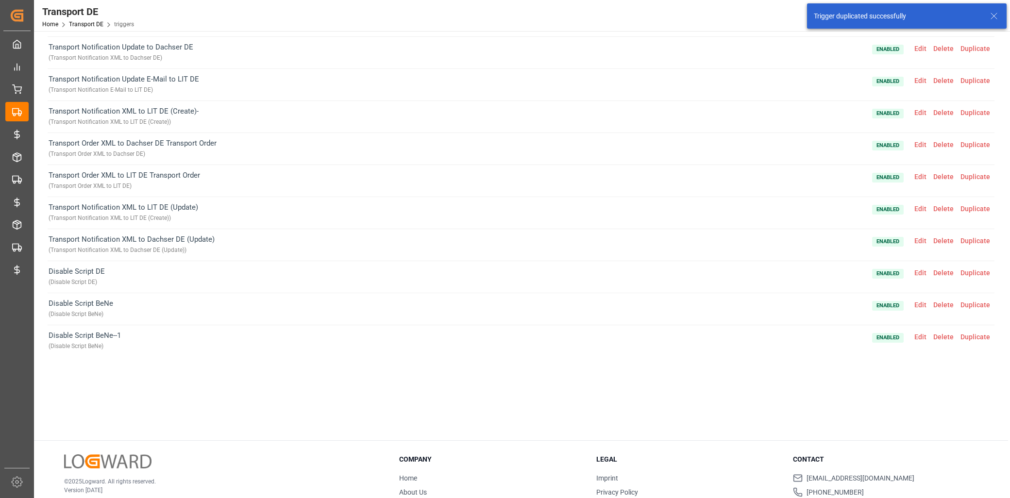
scroll to position [1336, 0]
click at [913, 331] on span "Edit" at bounding box center [920, 335] width 19 height 8
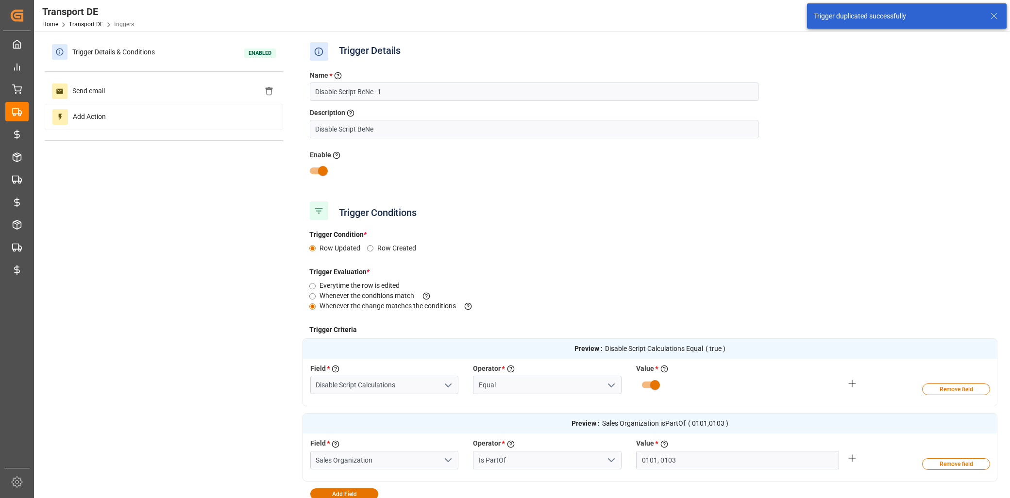
scroll to position [0, 0]
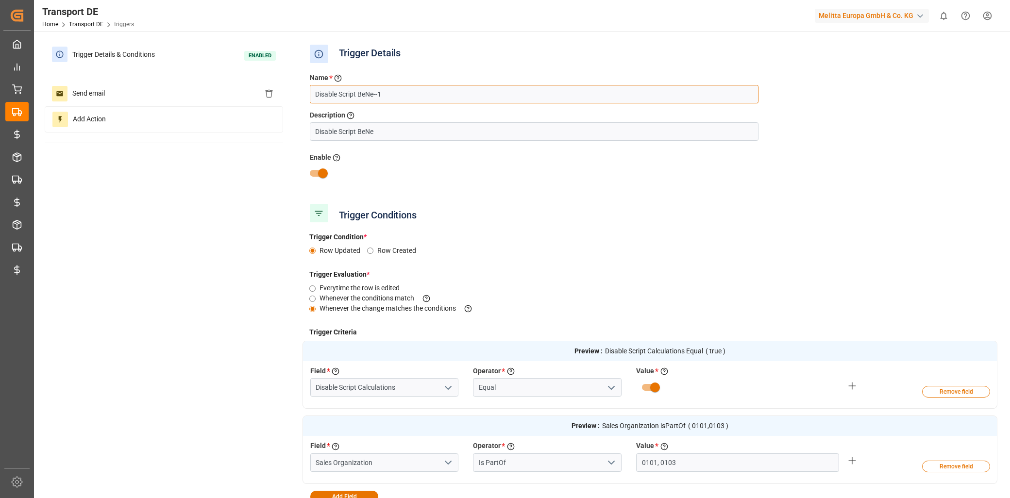
drag, startPoint x: 384, startPoint y: 91, endPoint x: 358, endPoint y: 90, distance: 25.8
click at [358, 90] on input "Disable Script BeNe--1" at bounding box center [534, 94] width 449 height 18
click at [365, 134] on input "Disable Script BeNe" at bounding box center [534, 131] width 449 height 18
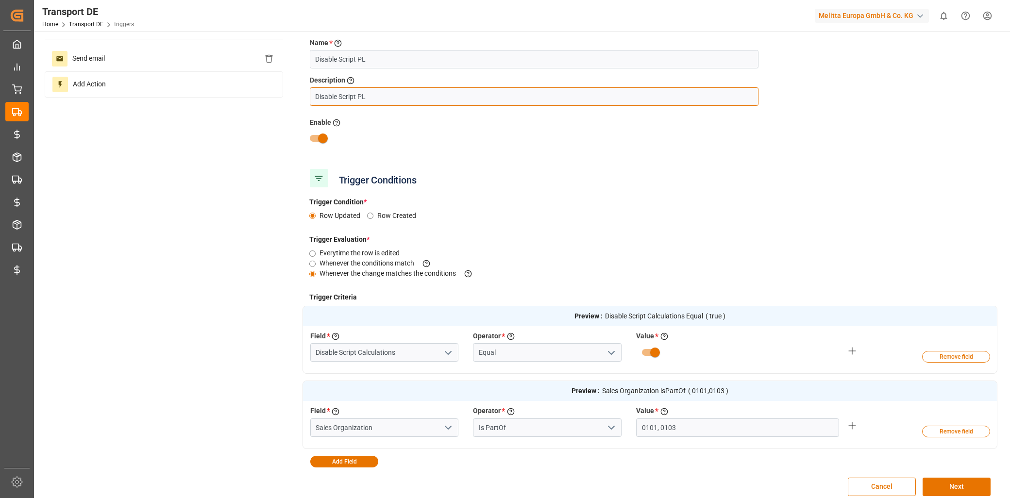
scroll to position [54, 0]
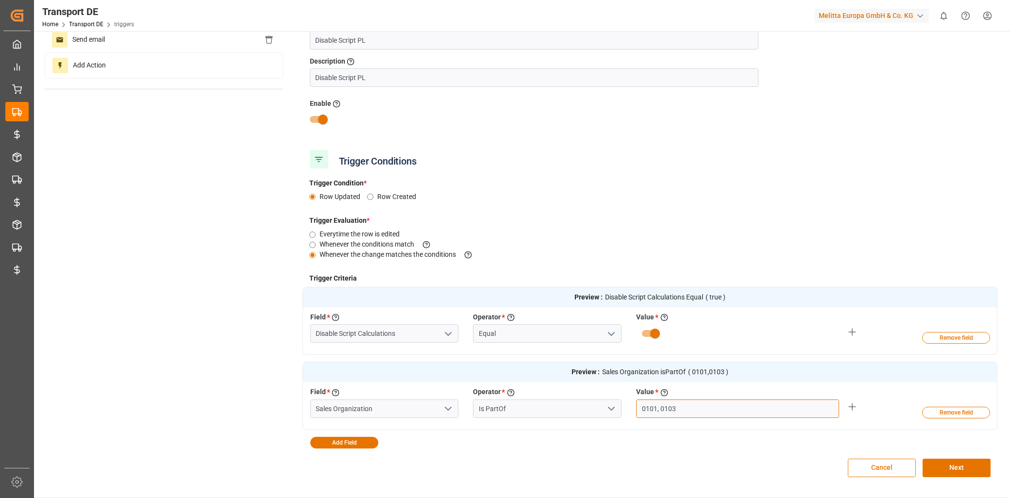
drag, startPoint x: 641, startPoint y: 406, endPoint x: 622, endPoint y: 406, distance: 18.5
click at [623, 406] on div "Field * Select a field to create a criteria Sales Organization Operator * Choos…" at bounding box center [629, 404] width 653 height 35
drag, startPoint x: 702, startPoint y: 407, endPoint x: 625, endPoint y: 412, distance: 77.4
click at [625, 412] on div "Field * Select a field to create a criteria Sales Organization Operator * Choos…" at bounding box center [629, 404] width 653 height 35
click at [610, 410] on icon "open menu" at bounding box center [611, 409] width 12 height 12
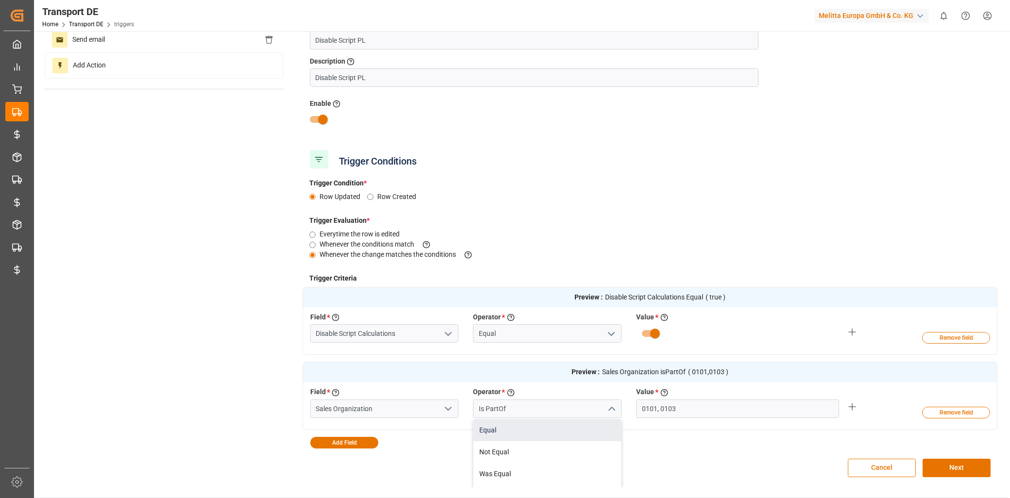
click at [530, 435] on div "Equal" at bounding box center [547, 430] width 148 height 22
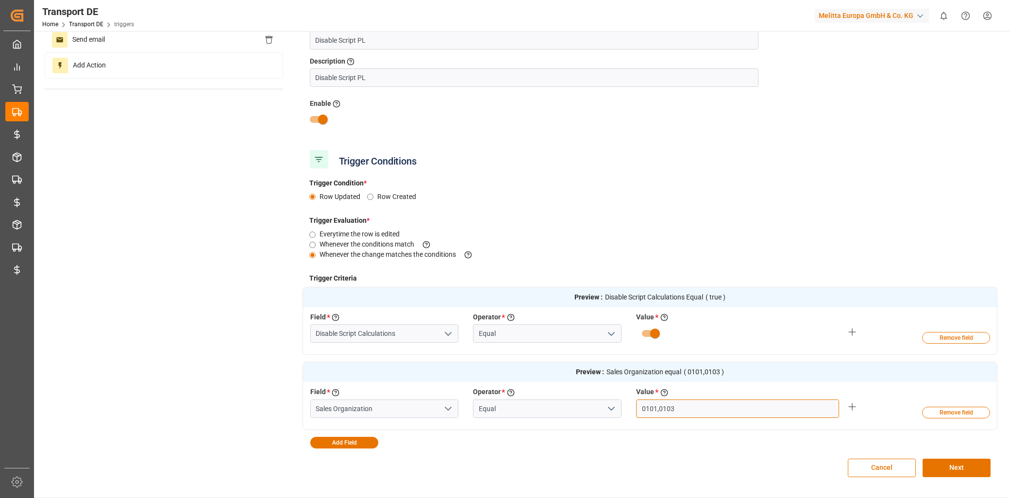
drag, startPoint x: 695, startPoint y: 411, endPoint x: 620, endPoint y: 405, distance: 75.4
click at [620, 405] on div "Field * Select a field to create a criteria Sales Organization Operator * Choos…" at bounding box center [629, 404] width 653 height 35
click at [964, 464] on button "Next" at bounding box center [957, 468] width 68 height 18
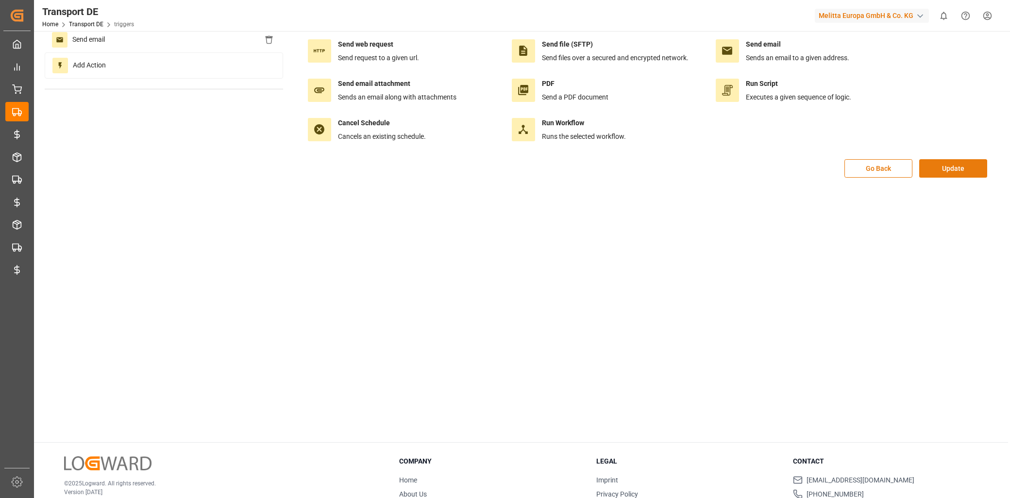
click at [958, 176] on button "Update" at bounding box center [953, 168] width 68 height 18
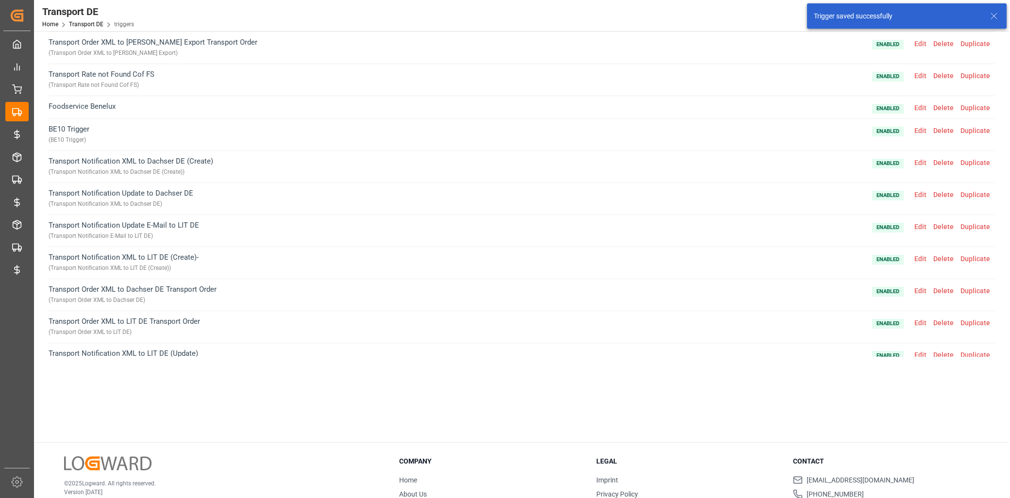
scroll to position [1336, 0]
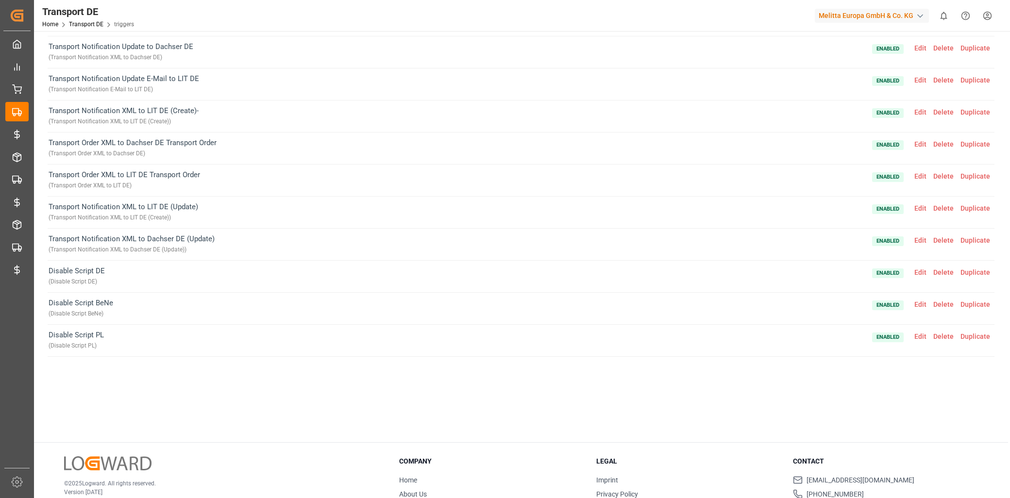
click at [920, 337] on span "Edit" at bounding box center [920, 337] width 19 height 8
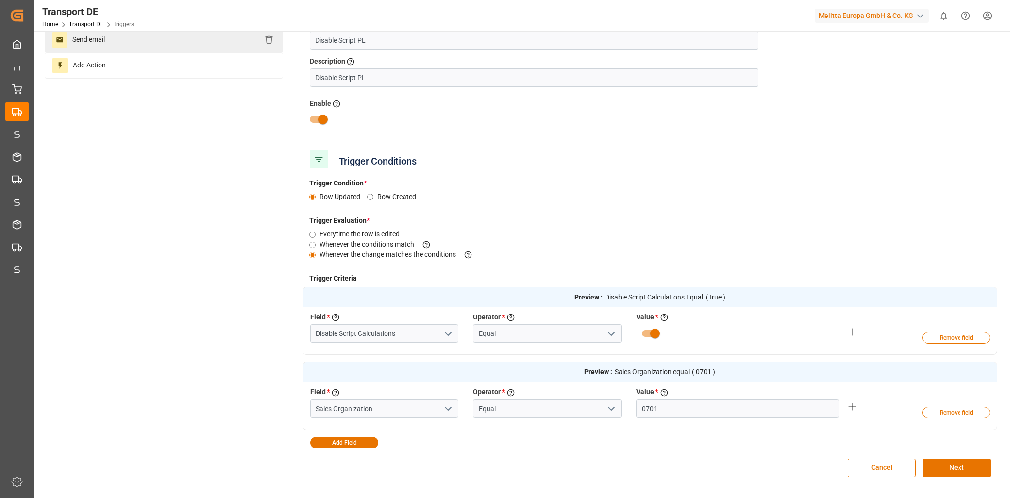
click at [243, 42] on div "Send email" at bounding box center [164, 39] width 238 height 25
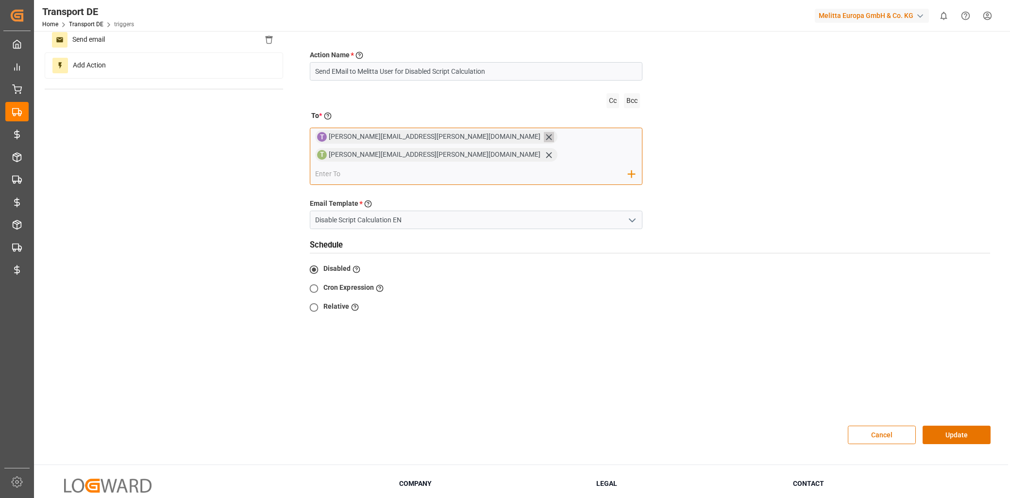
click at [544, 139] on icon at bounding box center [549, 137] width 10 height 10
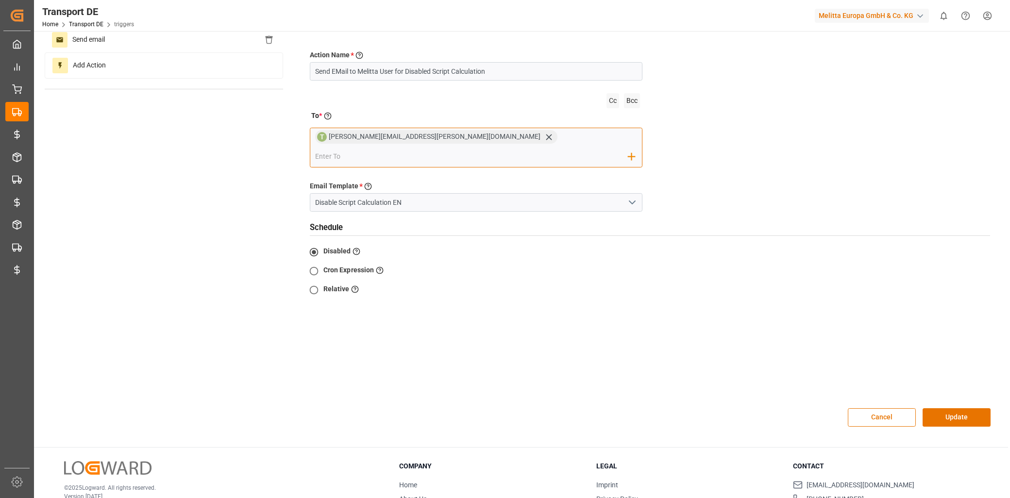
click at [544, 139] on icon at bounding box center [549, 137] width 10 height 10
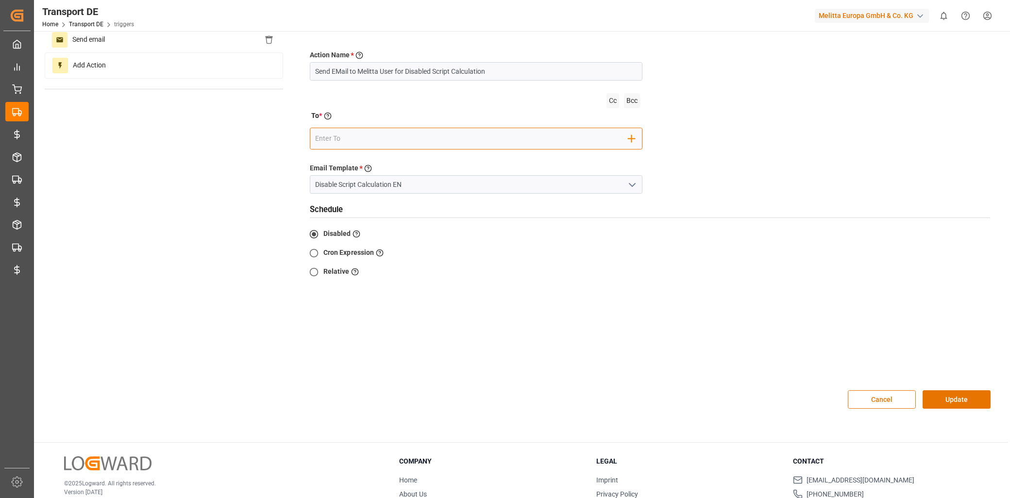
click at [345, 142] on input "email" at bounding box center [471, 139] width 313 height 15
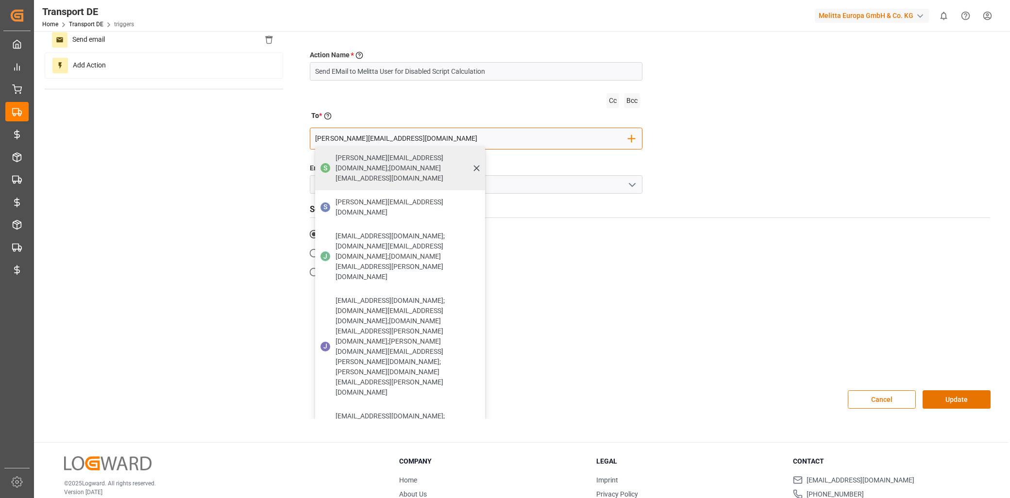
click at [398, 153] on span "sandra.kosmicka@melitta.de;judyta.zulewska@melitta.de" at bounding box center [407, 168] width 143 height 31
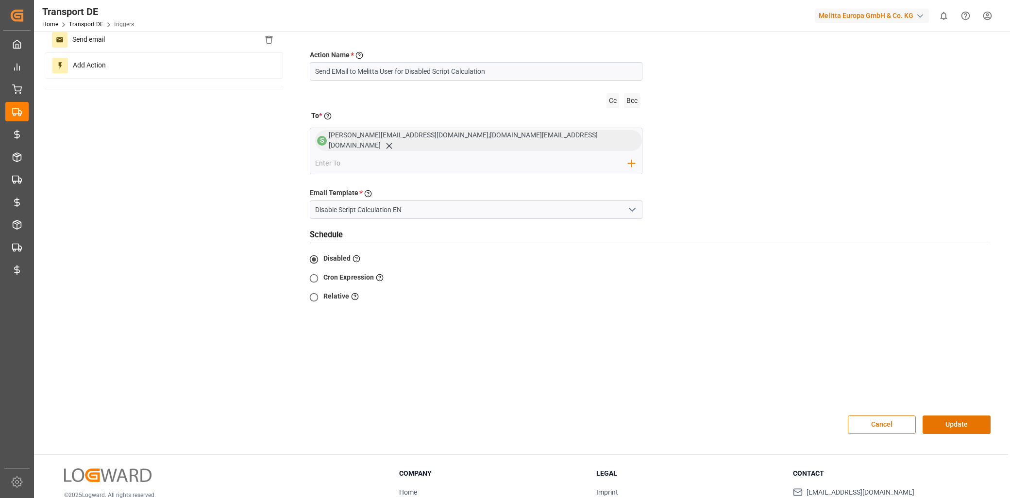
click at [972, 416] on button "Update" at bounding box center [957, 425] width 68 height 18
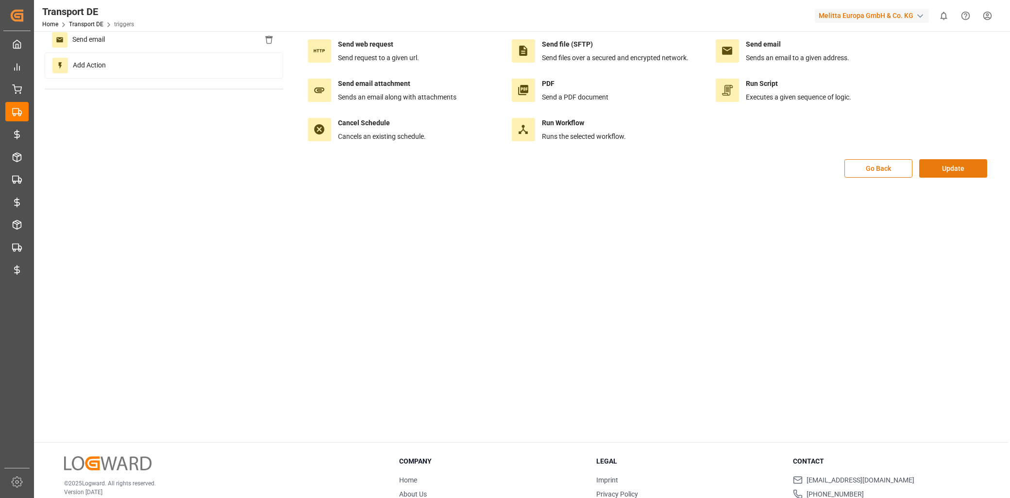
click at [951, 168] on button "Update" at bounding box center [953, 168] width 68 height 18
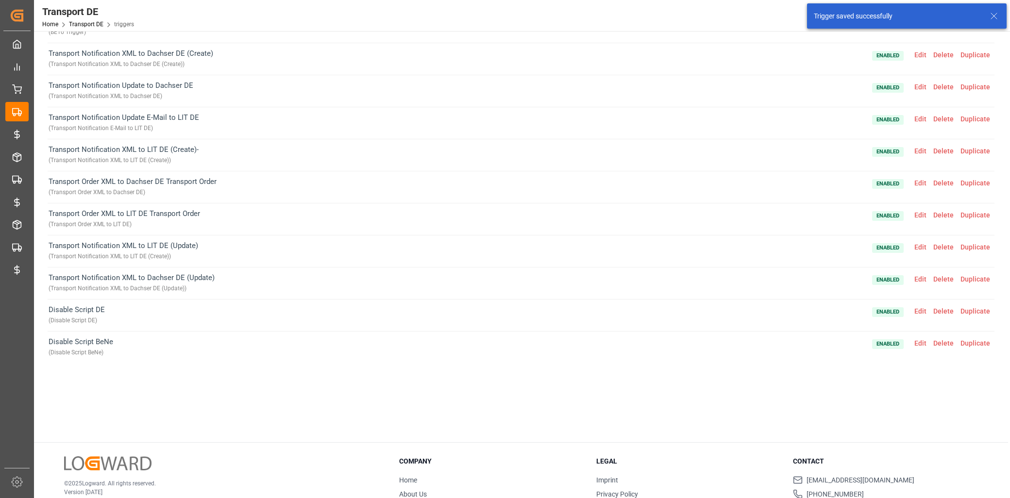
scroll to position [1336, 0]
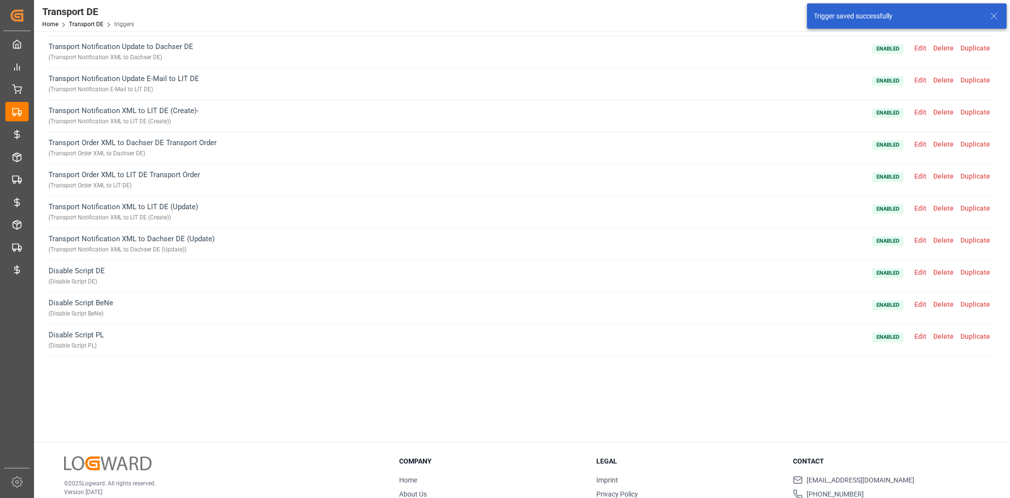
click at [919, 302] on span "Edit" at bounding box center [920, 305] width 19 height 8
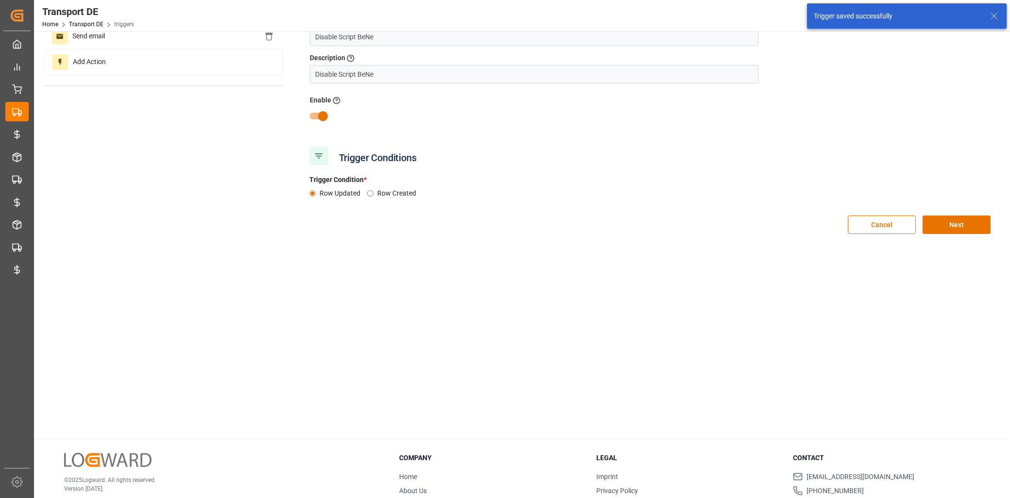
scroll to position [54, 0]
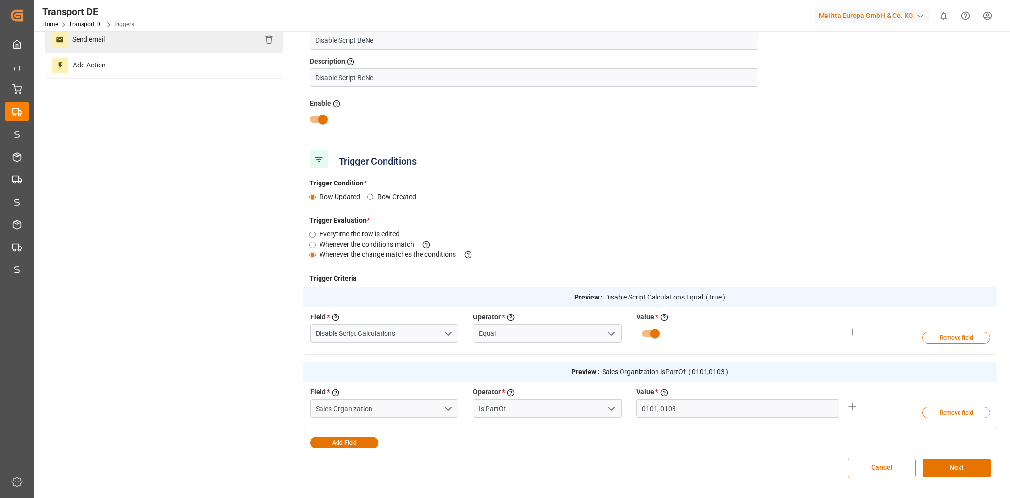
click at [117, 41] on div "Send email" at bounding box center [164, 39] width 238 height 25
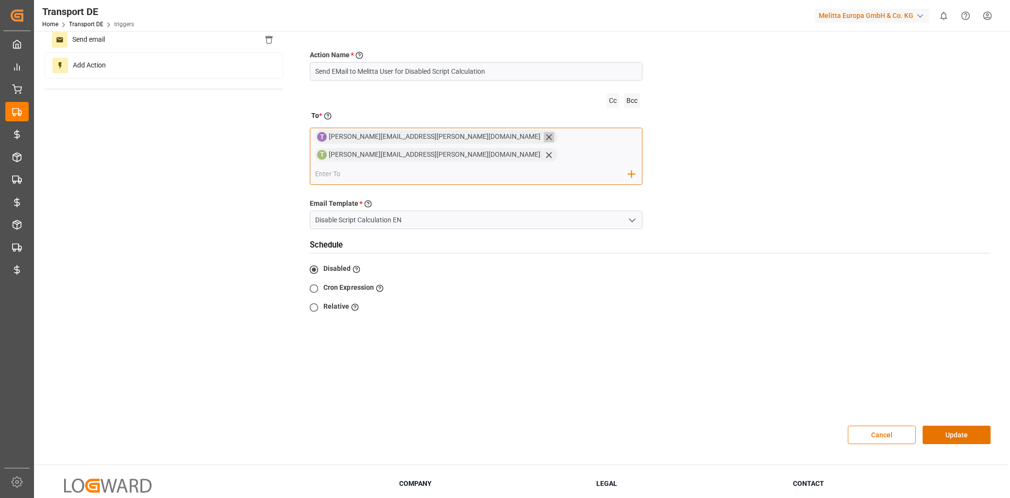
click at [544, 138] on icon at bounding box center [549, 137] width 10 height 10
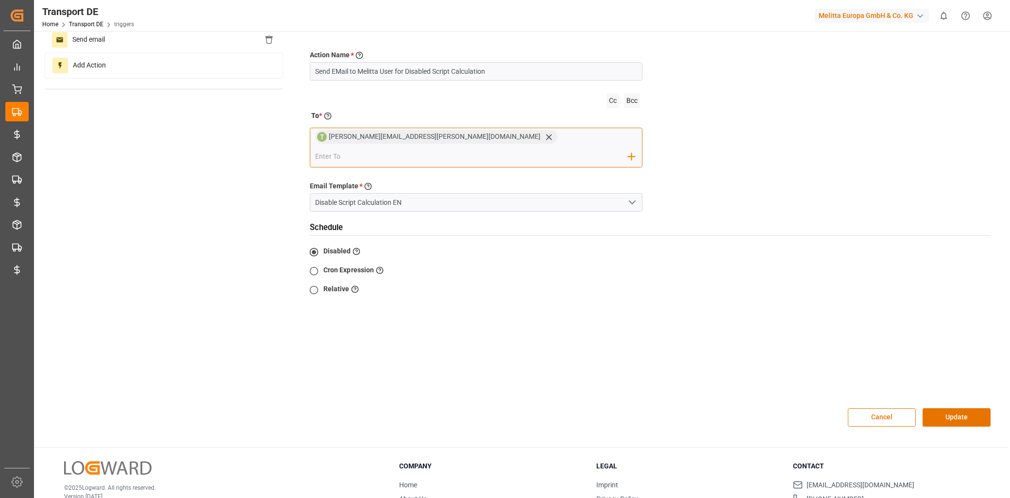
click at [544, 138] on icon at bounding box center [549, 137] width 10 height 10
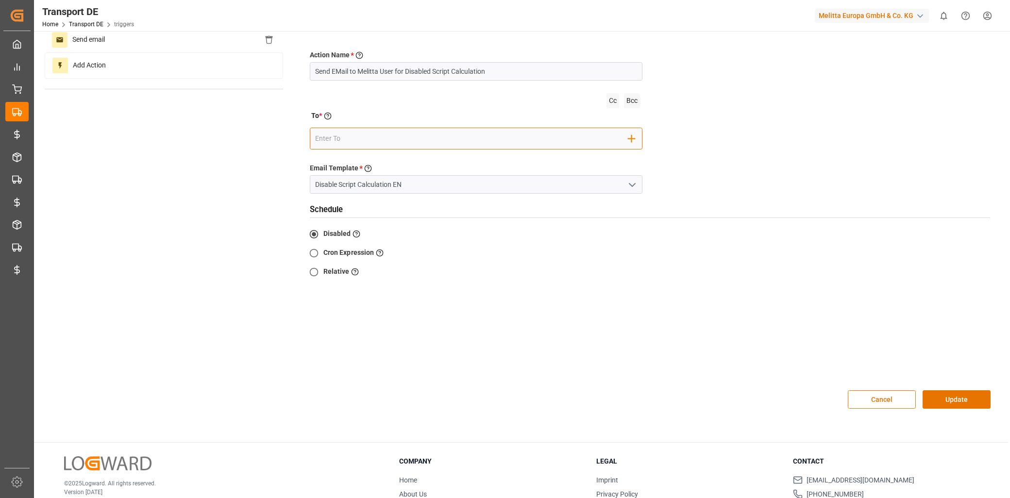
click at [361, 133] on input "email" at bounding box center [471, 139] width 313 height 15
drag, startPoint x: 320, startPoint y: 132, endPoint x: 293, endPoint y: 136, distance: 27.6
click at [307, 134] on div "Action Name * Give a name to the action being created Send EMail to Melitta Use…" at bounding box center [476, 125] width 348 height 151
drag, startPoint x: 356, startPoint y: 134, endPoint x: 299, endPoint y: 130, distance: 57.9
click at [299, 130] on div "Trigger Details & Conditions Enabled Send email Add Action Send email Return to…" at bounding box center [521, 203] width 953 height 431
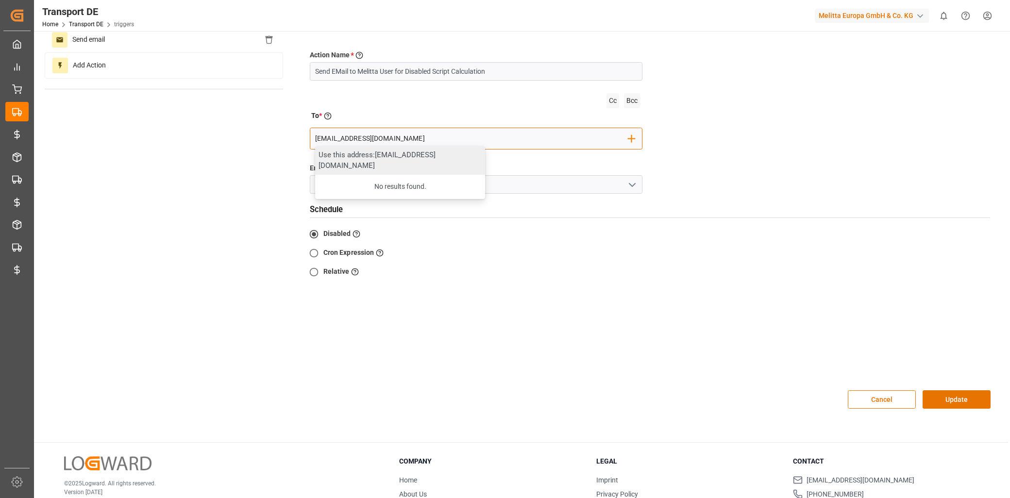
click at [348, 138] on input "virno.geert@melitta.nl" at bounding box center [471, 139] width 313 height 15
paste input "Leon.VanStijn@melitta.nl"
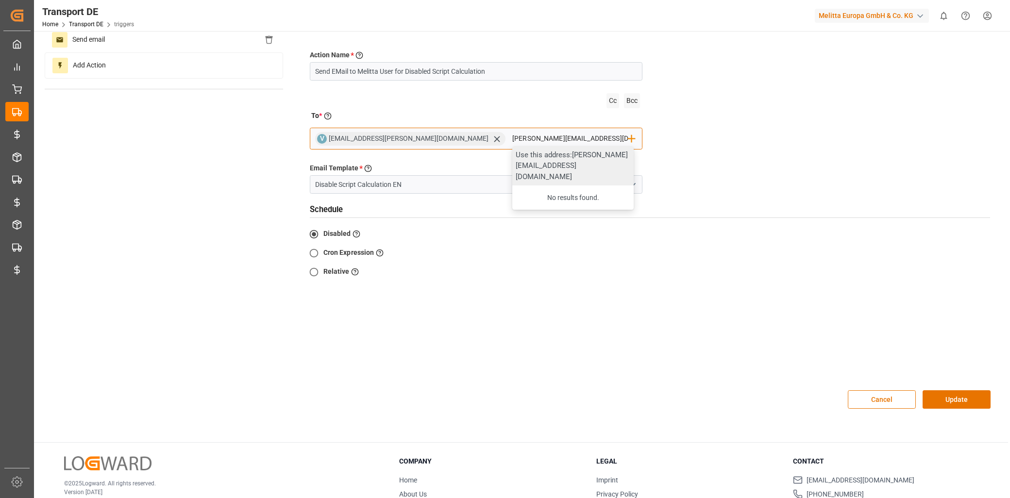
click at [512, 156] on div "Use this address: Leon.VanStijn@melitta.nl" at bounding box center [572, 166] width 121 height 40
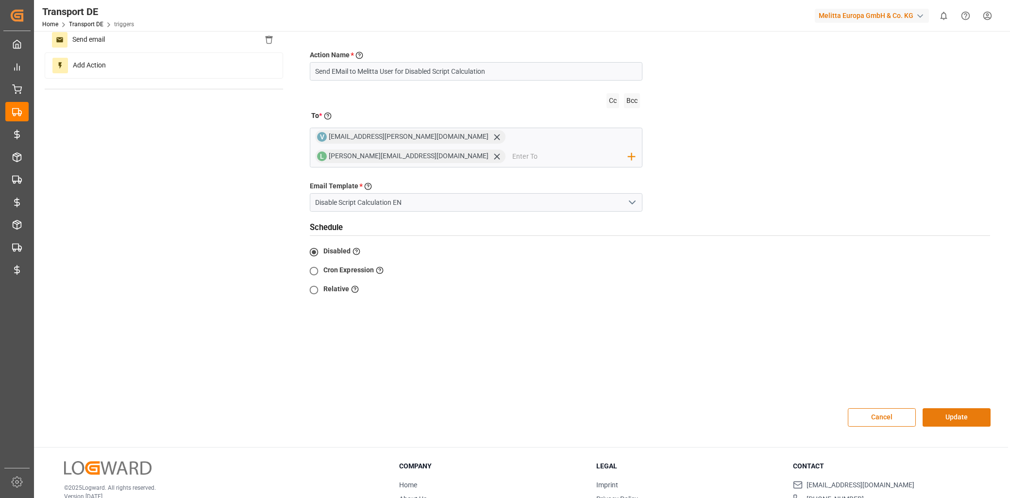
click at [964, 408] on button "Update" at bounding box center [957, 417] width 68 height 18
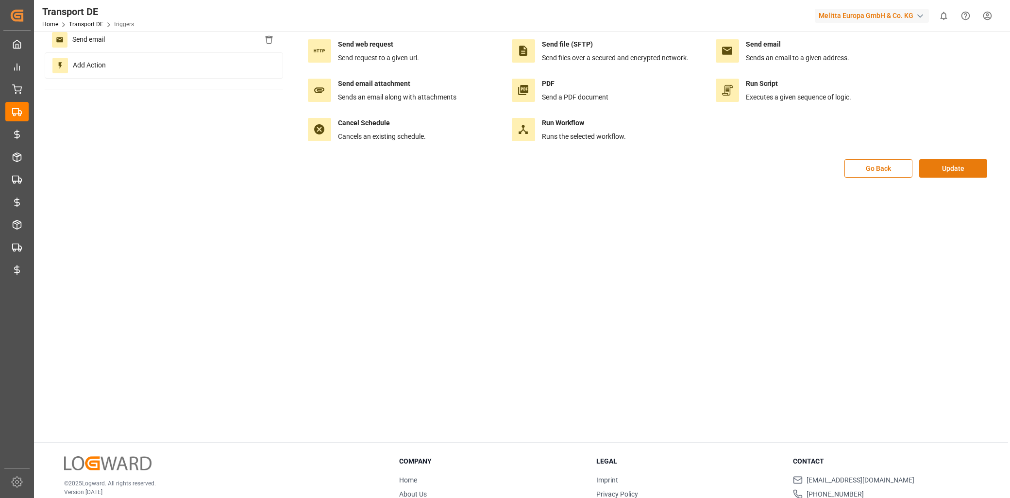
click at [944, 161] on button "Update" at bounding box center [953, 168] width 68 height 18
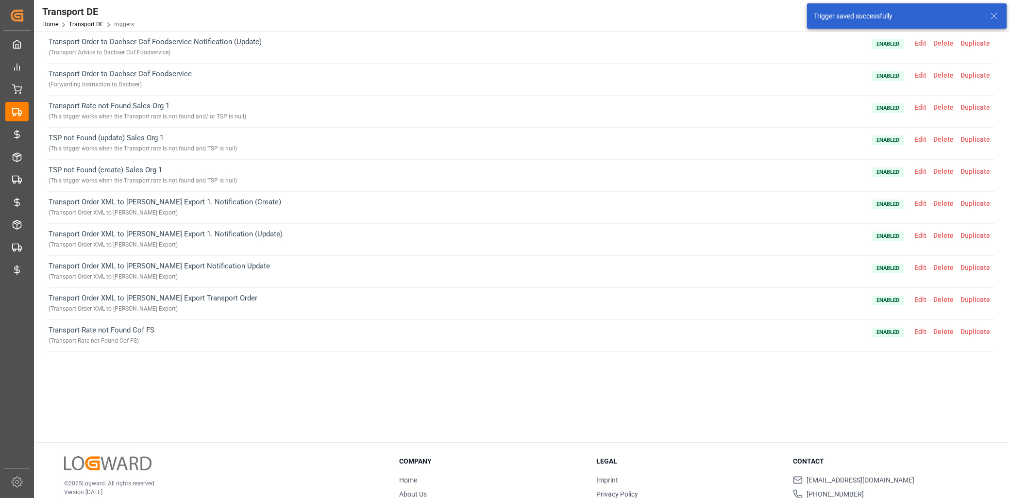
scroll to position [1336, 0]
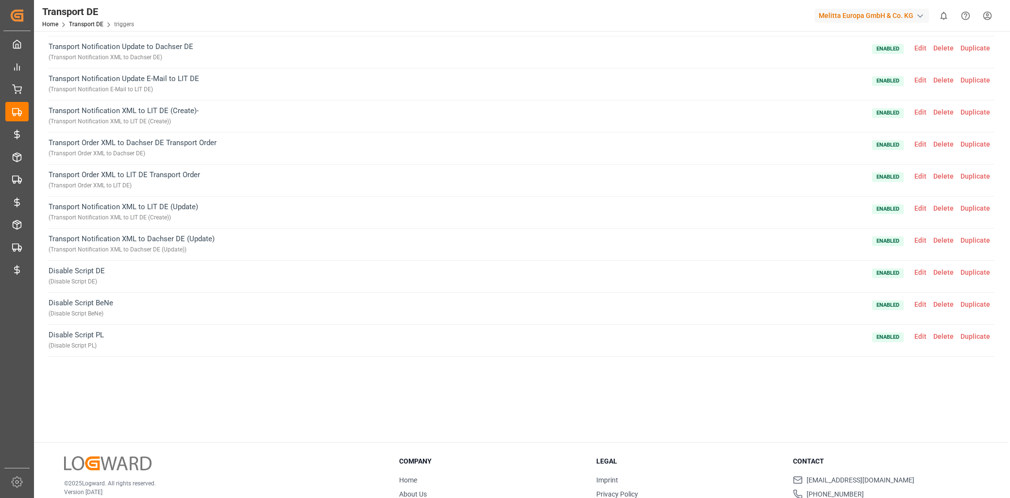
click at [984, 269] on span "Duplicate" at bounding box center [975, 272] width 36 height 8
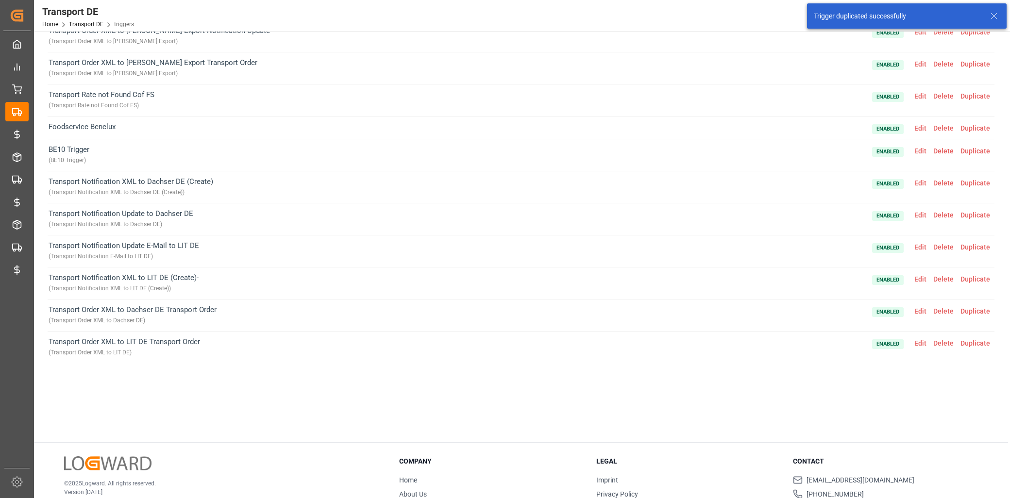
scroll to position [1368, 0]
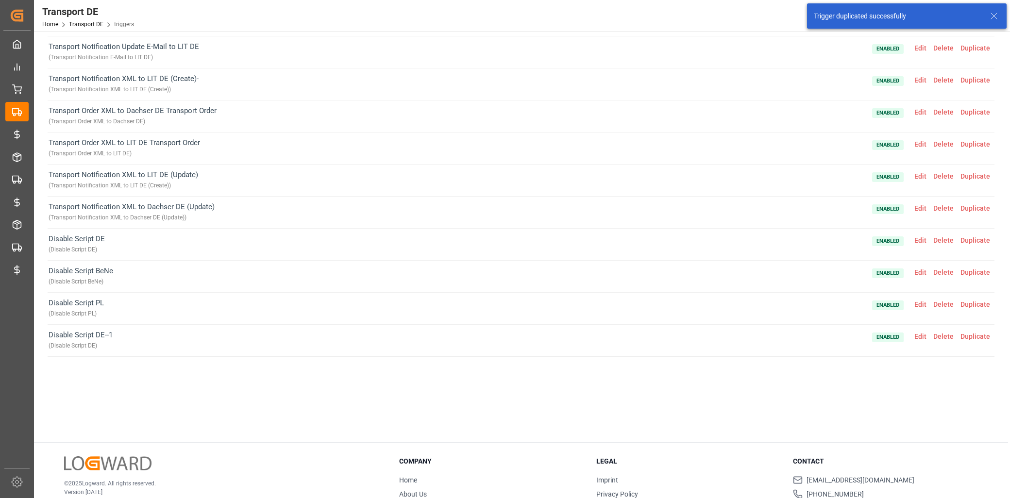
click at [918, 333] on span "Edit" at bounding box center [920, 337] width 19 height 8
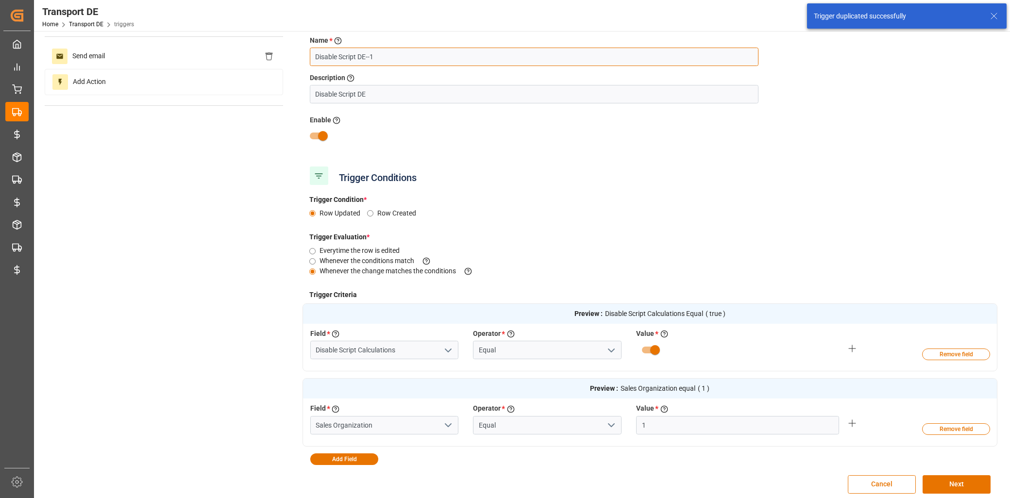
scroll to position [0, 0]
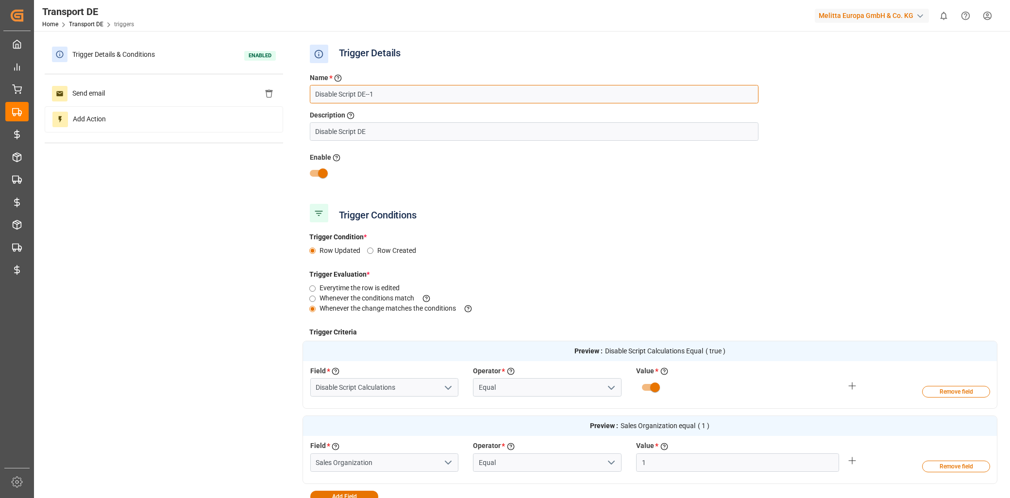
drag, startPoint x: 379, startPoint y: 39, endPoint x: 359, endPoint y: 84, distance: 48.5
click at [359, 84] on div "Name * Enter a name to the trigger Disable Script DE--1" at bounding box center [533, 88] width 463 height 31
click at [364, 134] on input "Disable Script DE" at bounding box center [534, 131] width 449 height 18
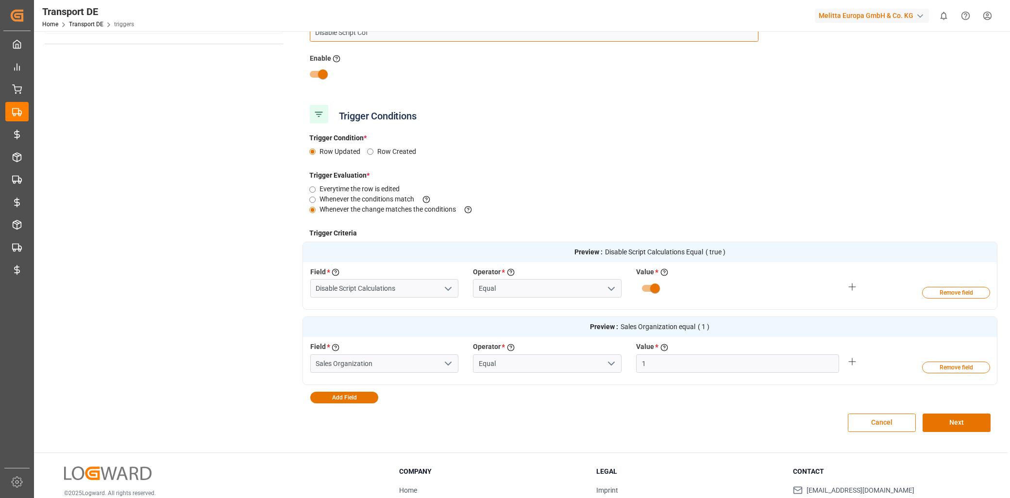
scroll to position [108, 0]
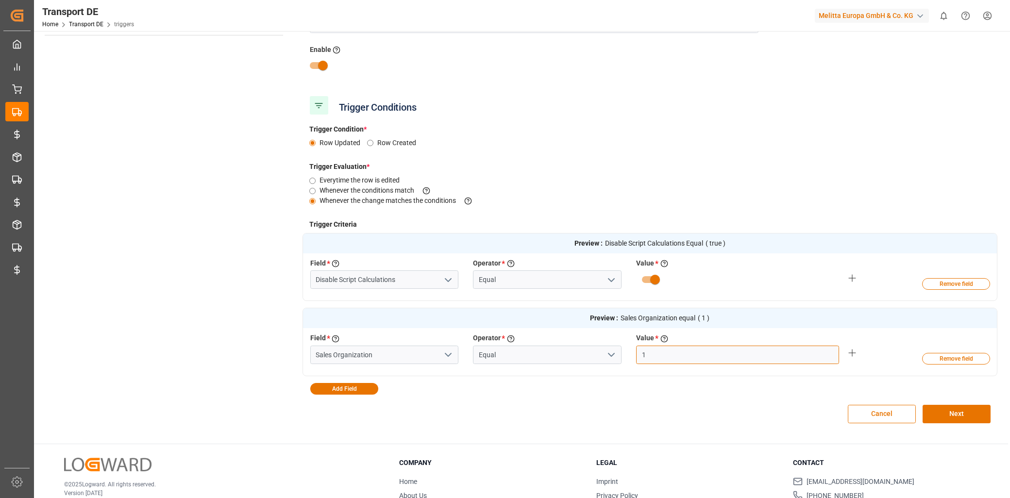
drag, startPoint x: 659, startPoint y: 359, endPoint x: 629, endPoint y: 357, distance: 30.2
click at [630, 356] on div "Value * Enter the value to evaluate the criteria 1" at bounding box center [738, 348] width 218 height 31
click at [952, 414] on button "Next" at bounding box center [957, 414] width 68 height 18
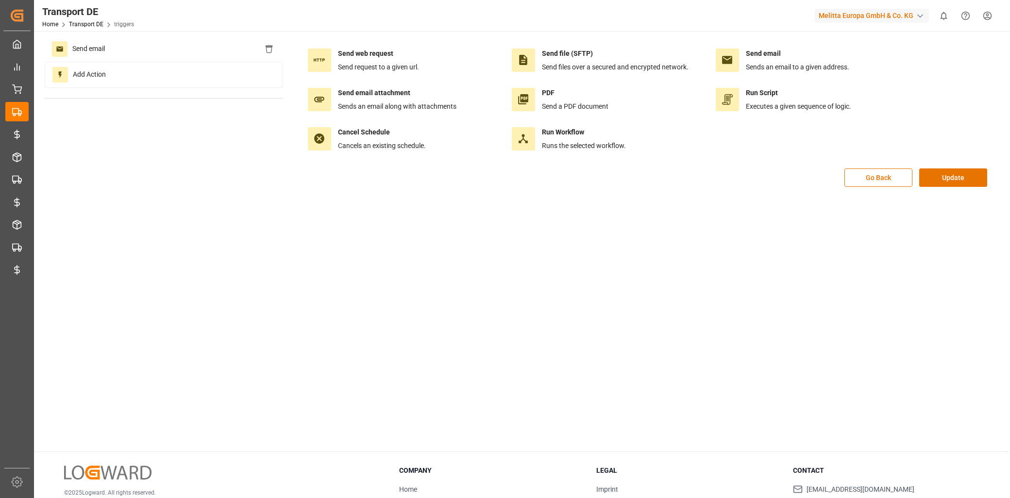
scroll to position [0, 0]
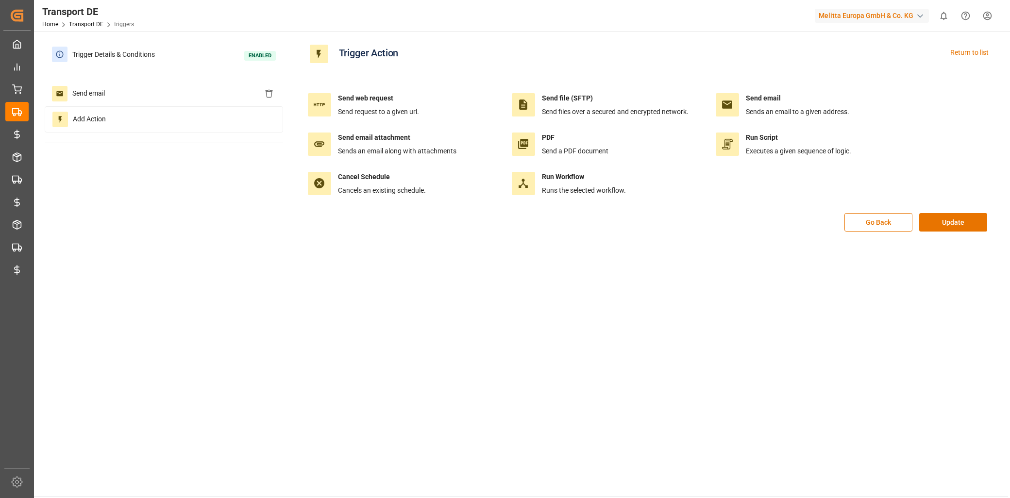
click at [945, 234] on div "Go Back Update" at bounding box center [649, 227] width 695 height 29
click at [948, 227] on button "Update" at bounding box center [953, 222] width 68 height 18
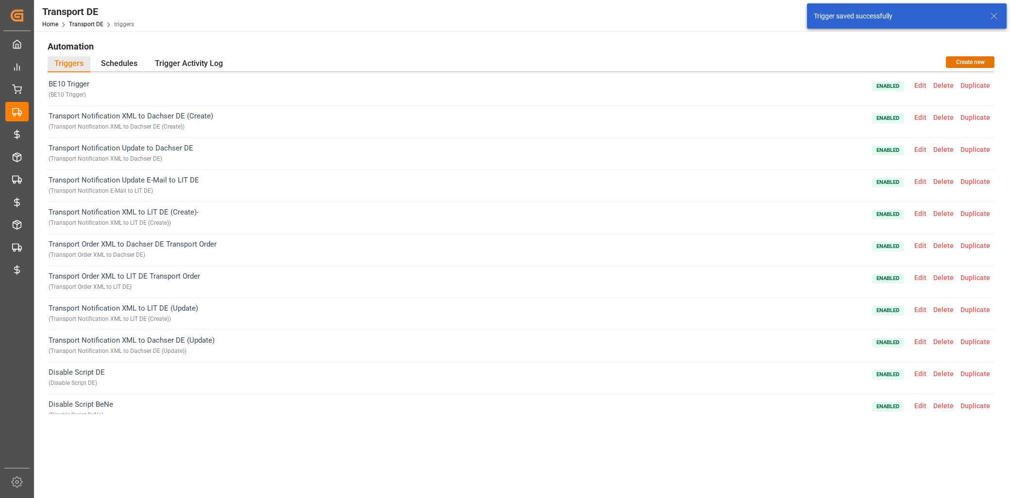
scroll to position [1368, 0]
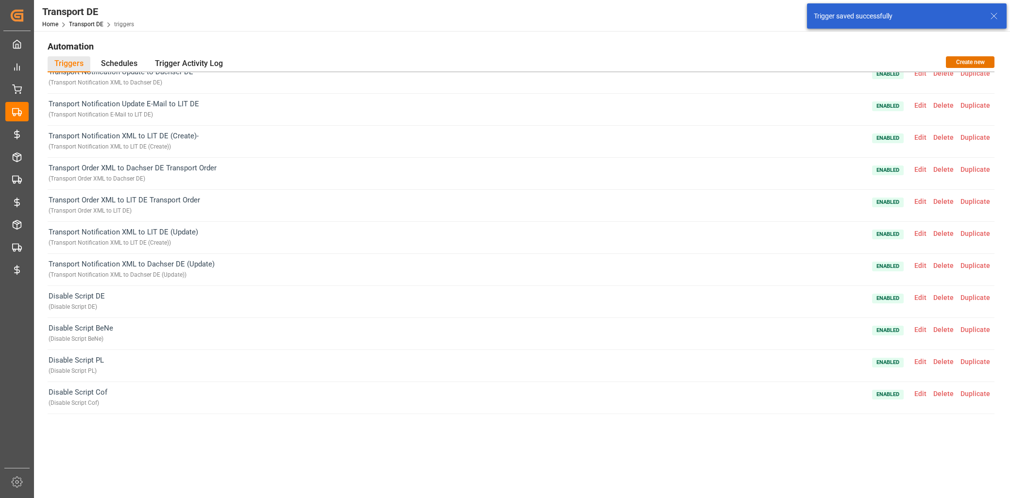
click at [920, 396] on span "Edit" at bounding box center [920, 394] width 19 height 8
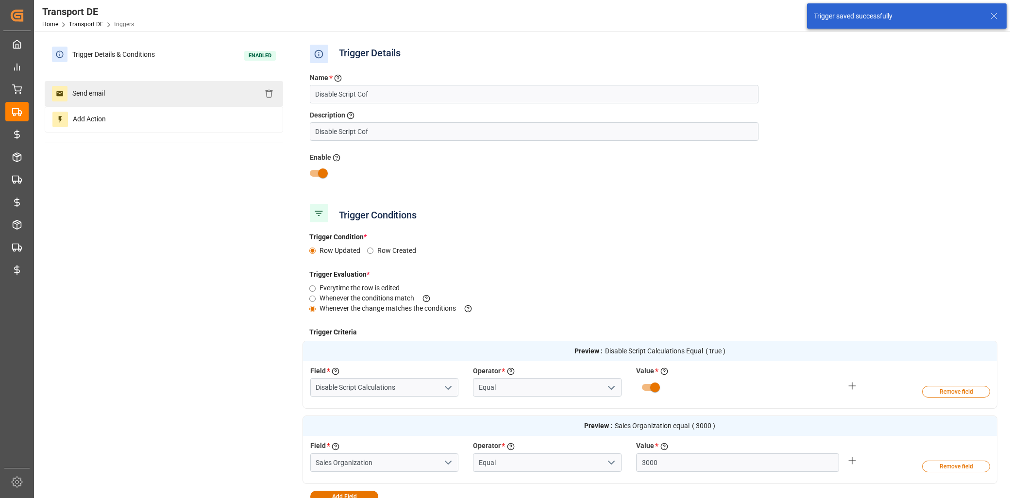
click at [89, 94] on span "Send email" at bounding box center [88, 94] width 42 height 16
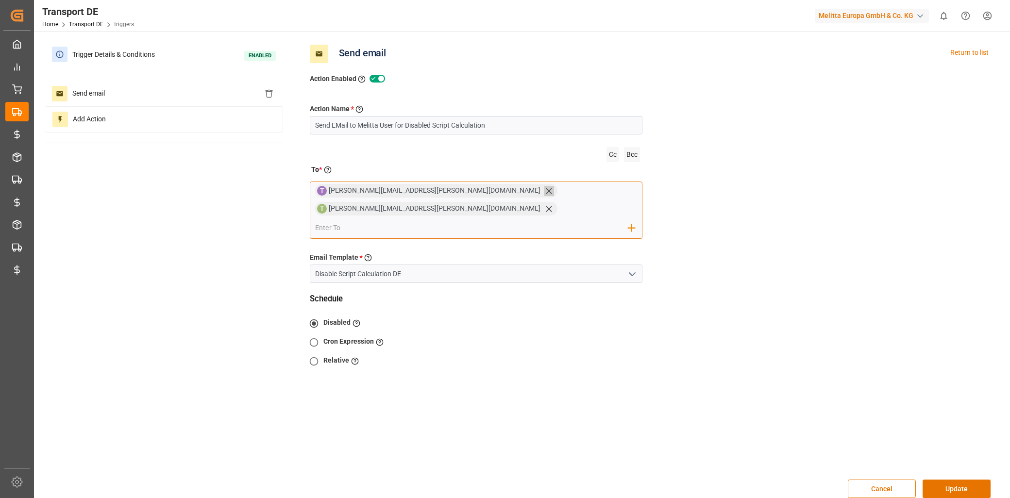
click at [546, 190] on icon at bounding box center [549, 191] width 6 height 6
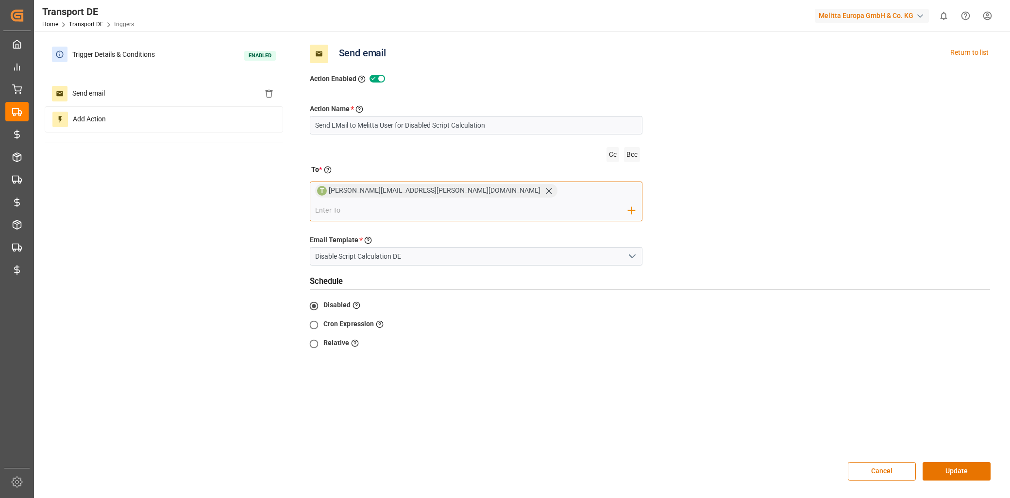
click at [544, 190] on icon at bounding box center [549, 191] width 10 height 10
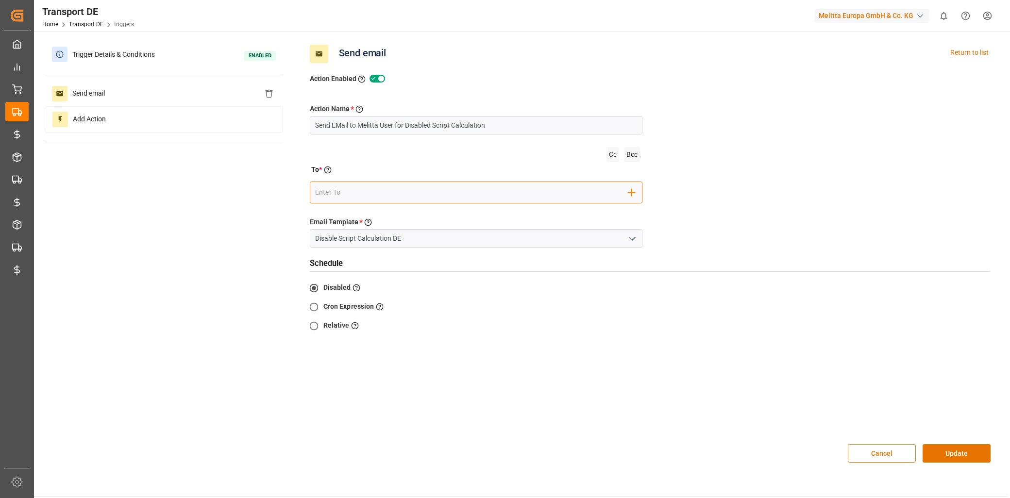
click at [331, 195] on input "email" at bounding box center [471, 192] width 313 height 15
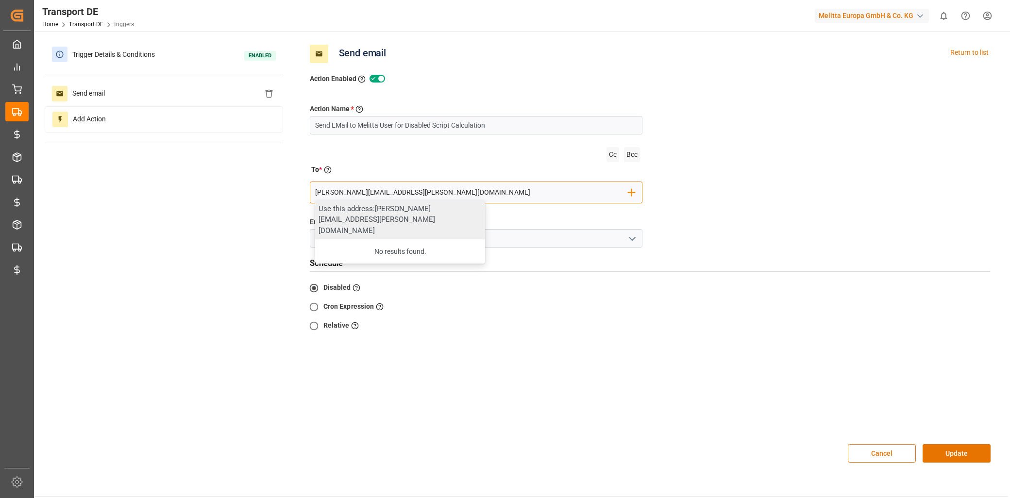
click at [374, 211] on div "Use this address: Melisa.thaqi@cofresco.com" at bounding box center [400, 220] width 170 height 40
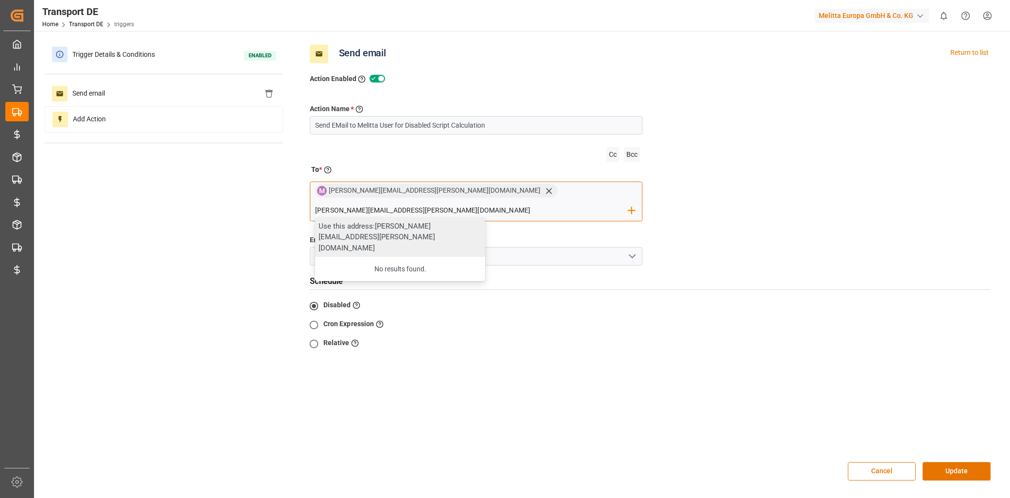
click at [481, 218] on div "Use this address: David.seeger@cofresco.com" at bounding box center [400, 238] width 170 height 40
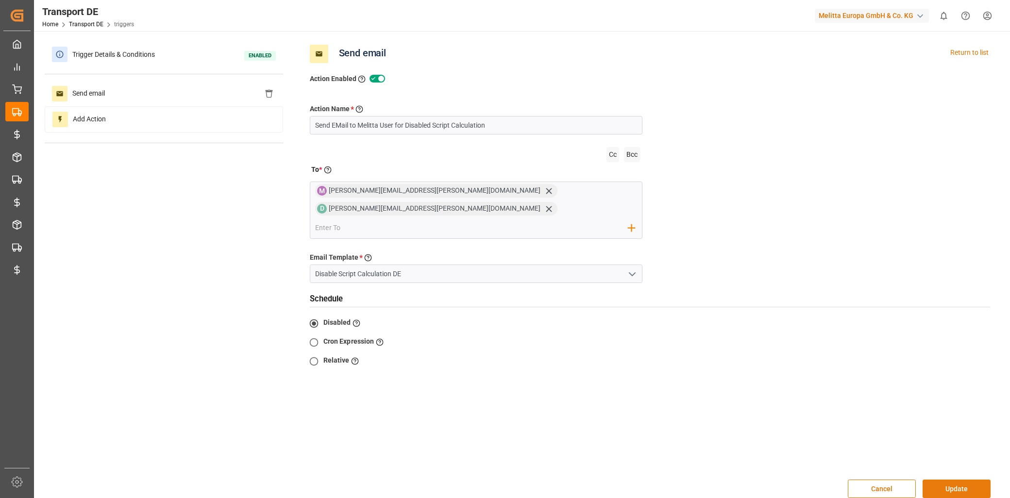
click at [950, 480] on button "Update" at bounding box center [957, 489] width 68 height 18
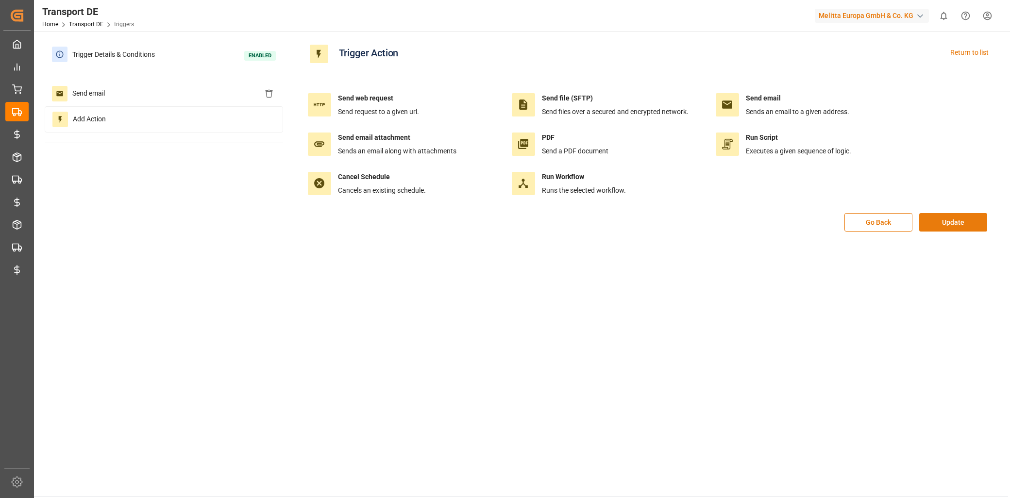
click at [942, 221] on button "Update" at bounding box center [953, 222] width 68 height 18
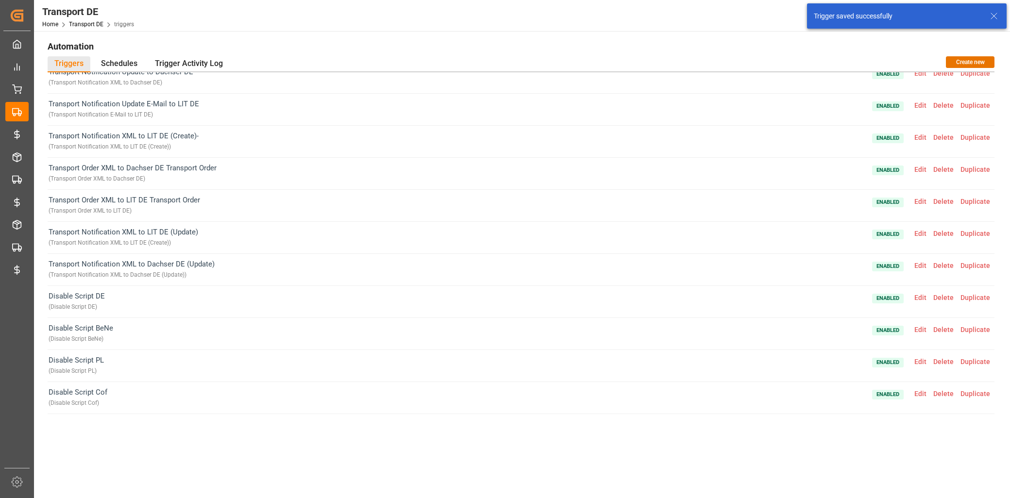
click at [920, 394] on span "Edit" at bounding box center [920, 394] width 19 height 8
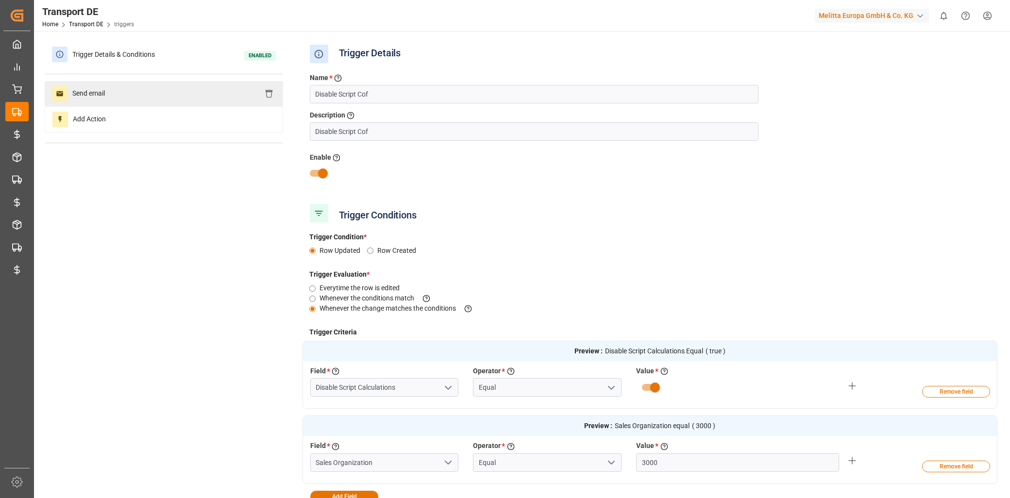
click at [172, 103] on div "Send email" at bounding box center [164, 93] width 238 height 25
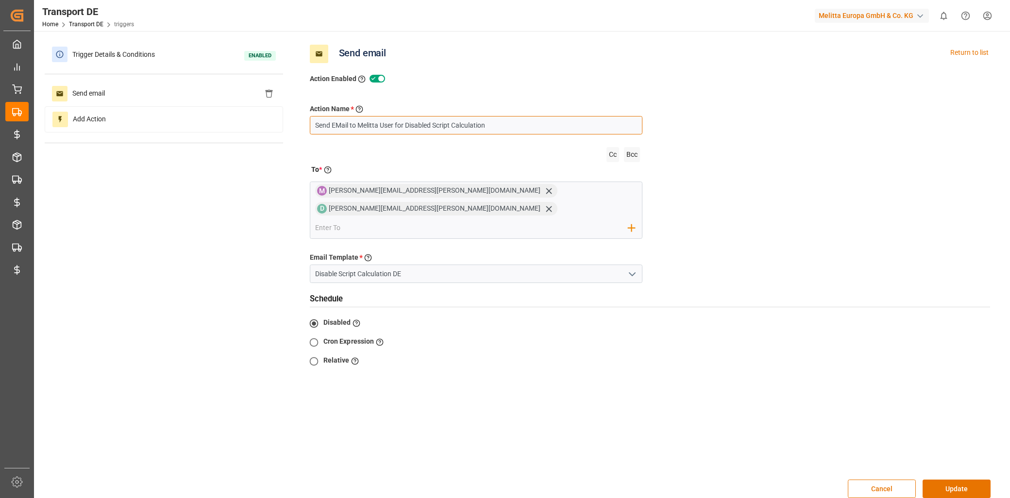
click at [365, 123] on input "Send EMail to Melitta User for Disabled Script Calculation" at bounding box center [476, 125] width 333 height 18
click at [965, 487] on div "Cancel Update" at bounding box center [649, 489] width 695 height 39
click at [965, 480] on button "Update" at bounding box center [957, 489] width 68 height 18
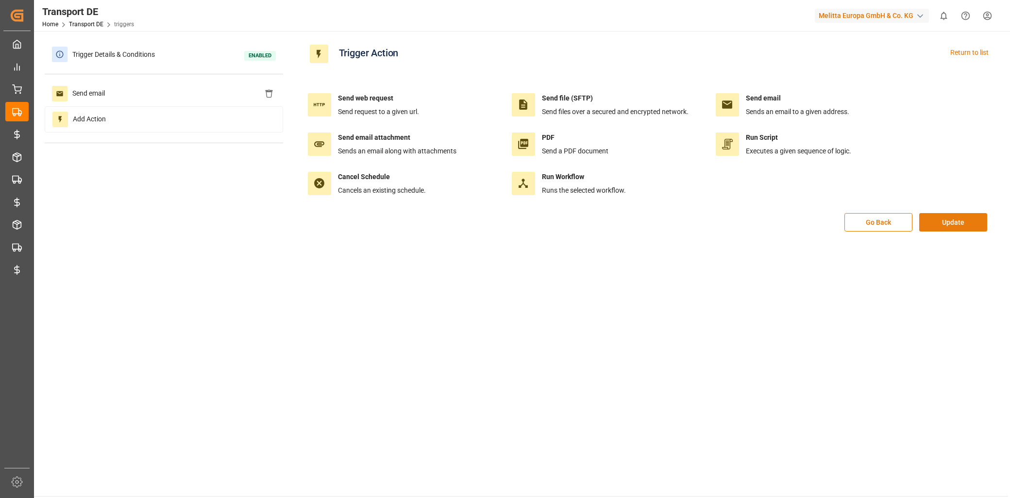
click at [940, 226] on button "Update" at bounding box center [953, 222] width 68 height 18
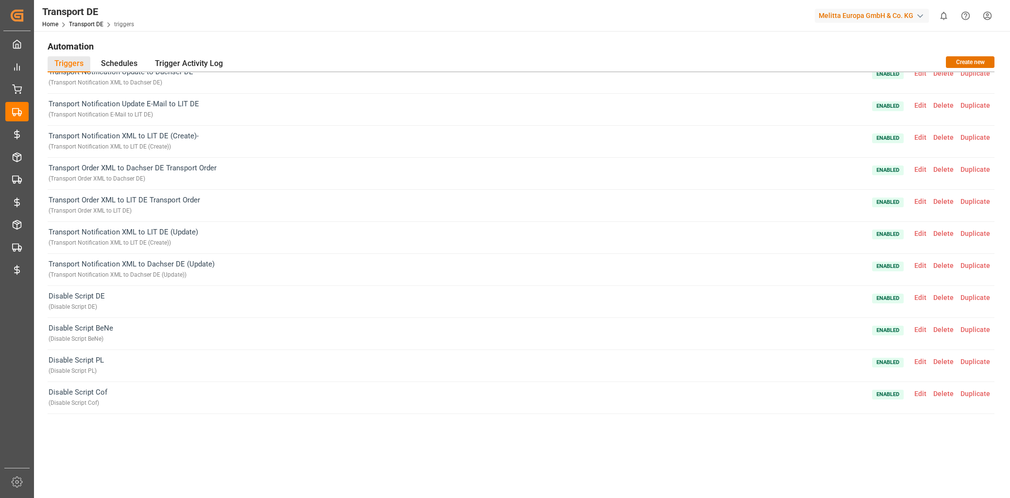
click at [978, 393] on span "Duplicate" at bounding box center [975, 394] width 36 height 8
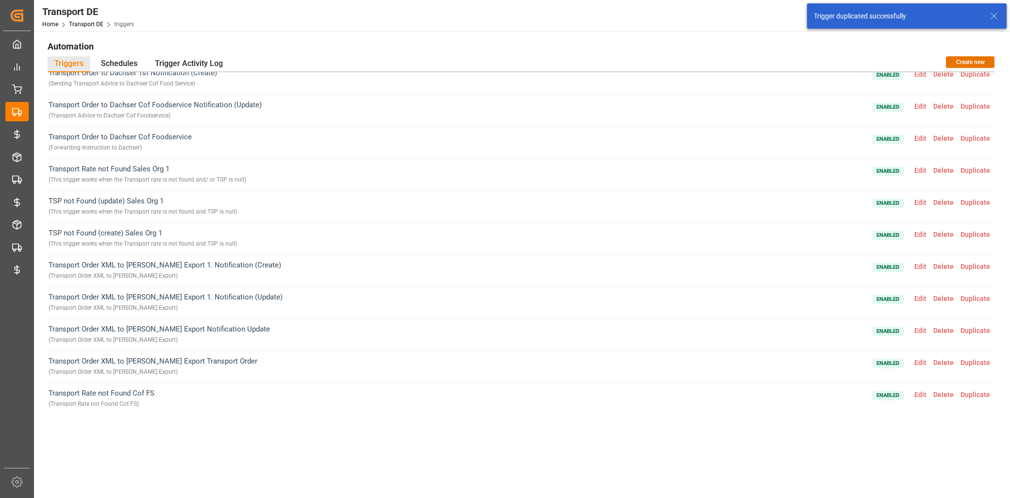
scroll to position [1400, 0]
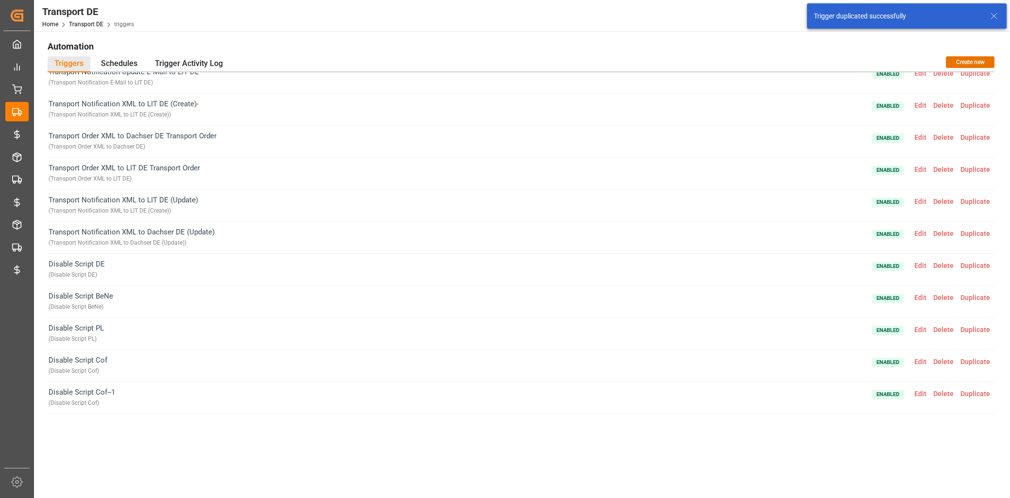
click at [920, 394] on span "Edit" at bounding box center [920, 394] width 19 height 8
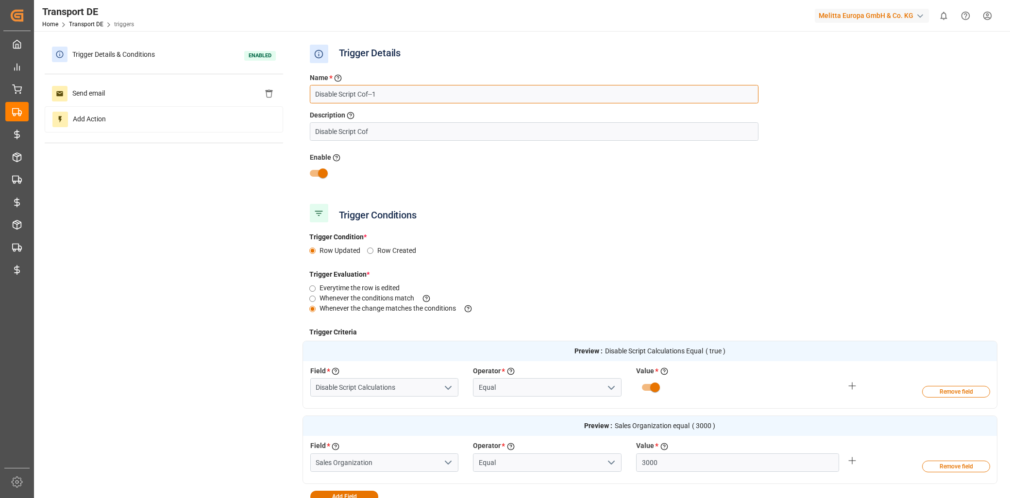
drag, startPoint x: 378, startPoint y: 94, endPoint x: 358, endPoint y: 94, distance: 19.9
click at [358, 94] on input "Disable Script Cof--1" at bounding box center [534, 94] width 449 height 18
click at [364, 129] on input "Disable Script Cof" at bounding box center [534, 131] width 449 height 18
drag, startPoint x: 659, startPoint y: 467, endPoint x: 649, endPoint y: 467, distance: 10.2
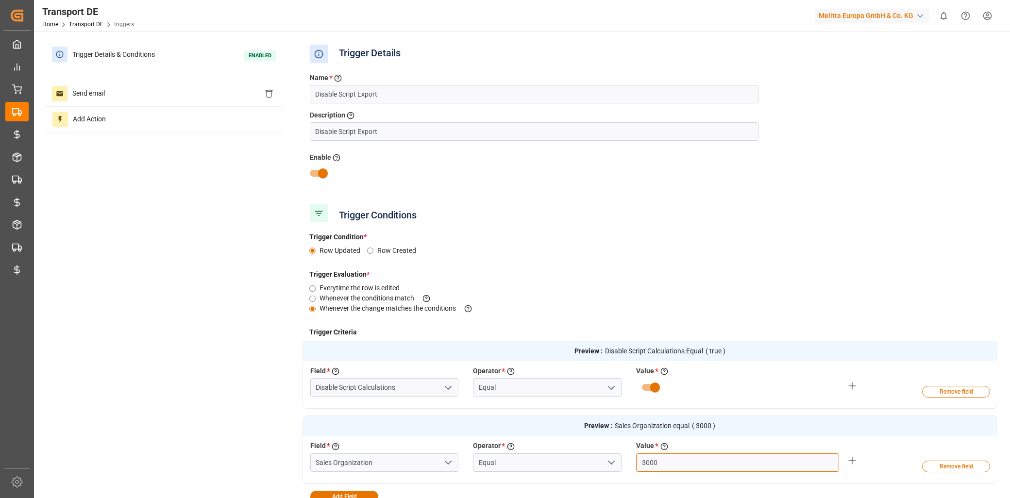
click at [649, 467] on input "3000" at bounding box center [737, 462] width 203 height 18
click at [665, 461] on input "3000" at bounding box center [737, 462] width 203 height 18
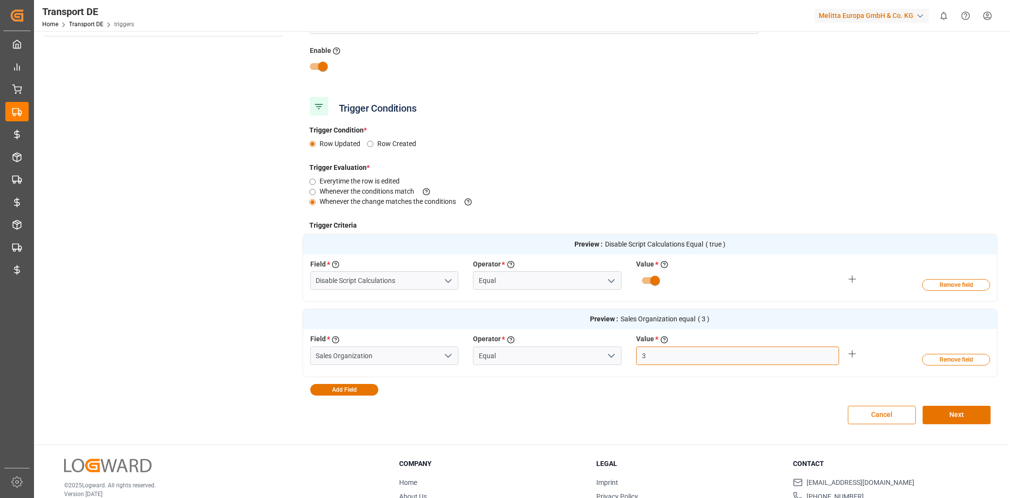
scroll to position [108, 0]
click at [350, 386] on button "Add Field" at bounding box center [344, 389] width 68 height 12
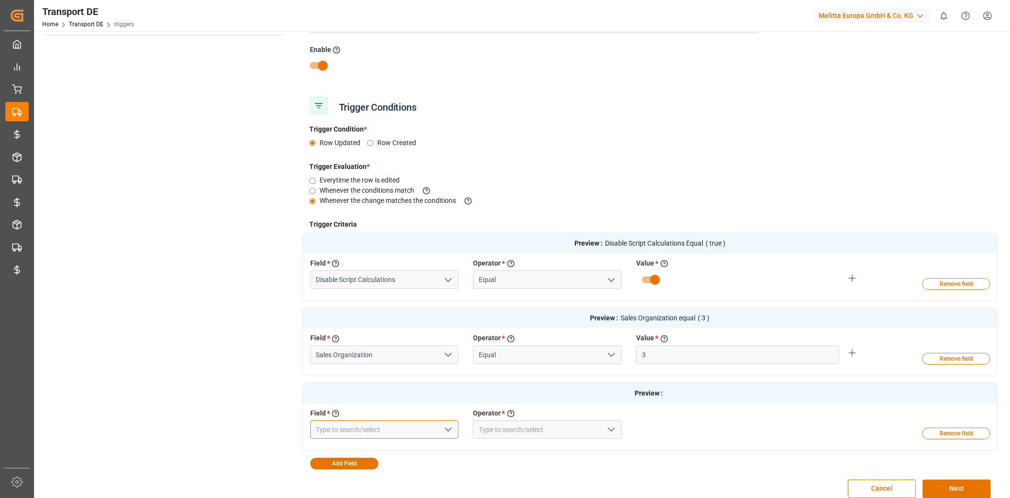
click at [370, 434] on input at bounding box center [384, 429] width 149 height 18
click at [411, 444] on div "TSP" at bounding box center [385, 451] width 148 height 22
click at [512, 429] on input at bounding box center [547, 429] width 149 height 18
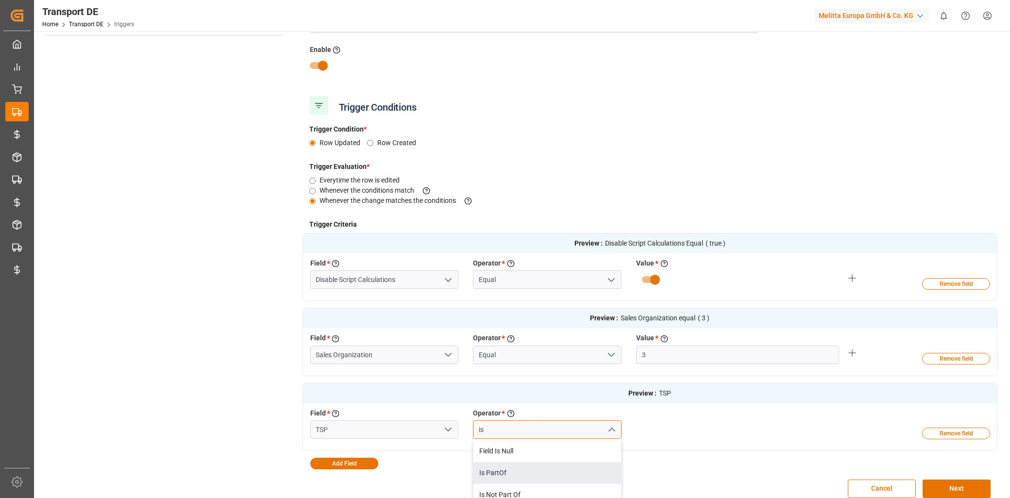
click at [555, 463] on div "Is PartOf" at bounding box center [547, 473] width 148 height 22
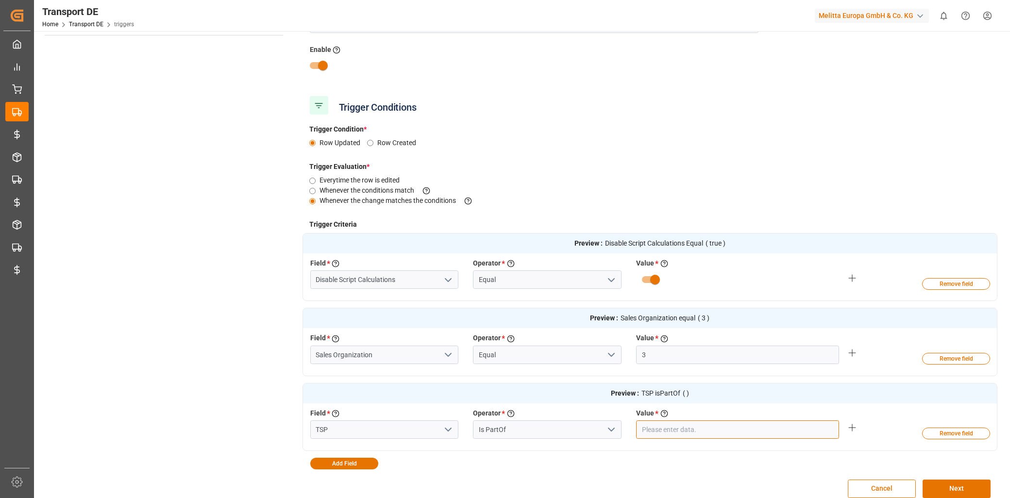
click at [752, 438] on input "text" at bounding box center [737, 429] width 203 height 18
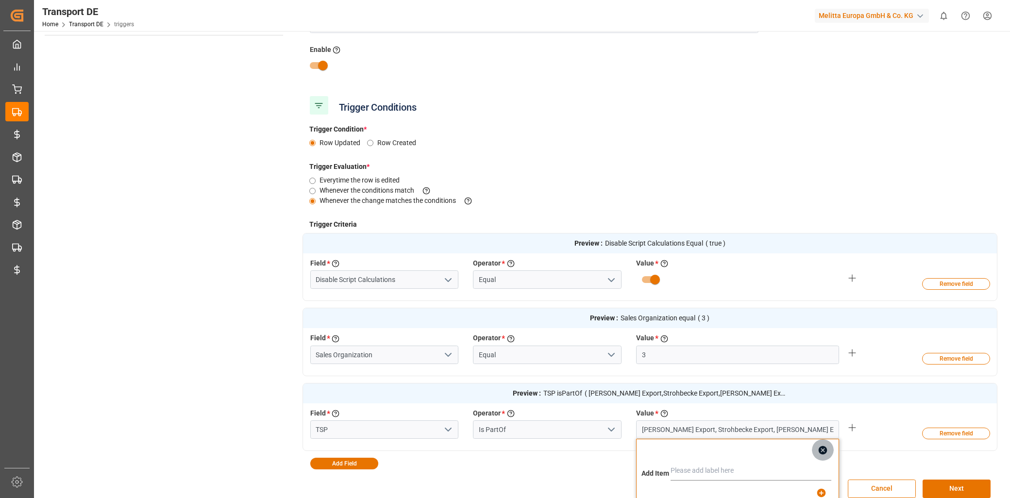
click at [828, 455] on button "button" at bounding box center [823, 450] width 22 height 22
click at [951, 484] on button "Next" at bounding box center [957, 489] width 68 height 18
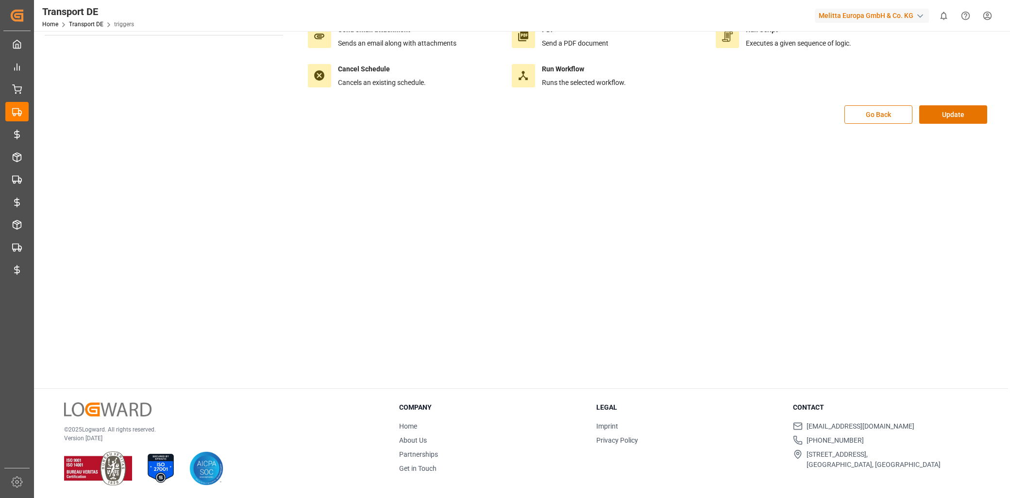
click at [975, 86] on div "Send web request Send request to a given url. Send file (SFTP) Send files over …" at bounding box center [649, 31] width 695 height 147
click at [957, 116] on button "Update" at bounding box center [953, 114] width 68 height 18
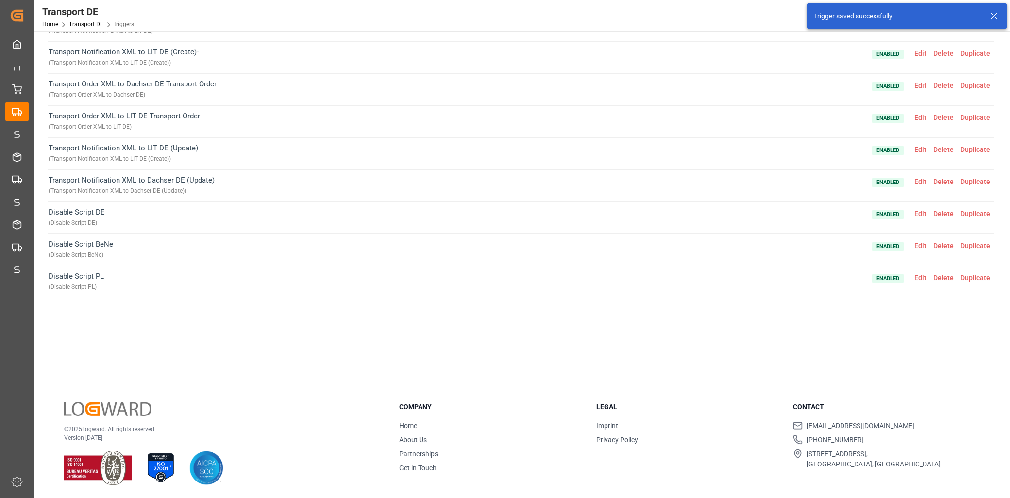
scroll to position [1400, 0]
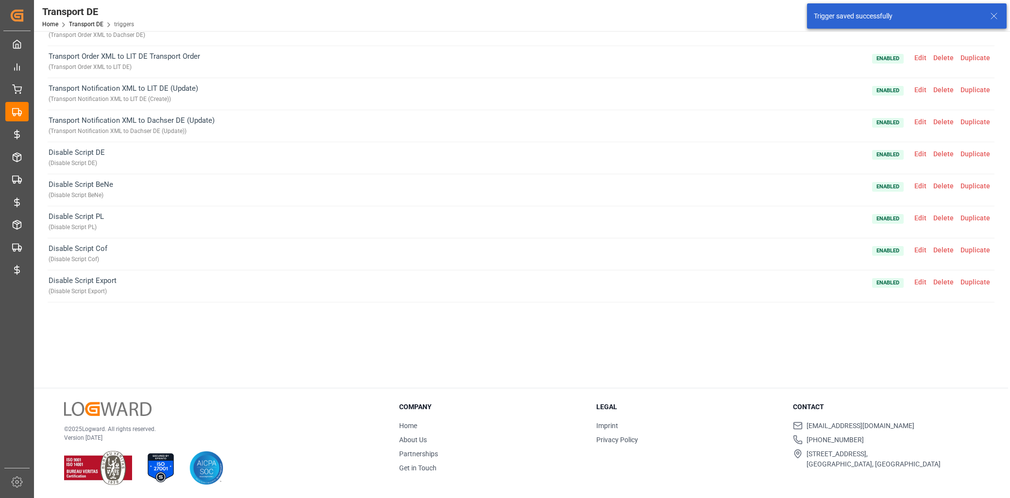
click at [923, 279] on span "Edit" at bounding box center [920, 282] width 19 height 8
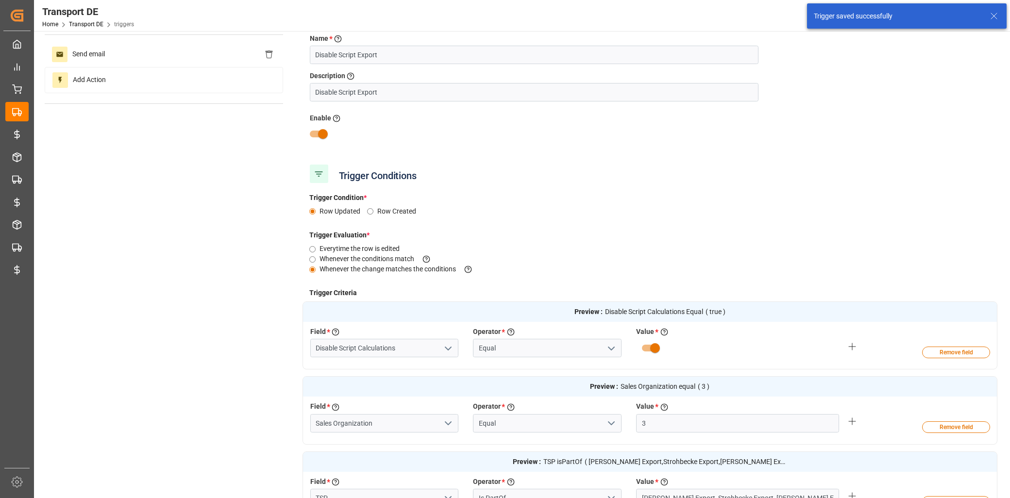
scroll to position [0, 0]
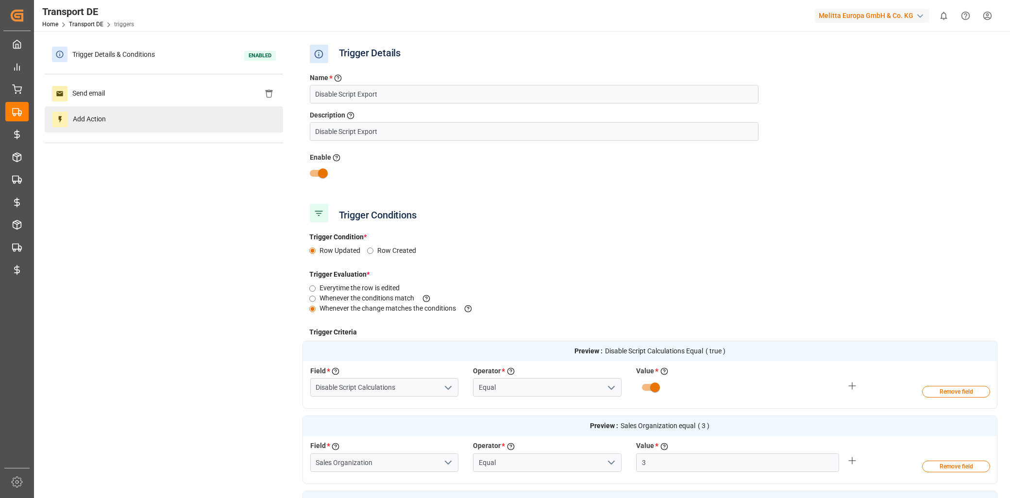
click at [138, 120] on div "Add Action" at bounding box center [164, 119] width 238 height 26
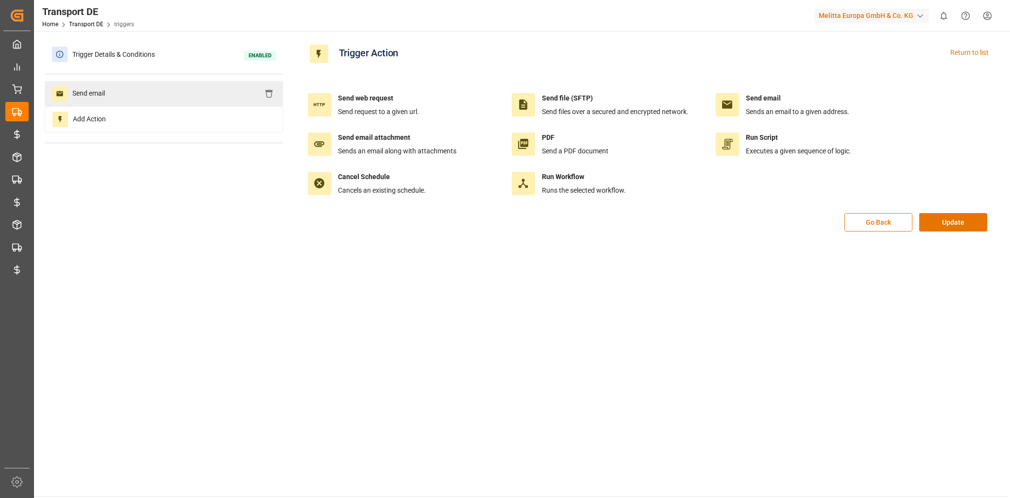
click at [138, 98] on div "Send email" at bounding box center [164, 93] width 238 height 25
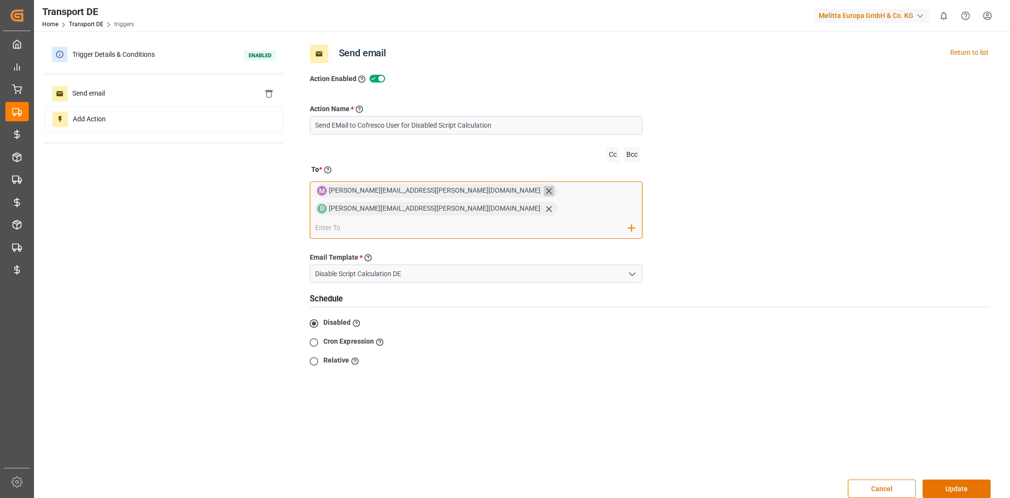
click at [544, 192] on icon at bounding box center [549, 191] width 10 height 10
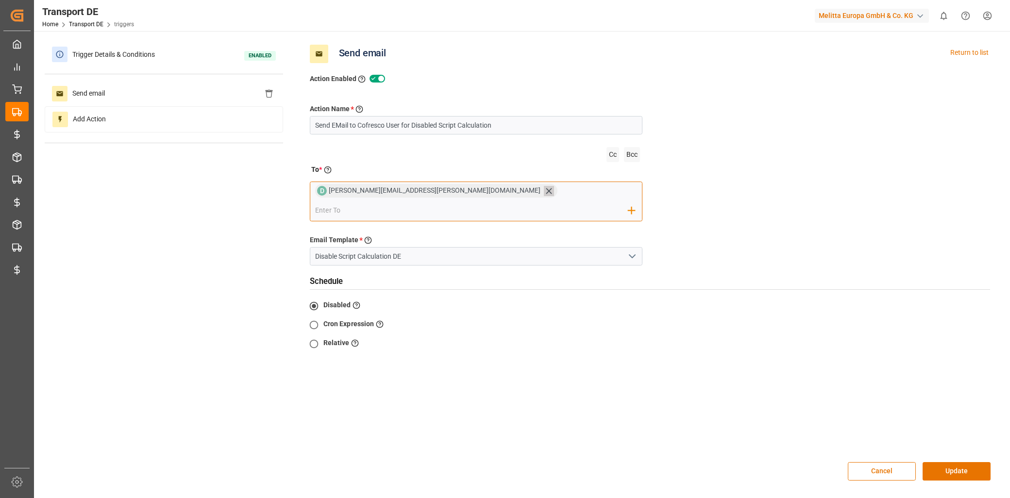
click at [544, 192] on icon at bounding box center [549, 191] width 10 height 10
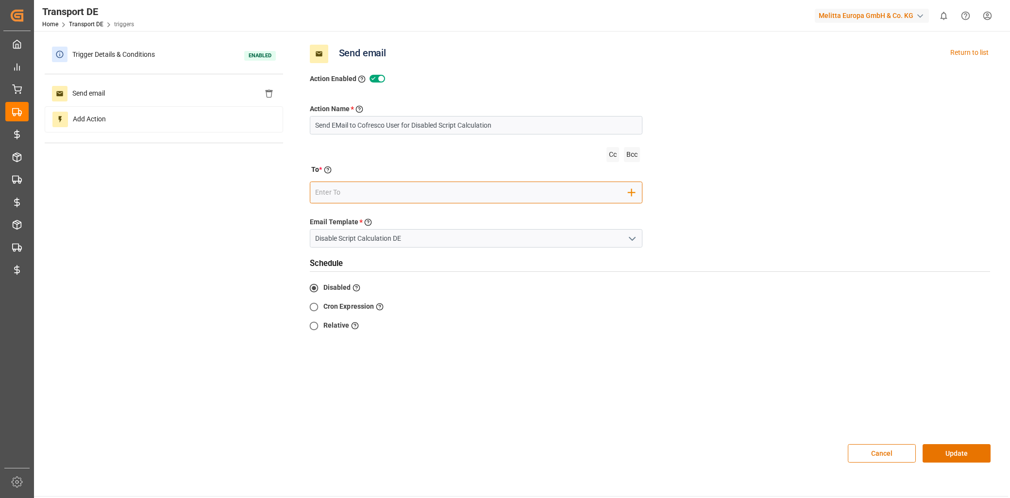
click at [402, 197] on input "email" at bounding box center [471, 192] width 313 height 15
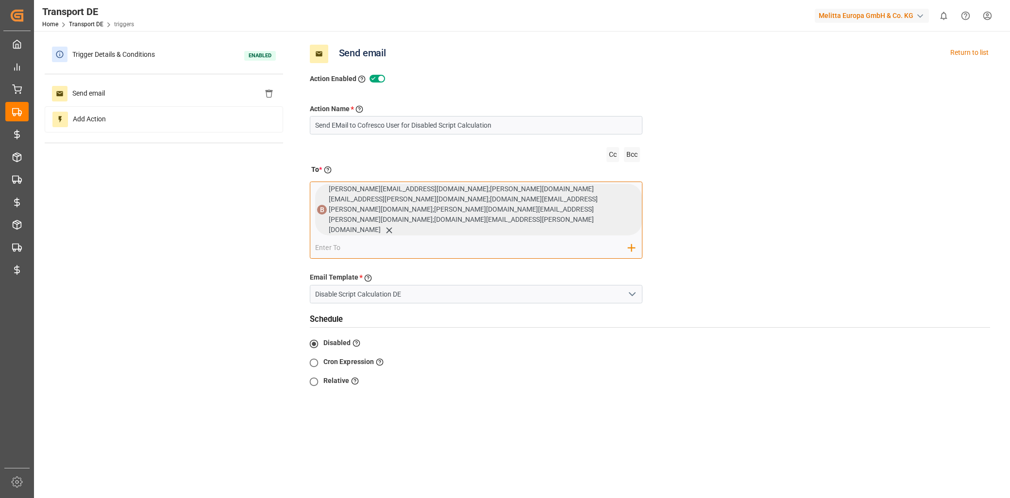
click at [384, 225] on icon at bounding box center [389, 230] width 10 height 10
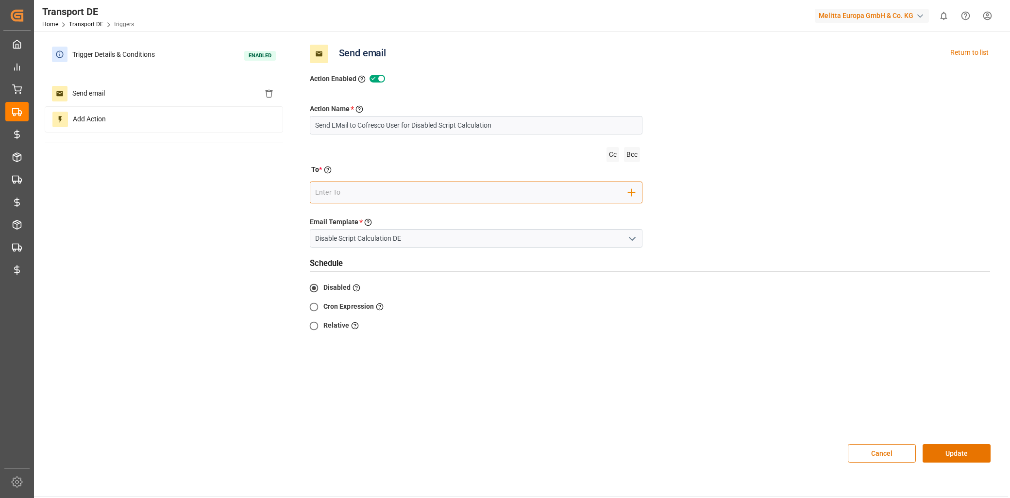
click at [348, 195] on input "email" at bounding box center [471, 192] width 313 height 15
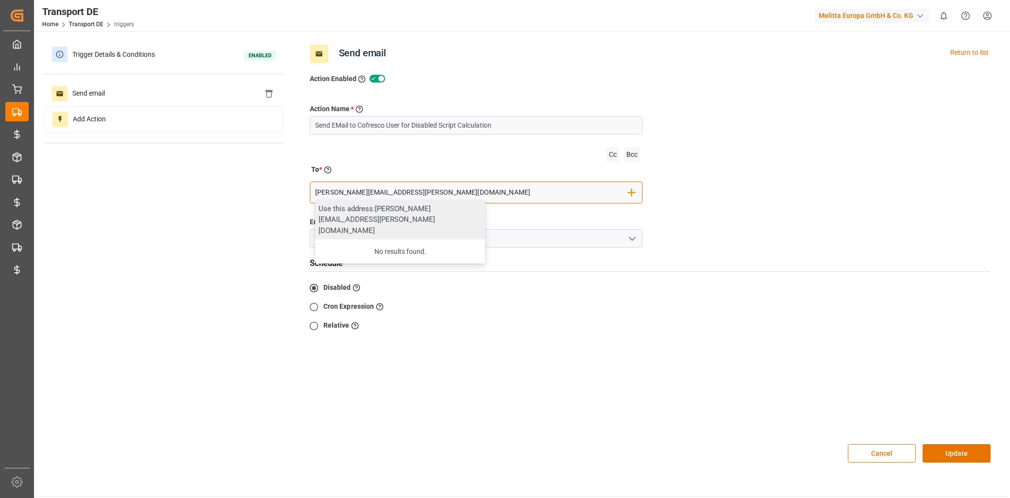
click at [432, 215] on div "Use this address: Marion.otto@melitta.de" at bounding box center [400, 220] width 170 height 40
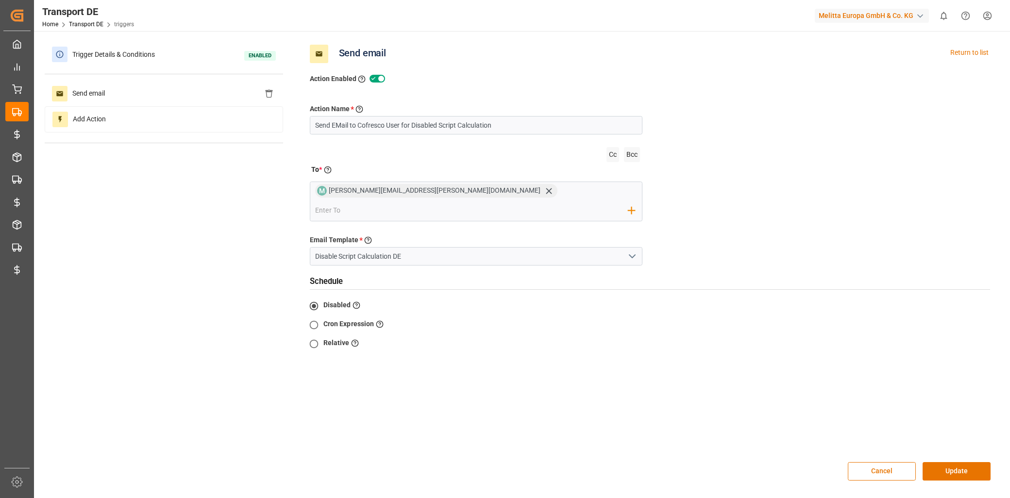
click at [939, 452] on div "Cancel Update" at bounding box center [649, 471] width 695 height 39
click at [944, 462] on button "Update" at bounding box center [957, 471] width 68 height 18
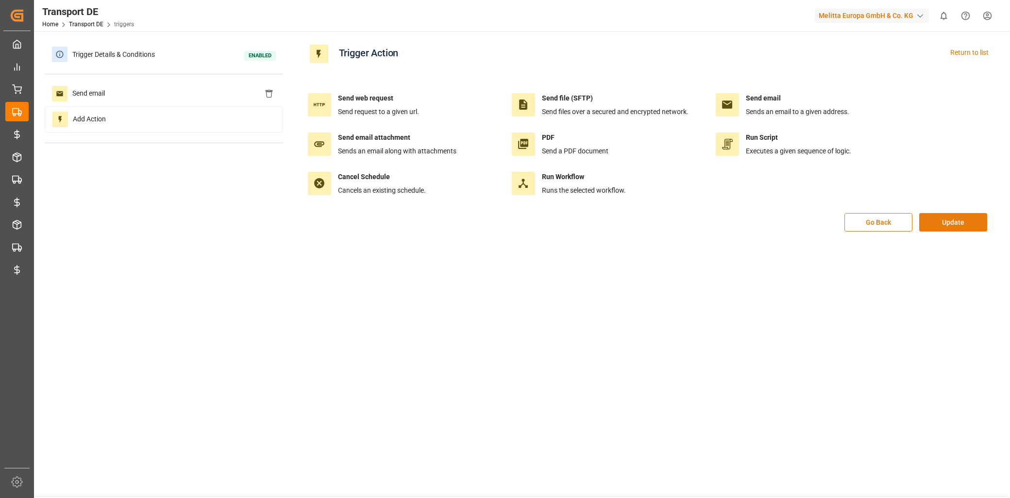
click at [950, 223] on button "Update" at bounding box center [953, 222] width 68 height 18
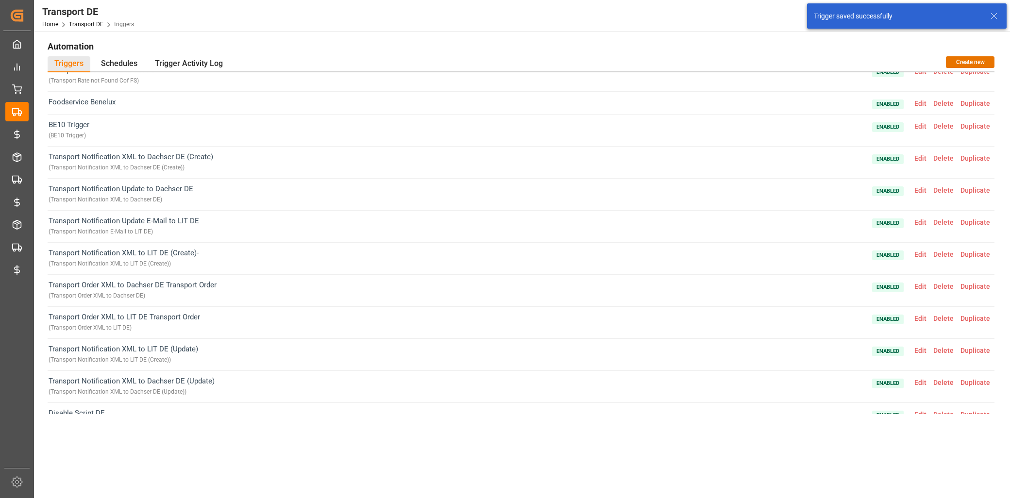
scroll to position [1400, 0]
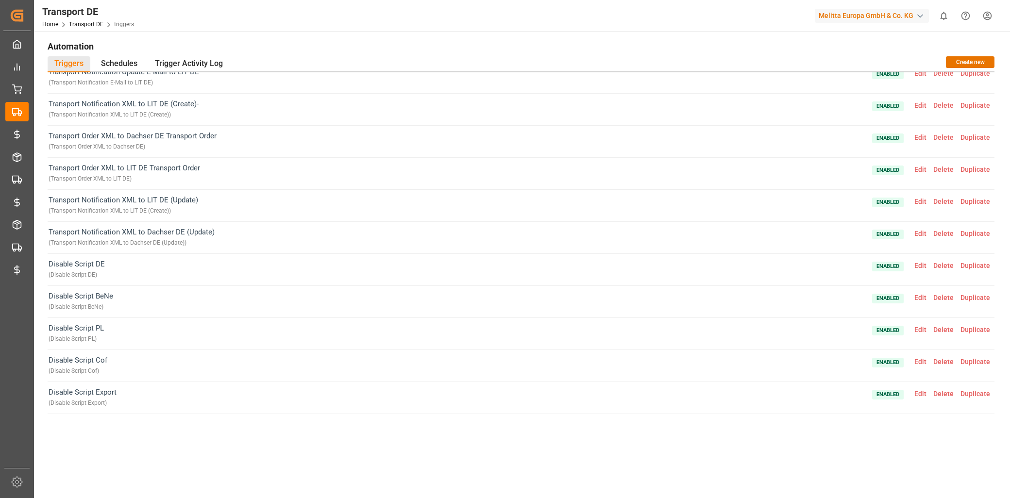
click at [919, 391] on span "Edit" at bounding box center [920, 394] width 19 height 8
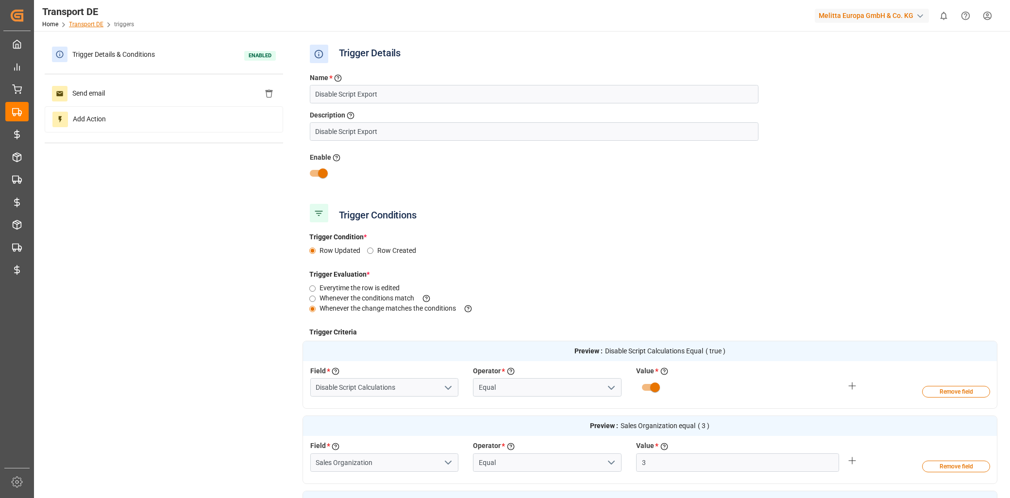
click at [89, 22] on link "Transport DE" at bounding box center [86, 24] width 34 height 7
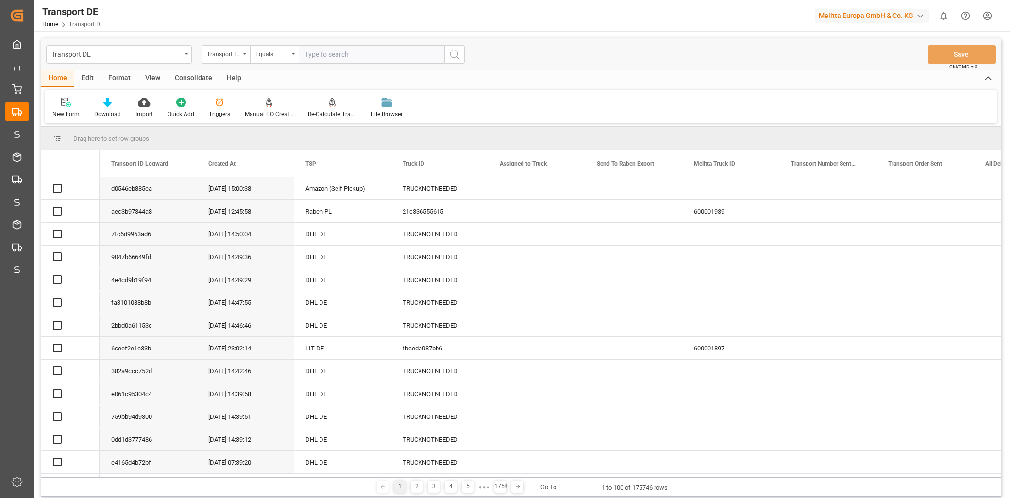
click at [216, 104] on icon at bounding box center [220, 103] width 10 height 10
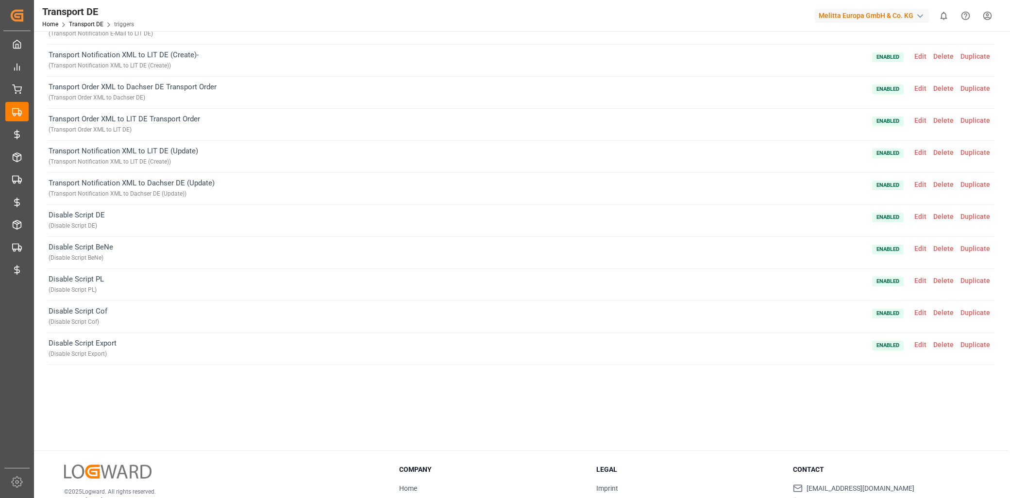
scroll to position [112, 0]
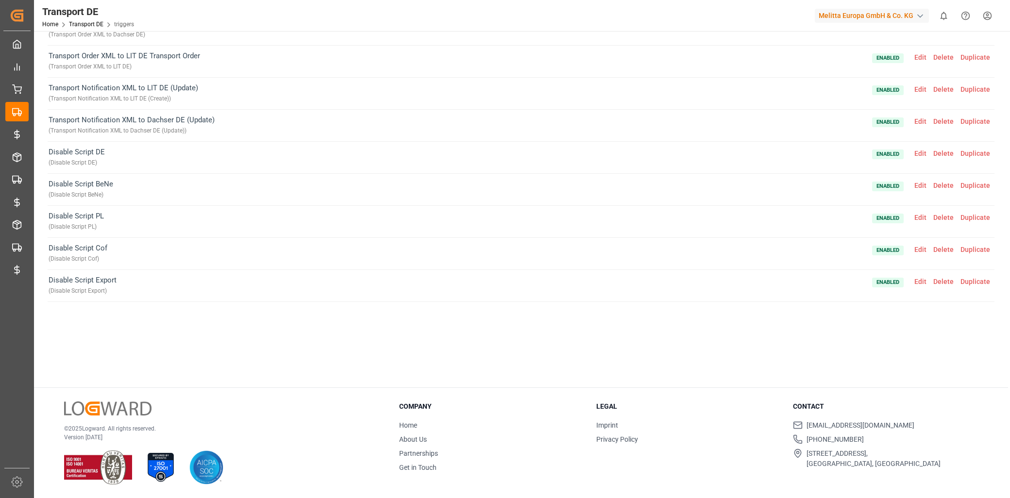
click at [968, 279] on span "Duplicate" at bounding box center [975, 282] width 36 height 8
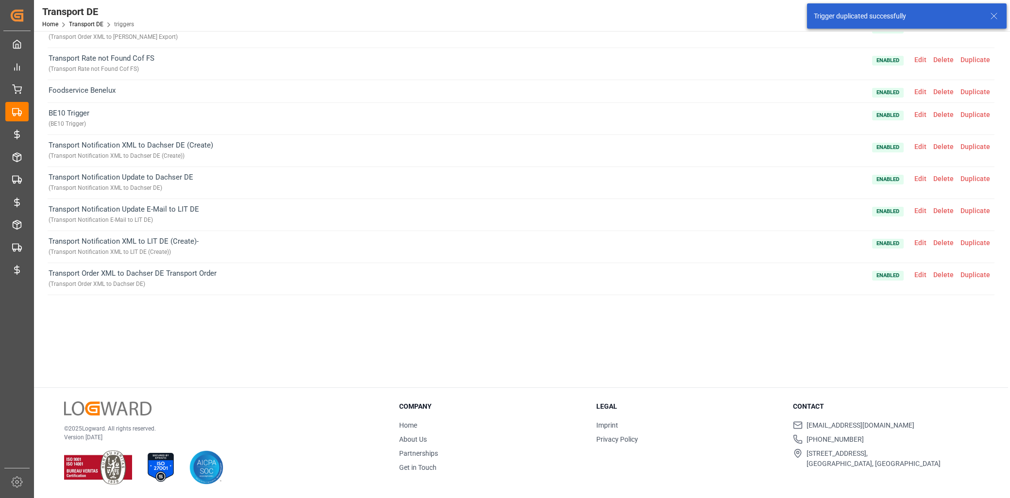
scroll to position [1432, 0]
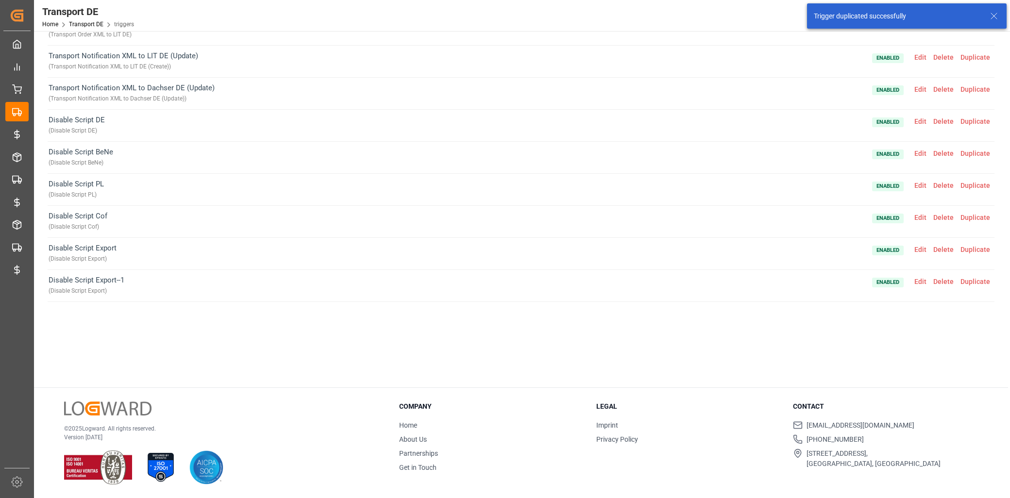
click at [915, 280] on span "Edit" at bounding box center [920, 282] width 19 height 8
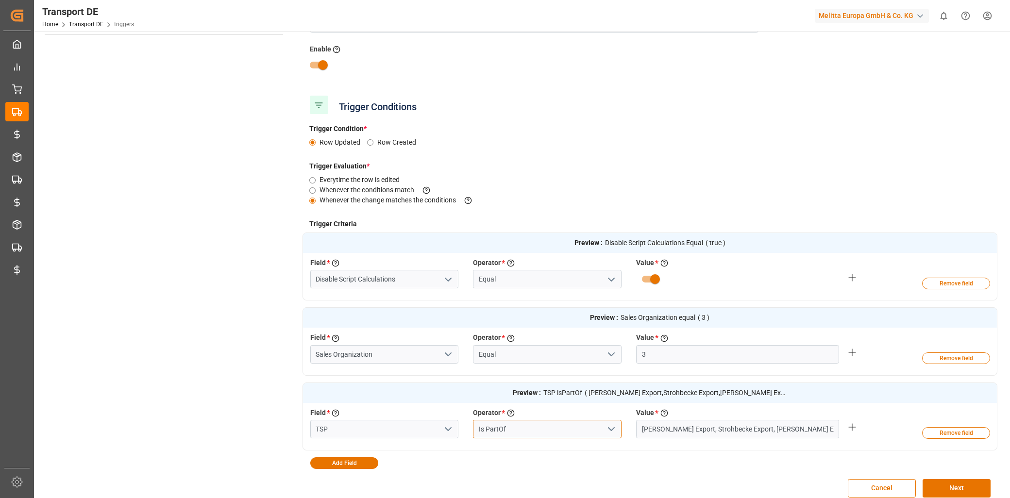
click at [516, 431] on input "Is PartOf" at bounding box center [547, 429] width 149 height 18
drag, startPoint x: 503, startPoint y: 433, endPoint x: 487, endPoint y: 435, distance: 15.6
click at [487, 435] on input "Is PartOf" at bounding box center [547, 429] width 149 height 18
drag, startPoint x: 641, startPoint y: 429, endPoint x: 908, endPoint y: 411, distance: 267.7
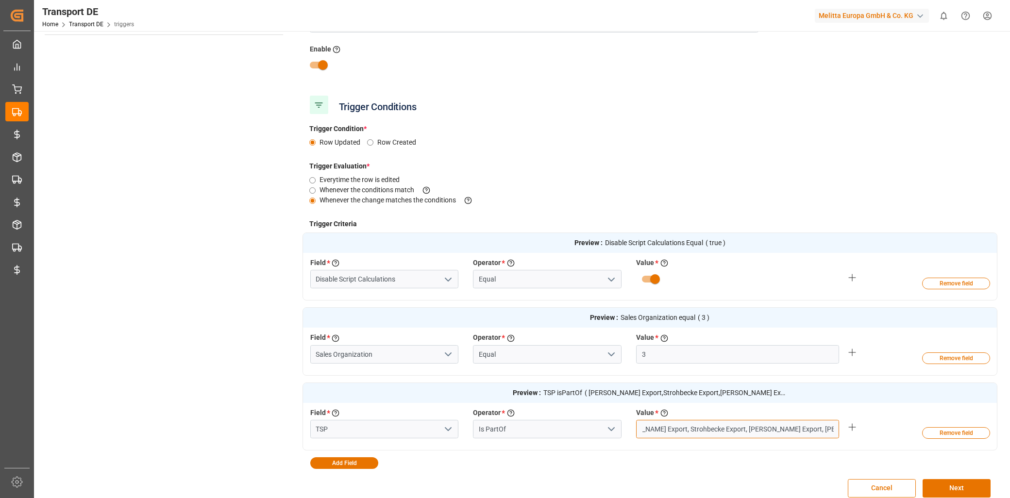
click at [908, 411] on div "Field * Select a field to create a criteria TSP Operator * Choose an operator t…" at bounding box center [629, 425] width 653 height 35
click at [609, 425] on icon "open menu" at bounding box center [611, 429] width 12 height 12
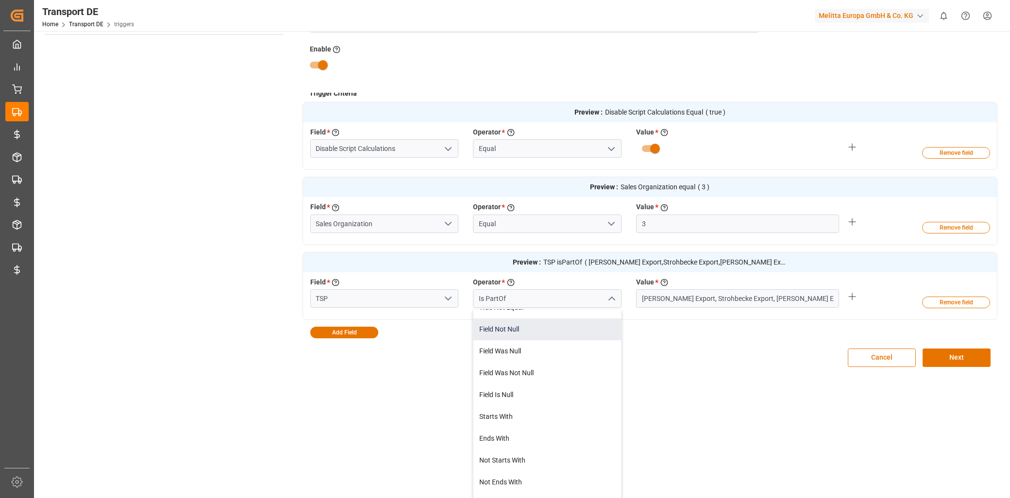
scroll to position [172, 0]
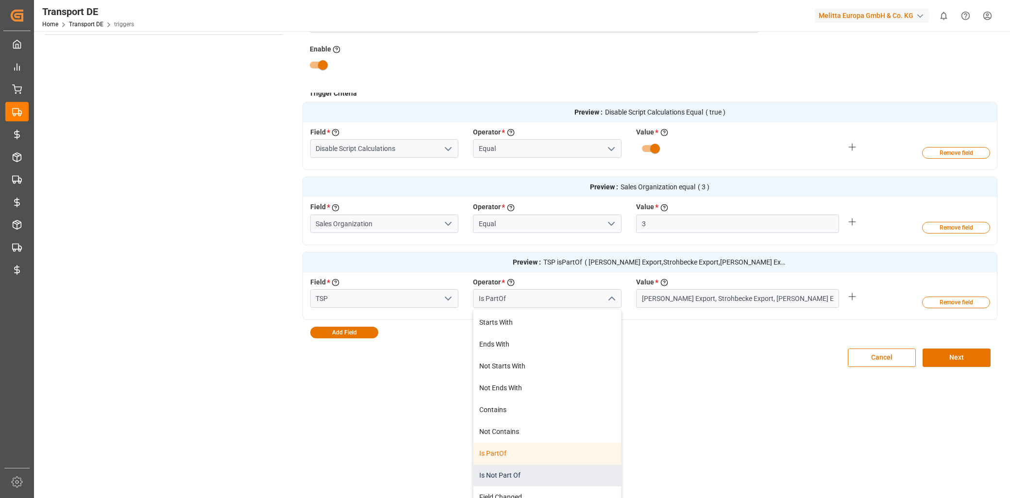
click at [521, 470] on div "Is Not Part Of" at bounding box center [547, 476] width 148 height 22
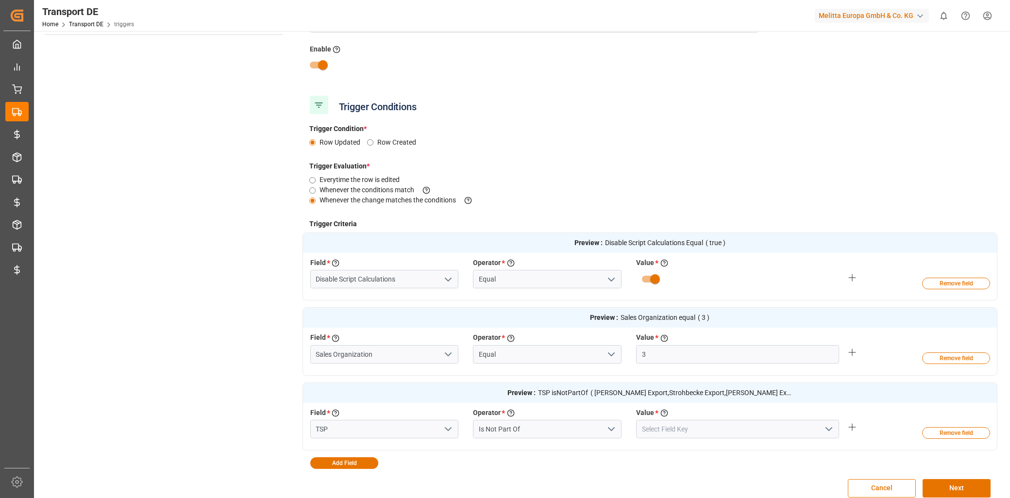
scroll to position [0, 0]
click at [695, 424] on input at bounding box center [737, 429] width 203 height 18
paste input "Hartmann Export, Strohbecke Export, Raben Export, Kuehne Nagel Export"
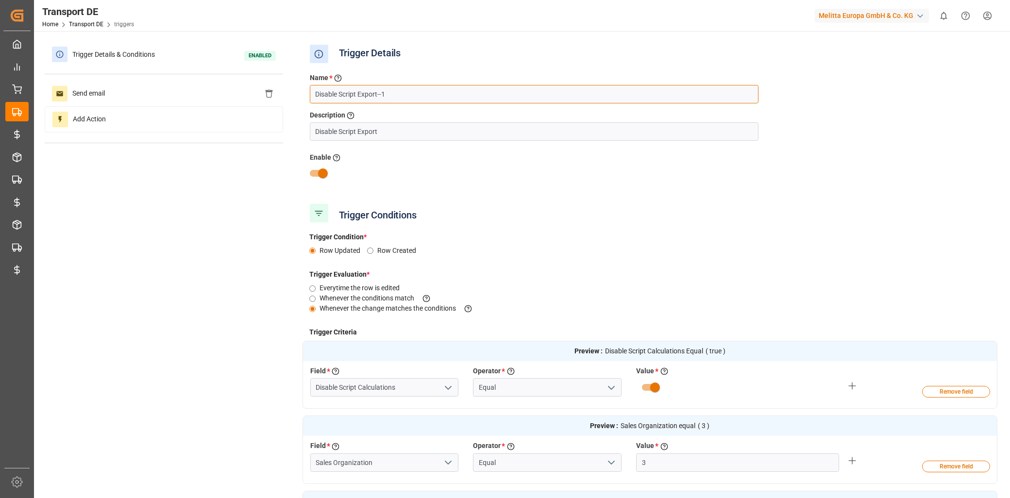
drag, startPoint x: 403, startPoint y: 93, endPoint x: 358, endPoint y: 94, distance: 45.2
click at [358, 94] on input "Disable Script Export--1" at bounding box center [534, 94] width 449 height 18
click at [378, 132] on input "Disable Script Export" at bounding box center [534, 131] width 449 height 18
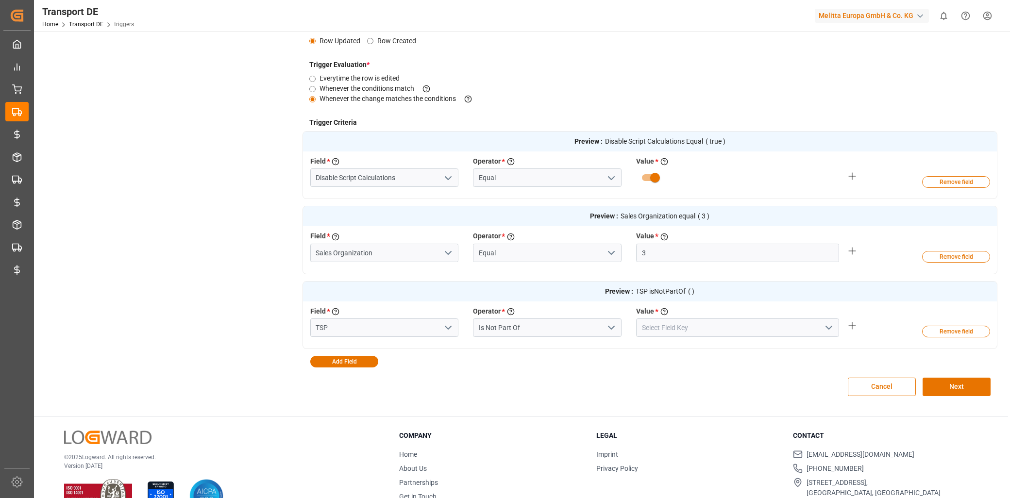
scroll to position [238, 0]
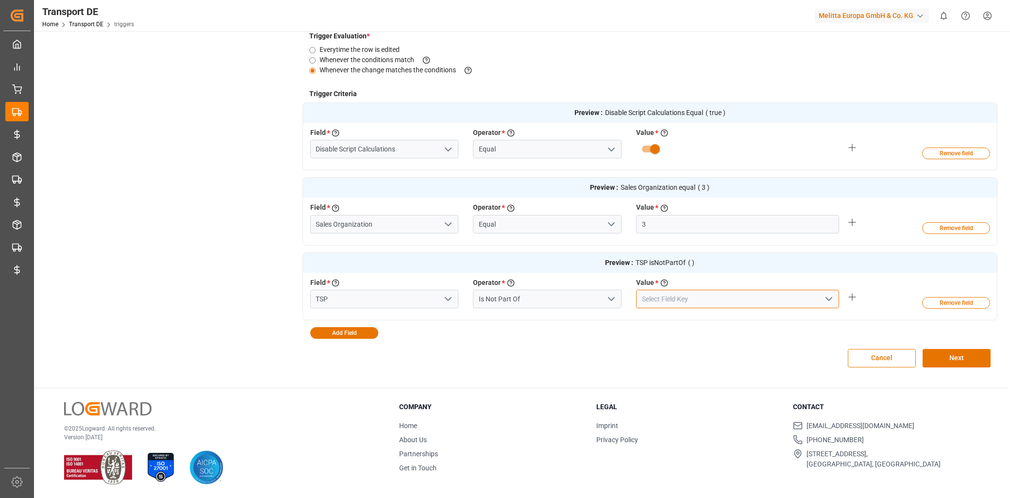
click at [640, 300] on input at bounding box center [737, 299] width 203 height 18
paste input "Hartmann Export, Strohbecke Export, Raben Export, Kuehne Nagel Export"
click at [857, 296] on div "Field * Select a field to create a criteria TSP Operator * Choose an operator t…" at bounding box center [629, 295] width 653 height 35
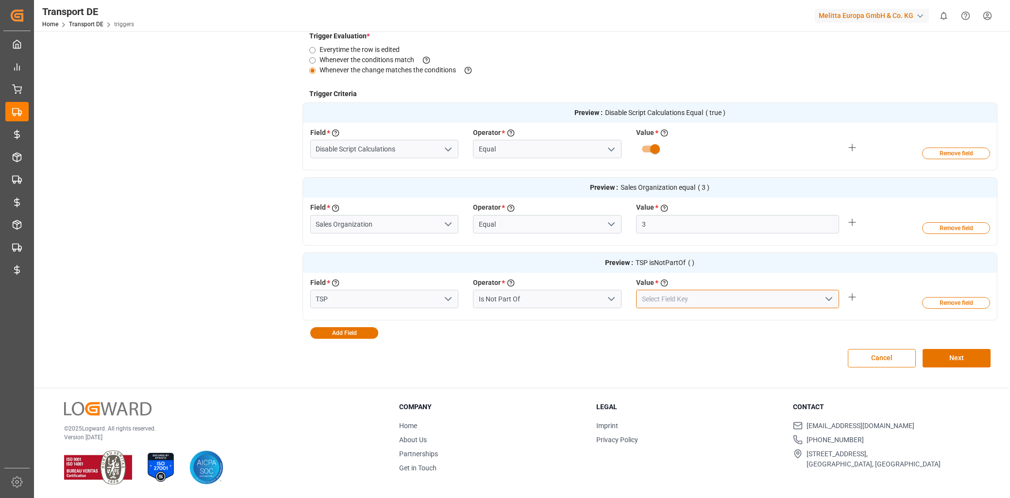
click at [698, 299] on input at bounding box center [737, 299] width 203 height 18
click at [747, 342] on div "Hartmann Export" at bounding box center [738, 343] width 202 height 22
click at [853, 303] on div "Field * Select a field to create a criteria TSP Operator * Choose an operator t…" at bounding box center [629, 295] width 653 height 35
click at [854, 300] on icon at bounding box center [852, 297] width 12 height 12
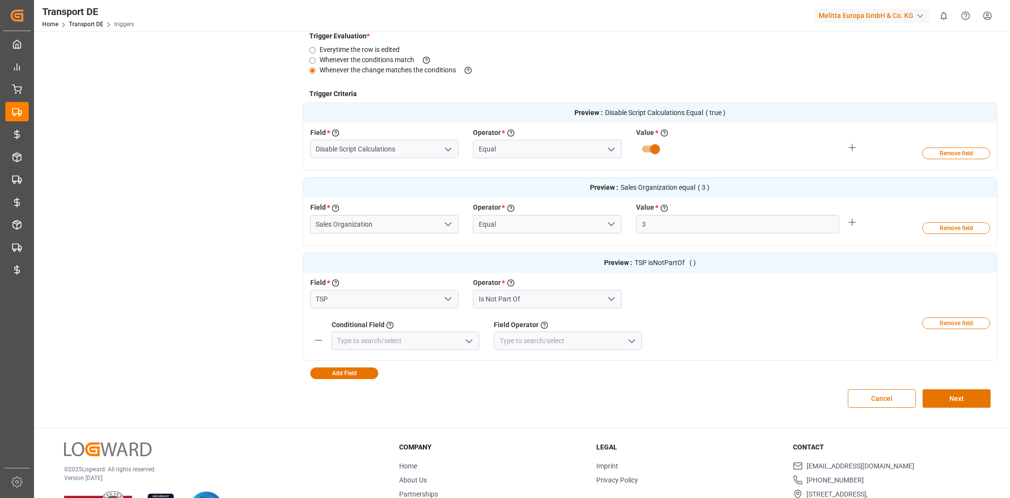
click at [939, 326] on button "Remove field" at bounding box center [956, 324] width 68 height 12
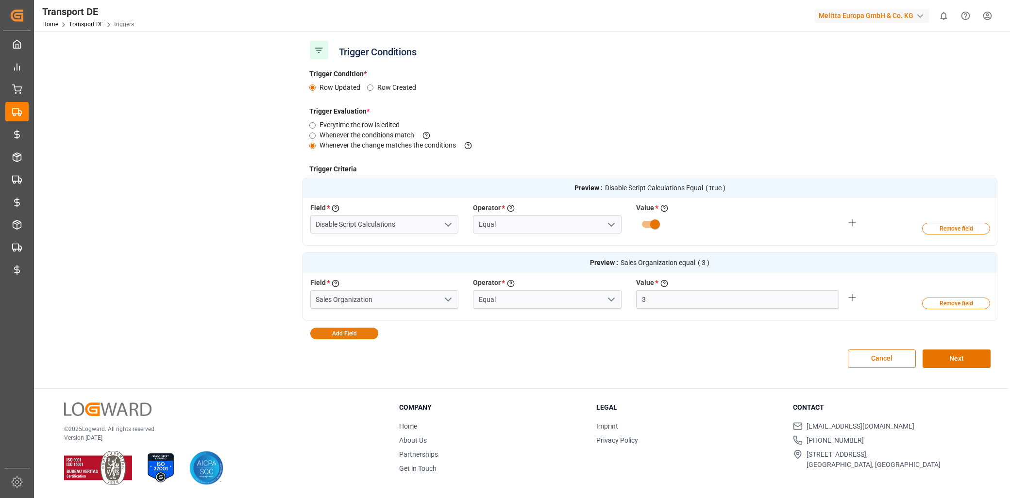
click at [356, 328] on button "Add Field" at bounding box center [344, 334] width 68 height 12
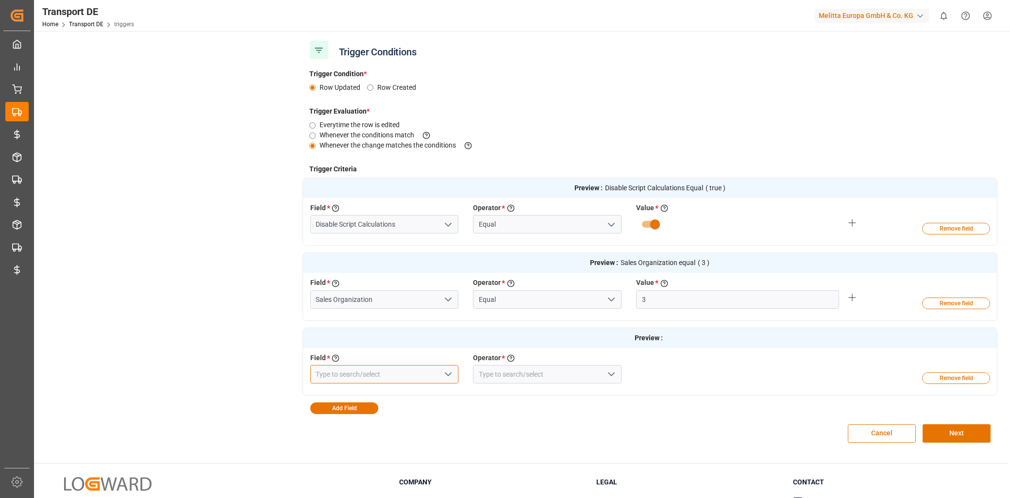
click at [357, 381] on input at bounding box center [384, 374] width 149 height 18
click at [409, 401] on div "TSP" at bounding box center [385, 396] width 148 height 22
click at [617, 376] on icon "open menu" at bounding box center [611, 375] width 12 height 12
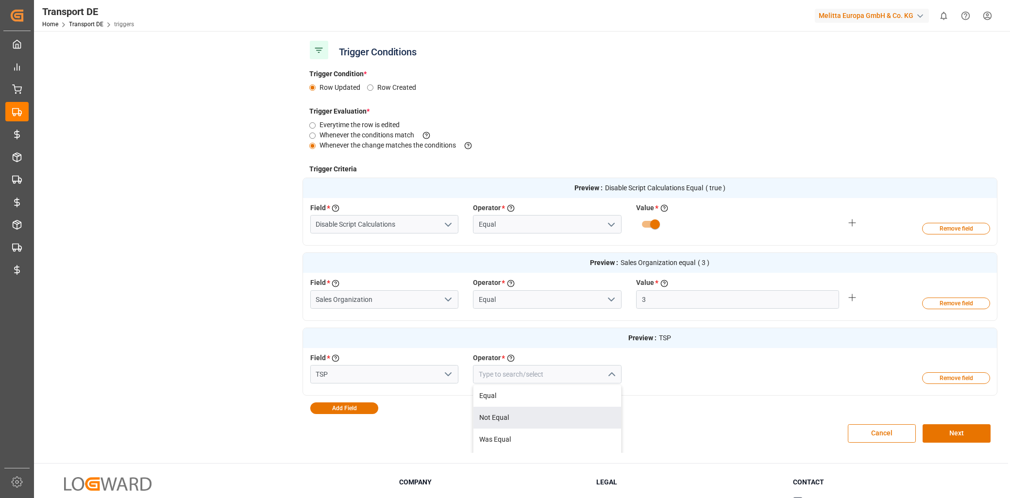
drag, startPoint x: 497, startPoint y: 410, endPoint x: 652, endPoint y: 385, distance: 157.4
click at [498, 410] on div "Not Equal" at bounding box center [547, 418] width 148 height 22
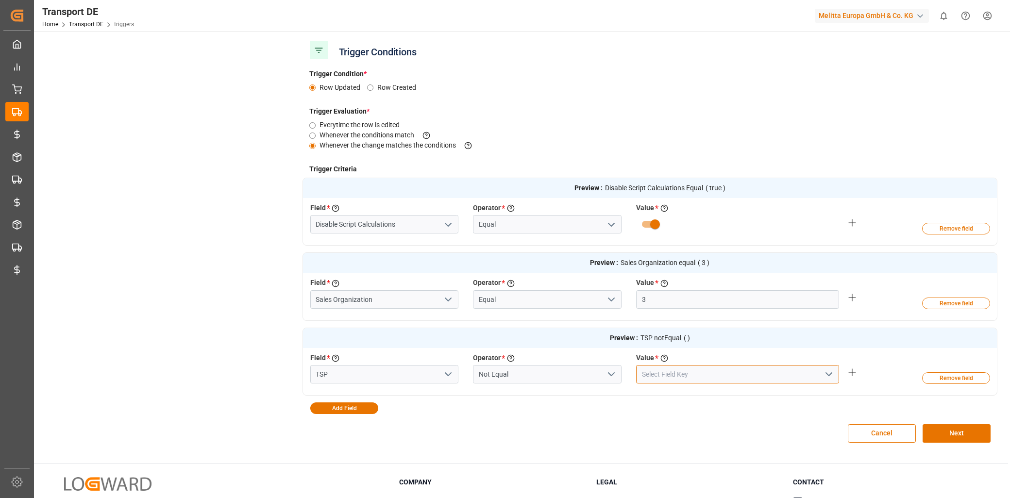
click at [670, 371] on input at bounding box center [737, 374] width 203 height 18
click at [685, 414] on div "Hartmann Export" at bounding box center [738, 418] width 202 height 22
click at [336, 402] on div "Preview : Disable Script Calculations Equal ( true ) Field * Select a field to …" at bounding box center [649, 296] width 695 height 236
click at [339, 408] on button "Add Field" at bounding box center [344, 409] width 68 height 12
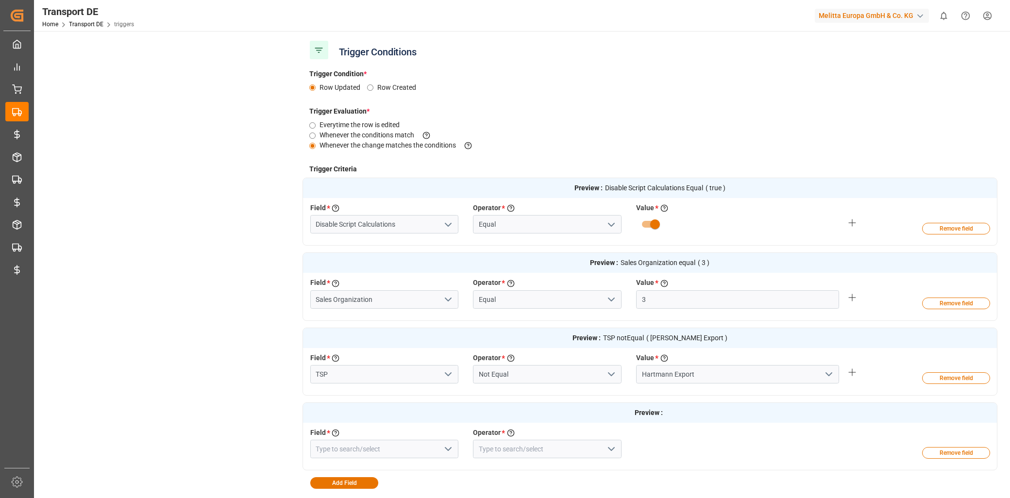
click at [352, 464] on div "Field * Select a field to create a criteria Operator * Choose an operator to ev…" at bounding box center [629, 449] width 653 height 42
click at [352, 454] on input at bounding box center [384, 449] width 149 height 18
click at [379, 476] on div "TSP" at bounding box center [385, 471] width 148 height 22
click at [517, 445] on input at bounding box center [547, 449] width 149 height 18
click at [609, 447] on icon "open menu" at bounding box center [611, 449] width 12 height 12
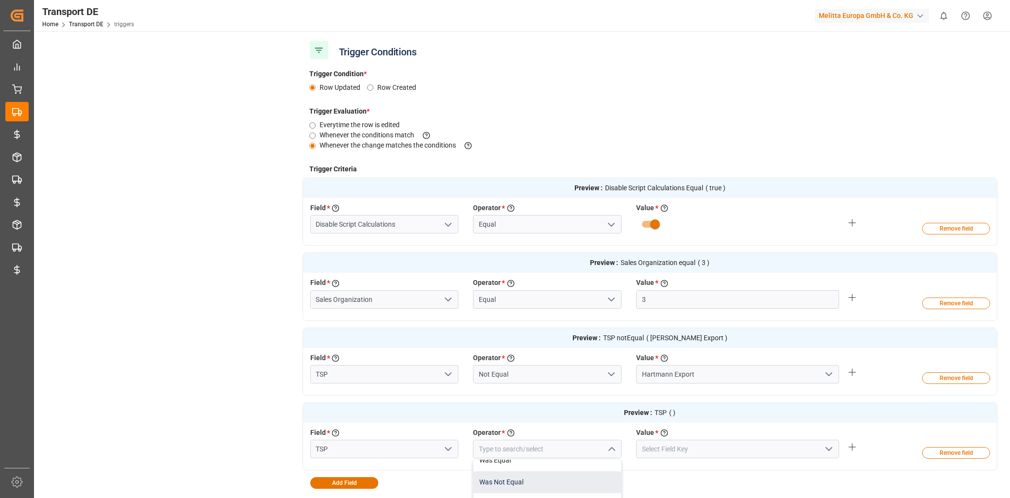
scroll to position [0, 0]
click at [508, 489] on div "Not Equal" at bounding box center [547, 493] width 148 height 22
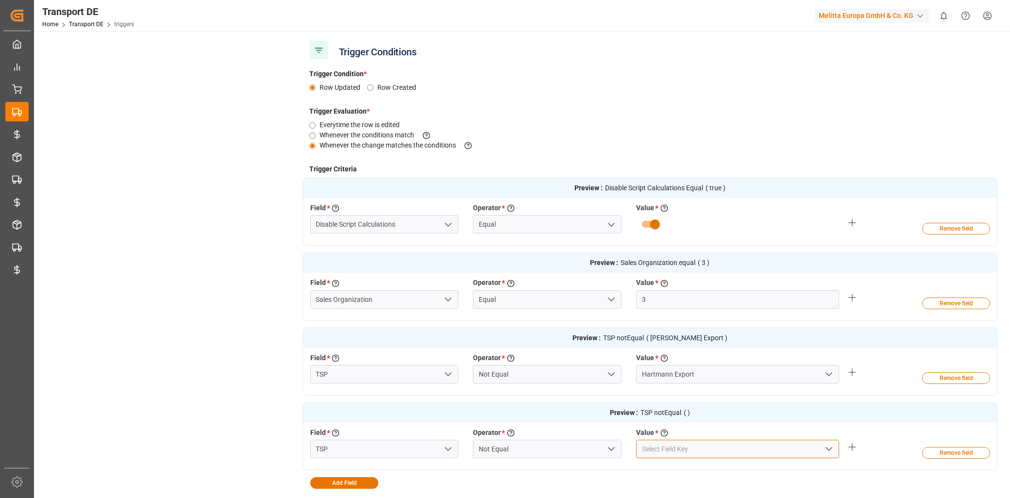
click at [679, 452] on input at bounding box center [737, 449] width 203 height 18
click at [682, 469] on div "Strohbecke Export" at bounding box center [738, 471] width 202 height 22
click at [372, 484] on button "Add Field" at bounding box center [344, 483] width 68 height 12
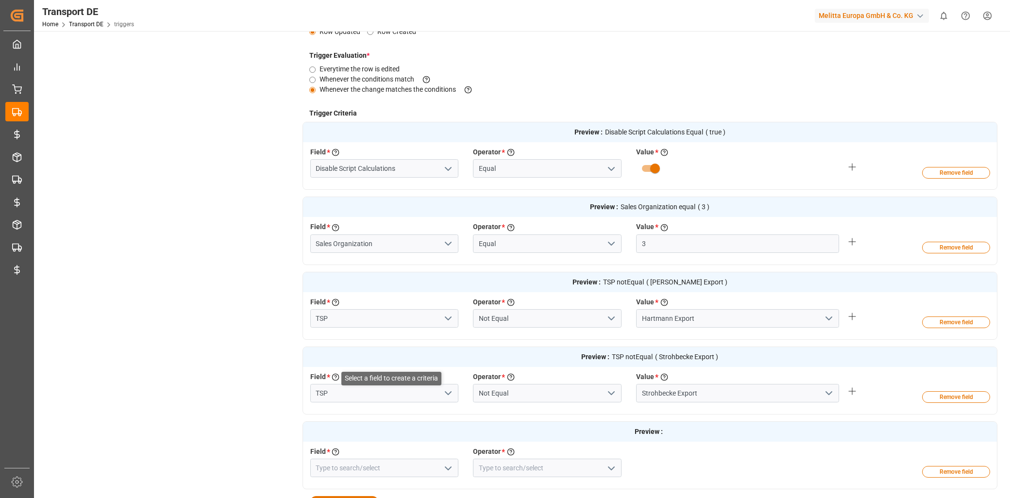
scroll to position [325, 0]
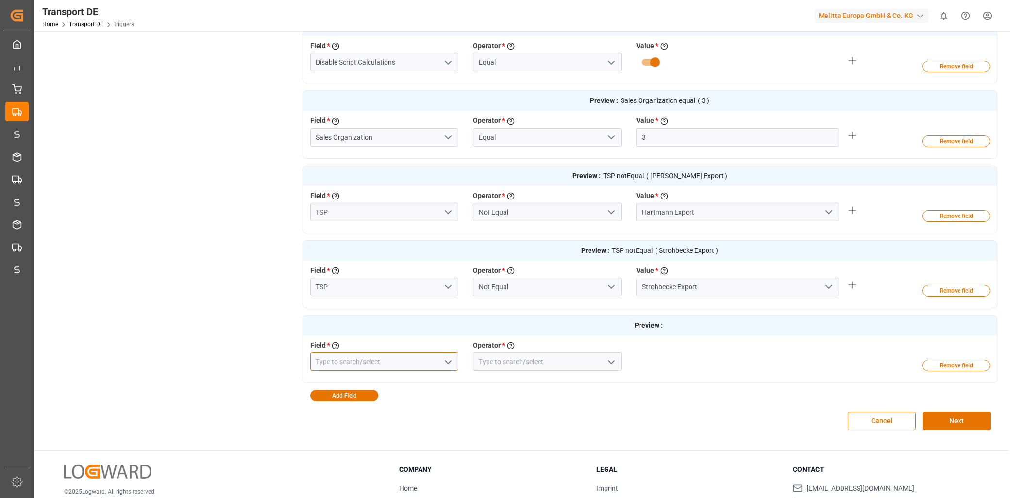
click at [345, 362] on input at bounding box center [384, 361] width 149 height 18
click at [329, 391] on div "TSP" at bounding box center [385, 383] width 148 height 22
click at [619, 357] on div "Operator * Choose an operator to evaluate the field selected" at bounding box center [547, 355] width 163 height 31
click at [611, 360] on icon "open menu" at bounding box center [611, 362] width 12 height 12
click at [541, 397] on div "Not Equal" at bounding box center [547, 405] width 148 height 22
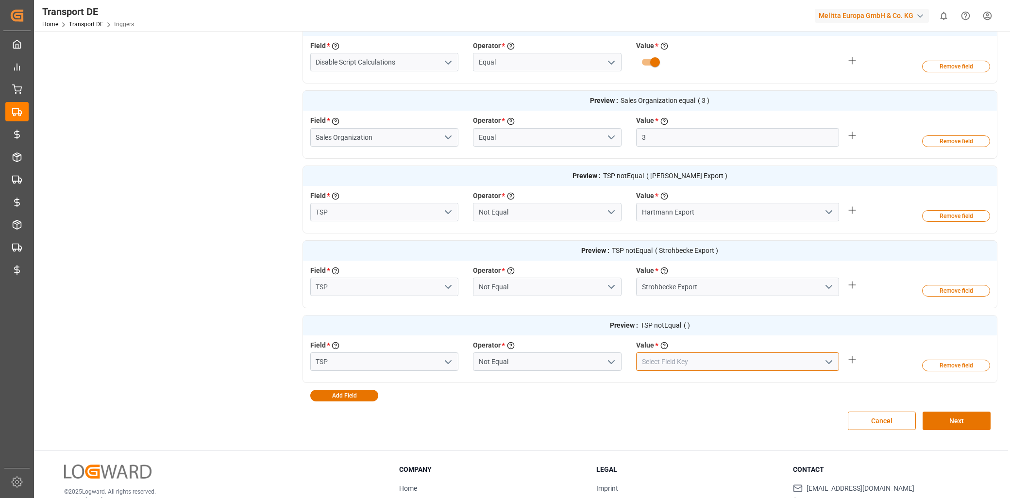
click at [664, 362] on input at bounding box center [737, 361] width 203 height 18
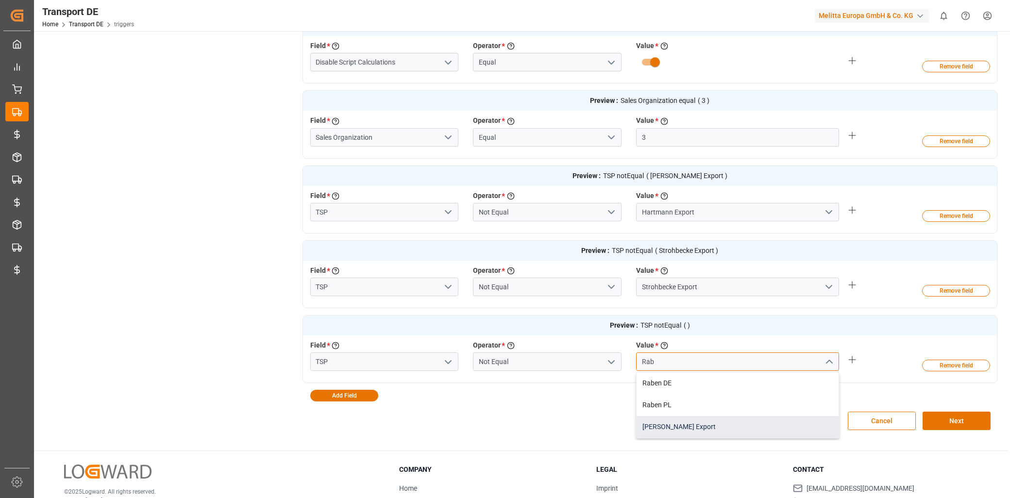
click at [669, 430] on div "[PERSON_NAME] Export" at bounding box center [738, 427] width 202 height 22
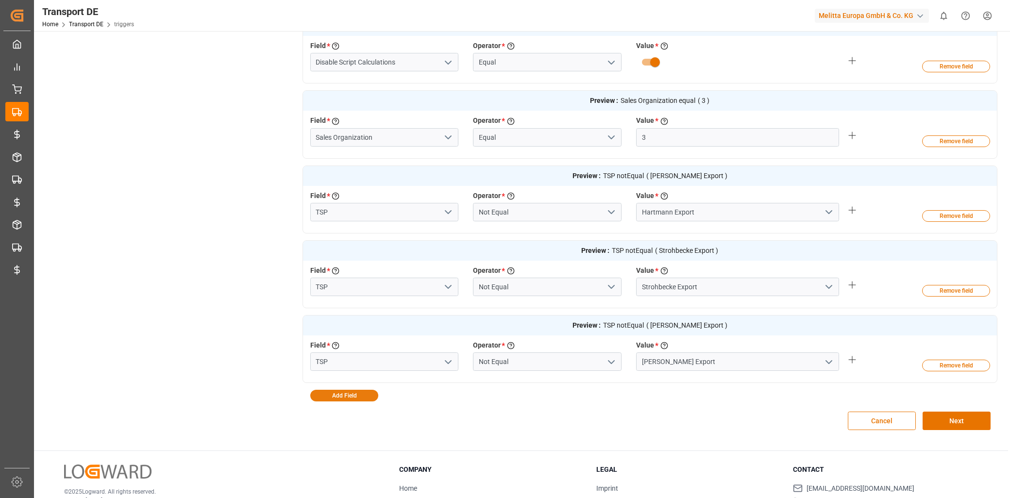
click at [363, 391] on button "Add Field" at bounding box center [344, 396] width 68 height 12
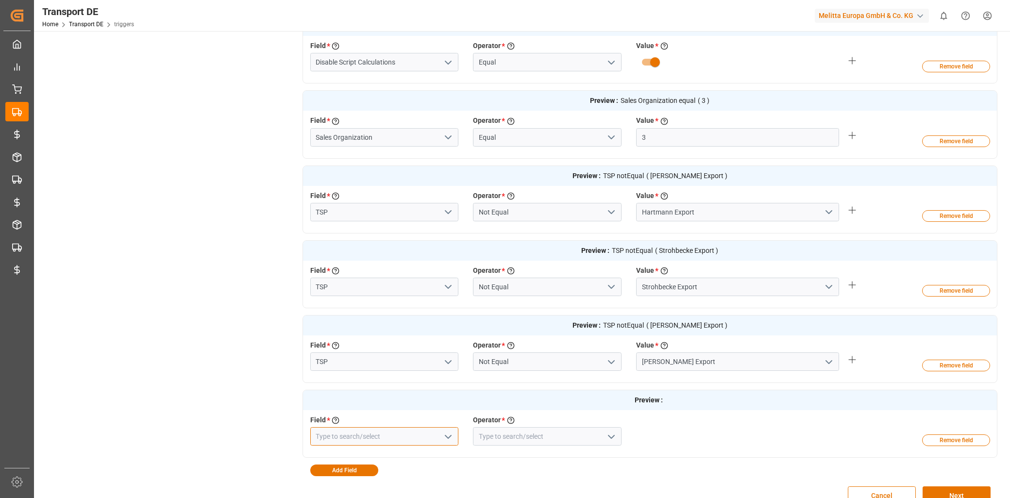
click at [350, 430] on input at bounding box center [384, 436] width 149 height 18
click at [340, 454] on div "TSP" at bounding box center [385, 458] width 148 height 22
click at [608, 435] on icon "open menu" at bounding box center [611, 437] width 12 height 12
click at [536, 471] on div "Not Equal" at bounding box center [547, 480] width 148 height 22
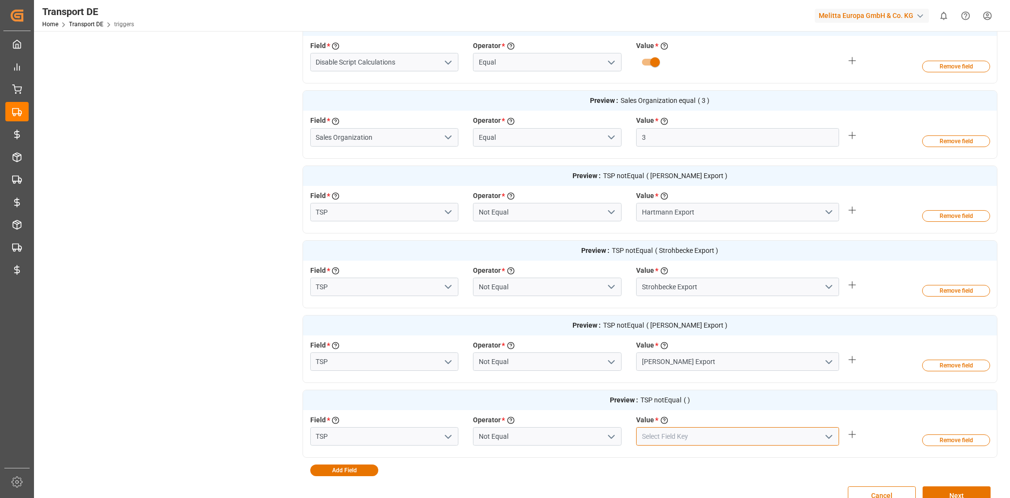
click at [682, 437] on input at bounding box center [737, 436] width 203 height 18
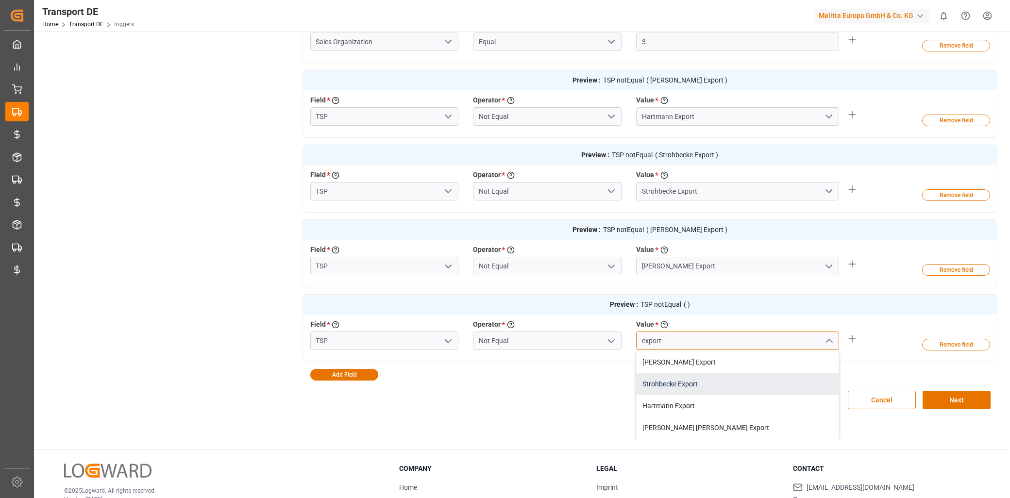
scroll to position [433, 0]
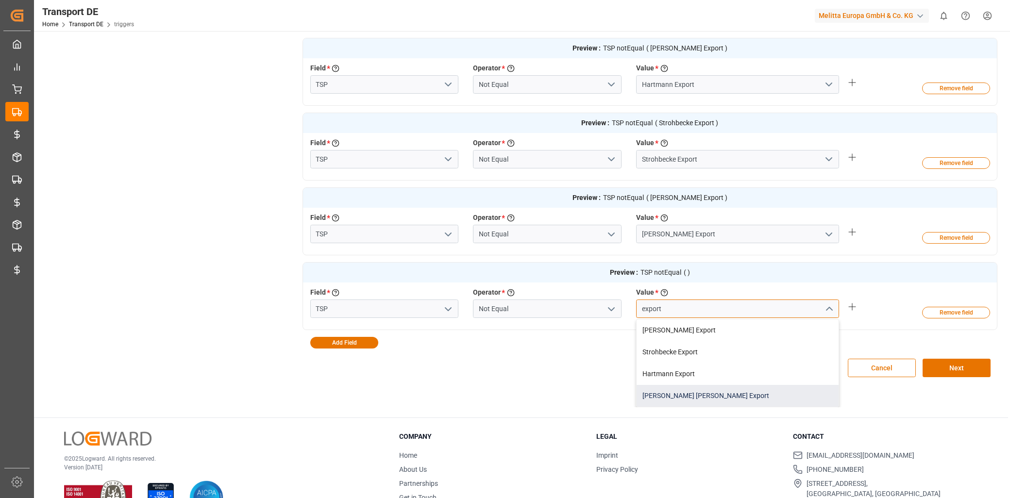
click at [688, 396] on div "[PERSON_NAME] [PERSON_NAME] Export" at bounding box center [738, 396] width 202 height 22
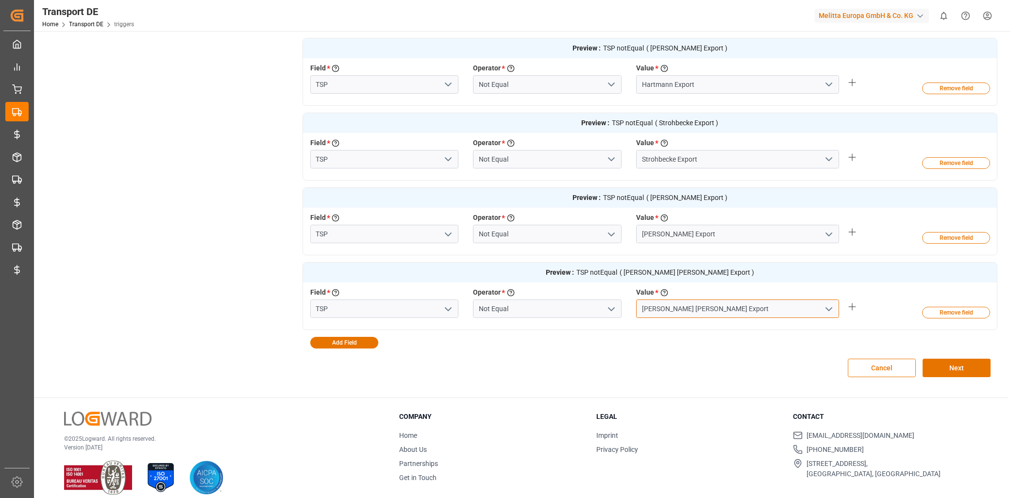
scroll to position [399, 0]
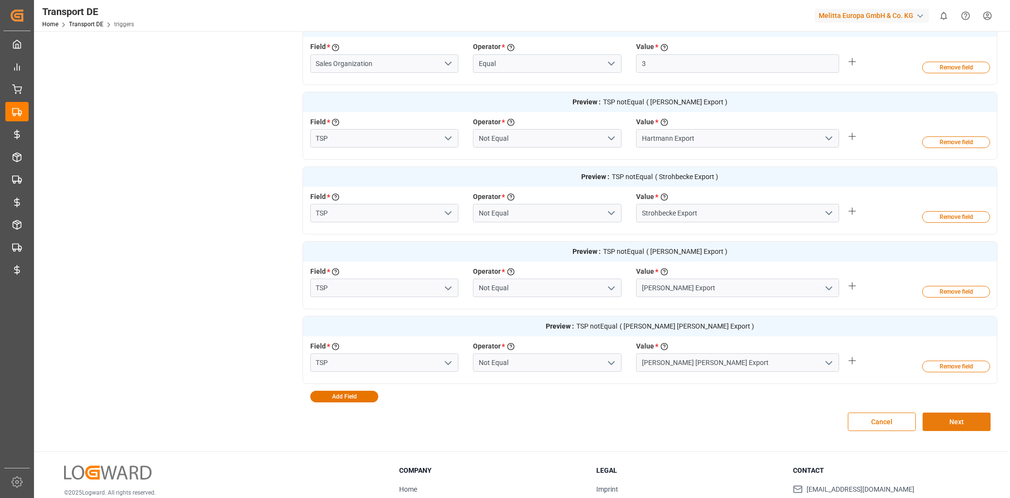
click at [946, 426] on button "Next" at bounding box center [957, 422] width 68 height 18
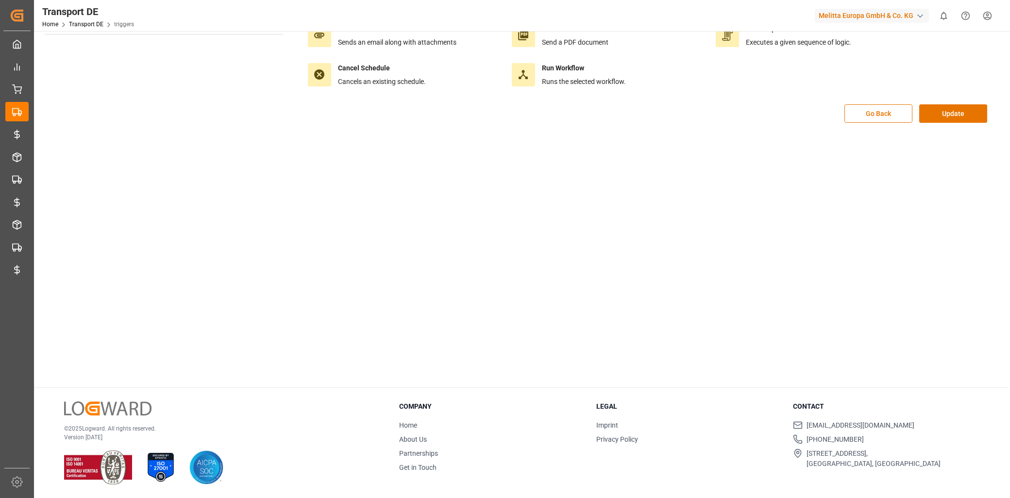
scroll to position [109, 0]
click at [930, 115] on button "Update" at bounding box center [953, 113] width 68 height 18
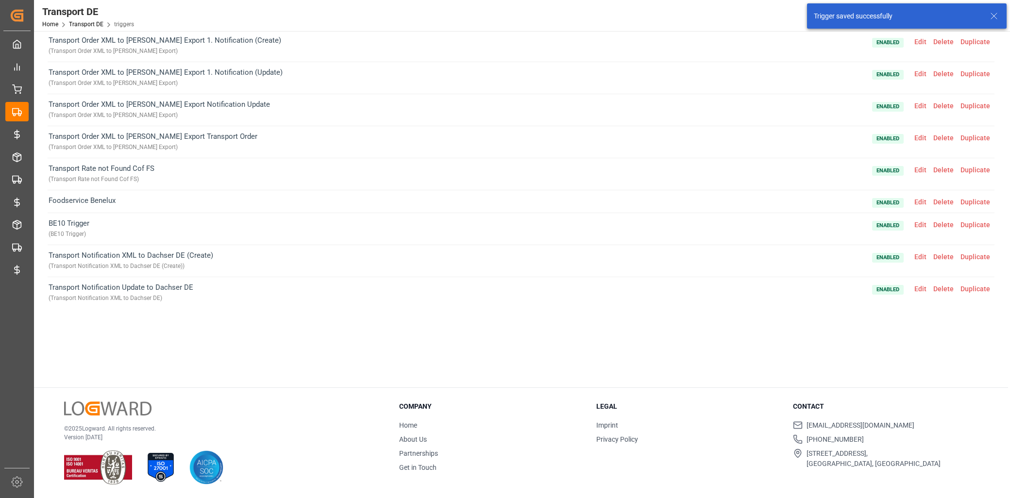
scroll to position [1432, 0]
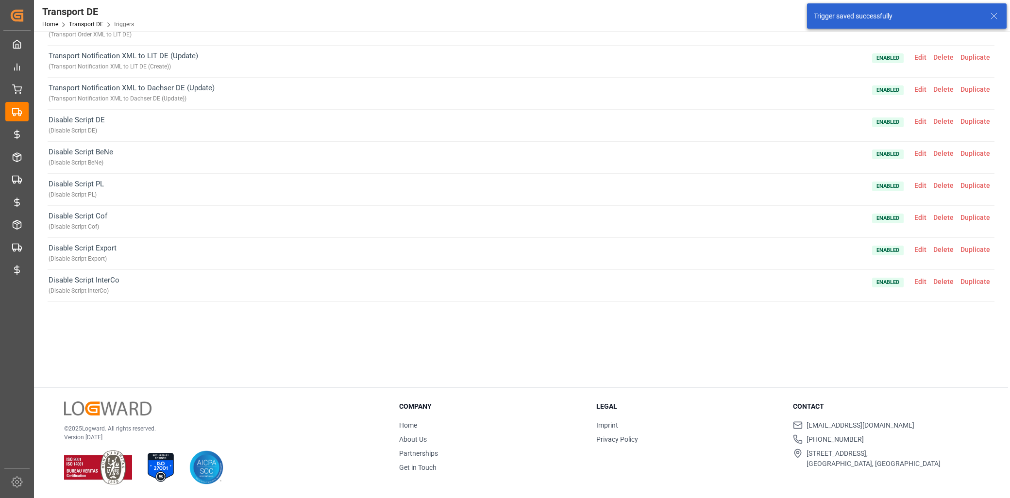
click at [913, 278] on span "Edit" at bounding box center [920, 282] width 19 height 8
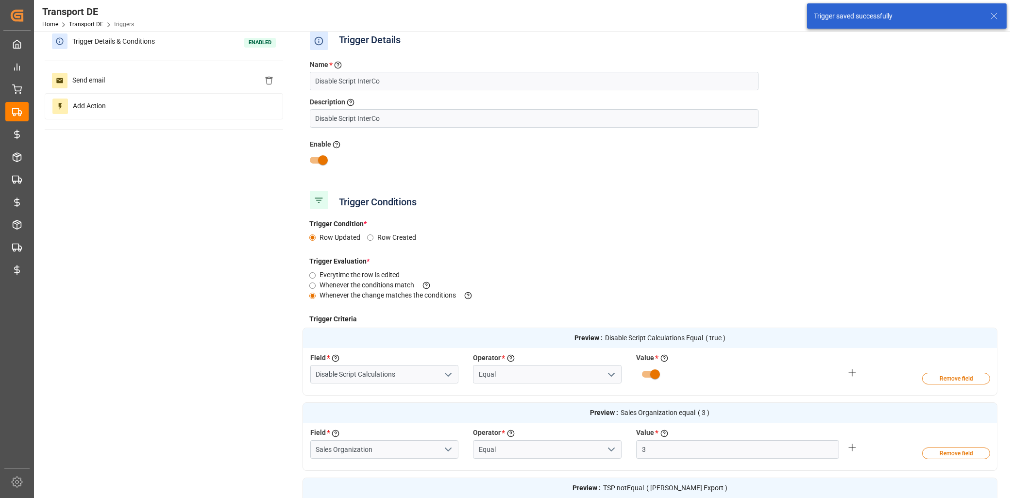
scroll to position [0, 0]
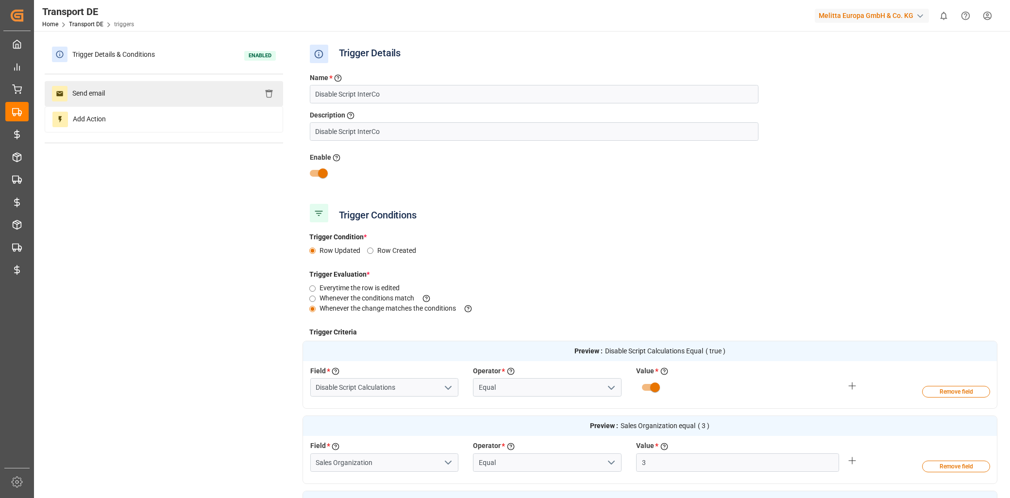
click at [175, 86] on div "Send email" at bounding box center [164, 93] width 238 height 25
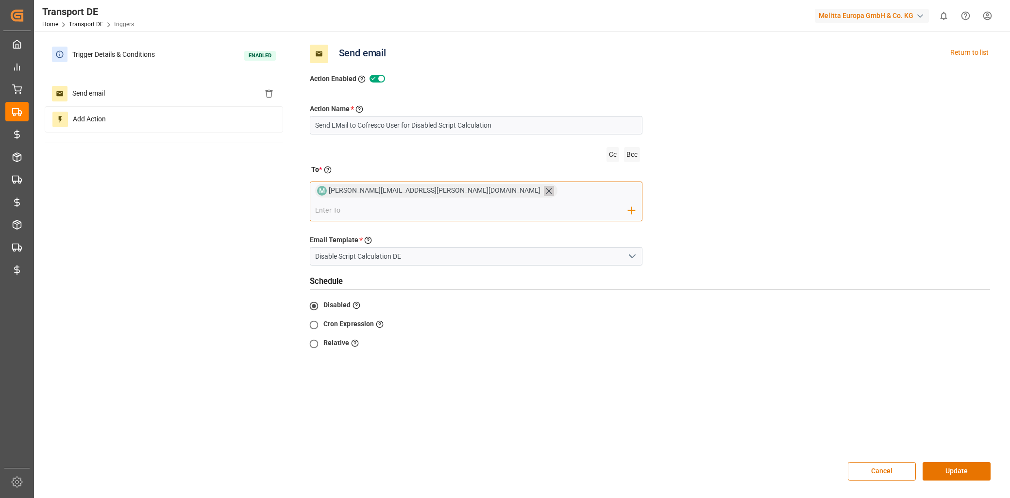
click at [544, 188] on icon at bounding box center [549, 191] width 10 height 10
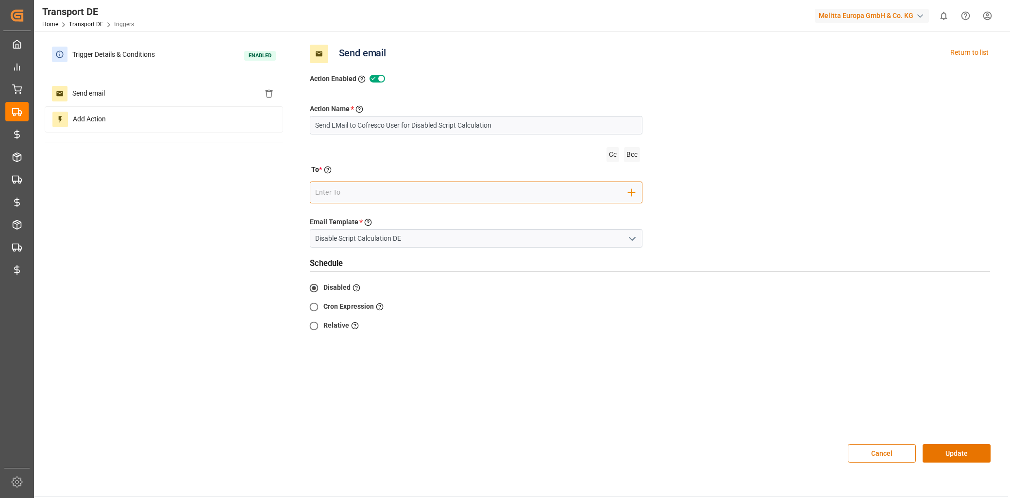
click at [392, 190] on input "email" at bounding box center [471, 192] width 313 height 15
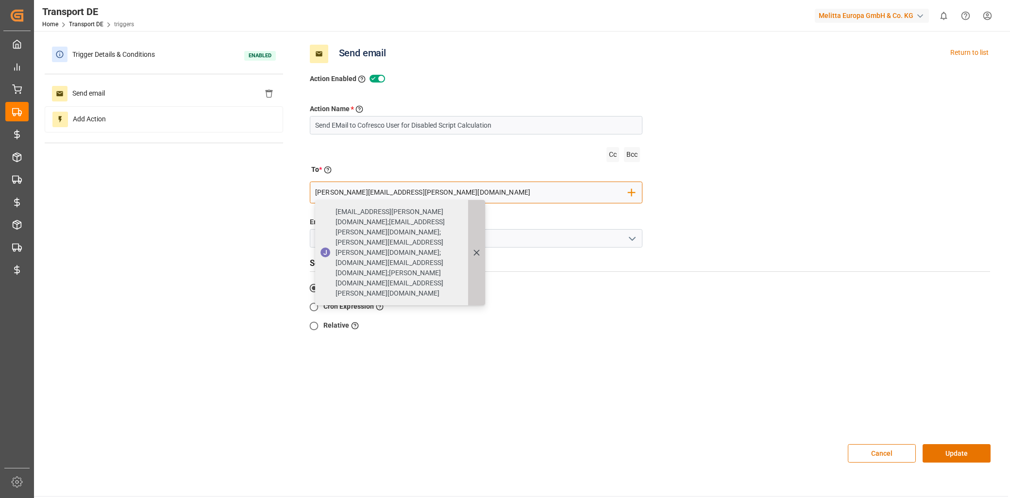
click at [479, 248] on icon at bounding box center [476, 253] width 10 height 10
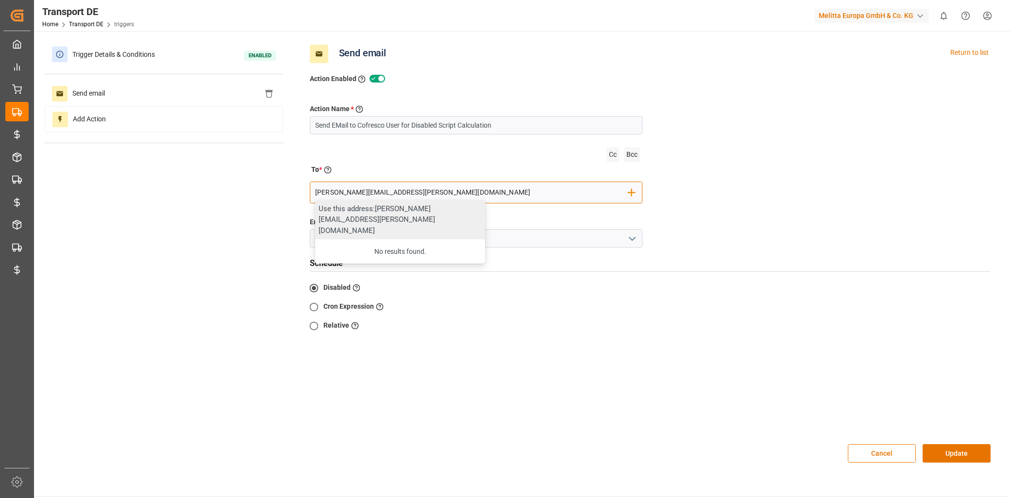
click at [380, 216] on div "Use this address: lena.lueker@melitta.de" at bounding box center [400, 220] width 170 height 40
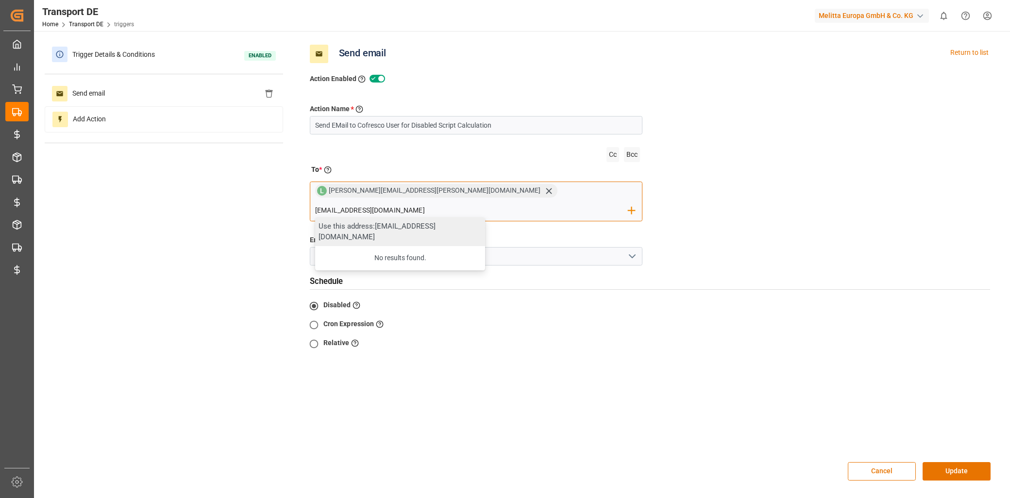
click at [485, 218] on div "Use this address: elke.maranca@melitta.de" at bounding box center [400, 232] width 170 height 29
click at [607, 358] on div "Disabled Select this to not create any schedule Cron Expression Enter a cron ex…" at bounding box center [650, 370] width 681 height 146
click at [984, 462] on button "Update" at bounding box center [957, 471] width 68 height 18
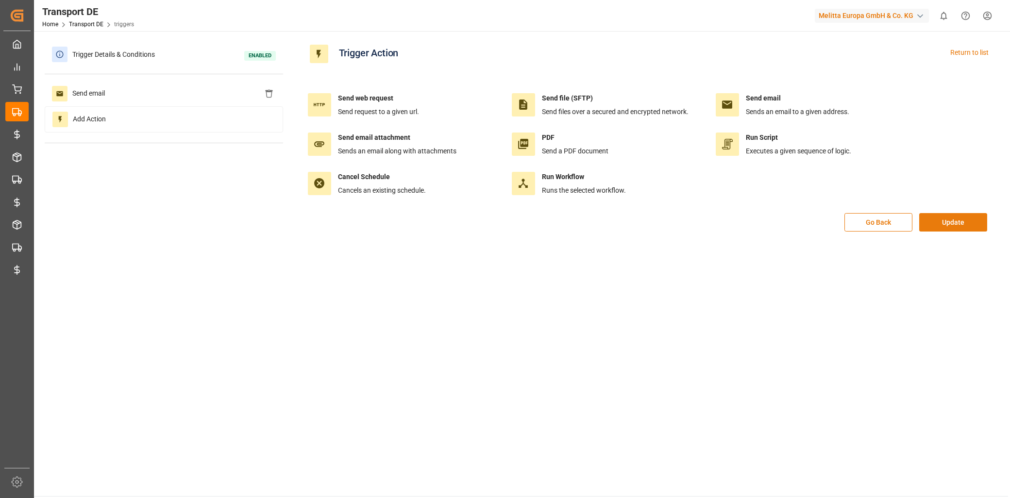
click at [947, 220] on button "Update" at bounding box center [953, 222] width 68 height 18
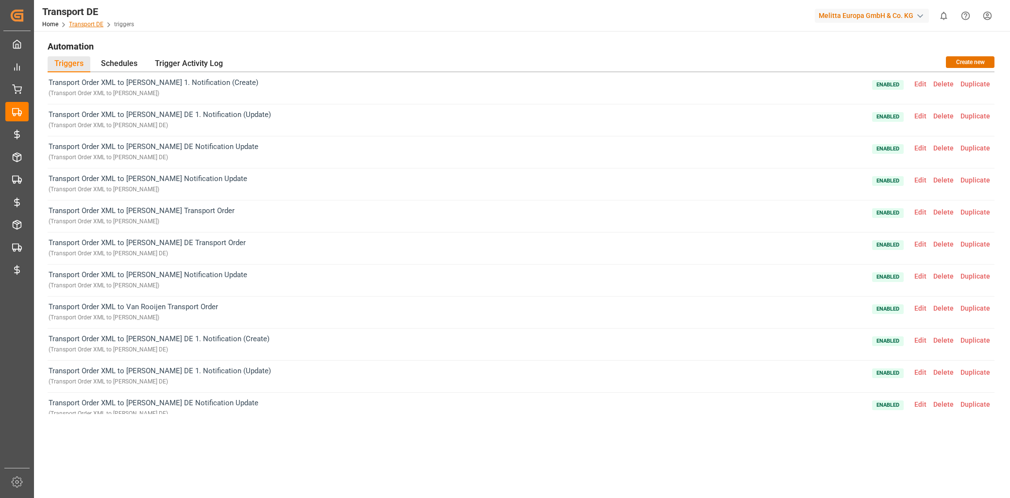
click at [85, 26] on link "Transport DE" at bounding box center [86, 24] width 34 height 7
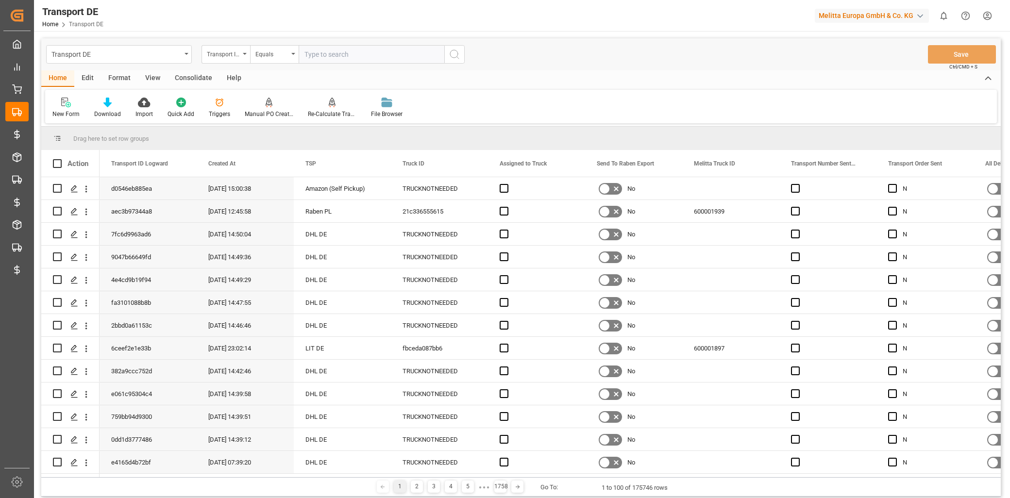
click at [89, 78] on div "Edit" at bounding box center [87, 78] width 27 height 17
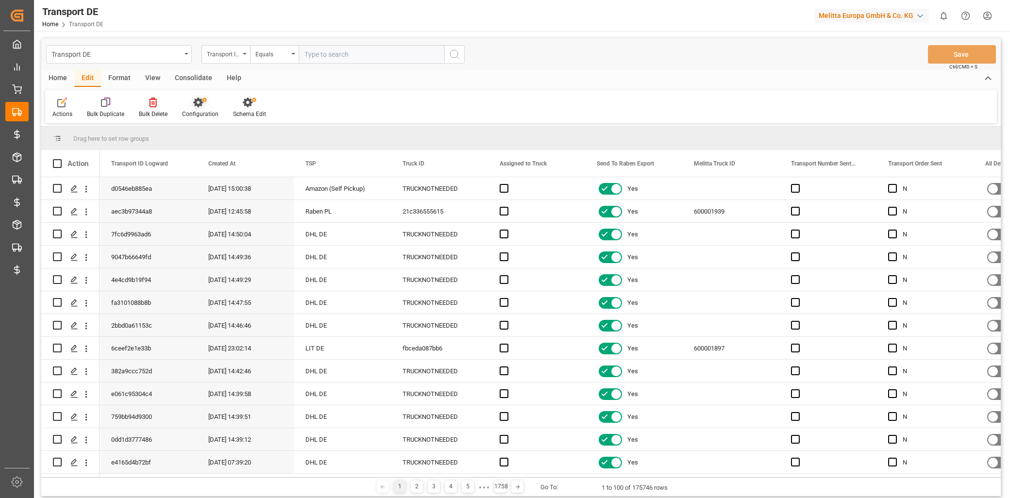
click at [200, 110] on div "Configuration" at bounding box center [200, 114] width 36 height 9
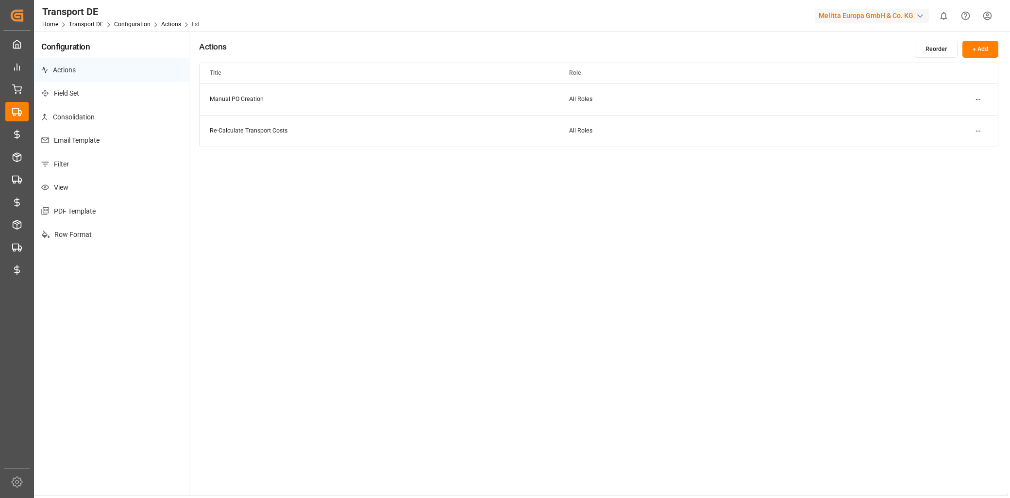
click at [104, 125] on p "Consolidation" at bounding box center [111, 117] width 155 height 24
click at [103, 150] on p "Email Template" at bounding box center [111, 141] width 155 height 24
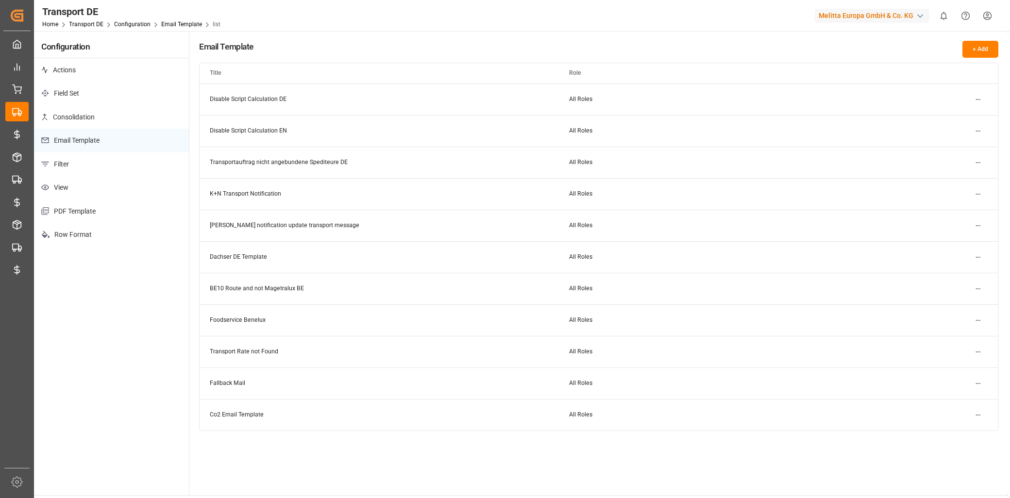
click at [975, 98] on html "Created by potrace 1.15, written by Peter Selinger 2001-2017 Created by potrace…" at bounding box center [505, 249] width 1010 height 498
click at [958, 113] on div "Edit" at bounding box center [961, 119] width 50 height 14
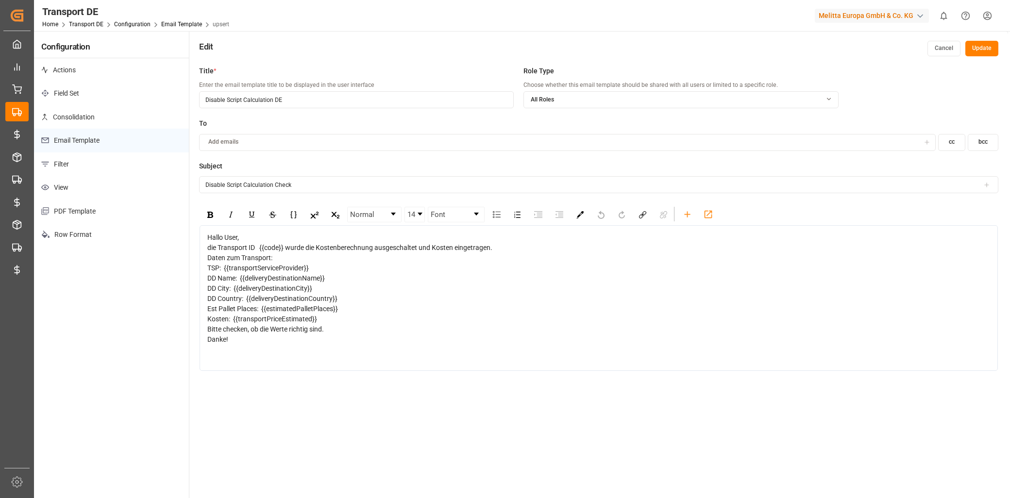
click at [333, 335] on div "Bitte checken, ob die Werte richtig sind." at bounding box center [598, 329] width 783 height 10
click at [715, 212] on div "rdw-toolbar" at bounding box center [708, 214] width 17 height 15
click at [711, 214] on icon "rdw-toolbar" at bounding box center [708, 214] width 10 height 10
click at [709, 214] on icon "rdw-toolbar" at bounding box center [708, 214] width 10 height 10
click at [988, 50] on button "Update" at bounding box center [981, 49] width 33 height 16
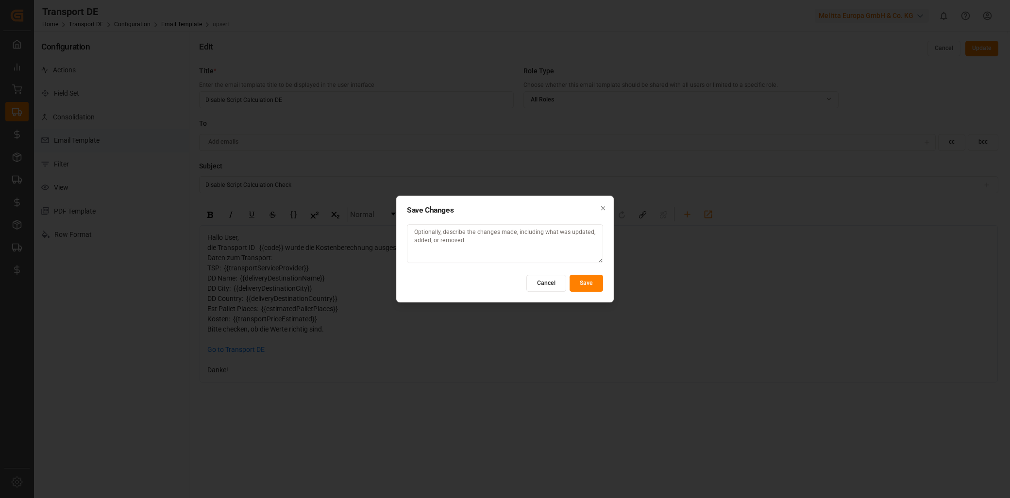
click at [583, 285] on button "Save" at bounding box center [587, 283] width 34 height 17
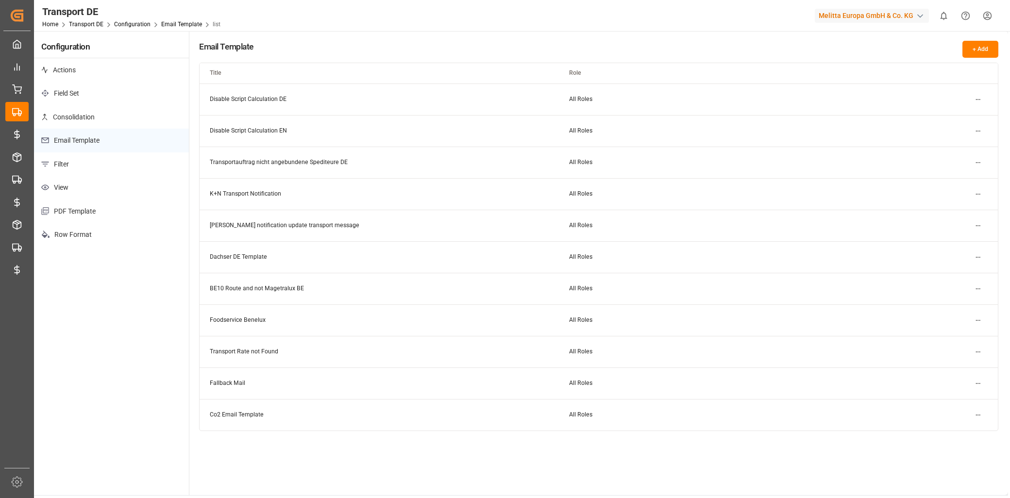
click at [977, 128] on html "Created by potrace 1.15, written by Peter Selinger 2001-2017 Created by potrace…" at bounding box center [505, 249] width 1010 height 498
click at [943, 148] on small "Edit" at bounding box center [944, 151] width 10 height 6
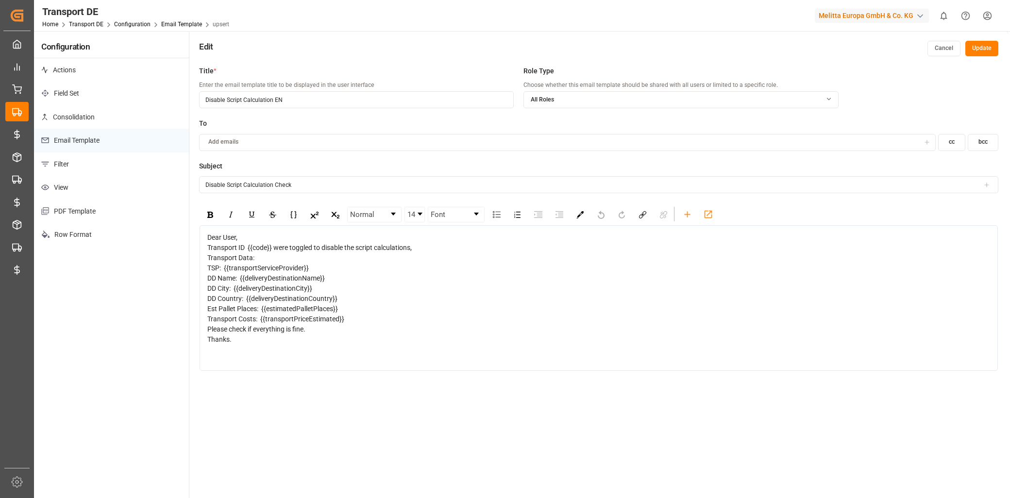
click at [395, 345] on div "Dear User, Transport ID {{code}} were toggled to disable the script calculation…" at bounding box center [598, 289] width 783 height 112
click at [394, 335] on div "Please check if everything is fine." at bounding box center [598, 329] width 783 height 10
click at [401, 335] on div "Please check if everything is fine." at bounding box center [598, 329] width 783 height 10
click at [715, 217] on div "rdw-toolbar" at bounding box center [708, 214] width 17 height 15
click at [982, 50] on button "Update" at bounding box center [981, 49] width 33 height 16
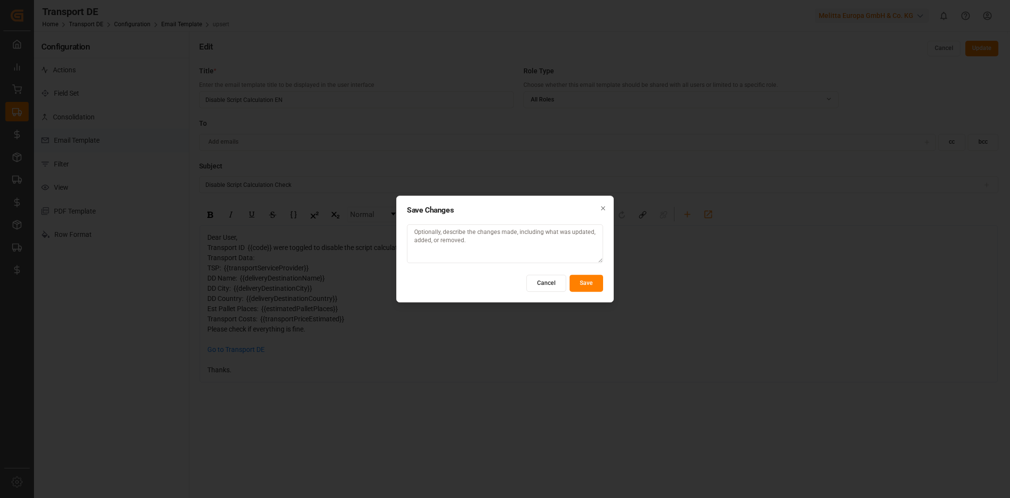
click at [595, 289] on button "Save" at bounding box center [587, 283] width 34 height 17
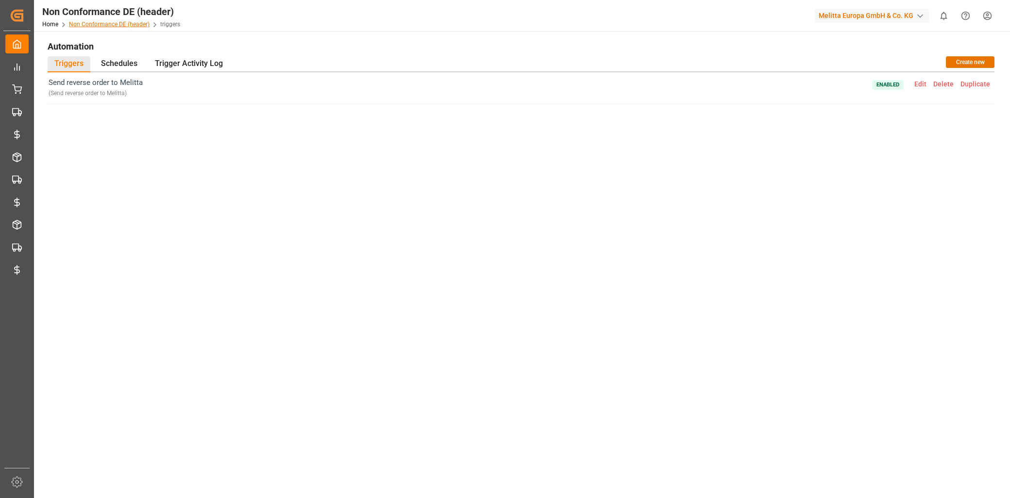
click at [97, 22] on link "Non Conformance DE (header)" at bounding box center [109, 24] width 81 height 7
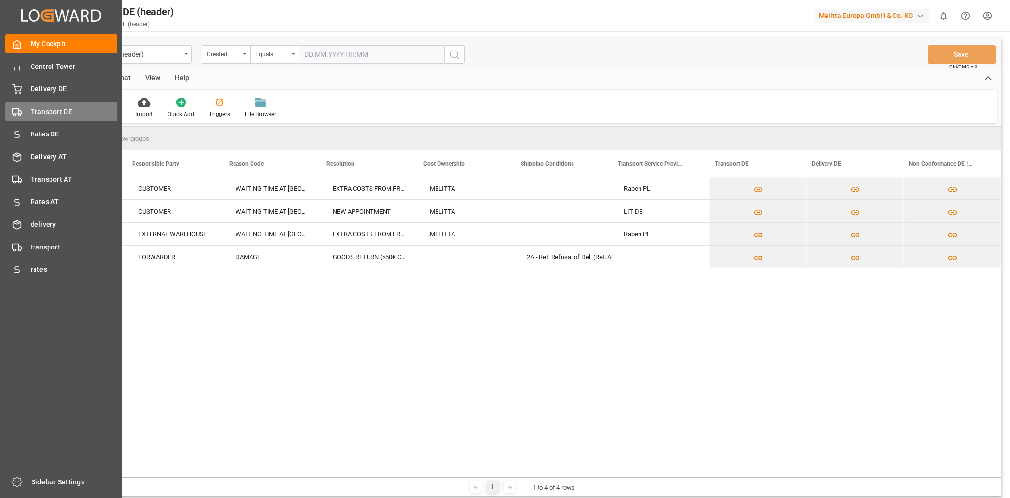
click at [34, 115] on span "Transport DE" at bounding box center [74, 112] width 87 height 10
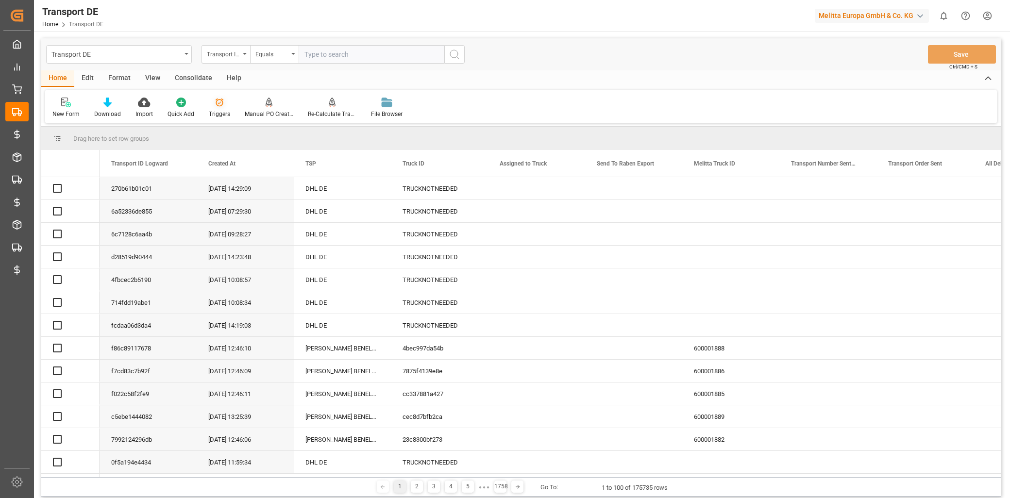
click at [222, 109] on div "Triggers" at bounding box center [219, 107] width 36 height 21
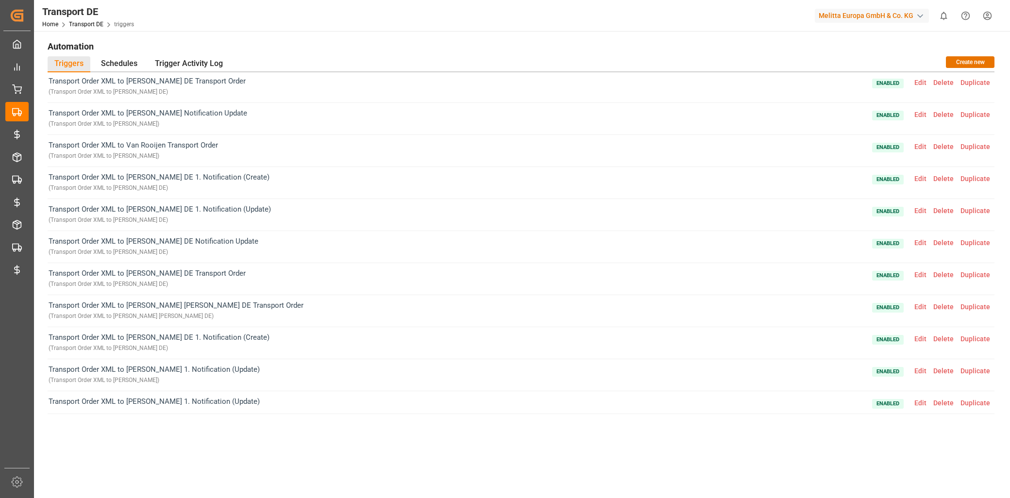
scroll to position [269, 0]
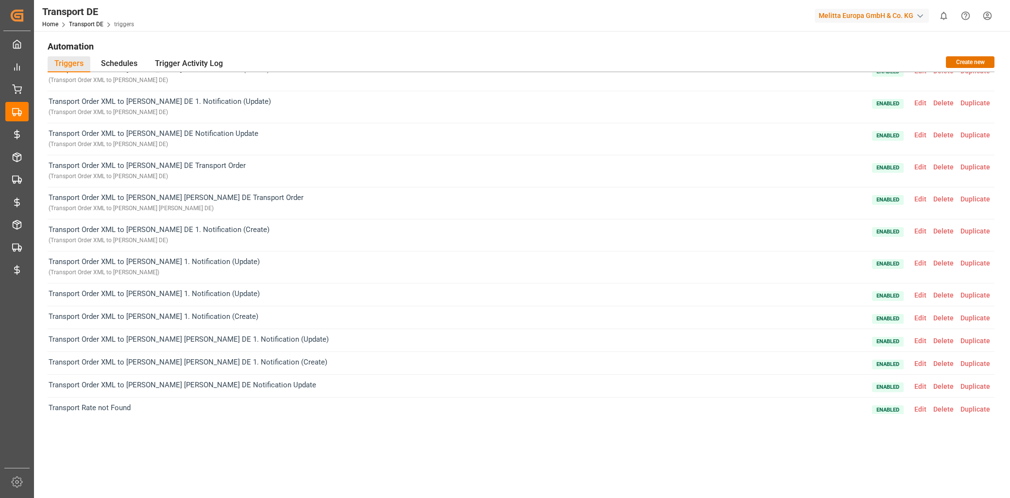
click at [918, 293] on span "Edit" at bounding box center [920, 295] width 19 height 8
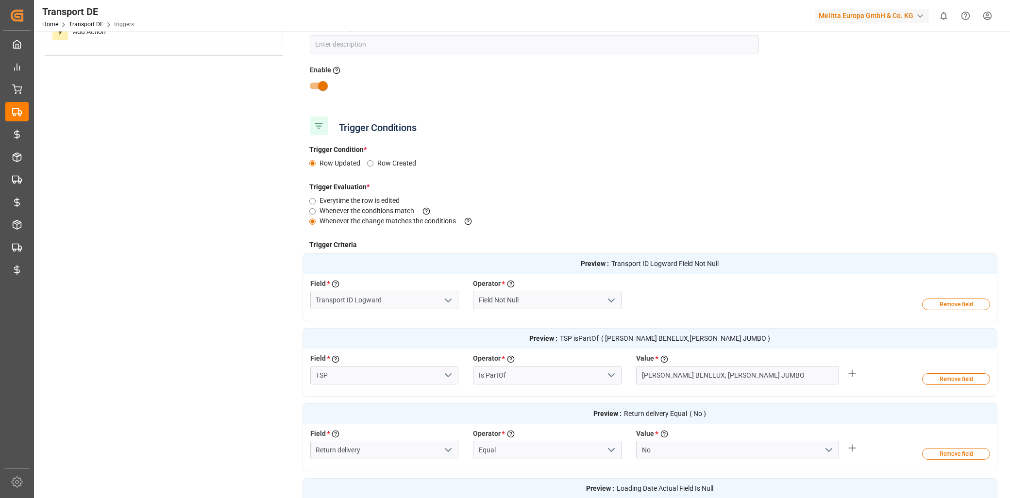
scroll to position [108, 0]
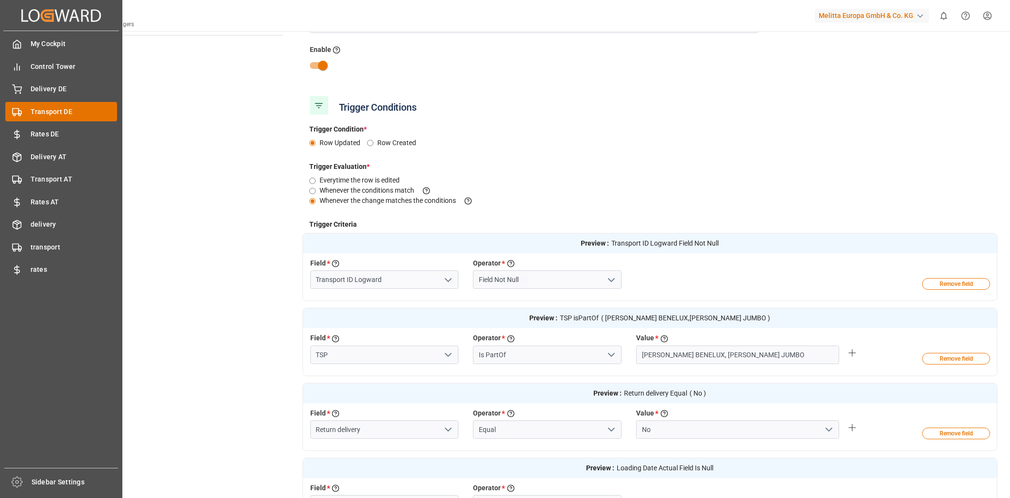
click at [40, 111] on span "Transport DE" at bounding box center [74, 112] width 87 height 10
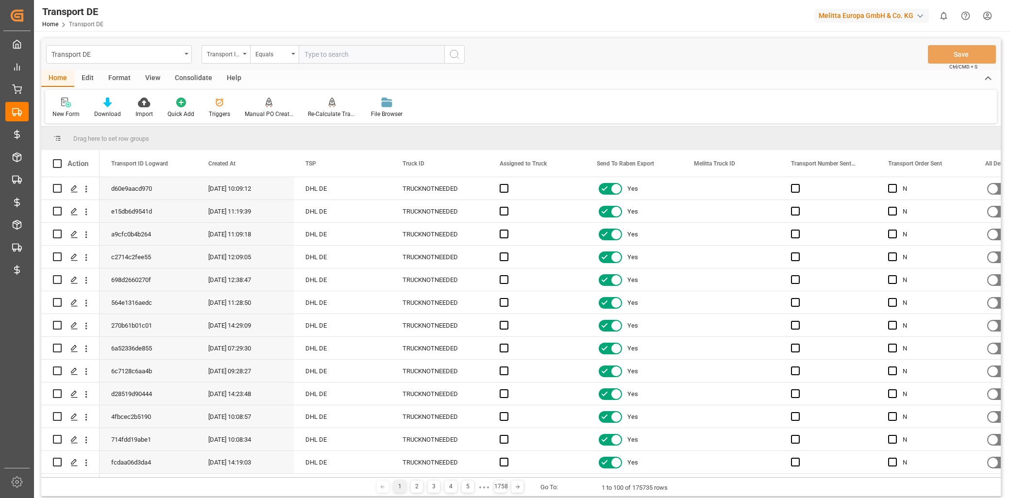
click at [232, 55] on div "Transport ID Logward" at bounding box center [223, 53] width 33 height 11
type input "sal"
click at [235, 96] on div "Sales Organization" at bounding box center [274, 99] width 145 height 20
click at [305, 59] on input "text" at bounding box center [372, 54] width 146 height 18
type input "3"
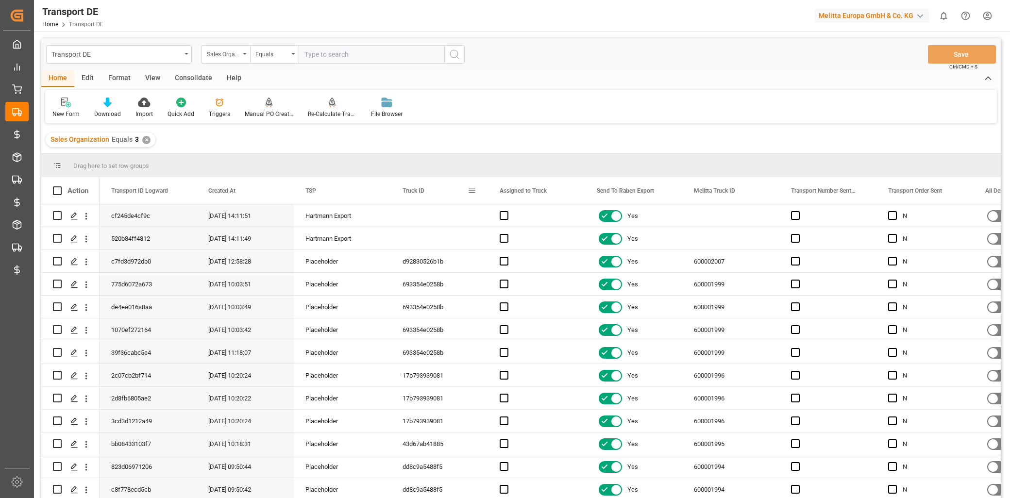
click at [473, 192] on span at bounding box center [472, 190] width 9 height 9
click at [554, 190] on span "columns" at bounding box center [553, 192] width 9 height 9
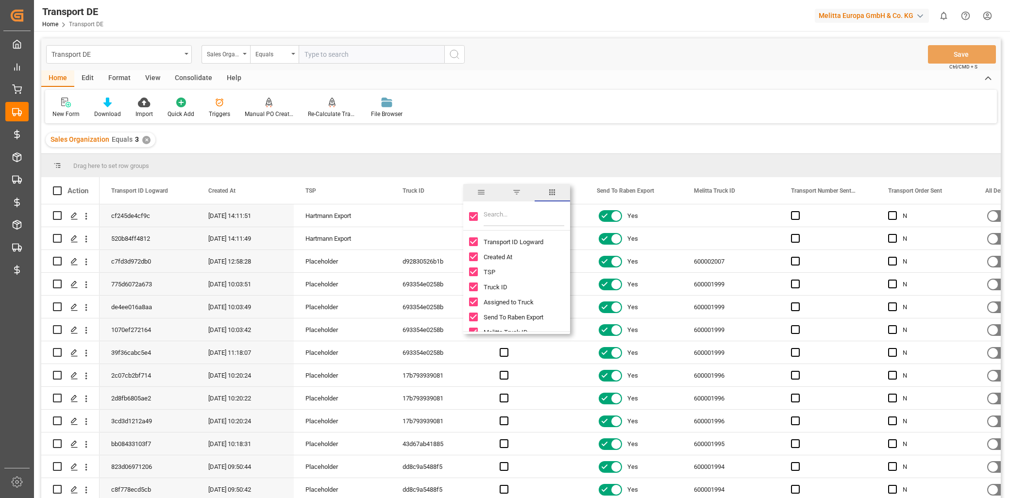
click at [470, 218] on input "Toggle Select All Columns" at bounding box center [473, 216] width 9 height 9
checkbox input "false"
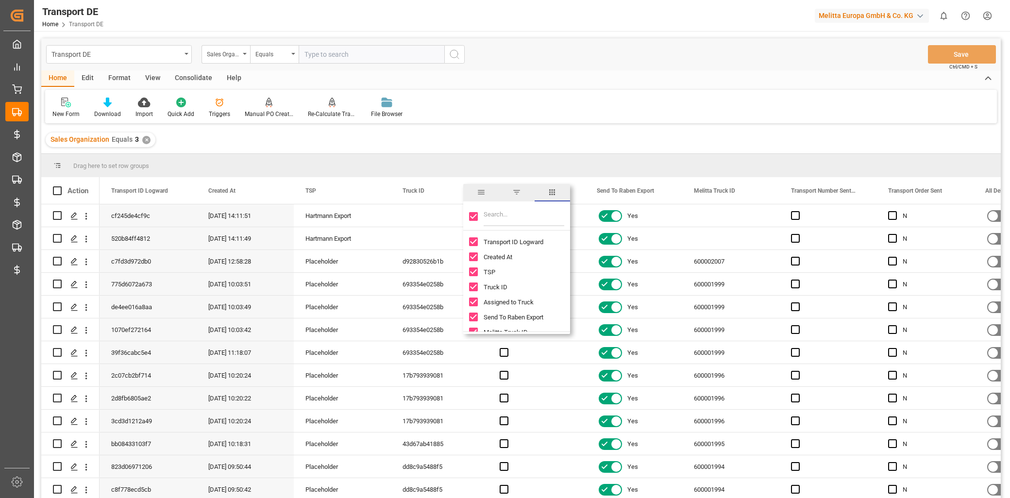
checkbox input "false"
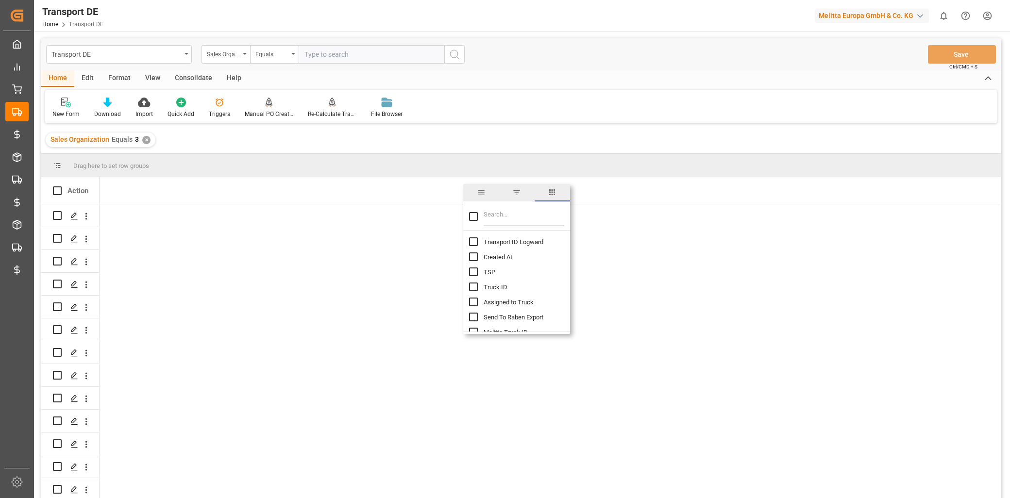
click at [499, 212] on input "Filter Columns Input" at bounding box center [524, 216] width 81 height 19
type input "ts"
click at [476, 241] on input "TSP column toggle visibility (hidden)" at bounding box center [473, 241] width 9 height 9
checkbox input "true"
checkbox input "false"
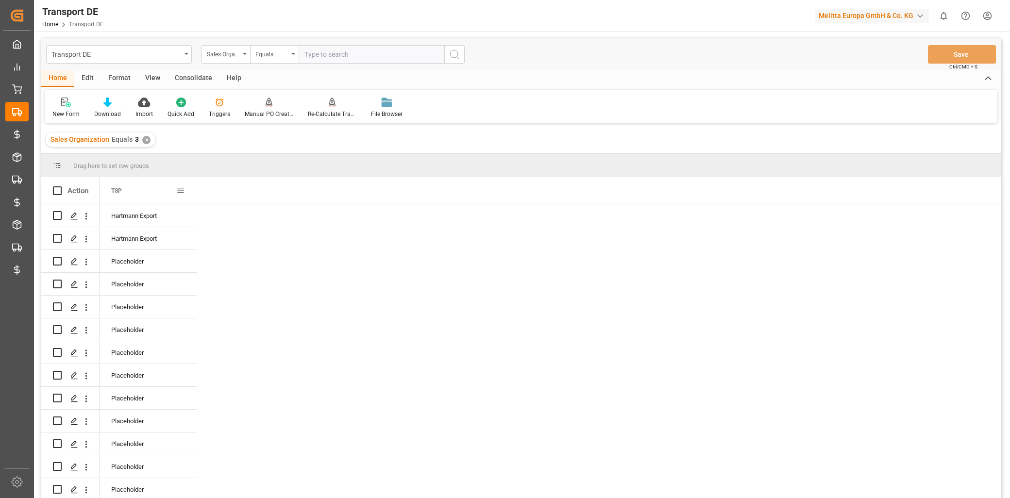
click at [182, 191] on span at bounding box center [180, 190] width 9 height 9
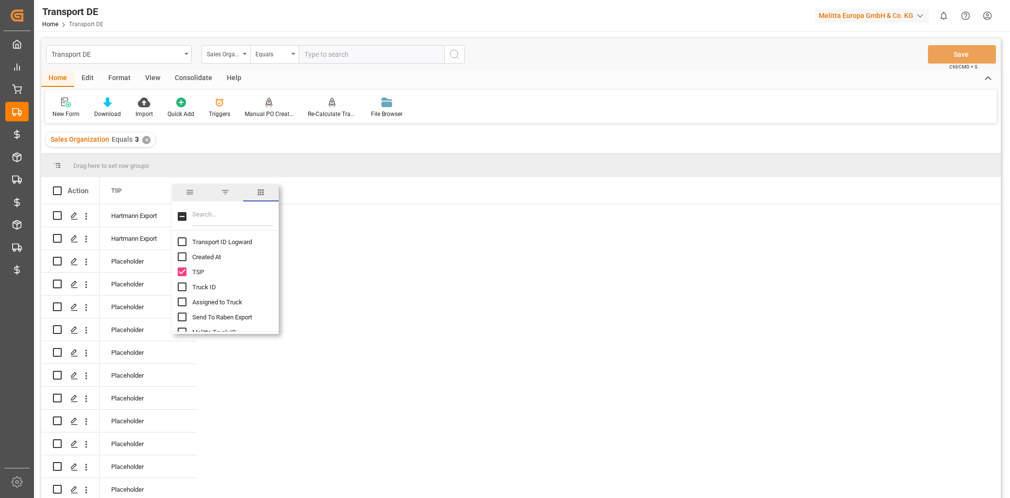
click at [224, 185] on span "filter" at bounding box center [224, 192] width 35 height 17
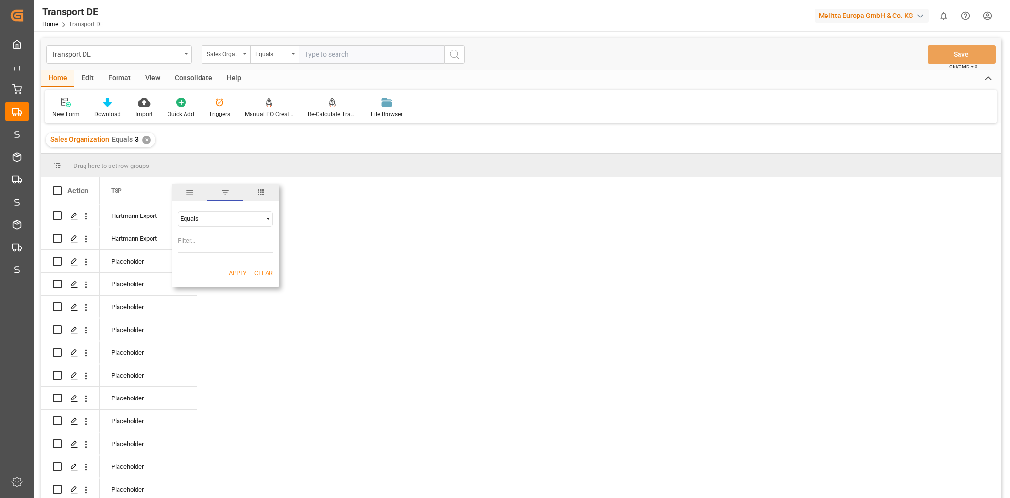
click at [266, 215] on span "Filtering operator" at bounding box center [268, 219] width 9 height 9
click at [181, 189] on span at bounding box center [180, 190] width 9 height 9
click at [196, 194] on span "general" at bounding box center [189, 192] width 35 height 17
click at [227, 285] on span "Group by TSP" at bounding box center [225, 284] width 75 height 18
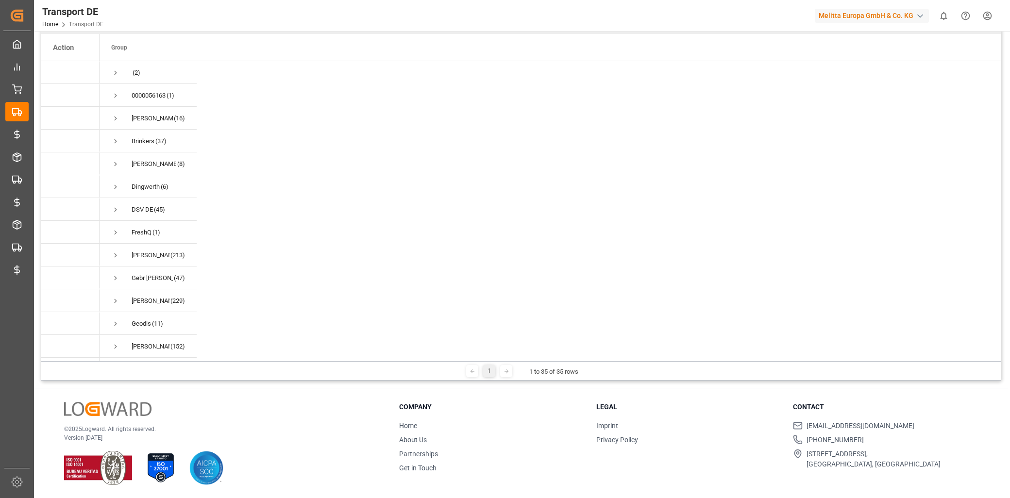
scroll to position [3, 0]
click at [318, 260] on div "(2) 0000056163 (1) Alaine Interco (16) Brinkers (37) DB Schenker (8) Dingwerth …" at bounding box center [550, 460] width 901 height 799
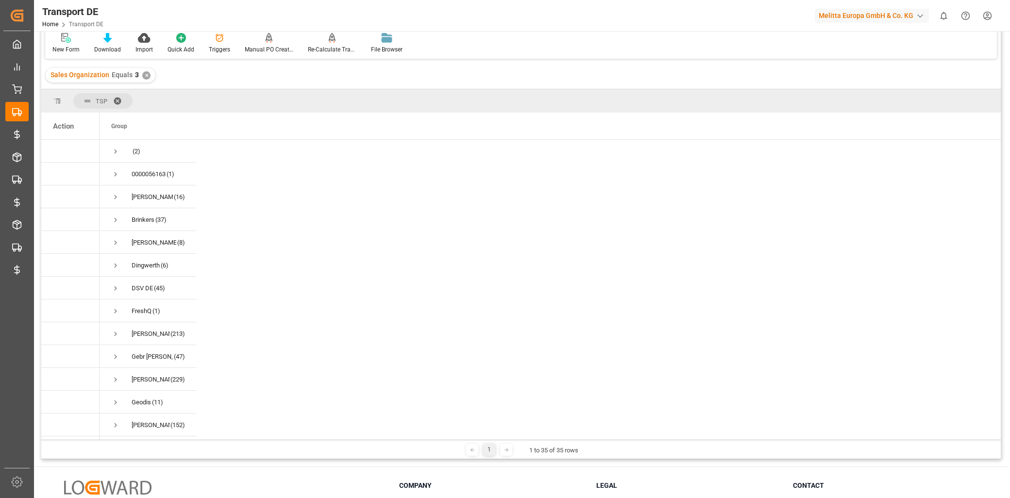
scroll to position [0, 0]
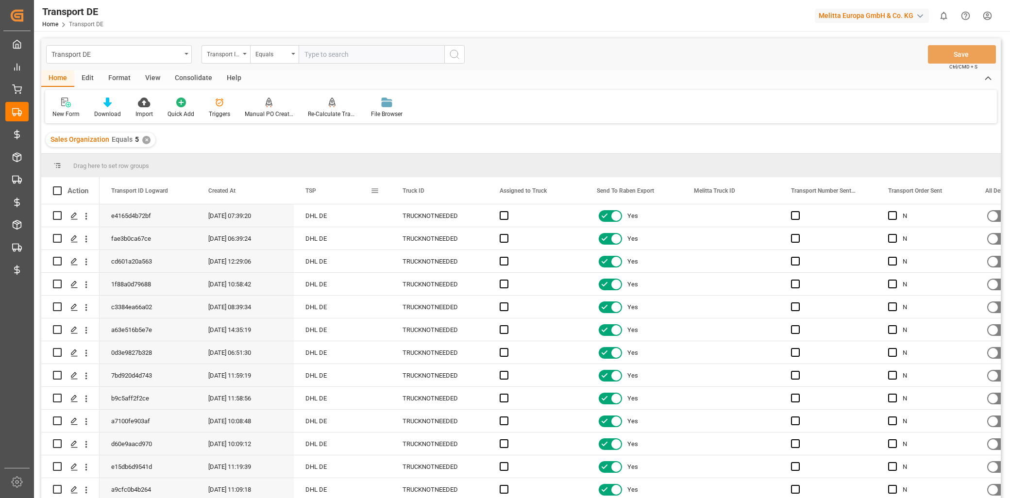
click at [374, 191] on span at bounding box center [374, 190] width 9 height 9
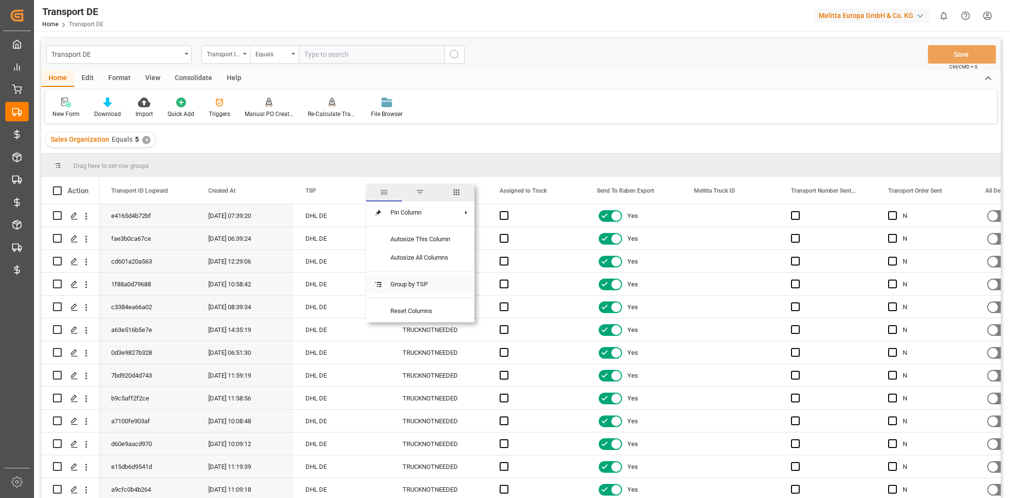
click at [427, 279] on span "Group by TSP" at bounding box center [420, 284] width 75 height 18
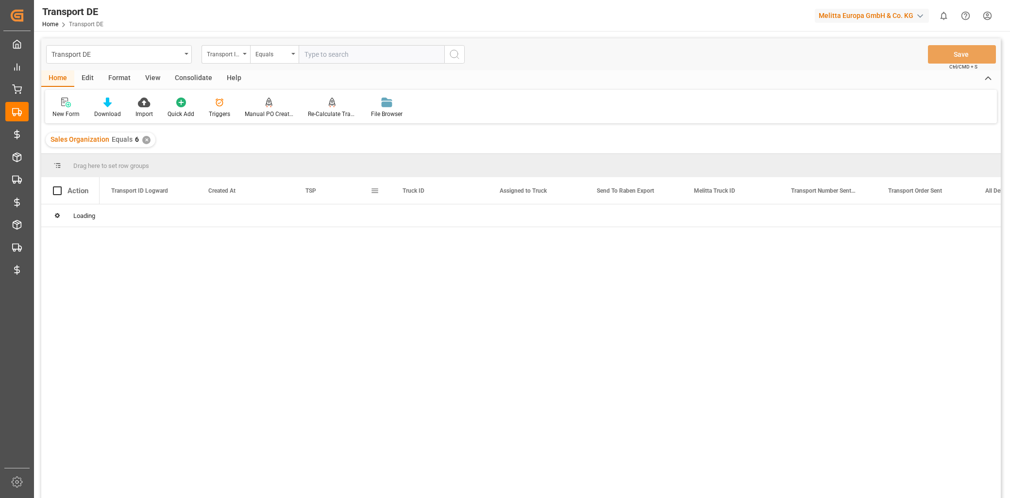
click at [379, 190] on div "TSP" at bounding box center [342, 190] width 97 height 27
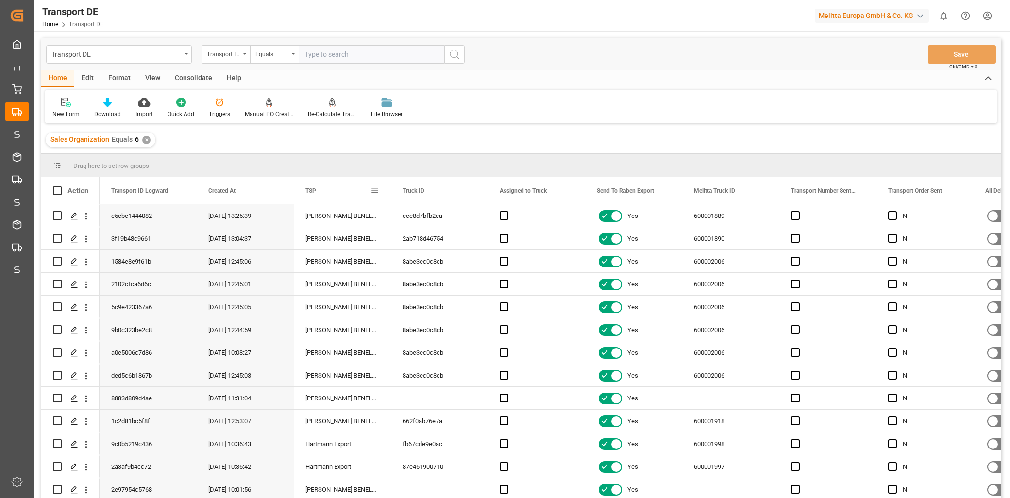
click at [375, 190] on span at bounding box center [374, 190] width 9 height 9
click at [387, 281] on span "Group by TSP" at bounding box center [420, 284] width 75 height 18
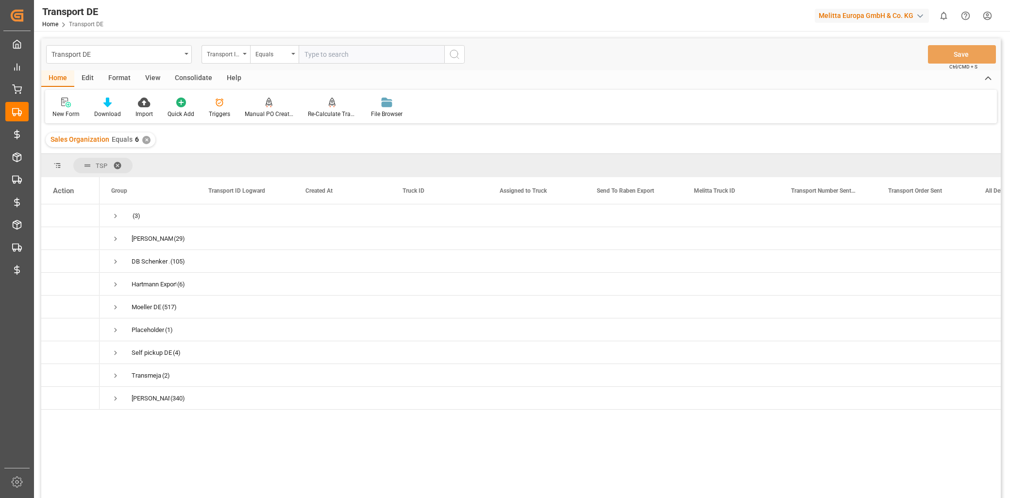
click at [144, 138] on div "✕" at bounding box center [146, 140] width 8 height 8
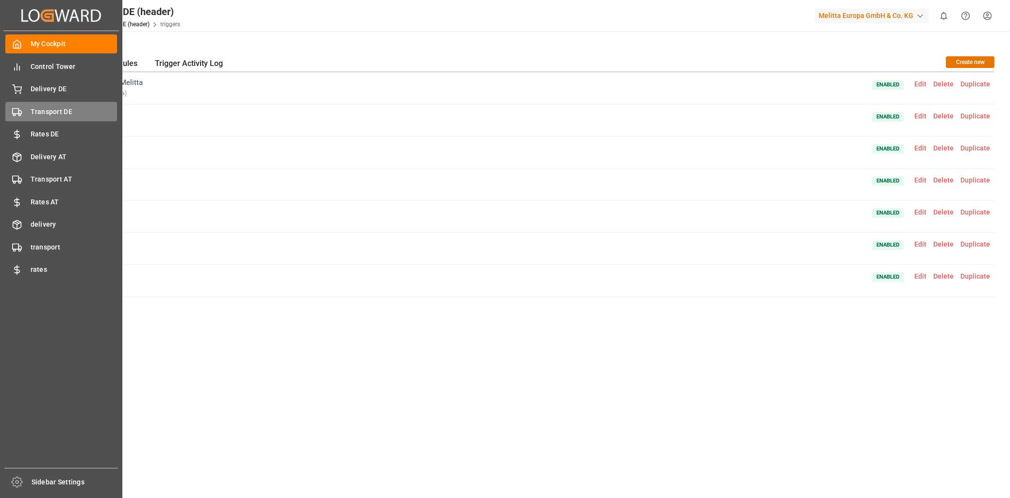
click at [33, 116] on span "Transport DE" at bounding box center [74, 112] width 87 height 10
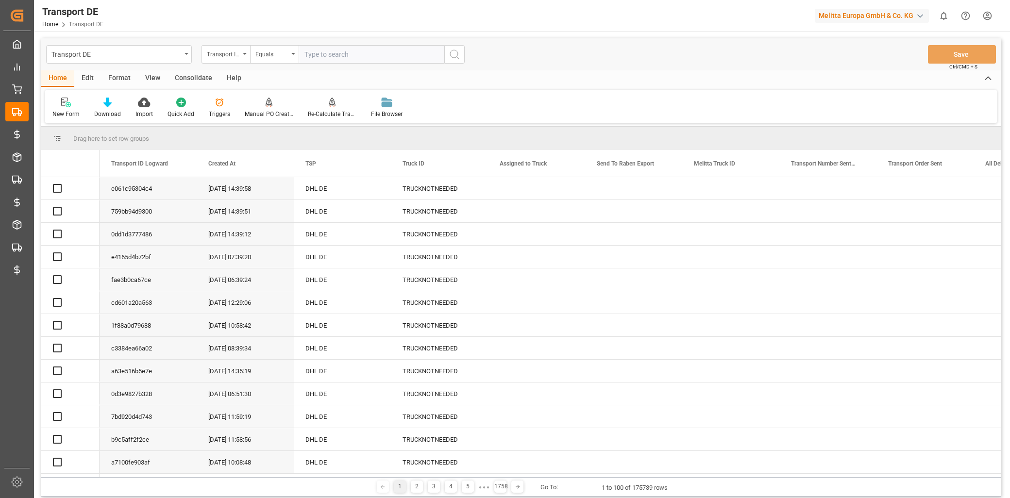
click at [227, 56] on div "Transport ID Logward" at bounding box center [223, 53] width 33 height 11
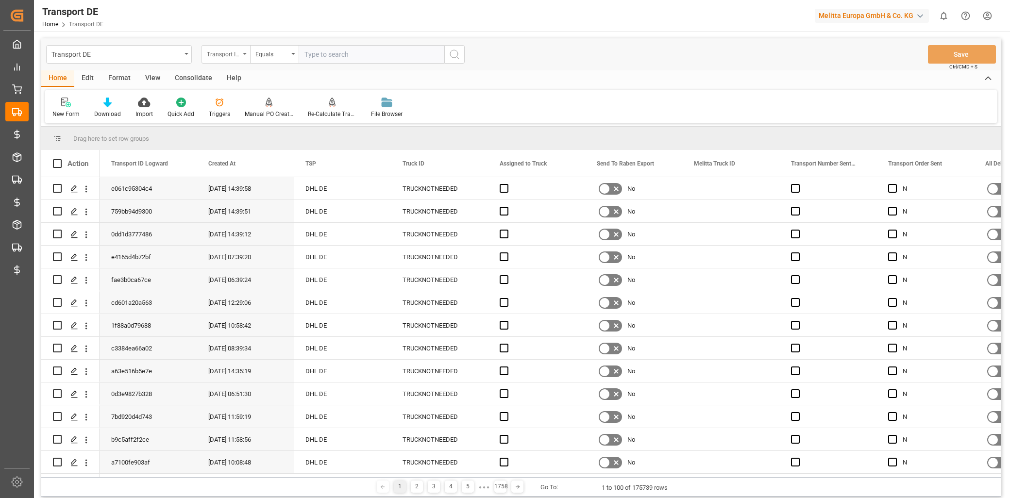
click at [225, 48] on div "Transport ID Logward" at bounding box center [223, 53] width 33 height 11
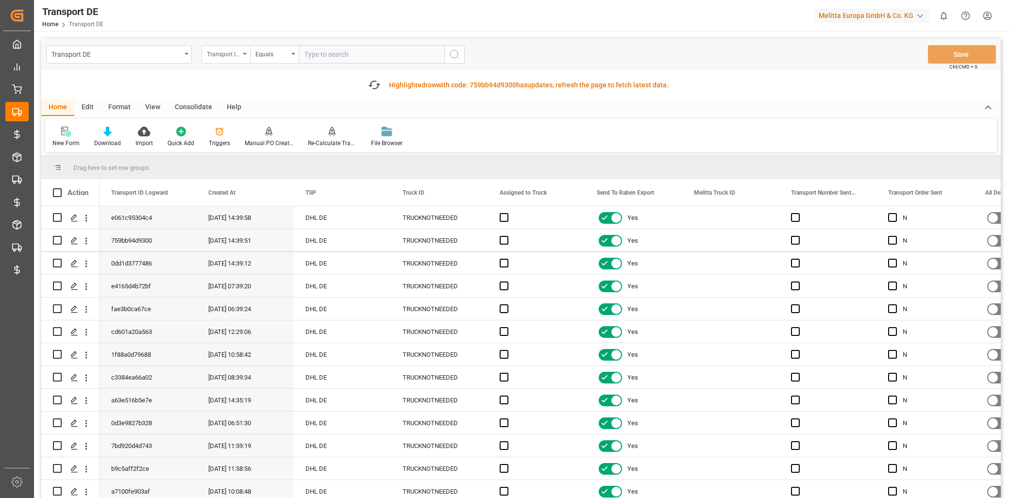
click at [225, 62] on div "Transport ID Logward" at bounding box center [225, 54] width 49 height 18
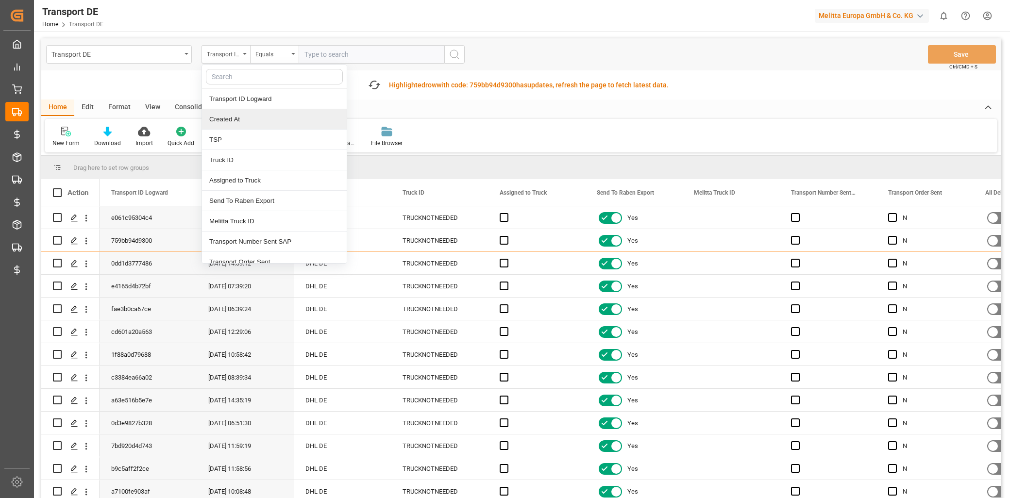
click at [226, 140] on div "TSP" at bounding box center [274, 140] width 145 height 20
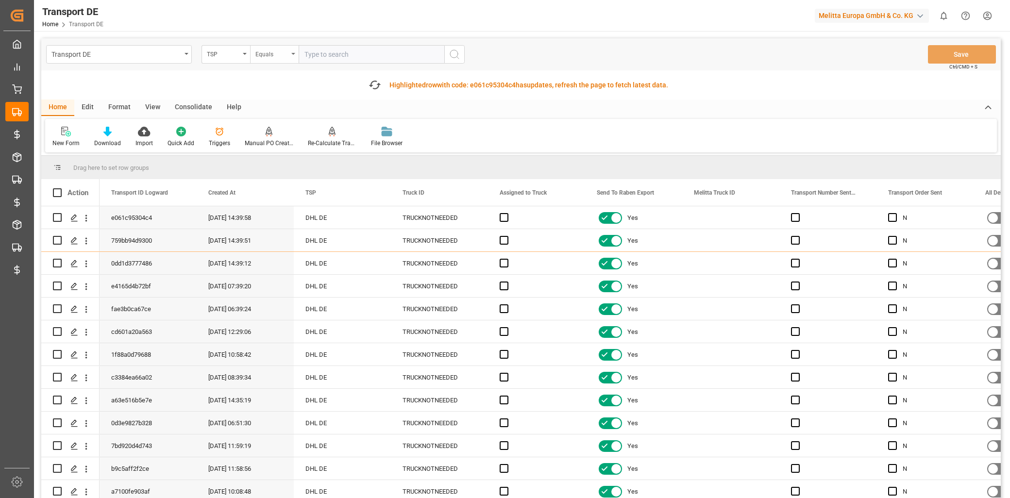
click at [267, 56] on div "Equals" at bounding box center [271, 53] width 33 height 11
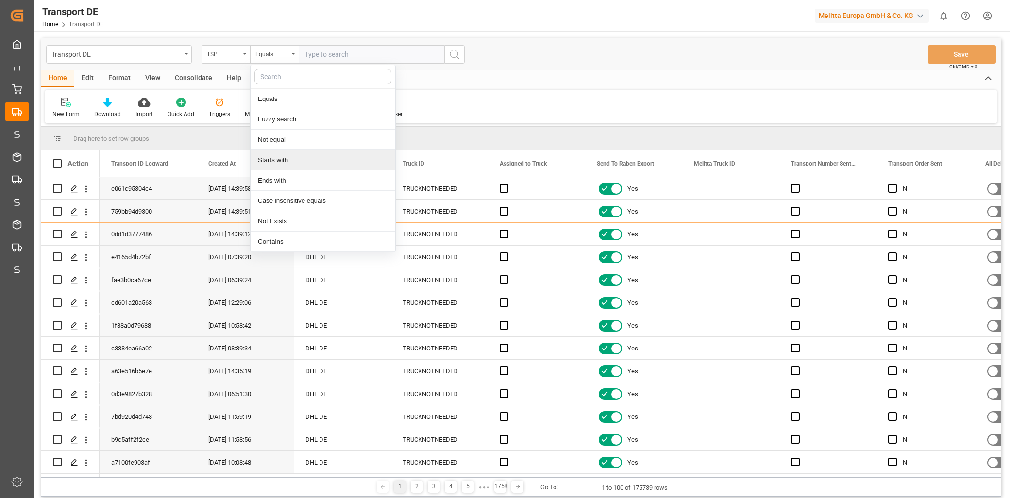
click at [284, 158] on div "Starts with" at bounding box center [323, 160] width 145 height 20
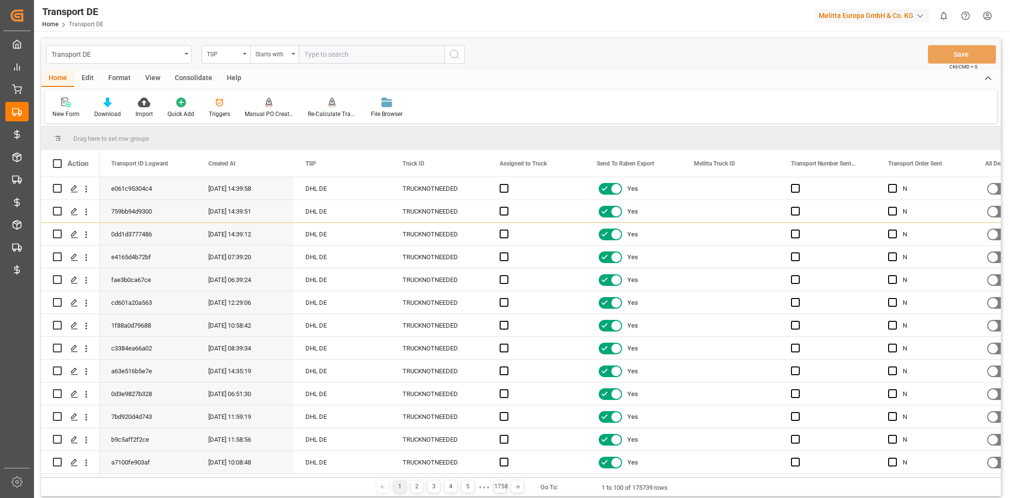
type input "B"
type input "Van"
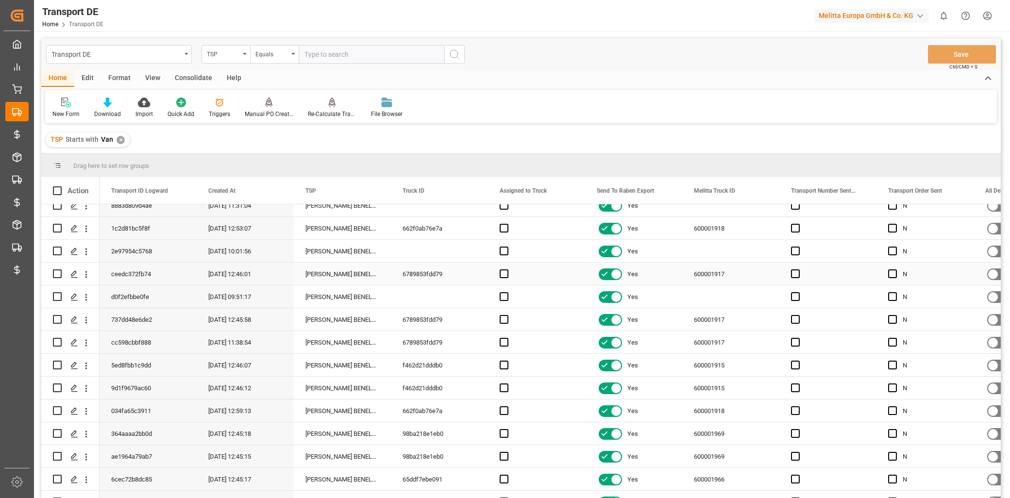
scroll to position [701, 0]
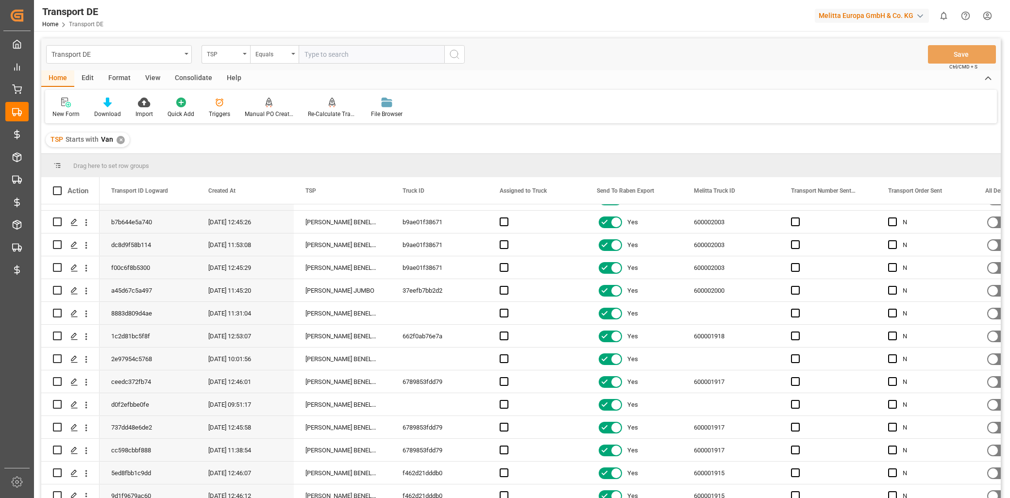
click at [122, 138] on div "✕" at bounding box center [121, 140] width 8 height 8
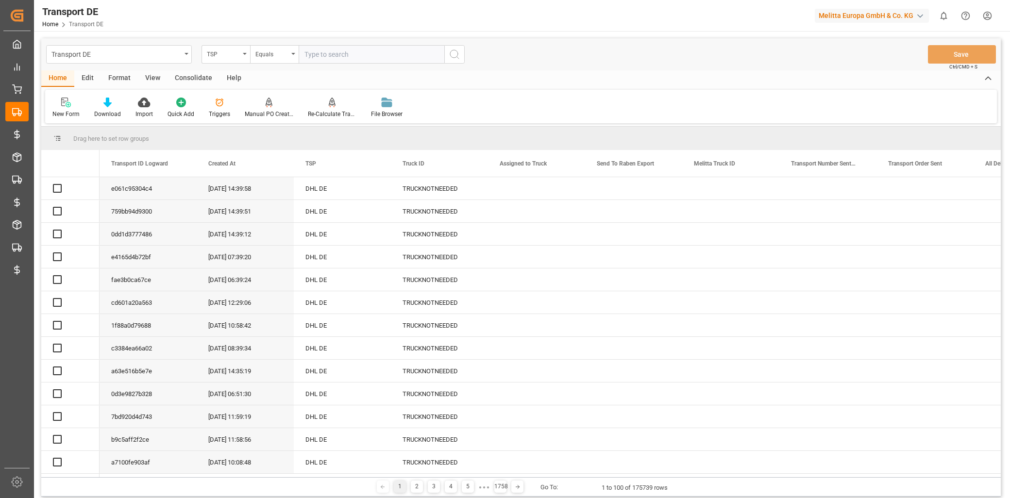
click at [227, 55] on div "TSP" at bounding box center [223, 53] width 33 height 11
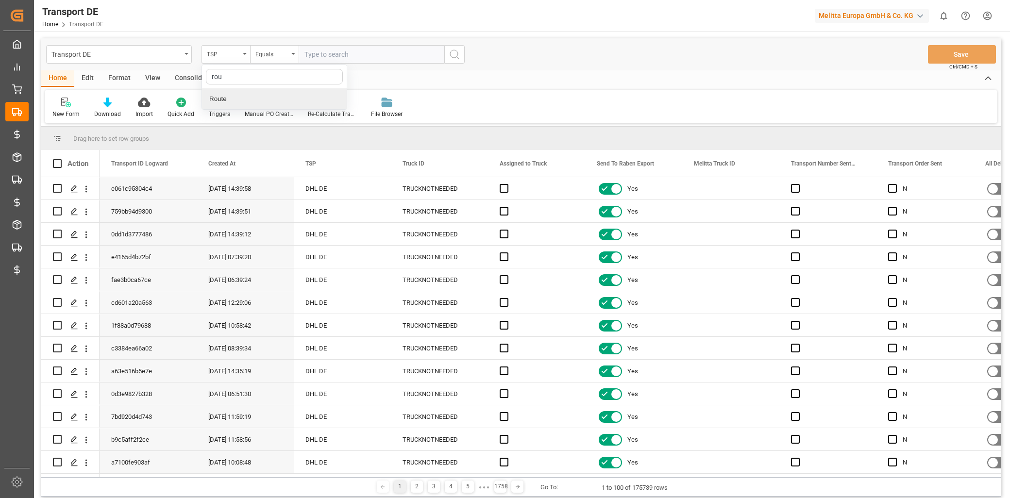
type input "rout"
click at [252, 95] on div "Route" at bounding box center [274, 99] width 145 height 20
click at [335, 54] on input "text" at bounding box center [372, 54] width 146 height 18
type input "BE10"
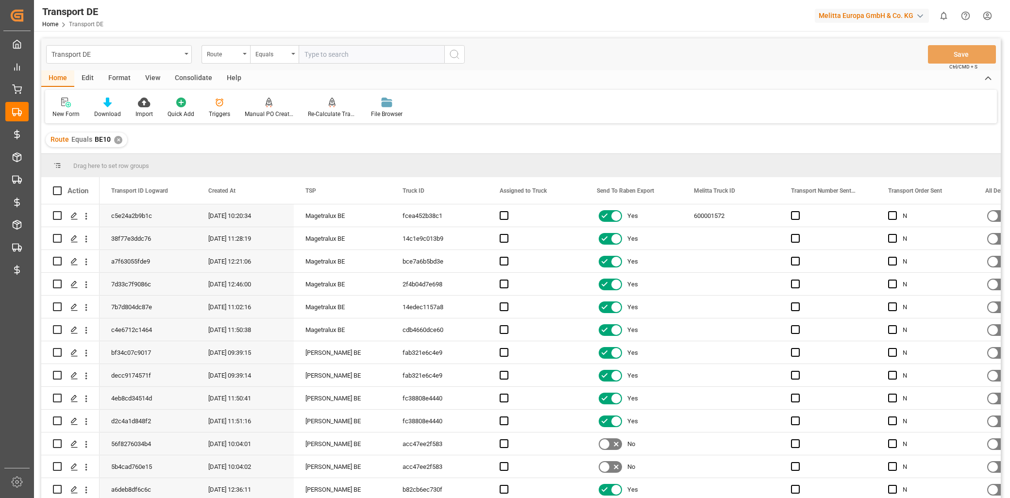
click at [115, 142] on div "✕" at bounding box center [118, 140] width 8 height 8
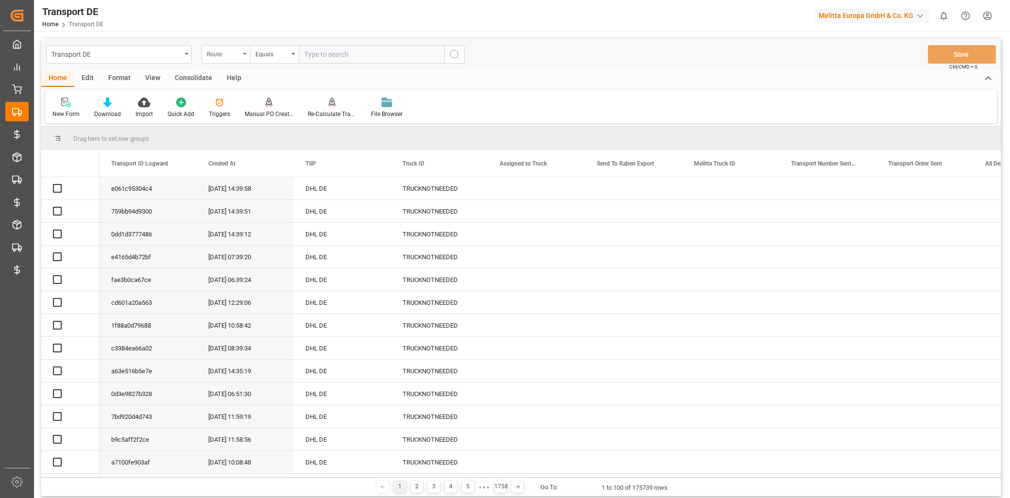
click at [226, 56] on div "Route" at bounding box center [223, 53] width 33 height 11
click at [240, 56] on div "Route" at bounding box center [225, 54] width 49 height 18
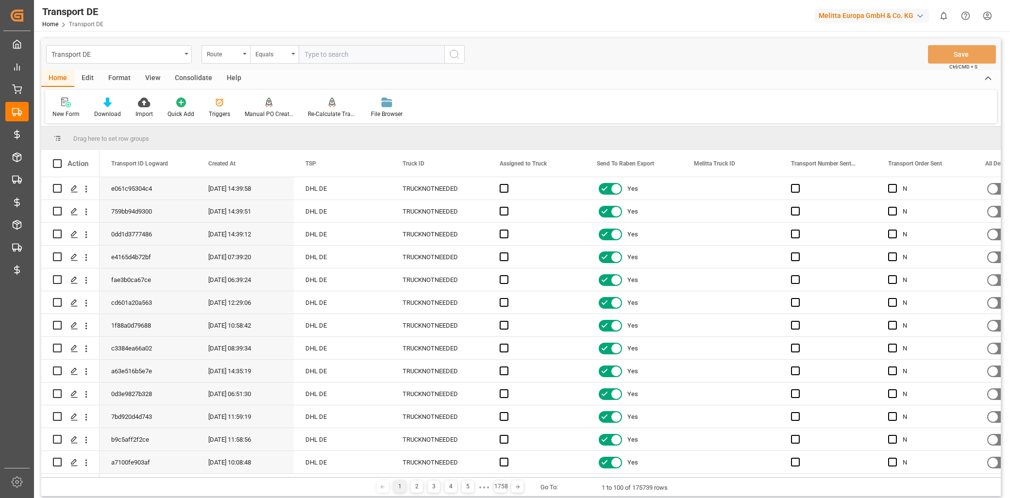
click at [227, 136] on div "Drag here to set row groups" at bounding box center [520, 138] width 959 height 23
click at [230, 54] on div "Route" at bounding box center [223, 53] width 33 height 11
click at [234, 145] on div "TSP" at bounding box center [274, 140] width 145 height 20
click at [328, 59] on input "text" at bounding box center [372, 54] width 146 height 18
type input "FreshQ"
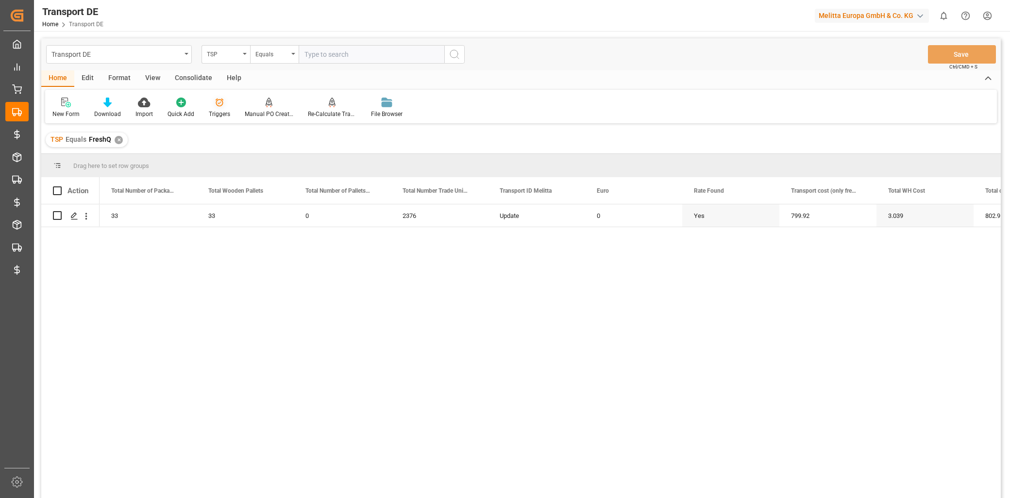
click at [216, 101] on icon at bounding box center [220, 103] width 8 height 8
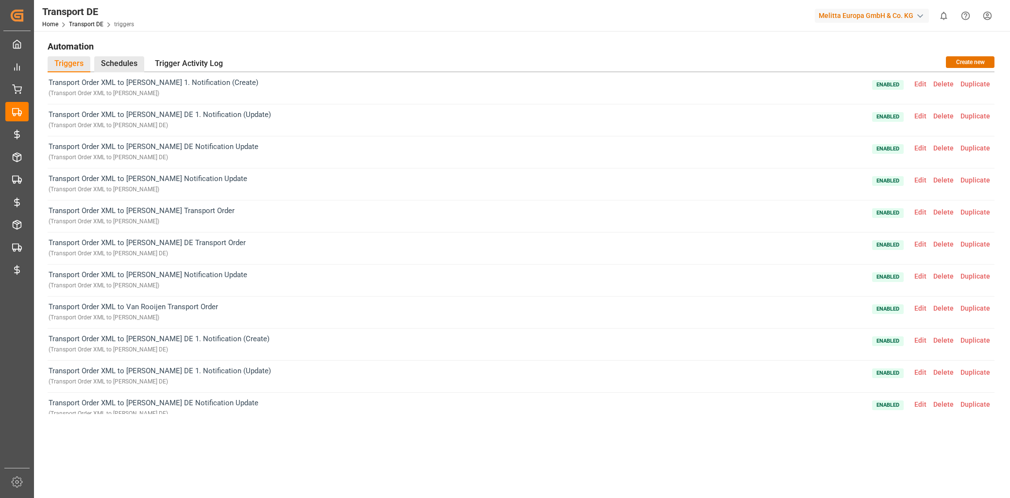
click at [115, 61] on div "Schedules" at bounding box center [119, 64] width 50 height 16
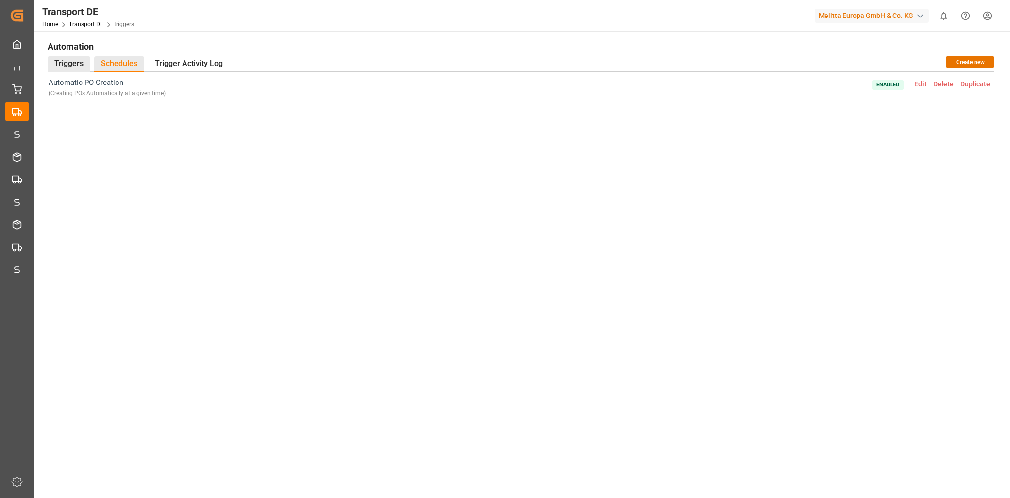
click at [66, 61] on div "Triggers" at bounding box center [69, 64] width 43 height 16
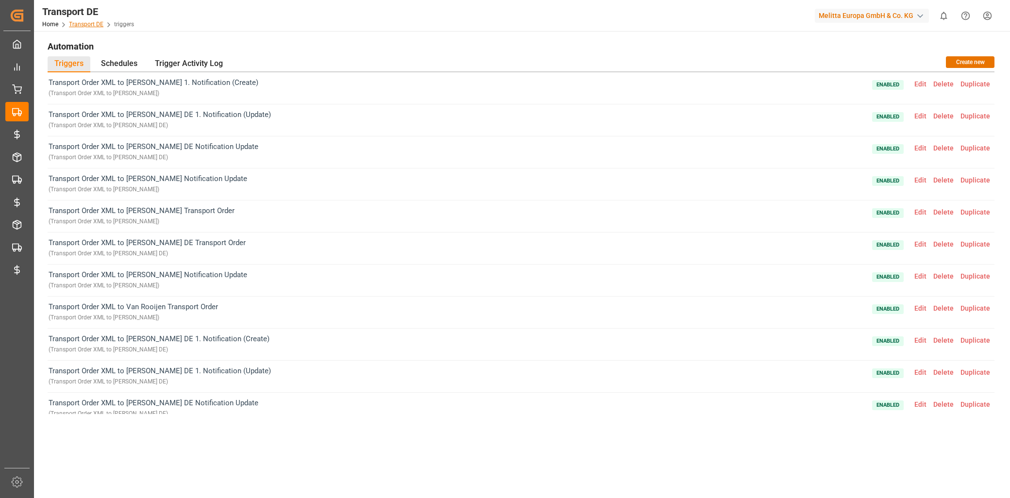
click at [88, 25] on link "Transport DE" at bounding box center [86, 24] width 34 height 7
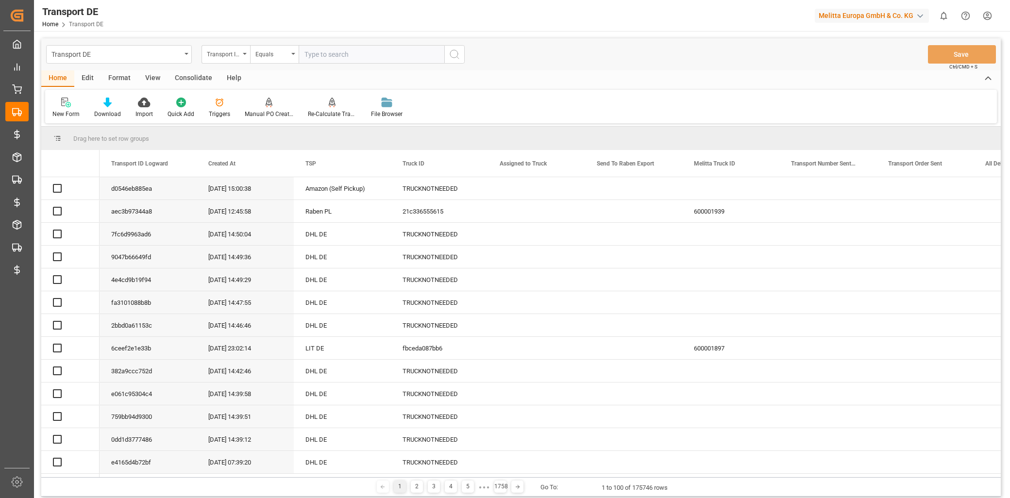
click at [88, 78] on div "Edit" at bounding box center [87, 78] width 27 height 17
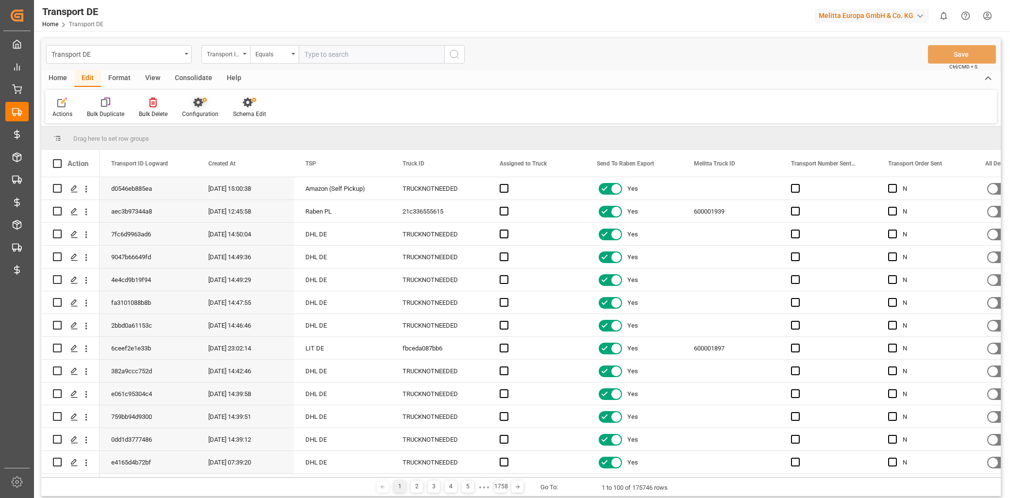
click at [198, 108] on div "Configuration" at bounding box center [200, 107] width 51 height 21
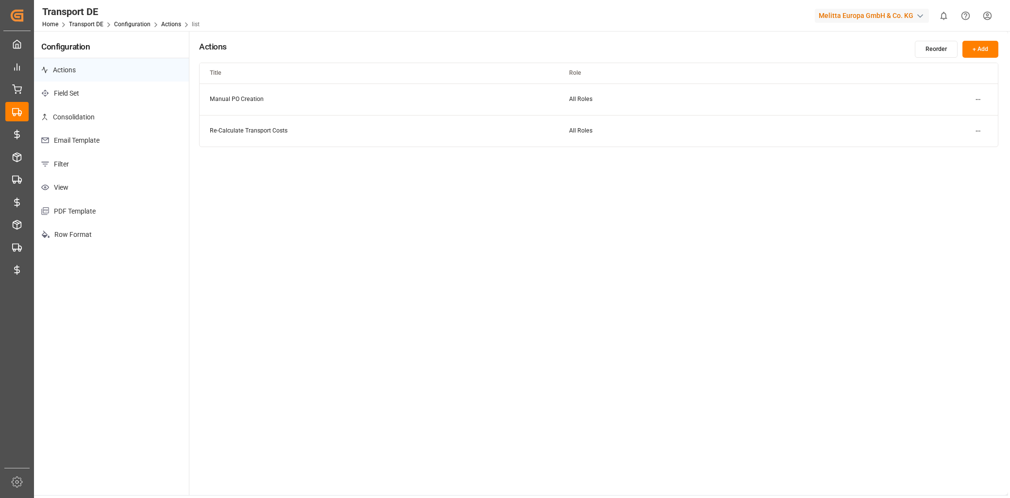
click at [94, 133] on p "Email Template" at bounding box center [111, 141] width 155 height 24
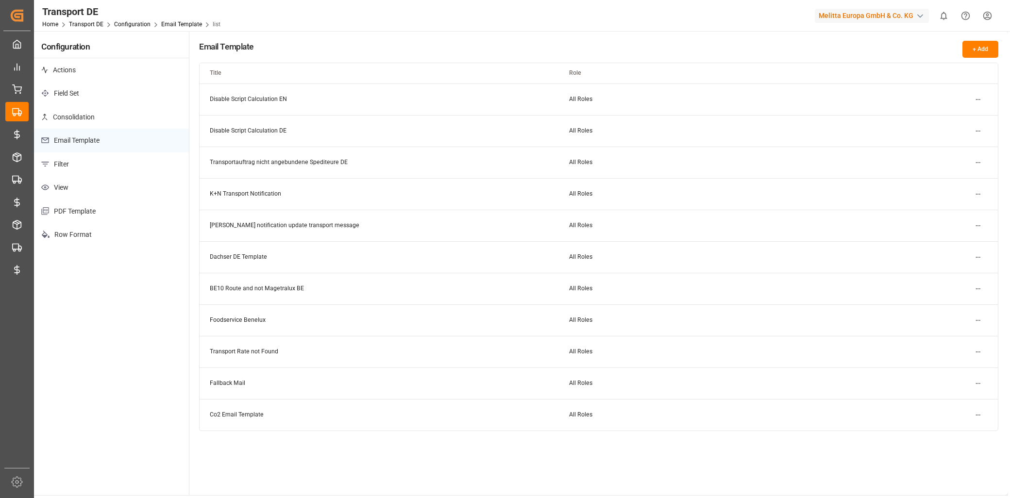
click at [978, 130] on html "Created by potrace 1.15, written by [PERSON_NAME] [DATE]-[DATE] Created by potr…" at bounding box center [505, 249] width 1010 height 498
click at [965, 148] on div "Edit" at bounding box center [961, 151] width 50 height 14
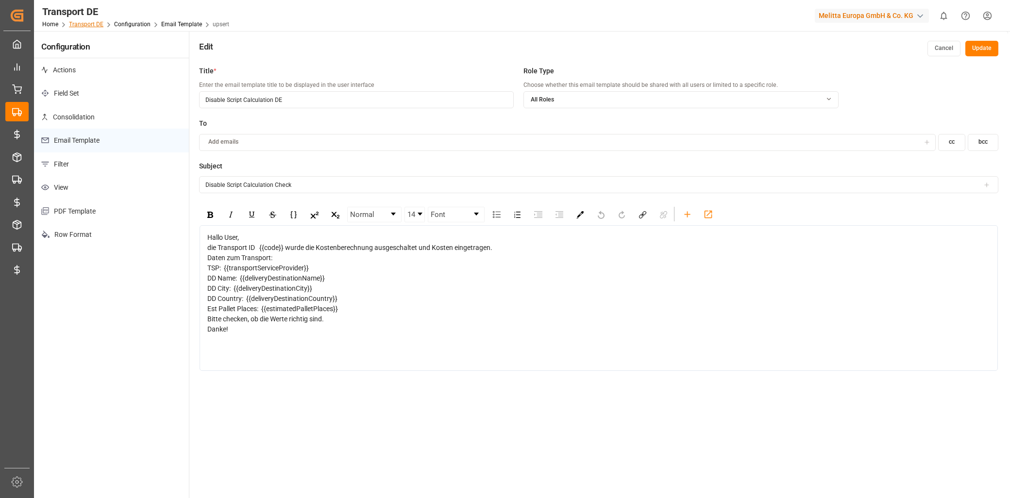
click at [99, 27] on link "Transport DE" at bounding box center [86, 24] width 34 height 7
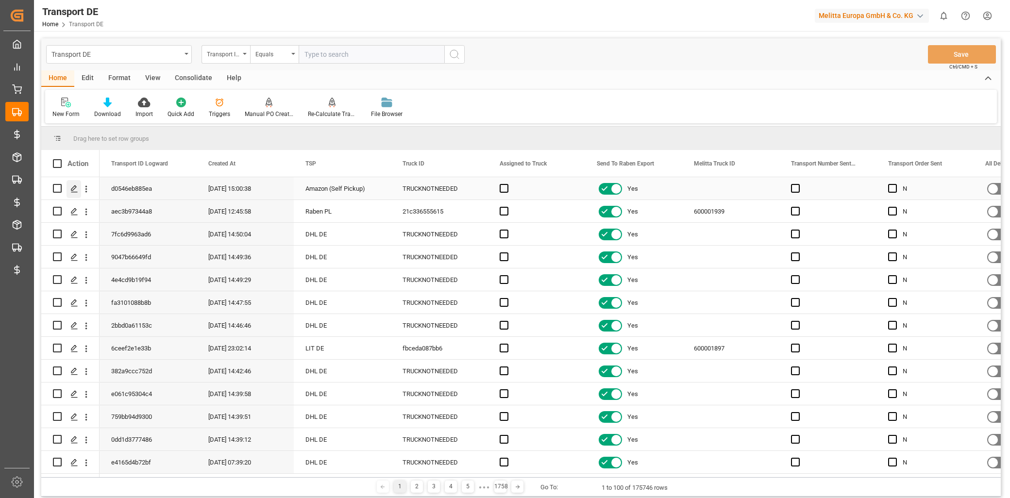
click at [76, 189] on icon "Press SPACE to select this row." at bounding box center [74, 189] width 8 height 8
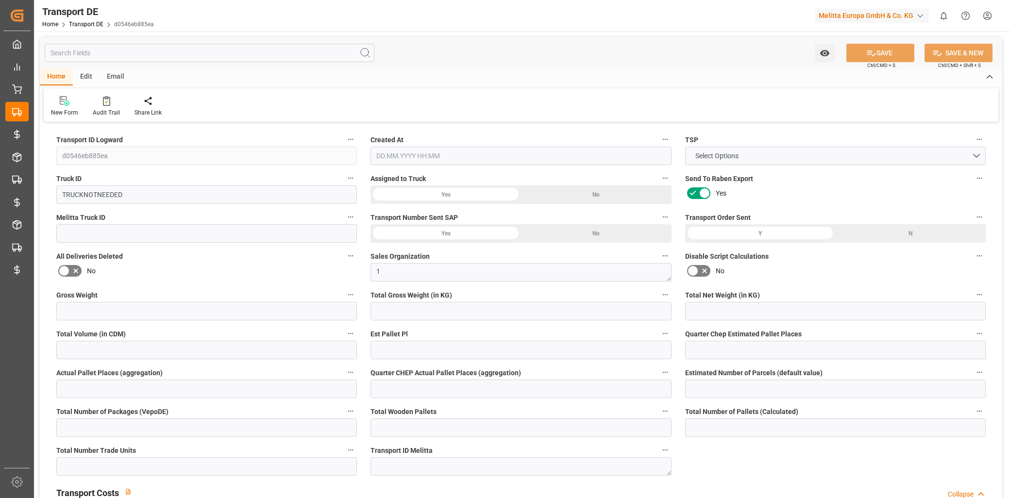
type input "3.562"
type input "2.845"
type input "26.653"
type input "0"
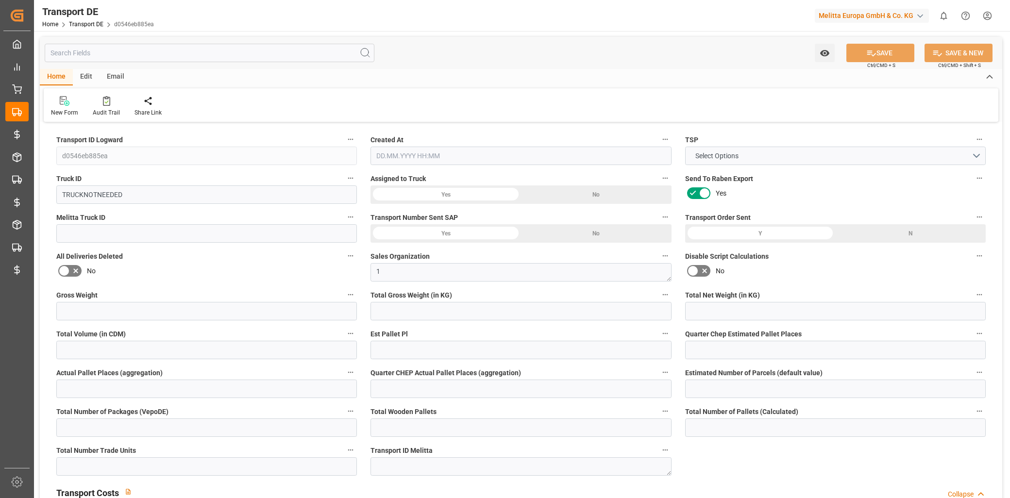
type input "0"
type input "1"
type input "0"
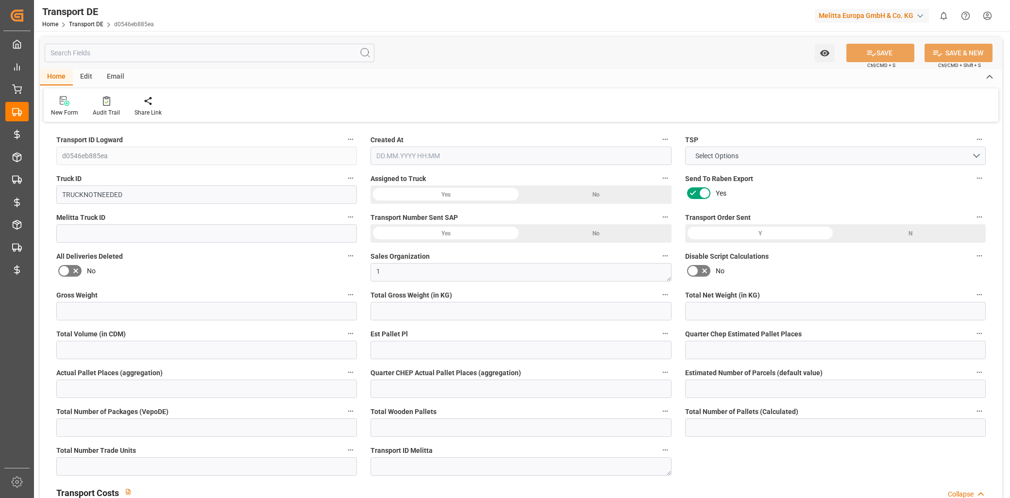
type input "0"
type input "1"
type input "0"
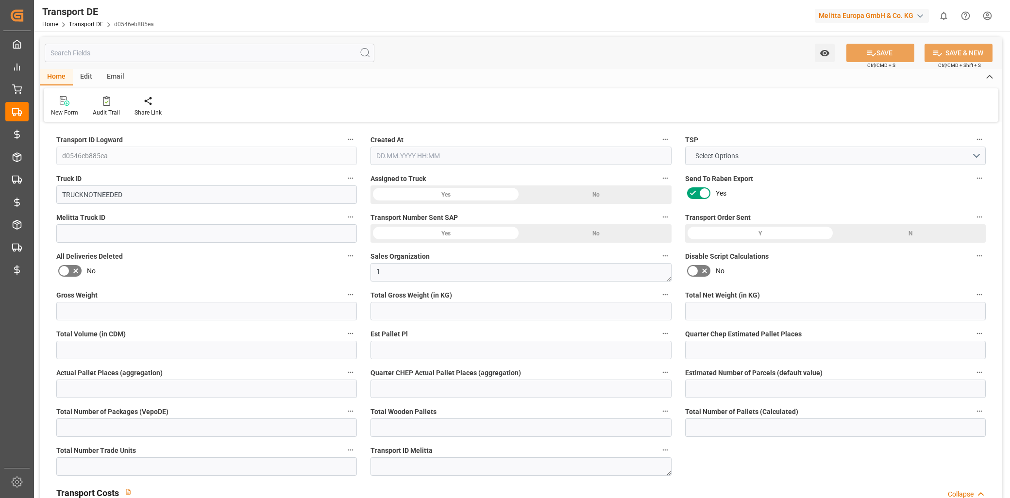
type input "0"
type input "80"
type input "0"
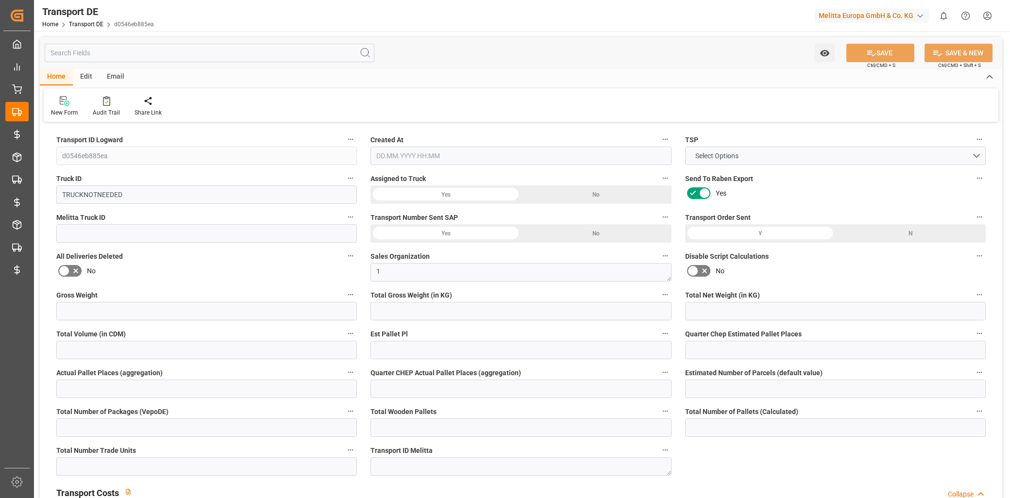
type input "0"
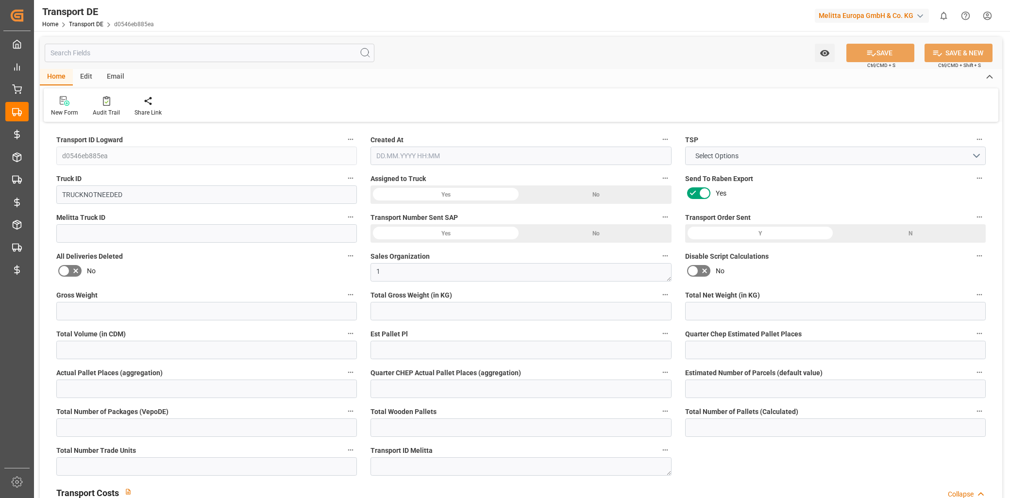
type input "0"
type input "3.562"
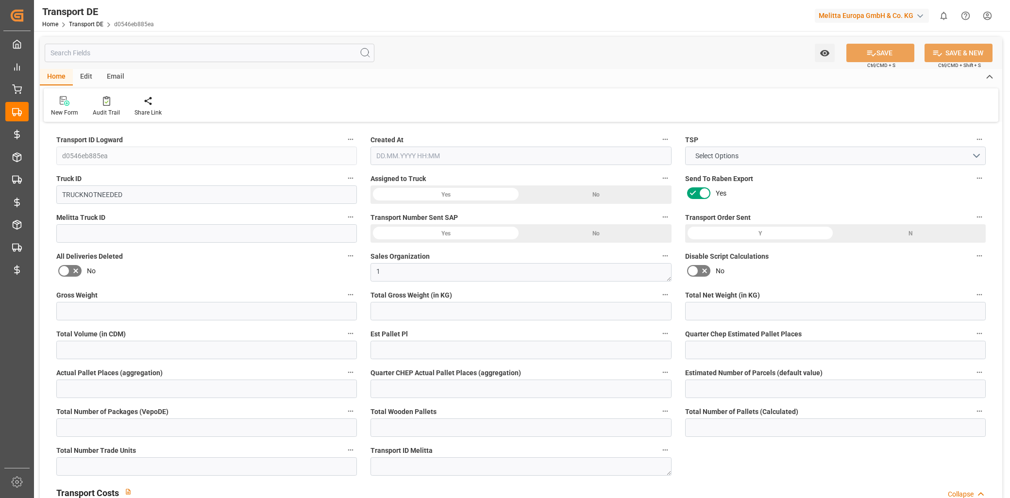
type input "2800"
type input "21"
type input "80"
type input "0"
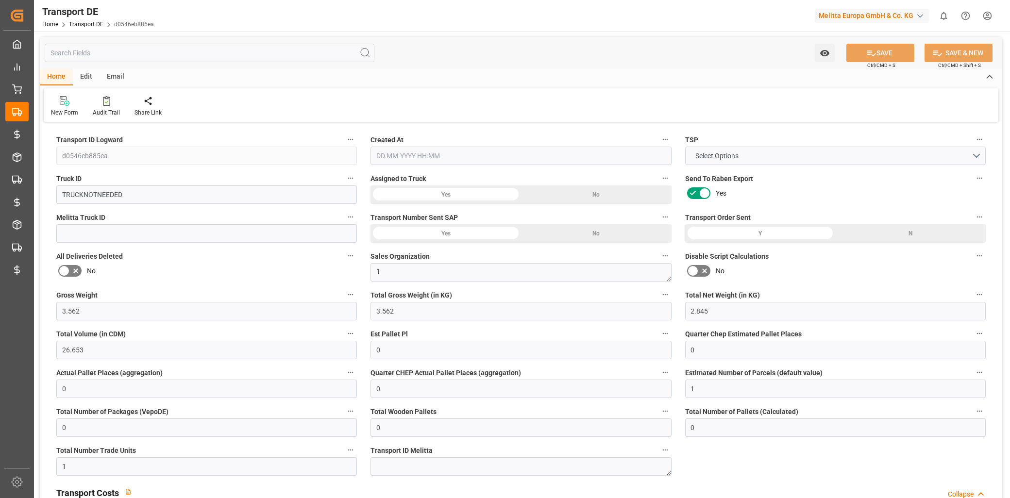
type input "0"
type input "1"
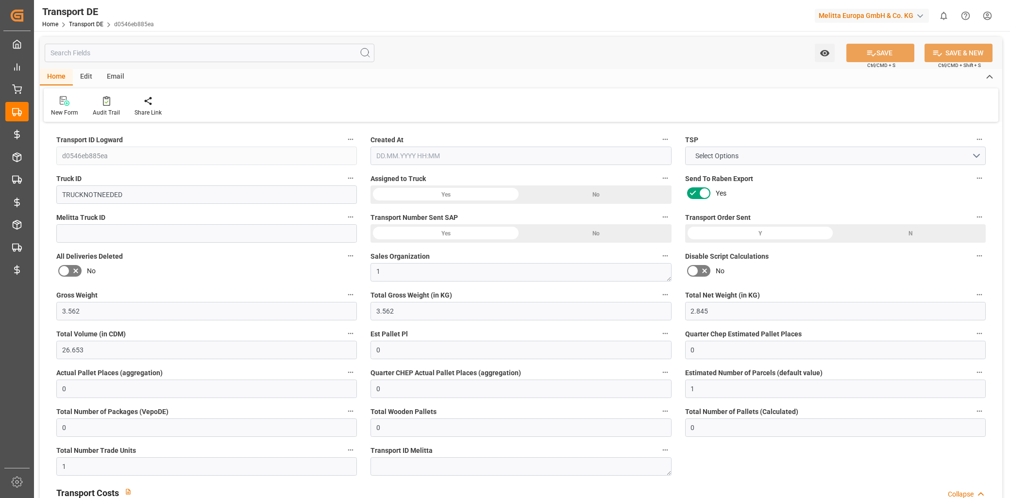
type input "0"
type input "1"
type input "0"
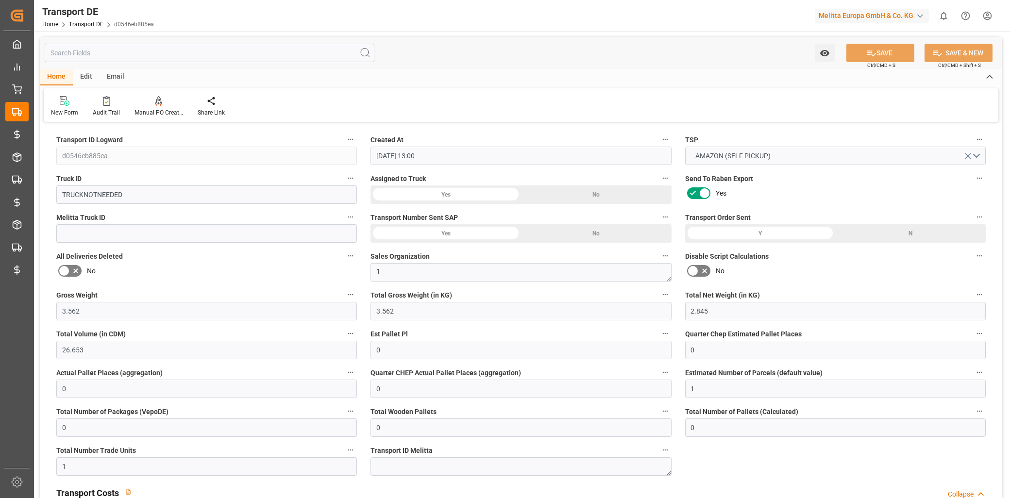
type input "[DATE] 13:00"
type input "[DATE]"
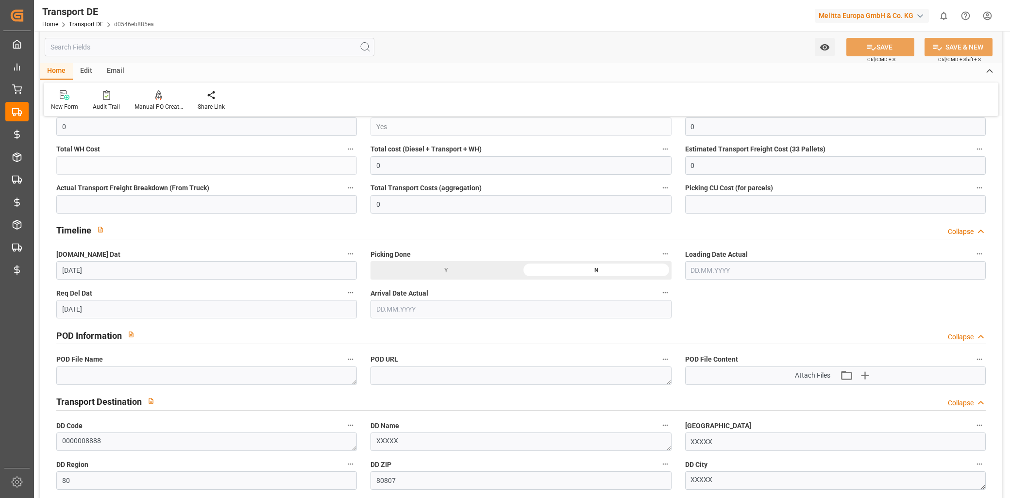
scroll to position [431, 0]
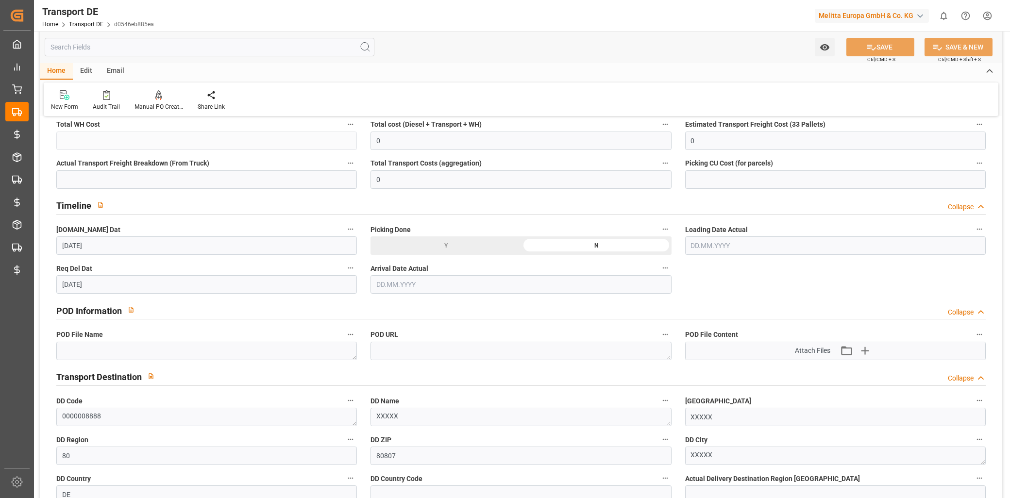
click at [91, 30] on div "Transport DE Home Transport DE d0546eb885ea" at bounding box center [98, 15] width 118 height 31
click at [91, 25] on link "Transport DE" at bounding box center [86, 24] width 34 height 7
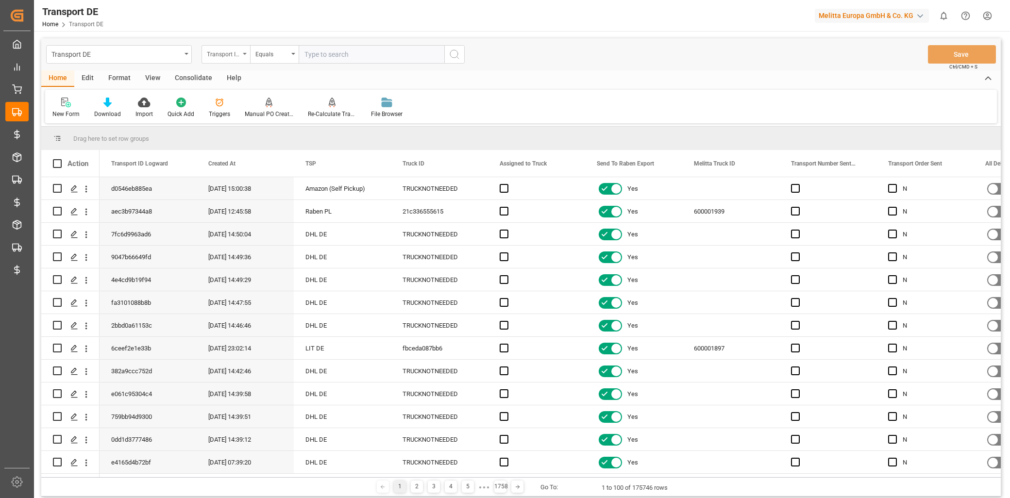
click at [231, 54] on div "Transport ID Logward" at bounding box center [223, 53] width 33 height 11
type input "disab"
click at [254, 94] on div "Disable Script Calculations" at bounding box center [274, 99] width 145 height 20
click at [306, 50] on icon at bounding box center [308, 55] width 12 height 12
click at [0, 0] on input "checkbox" at bounding box center [0, 0] width 0 height 0
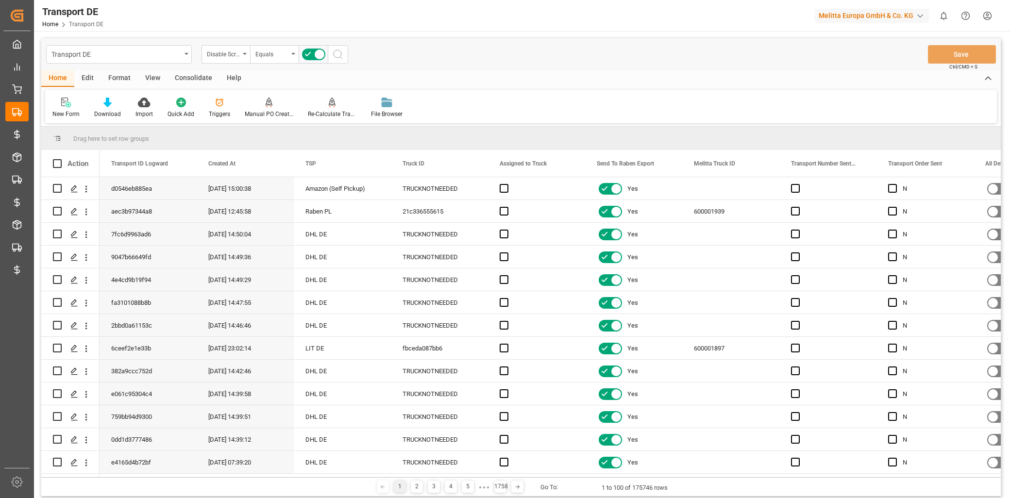
click at [342, 52] on icon "search button" at bounding box center [338, 55] width 12 height 12
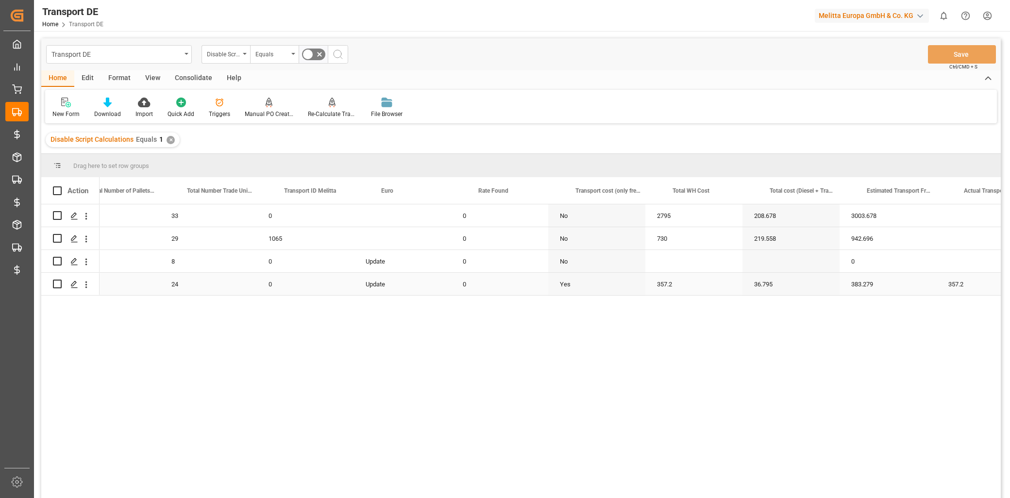
scroll to position [0, 2158]
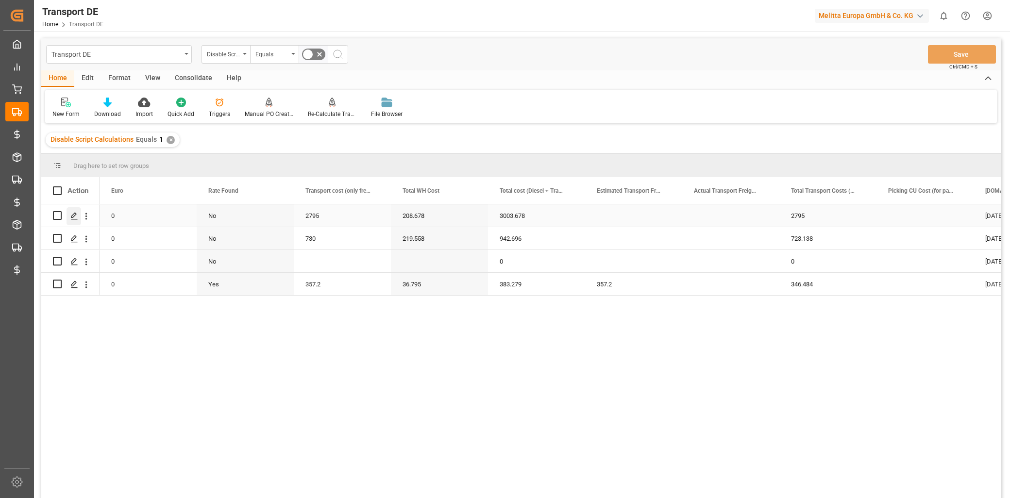
click at [80, 214] on div "Press SPACE to select this row." at bounding box center [74, 216] width 15 height 18
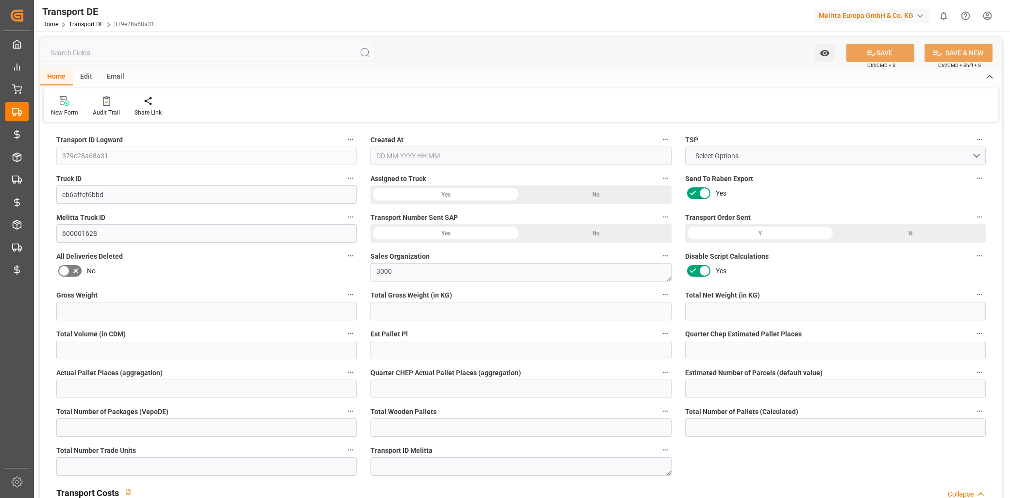
type input "379e28a68a31"
type input "cb6affcf6bbd"
type input "600001628"
type textarea "3000"
type input "No"
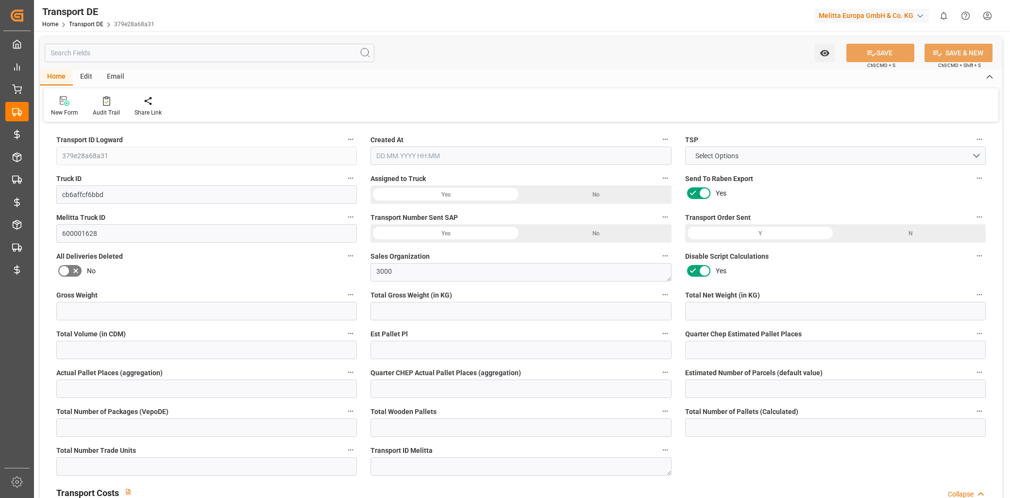
type input "3003.678"
type textarea "K100"
type textarea "Melitta UK Ltd"
type input "45 [GEOGRAPHIC_DATA]"
type input "TF1 7FA"
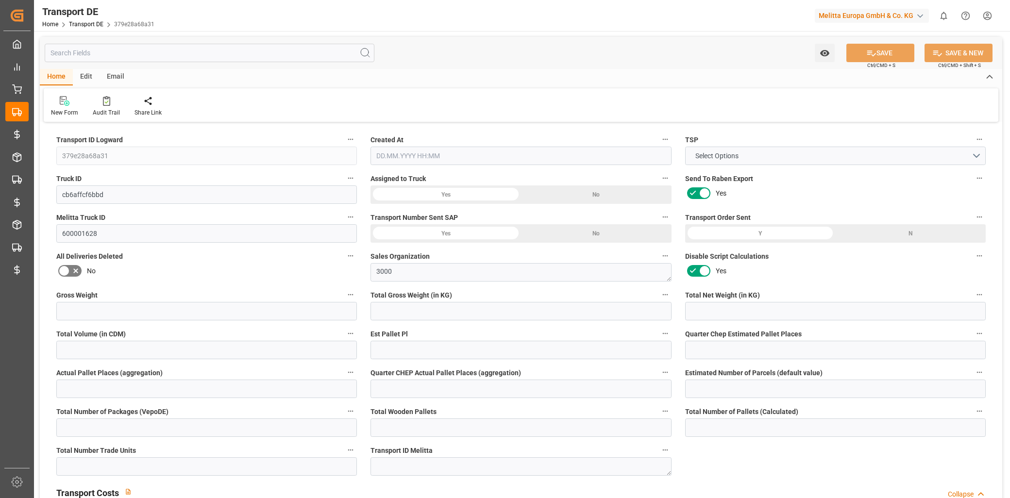
type textarea "[GEOGRAPHIC_DATA] / [GEOGRAPHIC_DATA]"
type input "GB"
type input "DE-32423"
type input "Rhenus Retail Services GmbH"
type input "[PERSON_NAME][STREET_ADDRESS]"
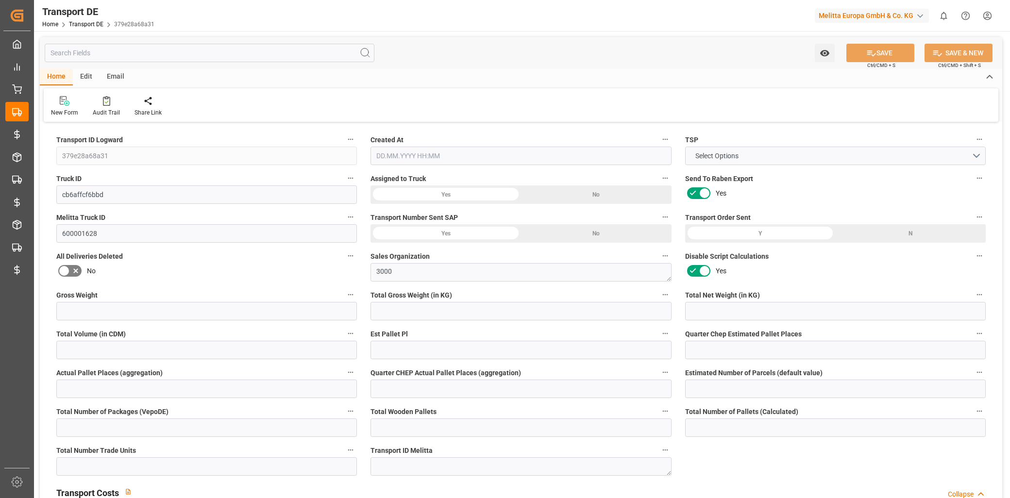
type input "32423"
type input "Minden"
type input "DE"
type input "Cofresco Frischhalteprodukte Gmb"
type input "[STREET_ADDRESS]"
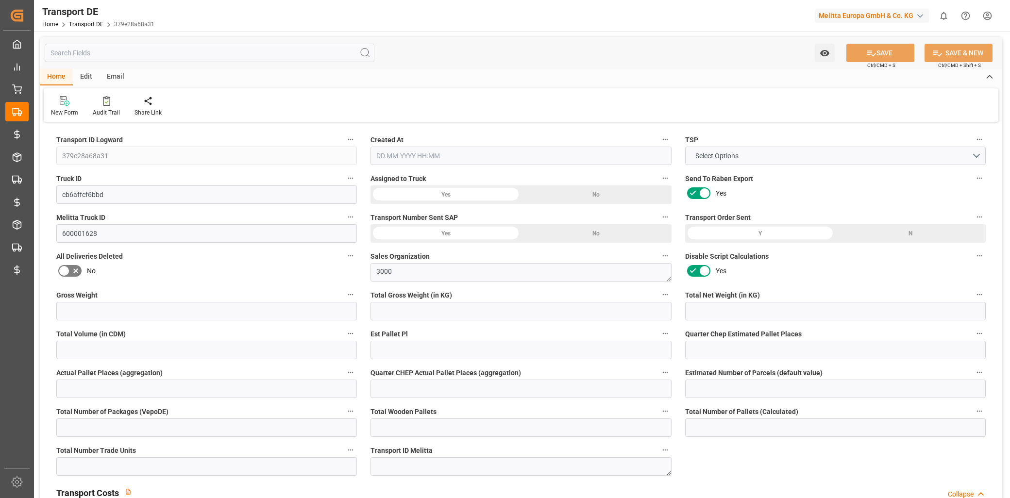
type input "32427"
type input "Minden"
type input "DE"
type input "Road"
type input "DE"
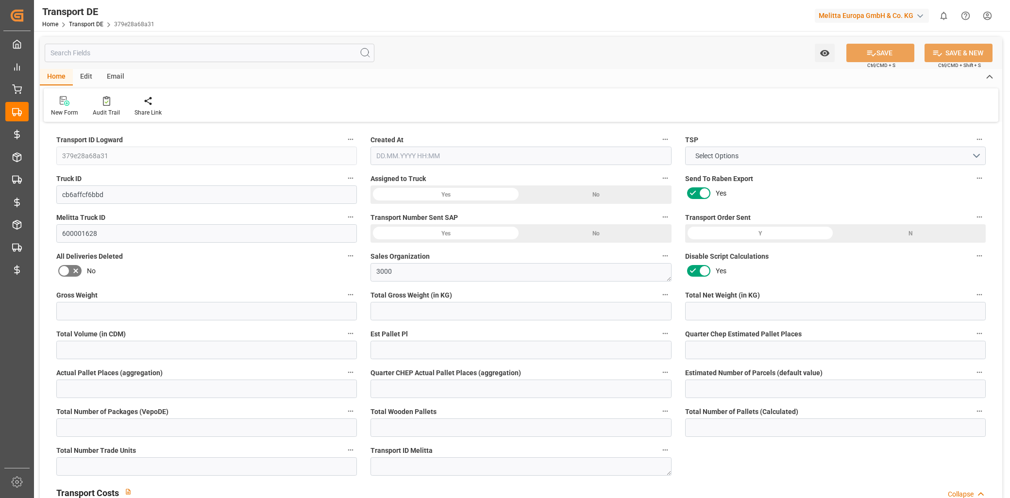
type input "32423"
type input "GB"
type input "TF1 7FA"
type input "Full Load"
type input "26-40 t"
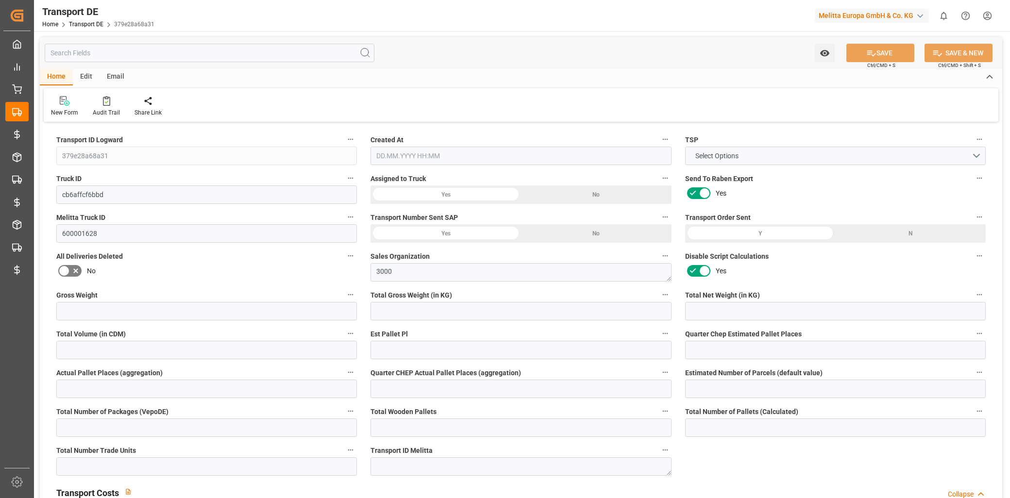
type input "EURO 6"
type input "Diesel"
type input "R00005"
type input "DAP"
type input "DE 812050450"
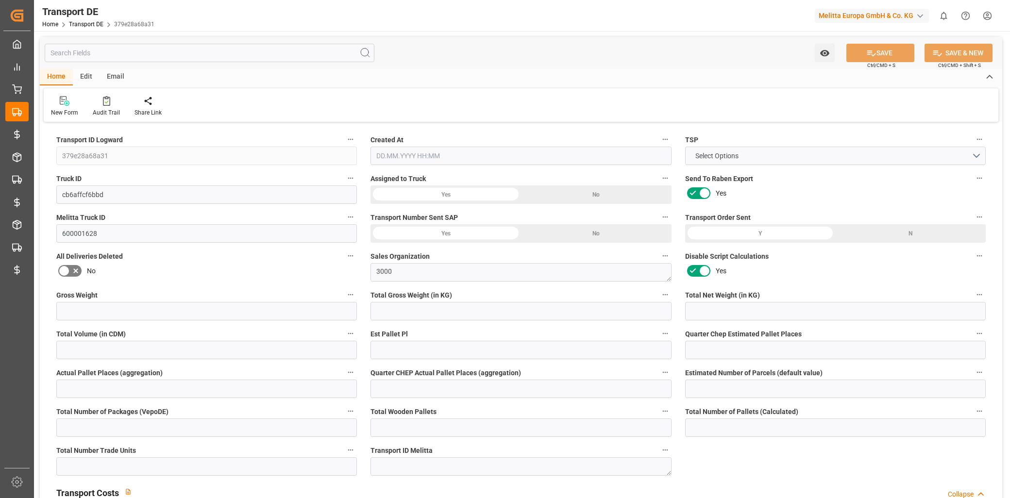
type input "4125"
type input "3296.7"
type input "2530.44"
type input "30336.768"
type input "33"
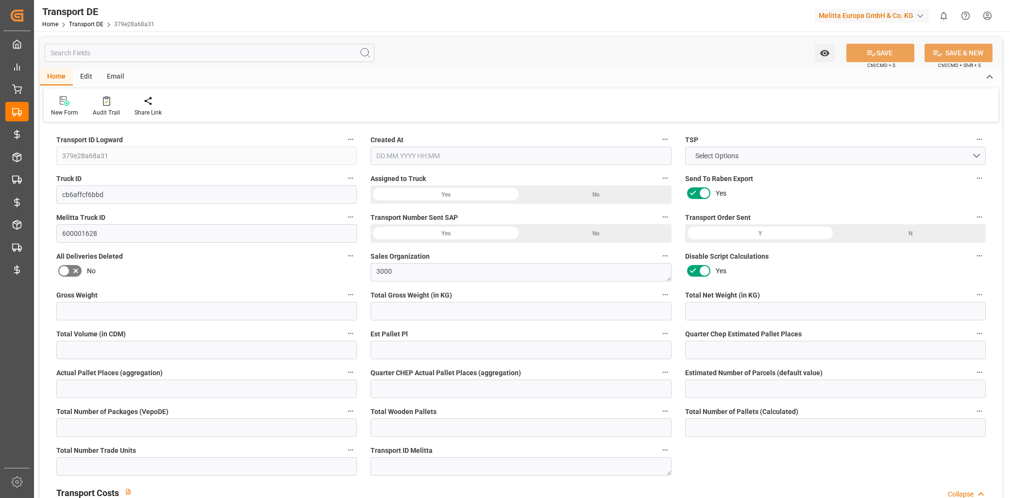
type input "0"
type input "33"
type input "0"
type input "1"
type input "33"
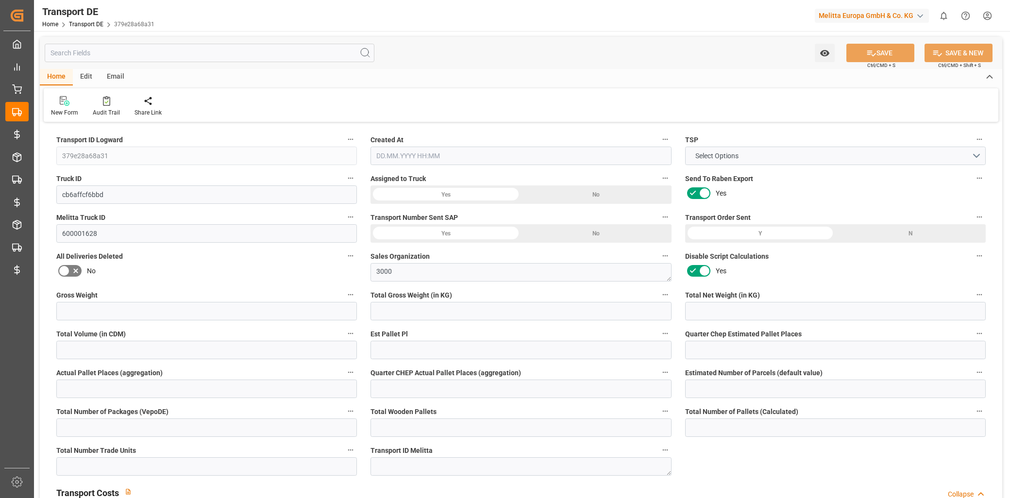
type input "33"
type input "0"
type input "2795"
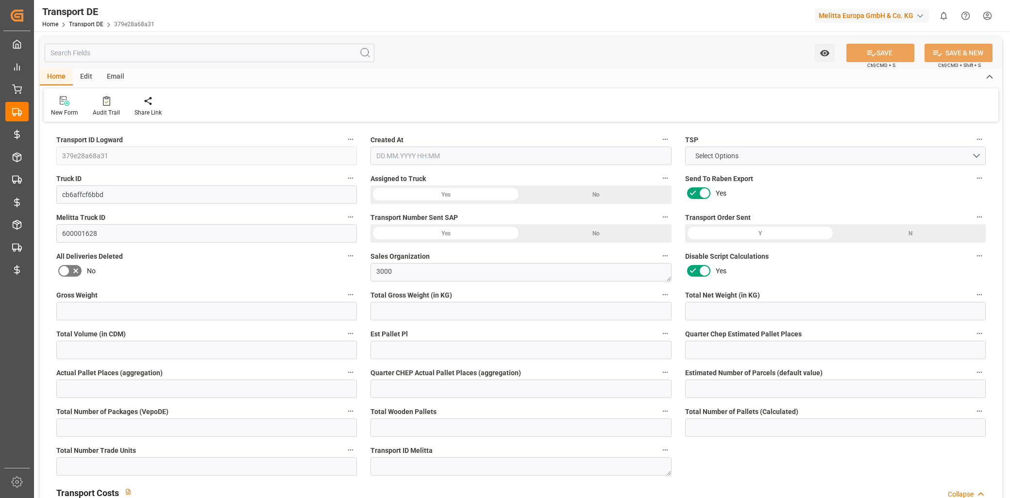
type input "208.678"
type input "2795"
type input "33"
type input "0"
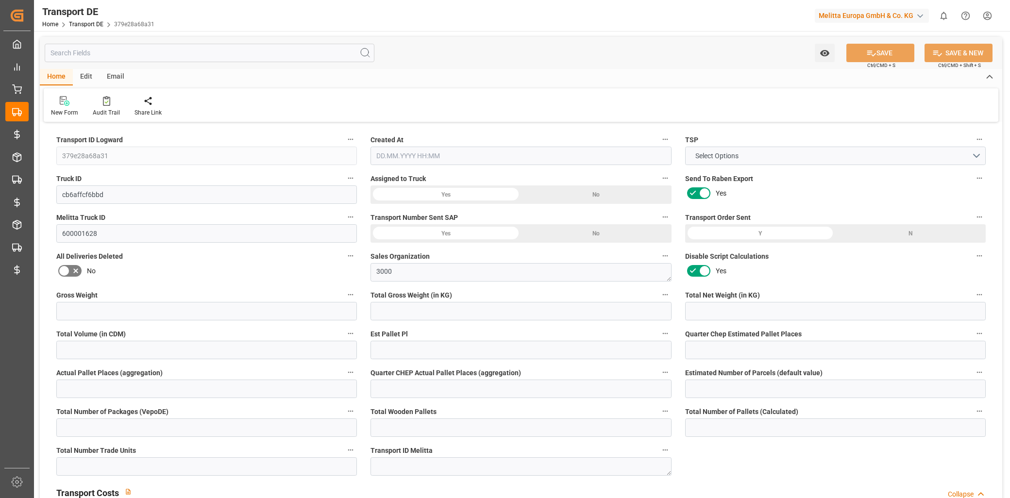
type input "0"
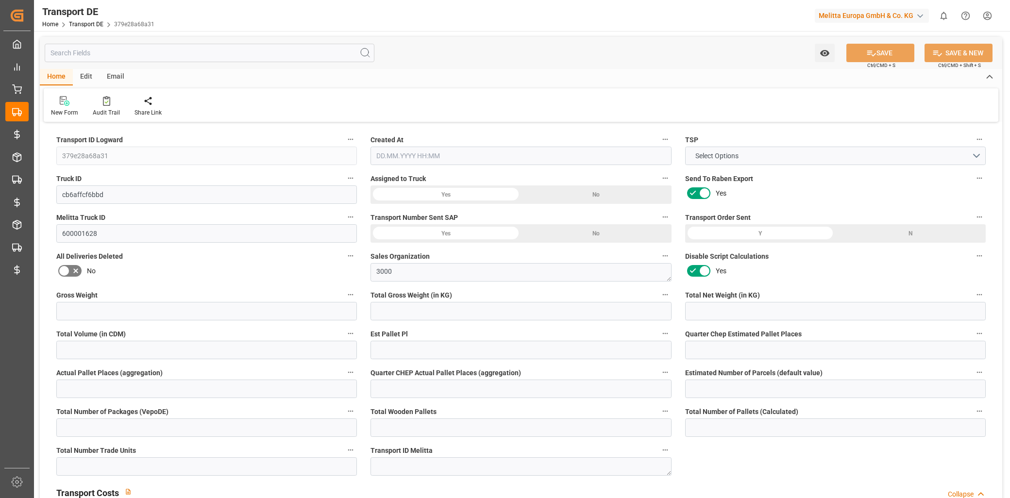
type input "0"
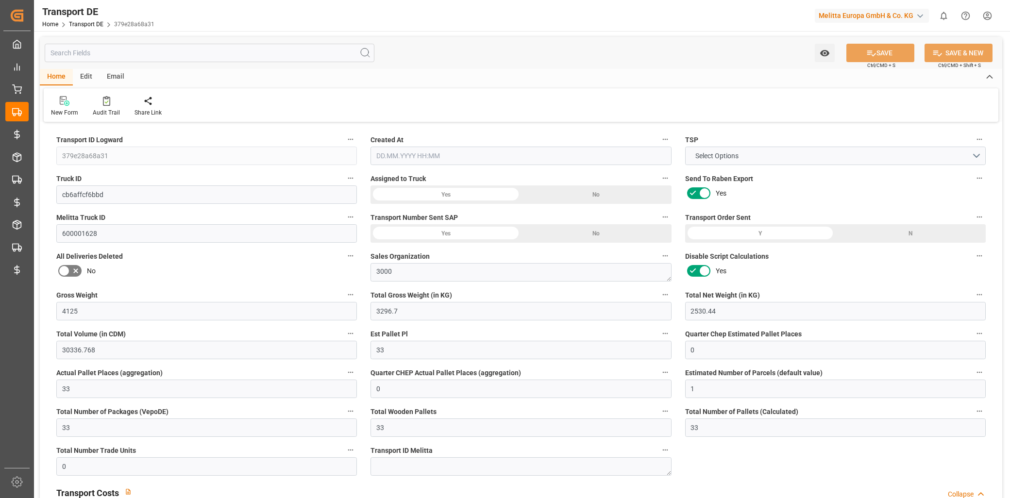
type input "0"
type input "3296.7"
type input "21"
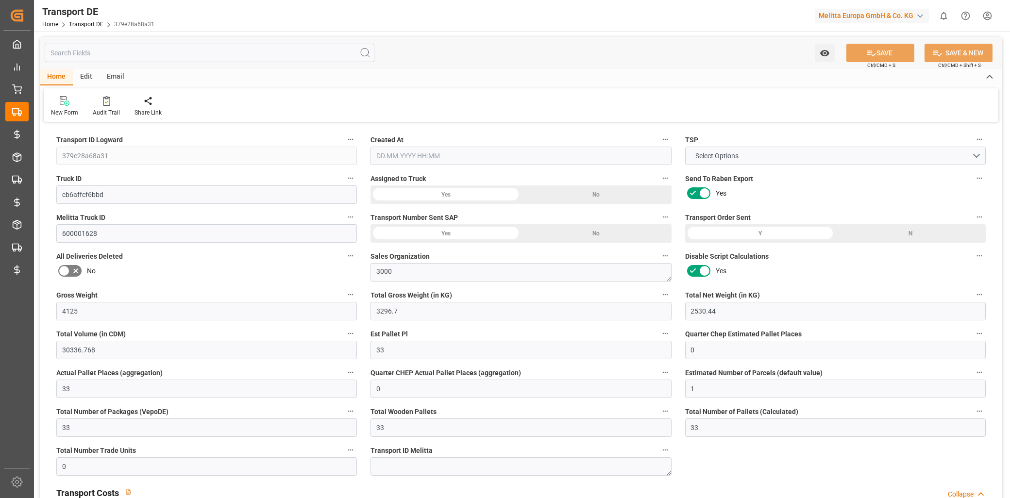
type input "100"
type input "0"
type input "33"
type input "0"
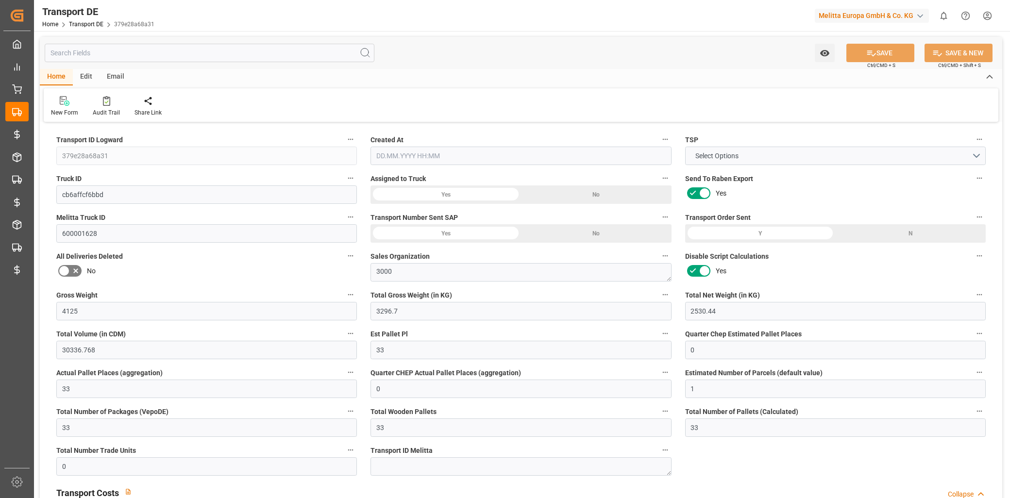
type input "0"
type input "1"
type input "0"
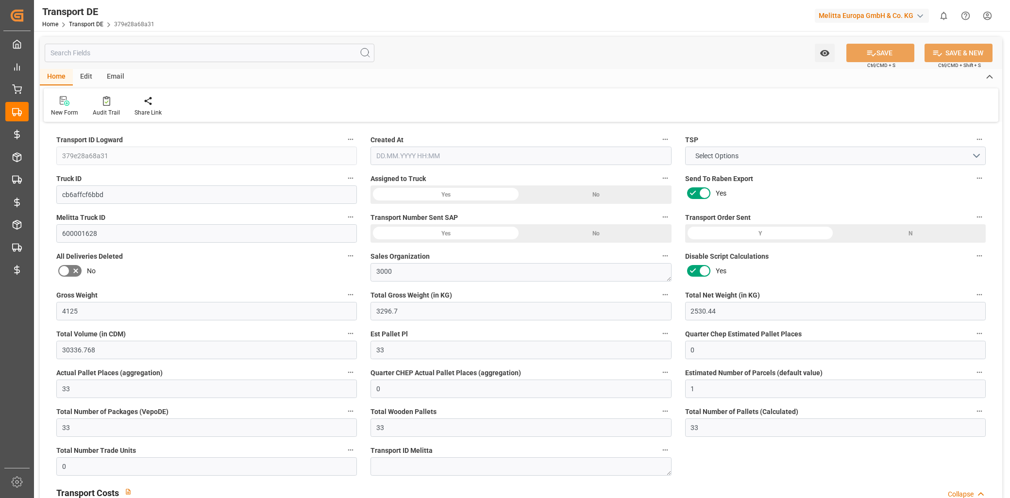
type input "1782"
type input "3003.678"
type input "2795"
type input "[DATE] 21:01"
type input "[DATE]"
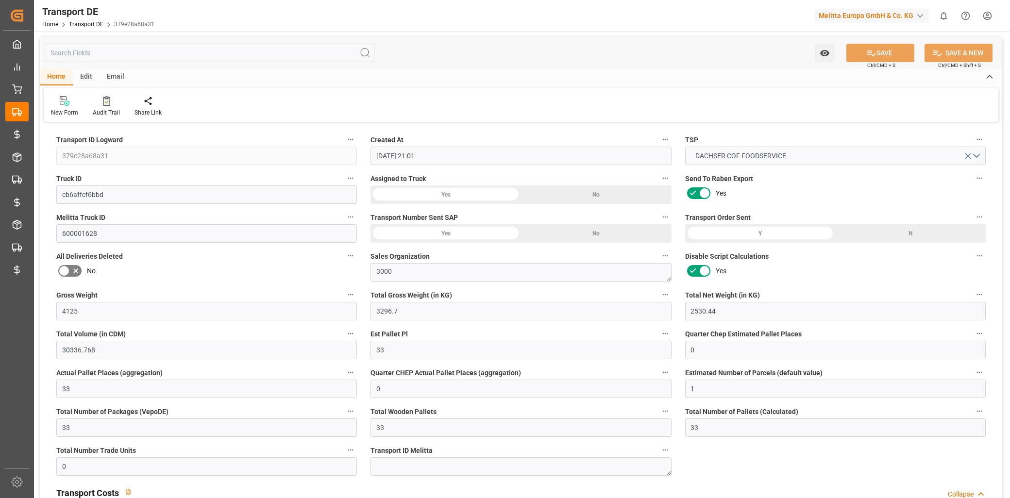
type input "[DATE]"
click at [79, 80] on div "Edit" at bounding box center [86, 77] width 27 height 17
click at [62, 78] on div "Home" at bounding box center [56, 77] width 33 height 17
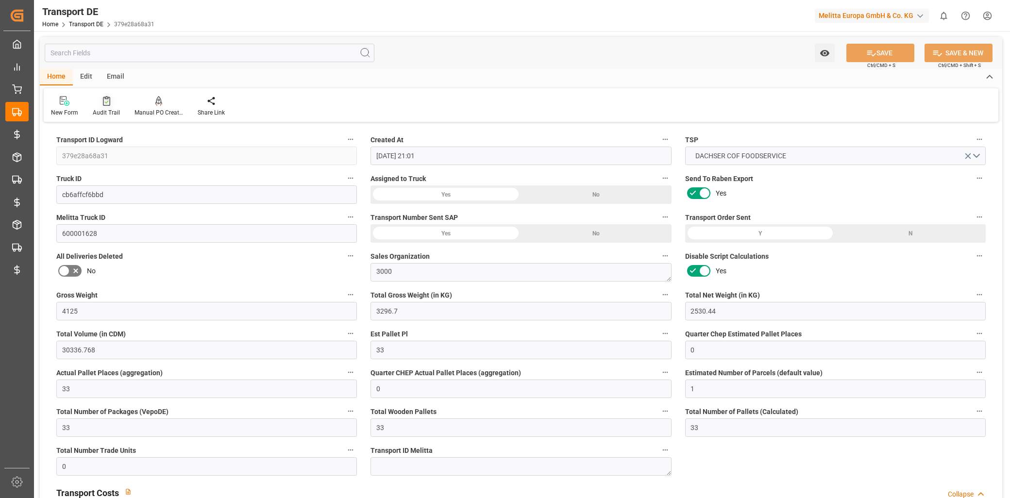
click at [103, 107] on div "Audit Trail" at bounding box center [106, 106] width 42 height 21
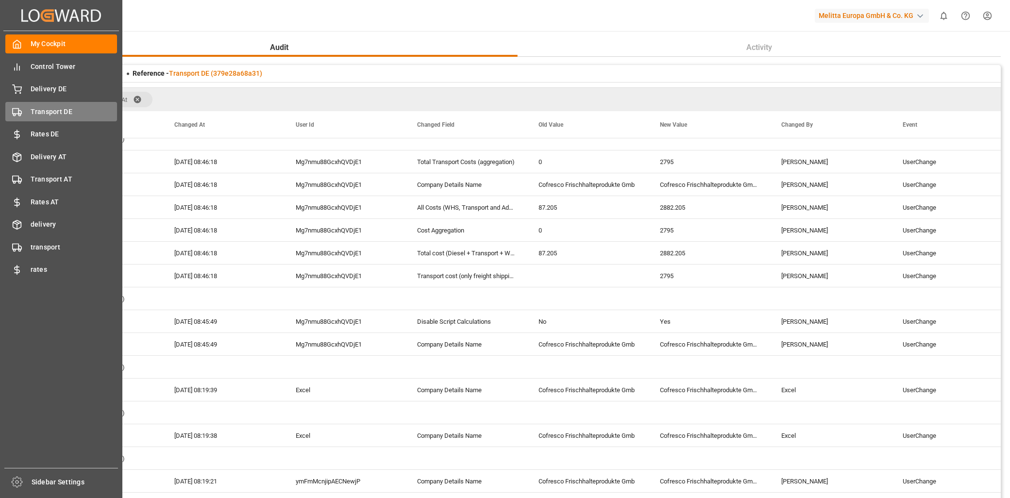
click at [60, 102] on div "Transport DE Transport DE" at bounding box center [61, 111] width 112 height 19
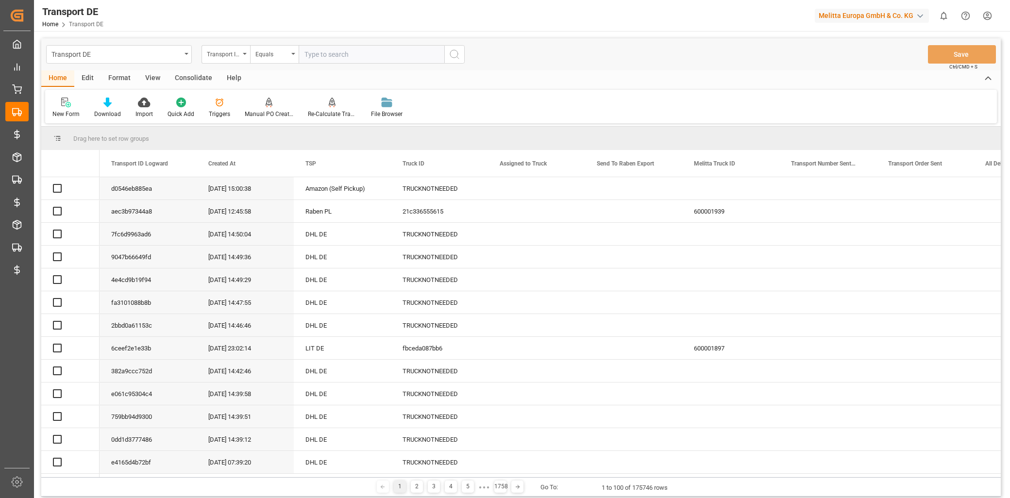
click at [117, 55] on div "Transport DE" at bounding box center [116, 54] width 130 height 12
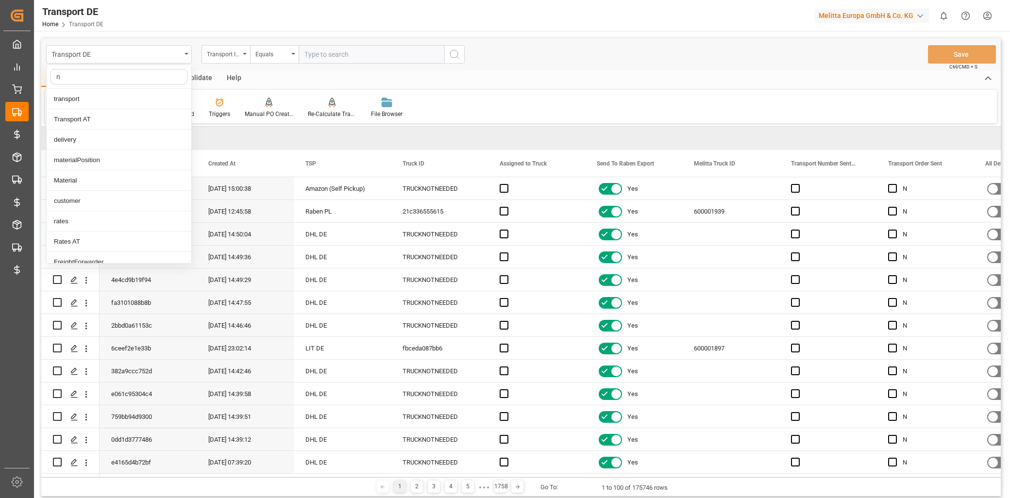
type input "no"
click at [142, 259] on div "Non Conformance DE (header)" at bounding box center [119, 262] width 145 height 20
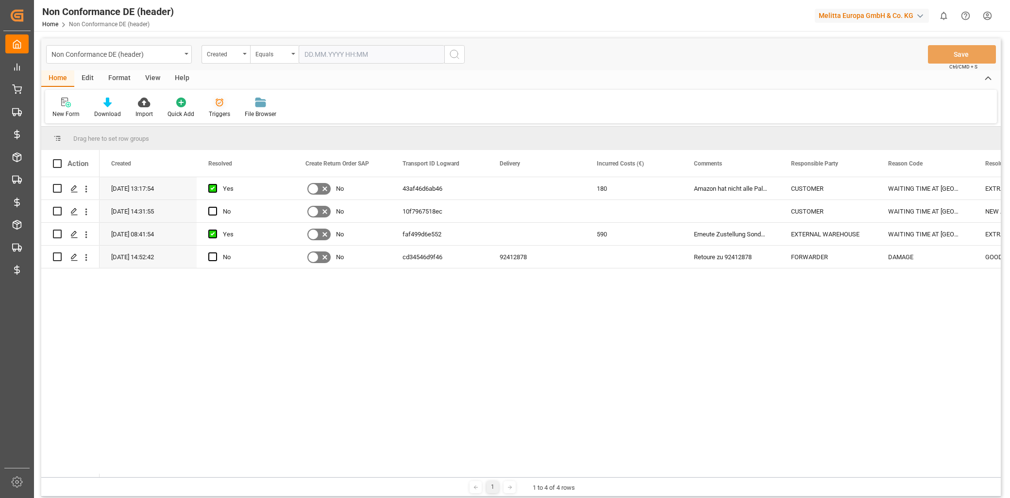
click at [218, 105] on icon at bounding box center [220, 103] width 10 height 10
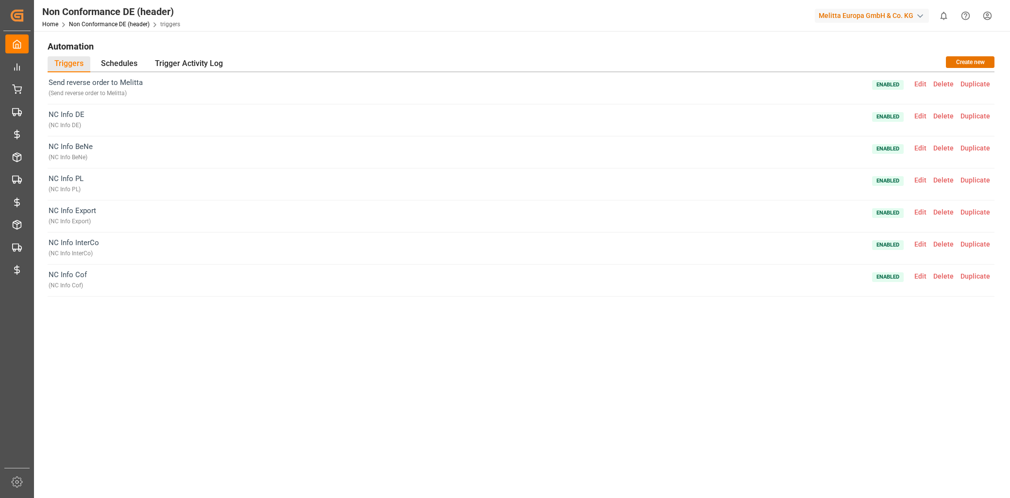
click at [925, 209] on span "Edit" at bounding box center [920, 212] width 19 height 8
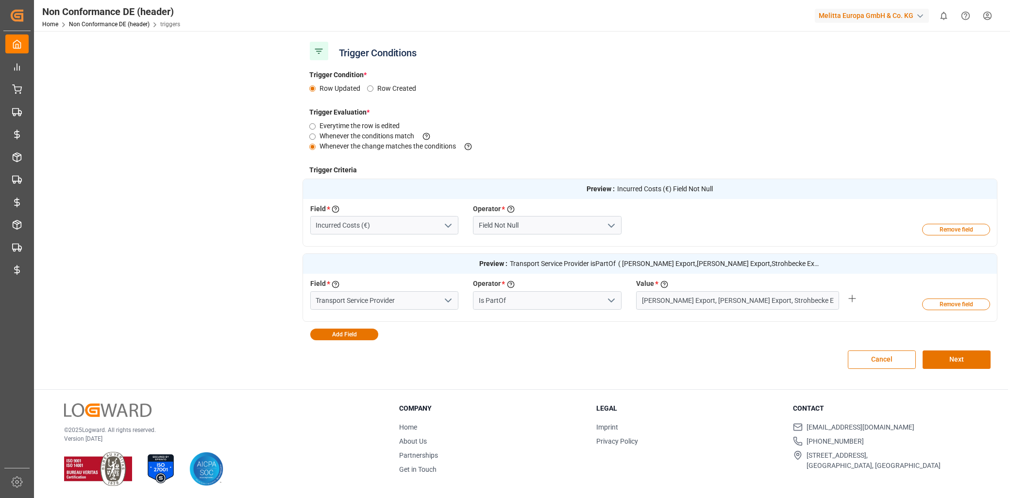
scroll to position [163, 0]
click at [720, 287] on div "Value * Enter the value to evaluate the criteria" at bounding box center [737, 284] width 203 height 12
click at [711, 301] on input "[PERSON_NAME] Export, [PERSON_NAME] Export, Strohbecke Export, [PERSON_NAME] [P…" at bounding box center [737, 299] width 203 height 18
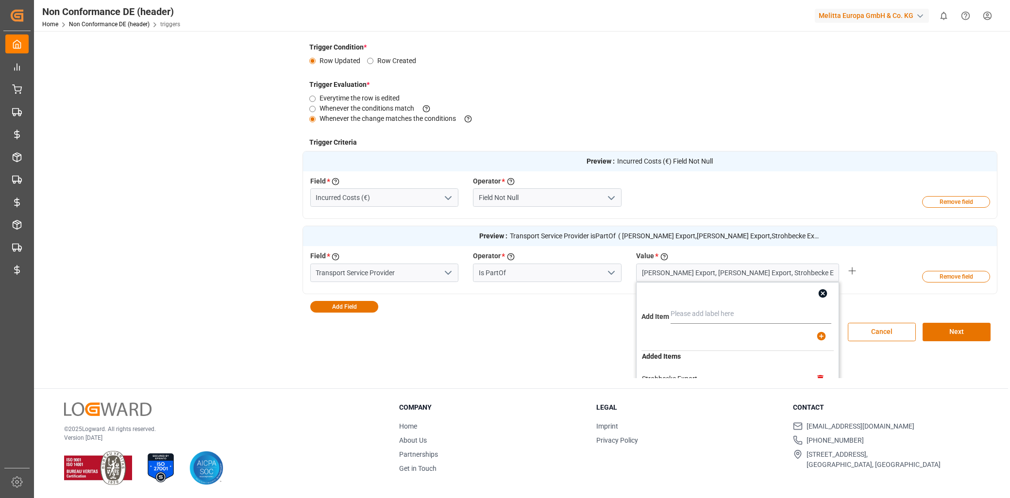
scroll to position [11, 0]
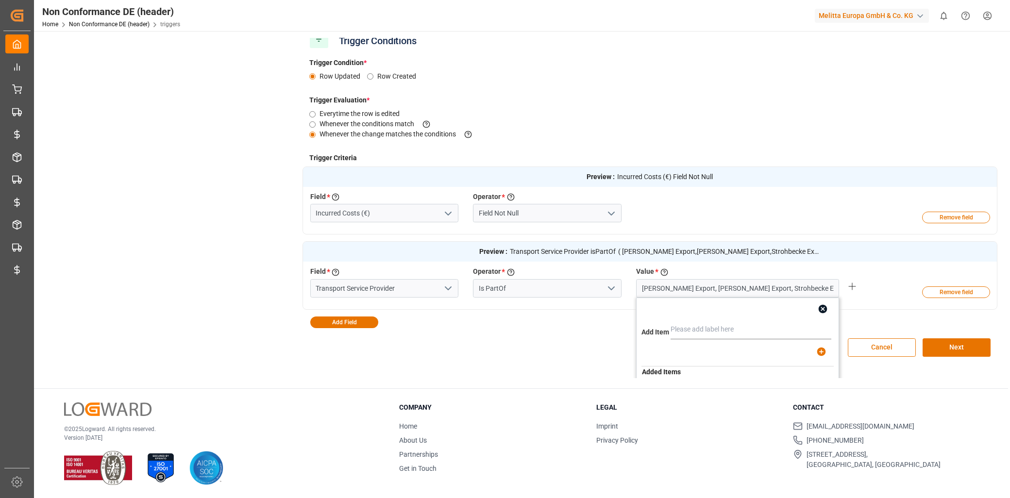
click at [588, 346] on div "Cancel Next" at bounding box center [649, 347] width 695 height 39
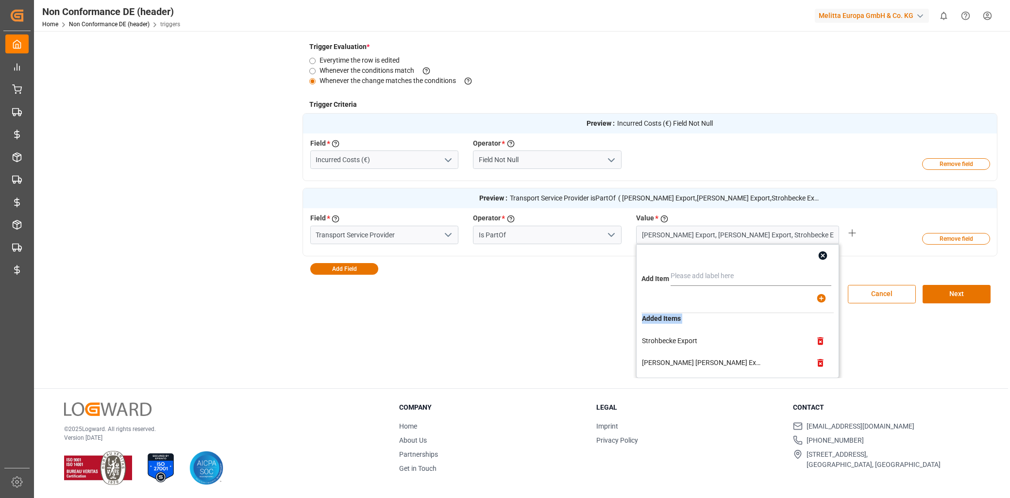
scroll to position [0, 0]
drag, startPoint x: 827, startPoint y: 352, endPoint x: 832, endPoint y: 376, distance: 24.8
click at [832, 369] on div "Add Item Added Items [PERSON_NAME] Export [PERSON_NAME] Export Strohbecke Expor…" at bounding box center [737, 311] width 203 height 134
